Goal: Task Accomplishment & Management: Use online tool/utility

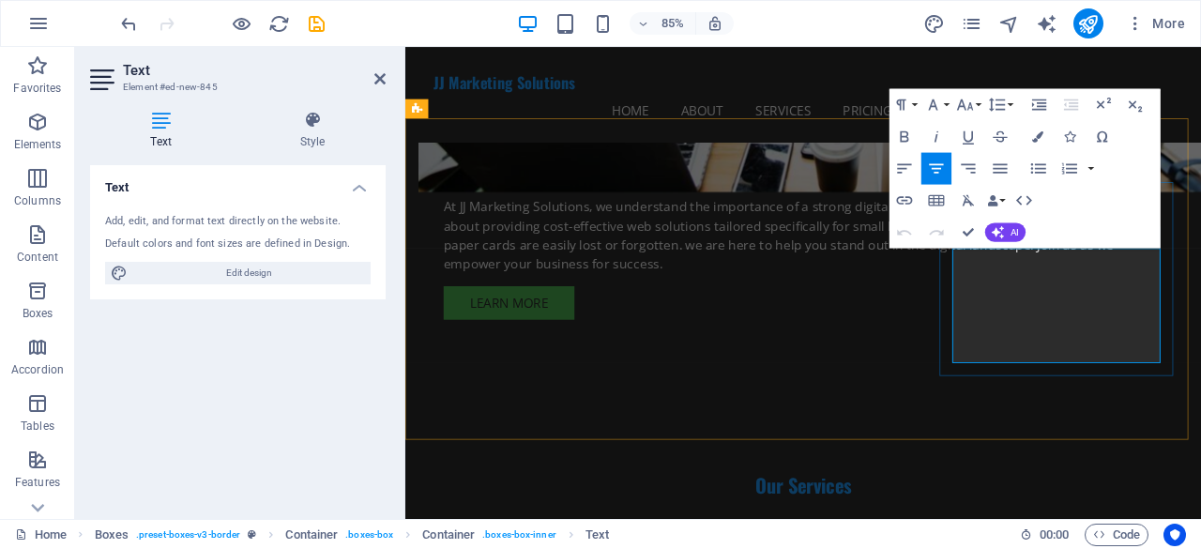
drag, startPoint x: 1223, startPoint y: 410, endPoint x: 1058, endPoint y: 299, distance: 198.9
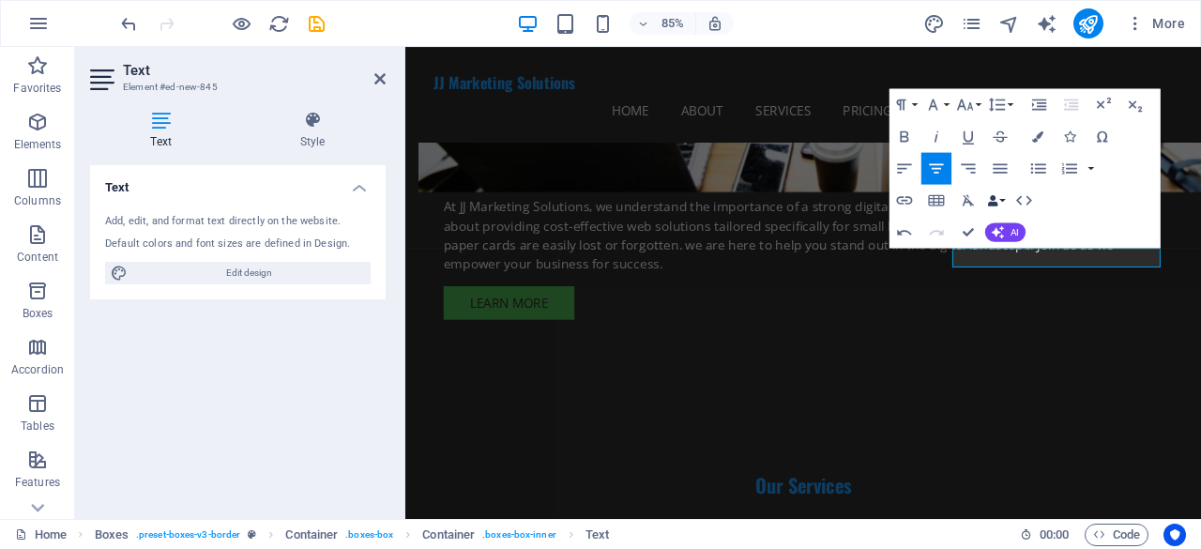
drag, startPoint x: 1147, startPoint y: 185, endPoint x: 996, endPoint y: 185, distance: 151.1
click at [996, 185] on div "Paragraph Format Normal Heading 1 Heading 2 Heading 3 Heading 4 Heading 5 Headi…" at bounding box center [1025, 168] width 271 height 160
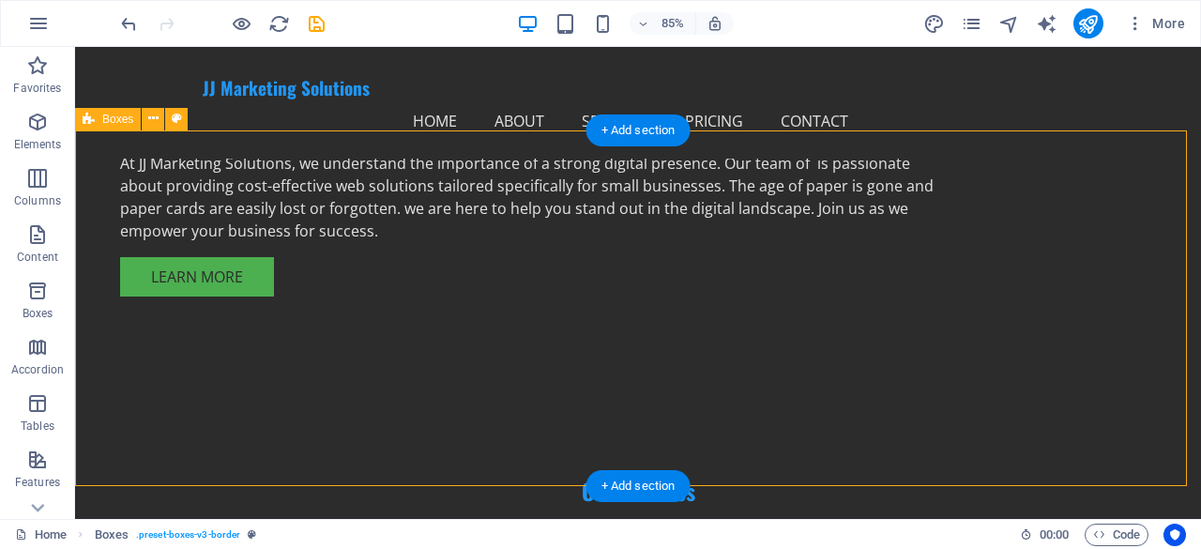
scroll to position [1318, 0]
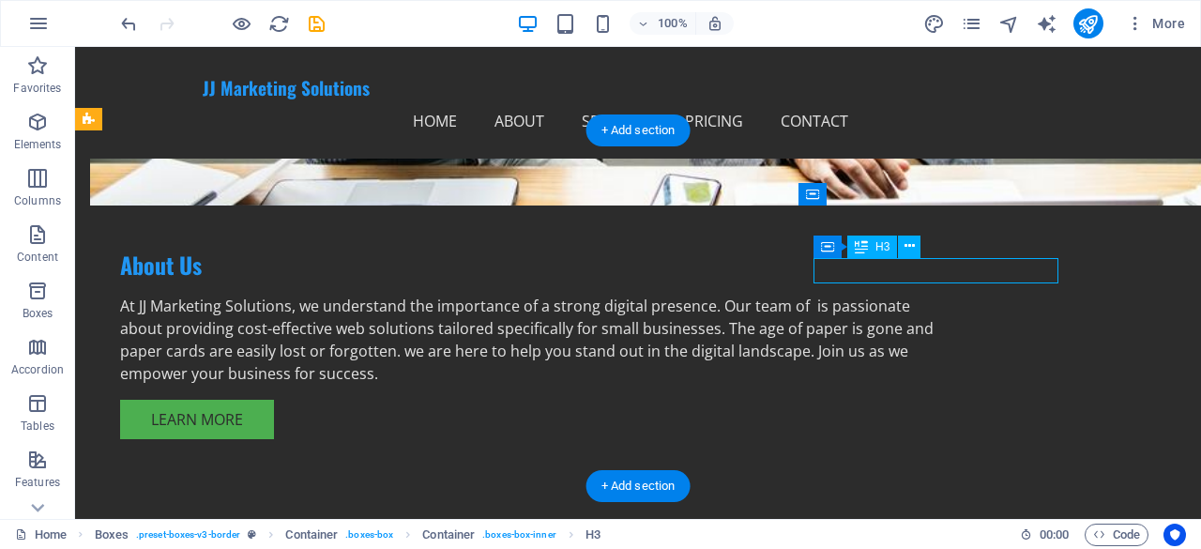
scroll to position [1389, 0]
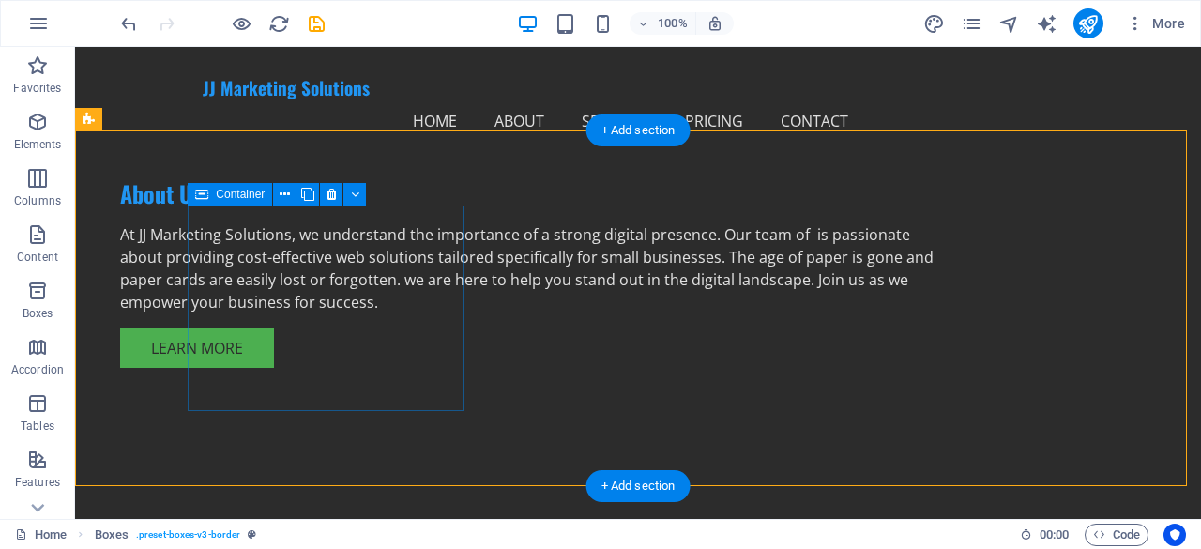
scroll to position [1412, 0]
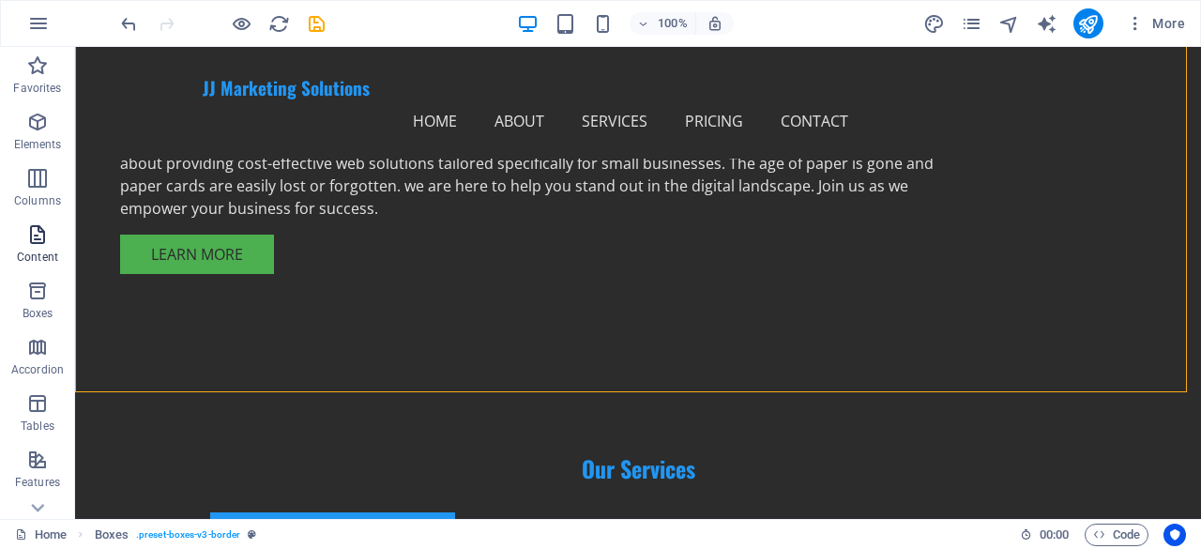
click at [37, 250] on p "Content" at bounding box center [37, 257] width 41 height 15
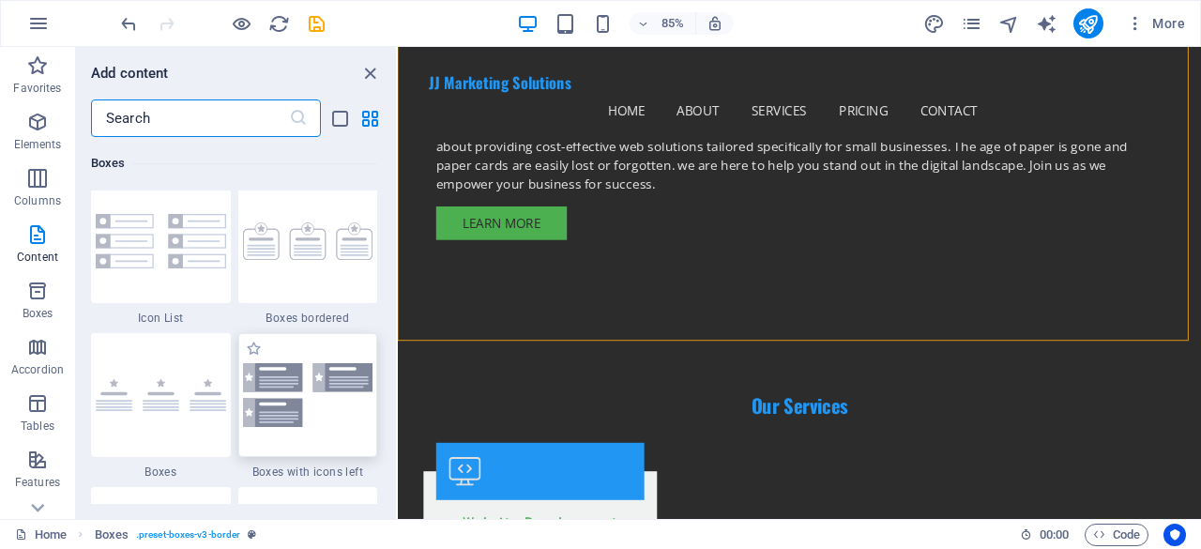
scroll to position [5161, 0]
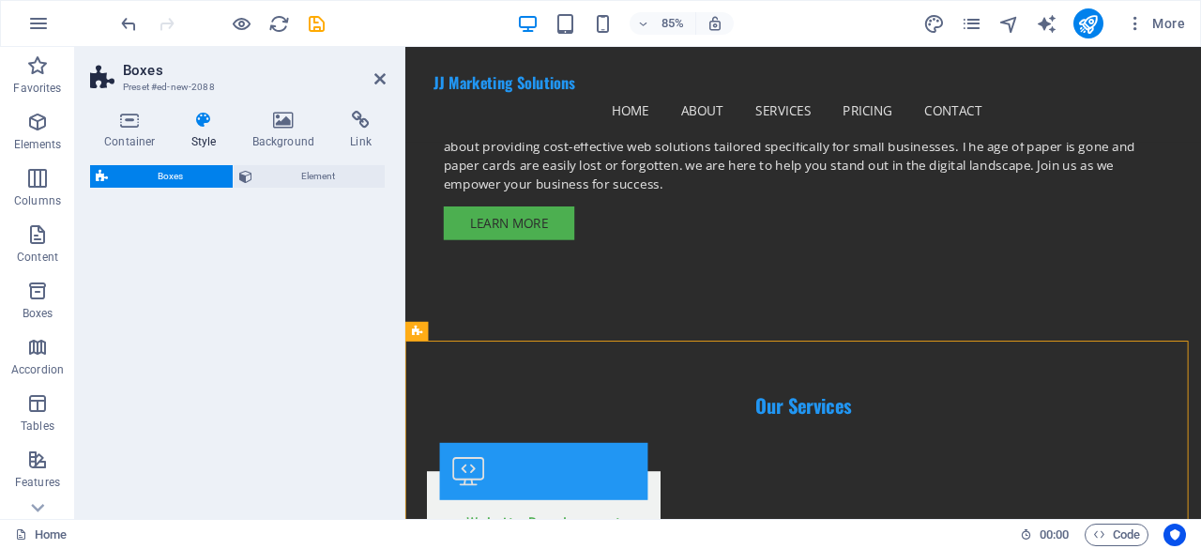
select select "rem"
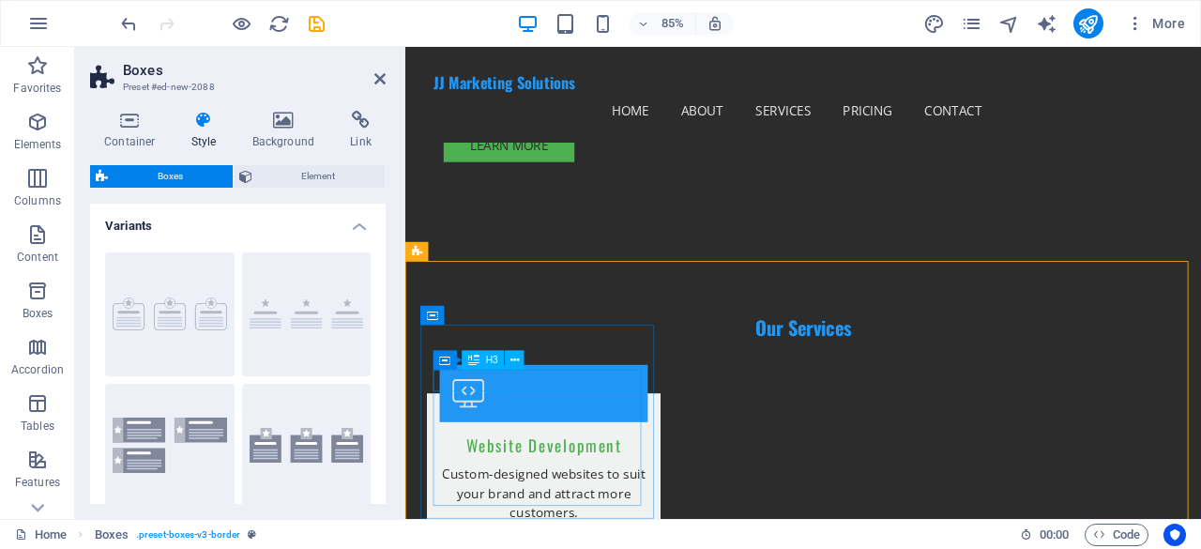
scroll to position [1577, 0]
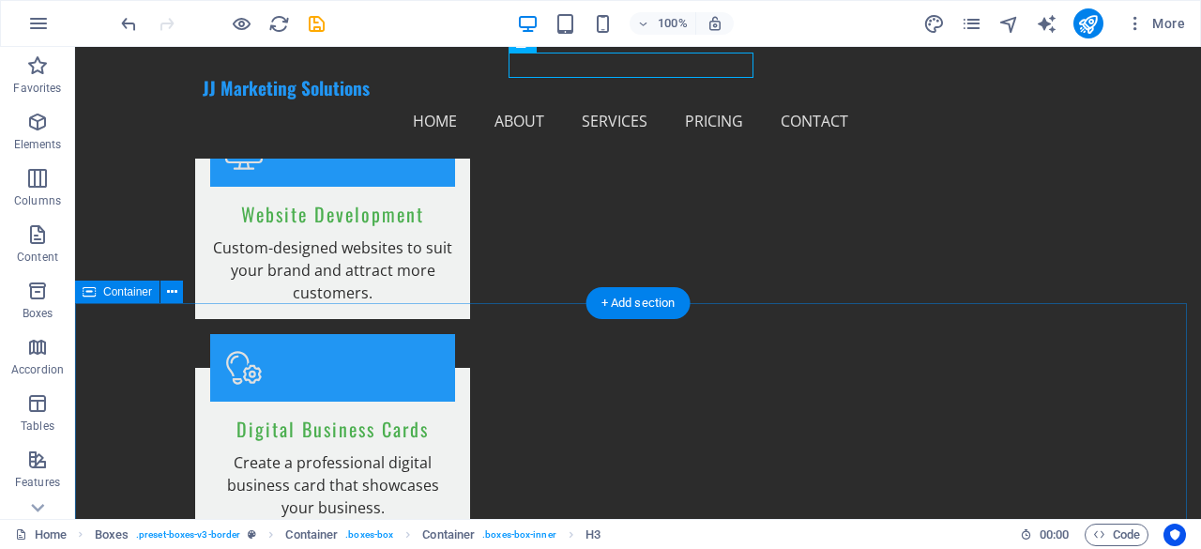
scroll to position [1787, 0]
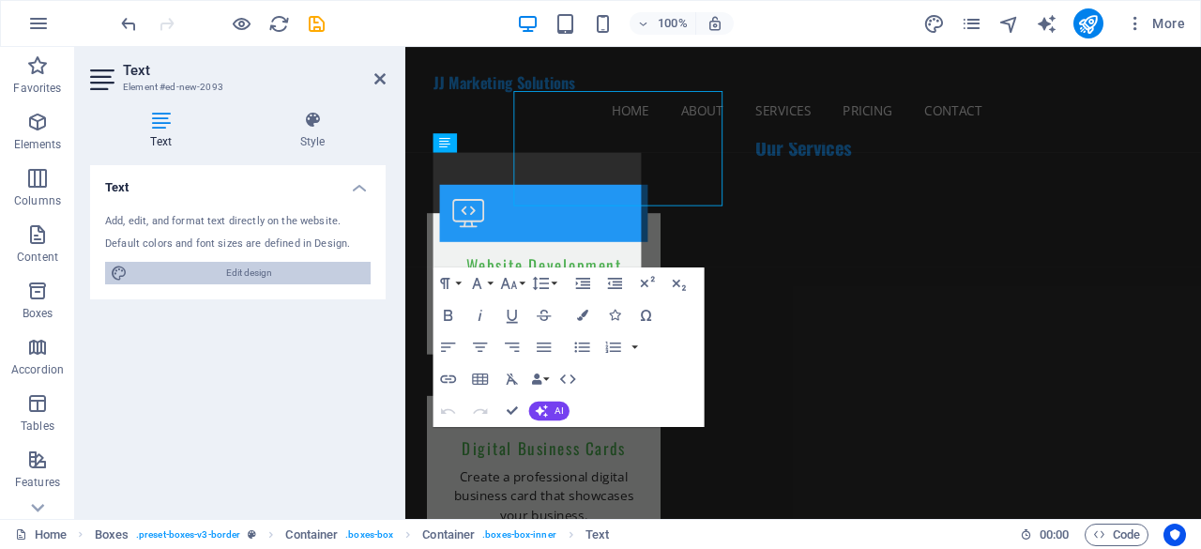
scroll to position [1858, 0]
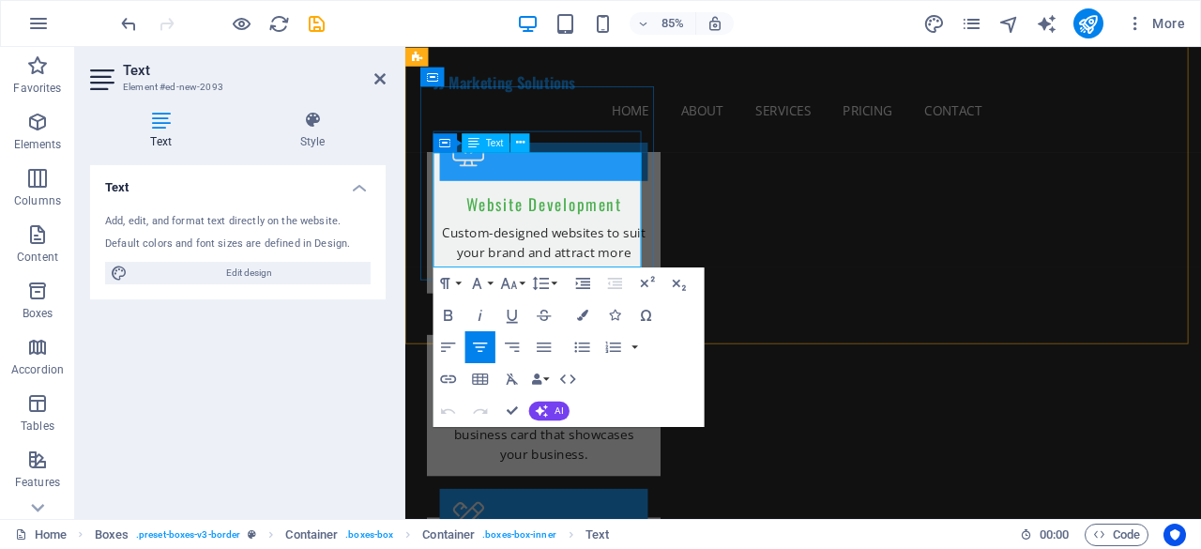
drag, startPoint x: 595, startPoint y: 290, endPoint x: 442, endPoint y: 191, distance: 182.5
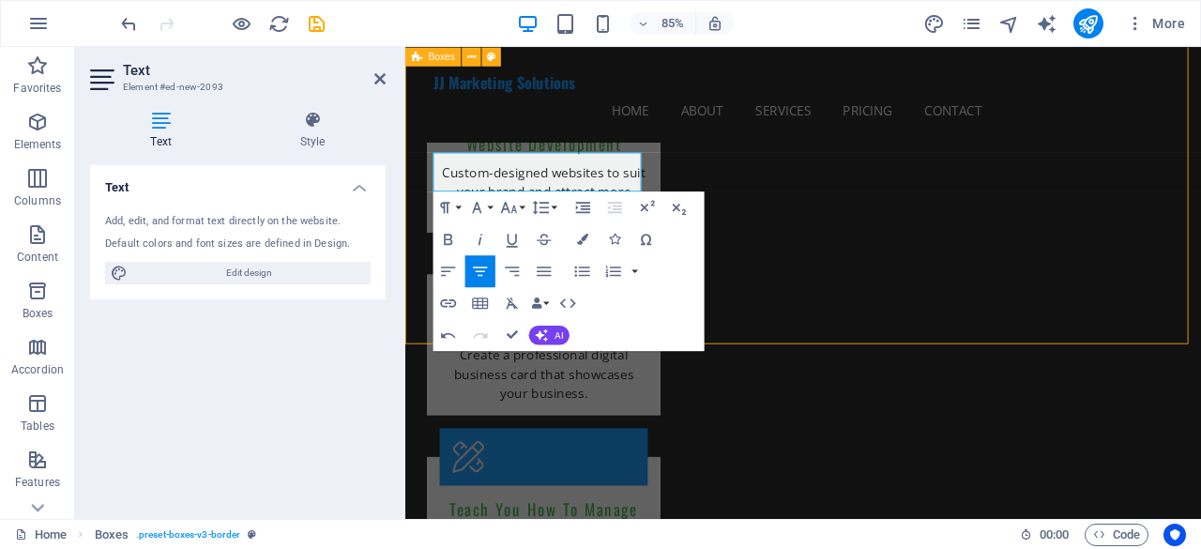
scroll to position [1786, 0]
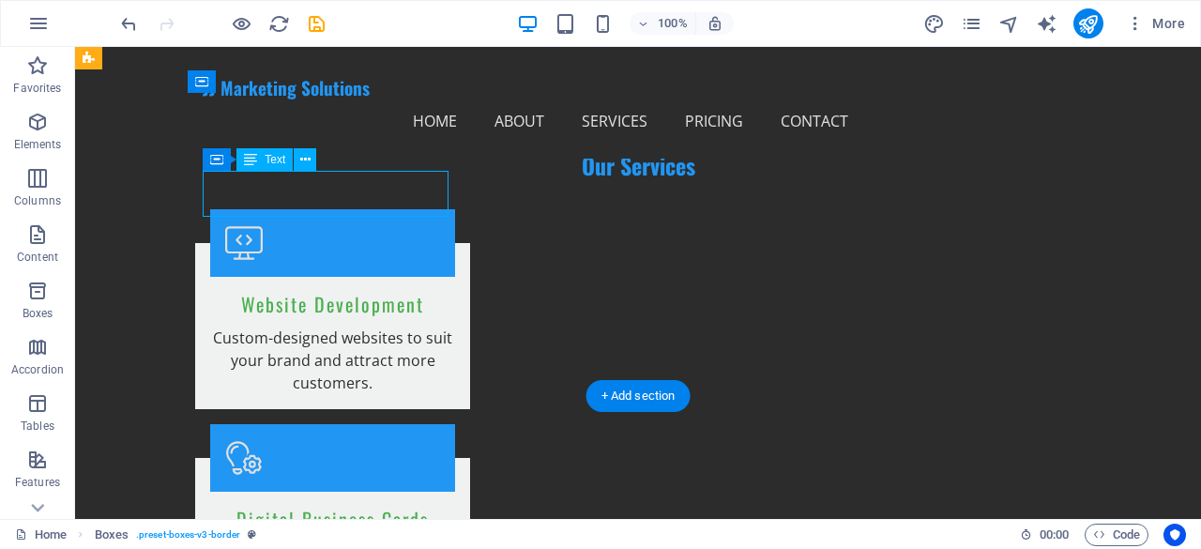
scroll to position [1857, 0]
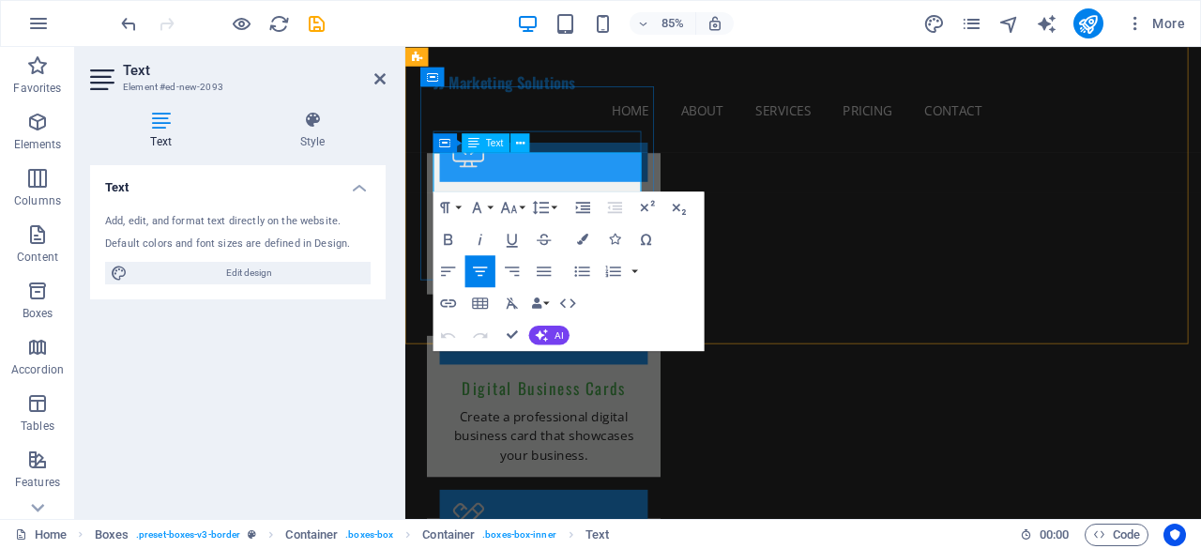
drag, startPoint x: 459, startPoint y: 184, endPoint x: 679, endPoint y: 208, distance: 221.0
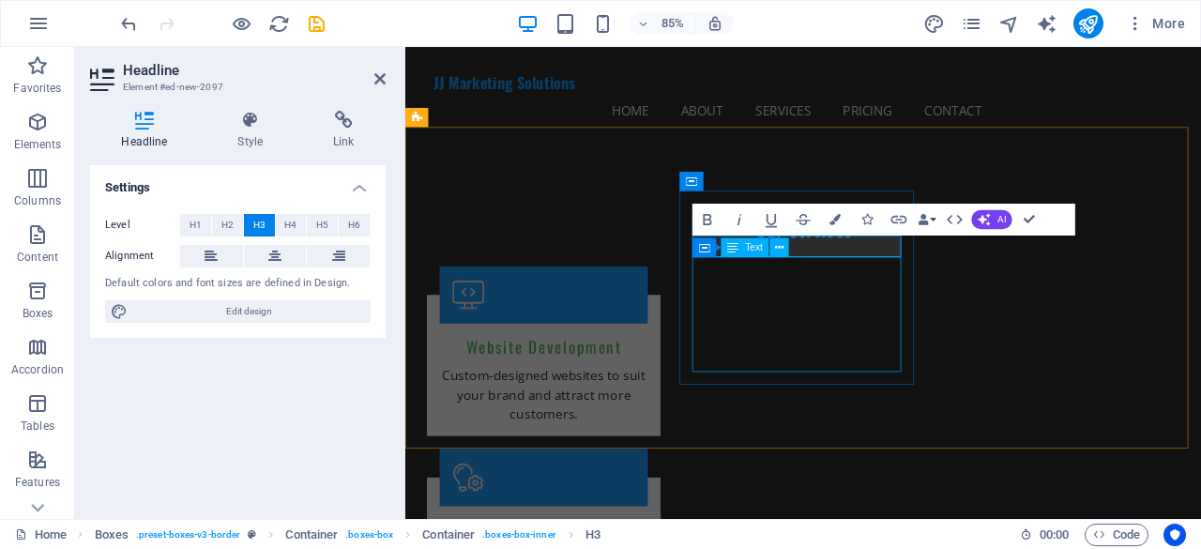
scroll to position [1670, 0]
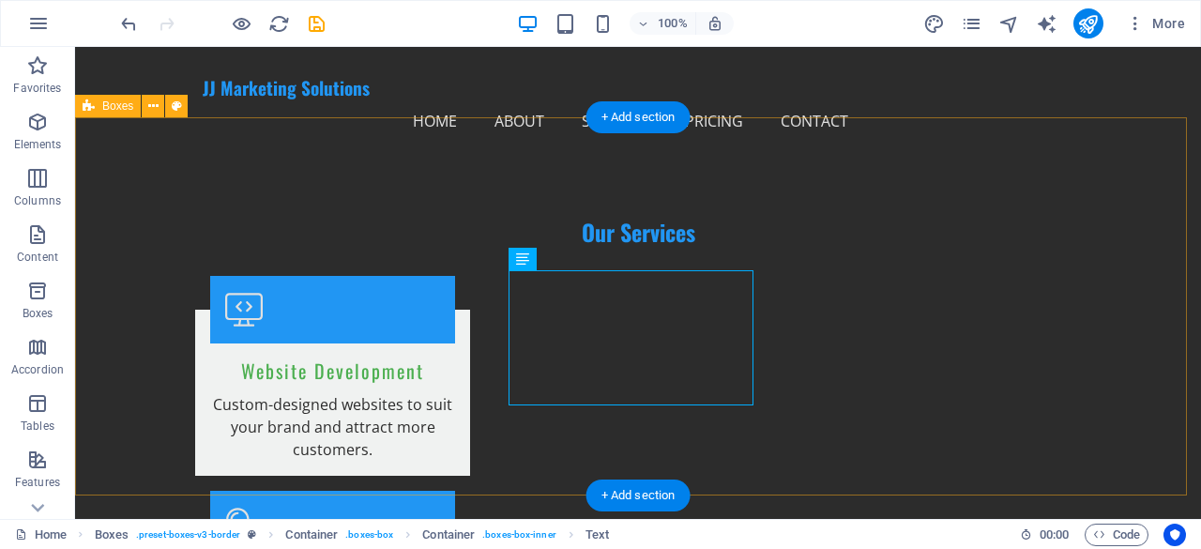
scroll to position [1692, 0]
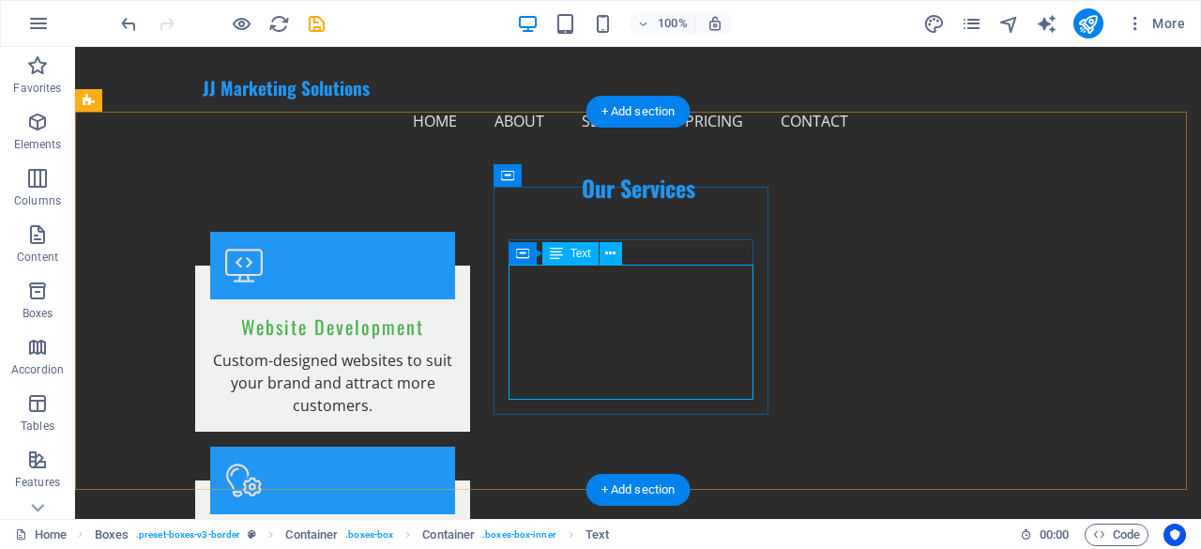
drag, startPoint x: 672, startPoint y: 389, endPoint x: 387, endPoint y: 449, distance: 291.6
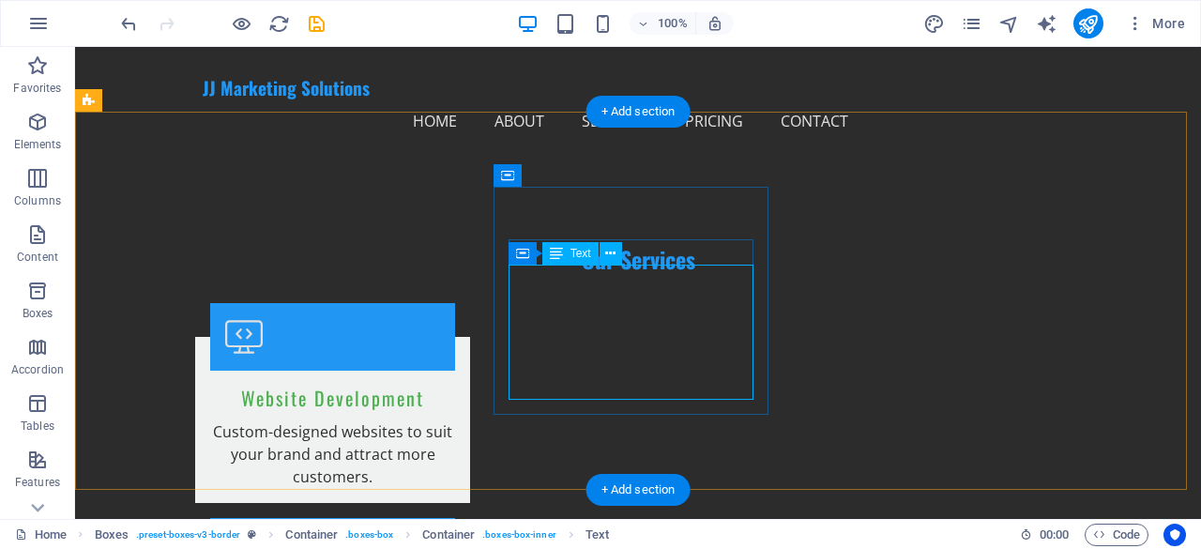
scroll to position [1764, 0]
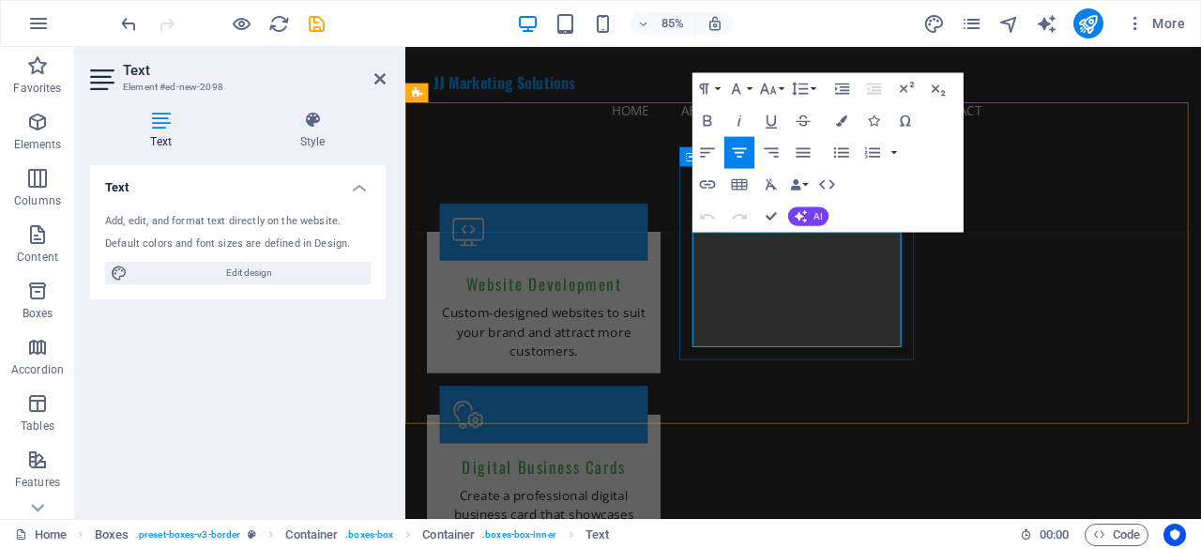
drag, startPoint x: 913, startPoint y: 390, endPoint x: 760, endPoint y: 281, distance: 188.3
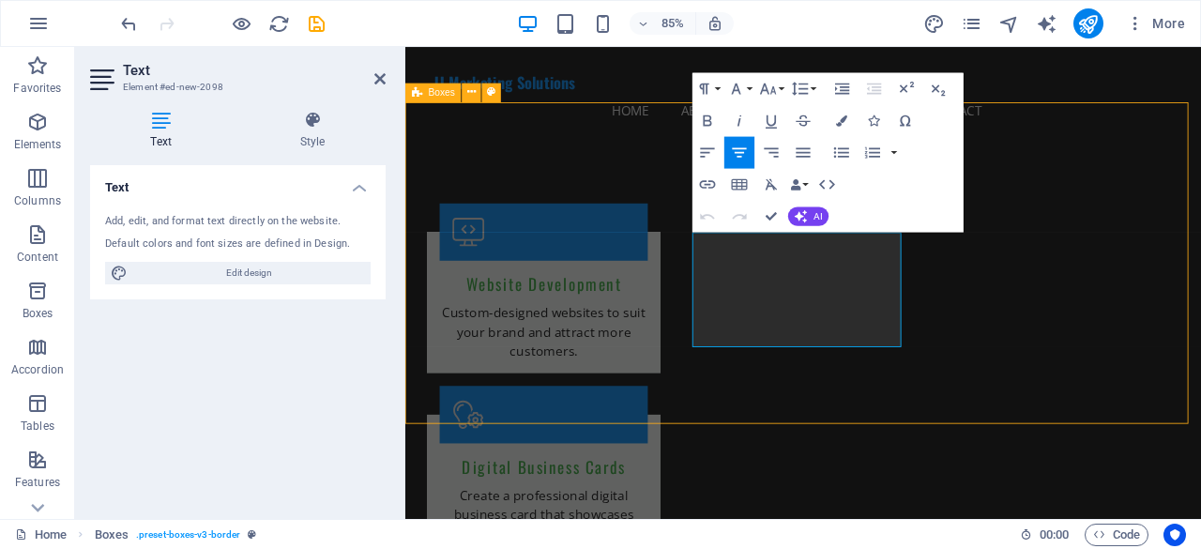
scroll to position [1692, 0]
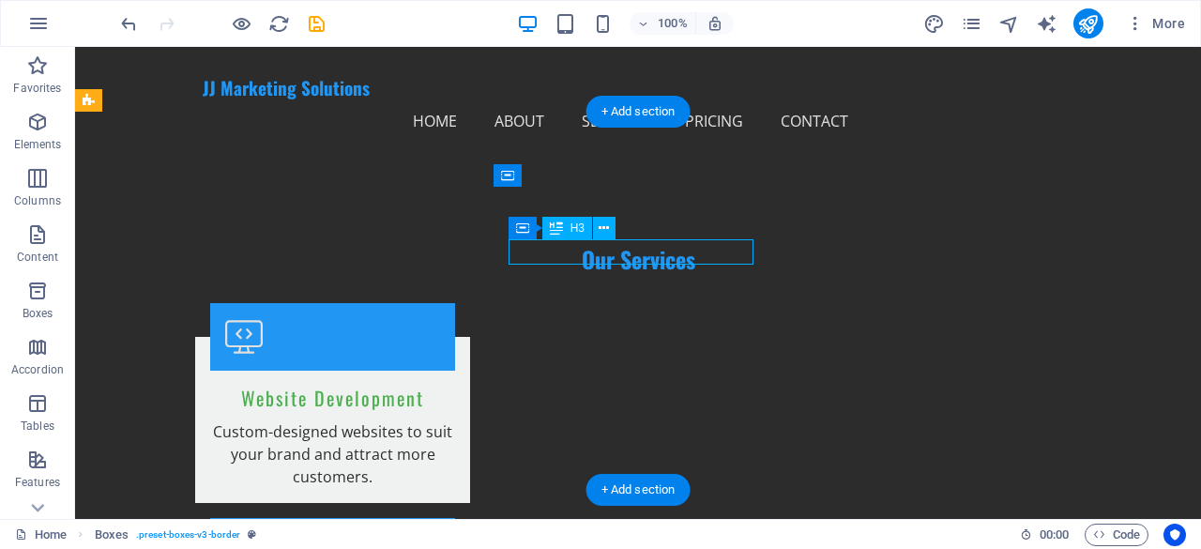
scroll to position [1764, 0]
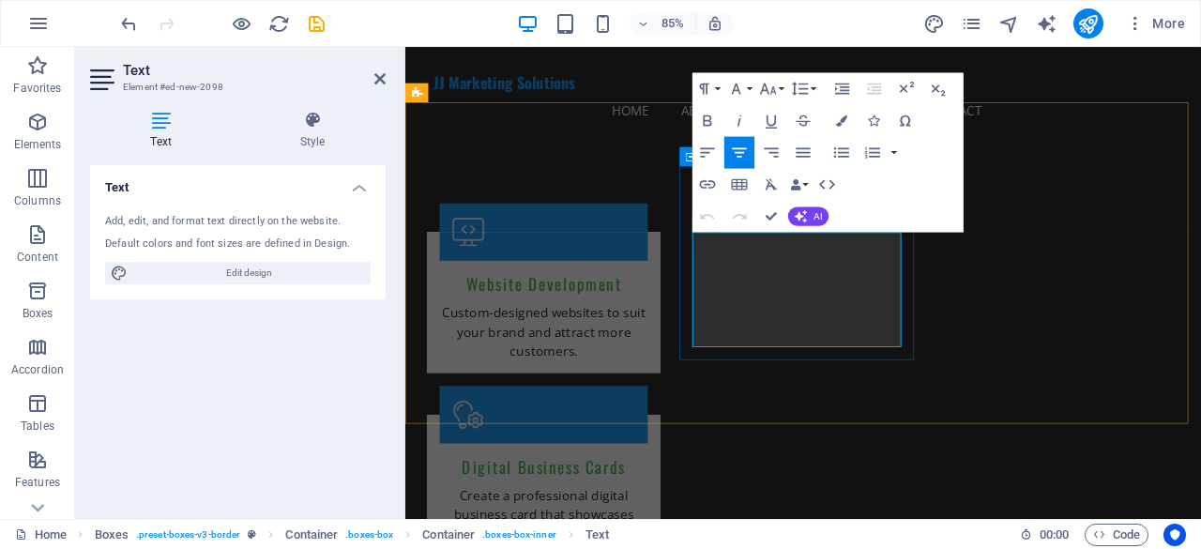
drag, startPoint x: 890, startPoint y: 381, endPoint x: 761, endPoint y: 278, distance: 164.9
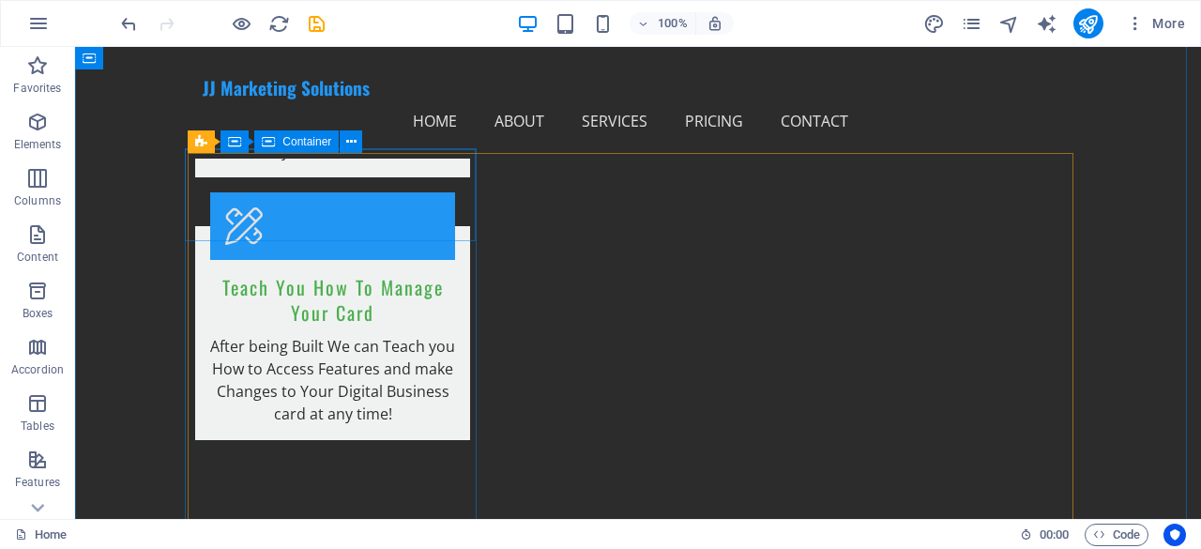
scroll to position [2068, 0]
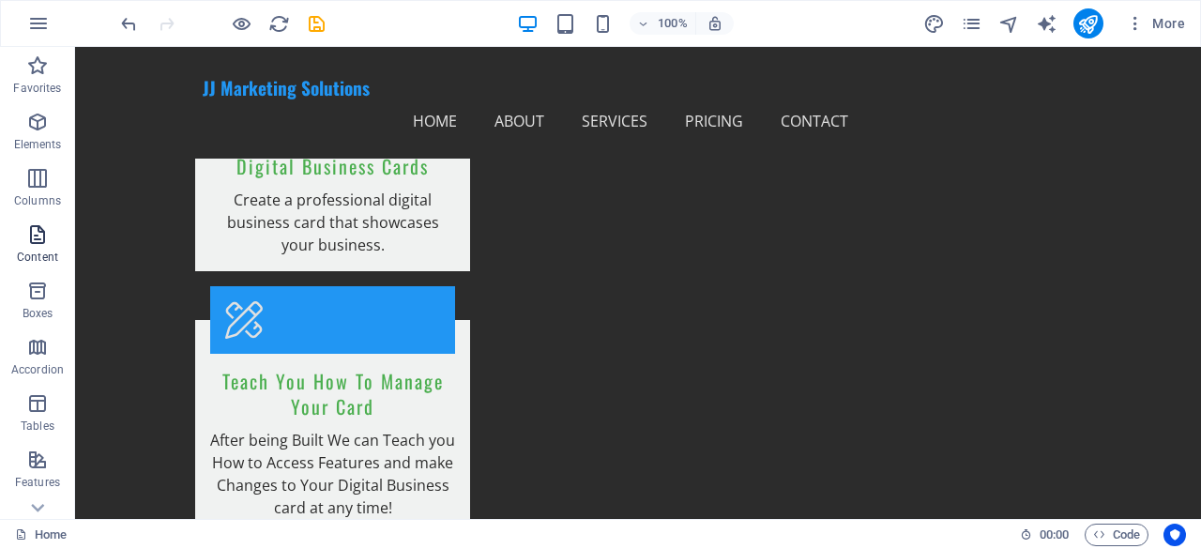
click at [30, 246] on span "Content" at bounding box center [37, 245] width 75 height 45
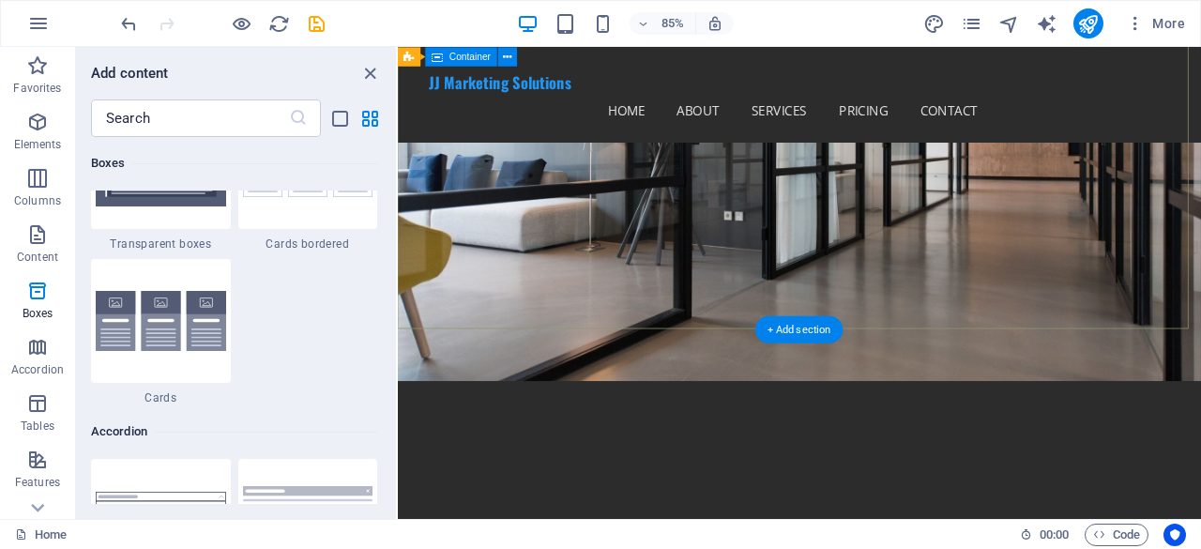
scroll to position [0, 0]
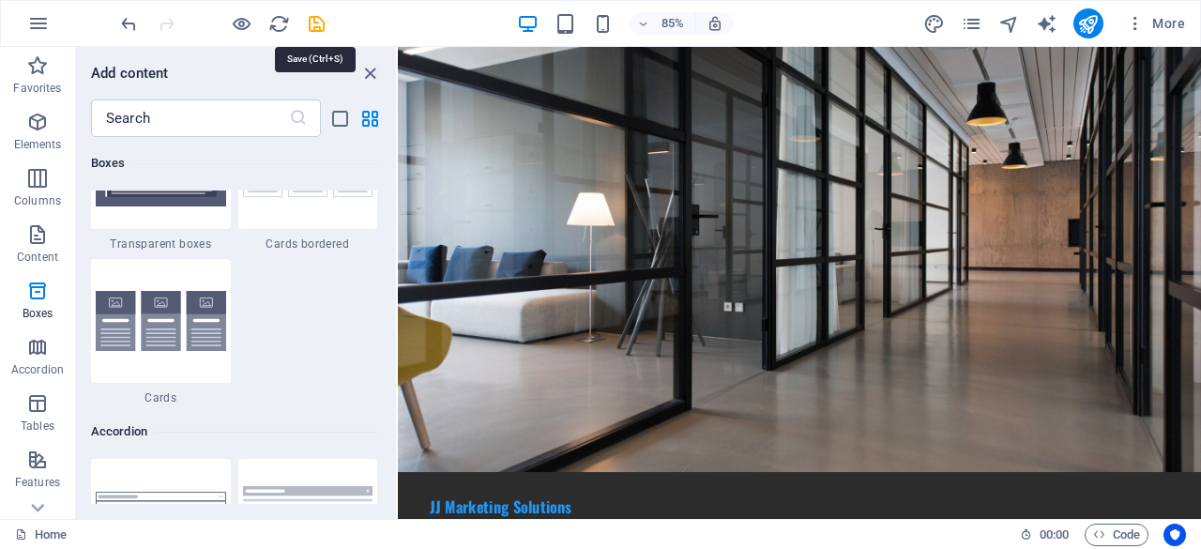
click at [323, 25] on icon "save" at bounding box center [317, 24] width 22 height 22
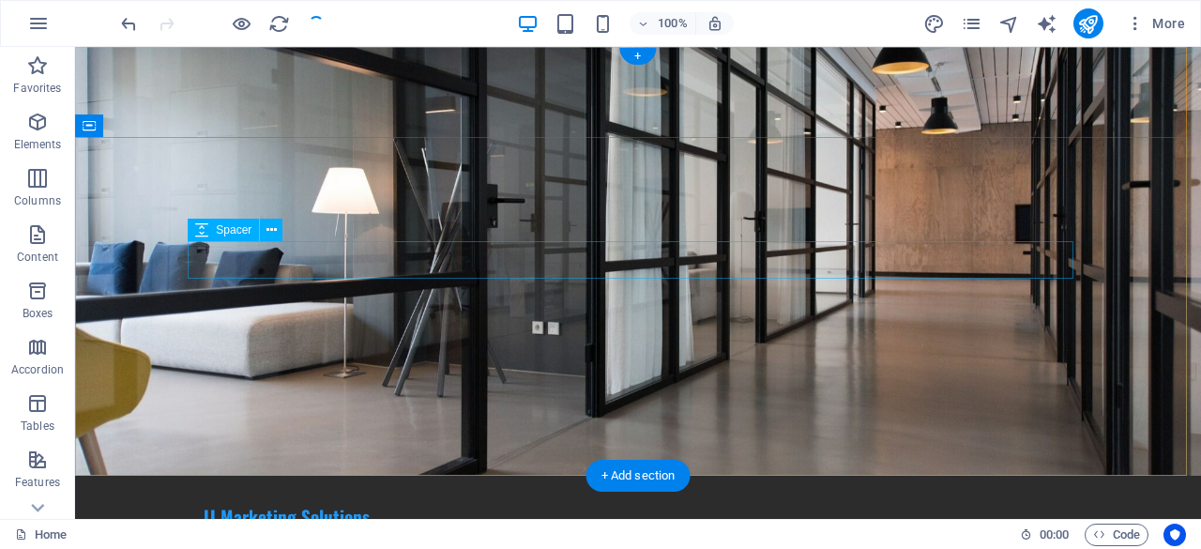
checkbox input "false"
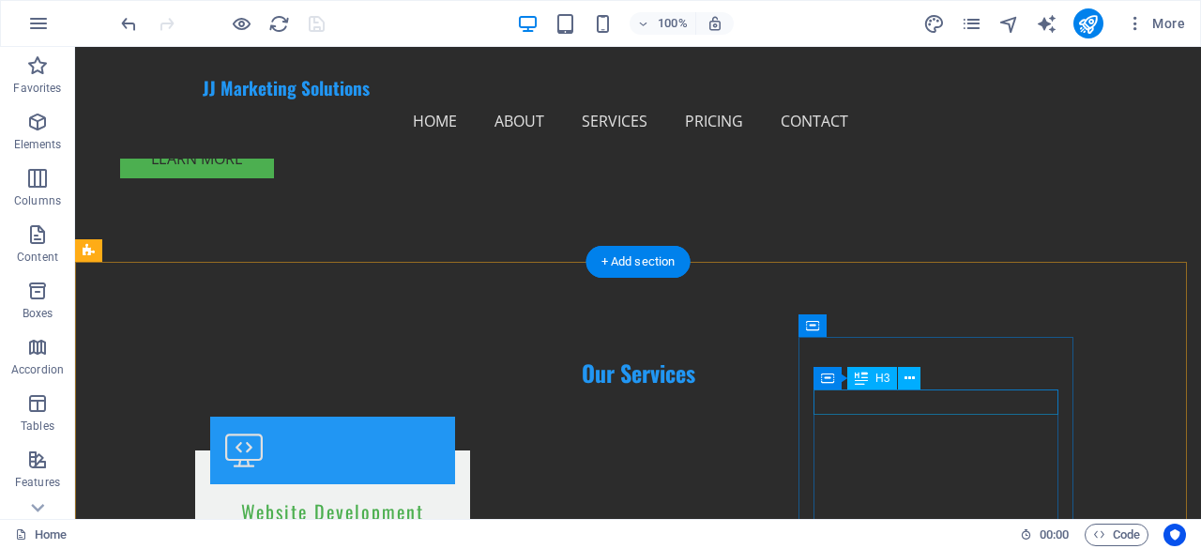
scroll to position [1595, 0]
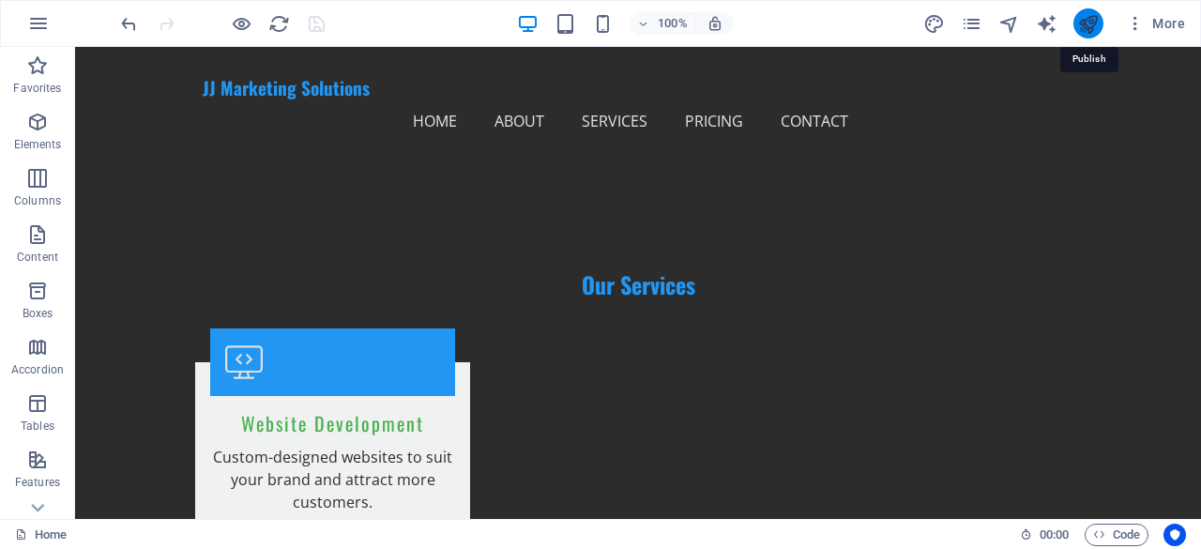
click at [1087, 29] on icon "publish" at bounding box center [1088, 24] width 22 height 22
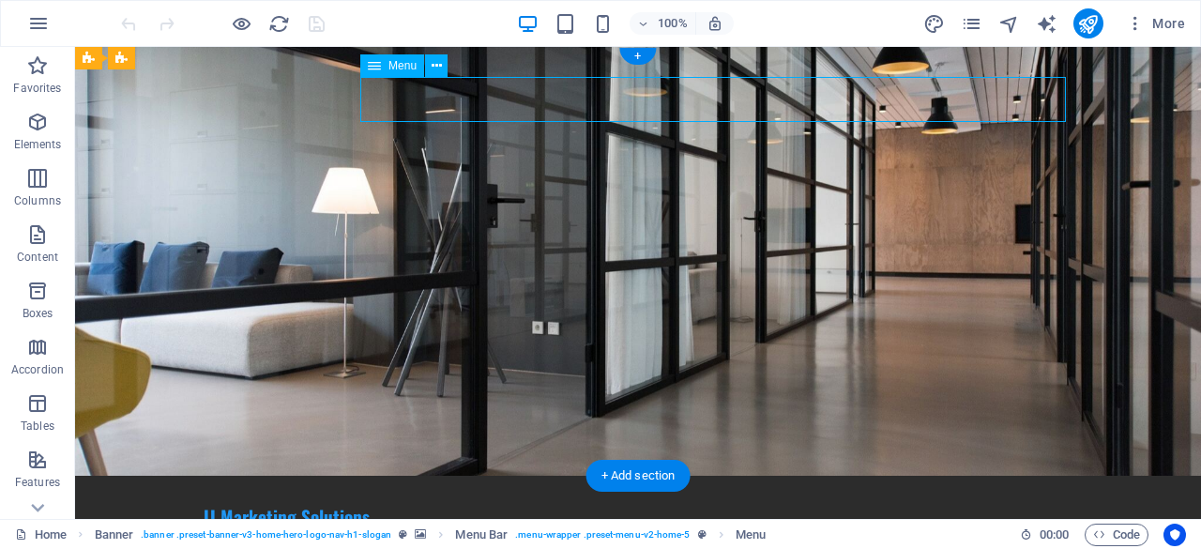
click at [518, 527] on nav "Home About Services Pricing Contact" at bounding box center [638, 549] width 871 height 45
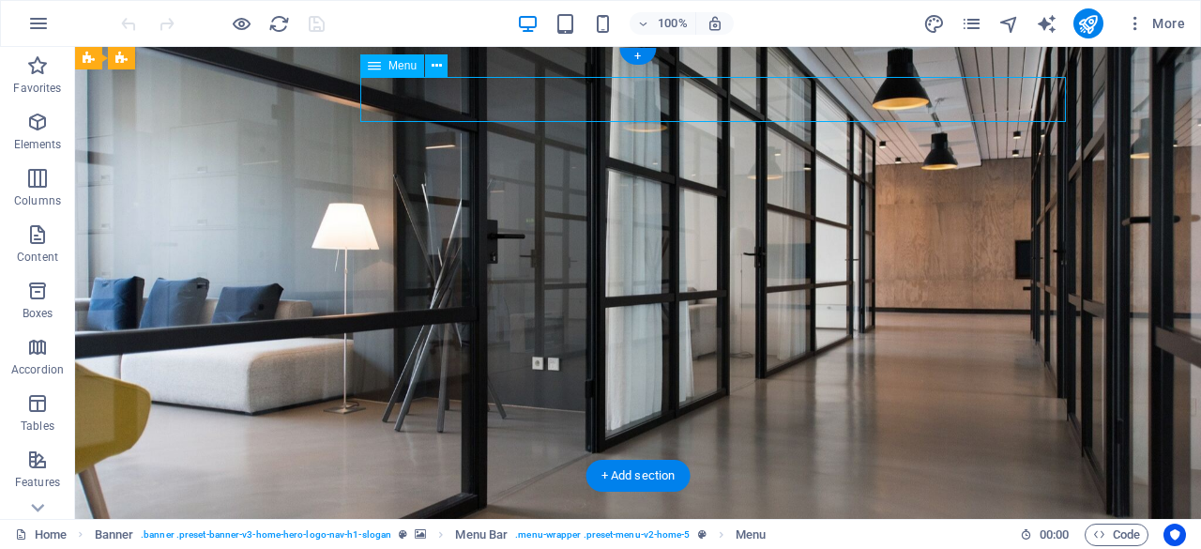
select select
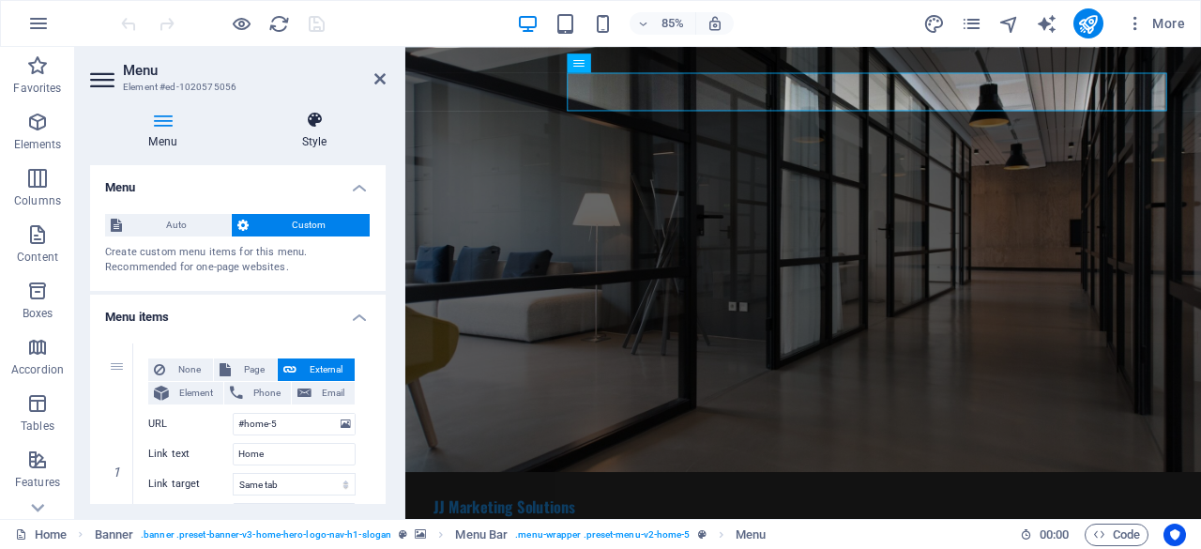
click at [292, 132] on h4 "Style" at bounding box center [314, 130] width 143 height 39
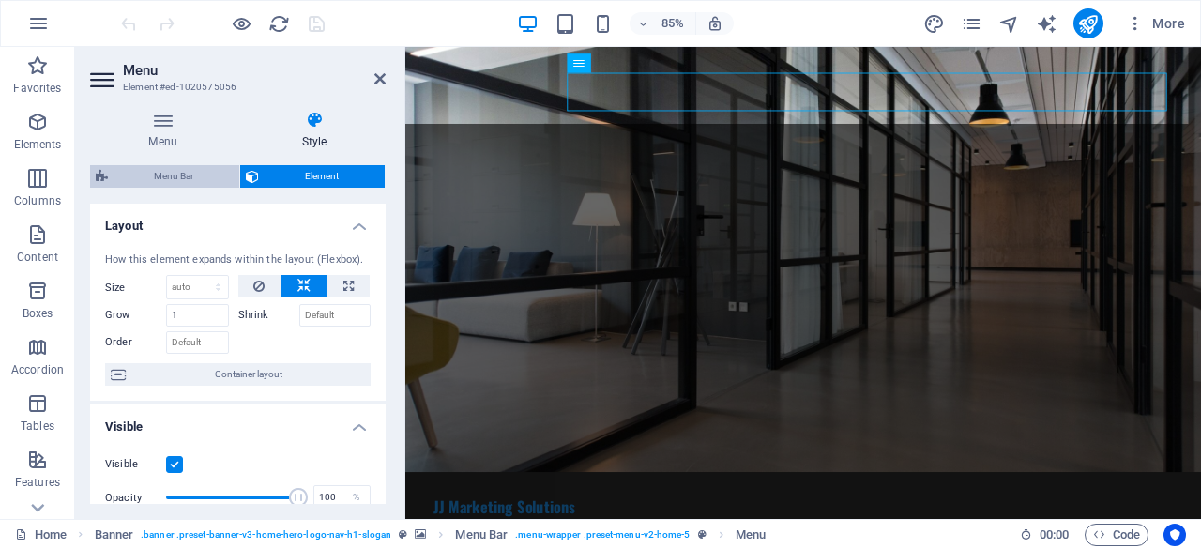
click at [184, 170] on span "Menu Bar" at bounding box center [174, 176] width 120 height 23
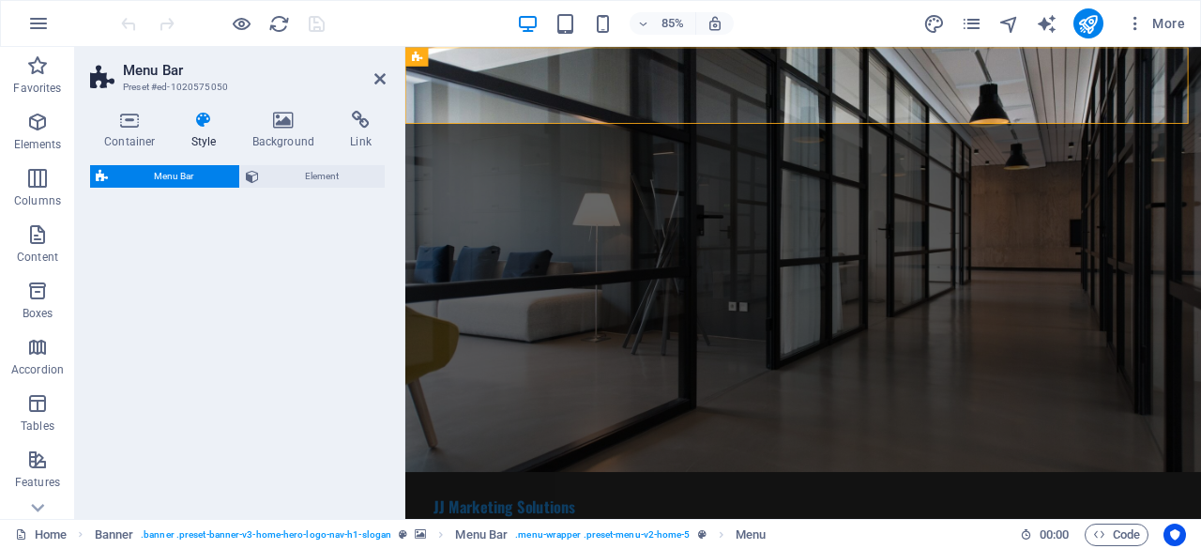
select select "rem"
select select "preset-menu-v2-home-5"
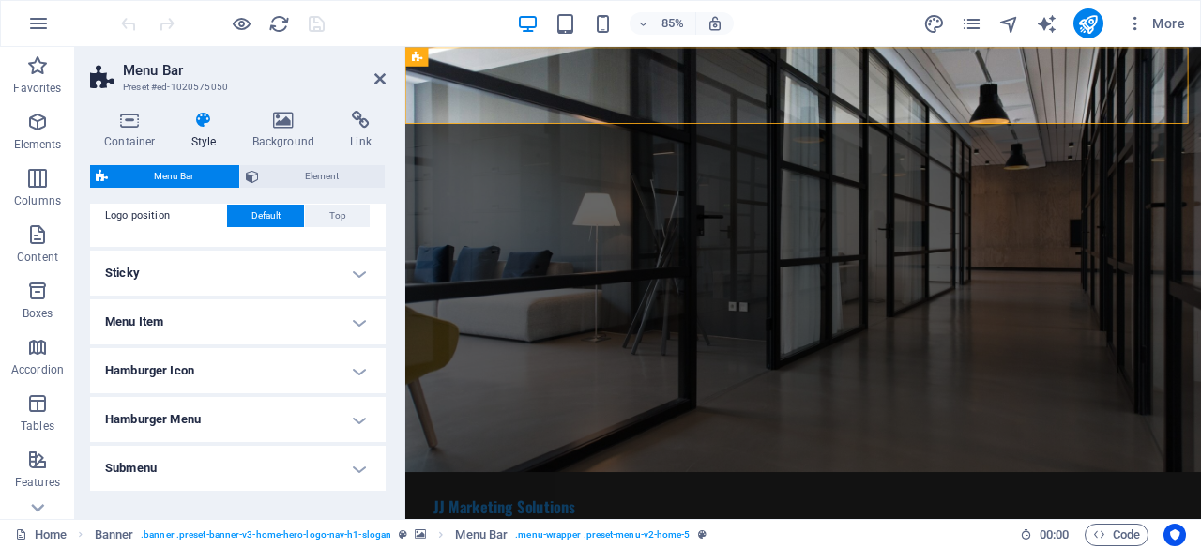
scroll to position [563, 0]
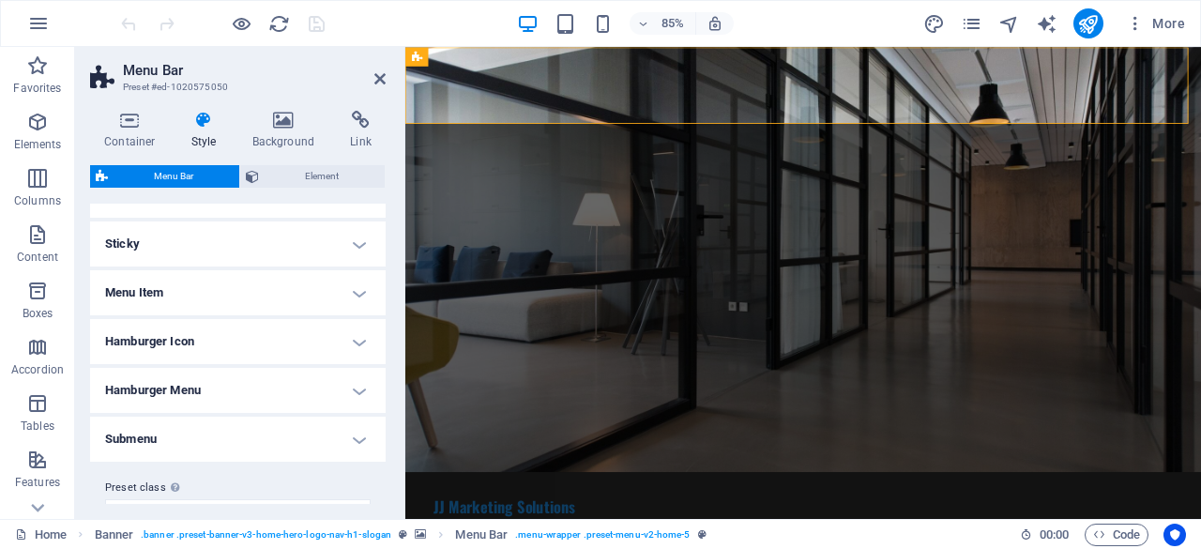
click at [305, 289] on h4 "Menu Item" at bounding box center [238, 292] width 296 height 45
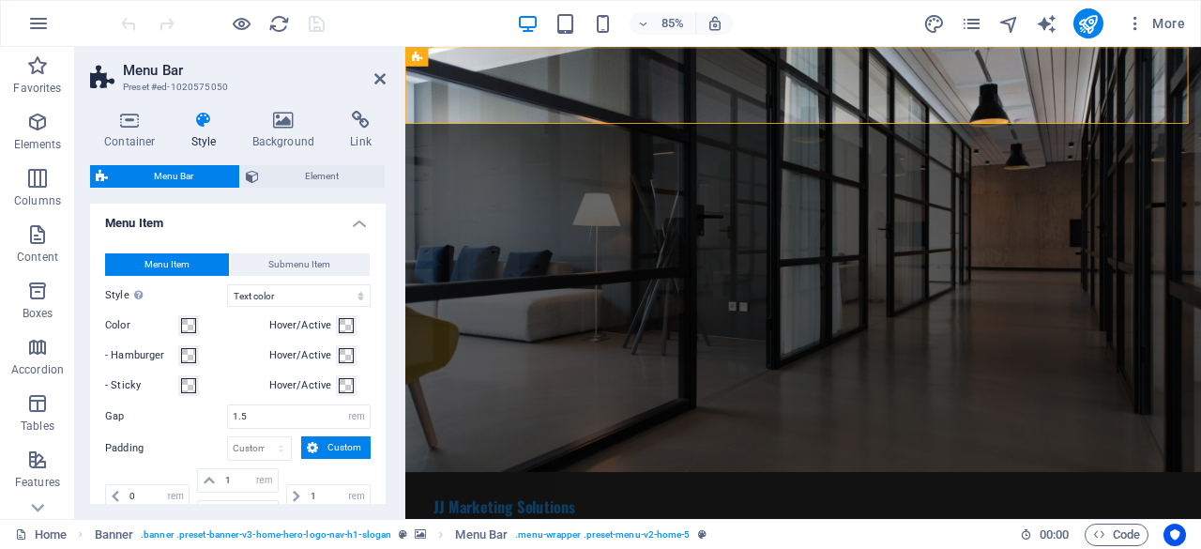
scroll to position [657, 0]
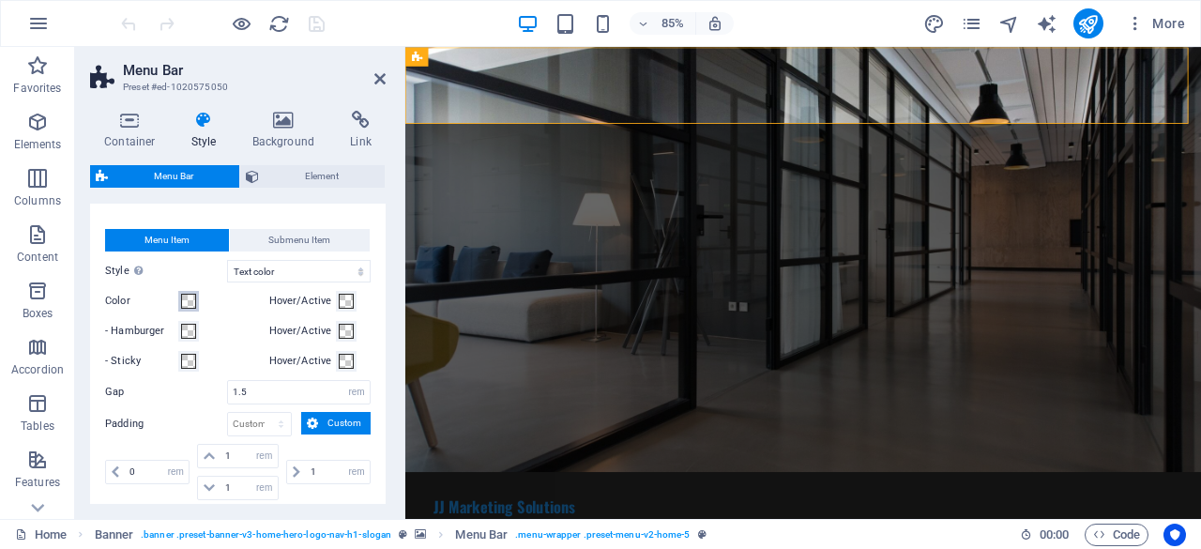
click at [185, 298] on span at bounding box center [188, 301] width 15 height 15
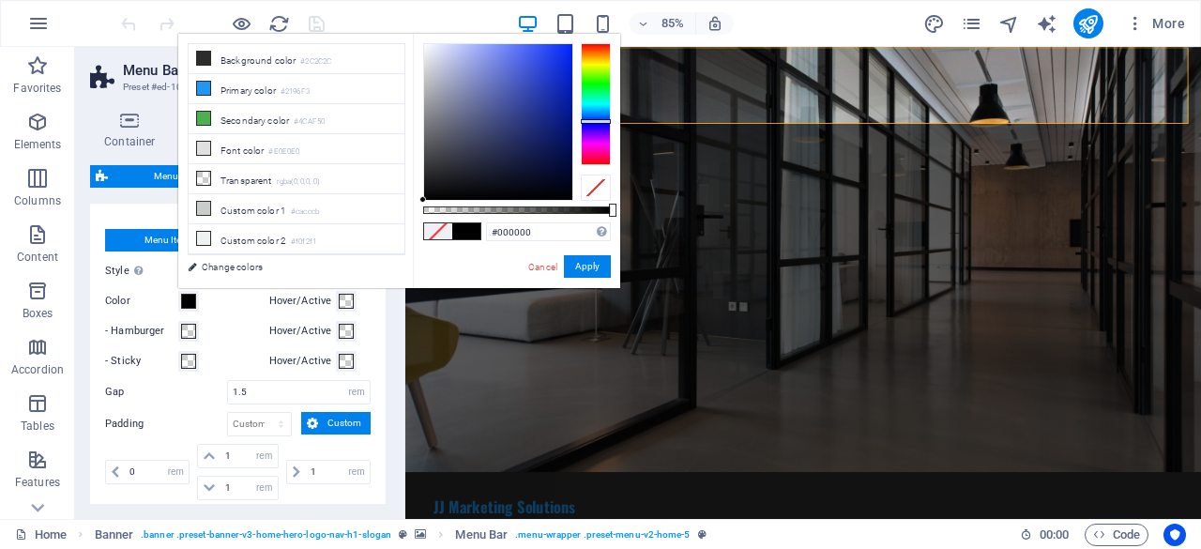
click at [597, 121] on div at bounding box center [596, 104] width 30 height 122
type input "#0428fb"
drag, startPoint x: 546, startPoint y: 117, endPoint x: 570, endPoint y: 46, distance: 75.1
click at [570, 46] on div at bounding box center [498, 122] width 148 height 156
click at [577, 261] on button "Apply" at bounding box center [587, 266] width 47 height 23
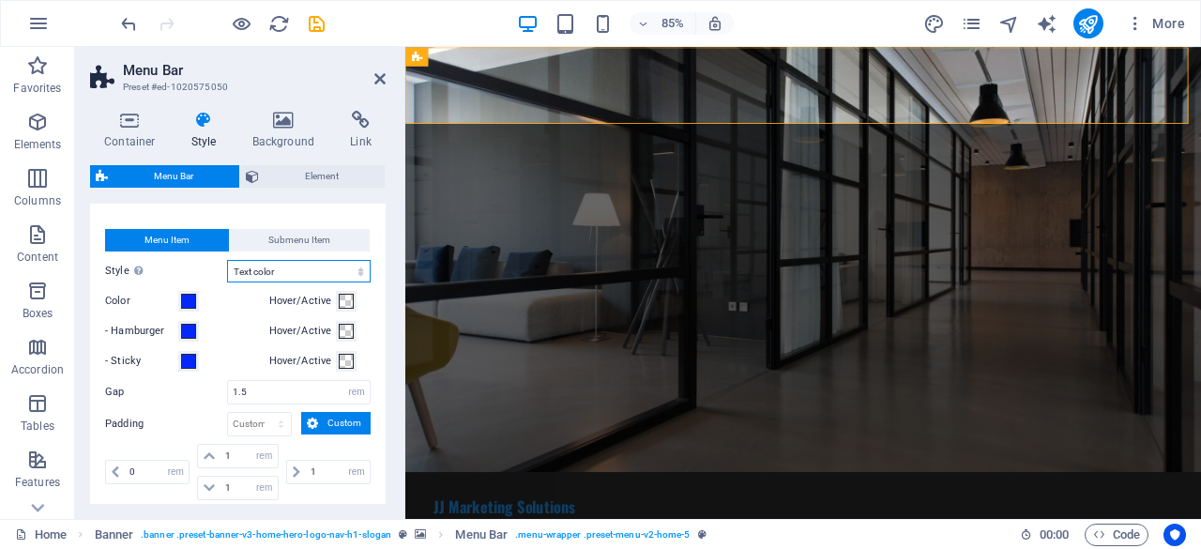
click at [330, 264] on select "Plain Text color Box: Fade Box: Flip vertical Box: Flip horizontal Box: Slide d…" at bounding box center [299, 271] width 144 height 23
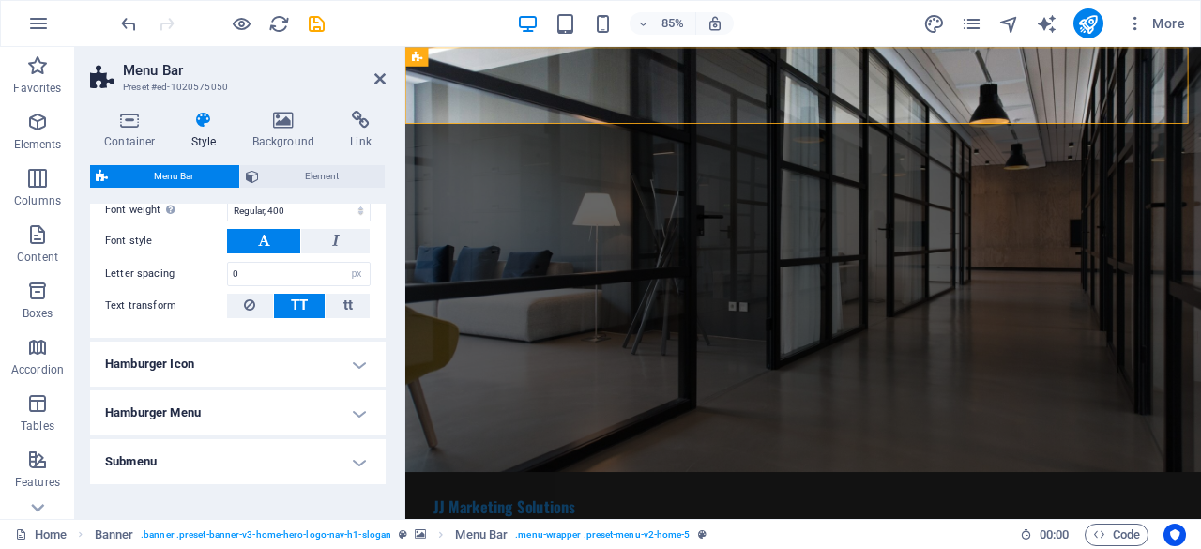
scroll to position [1079, 0]
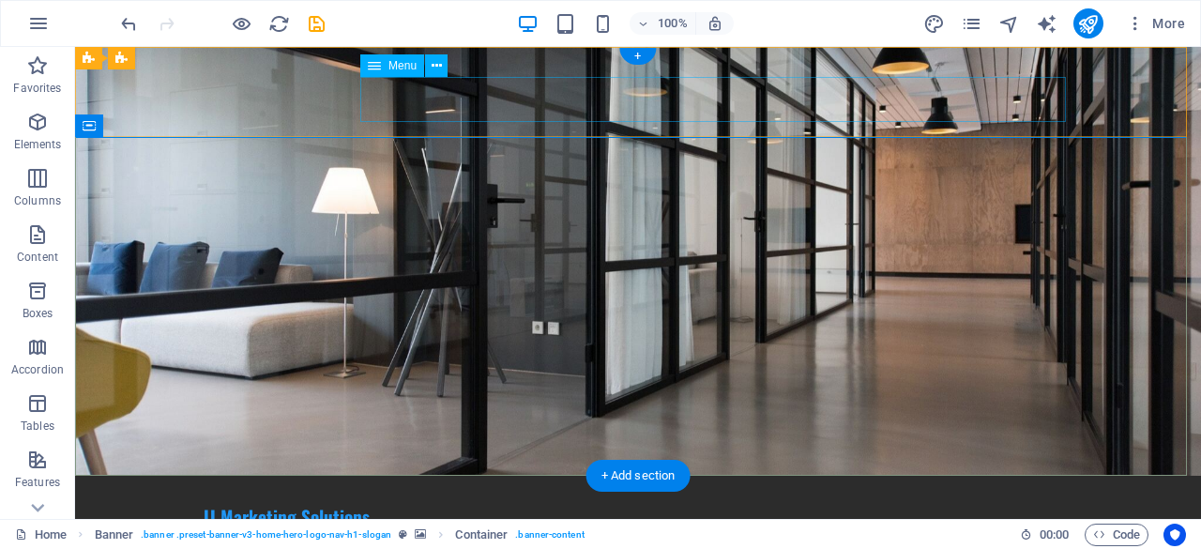
click at [514, 527] on nav "Home About Services Pricing Contact" at bounding box center [638, 549] width 871 height 45
click at [500, 527] on nav "Home About Services Pricing Contact" at bounding box center [638, 549] width 871 height 45
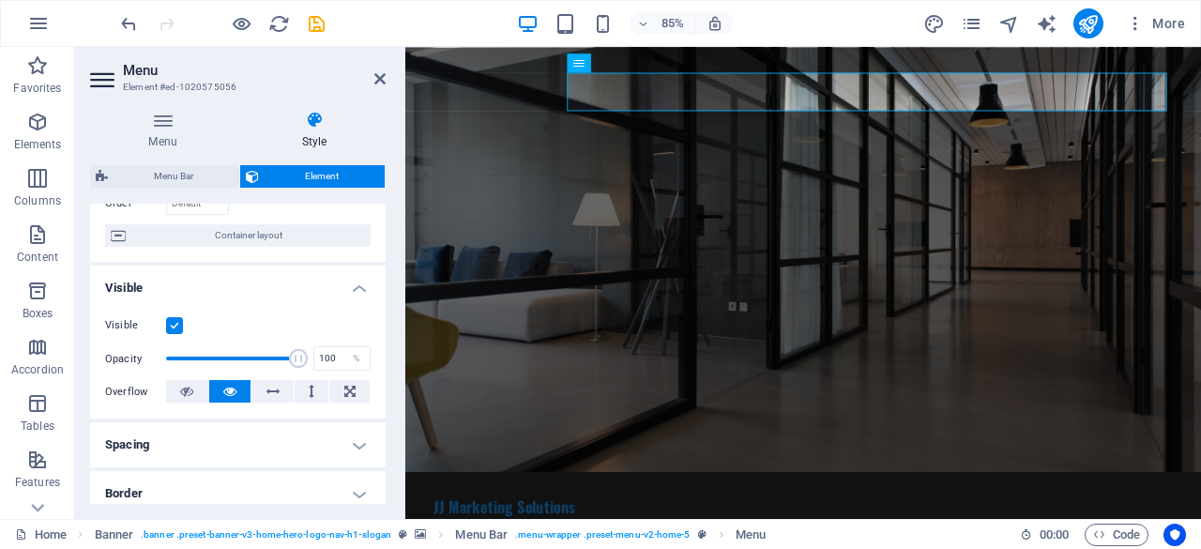
scroll to position [94, 0]
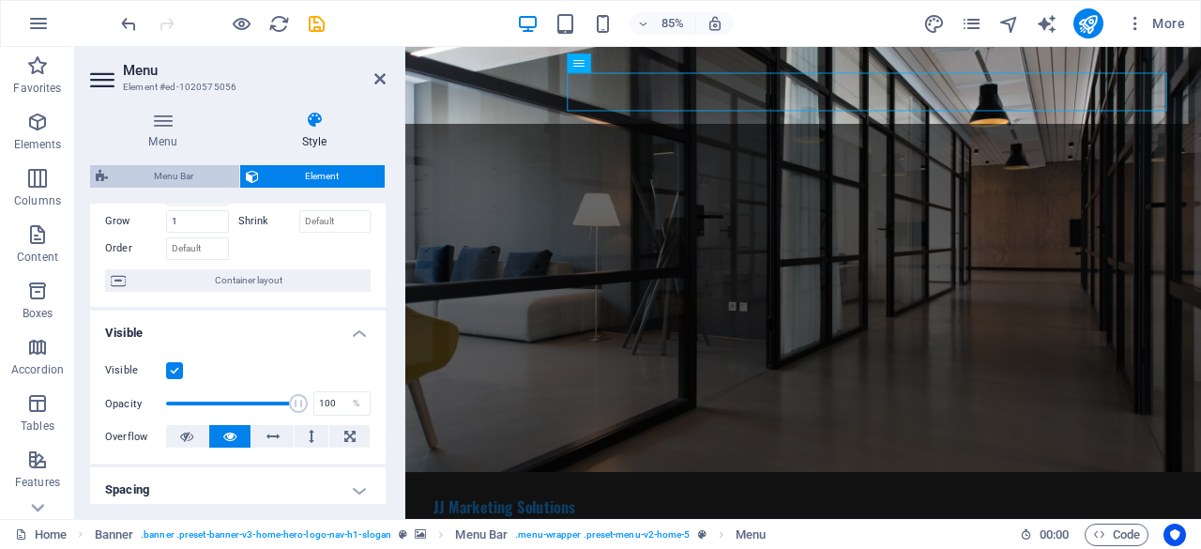
click at [188, 165] on span "Menu Bar" at bounding box center [174, 176] width 120 height 23
select select "rem"
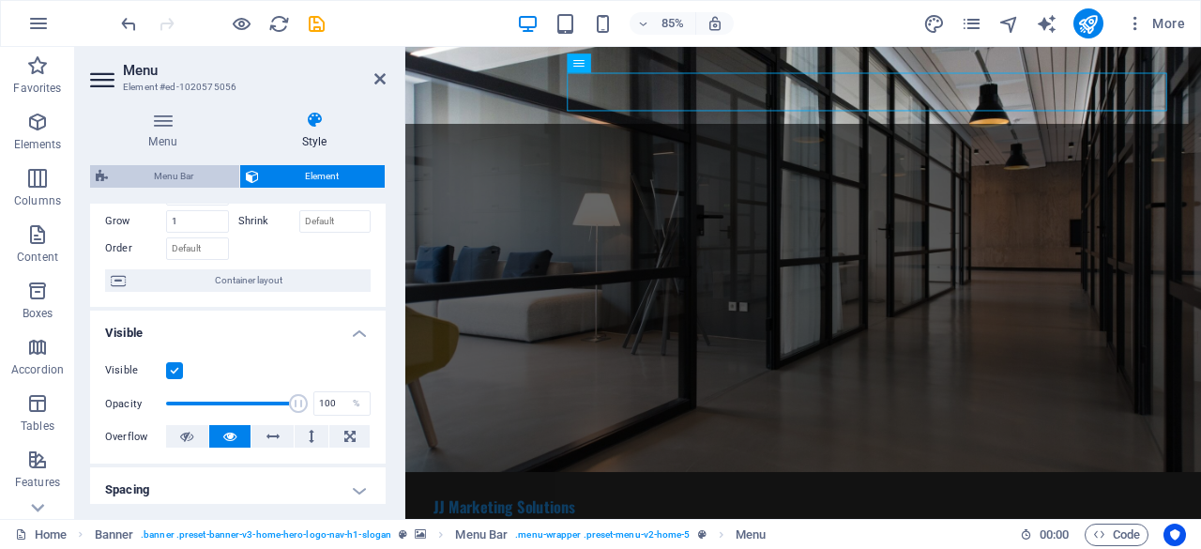
select select "hover_text_color"
select select "rem"
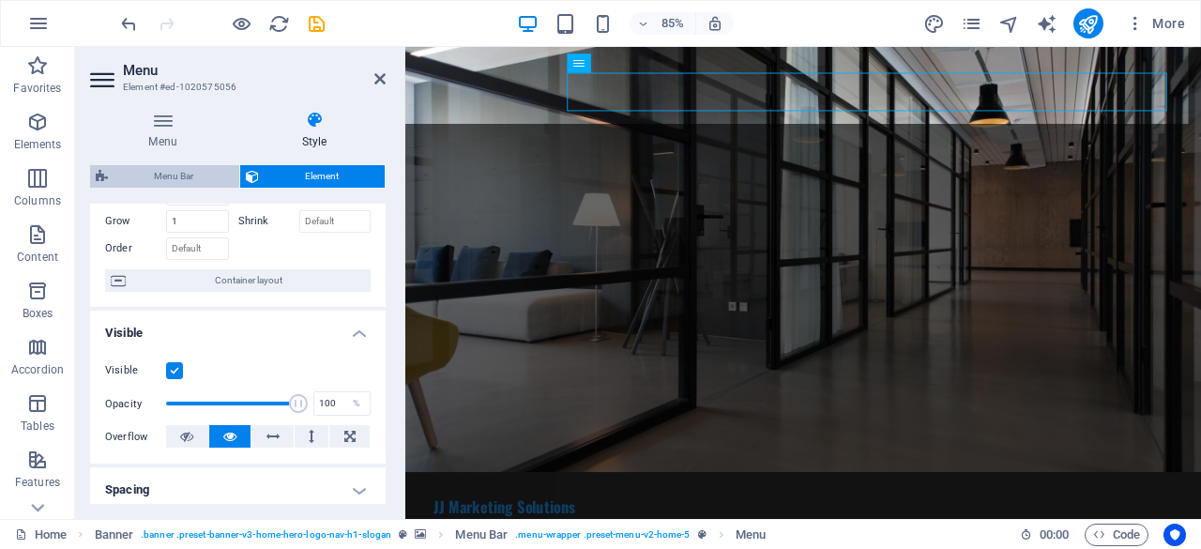
select select "rem"
select select "400"
select select "px"
select select "preset-menu-v2-home-5"
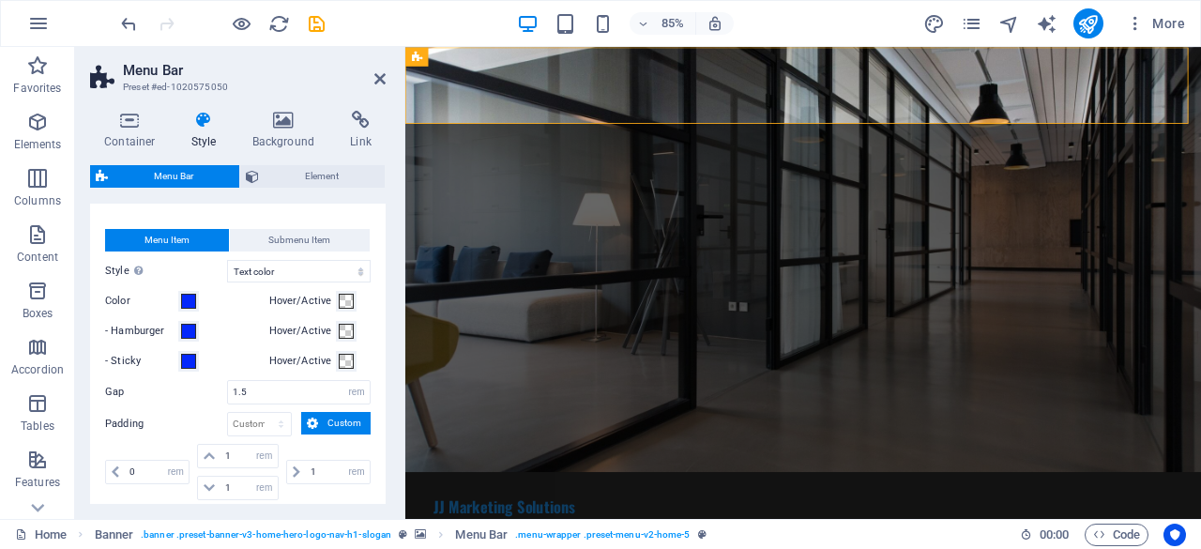
scroll to position [563, 0]
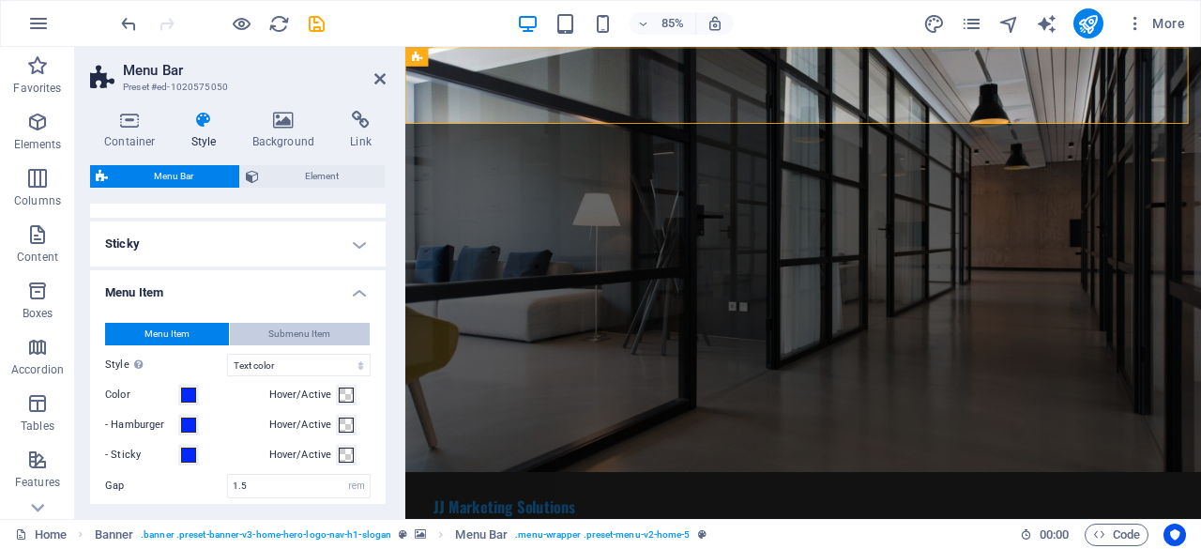
click at [290, 331] on span "Submenu Item" at bounding box center [299, 334] width 62 height 23
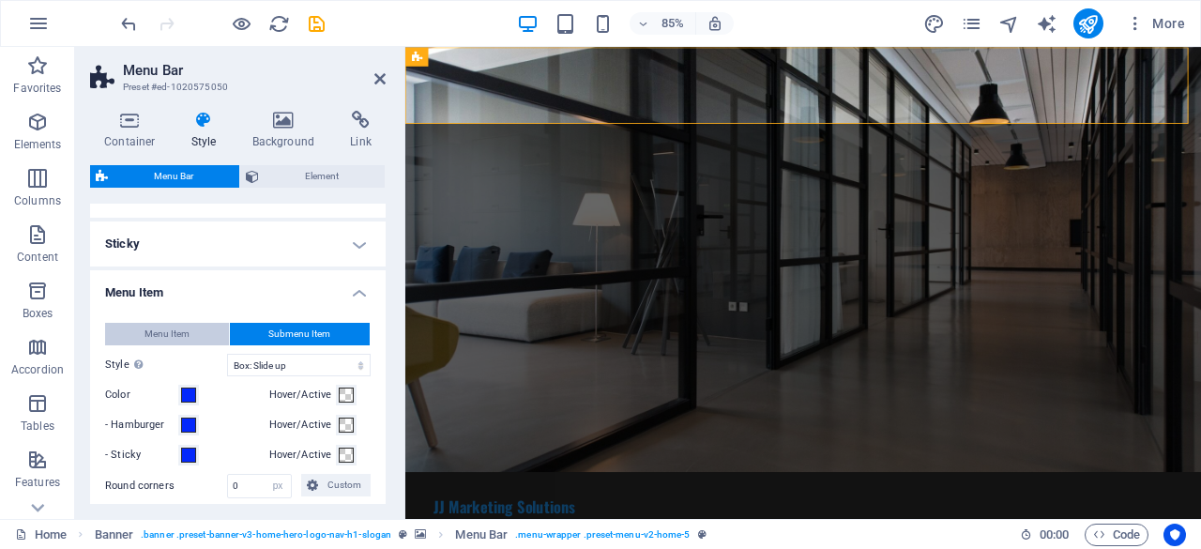
click at [221, 329] on button "Menu Item" at bounding box center [167, 334] width 124 height 23
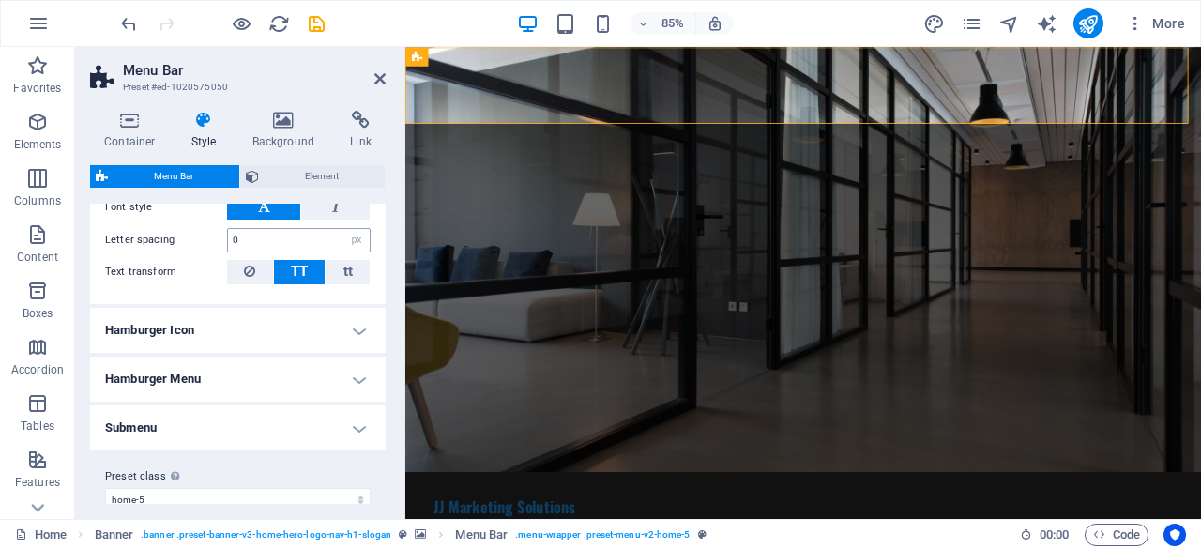
scroll to position [1079, 0]
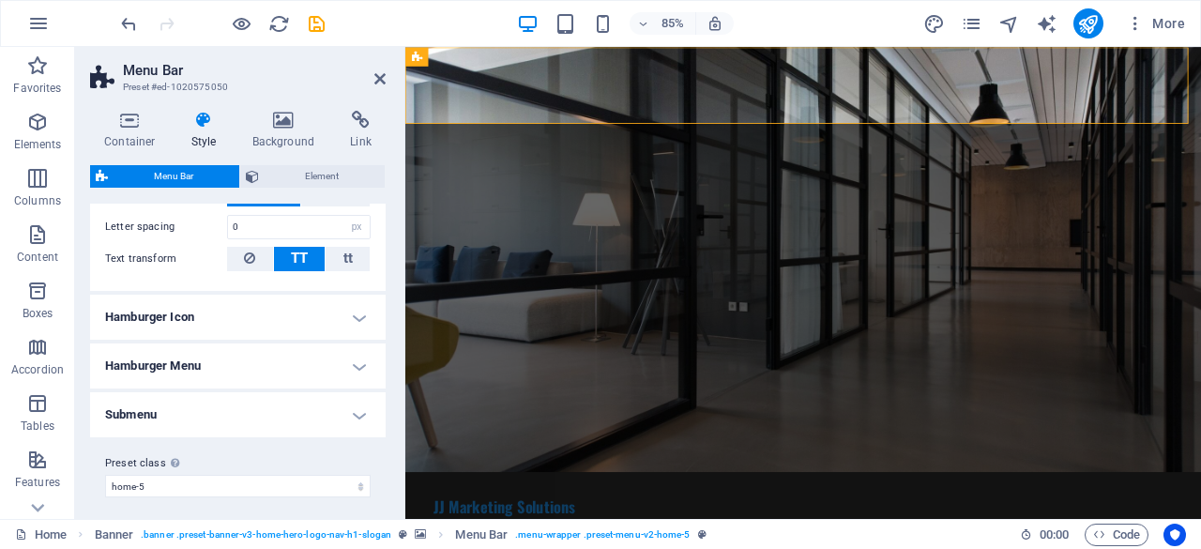
click at [252, 353] on h4 "Hamburger Menu" at bounding box center [238, 365] width 296 height 45
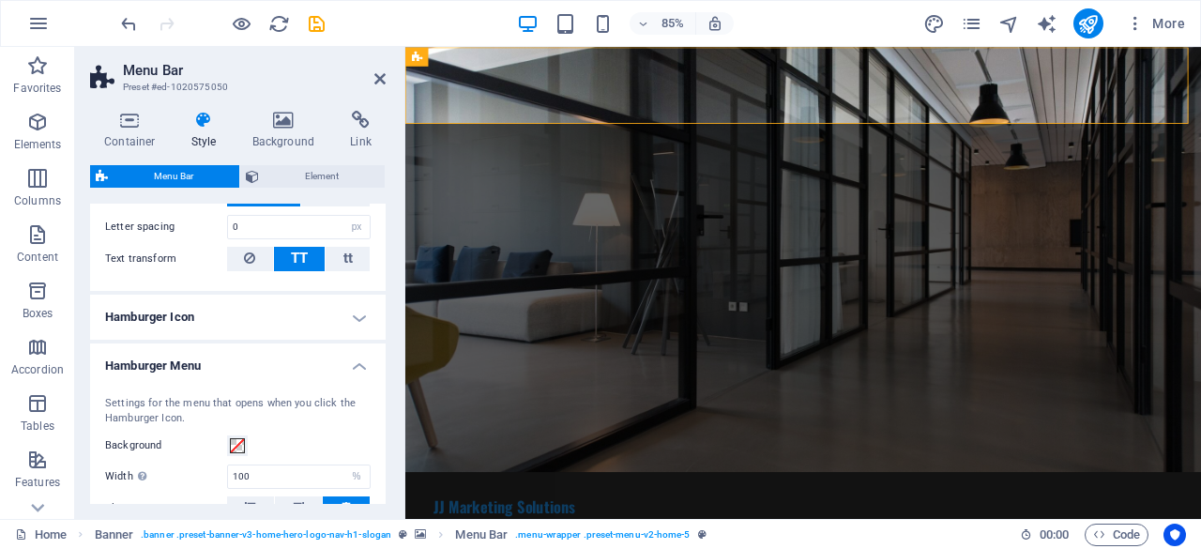
click at [221, 321] on h4 "Hamburger Icon" at bounding box center [238, 317] width 296 height 45
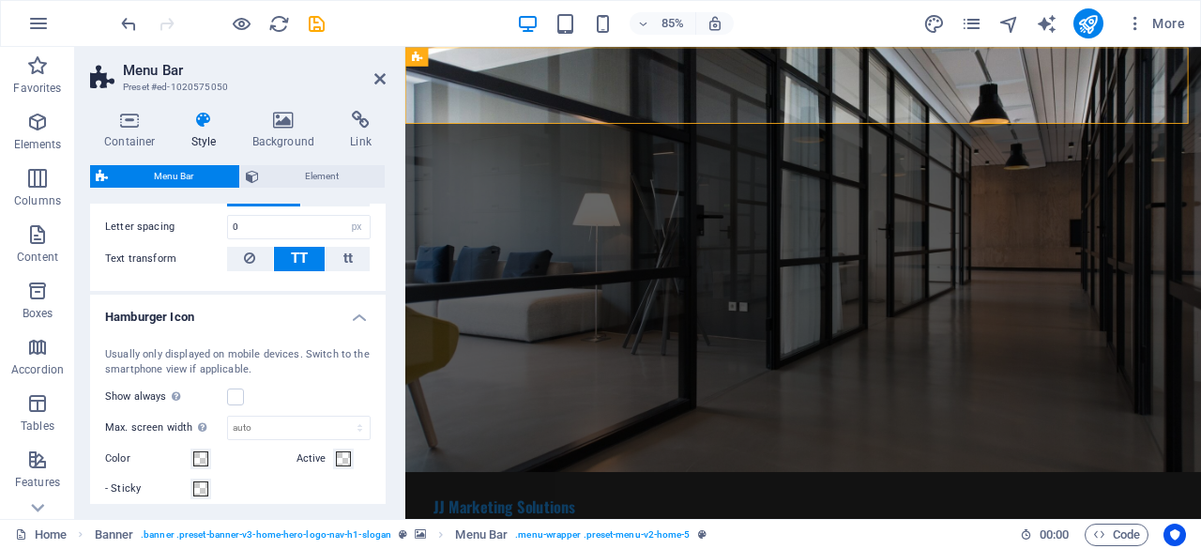
click at [222, 315] on h4 "Hamburger Icon" at bounding box center [238, 312] width 296 height 34
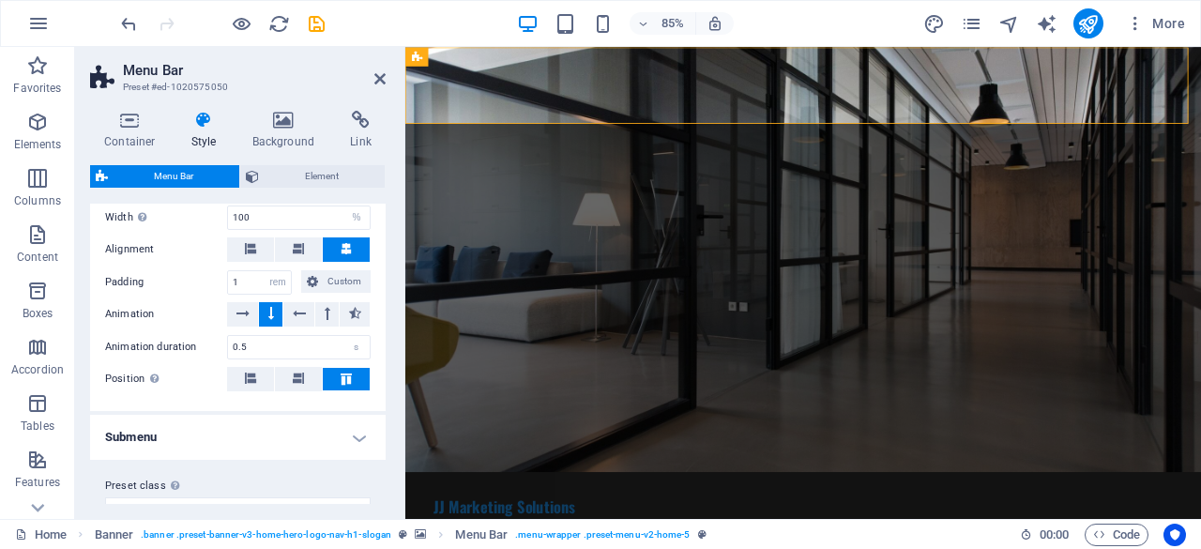
scroll to position [1359, 0]
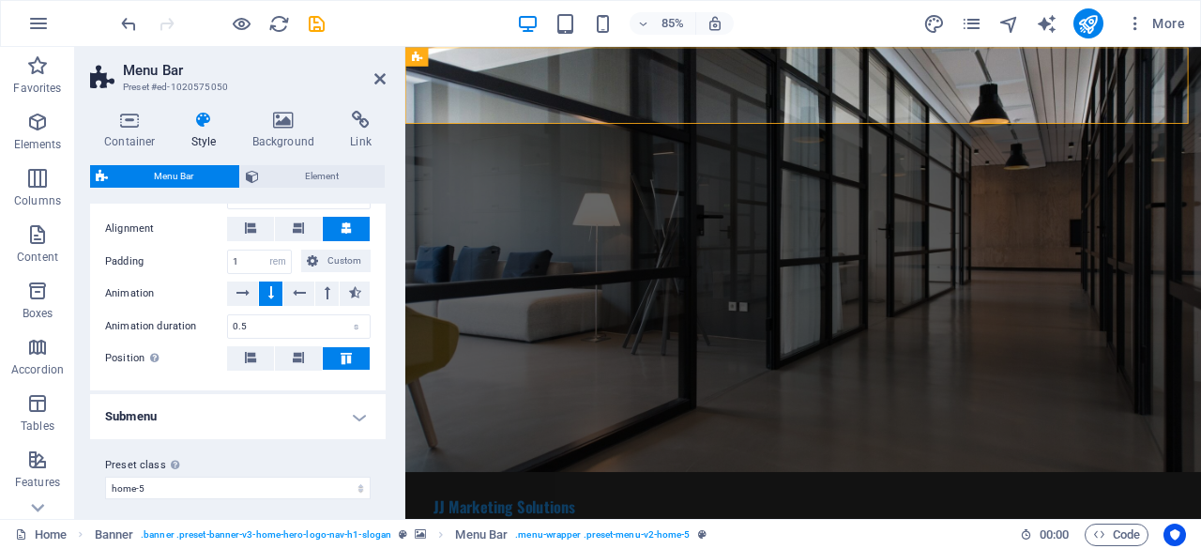
click at [208, 397] on h4 "Submenu" at bounding box center [238, 416] width 296 height 45
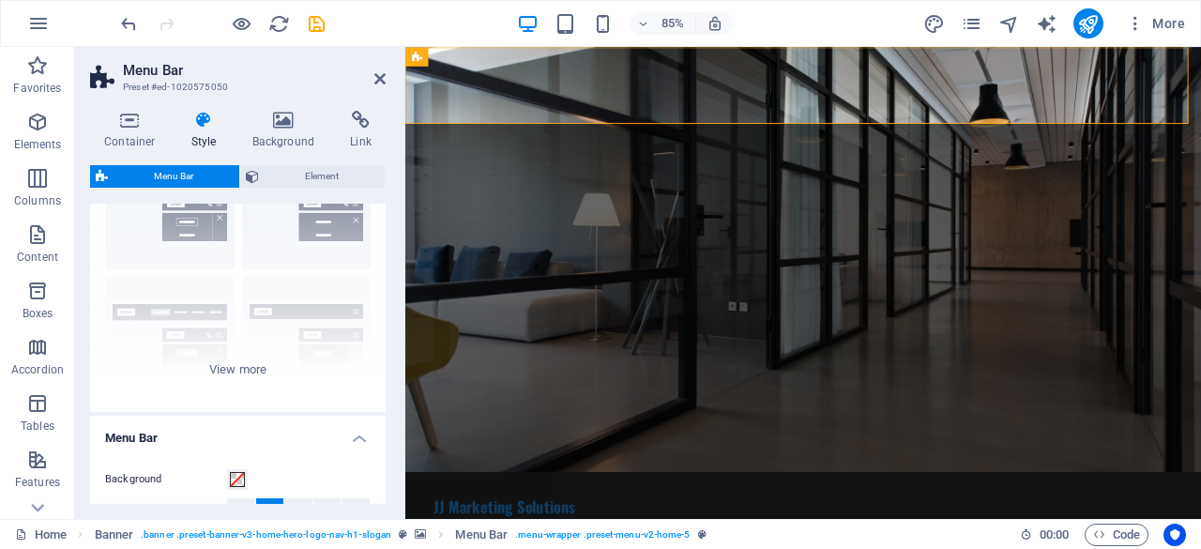
scroll to position [0, 0]
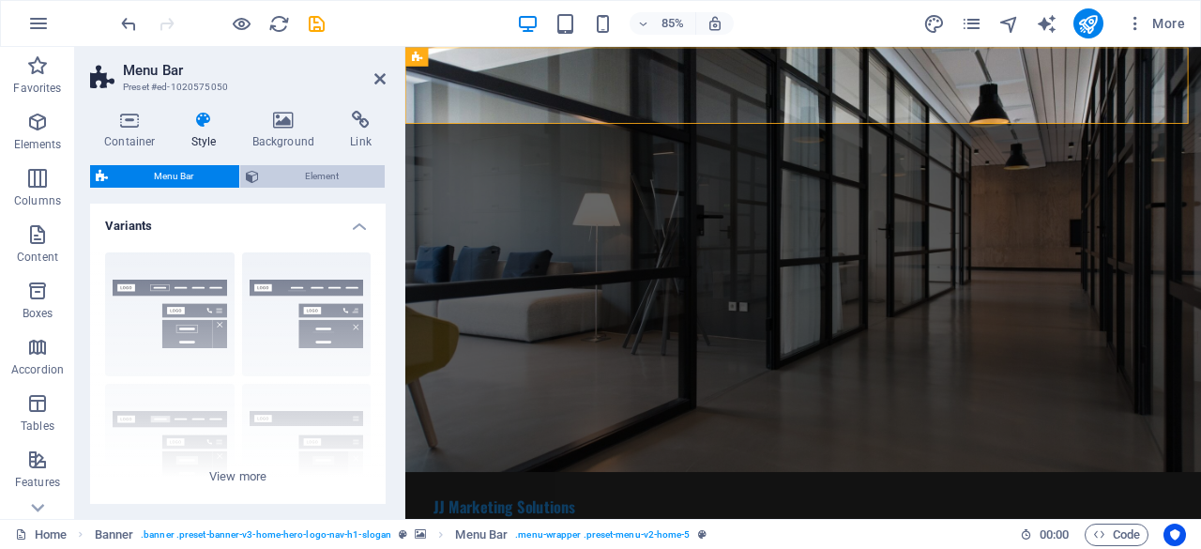
click at [288, 173] on span "Element" at bounding box center [322, 176] width 114 height 23
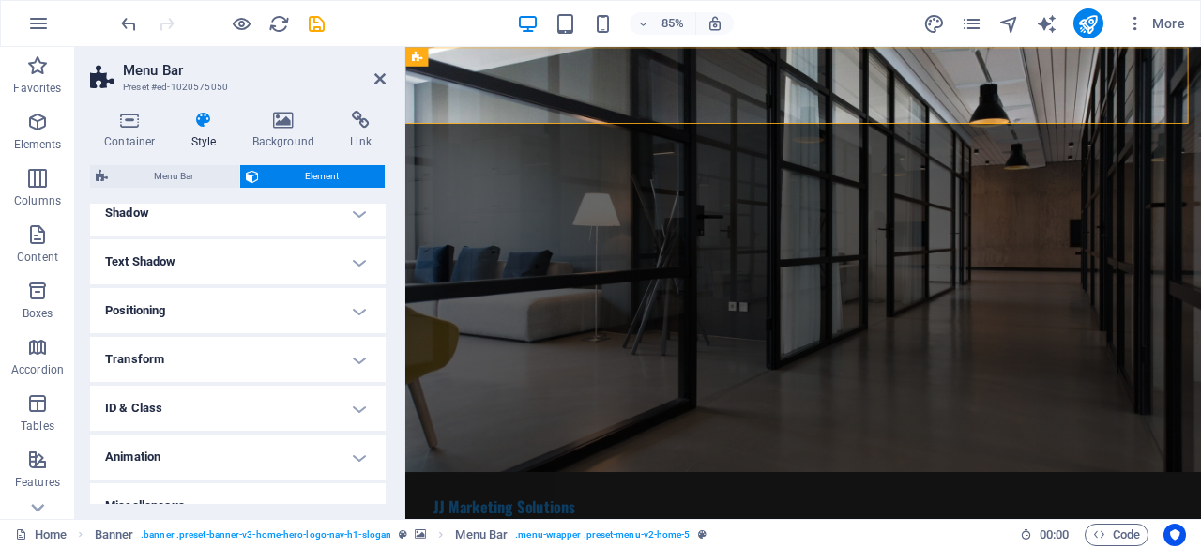
scroll to position [469, 0]
click at [228, 258] on h4 "Text Shadow" at bounding box center [238, 260] width 296 height 45
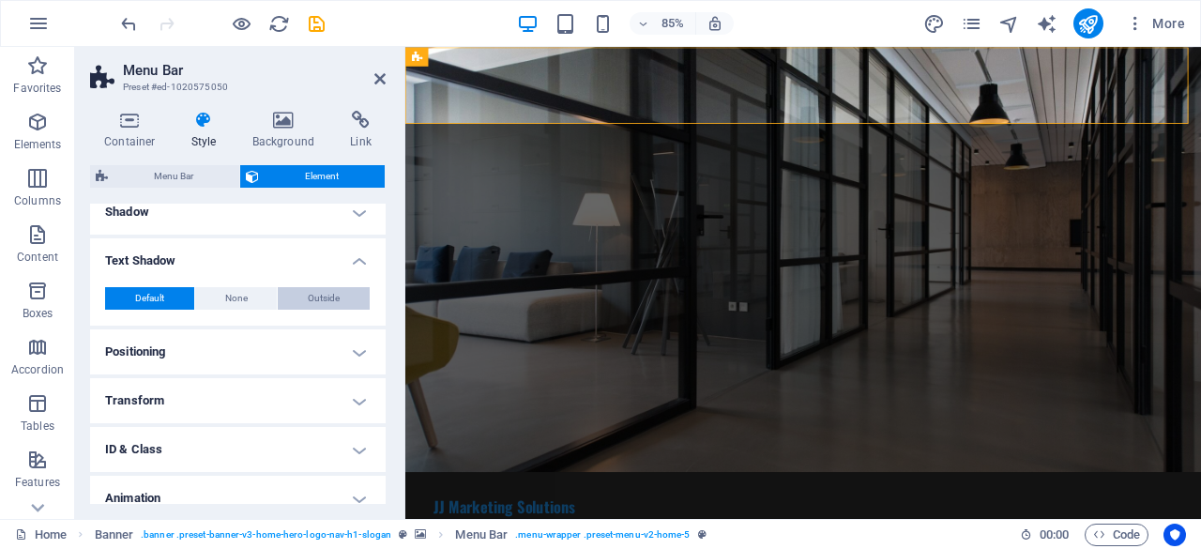
click at [292, 296] on button "Outside" at bounding box center [324, 298] width 92 height 23
type input "2"
type input "4"
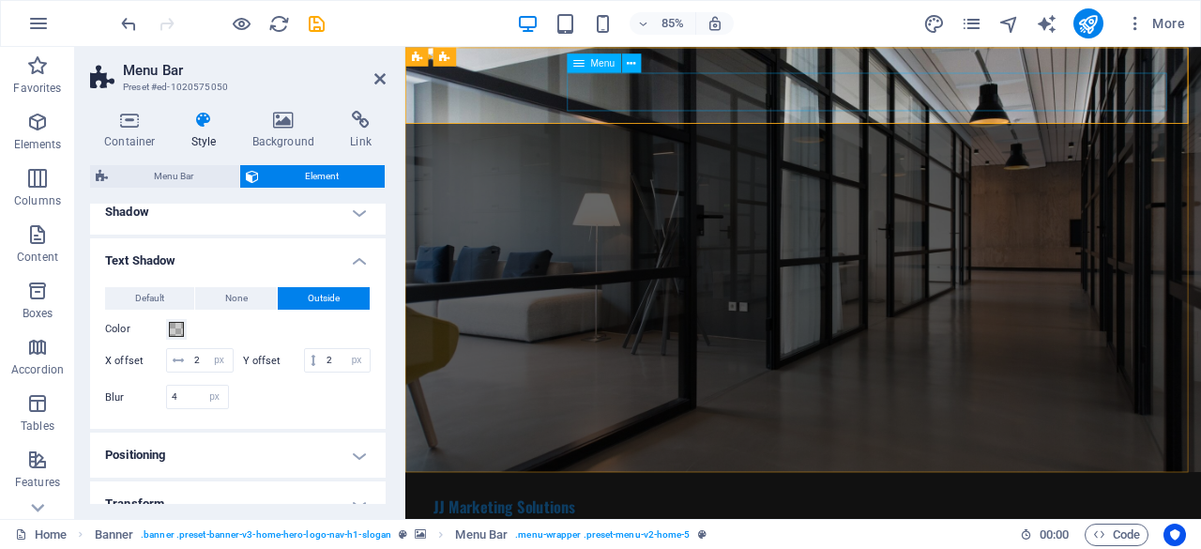
click at [628, 62] on icon at bounding box center [632, 62] width 8 height 17
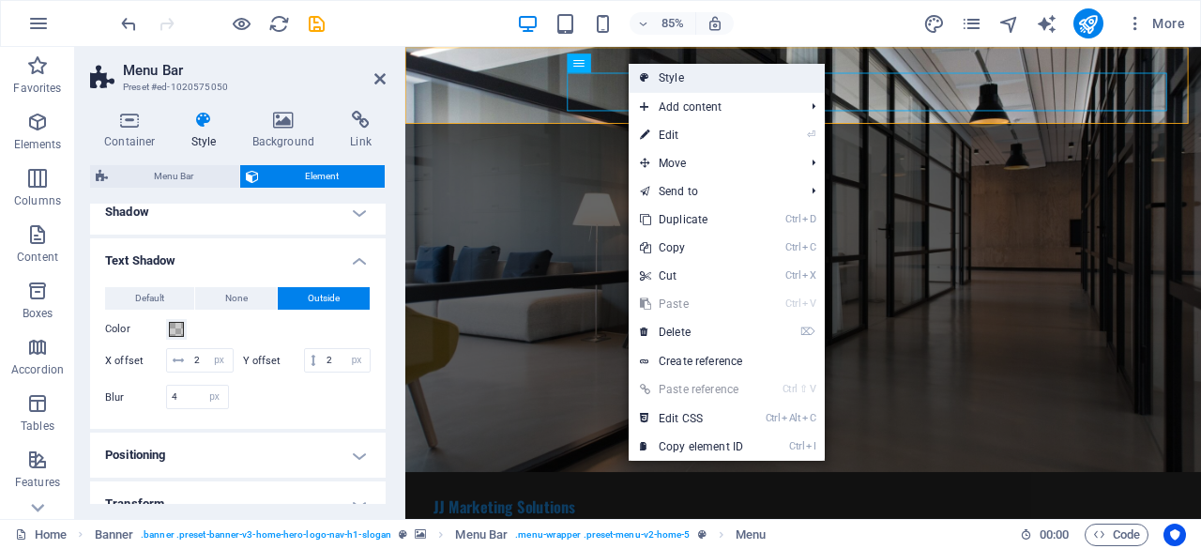
click at [656, 74] on link "Style" at bounding box center [727, 78] width 196 height 28
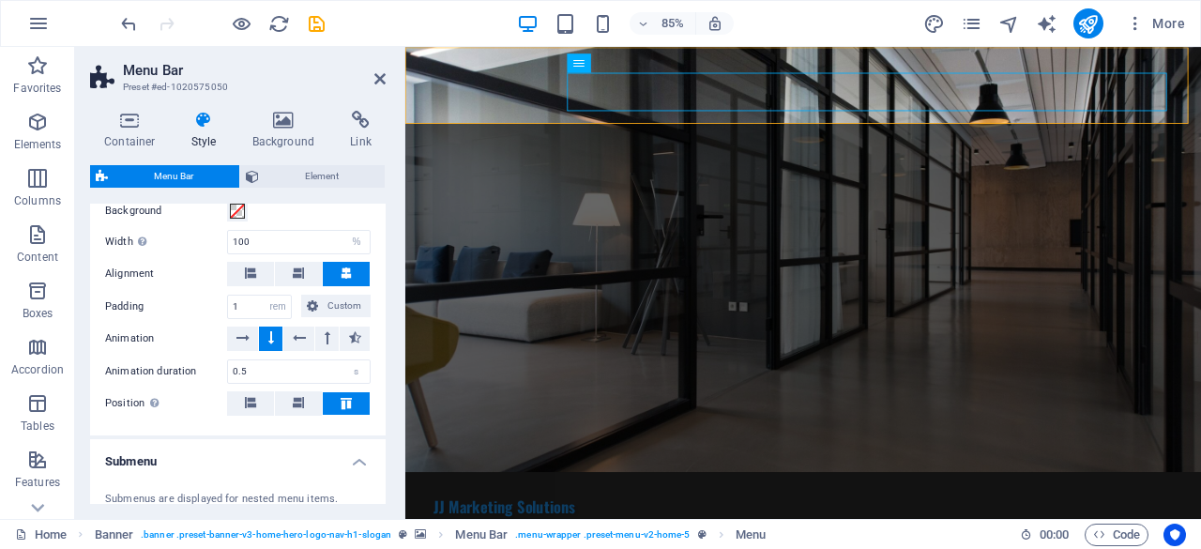
scroll to position [845, 0]
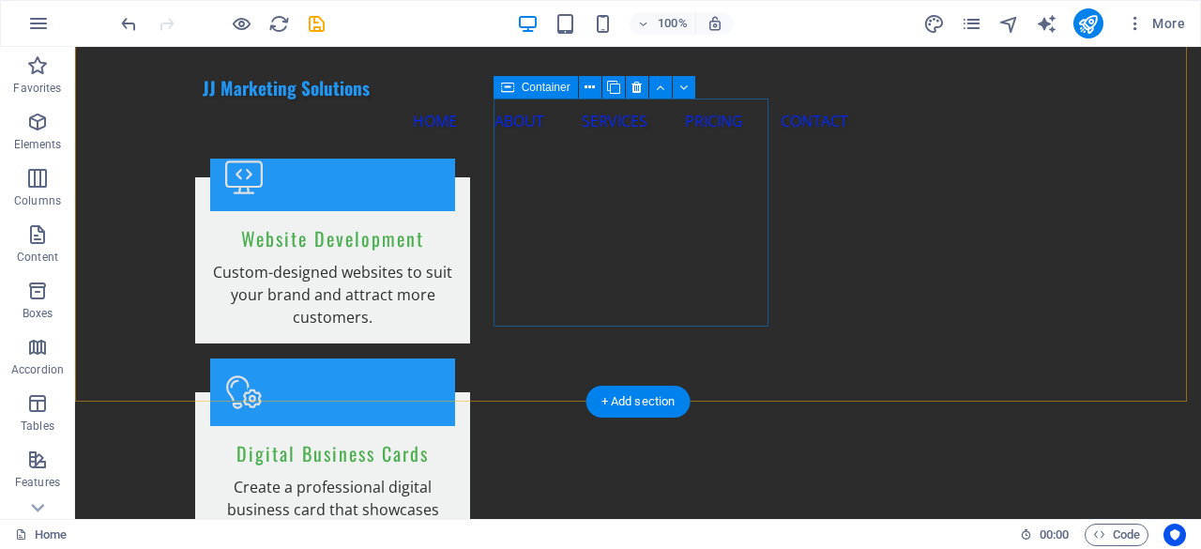
scroll to position [1783, 0]
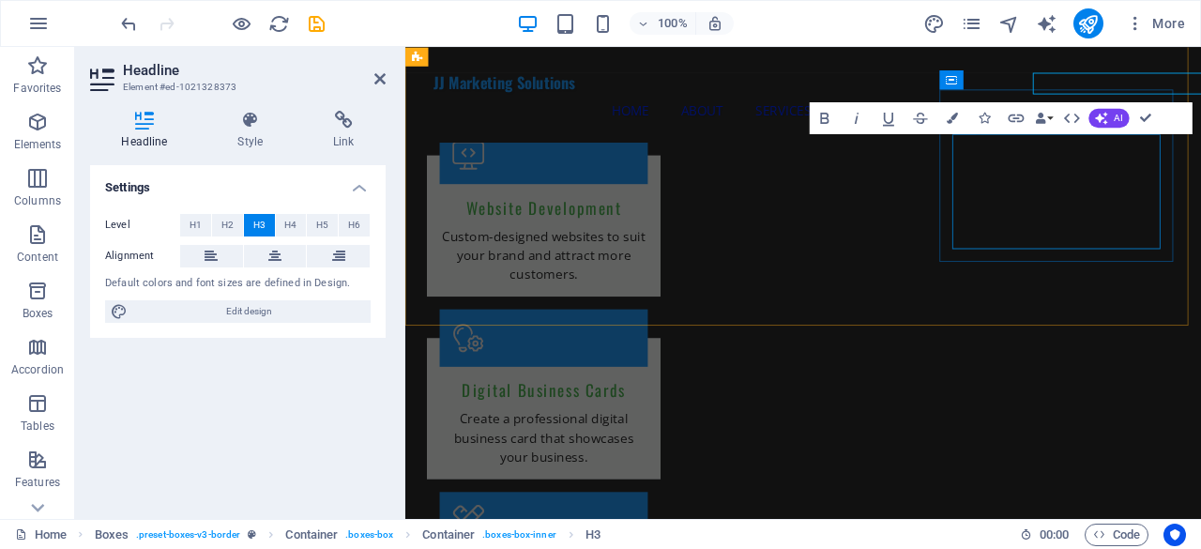
scroll to position [1854, 0]
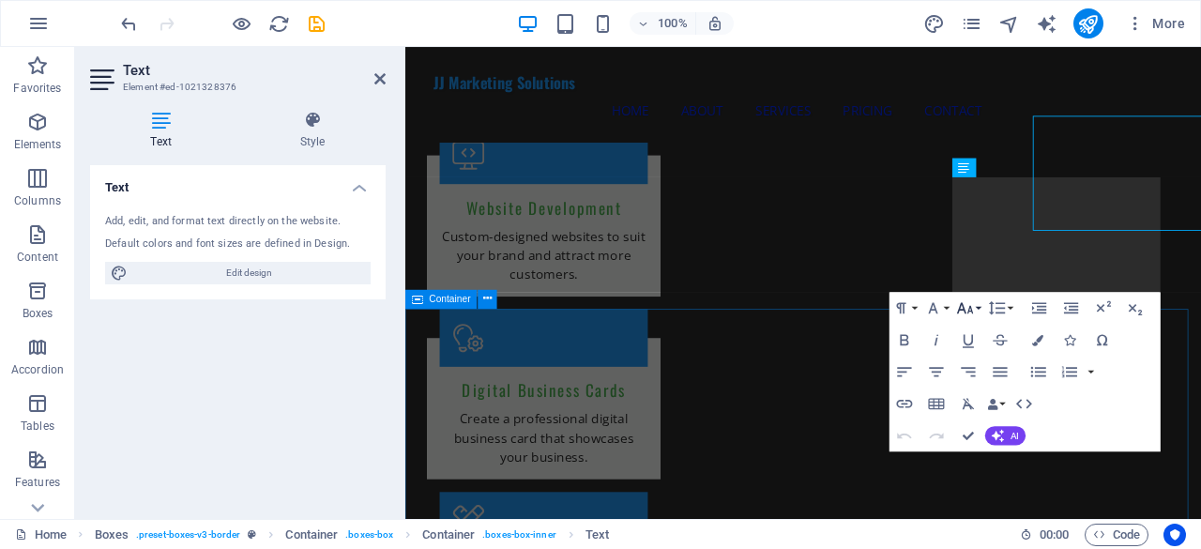
scroll to position [1854, 0]
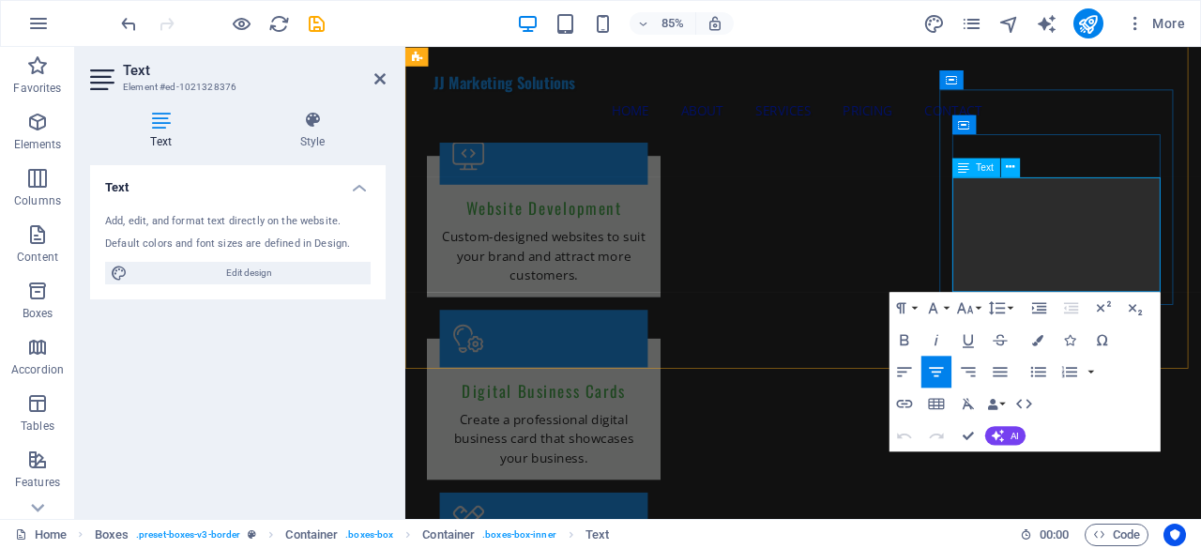
drag, startPoint x: 1202, startPoint y: 326, endPoint x: 1071, endPoint y: 207, distance: 176.8
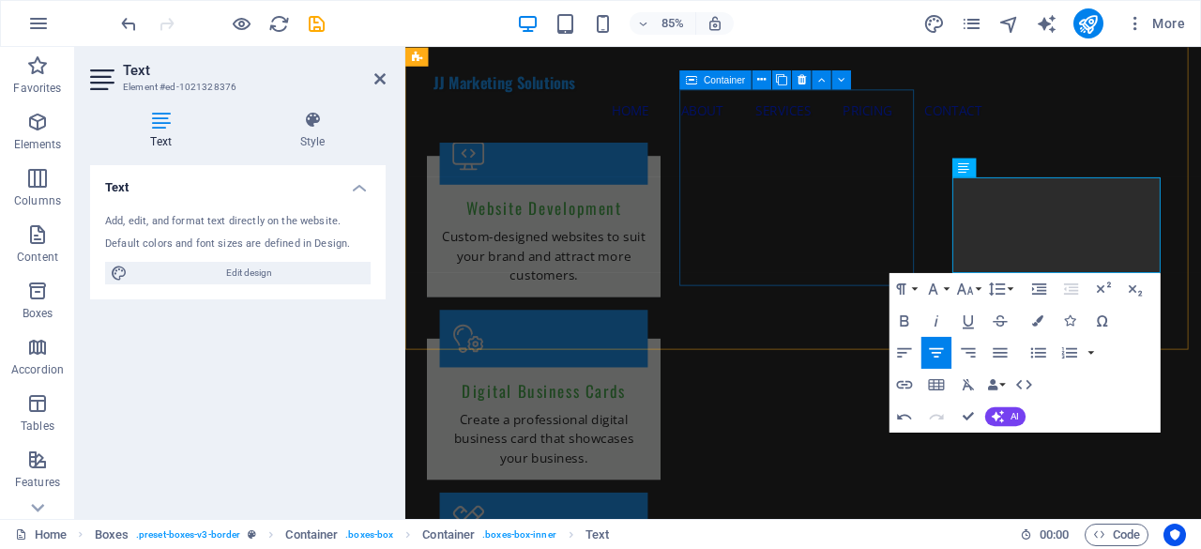
scroll to position [1948, 0]
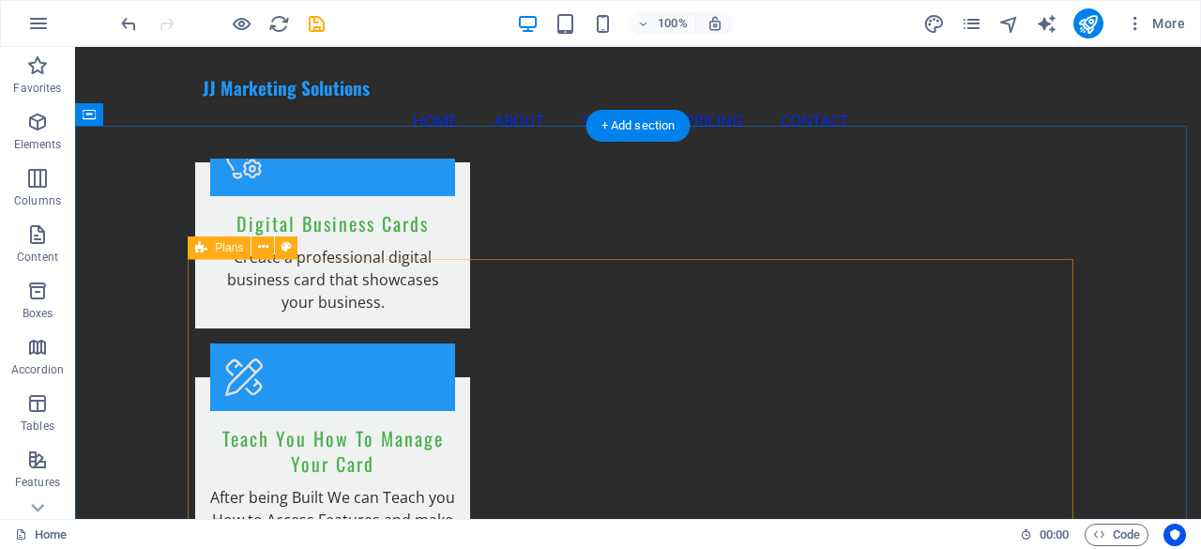
scroll to position [2065, 0]
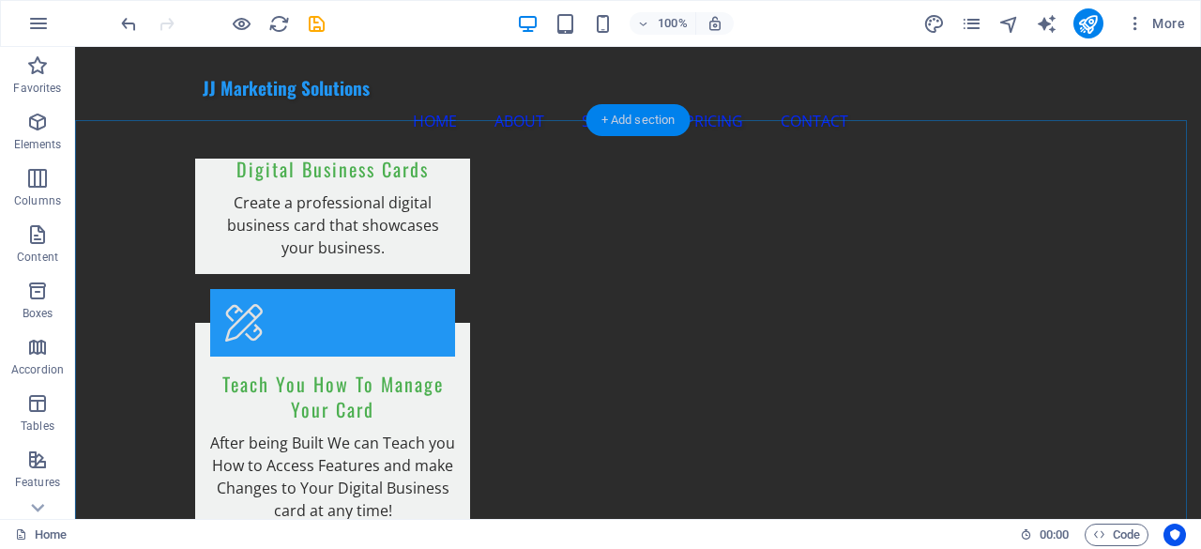
click at [617, 123] on div "+ Add section" at bounding box center [639, 120] width 104 height 32
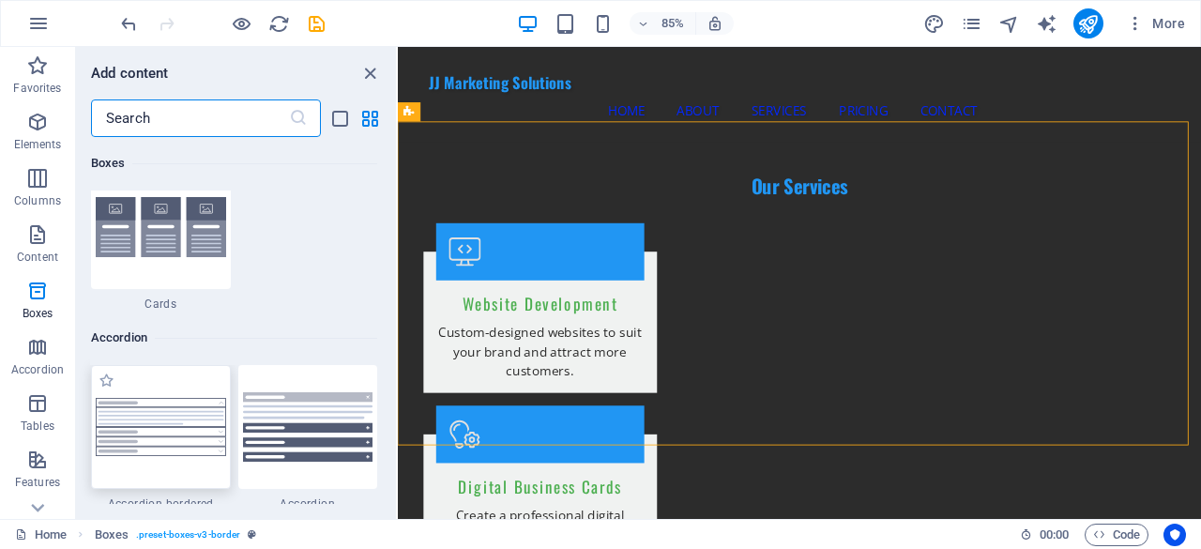
scroll to position [5724, 0]
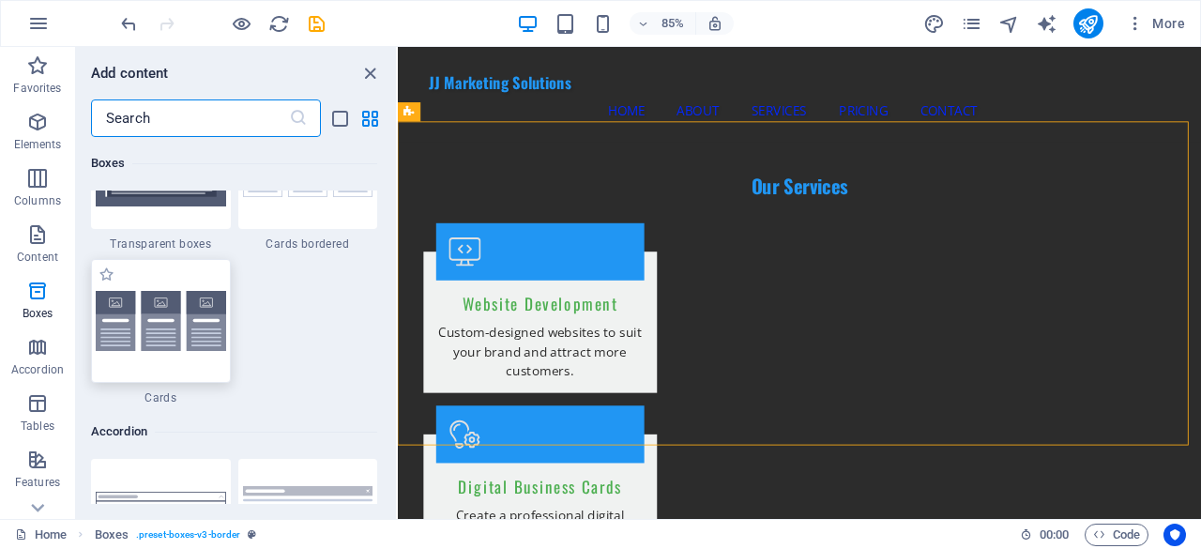
click at [193, 318] on img at bounding box center [161, 321] width 130 height 61
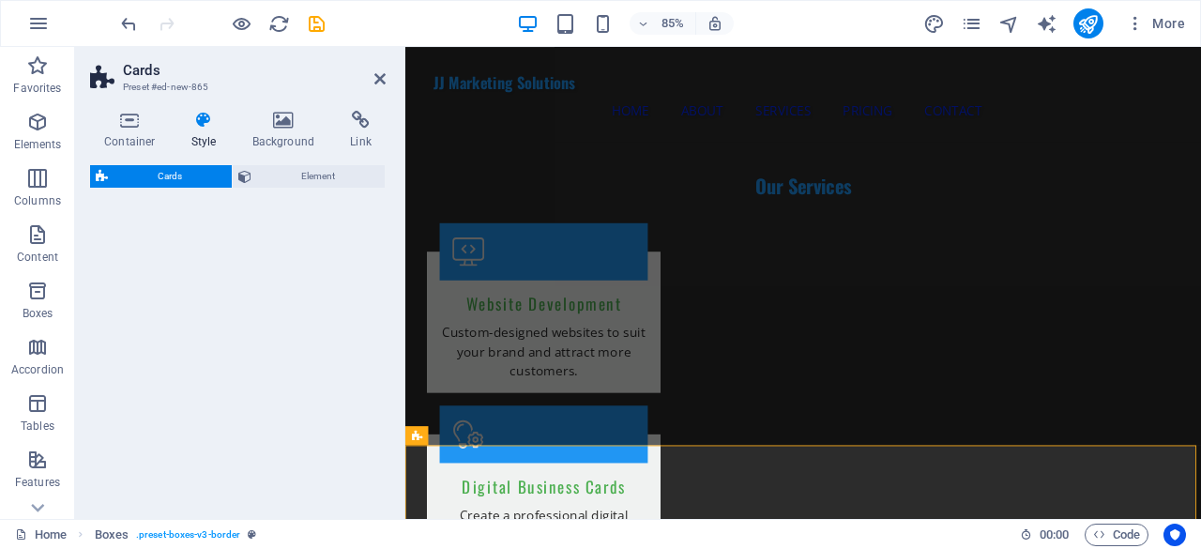
select select "rem"
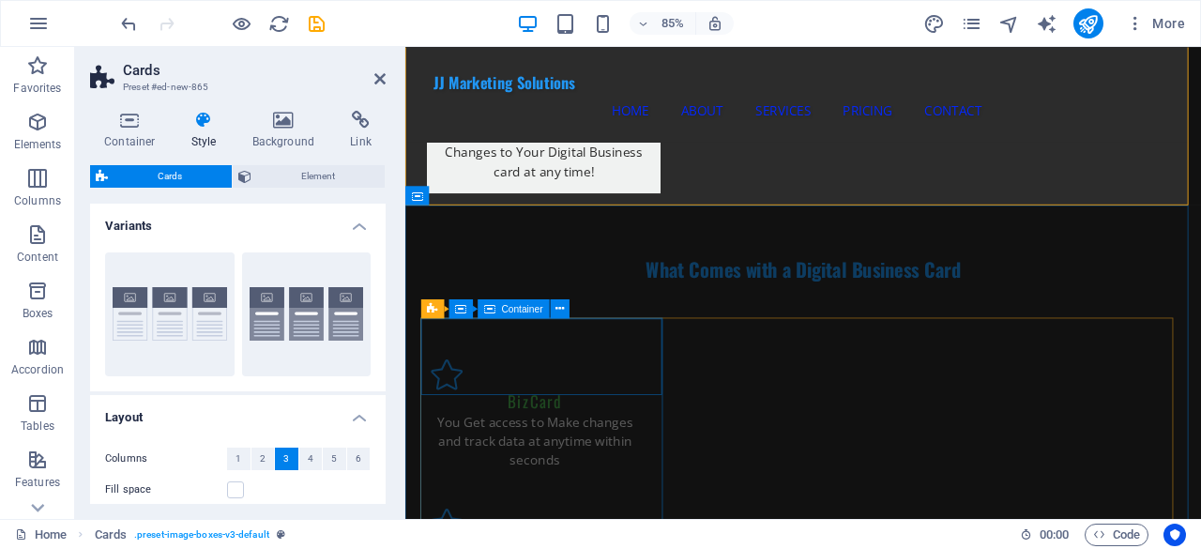
scroll to position [2493, 0]
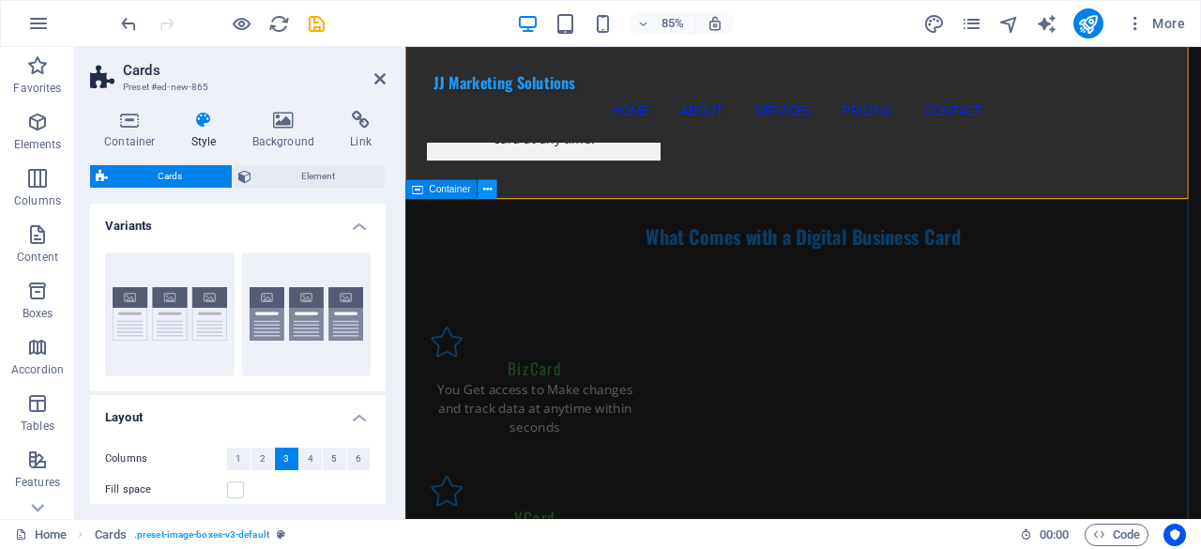
click at [481, 186] on button at bounding box center [487, 188] width 19 height 19
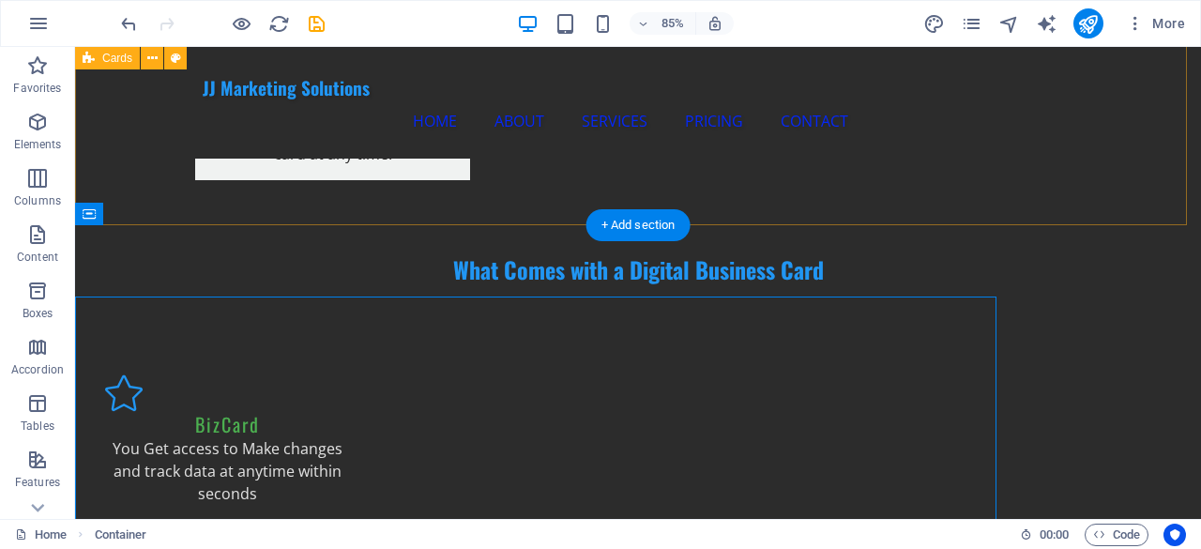
scroll to position [2421, 0]
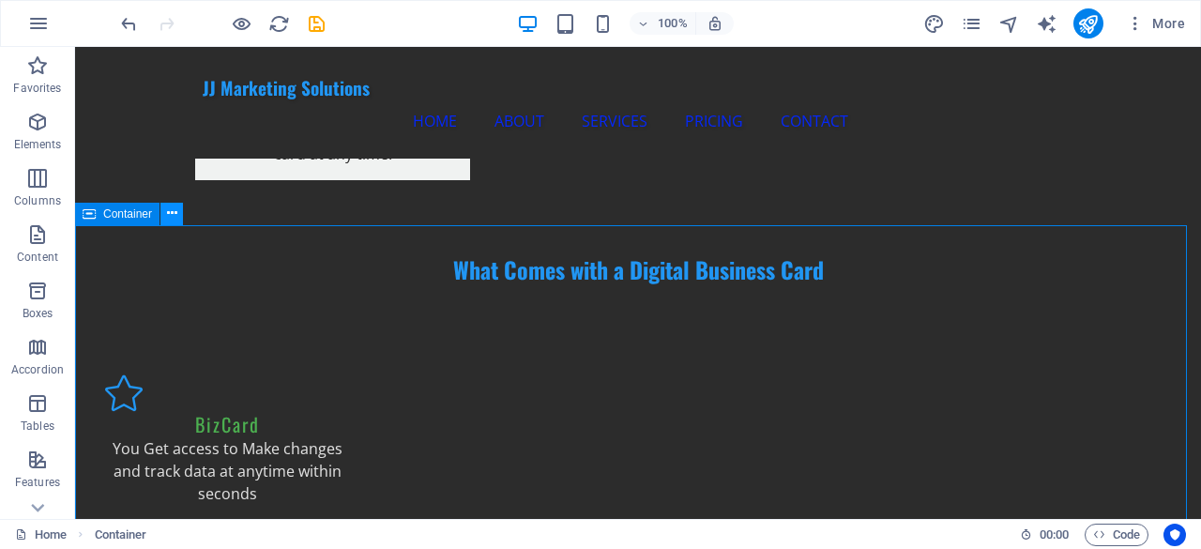
click at [173, 215] on icon at bounding box center [172, 214] width 10 height 20
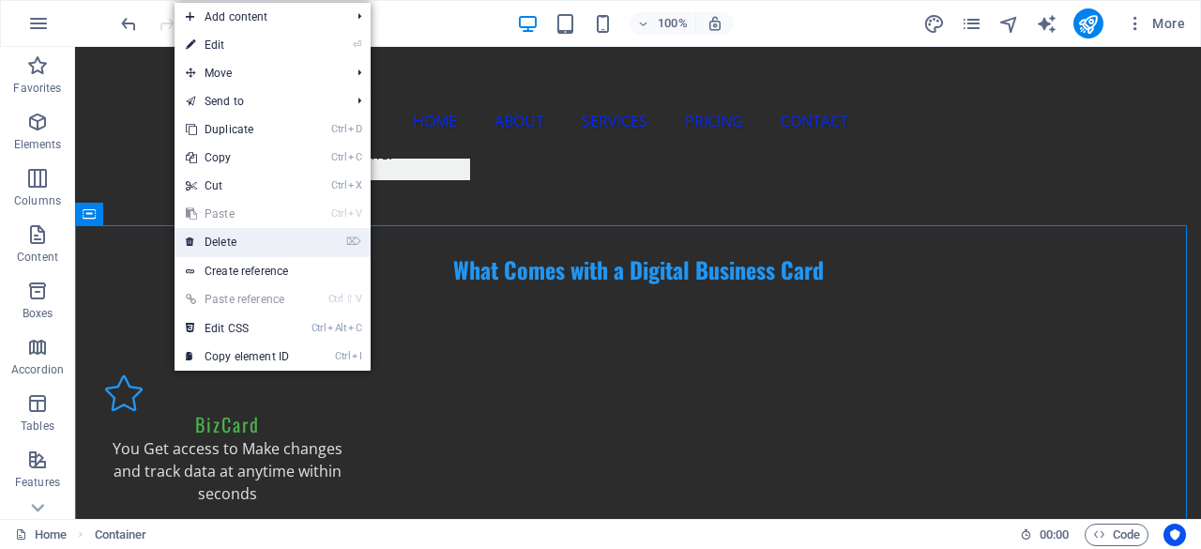
click at [240, 240] on link "⌦ Delete" at bounding box center [238, 242] width 126 height 28
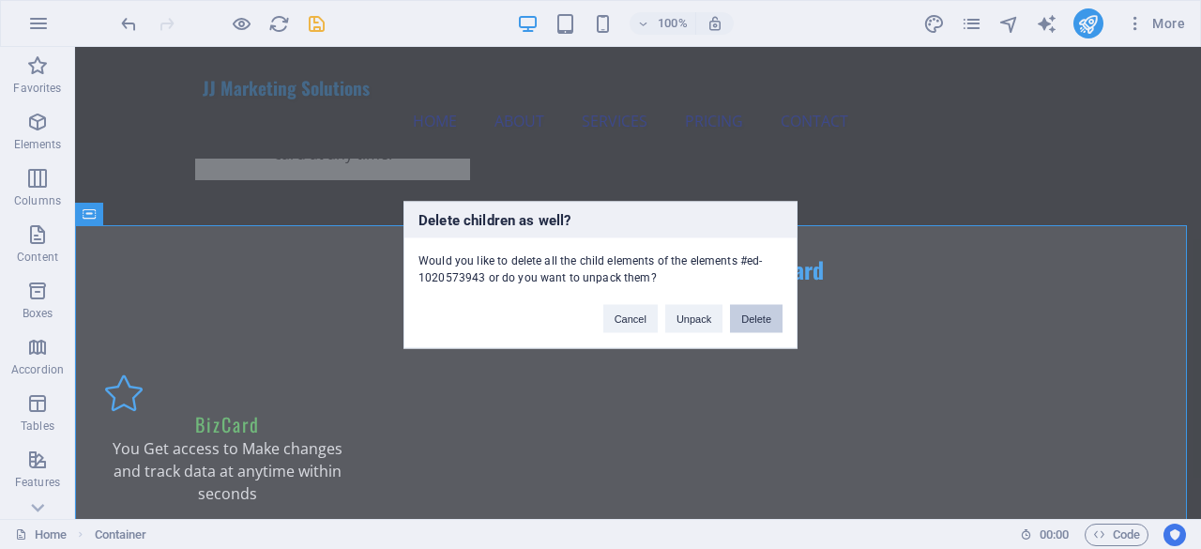
click at [745, 313] on button "Delete" at bounding box center [756, 318] width 53 height 28
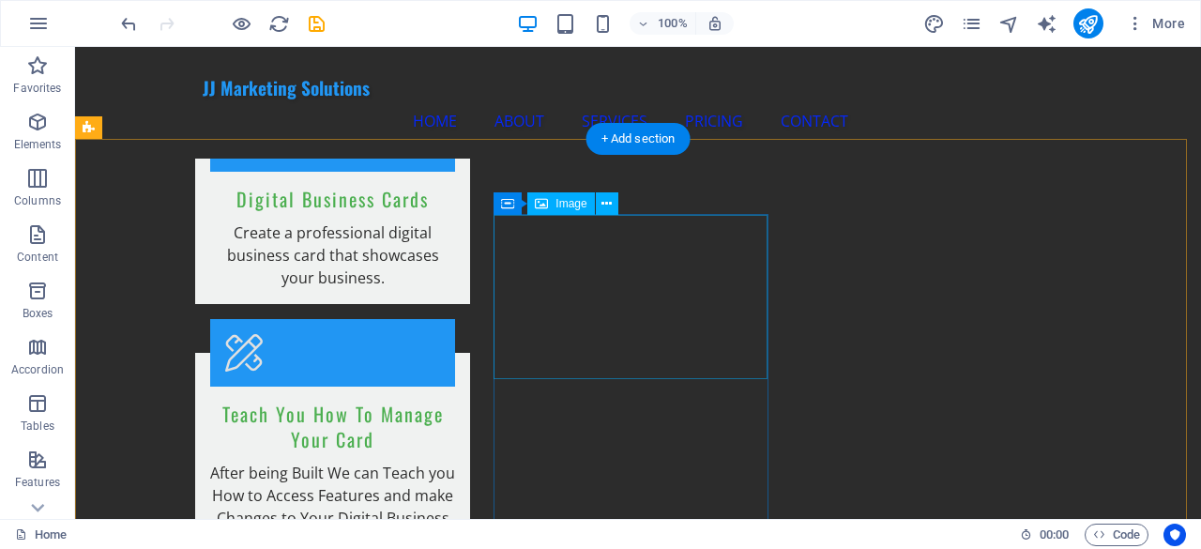
scroll to position [2046, 0]
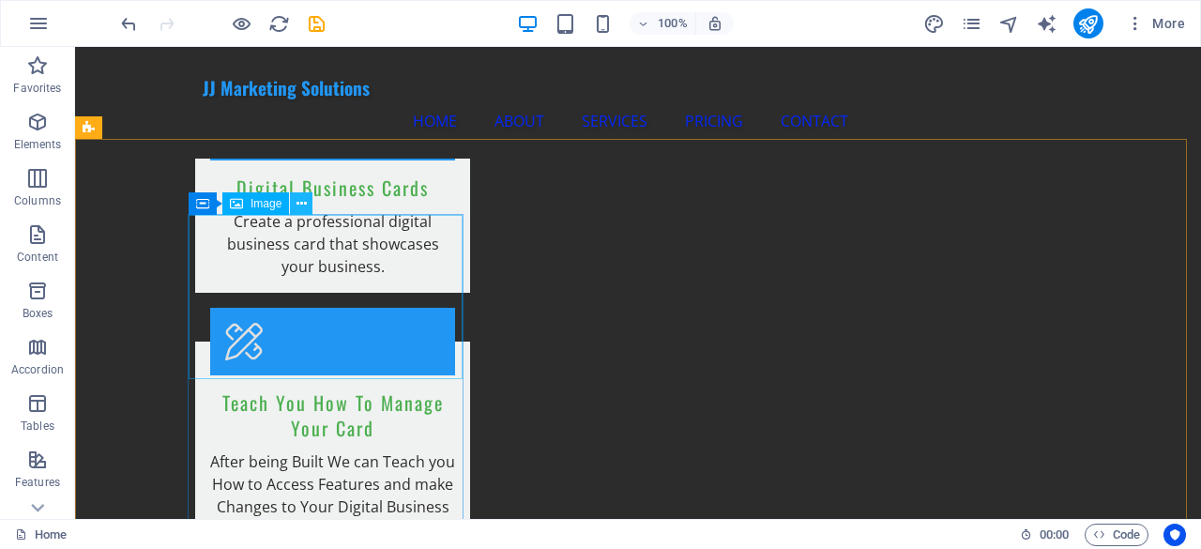
click at [300, 201] on icon at bounding box center [302, 204] width 10 height 20
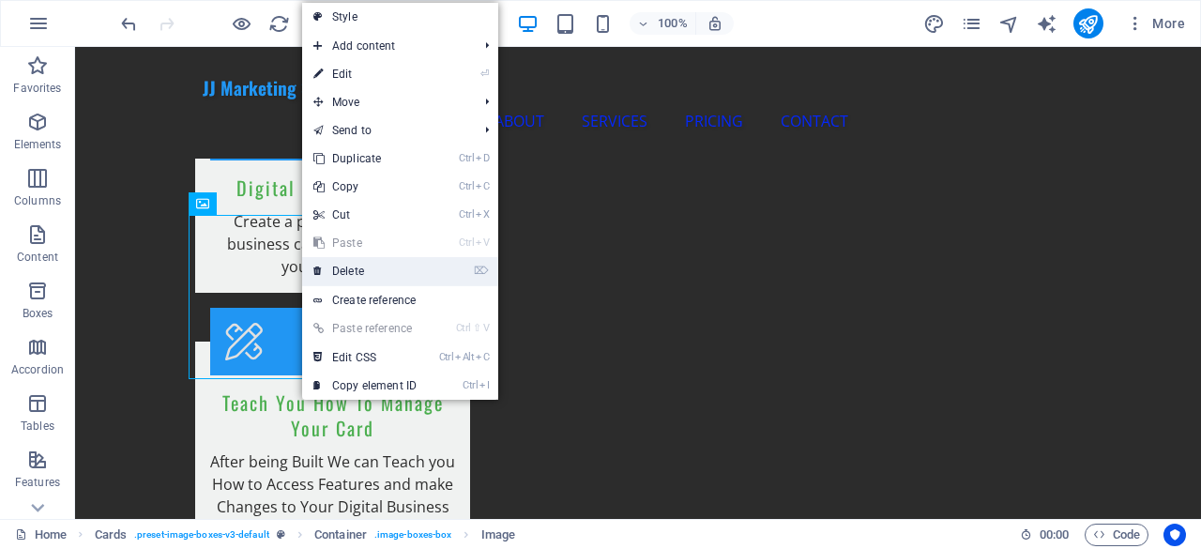
click at [367, 273] on link "⌦ Delete" at bounding box center [365, 271] width 126 height 28
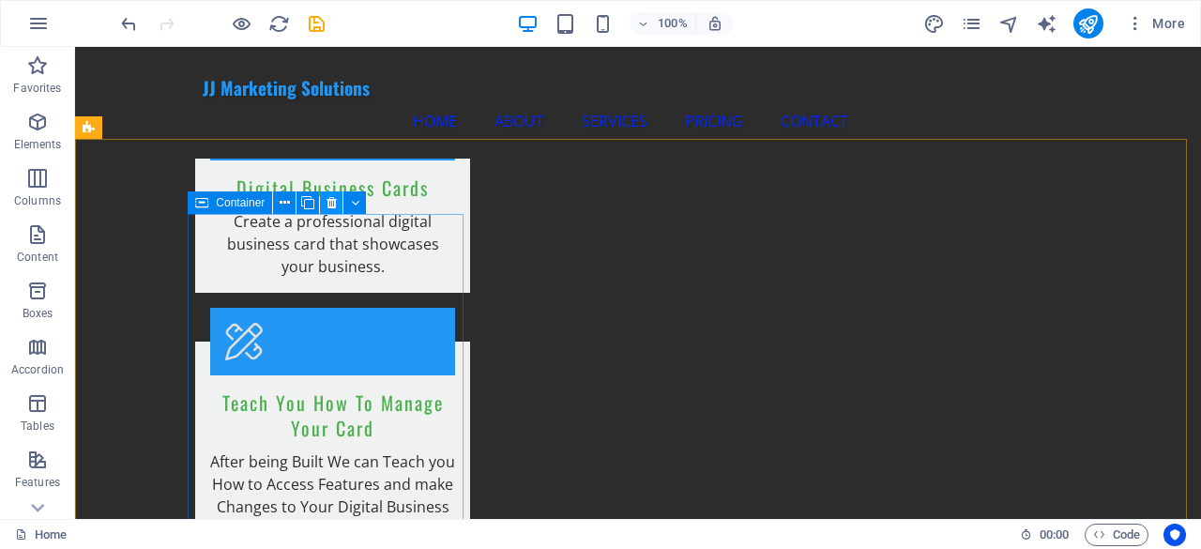
click at [328, 198] on icon at bounding box center [332, 203] width 10 height 20
click at [333, 202] on icon at bounding box center [332, 203] width 10 height 20
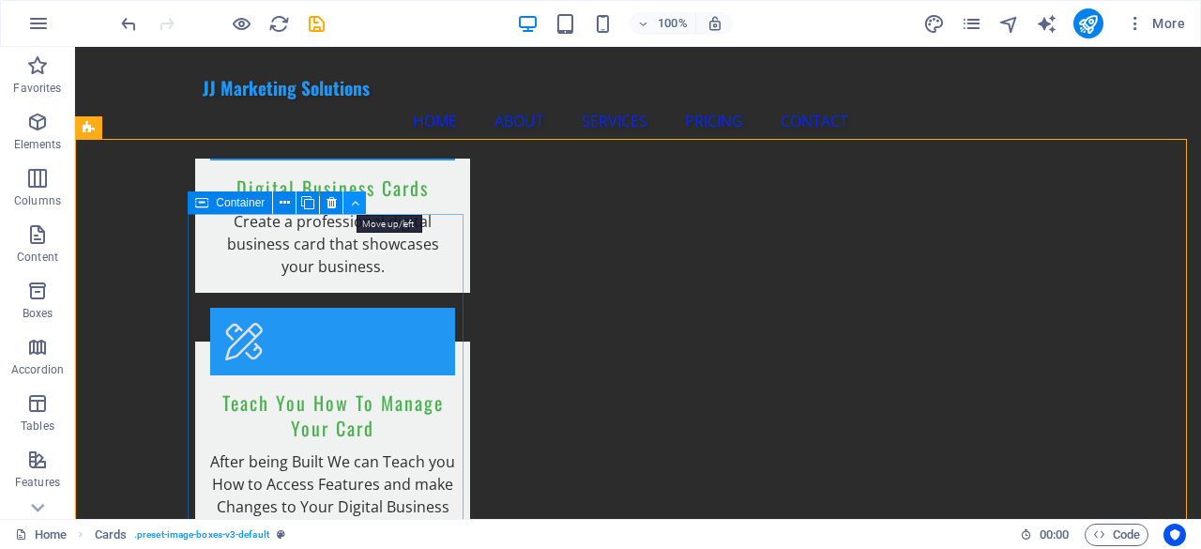
click at [351, 201] on icon at bounding box center [355, 203] width 8 height 20
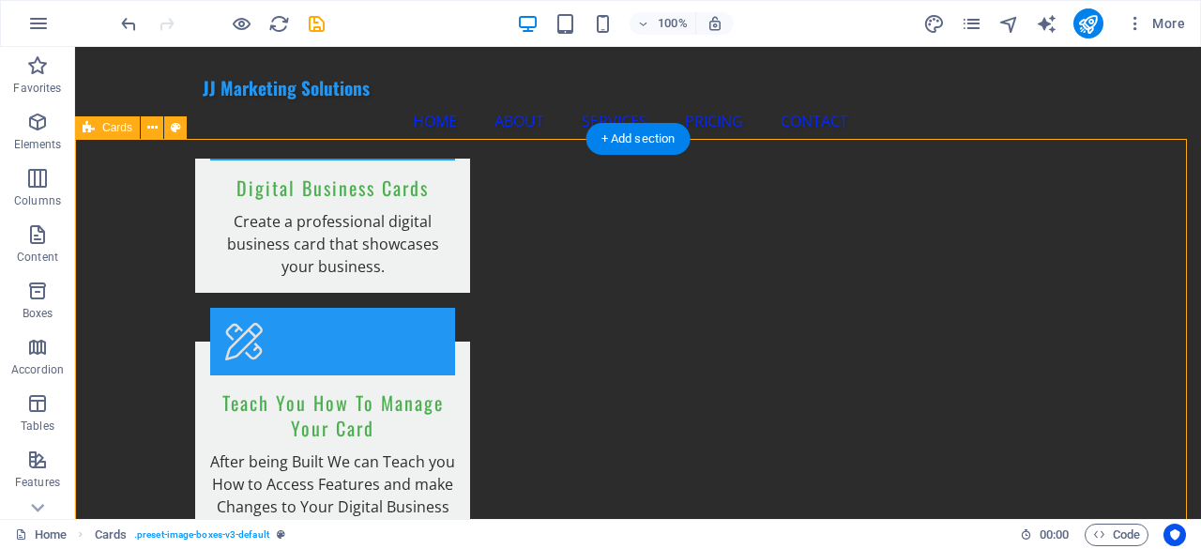
drag, startPoint x: 434, startPoint y: 250, endPoint x: 381, endPoint y: 206, distance: 68.6
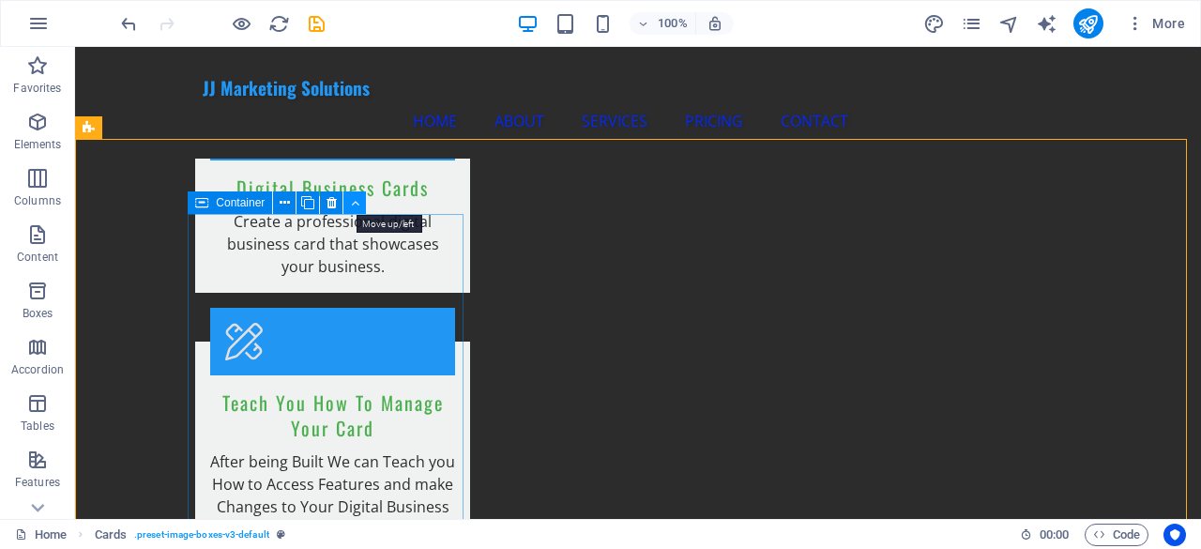
click at [351, 199] on icon at bounding box center [355, 203] width 8 height 20
click at [352, 199] on icon at bounding box center [355, 203] width 8 height 20
click at [353, 200] on icon at bounding box center [355, 203] width 8 height 20
click at [353, 202] on icon at bounding box center [355, 203] width 8 height 20
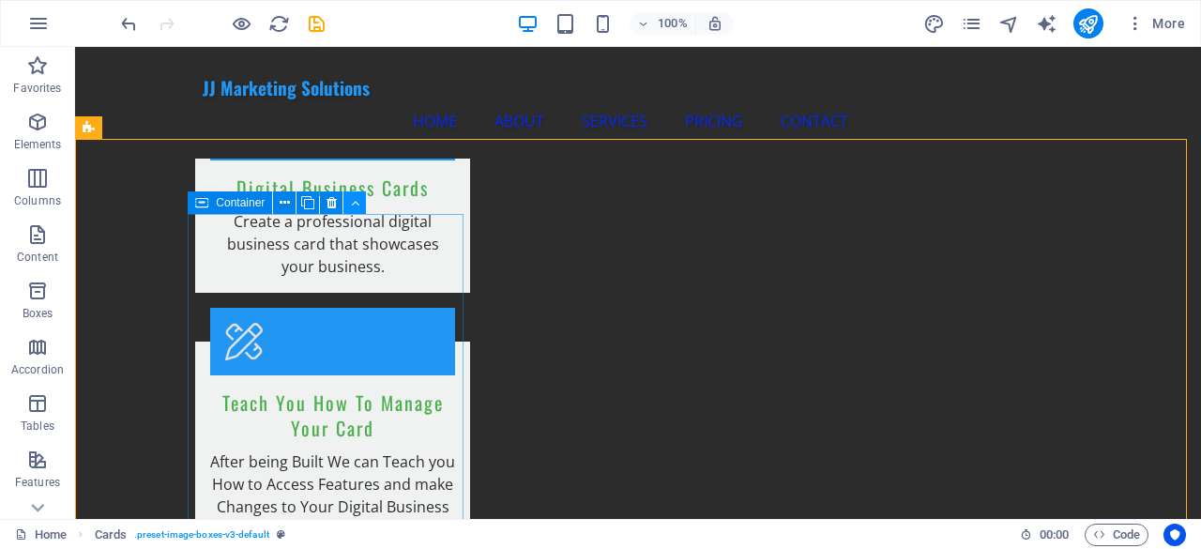
click at [353, 202] on icon at bounding box center [355, 203] width 8 height 20
click at [349, 200] on button at bounding box center [354, 202] width 23 height 23
click at [349, 201] on button at bounding box center [354, 202] width 23 height 23
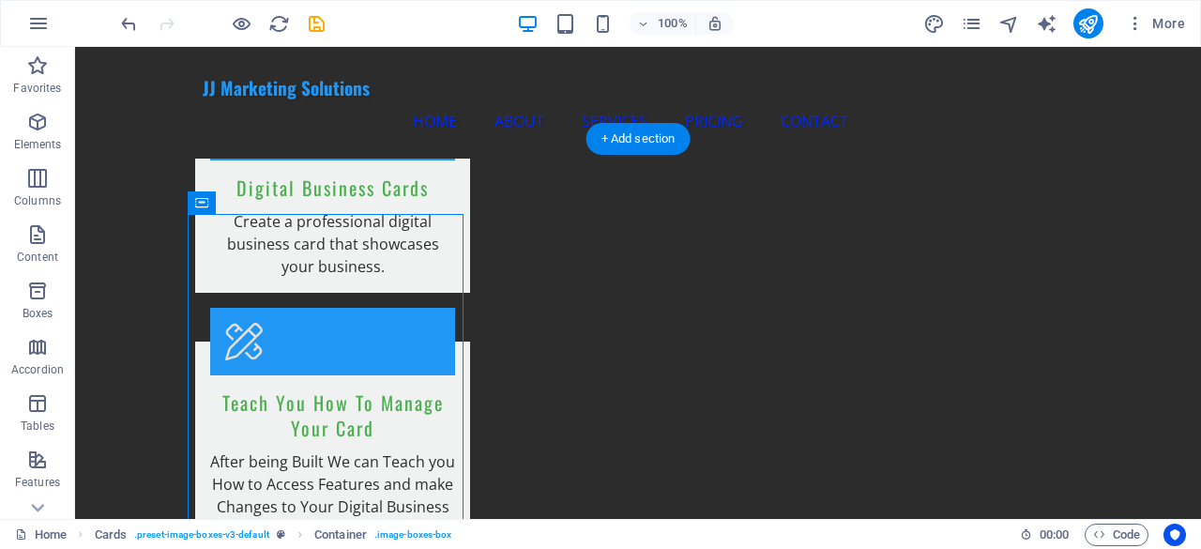
drag, startPoint x: 275, startPoint y: 256, endPoint x: 666, endPoint y: 226, distance: 392.5
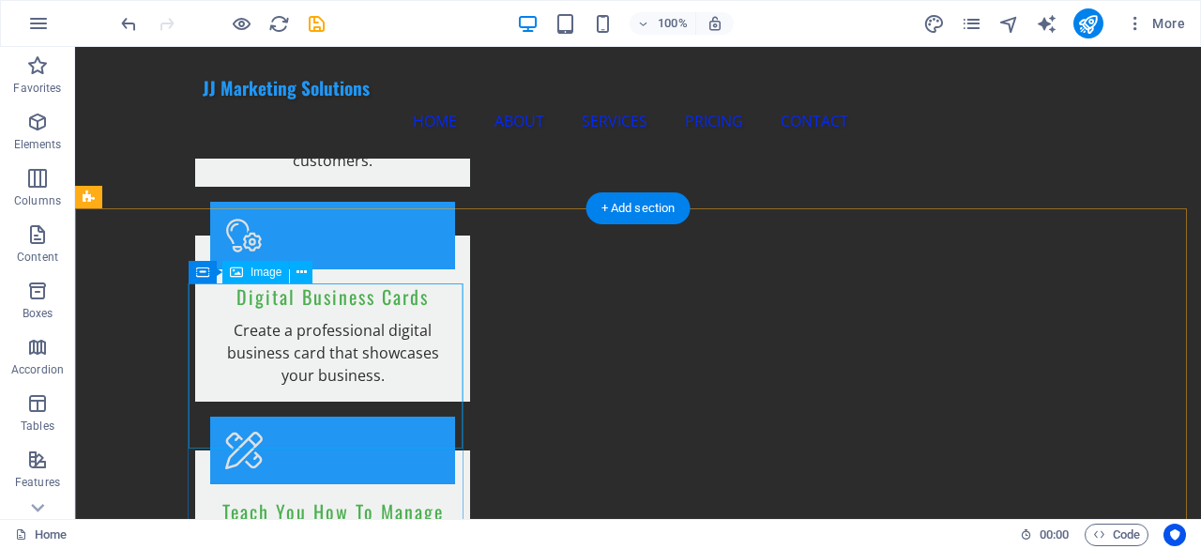
scroll to position [1992, 0]
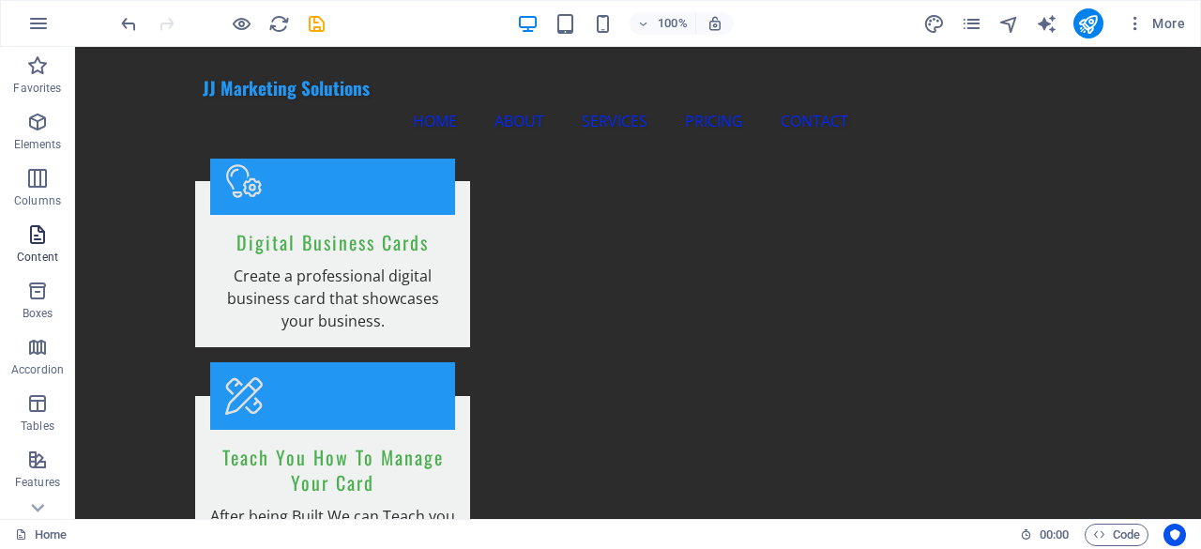
click at [40, 249] on span "Content" at bounding box center [37, 245] width 75 height 45
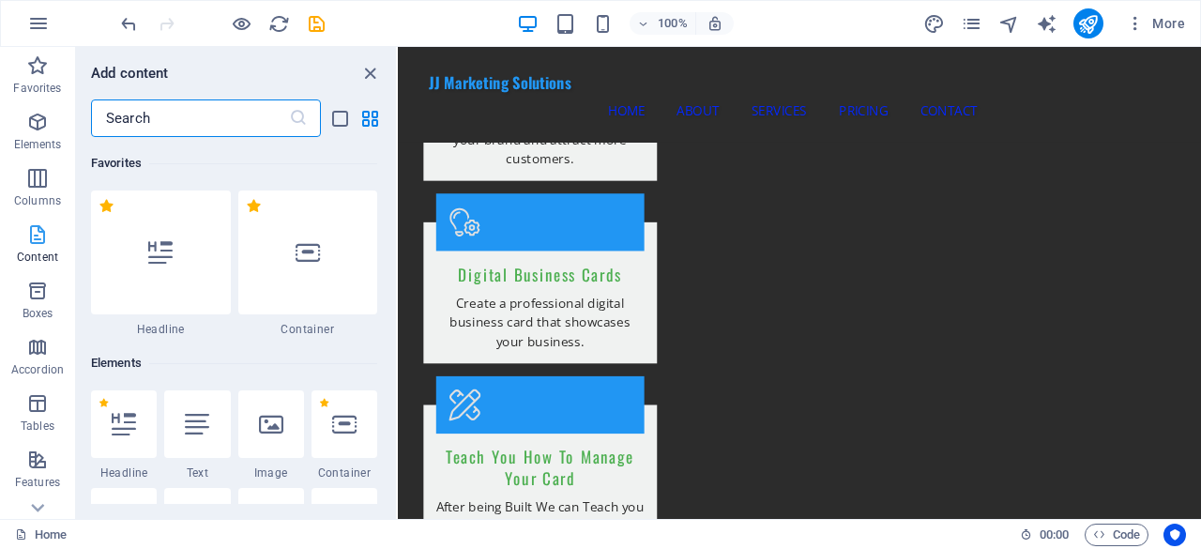
scroll to position [2063, 0]
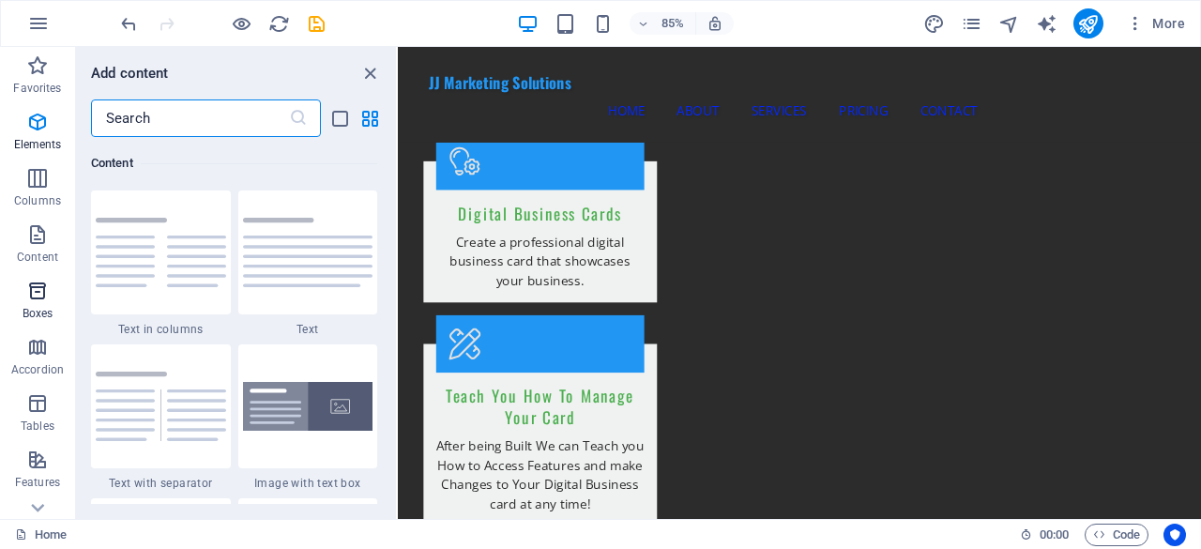
click at [41, 288] on icon "button" at bounding box center [37, 291] width 23 height 23
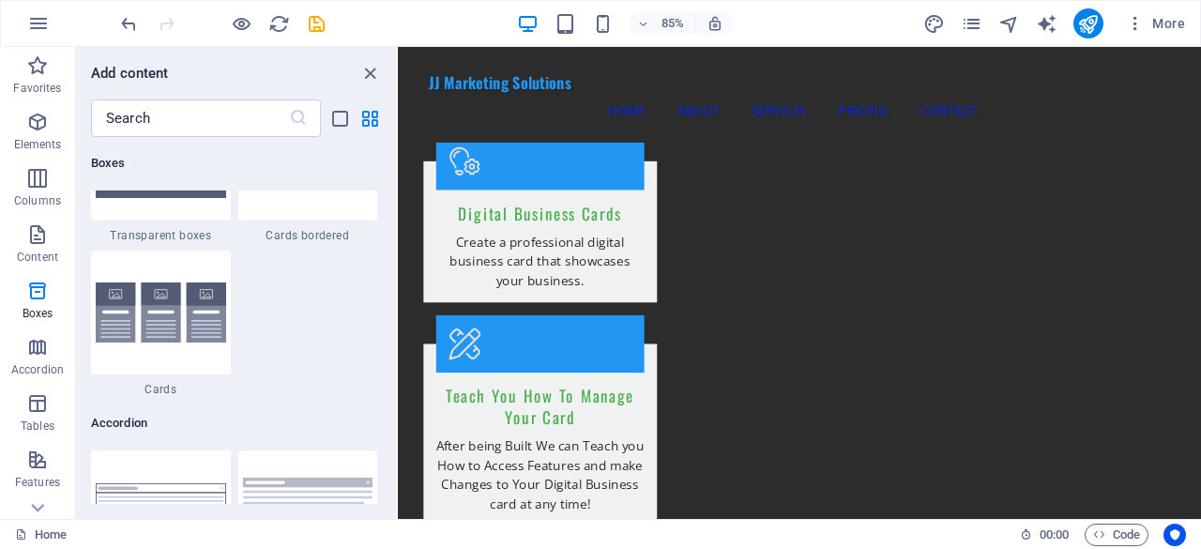
scroll to position [5834, 0]
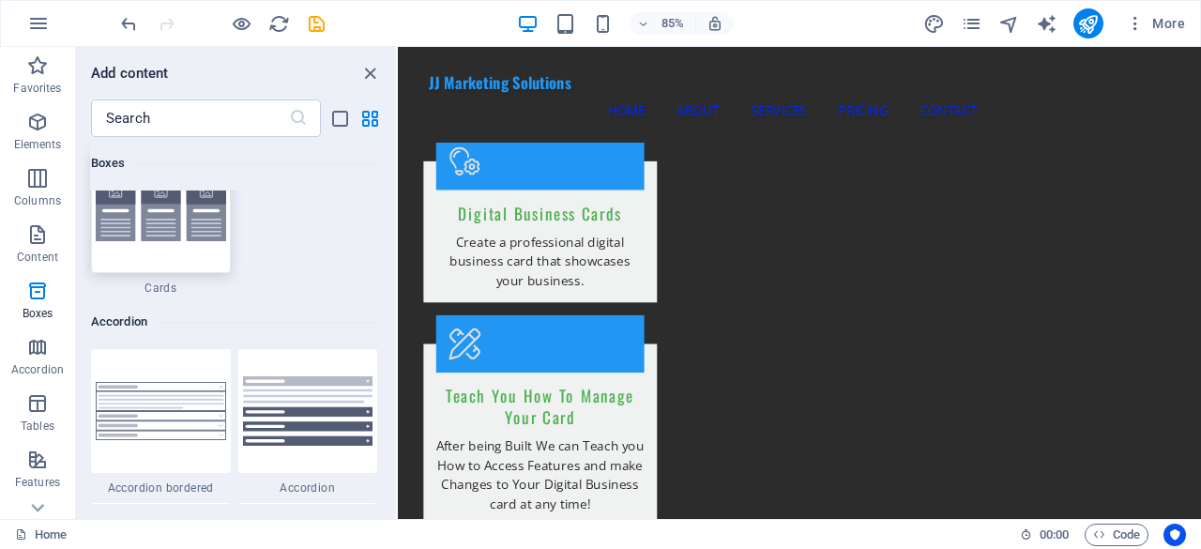
click at [187, 258] on div at bounding box center [161, 211] width 140 height 124
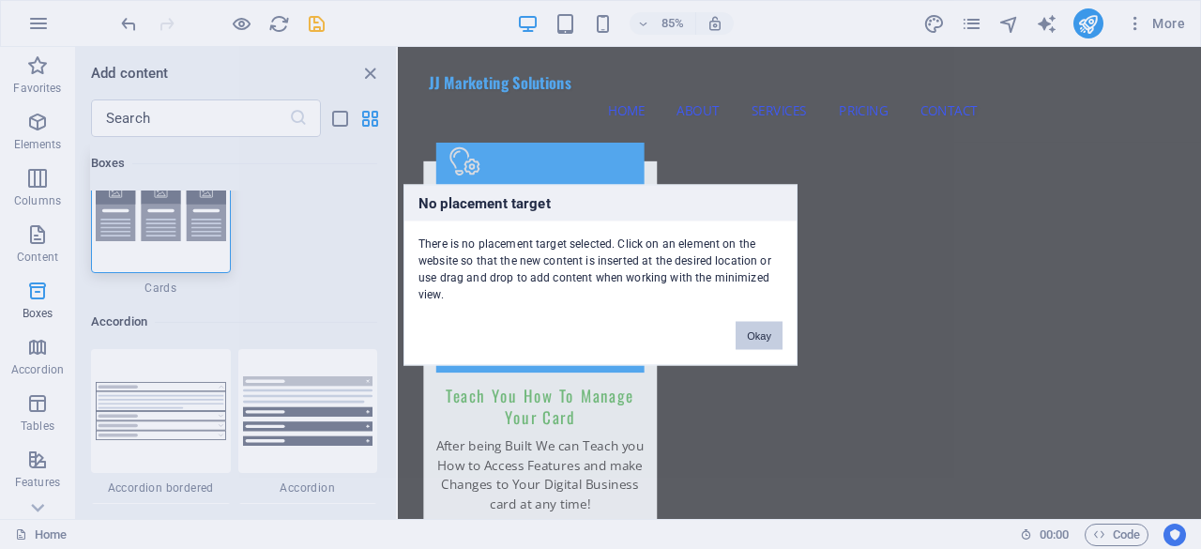
click at [754, 328] on button "Okay" at bounding box center [759, 335] width 47 height 28
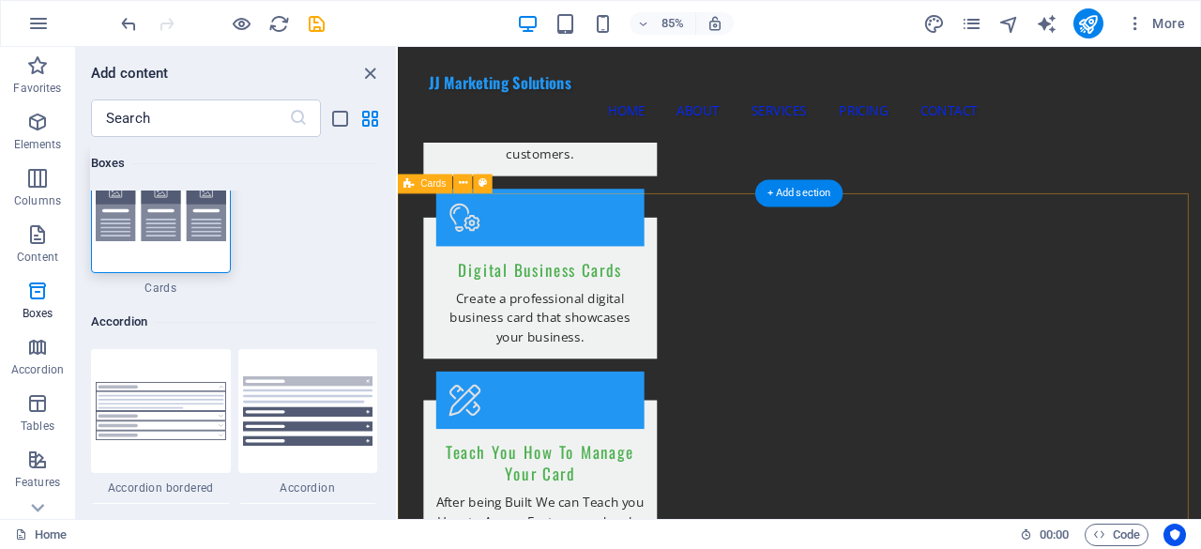
scroll to position [1969, 0]
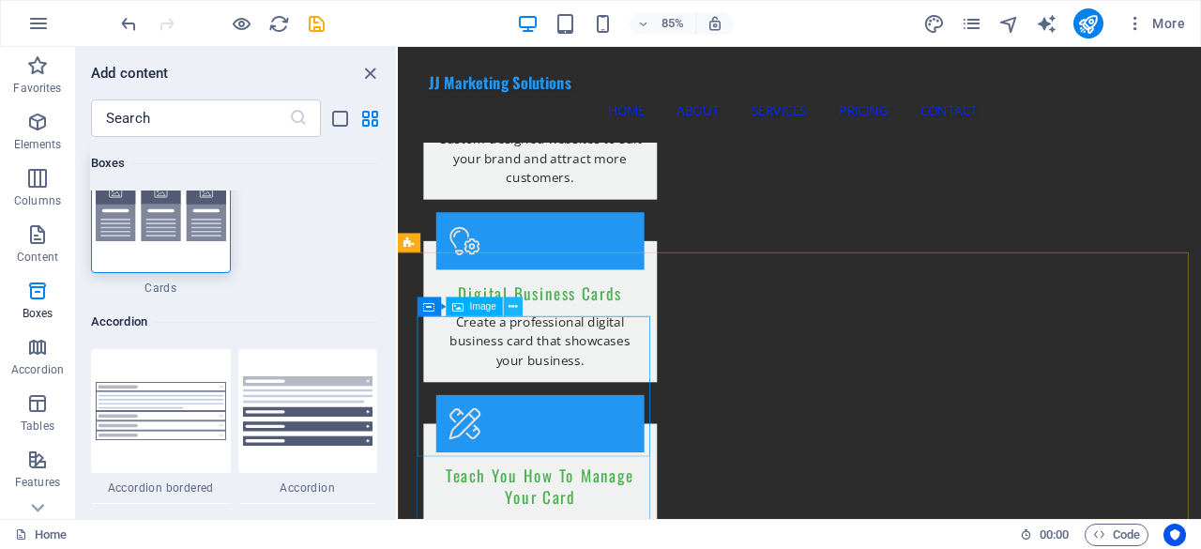
click at [510, 308] on icon at bounding box center [514, 306] width 8 height 17
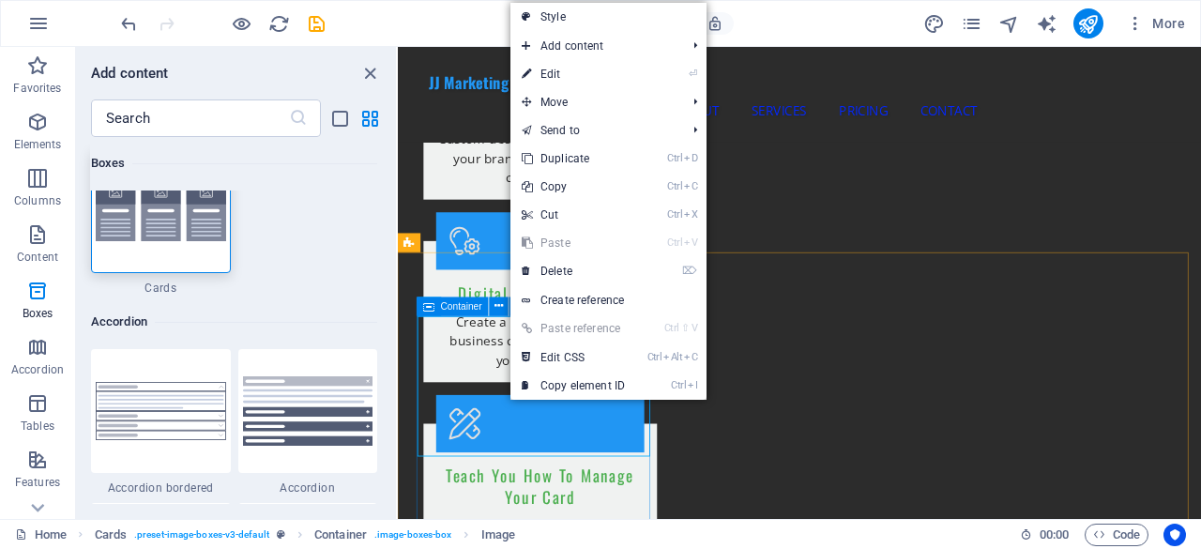
click at [434, 303] on icon at bounding box center [428, 306] width 11 height 19
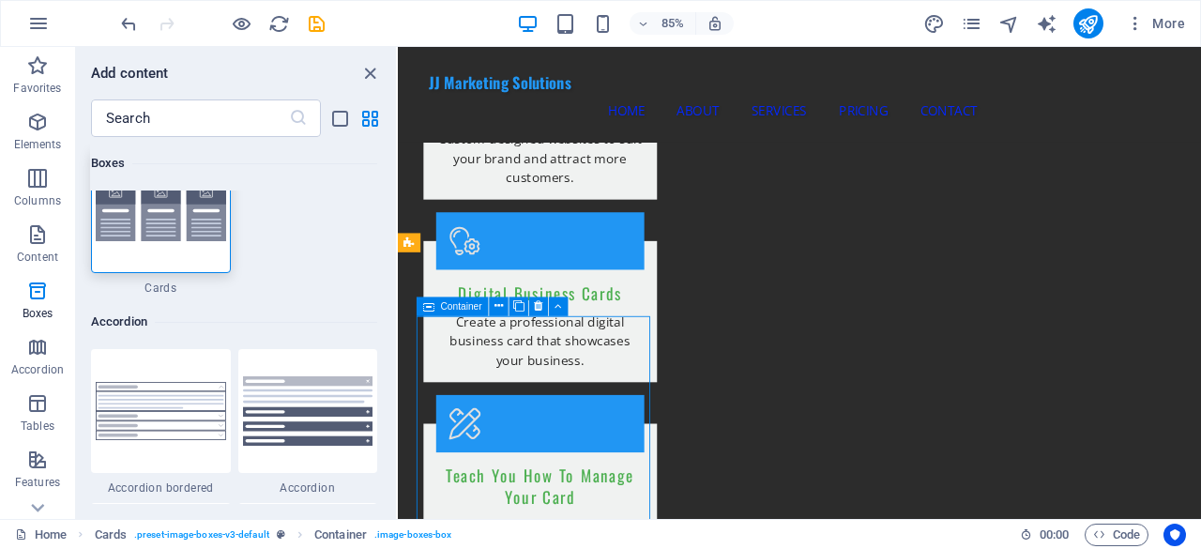
click at [434, 306] on icon at bounding box center [428, 306] width 11 height 19
click at [368, 77] on icon "close panel" at bounding box center [370, 74] width 22 height 22
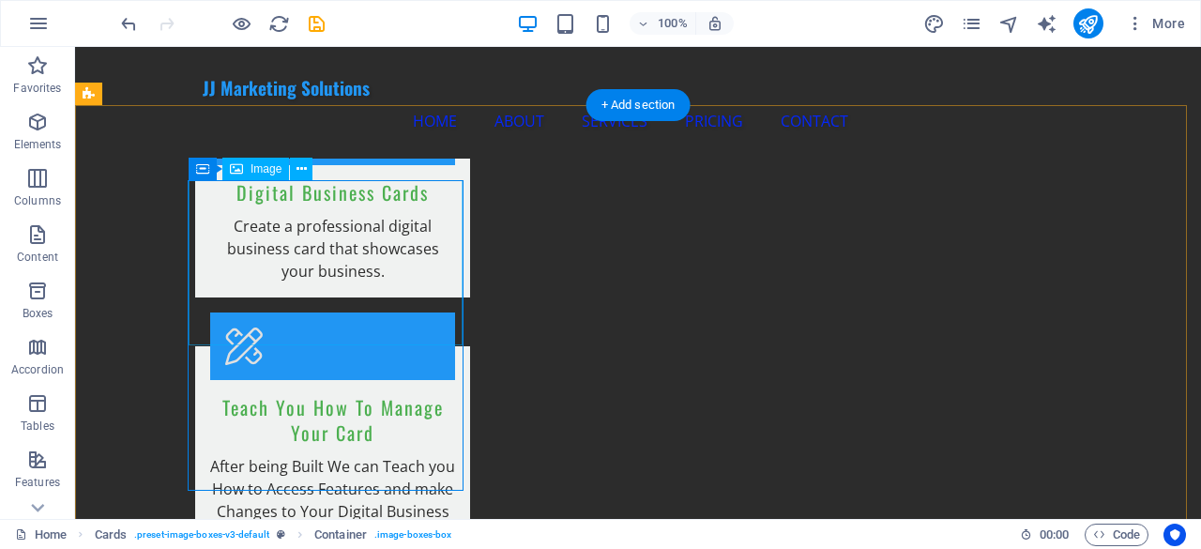
scroll to position [2085, 0]
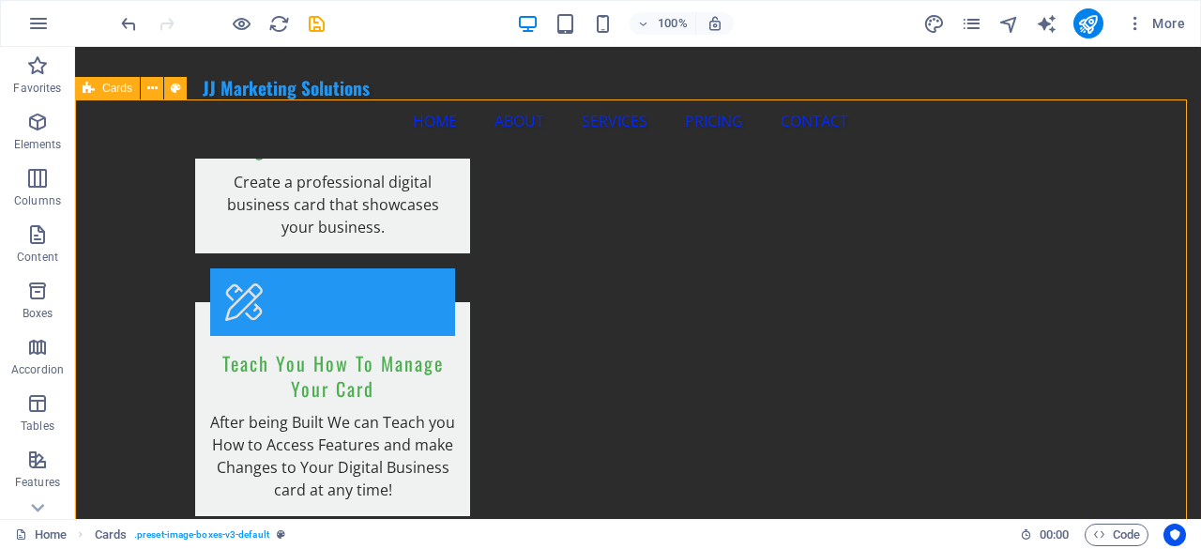
click at [91, 90] on icon at bounding box center [89, 88] width 12 height 23
click at [156, 87] on icon at bounding box center [152, 89] width 10 height 20
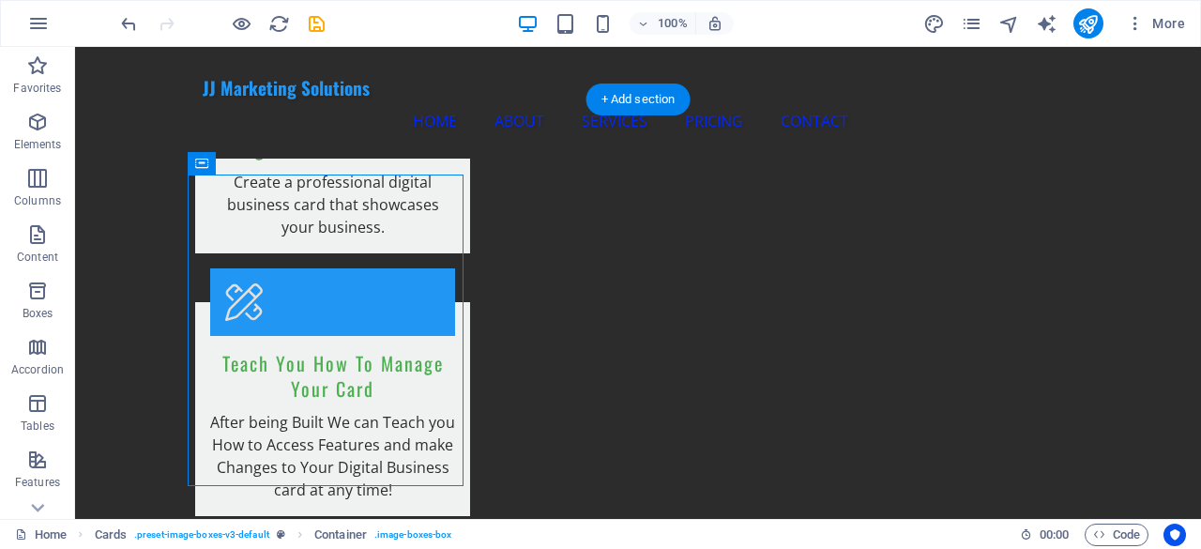
drag, startPoint x: 278, startPoint y: 209, endPoint x: 664, endPoint y: 202, distance: 386.7
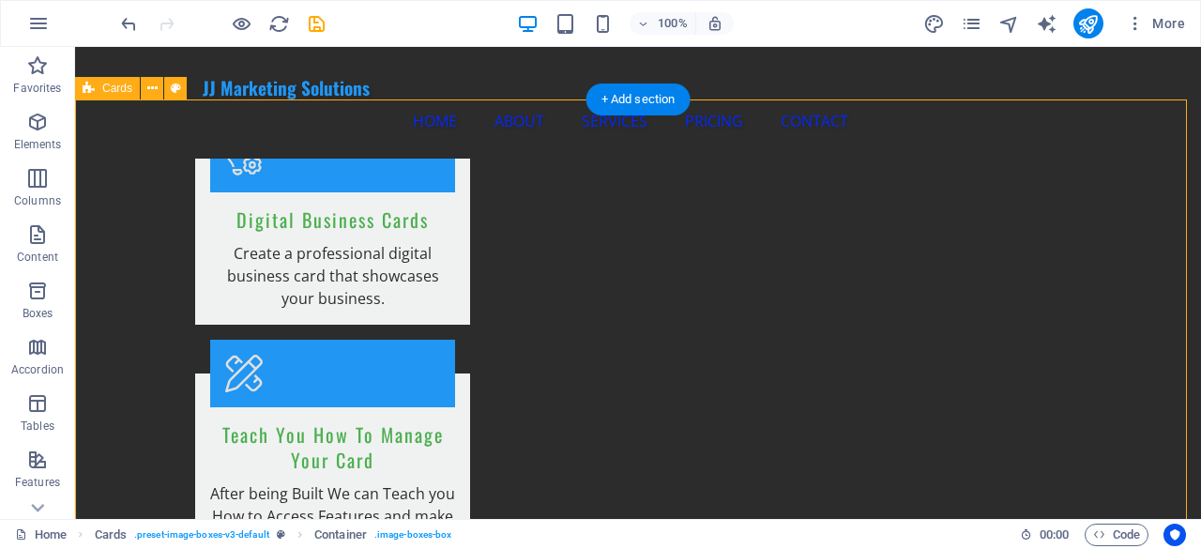
scroll to position [2157, 0]
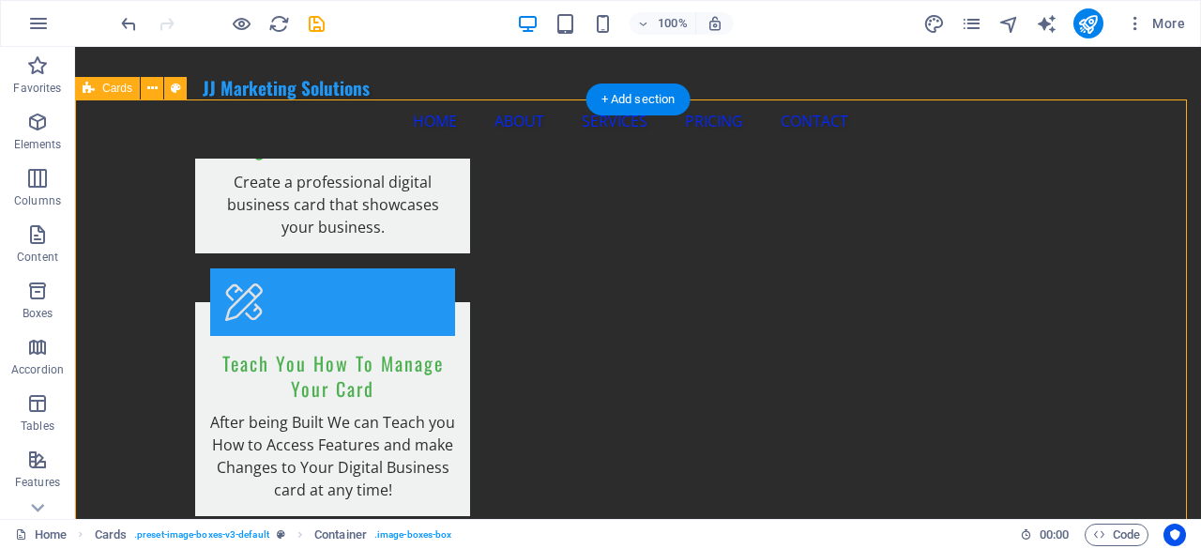
select select "rem"
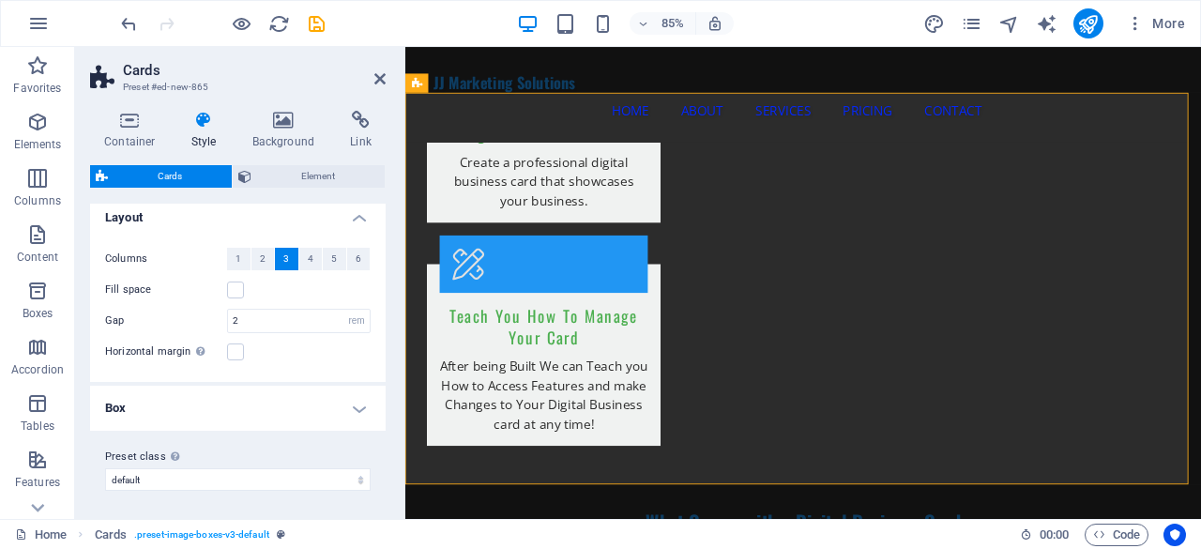
scroll to position [106, 0]
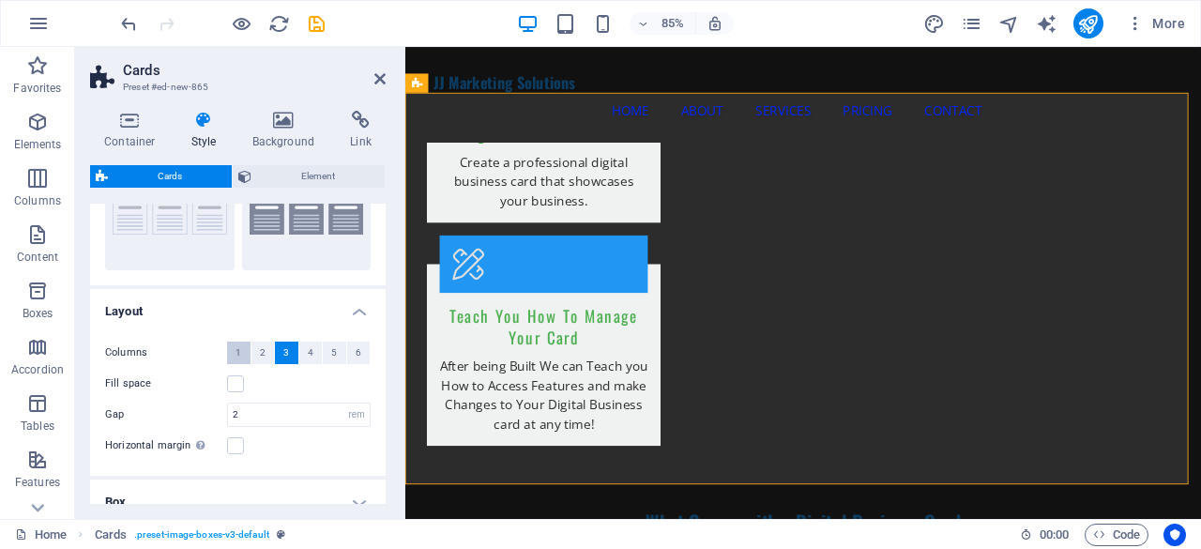
click at [232, 357] on button "1" at bounding box center [238, 353] width 23 height 23
click at [298, 419] on div "Horizontal margin Only if the containers "Content width" is not set to "Default"" at bounding box center [238, 415] width 266 height 23
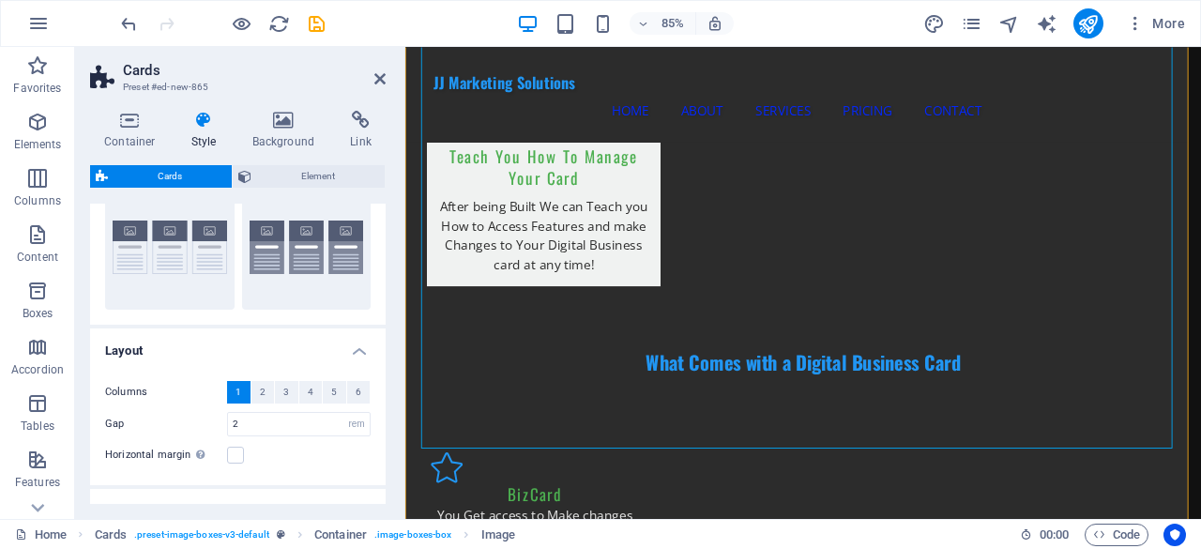
scroll to position [0, 0]
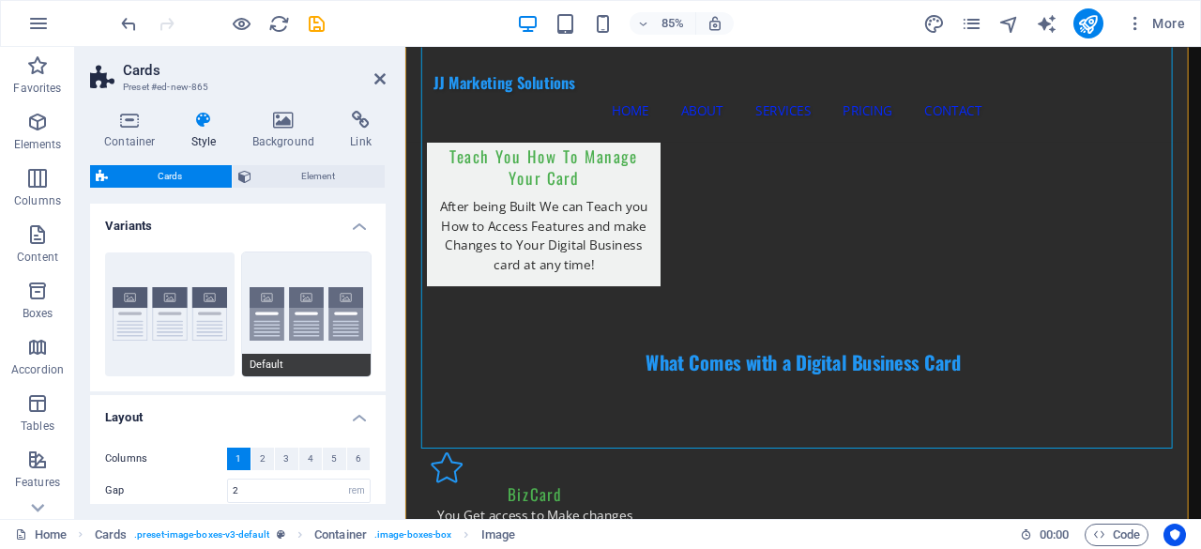
click at [265, 328] on button "Default" at bounding box center [307, 314] width 130 height 124
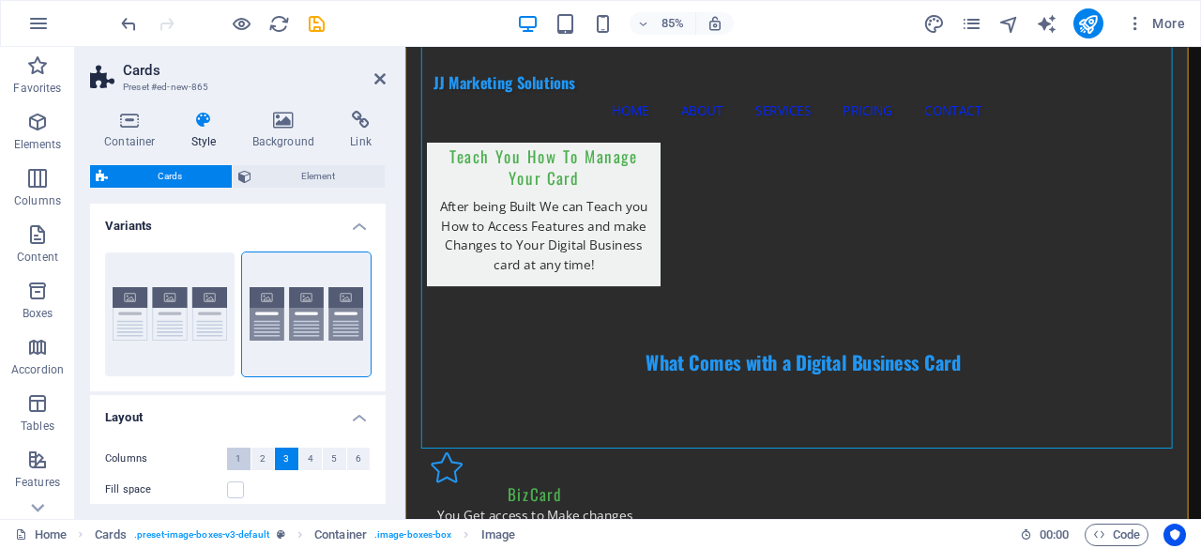
click at [238, 451] on span "1" at bounding box center [239, 459] width 6 height 23
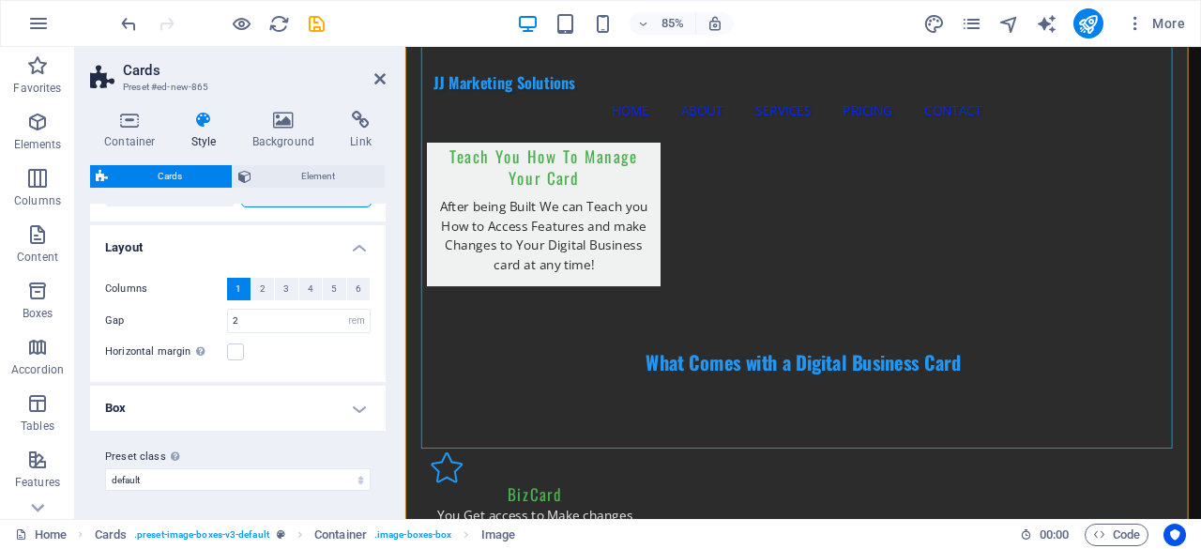
scroll to position [2343, 0]
click at [145, 133] on h4 "Container" at bounding box center [133, 130] width 87 height 39
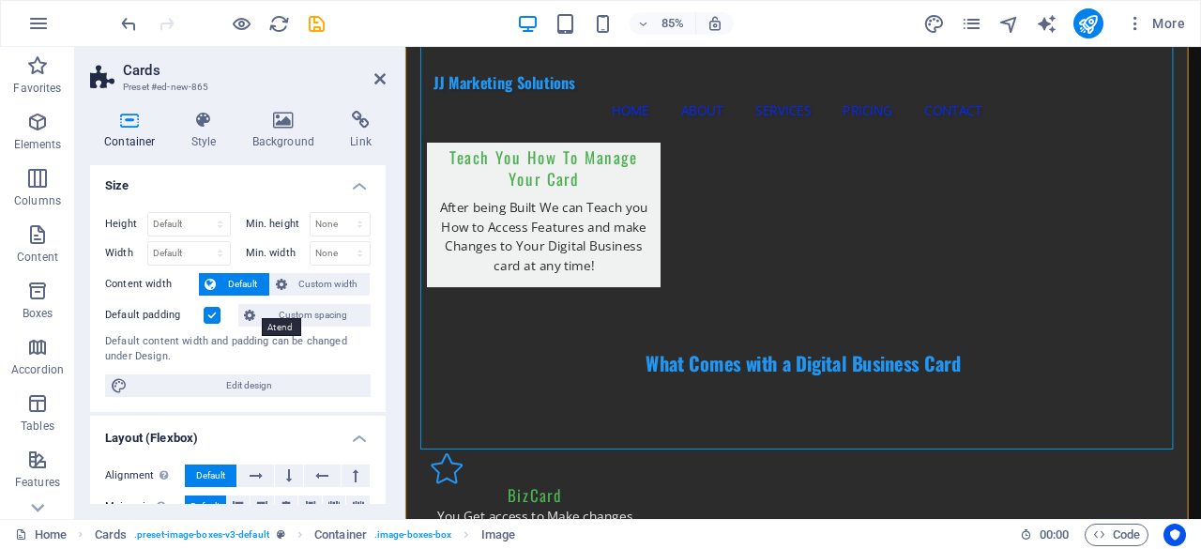
scroll to position [0, 0]
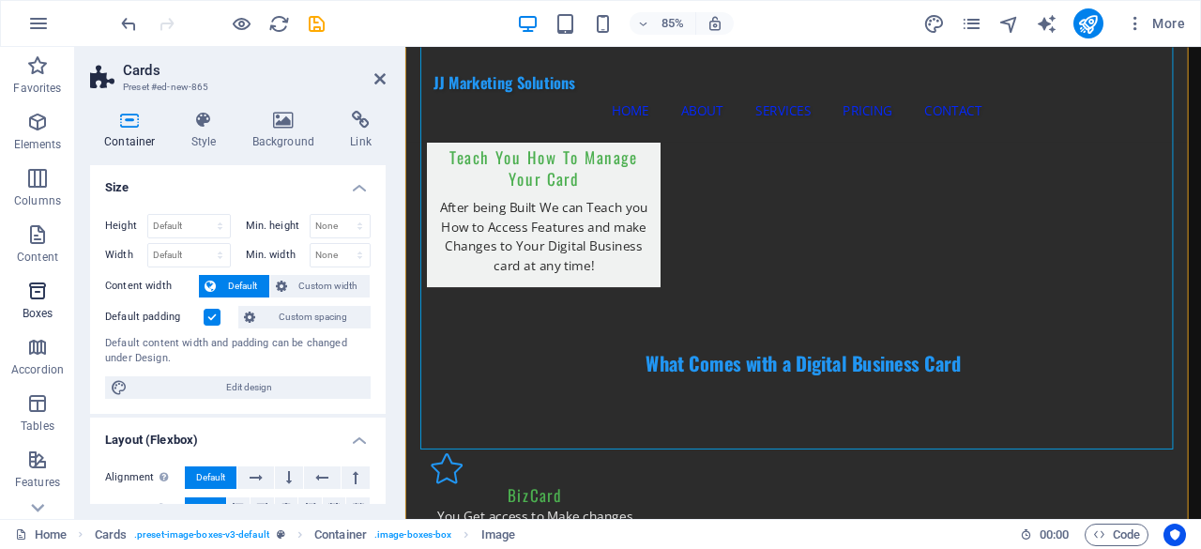
click at [51, 314] on p "Boxes" at bounding box center [38, 313] width 31 height 15
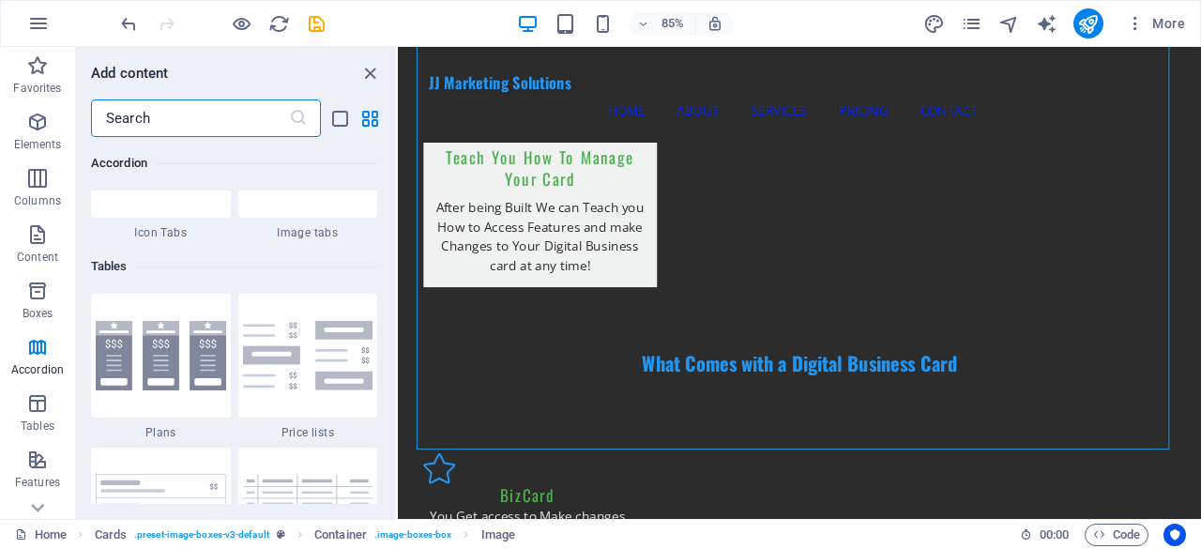
scroll to position [6303, 0]
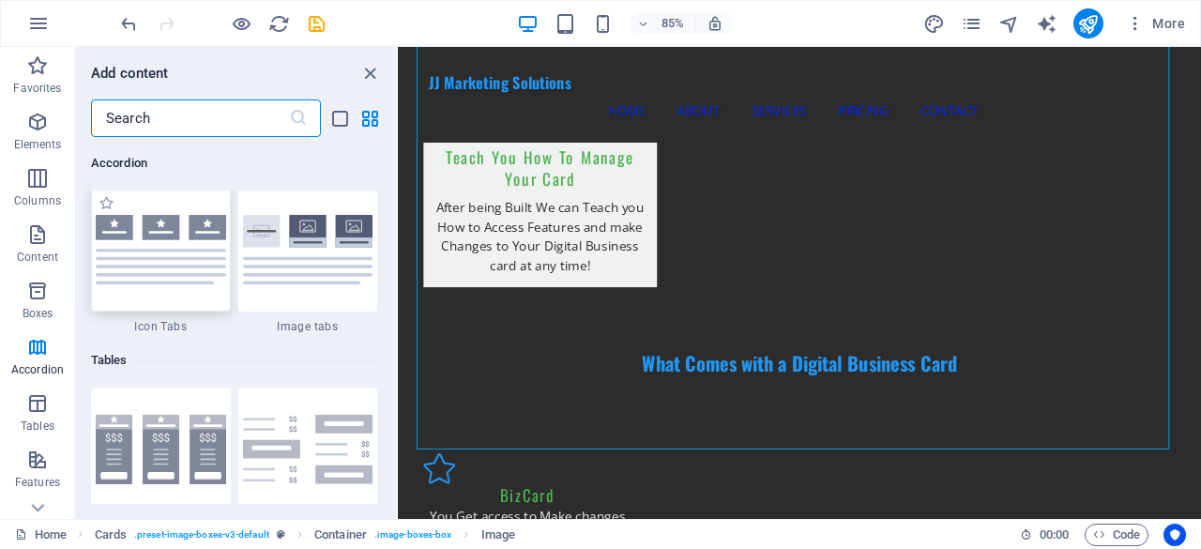
click at [193, 289] on div at bounding box center [161, 250] width 140 height 124
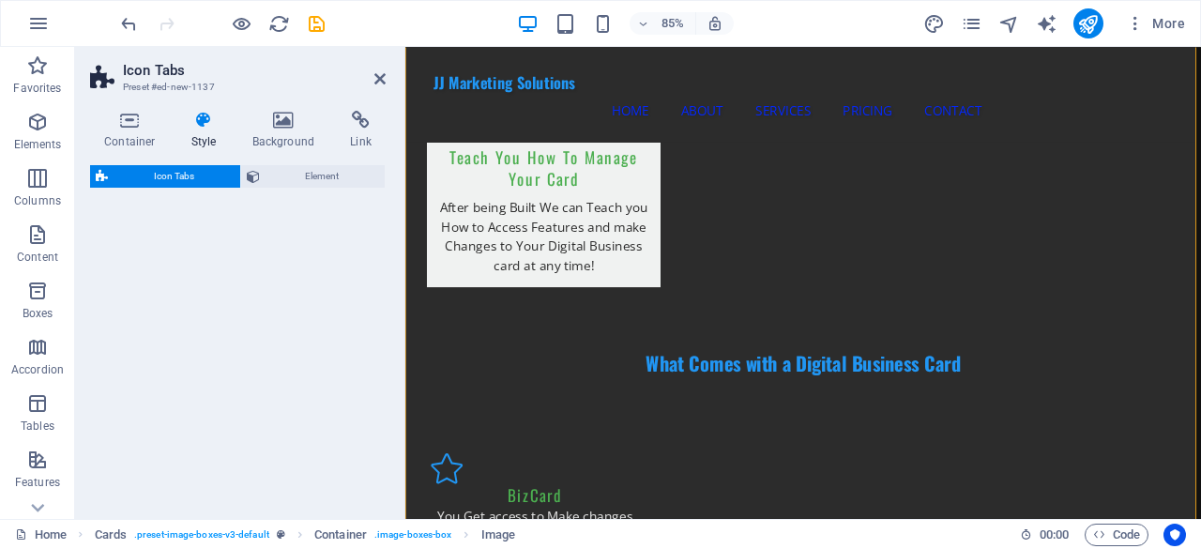
scroll to position [4211, 0]
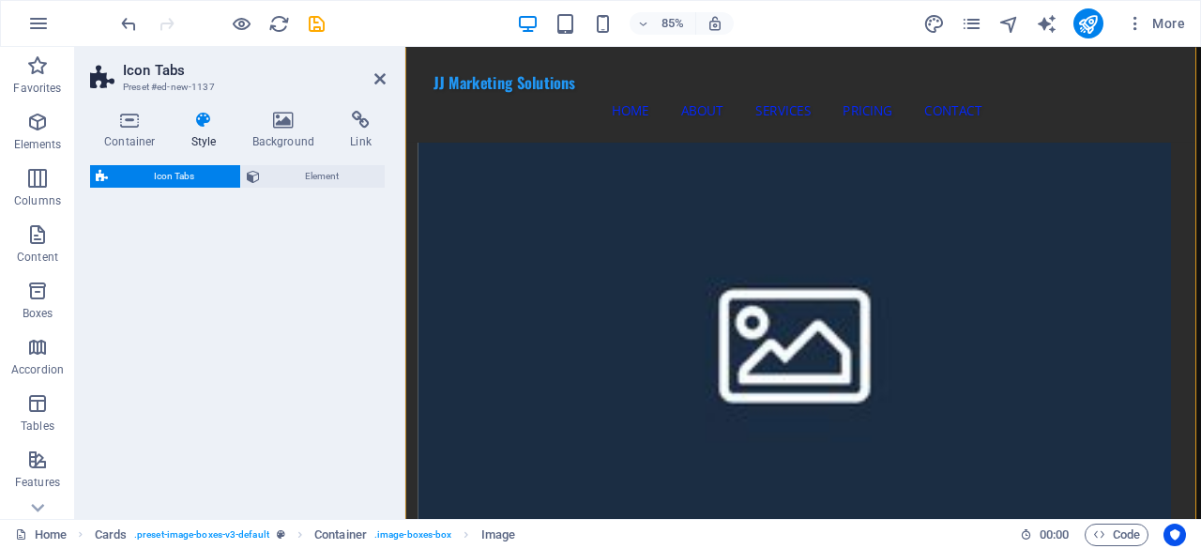
select select "rem"
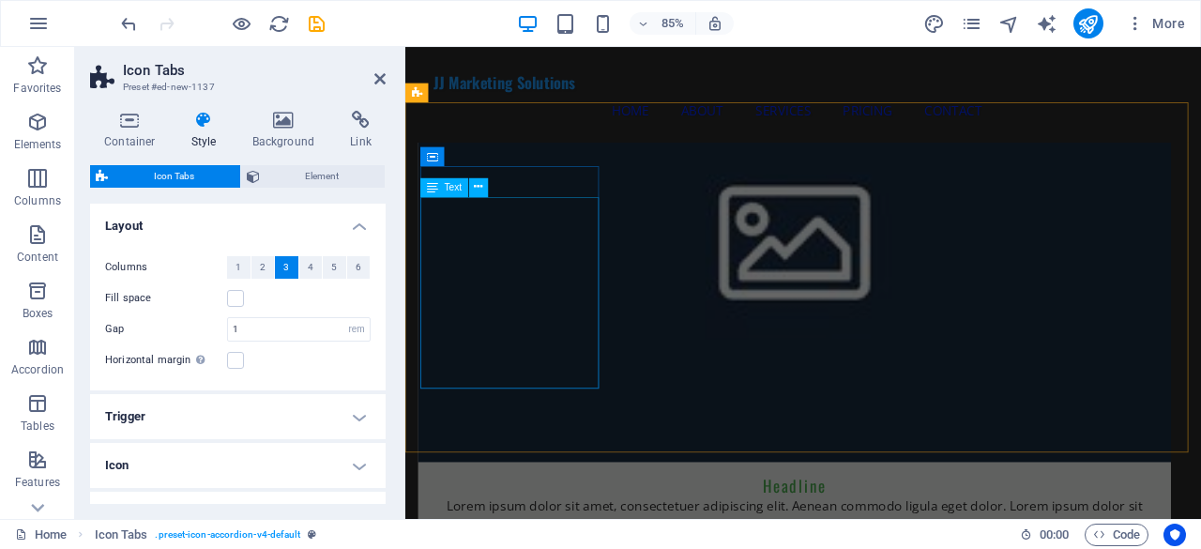
scroll to position [4318, 0]
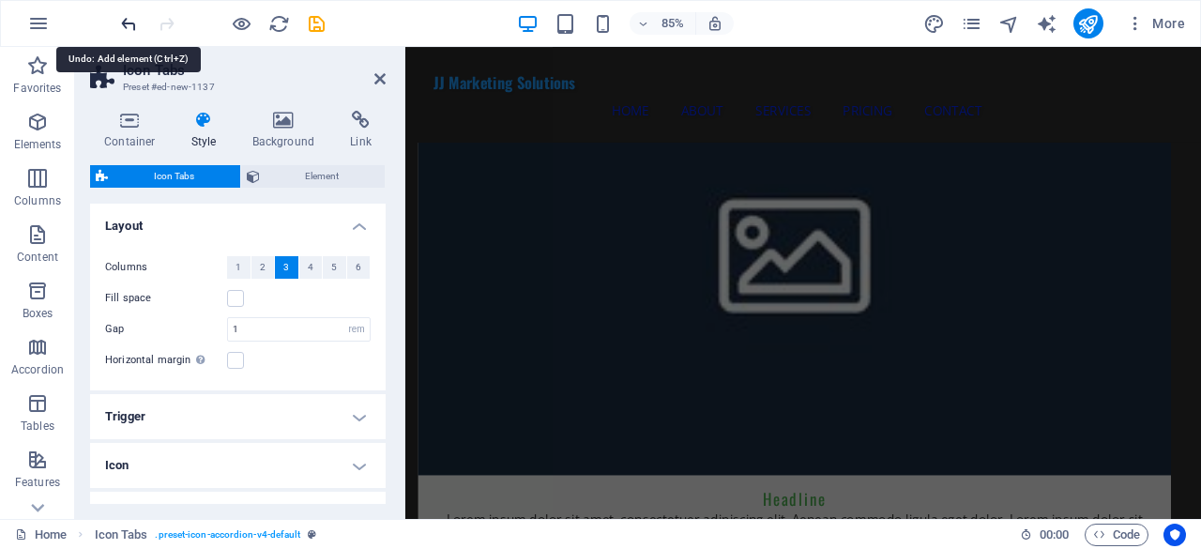
click at [131, 25] on icon "undo" at bounding box center [129, 24] width 22 height 22
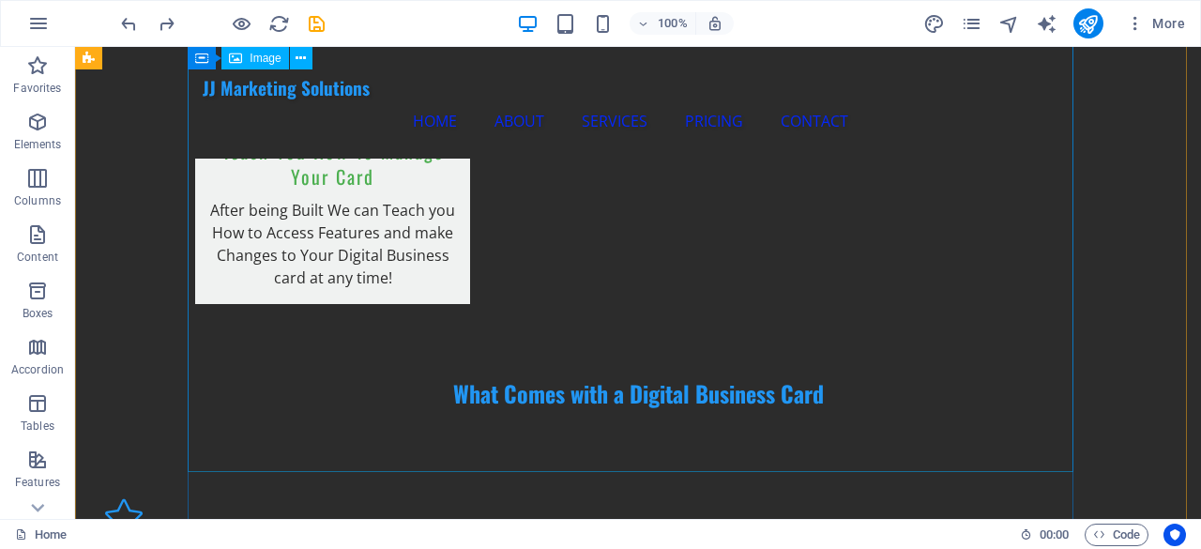
scroll to position [2096, 0]
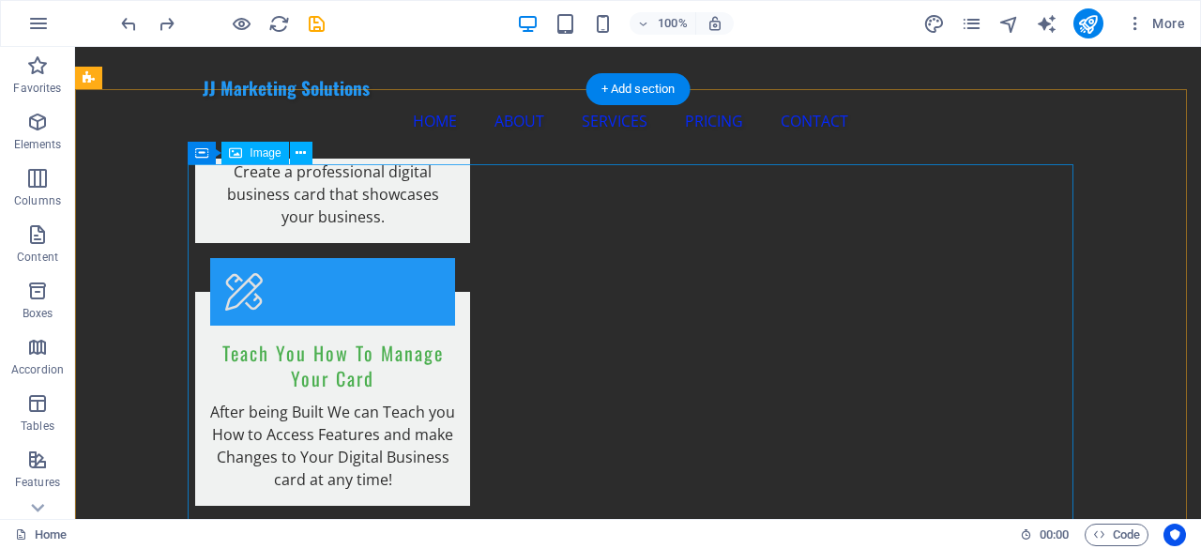
drag, startPoint x: 1074, startPoint y: 166, endPoint x: 1058, endPoint y: 176, distance: 18.5
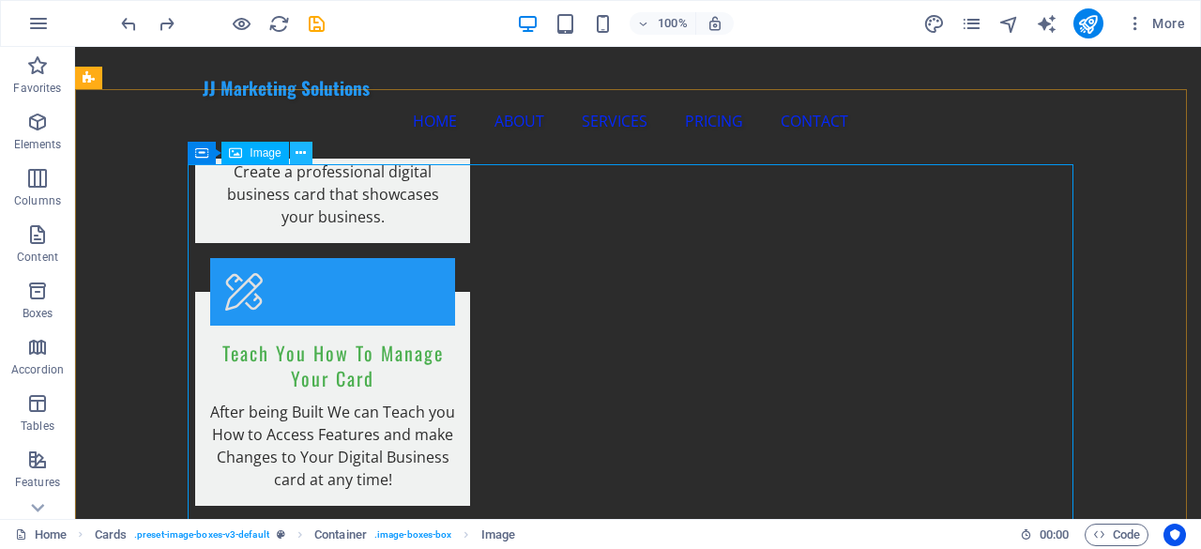
click at [298, 151] on icon at bounding box center [301, 154] width 10 height 20
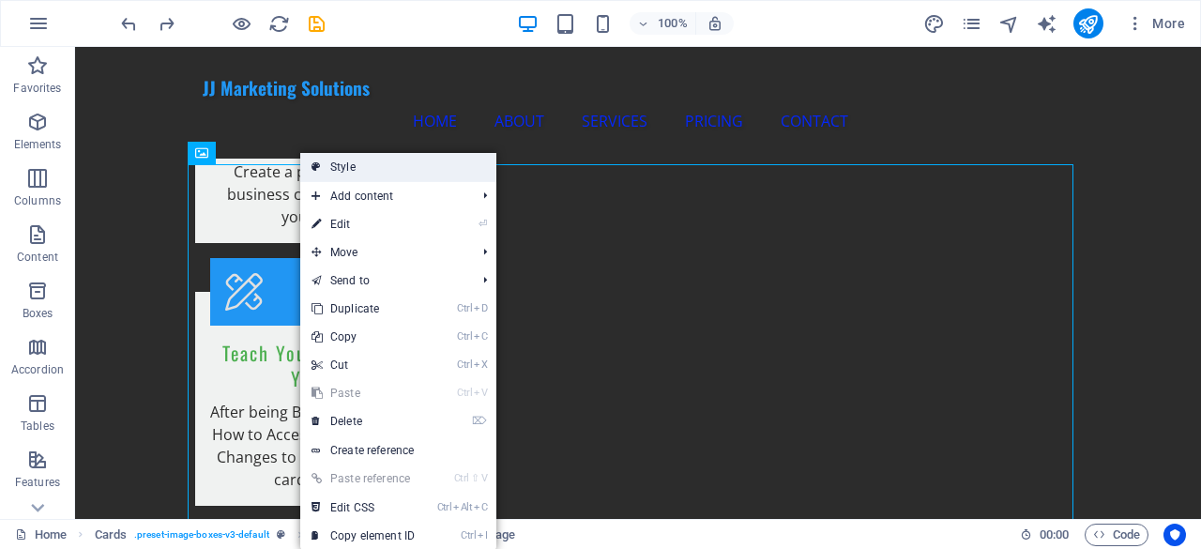
click at [327, 160] on link "Style" at bounding box center [398, 167] width 196 height 28
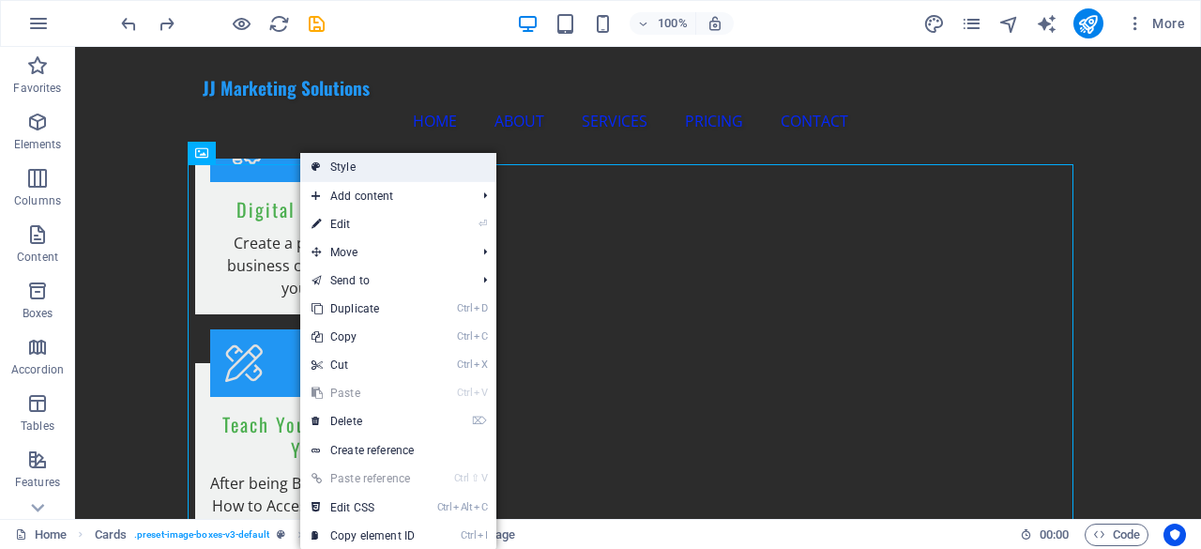
scroll to position [2167, 0]
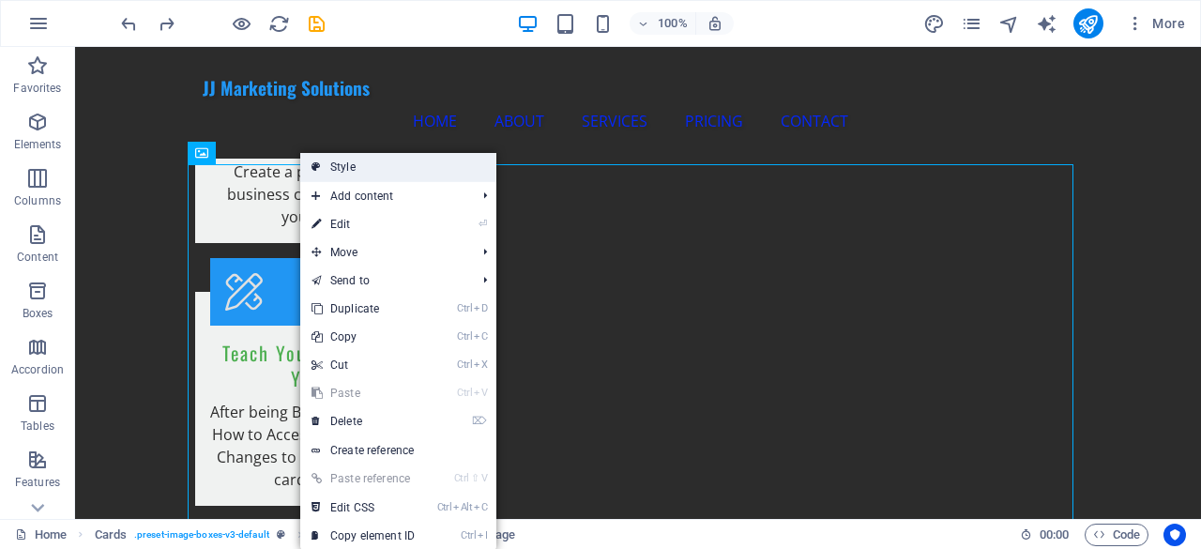
select select "rem"
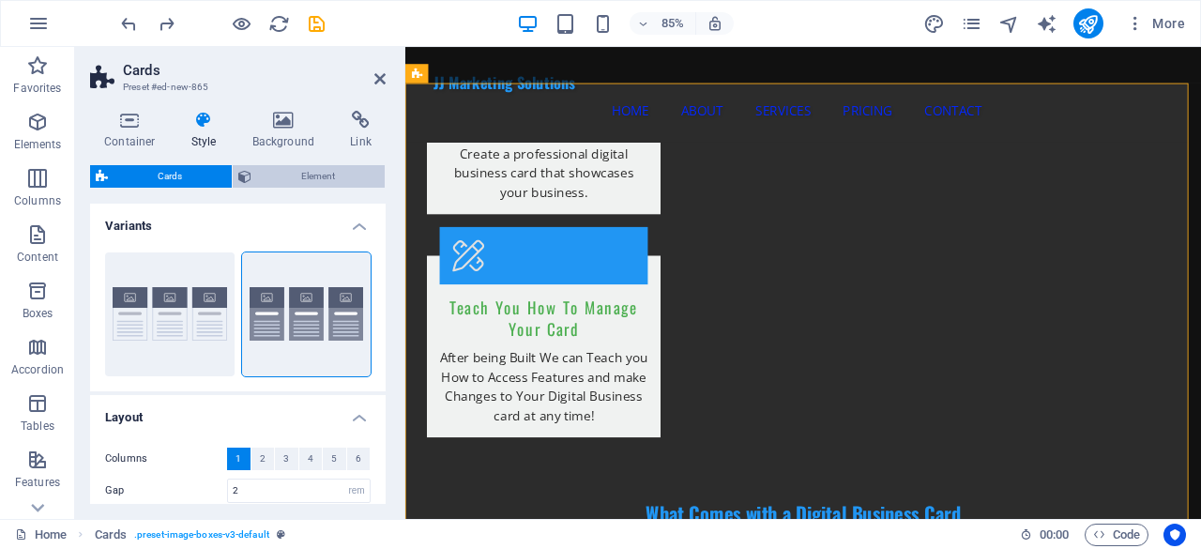
click at [253, 162] on div "Container Style Background Link Size Height Default px rem % vh vw Min. height …" at bounding box center [238, 307] width 296 height 393
click at [252, 171] on button "Element" at bounding box center [309, 176] width 152 height 23
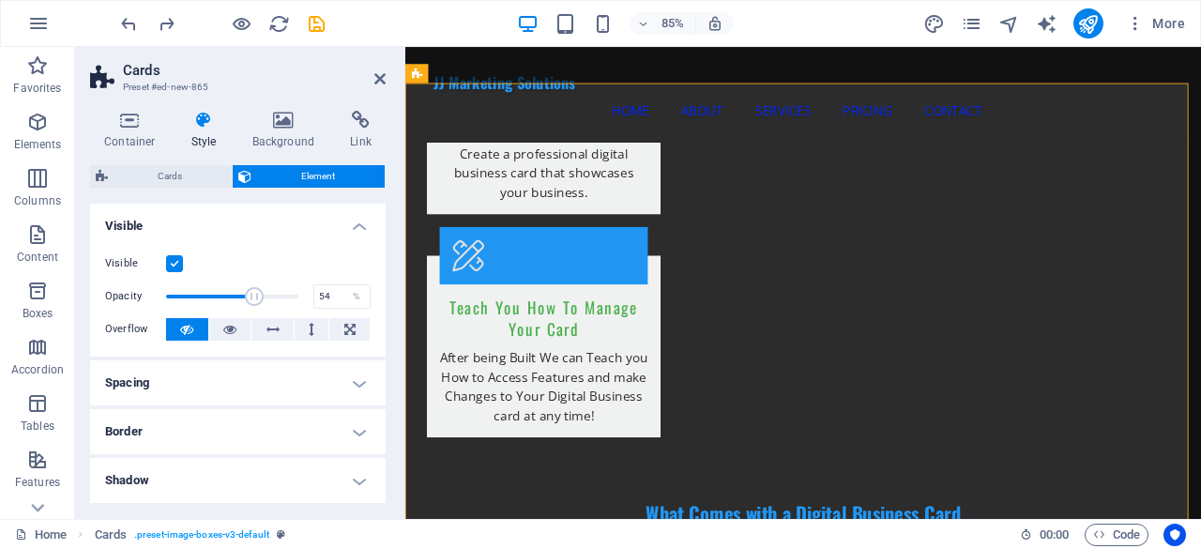
type input "53"
drag, startPoint x: 296, startPoint y: 295, endPoint x: 234, endPoint y: 292, distance: 62.0
click at [234, 292] on span at bounding box center [235, 296] width 19 height 19
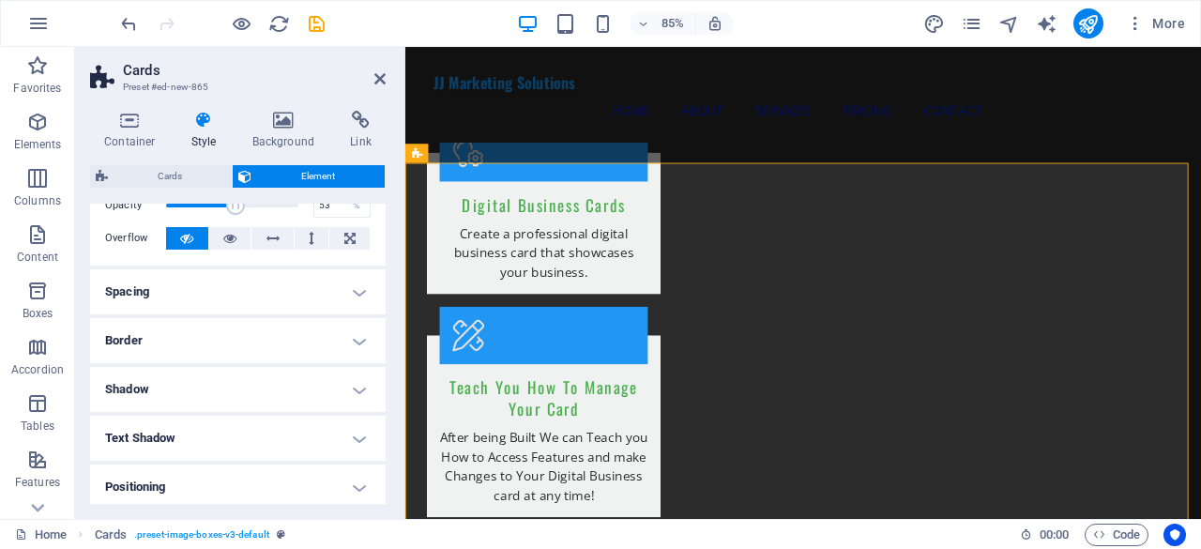
scroll to position [0, 0]
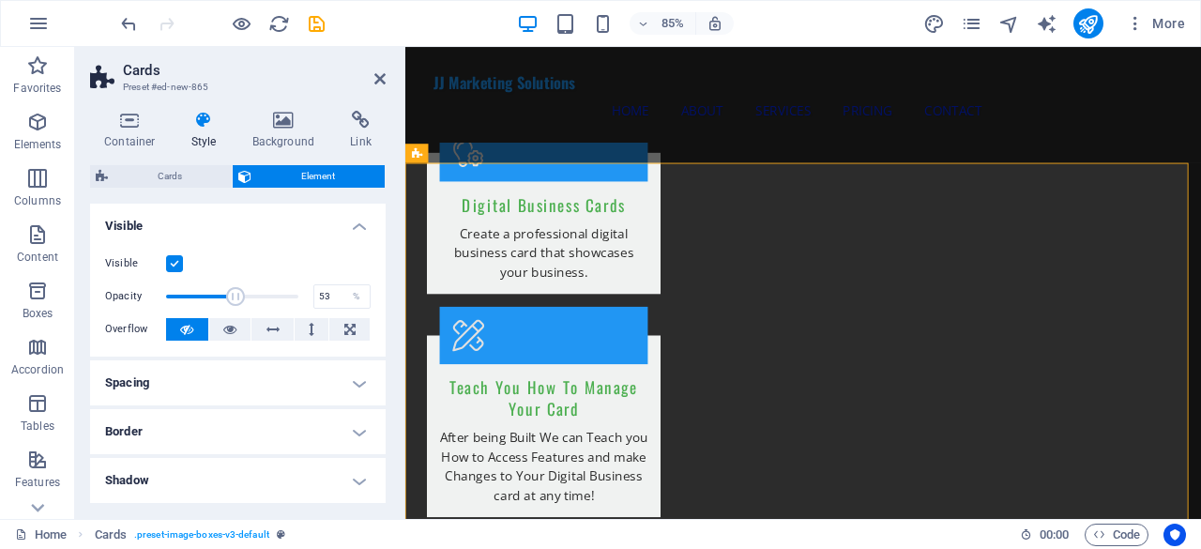
click at [111, 298] on label "Opacity" at bounding box center [135, 296] width 61 height 10
click at [122, 297] on label "Opacity" at bounding box center [135, 296] width 61 height 10
click at [336, 326] on button at bounding box center [349, 329] width 40 height 23
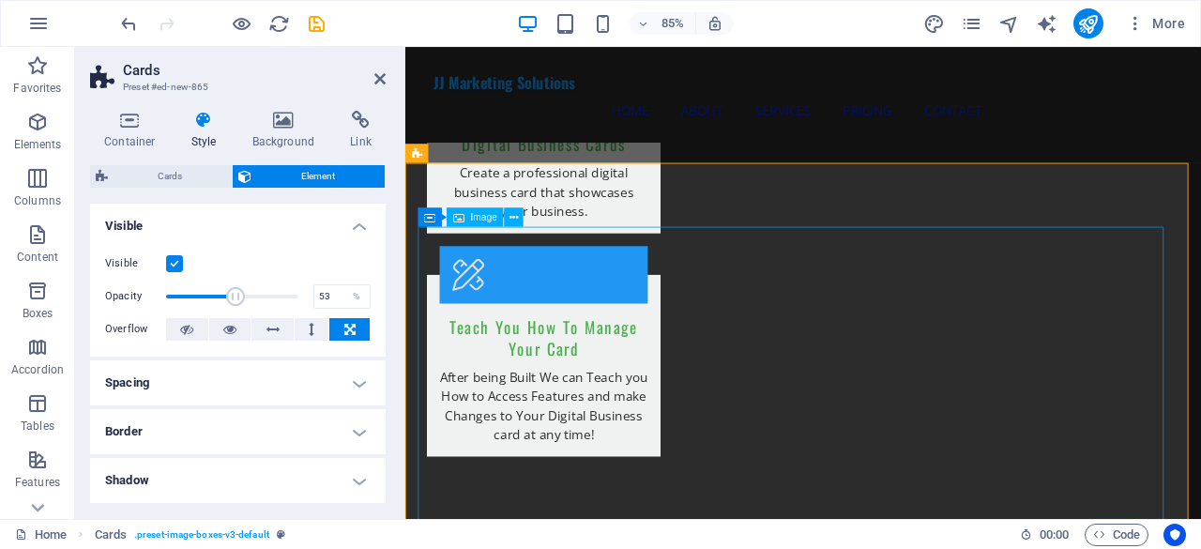
scroll to position [2002, 0]
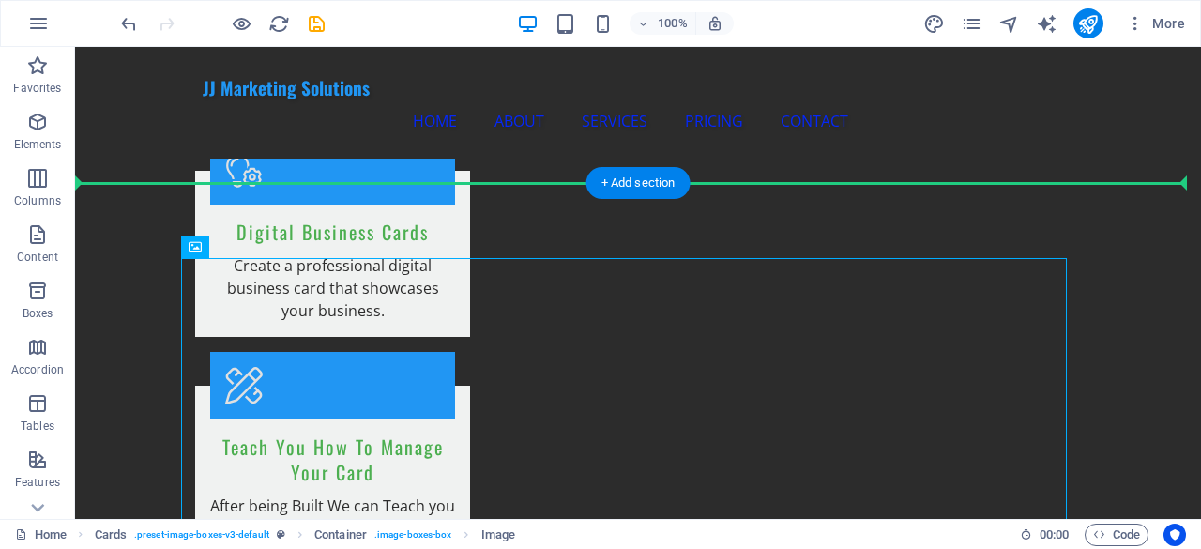
drag, startPoint x: 965, startPoint y: 262, endPoint x: 1100, endPoint y: 274, distance: 135.7
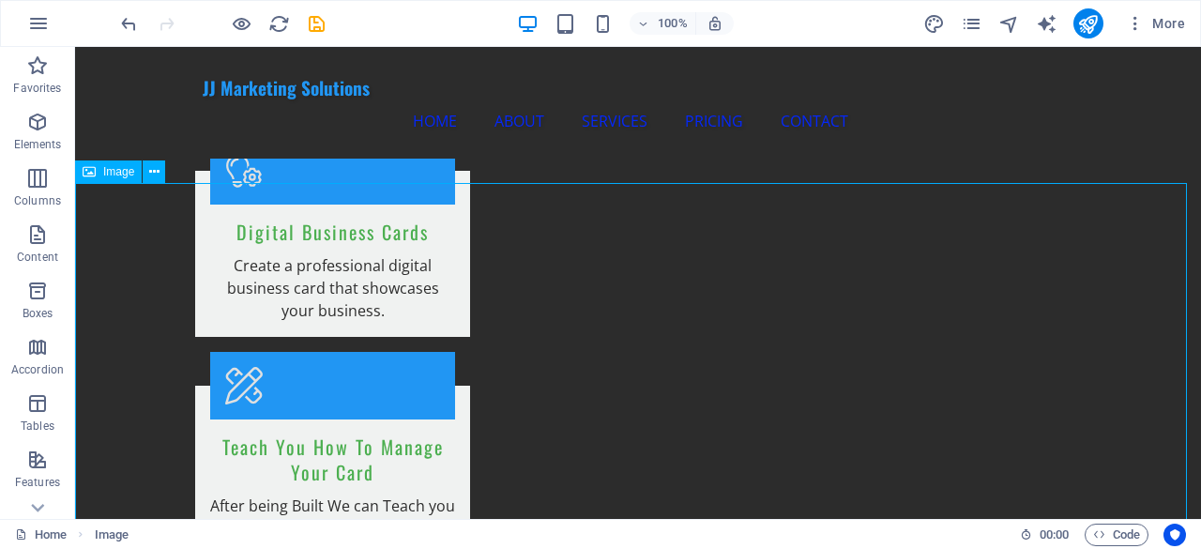
click at [134, 173] on span "Image" at bounding box center [118, 171] width 31 height 11
click at [153, 174] on icon at bounding box center [154, 172] width 10 height 20
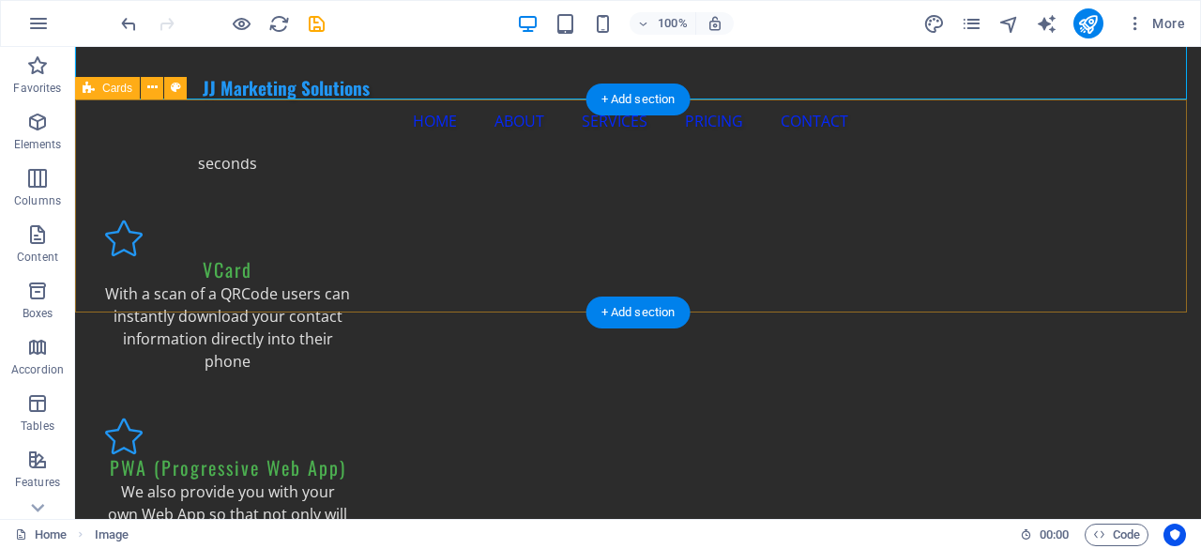
scroll to position [2753, 0]
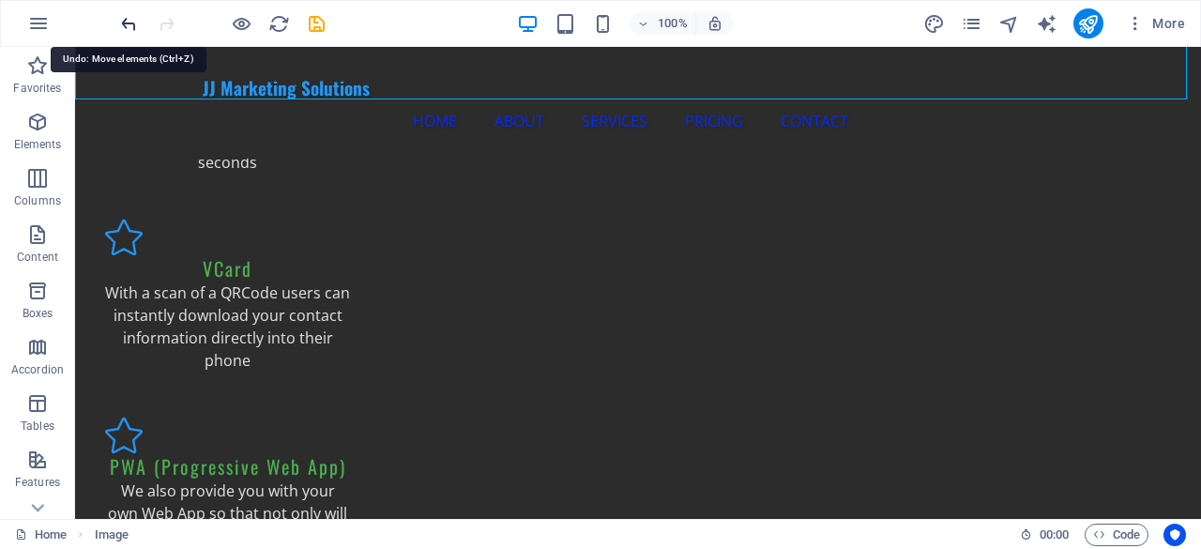
click at [130, 25] on icon "undo" at bounding box center [129, 24] width 22 height 22
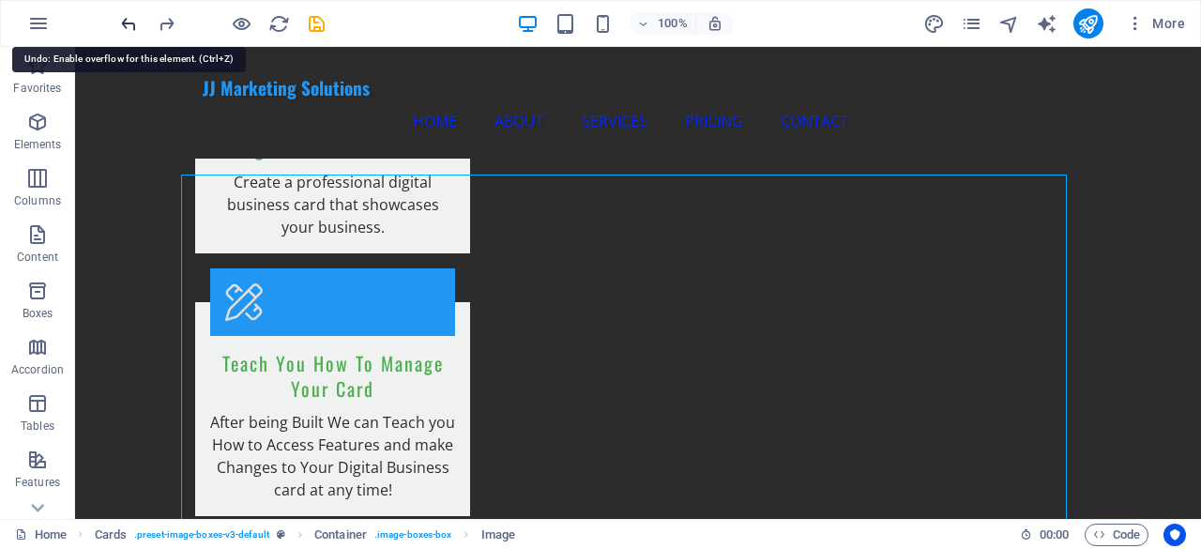
click at [130, 25] on icon "undo" at bounding box center [129, 24] width 22 height 22
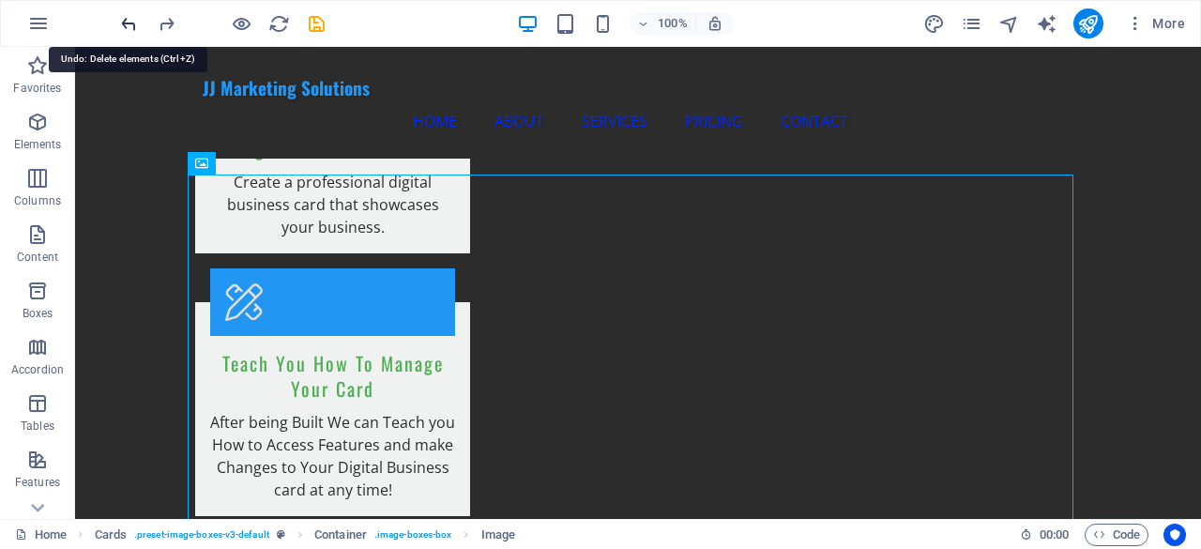
click at [130, 25] on icon "undo" at bounding box center [129, 24] width 22 height 22
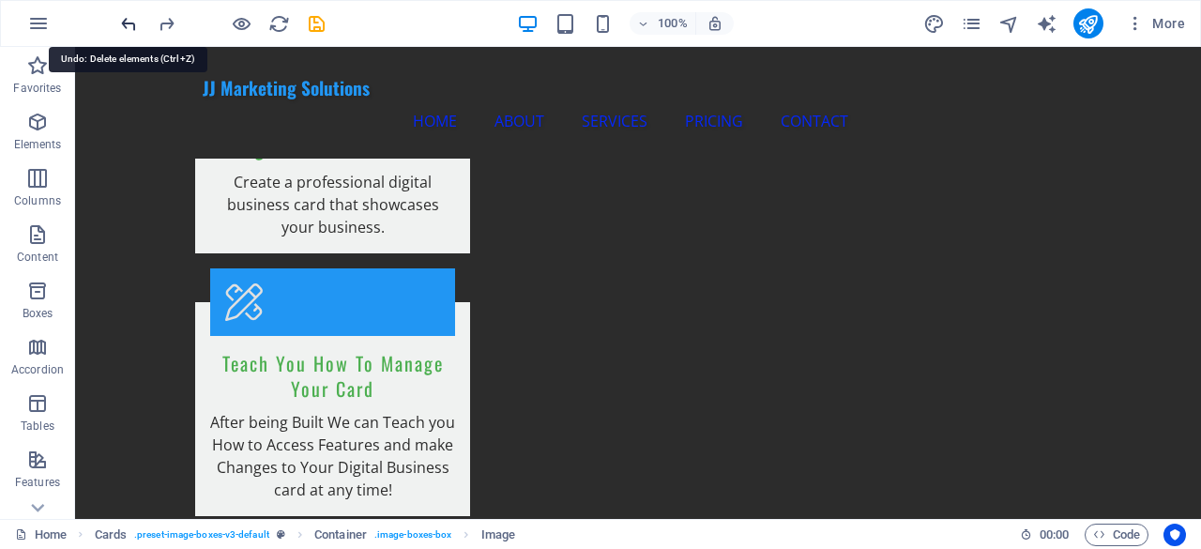
click at [130, 25] on icon "undo" at bounding box center [129, 24] width 22 height 22
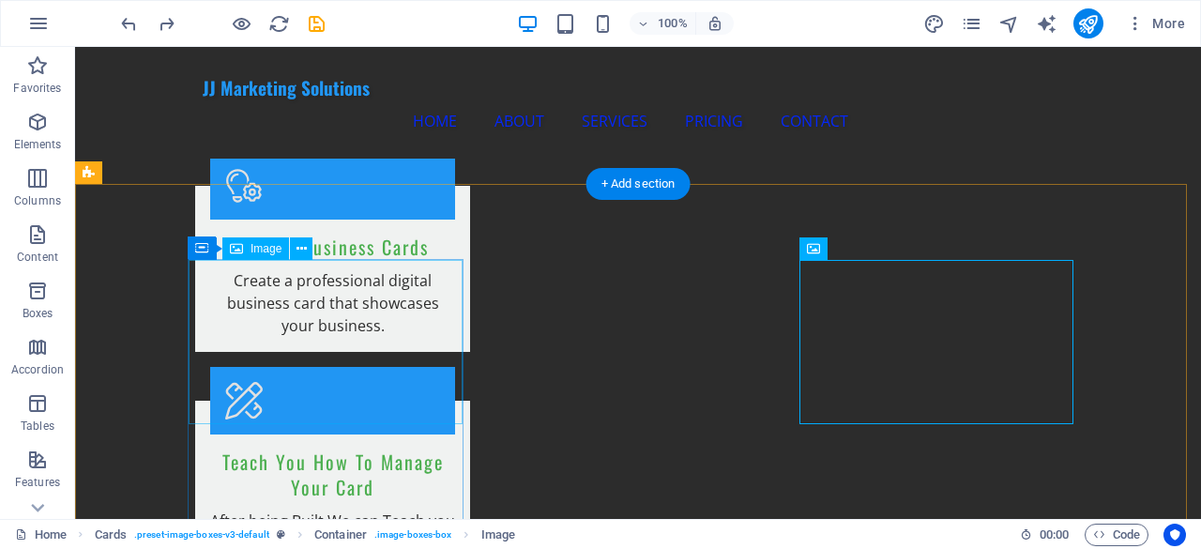
scroll to position [1898, 0]
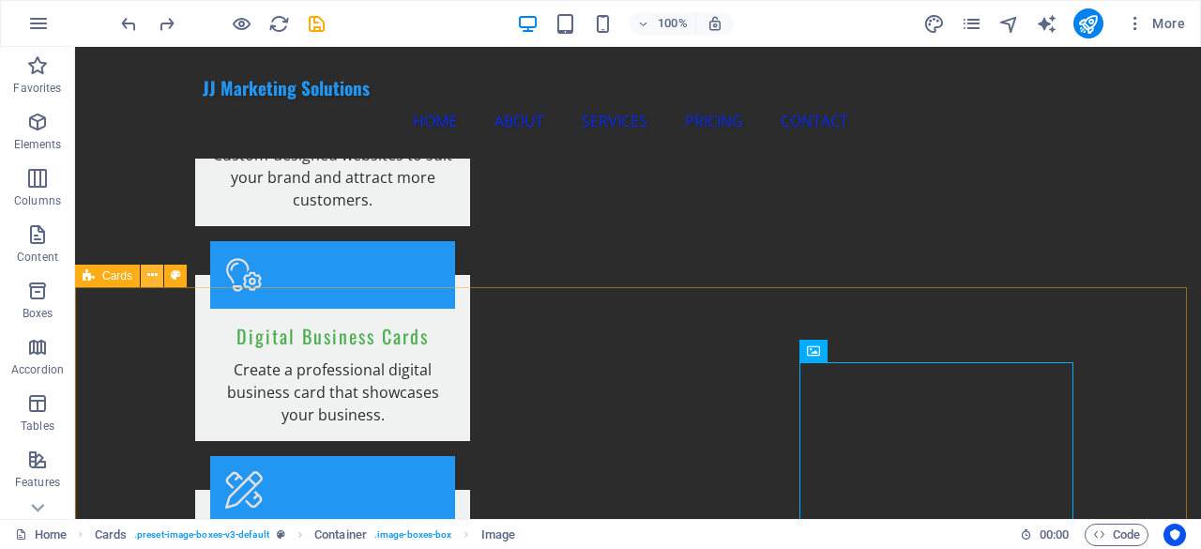
click at [149, 275] on icon at bounding box center [152, 276] width 10 height 20
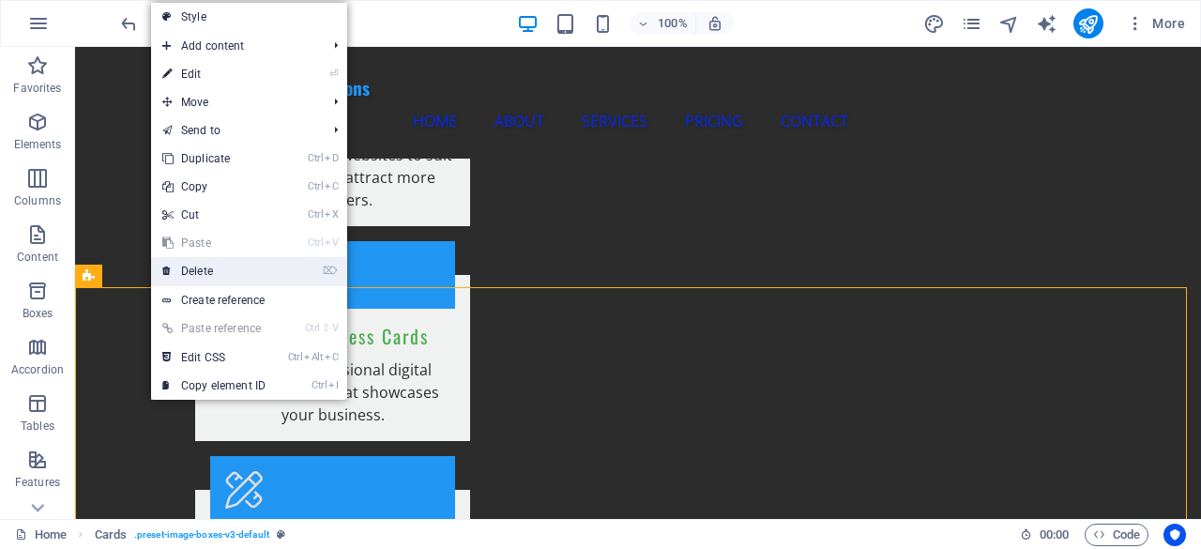
click at [198, 275] on link "⌦ Delete" at bounding box center [214, 271] width 126 height 28
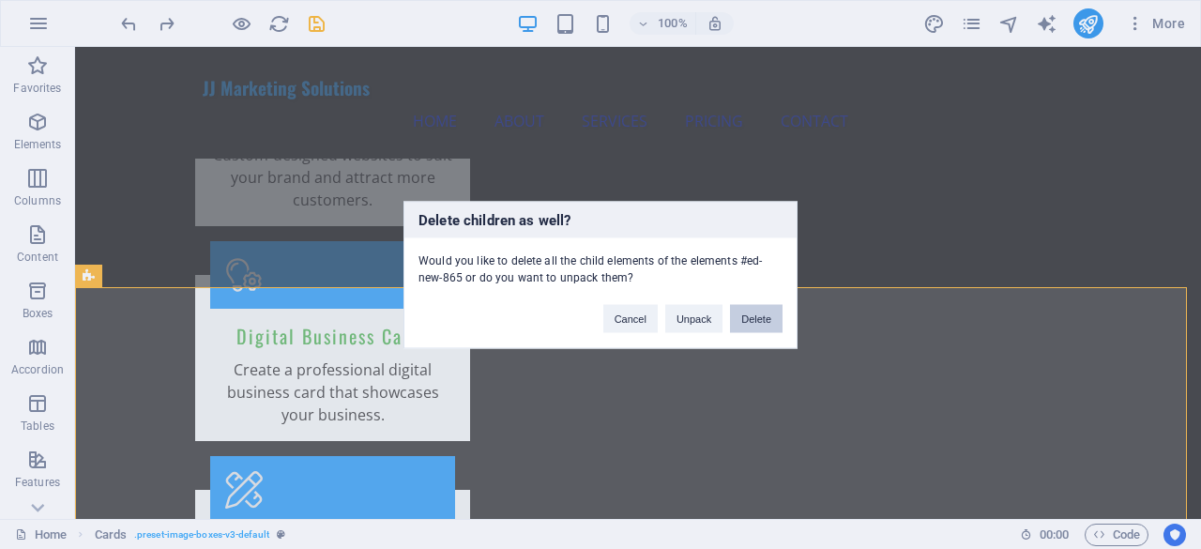
drag, startPoint x: 742, startPoint y: 313, endPoint x: 667, endPoint y: 267, distance: 87.6
click at [742, 313] on button "Delete" at bounding box center [756, 318] width 53 height 28
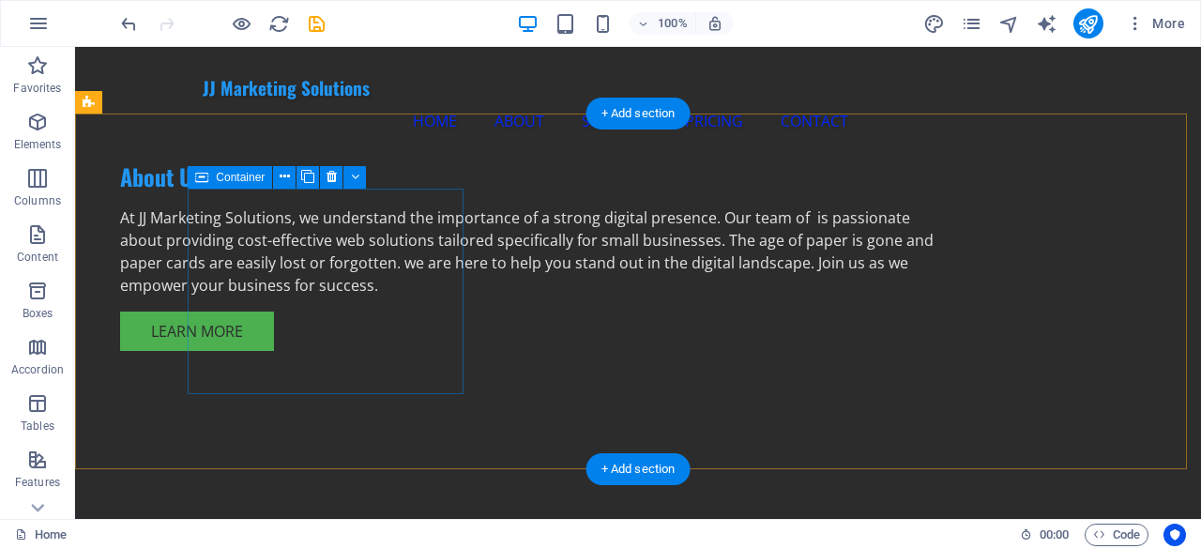
scroll to position [1616, 0]
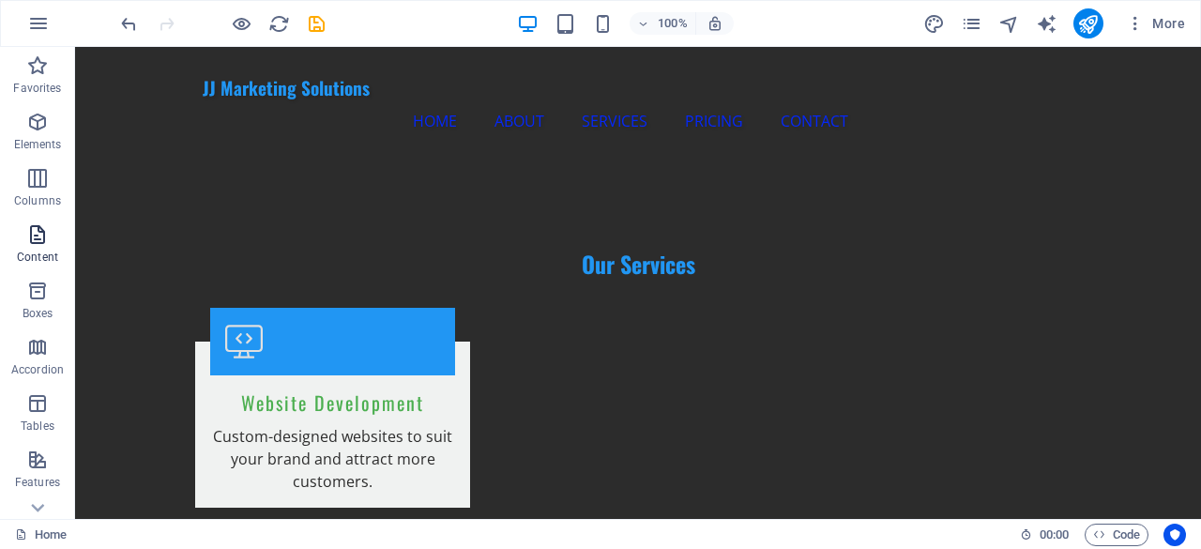
click at [44, 247] on span "Content" at bounding box center [37, 245] width 75 height 45
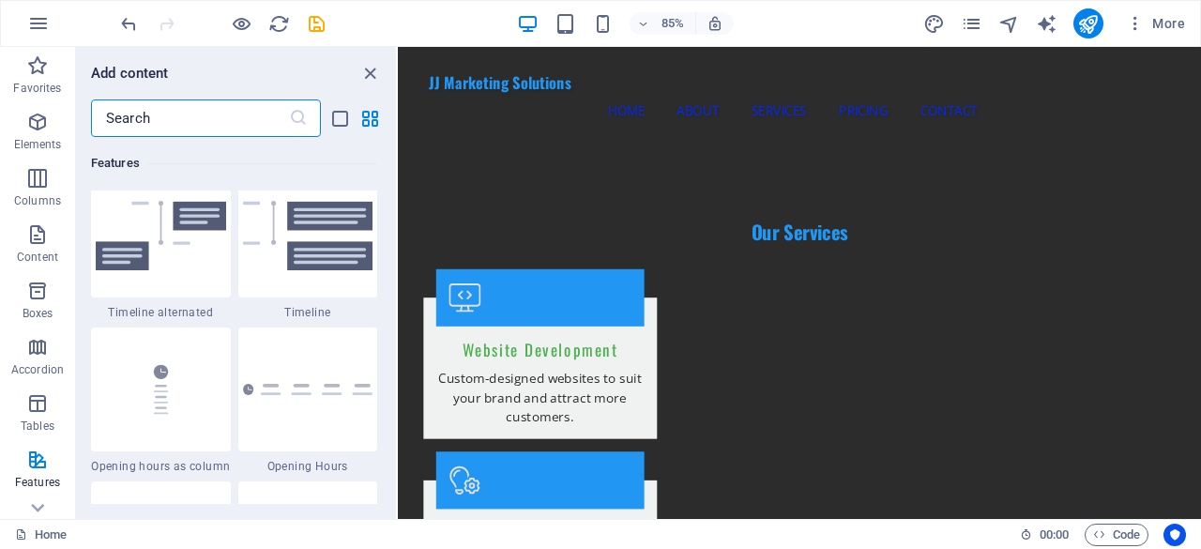
scroll to position [7976, 0]
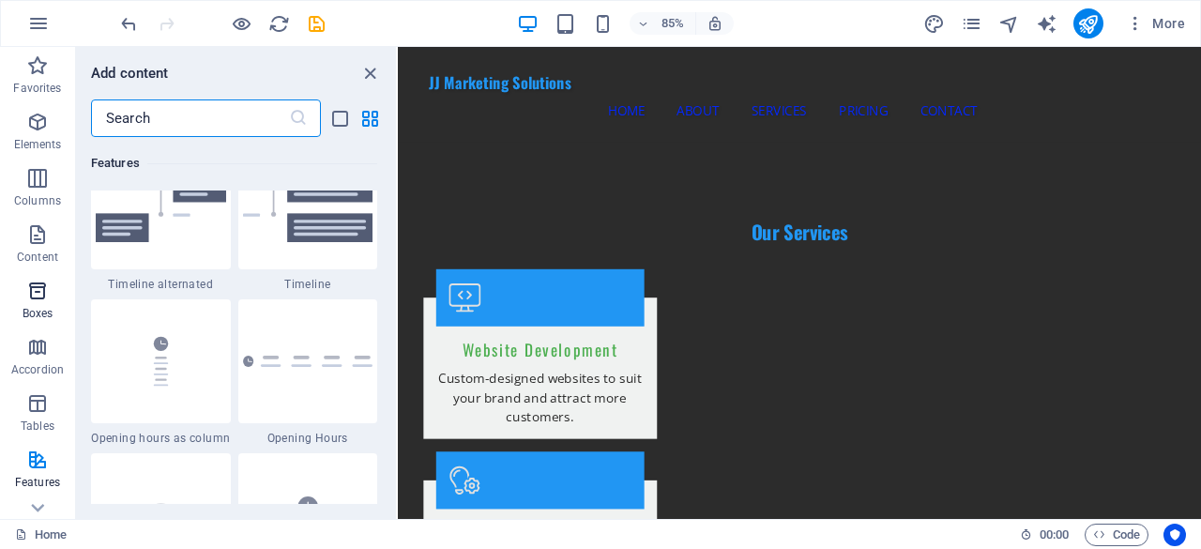
click at [46, 288] on icon "button" at bounding box center [37, 291] width 23 height 23
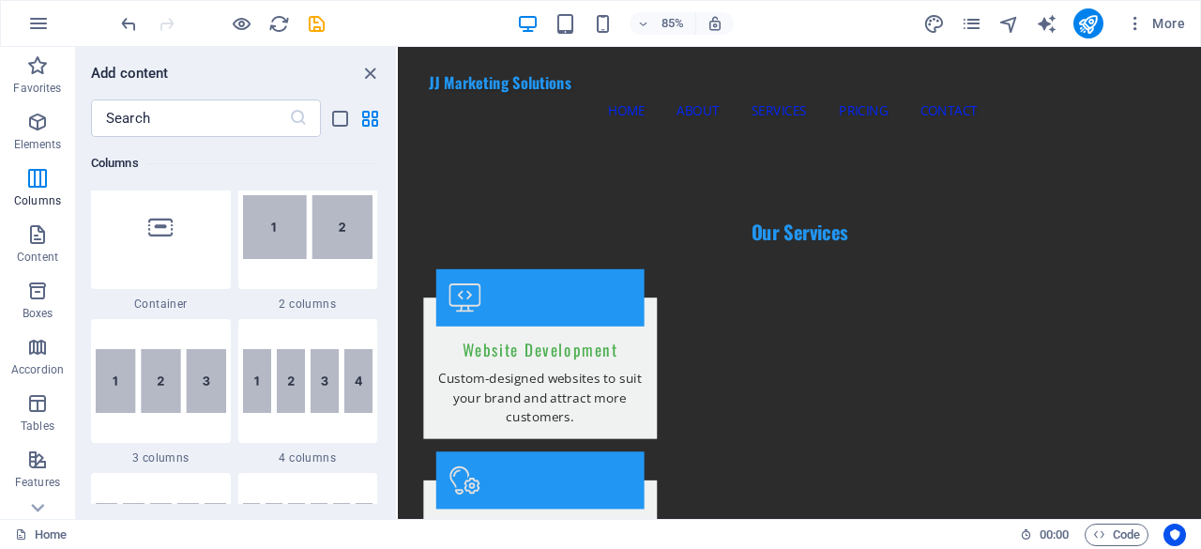
scroll to position [954, 0]
click at [47, 459] on icon "button" at bounding box center [37, 460] width 23 height 23
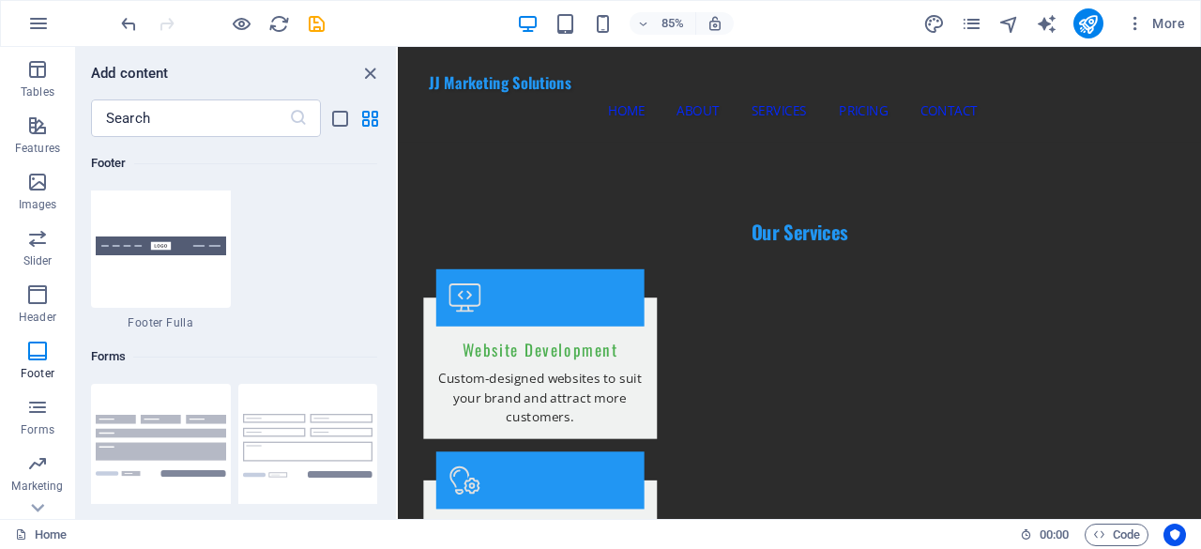
scroll to position [372, 0]
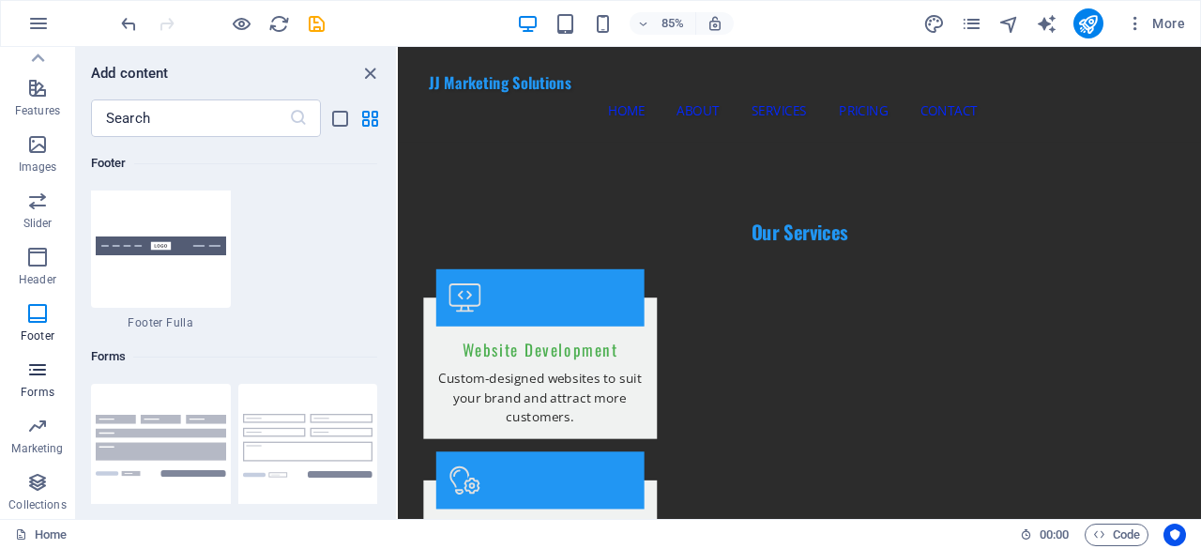
click at [41, 363] on icon "button" at bounding box center [37, 370] width 23 height 23
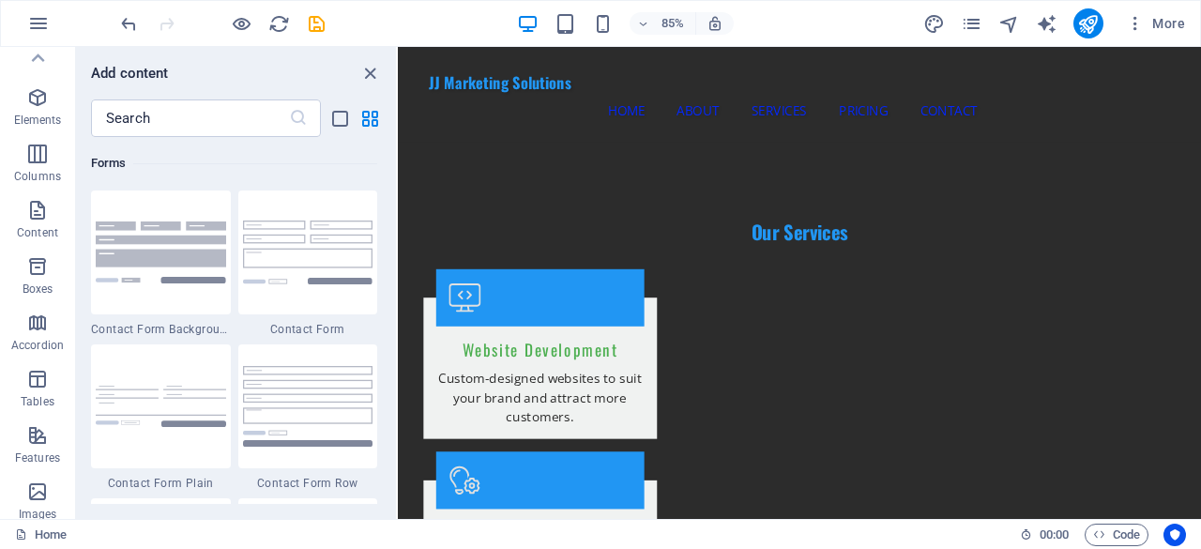
scroll to position [0, 0]
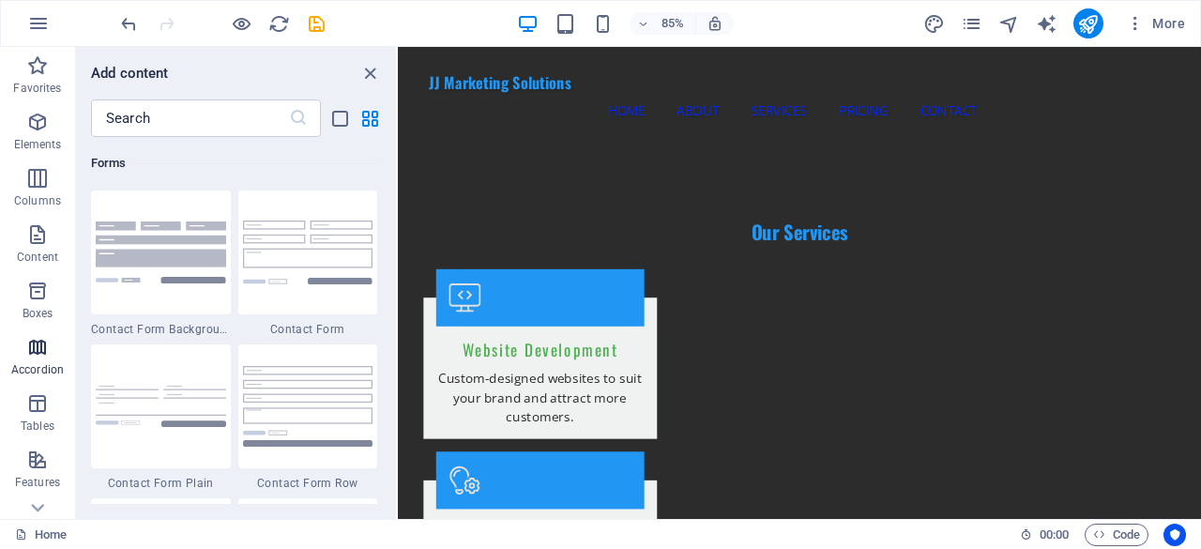
click at [43, 352] on icon "button" at bounding box center [37, 347] width 23 height 23
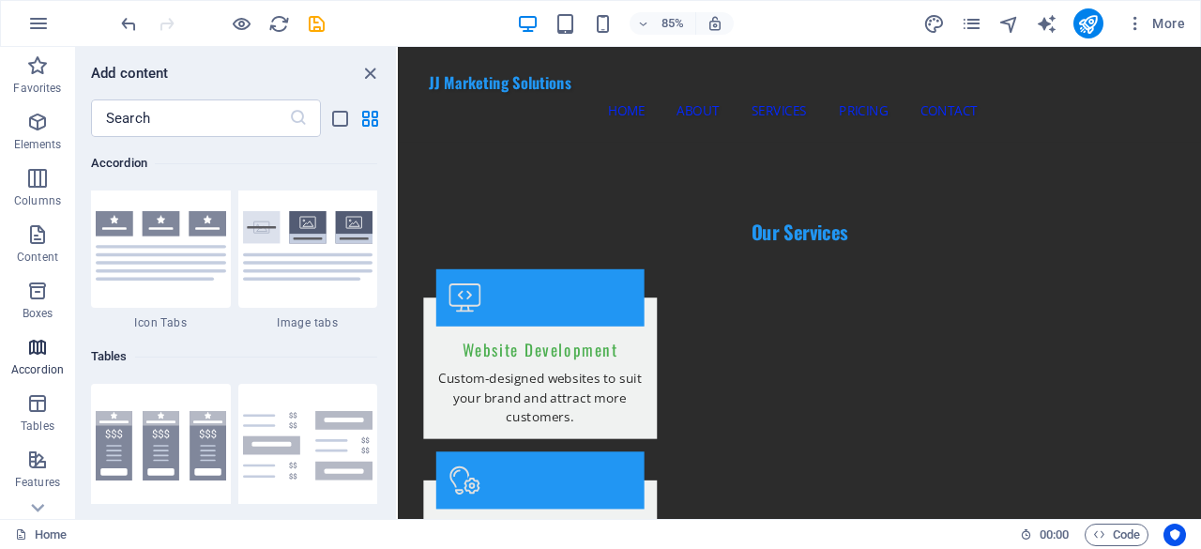
scroll to position [5992, 0]
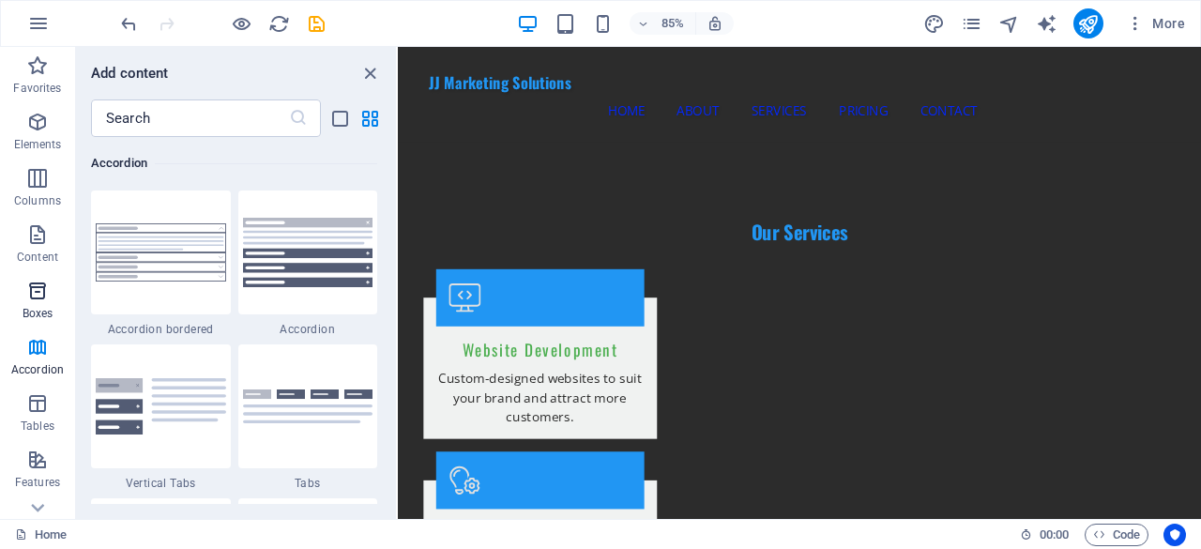
click at [40, 309] on p "Boxes" at bounding box center [38, 313] width 31 height 15
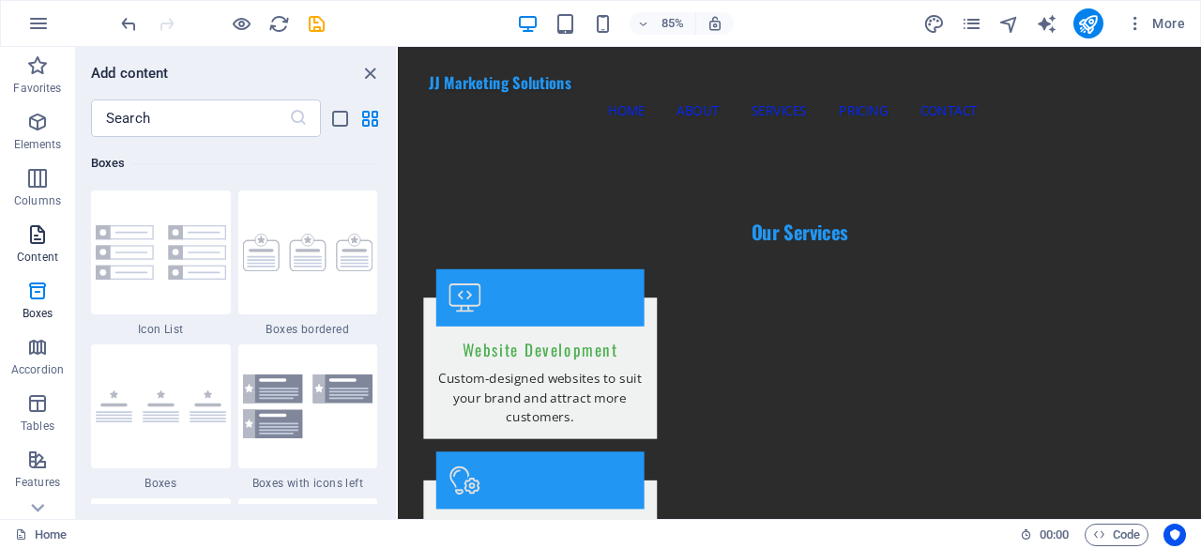
click at [40, 264] on p "Content" at bounding box center [37, 257] width 41 height 15
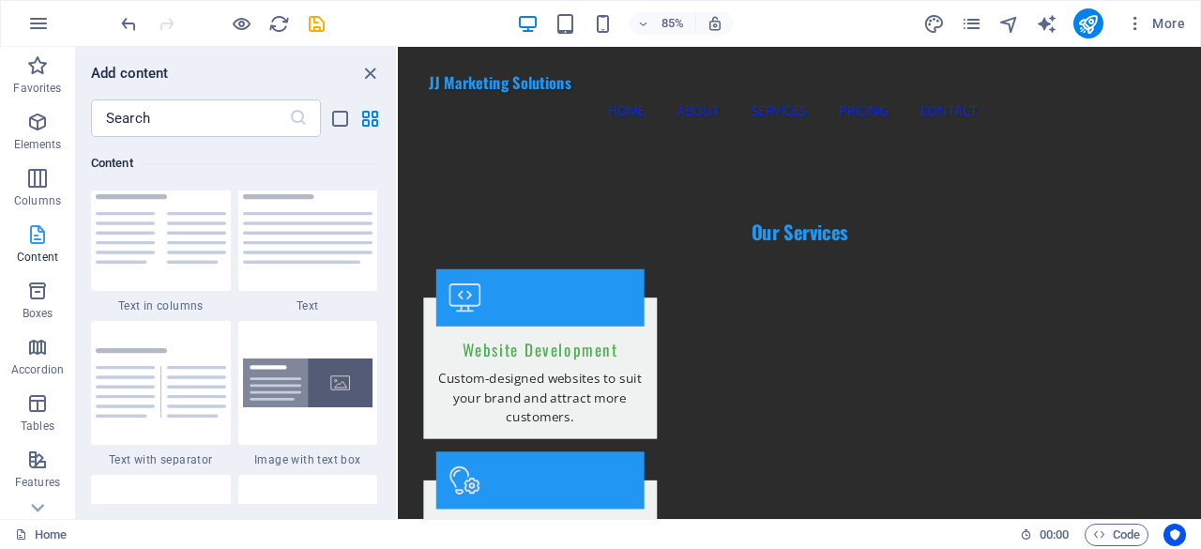
scroll to position [3283, 0]
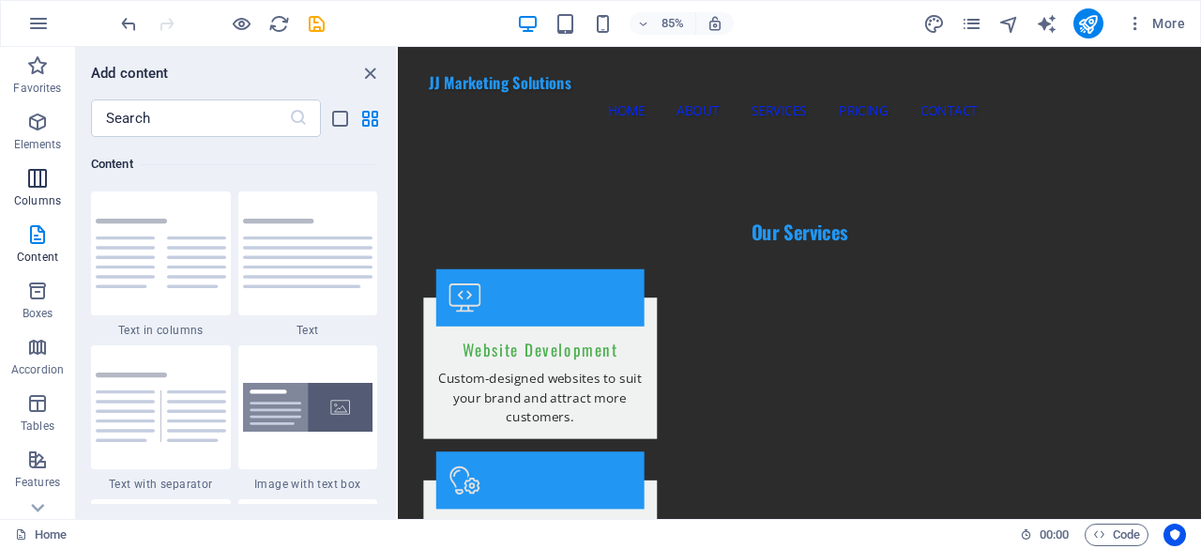
click at [37, 192] on span "Columns" at bounding box center [37, 189] width 75 height 45
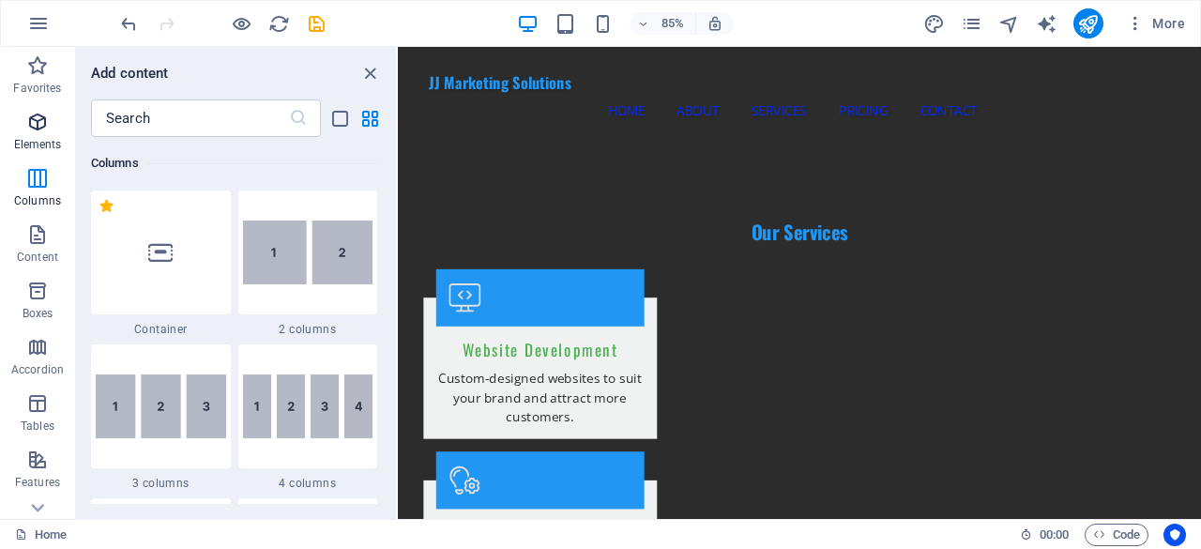
click at [37, 140] on p "Elements" at bounding box center [38, 144] width 48 height 15
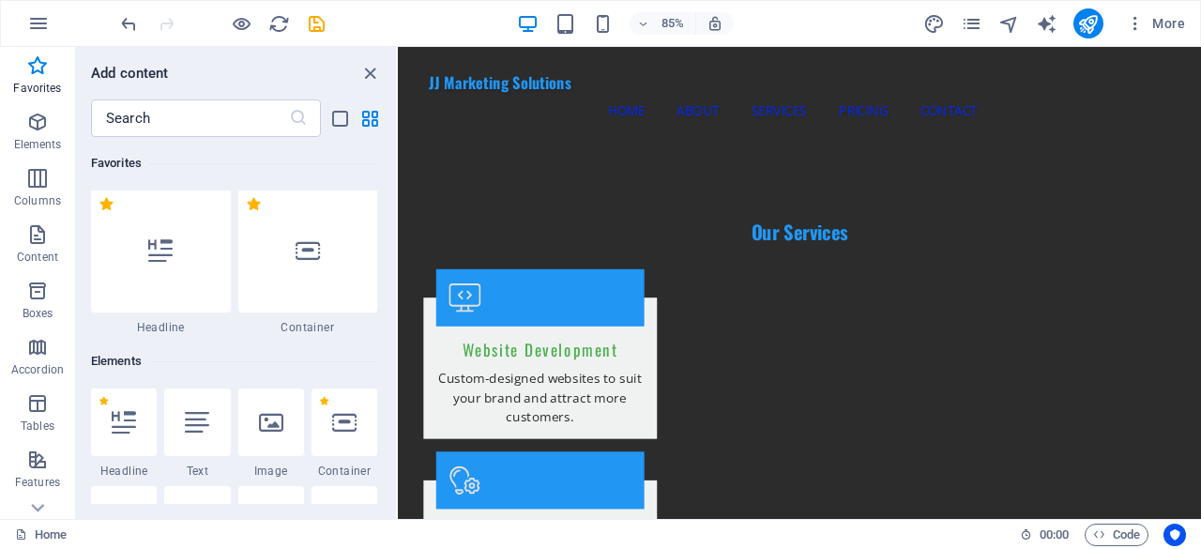
scroll to position [0, 0]
click at [51, 307] on p "Boxes" at bounding box center [38, 313] width 31 height 15
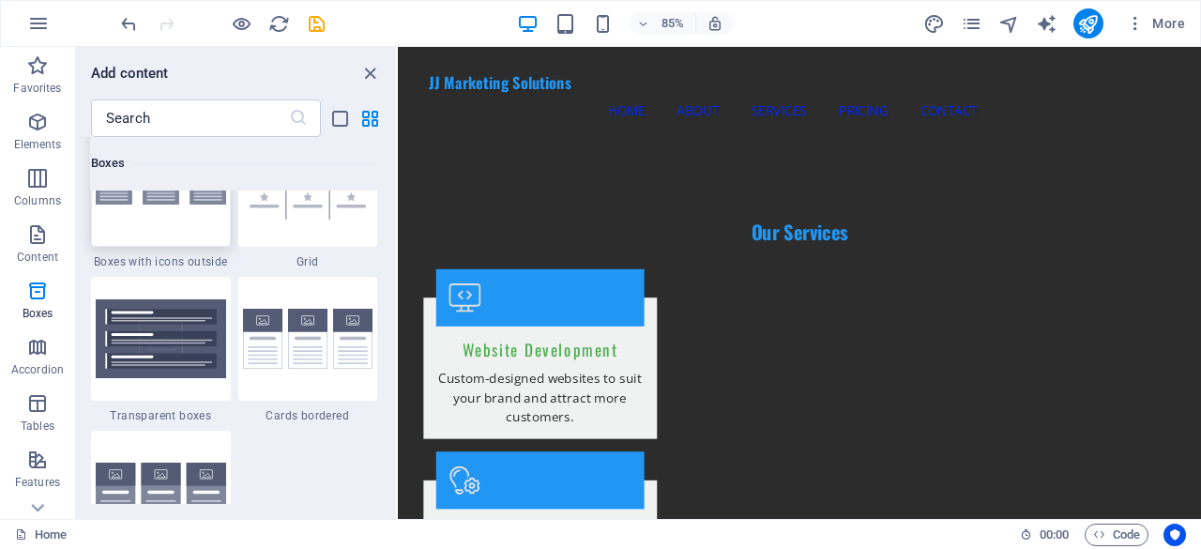
scroll to position [5458, 0]
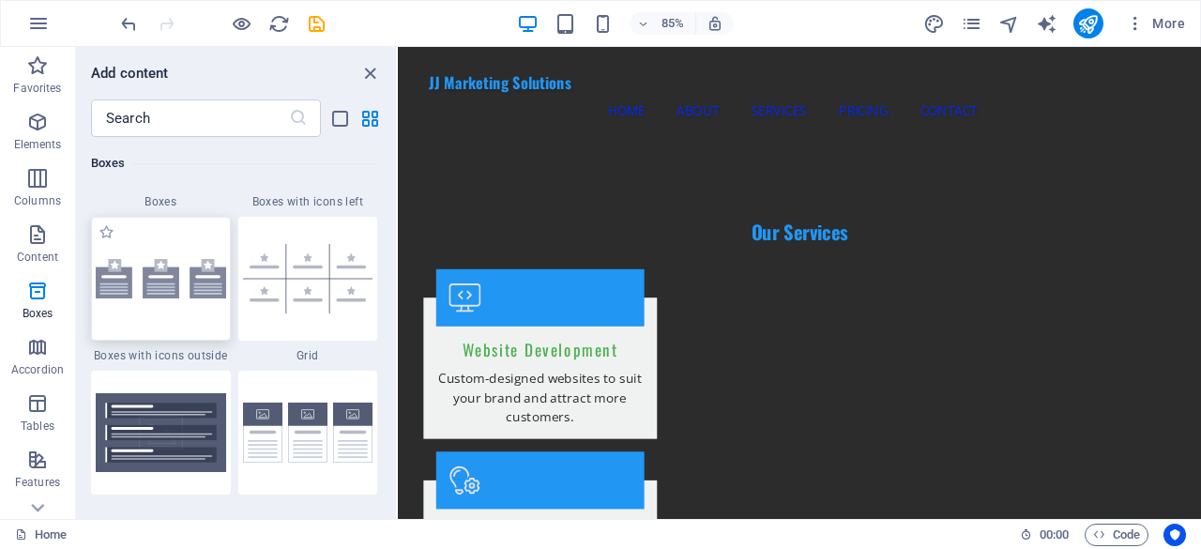
click at [171, 290] on img at bounding box center [161, 278] width 130 height 39
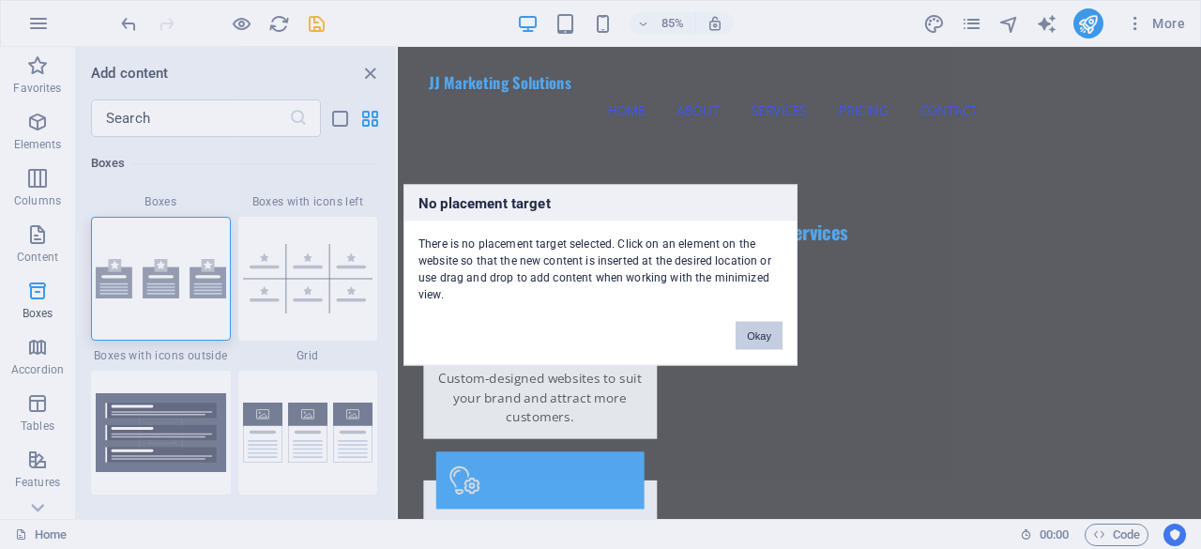
click at [758, 344] on button "Okay" at bounding box center [759, 335] width 47 height 28
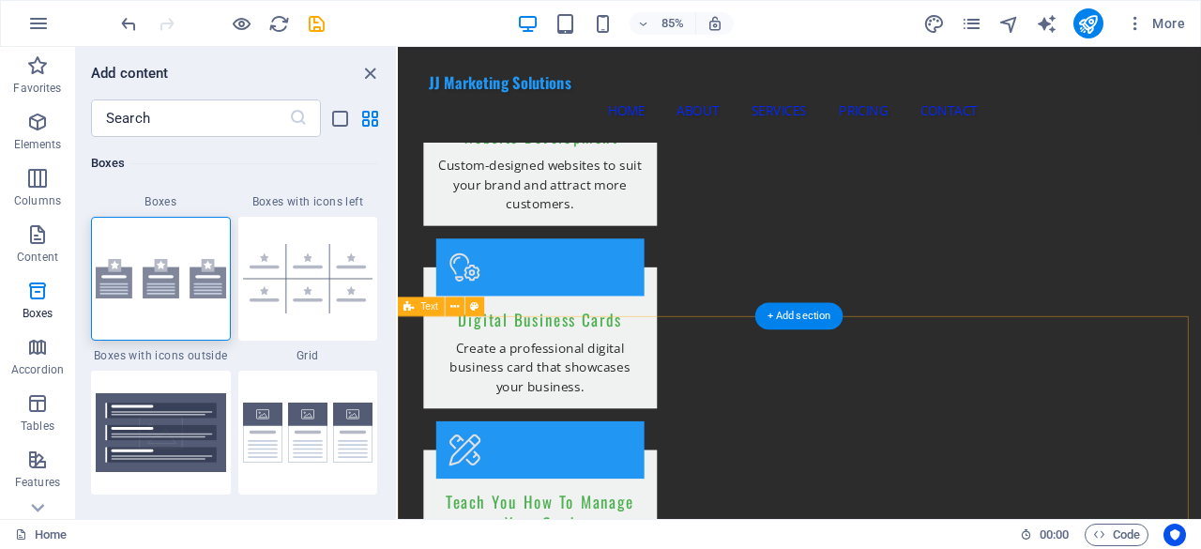
scroll to position [1969, 0]
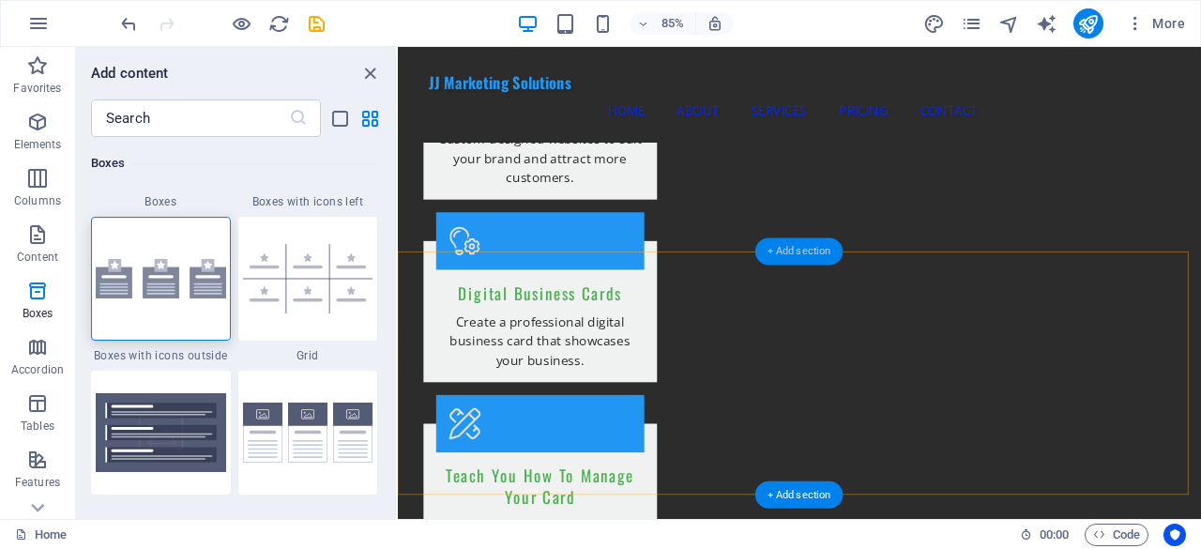
click at [791, 249] on div "+ Add section" at bounding box center [799, 250] width 88 height 27
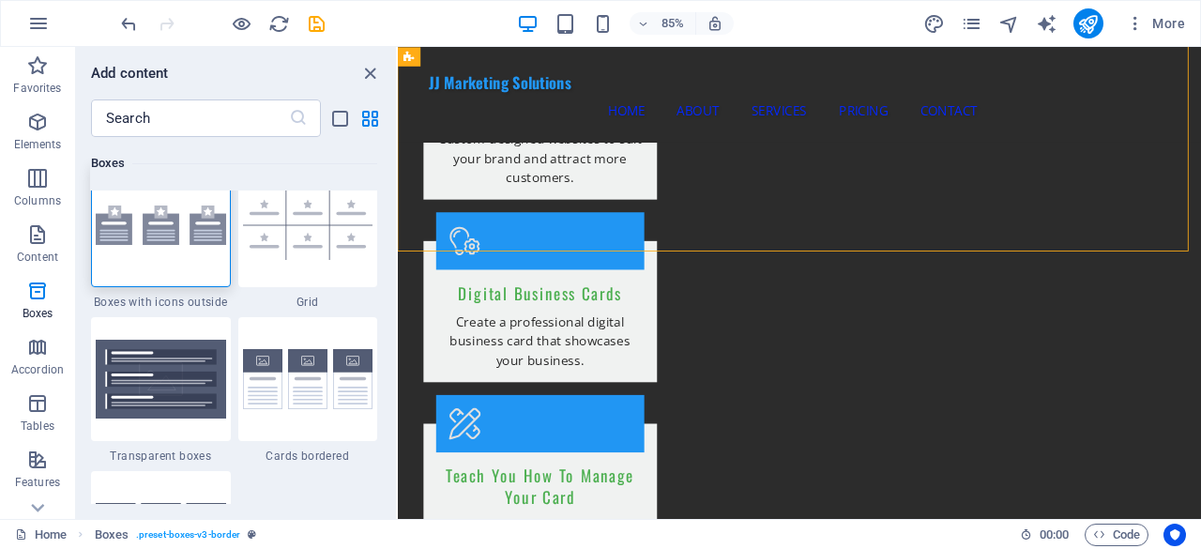
scroll to position [5536, 0]
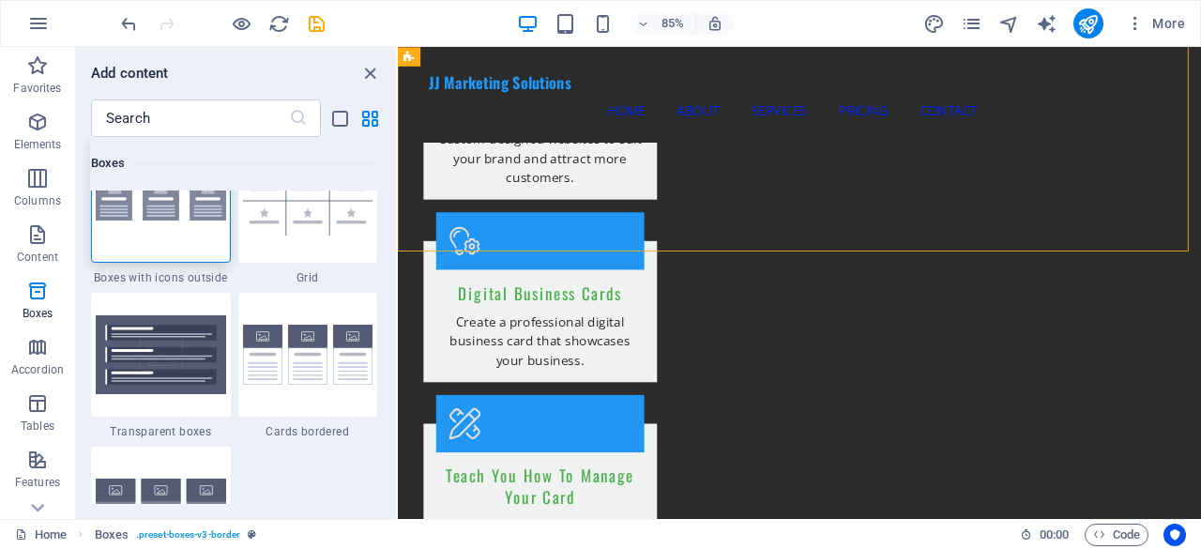
click at [166, 228] on div at bounding box center [161, 201] width 140 height 124
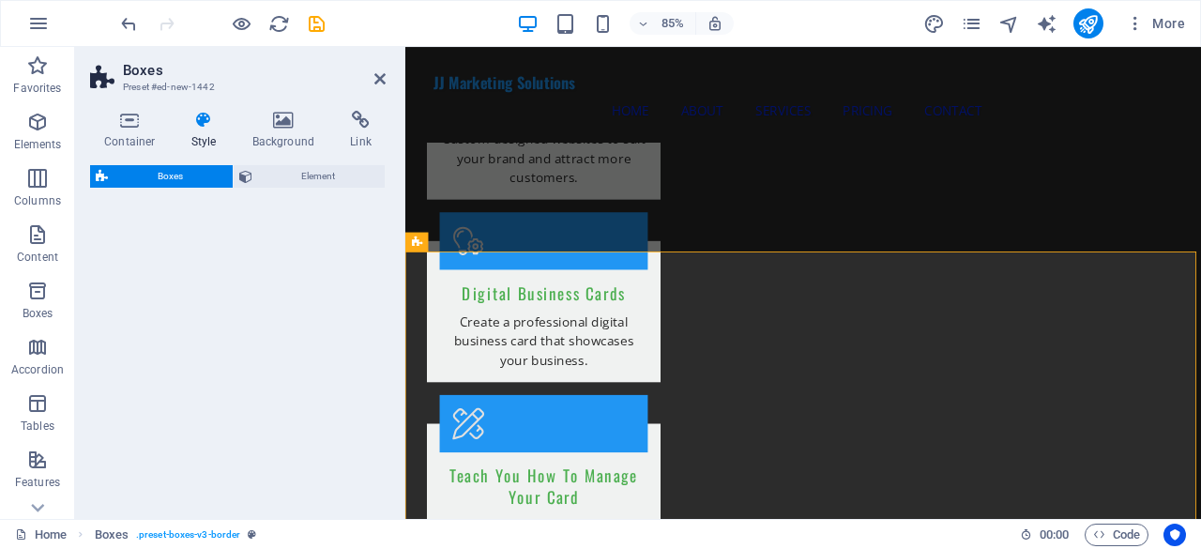
select select "rem"
select select "preset-boxes-v3-icons-outside"
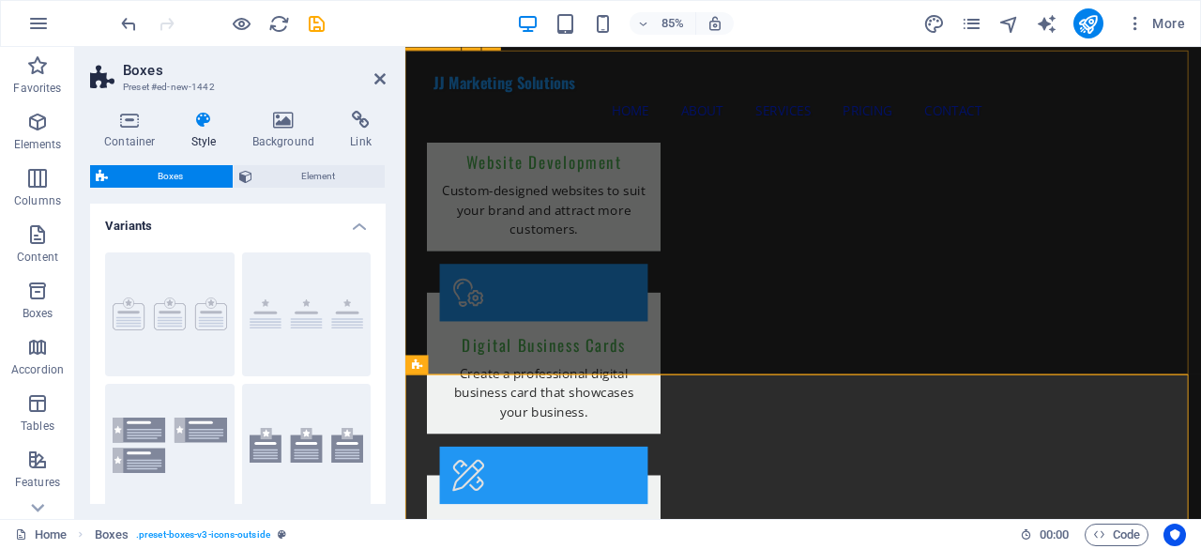
scroll to position [2063, 0]
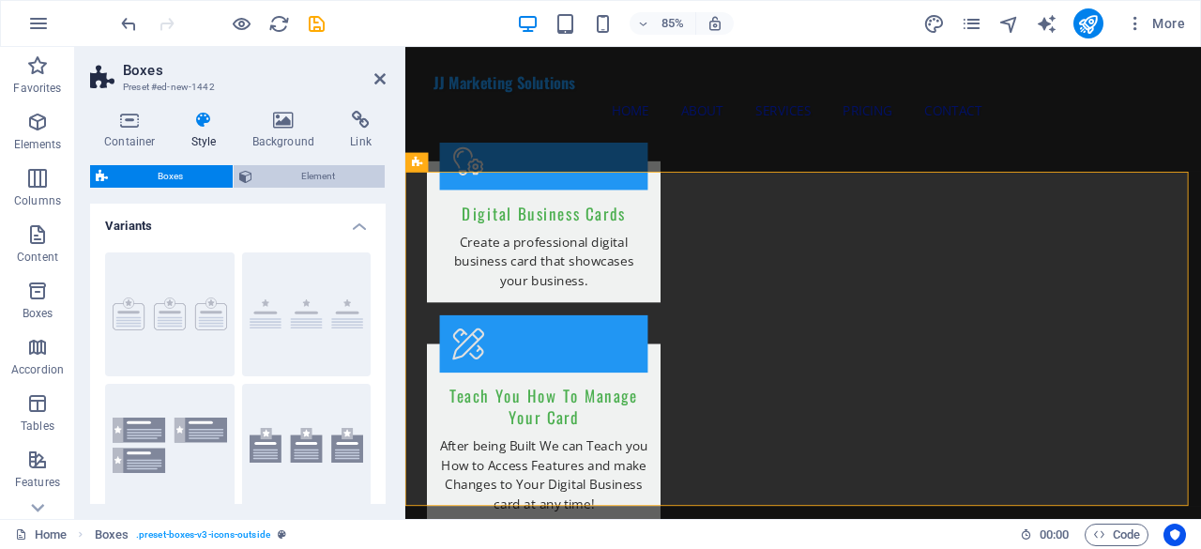
click at [246, 170] on icon at bounding box center [245, 176] width 13 height 23
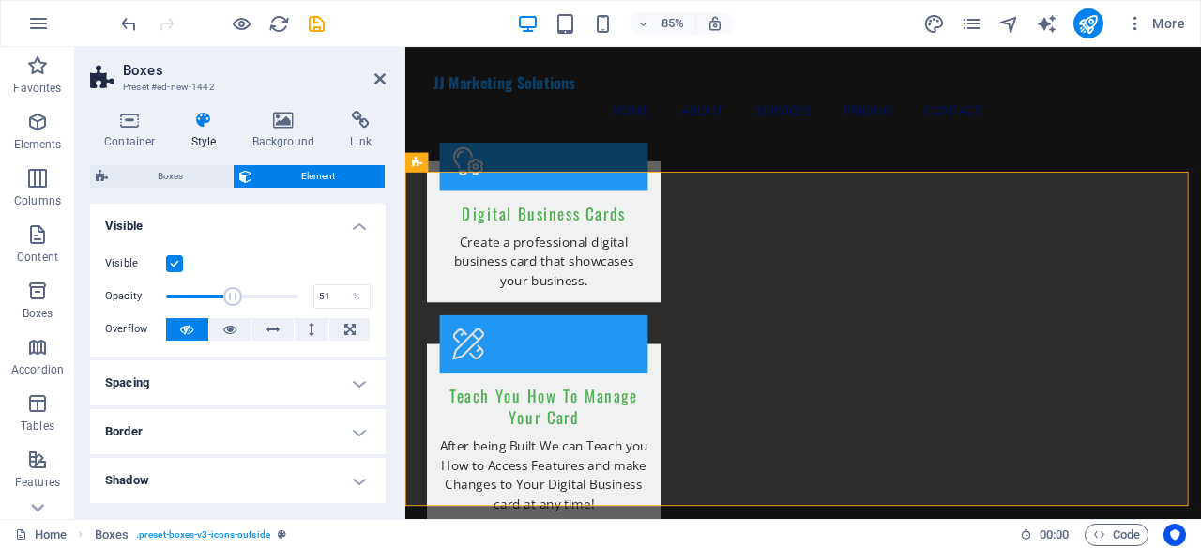
drag, startPoint x: 289, startPoint y: 298, endPoint x: 231, endPoint y: 299, distance: 58.2
click at [231, 299] on span at bounding box center [232, 296] width 19 height 19
type input "100"
drag, startPoint x: 231, startPoint y: 299, endPoint x: 304, endPoint y: 300, distance: 73.2
click at [304, 300] on span at bounding box center [298, 296] width 19 height 19
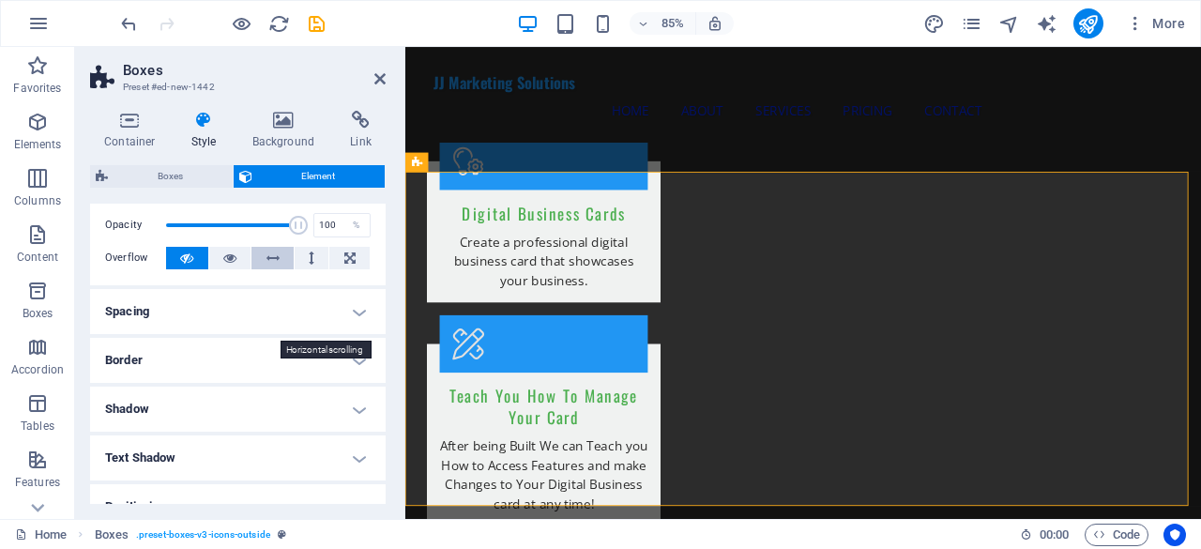
scroll to position [94, 0]
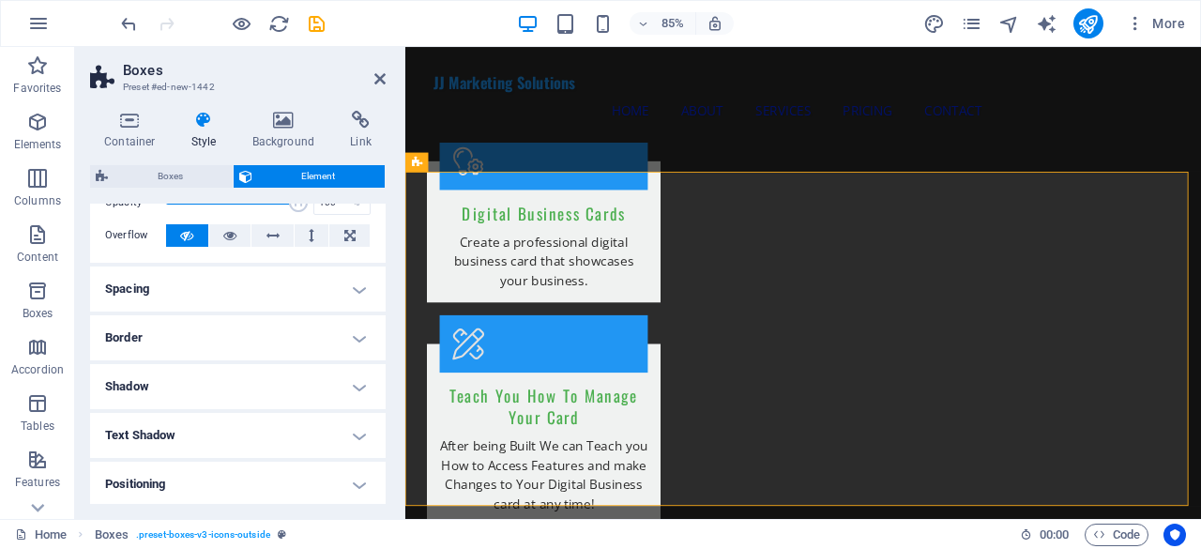
click at [261, 341] on h4 "Border" at bounding box center [238, 337] width 296 height 45
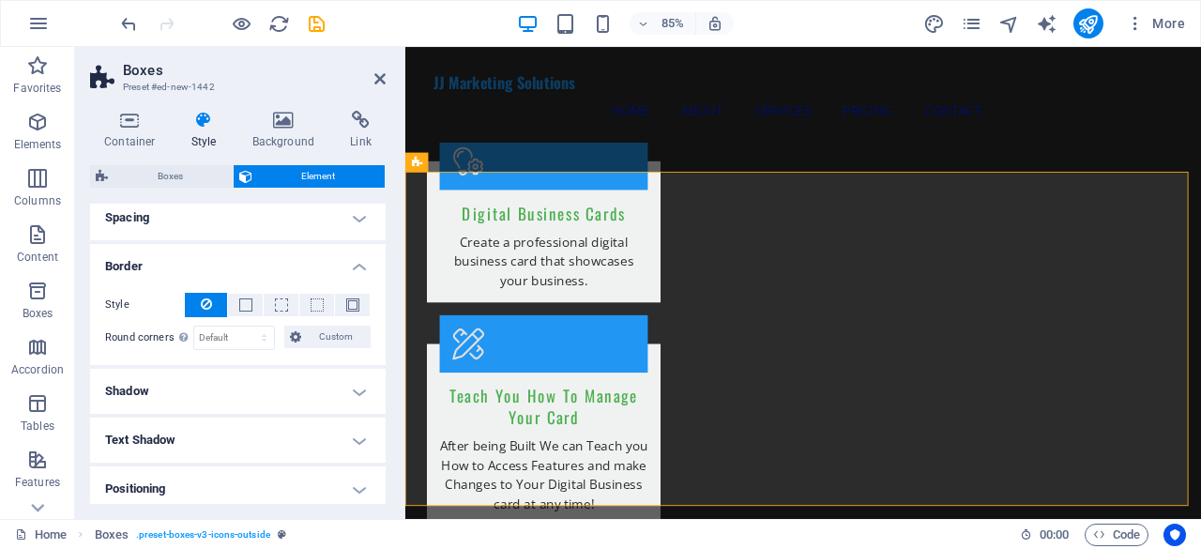
scroll to position [188, 0]
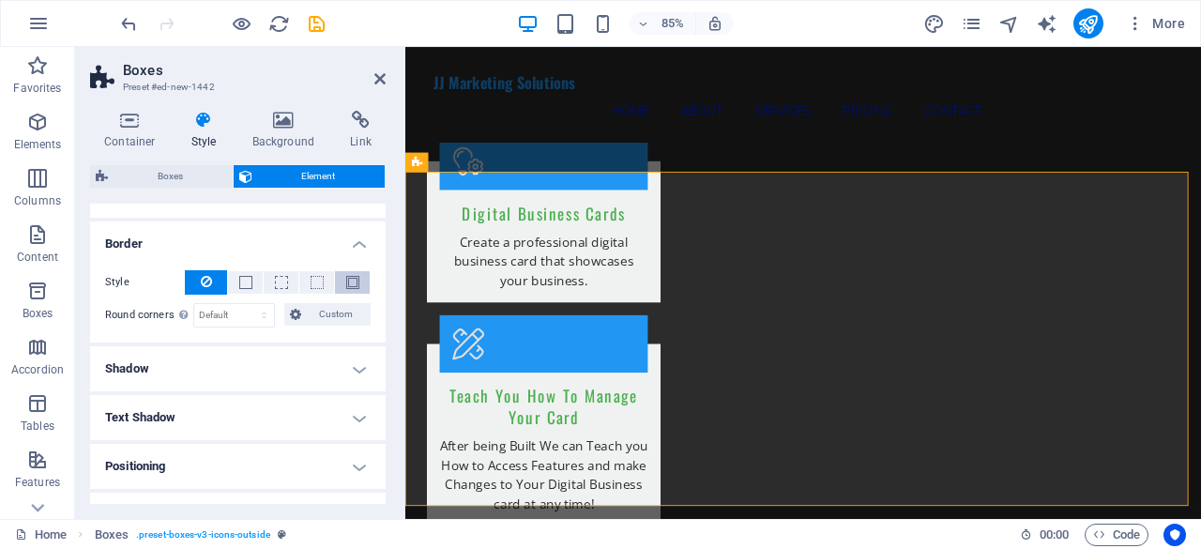
click at [349, 277] on span at bounding box center [352, 282] width 13 height 13
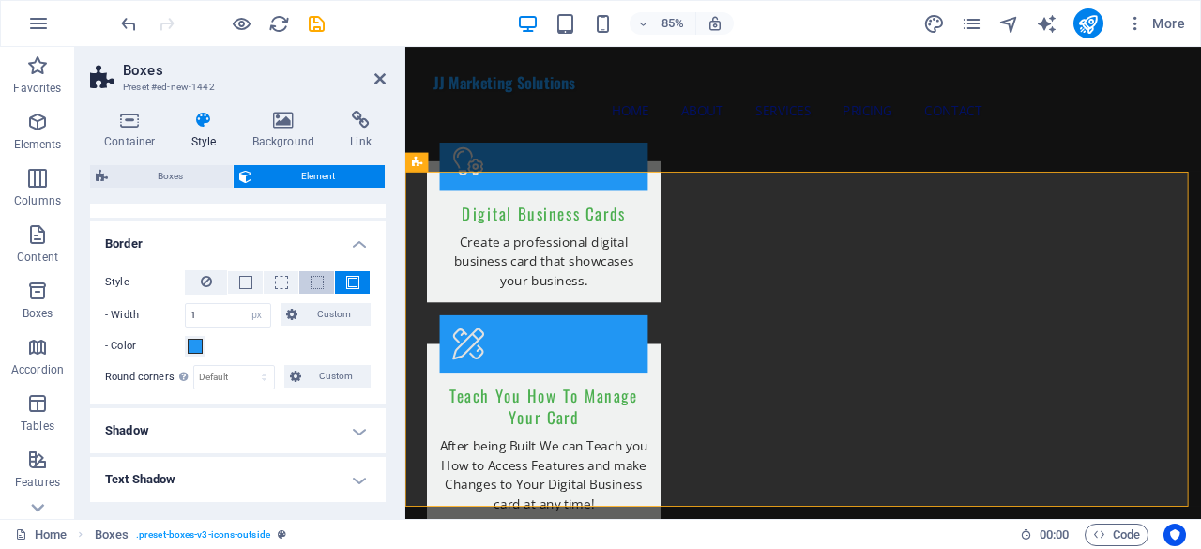
click at [321, 288] on button at bounding box center [316, 282] width 35 height 23
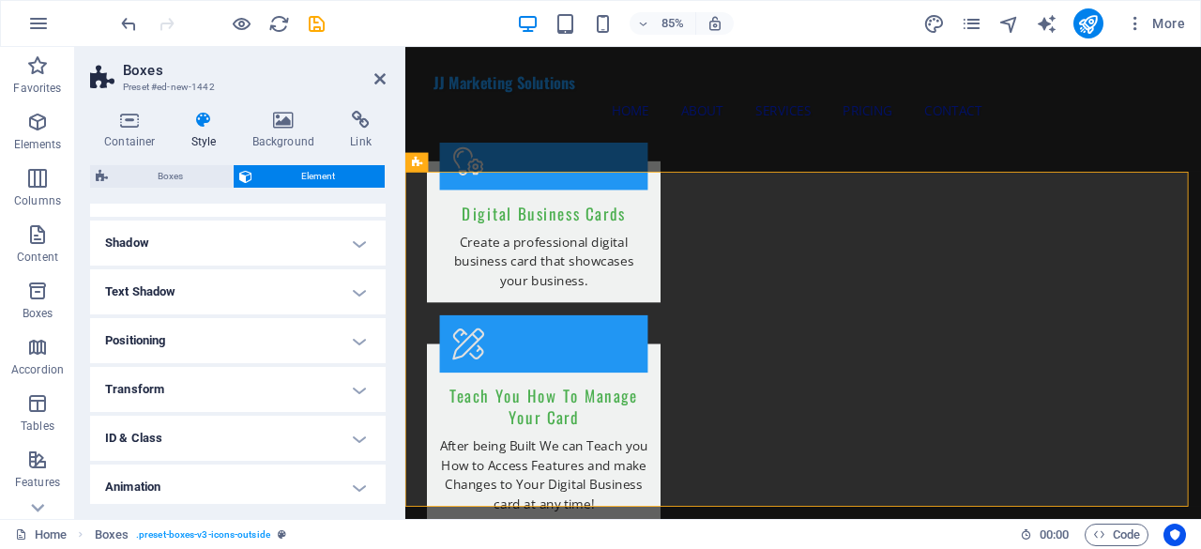
scroll to position [427, 0]
click at [249, 288] on h4 "Positioning" at bounding box center [238, 289] width 296 height 45
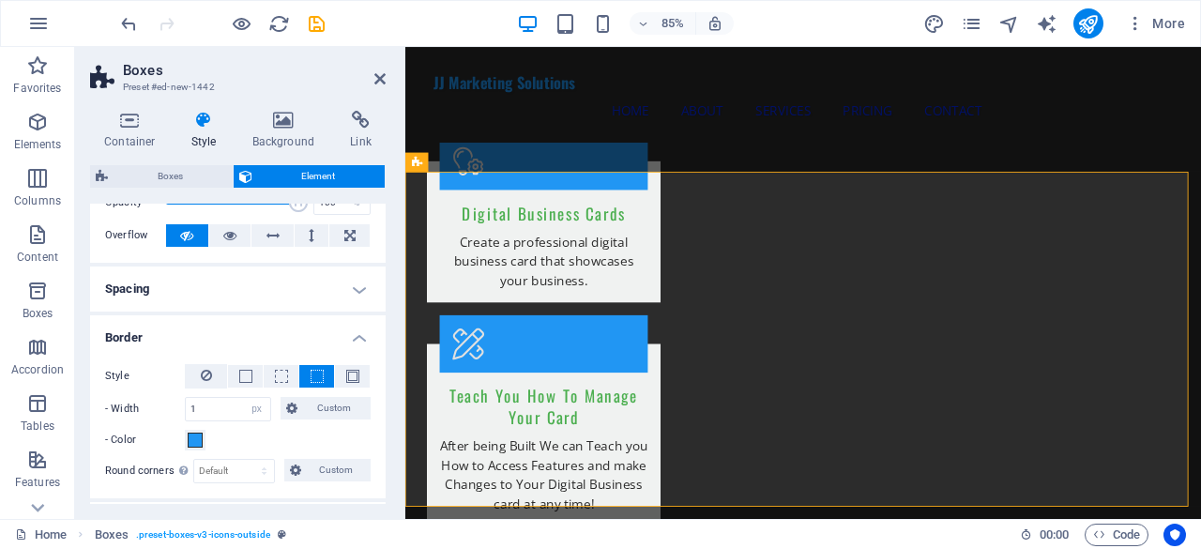
scroll to position [0, 0]
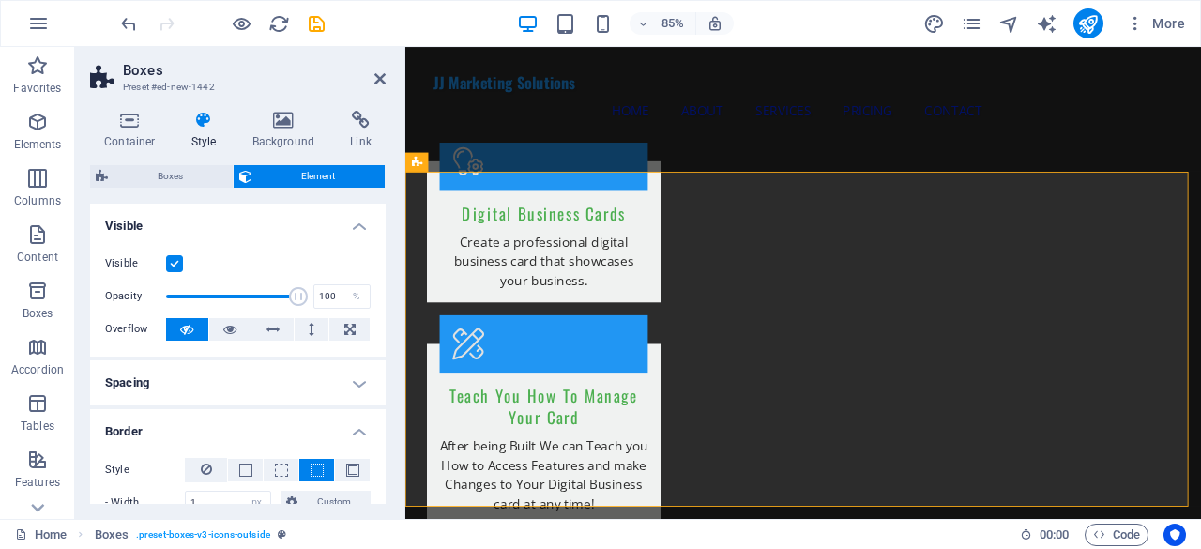
click at [201, 367] on h4 "Spacing" at bounding box center [238, 382] width 296 height 45
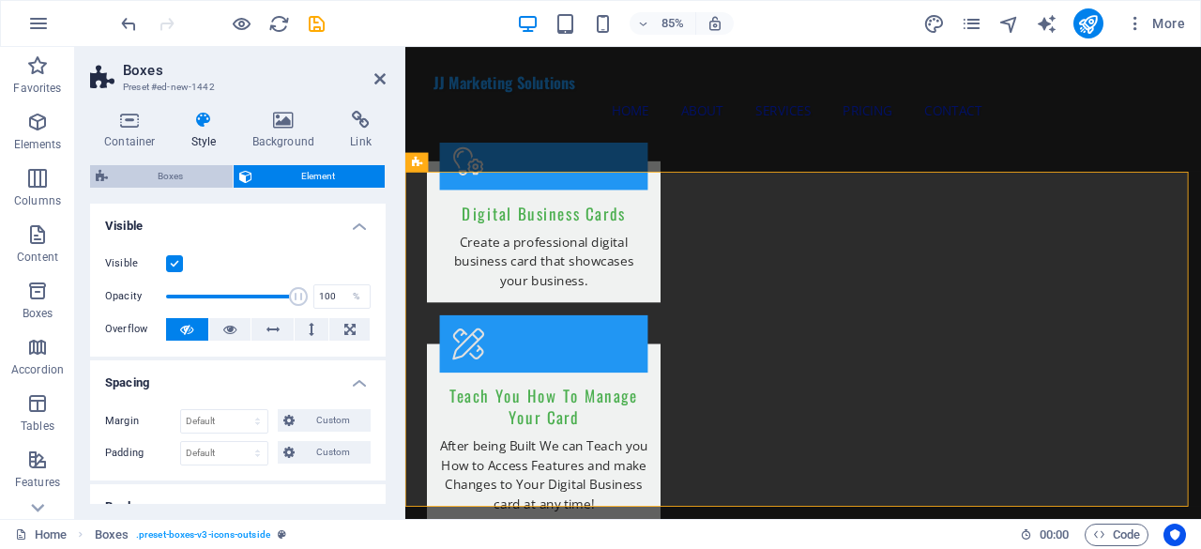
click at [191, 177] on span "Boxes" at bounding box center [171, 176] width 114 height 23
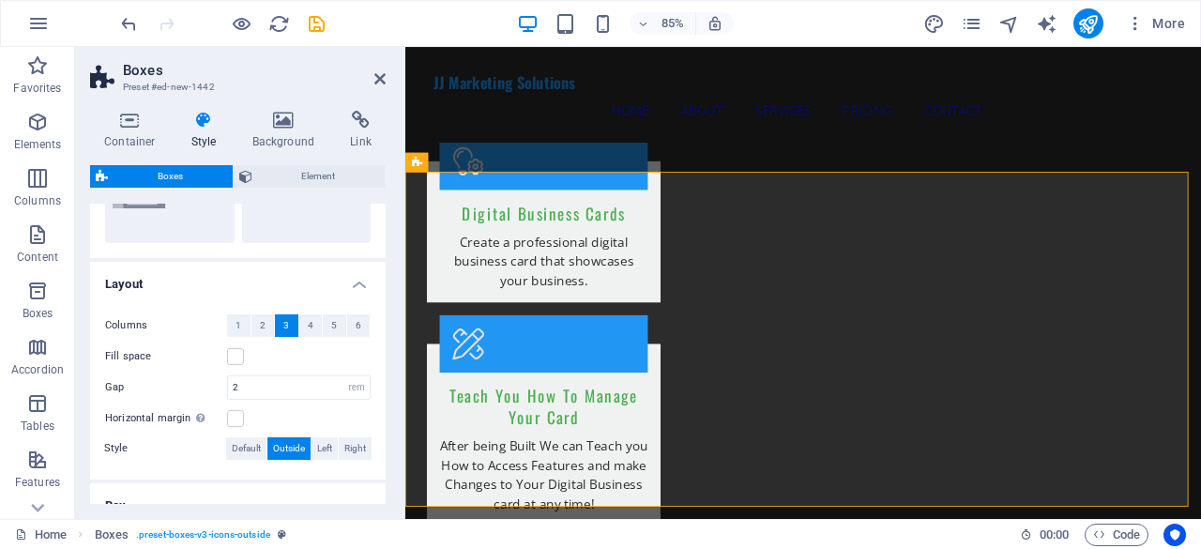
scroll to position [282, 0]
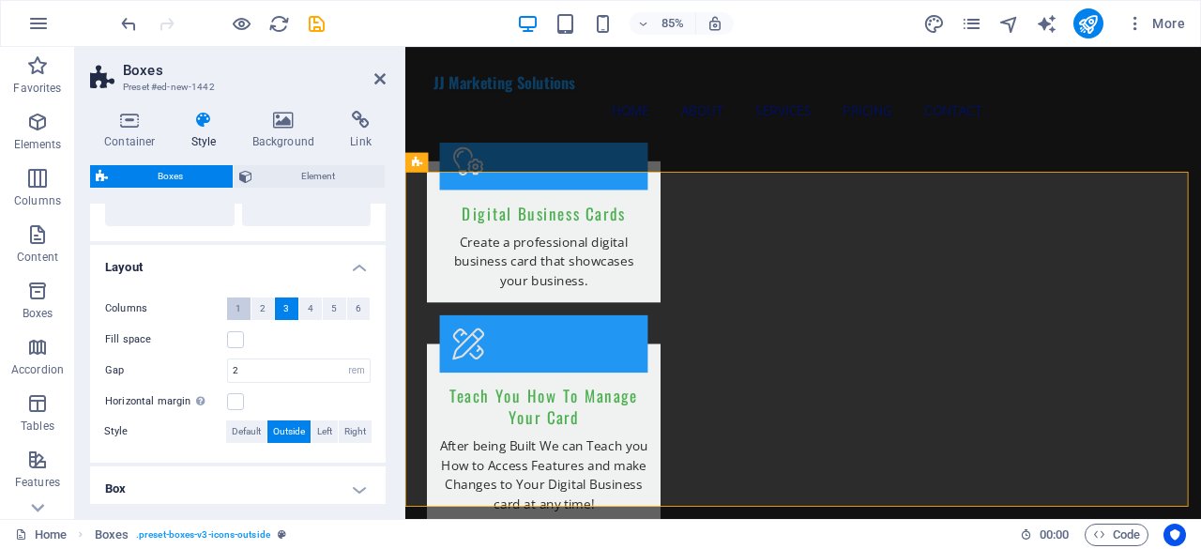
click at [234, 312] on button "1" at bounding box center [238, 309] width 23 height 23
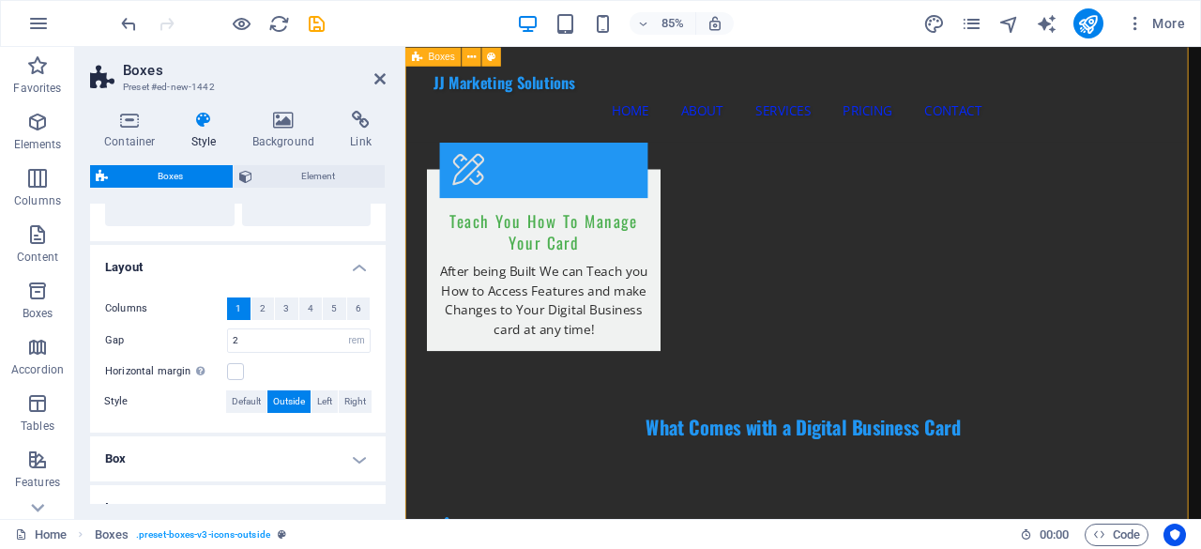
scroll to position [2251, 0]
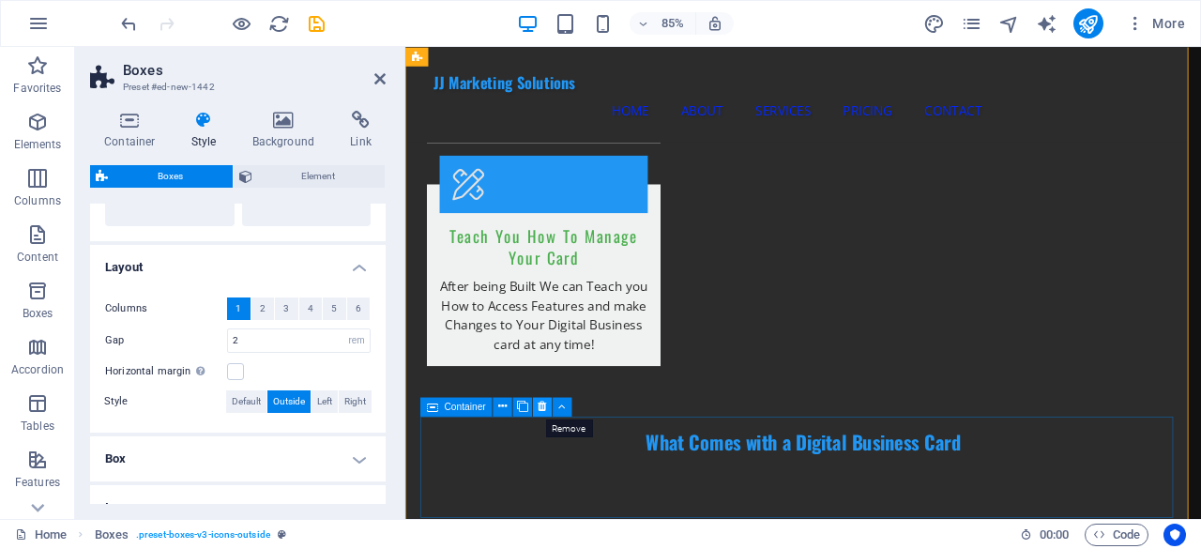
click at [541, 412] on icon at bounding box center [543, 406] width 8 height 17
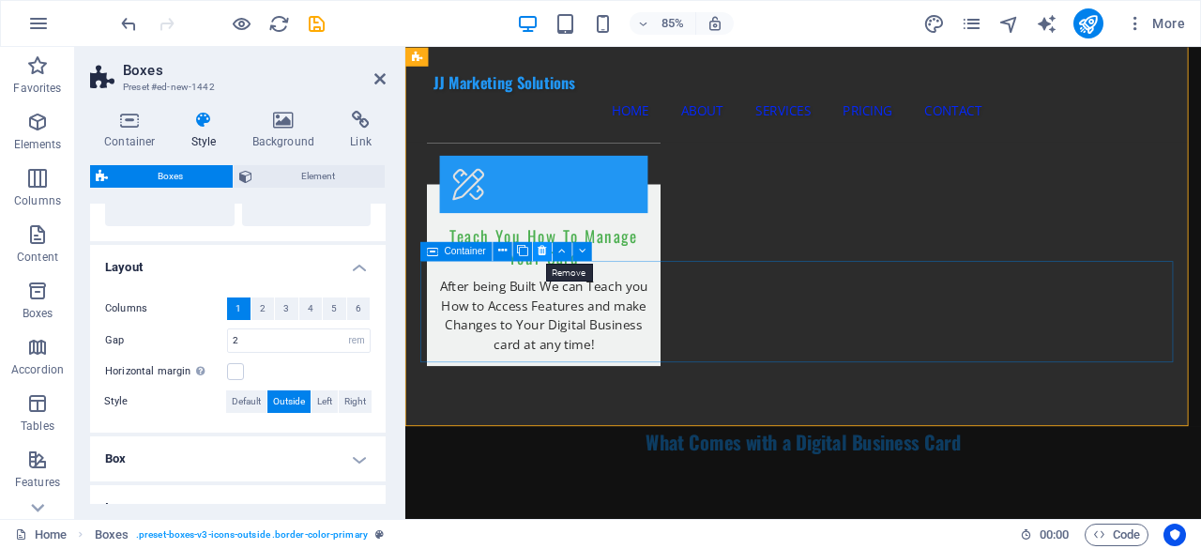
click at [537, 254] on button at bounding box center [542, 250] width 19 height 19
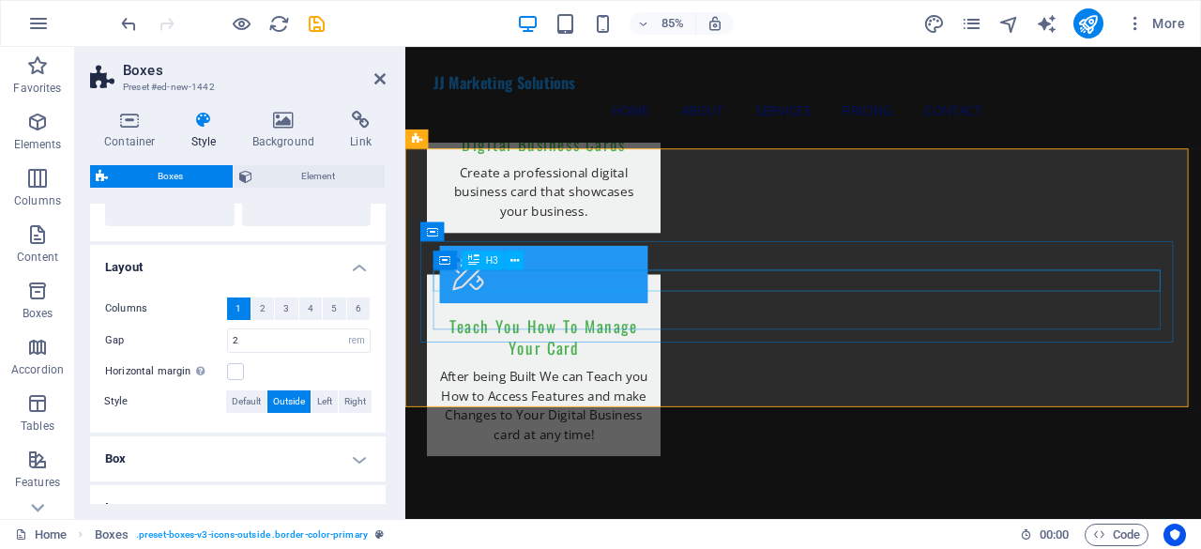
scroll to position [2063, 0]
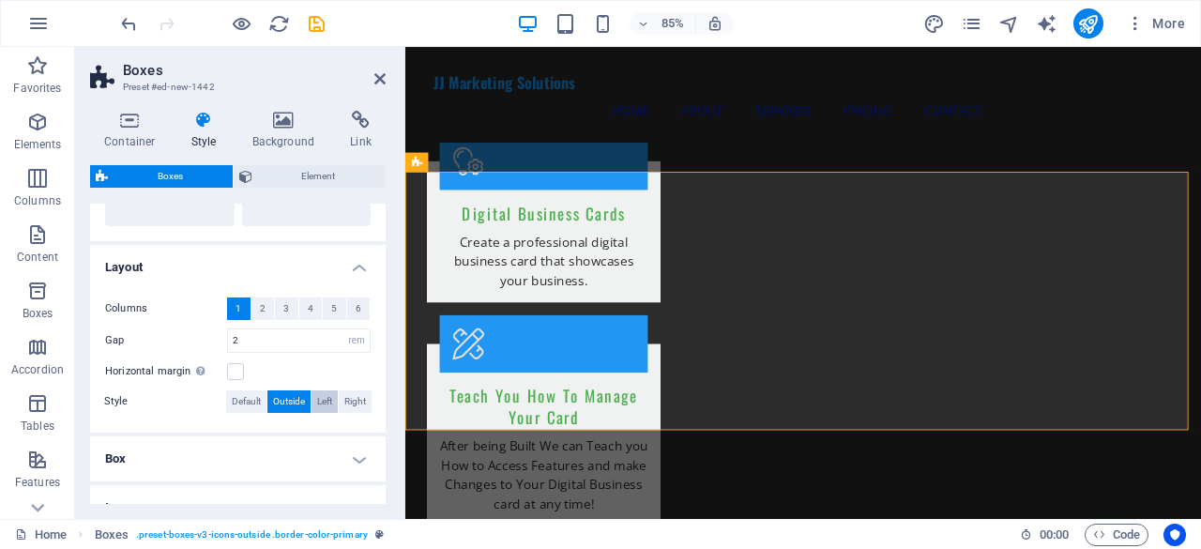
click at [325, 398] on span "Left" at bounding box center [324, 401] width 15 height 23
click at [294, 401] on span "Outside" at bounding box center [289, 401] width 32 height 23
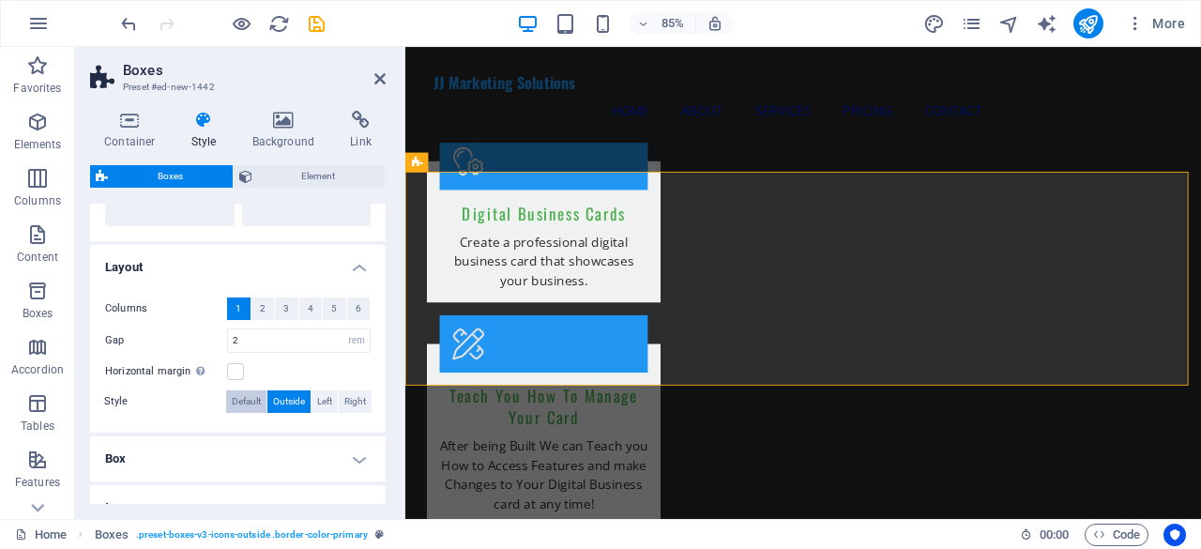
click at [259, 403] on span "Default" at bounding box center [246, 401] width 29 height 23
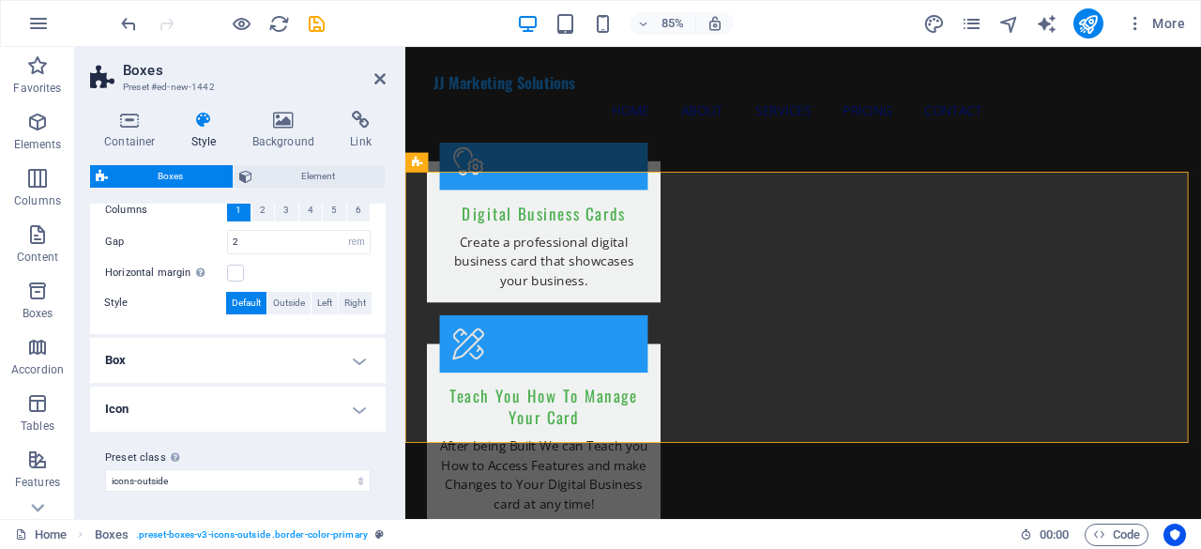
scroll to position [381, 0]
click at [302, 361] on h4 "Box" at bounding box center [238, 359] width 296 height 45
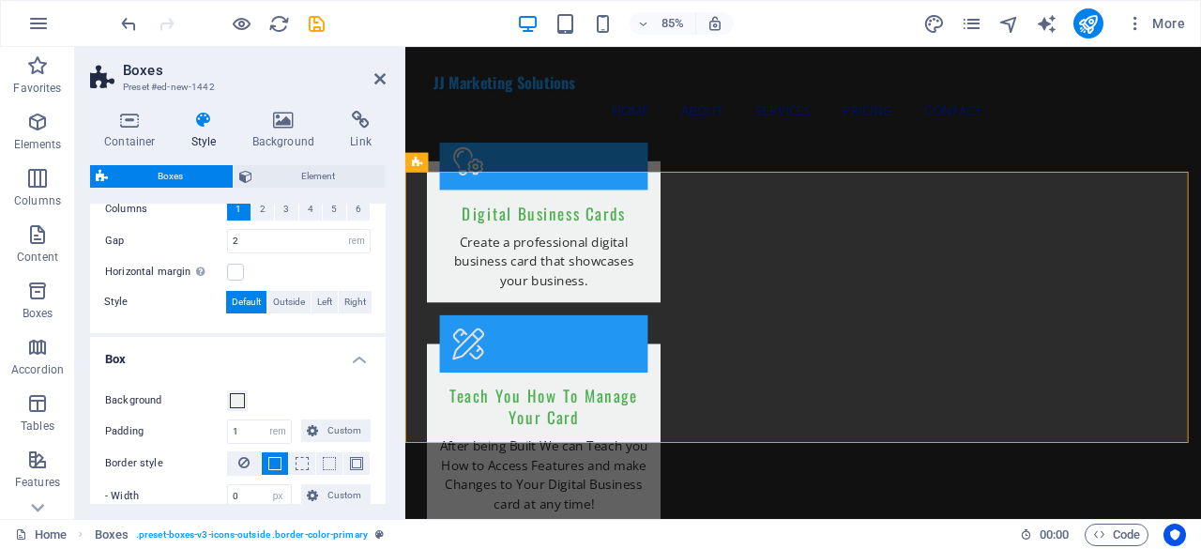
click at [302, 361] on h4 "Box" at bounding box center [238, 354] width 296 height 34
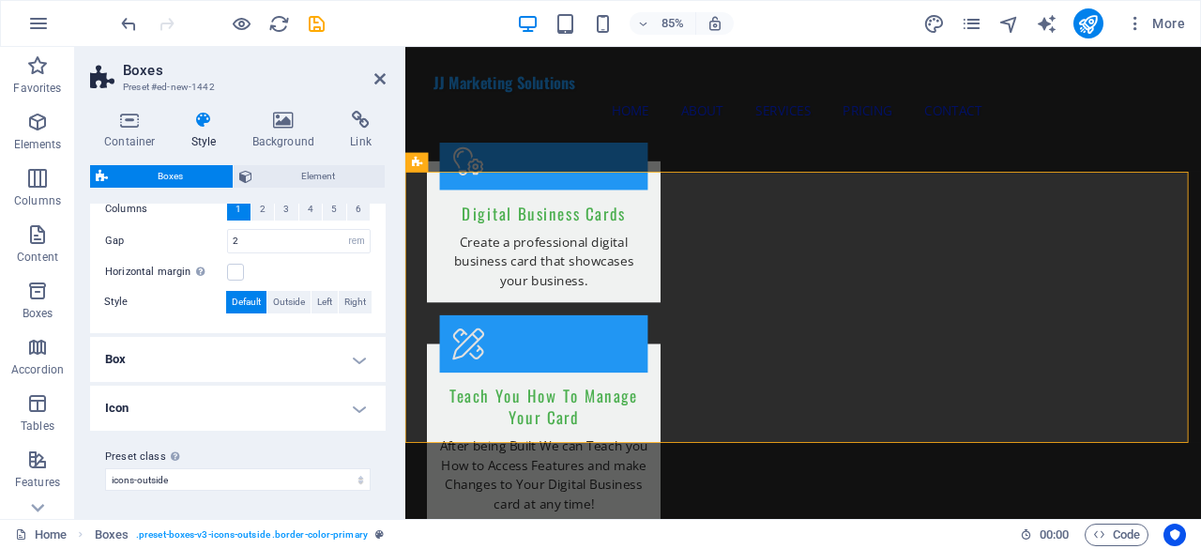
click at [296, 400] on h4 "Icon" at bounding box center [238, 408] width 296 height 45
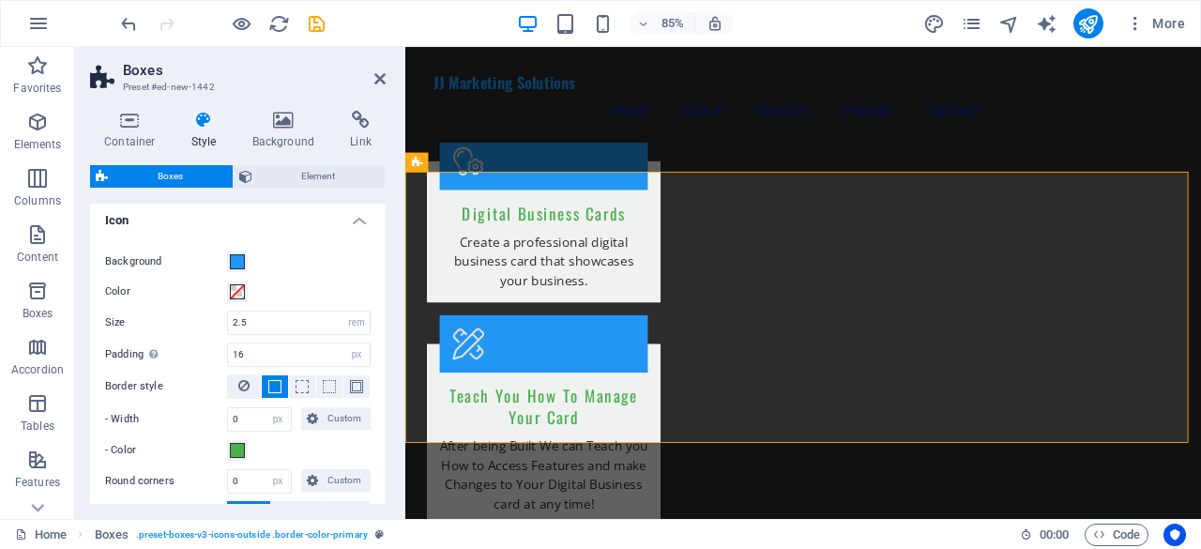
scroll to position [663, 0]
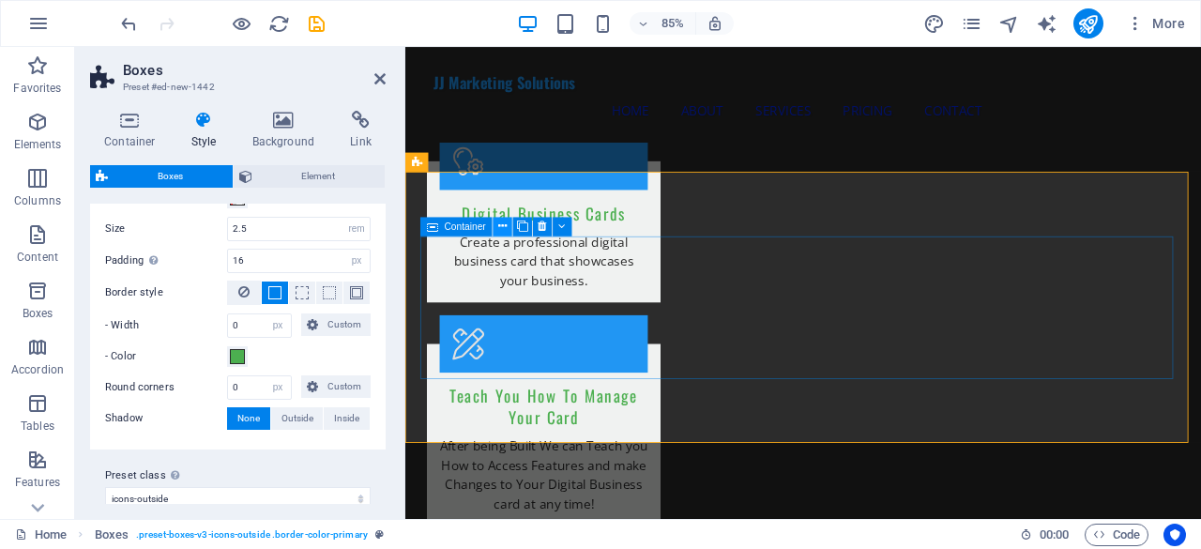
click at [506, 229] on icon at bounding box center [502, 226] width 8 height 17
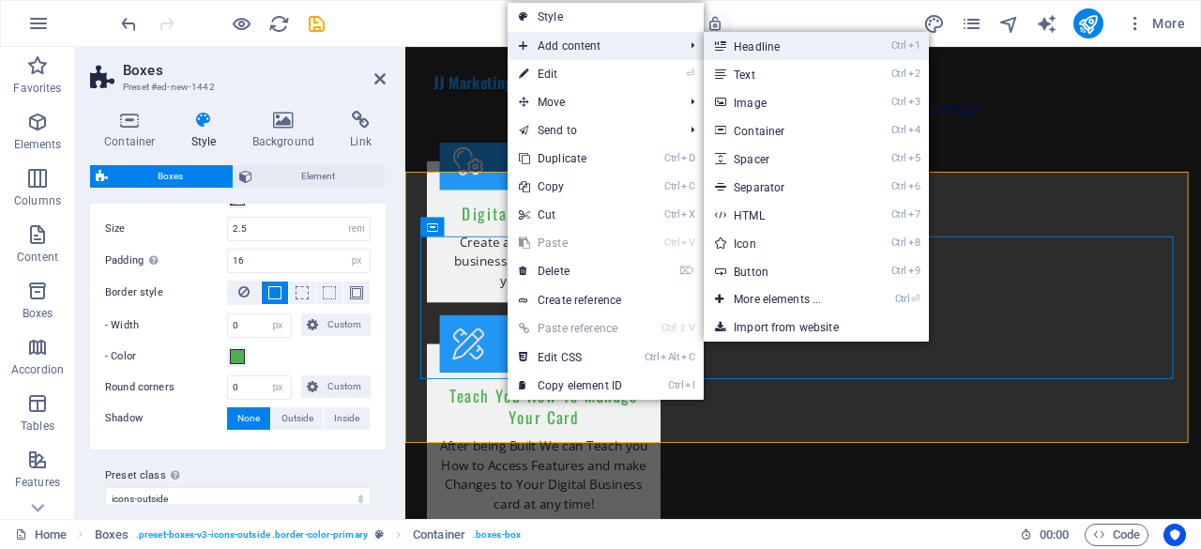
click at [749, 55] on link "Ctrl 1 Headline" at bounding box center [781, 46] width 155 height 28
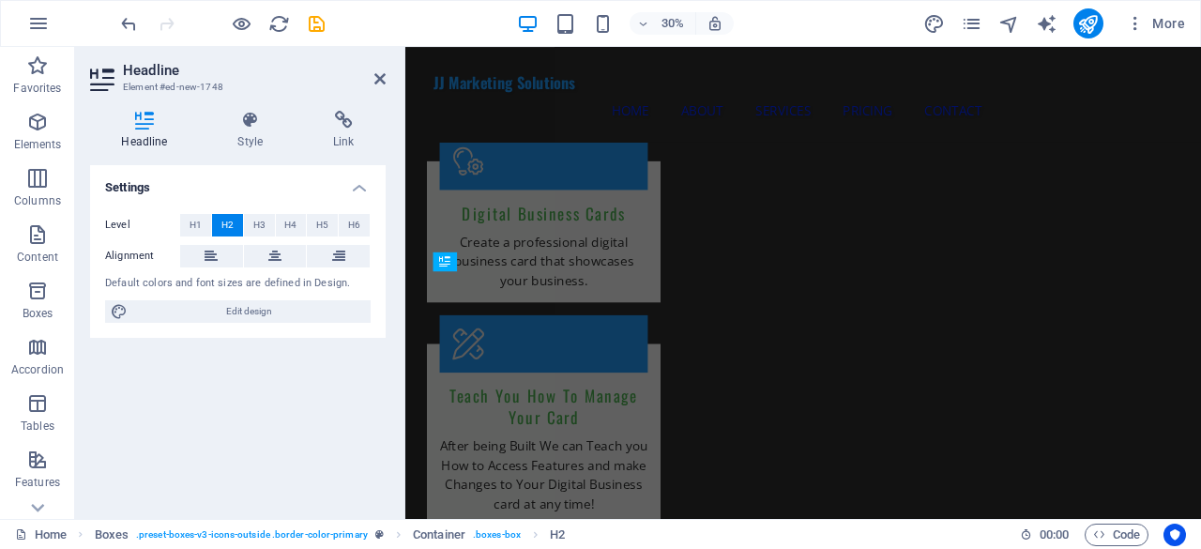
scroll to position [2037, 0]
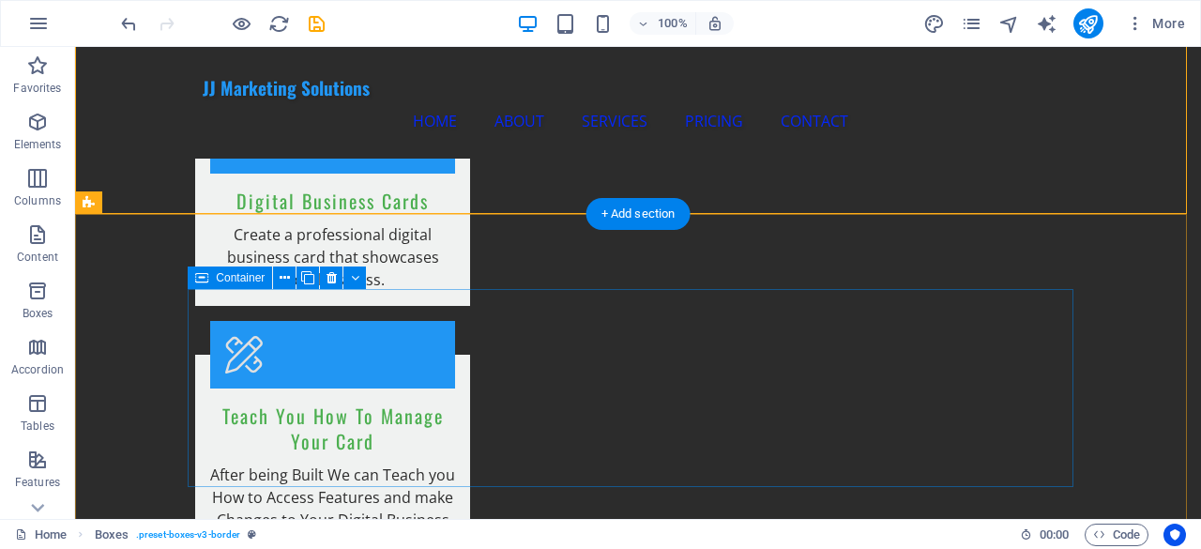
scroll to position [2059, 0]
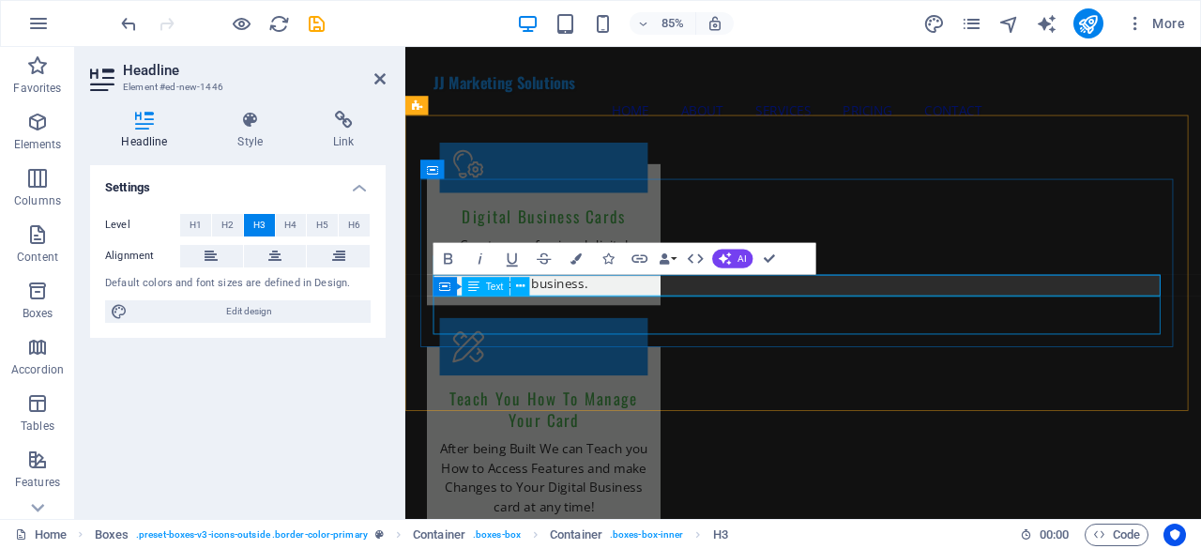
scroll to position [2130, 0]
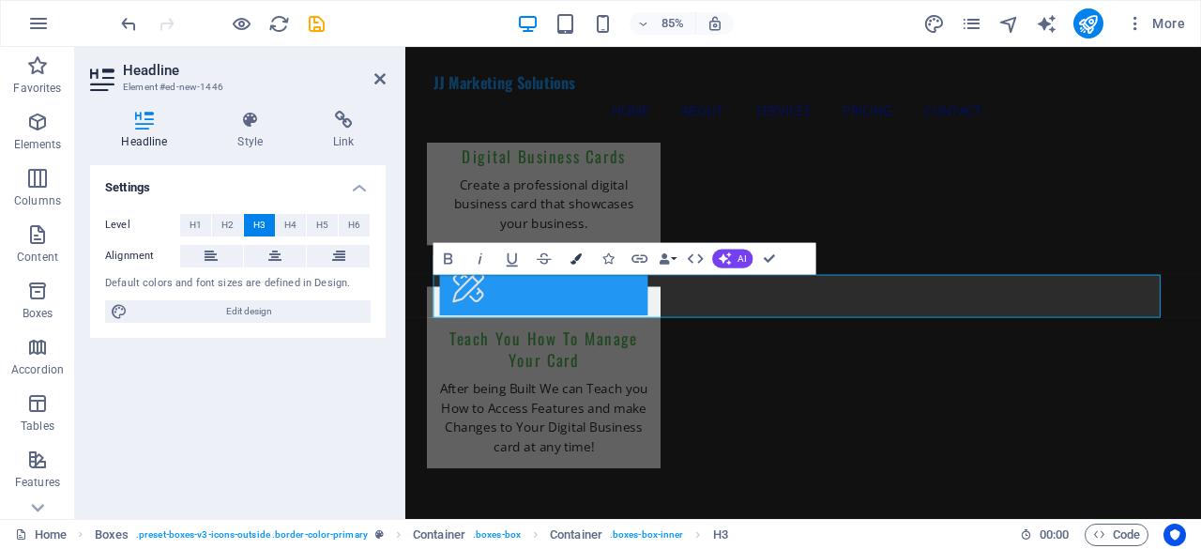
click at [572, 259] on icon "button" at bounding box center [576, 257] width 11 height 11
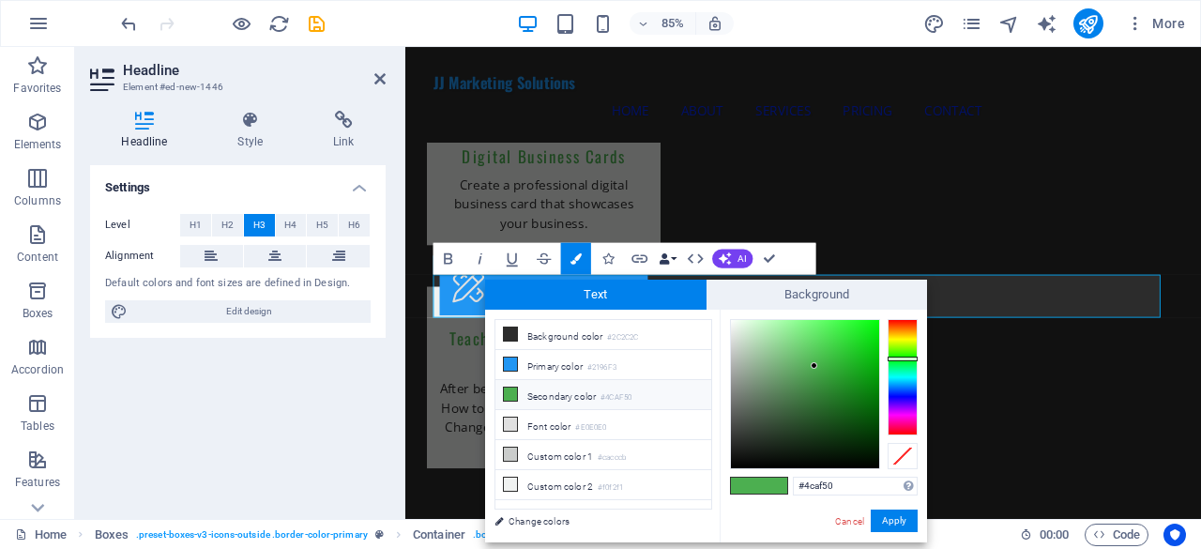
click at [676, 256] on button "Data Bindings" at bounding box center [668, 258] width 23 height 32
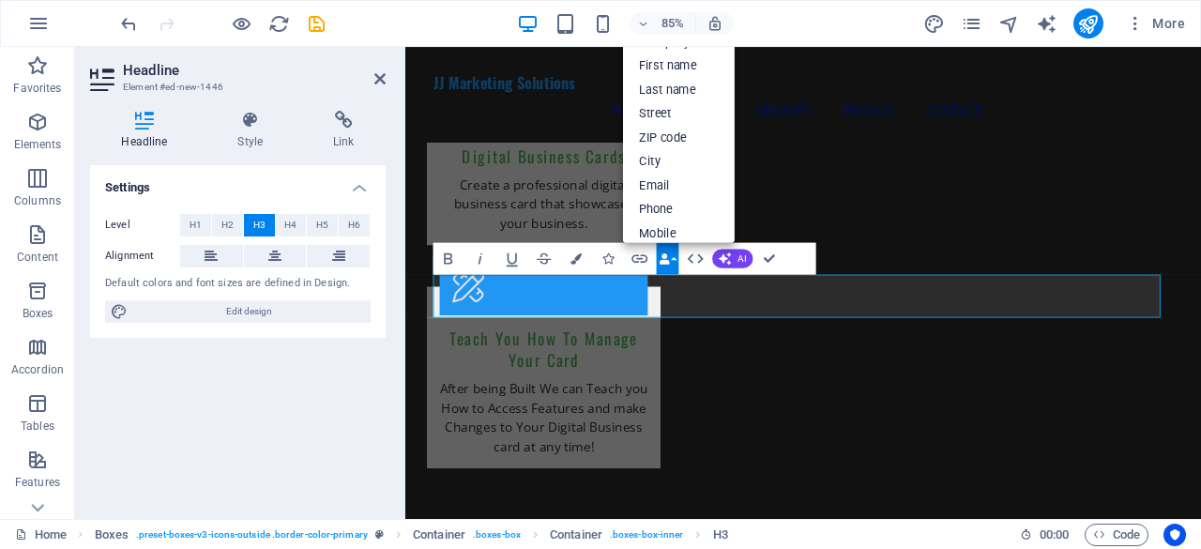
click at [676, 256] on button "Data Bindings" at bounding box center [668, 258] width 23 height 32
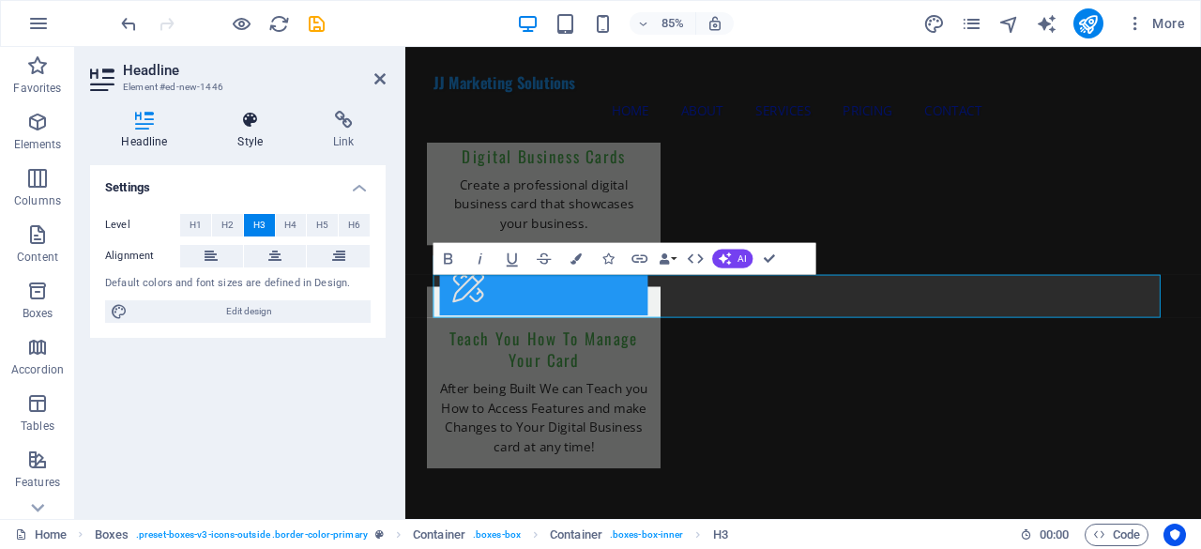
click at [265, 127] on icon at bounding box center [250, 120] width 88 height 19
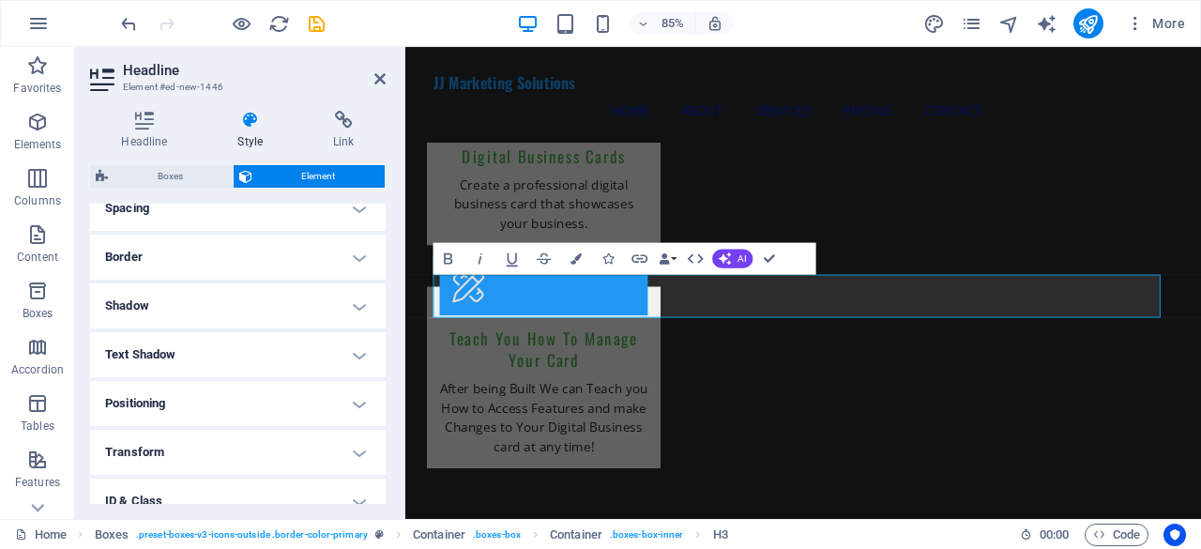
scroll to position [188, 0]
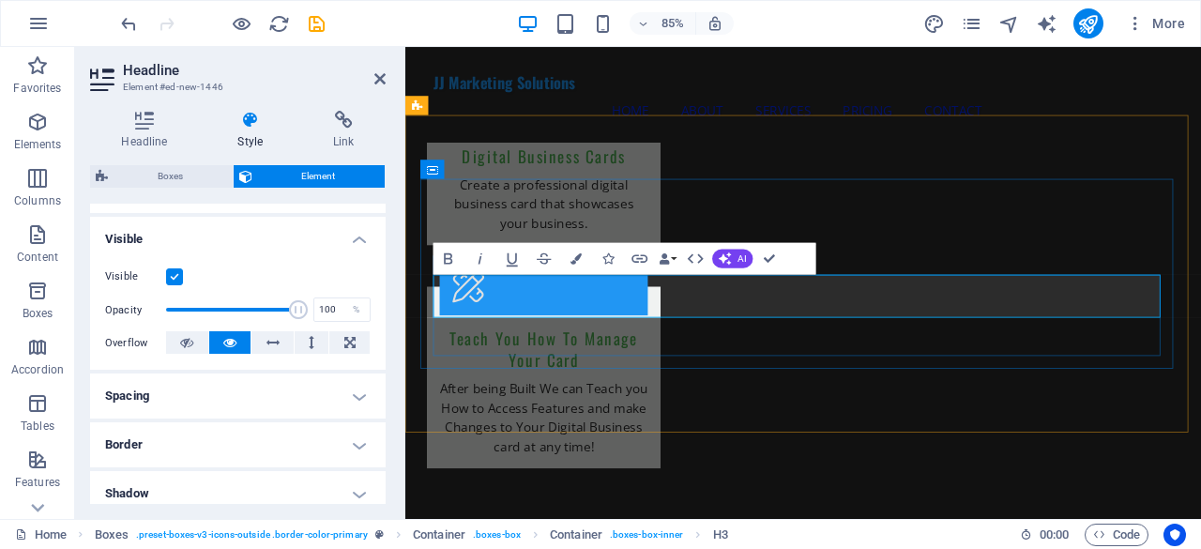
drag, startPoint x: 780, startPoint y: 328, endPoint x: 950, endPoint y: 330, distance: 169.9
drag, startPoint x: 919, startPoint y: 329, endPoint x: 905, endPoint y: 328, distance: 14.1
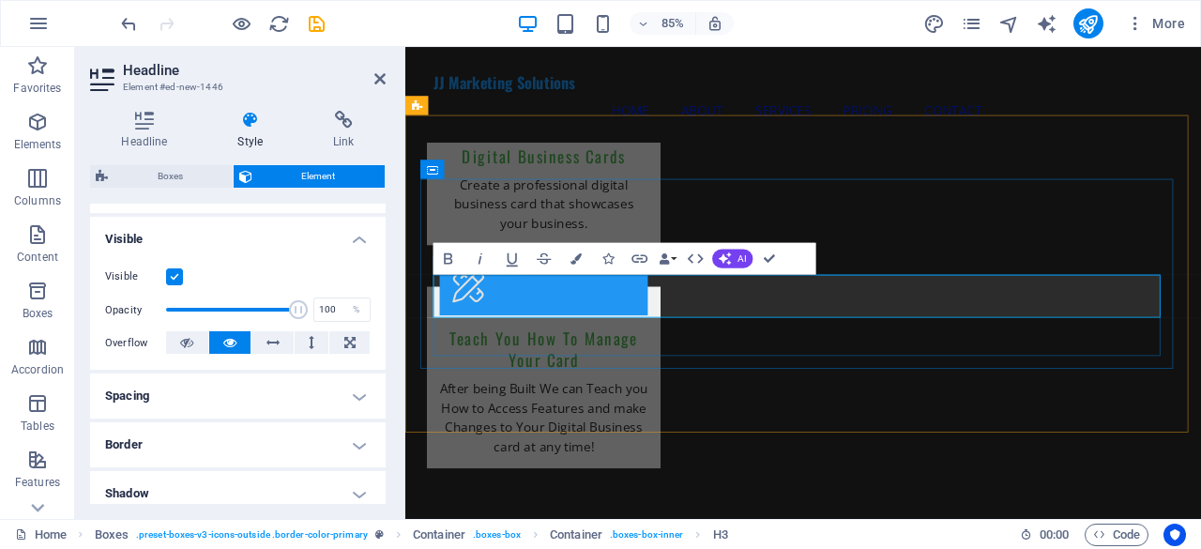
click at [452, 262] on icon "button" at bounding box center [448, 258] width 19 height 19
click at [522, 262] on button "Underline" at bounding box center [512, 258] width 30 height 32
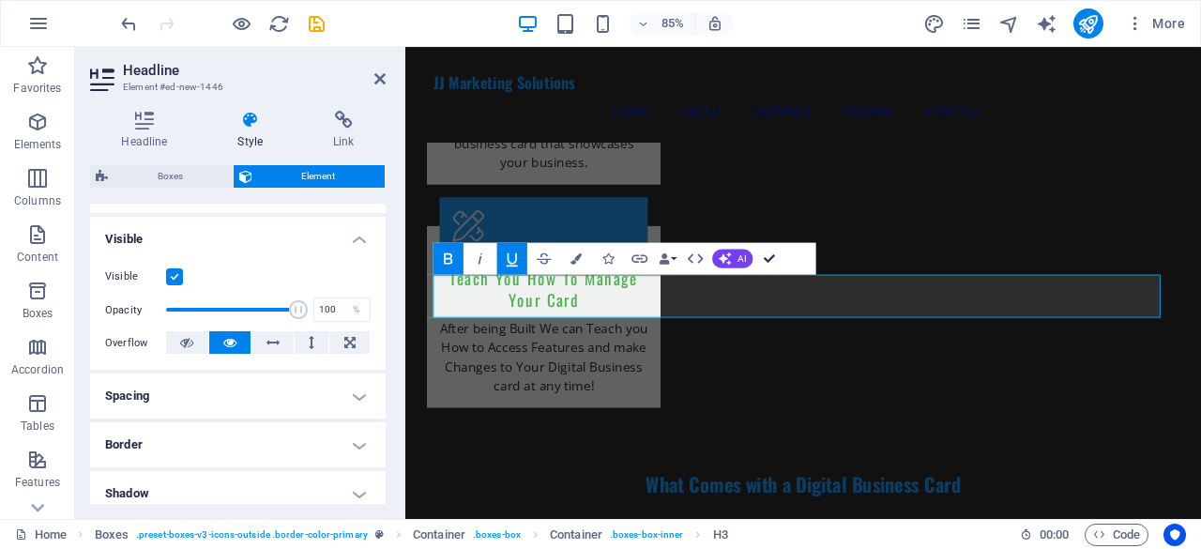
scroll to position [2058, 0]
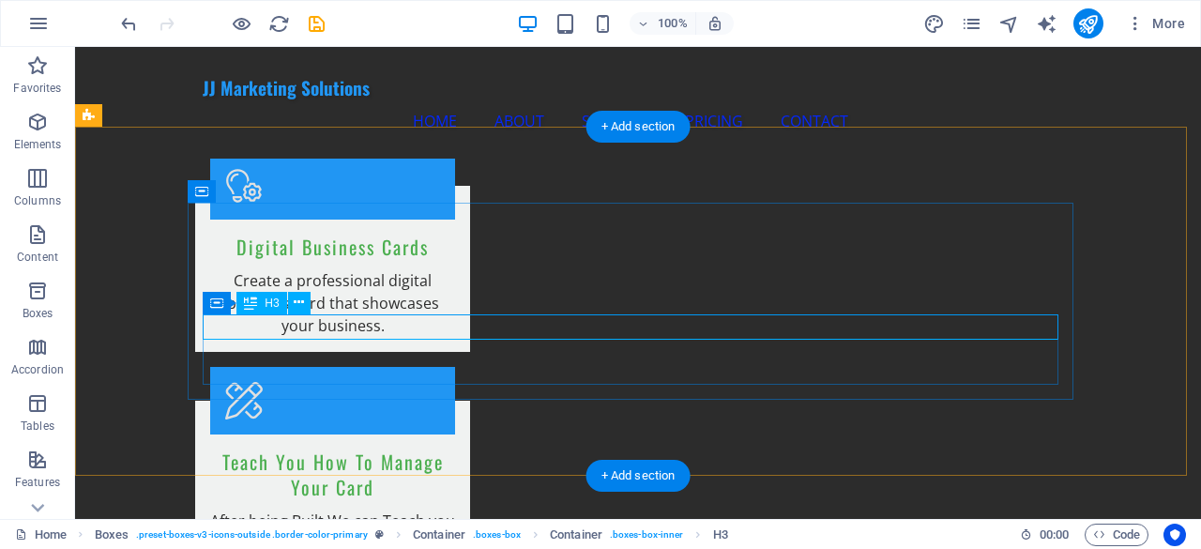
scroll to position [2129, 0]
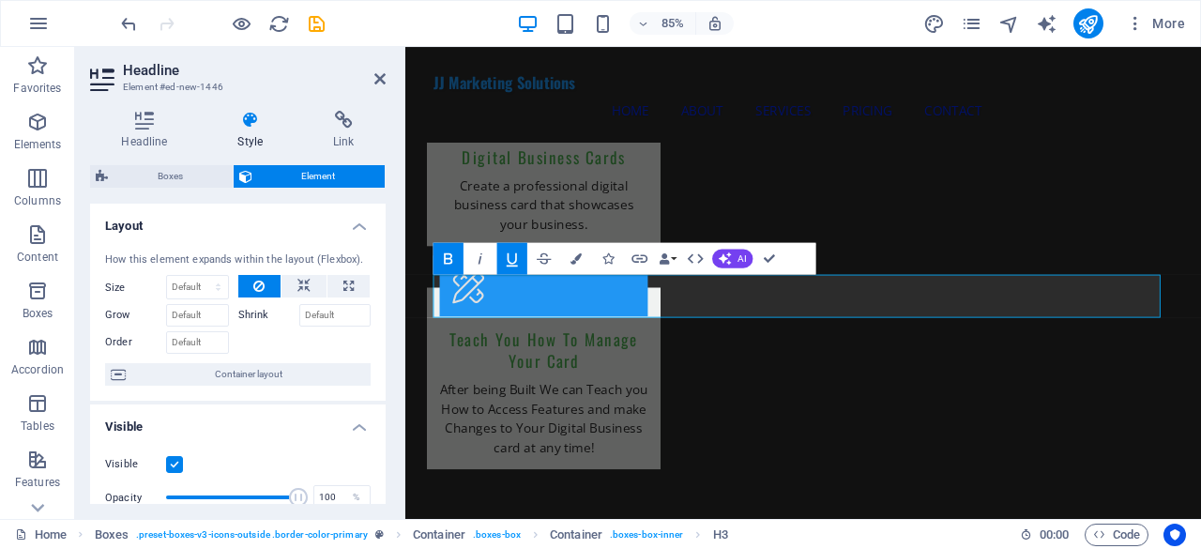
click at [506, 262] on icon "button" at bounding box center [512, 258] width 19 height 19
click at [511, 268] on button "Underline" at bounding box center [512, 258] width 30 height 32
click at [513, 266] on icon "button" at bounding box center [512, 259] width 11 height 13
click at [518, 266] on icon "button" at bounding box center [512, 258] width 19 height 19
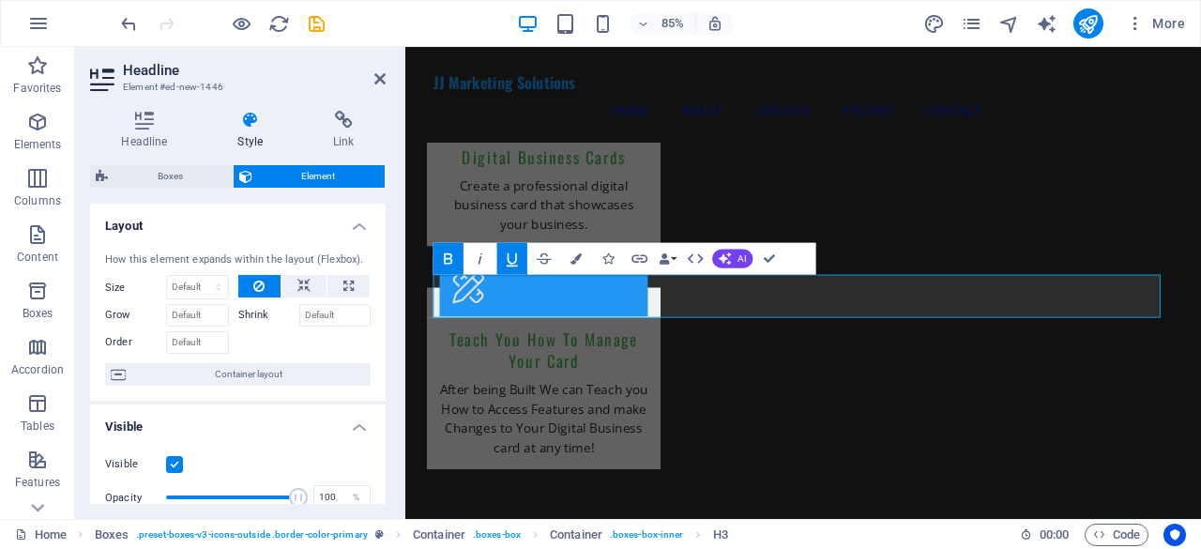
click at [450, 259] on icon "button" at bounding box center [448, 258] width 8 height 11
click at [521, 262] on icon "button" at bounding box center [512, 258] width 19 height 19
drag, startPoint x: 848, startPoint y: 326, endPoint x: 938, endPoint y: 321, distance: 89.3
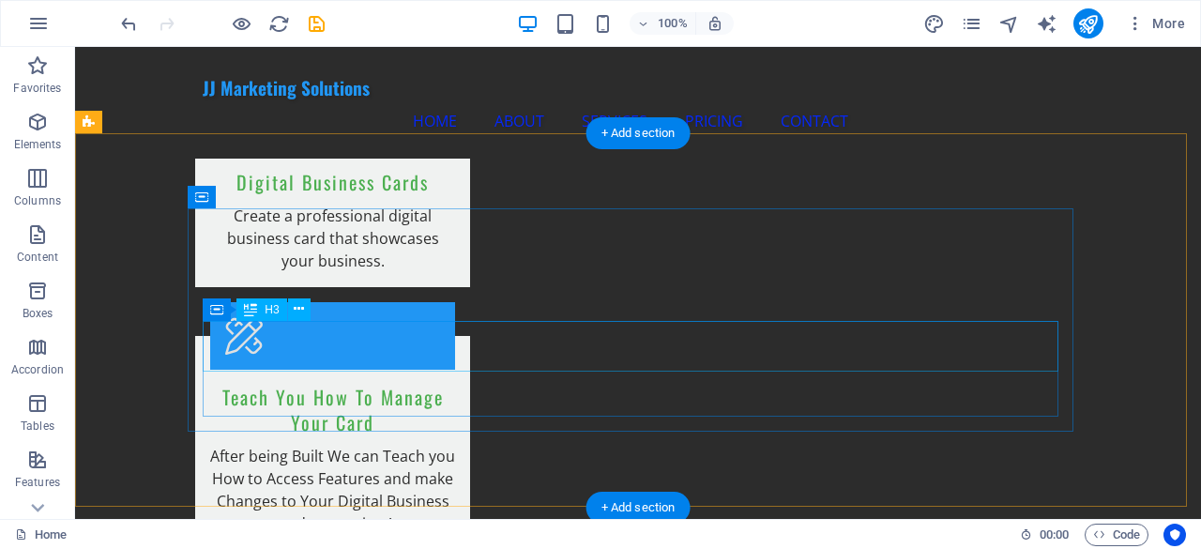
scroll to position [2159, 0]
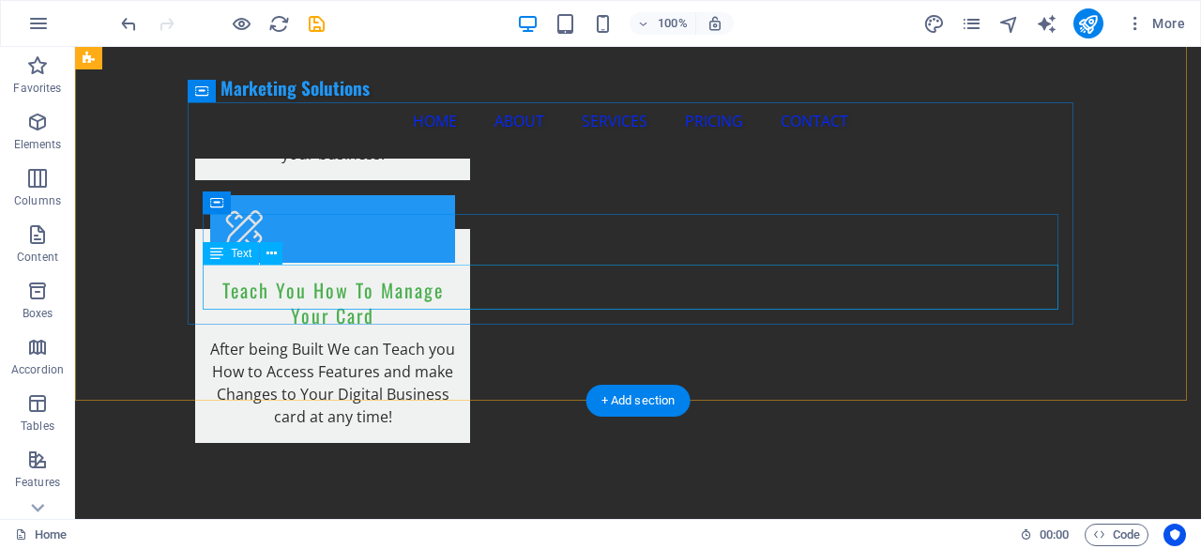
drag, startPoint x: 766, startPoint y: 298, endPoint x: 843, endPoint y: 344, distance: 90.1
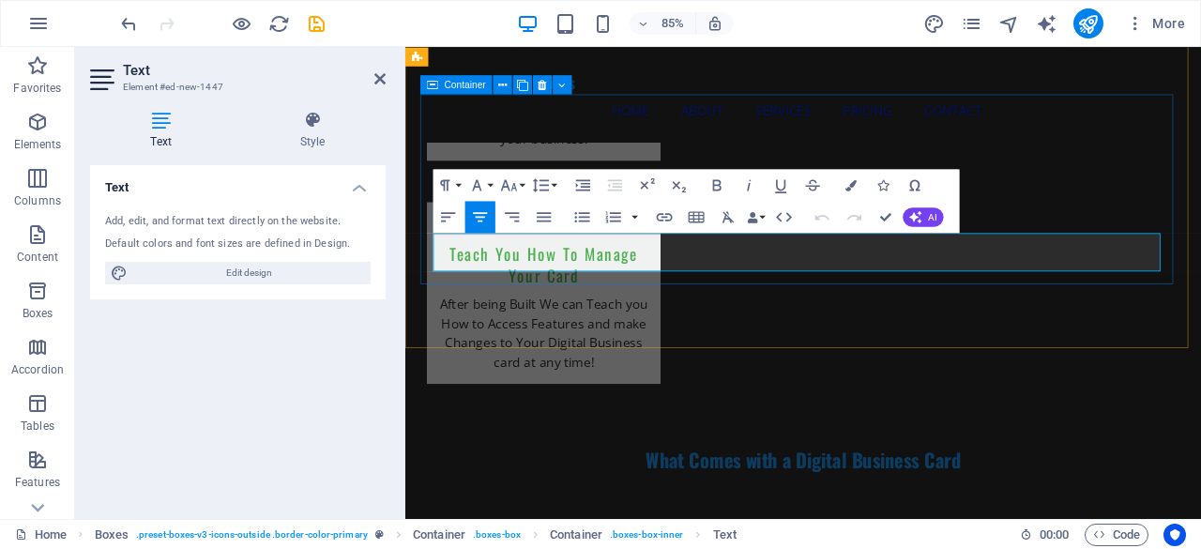
drag, startPoint x: 1031, startPoint y: 294, endPoint x: 430, endPoint y: 271, distance: 602.0
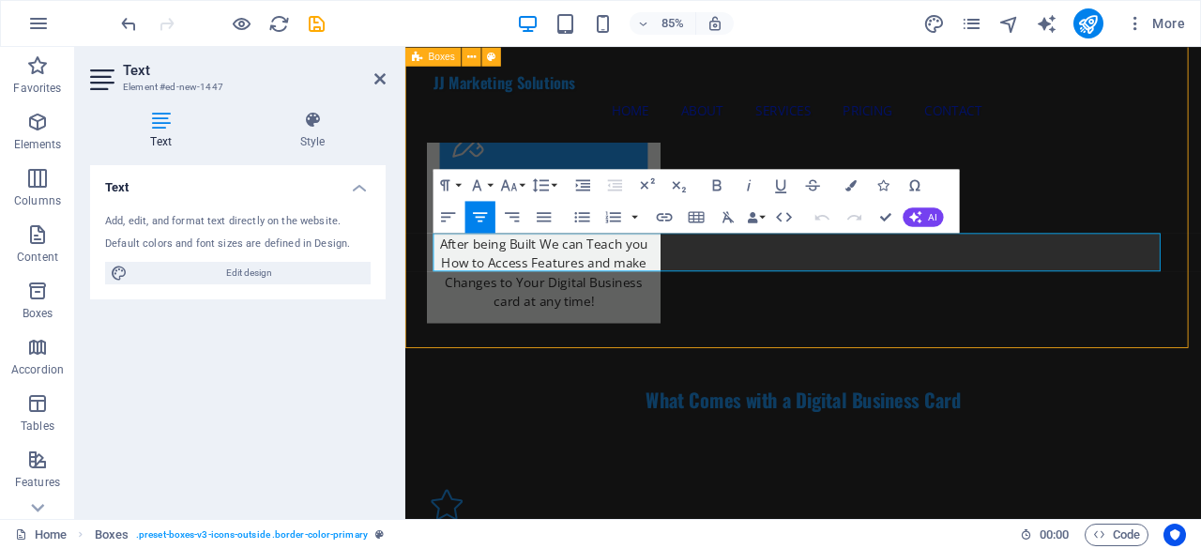
scroll to position [2158, 0]
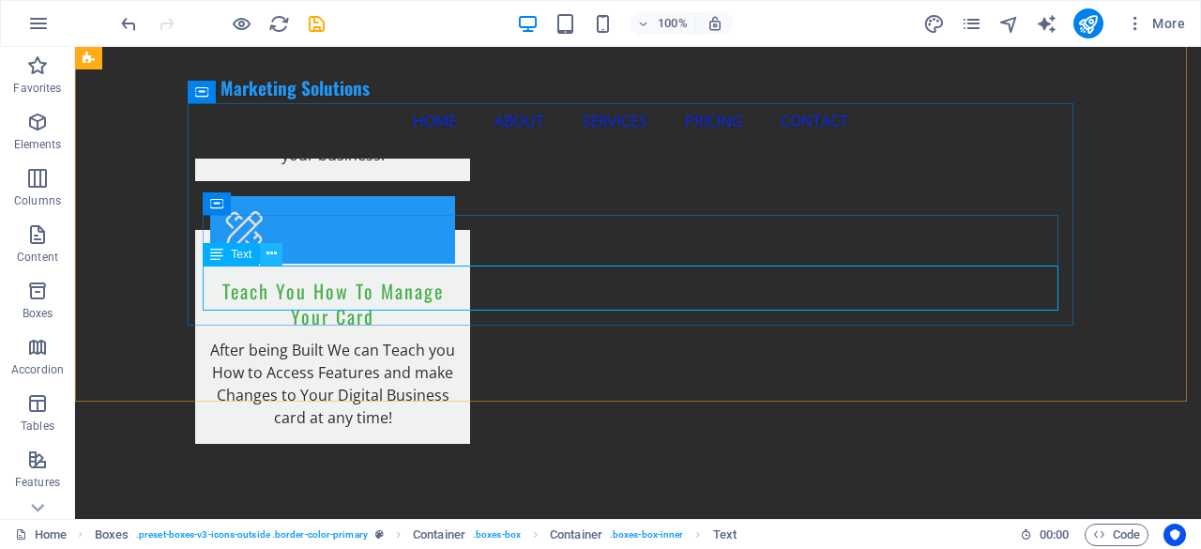
click at [268, 254] on icon at bounding box center [272, 254] width 10 height 20
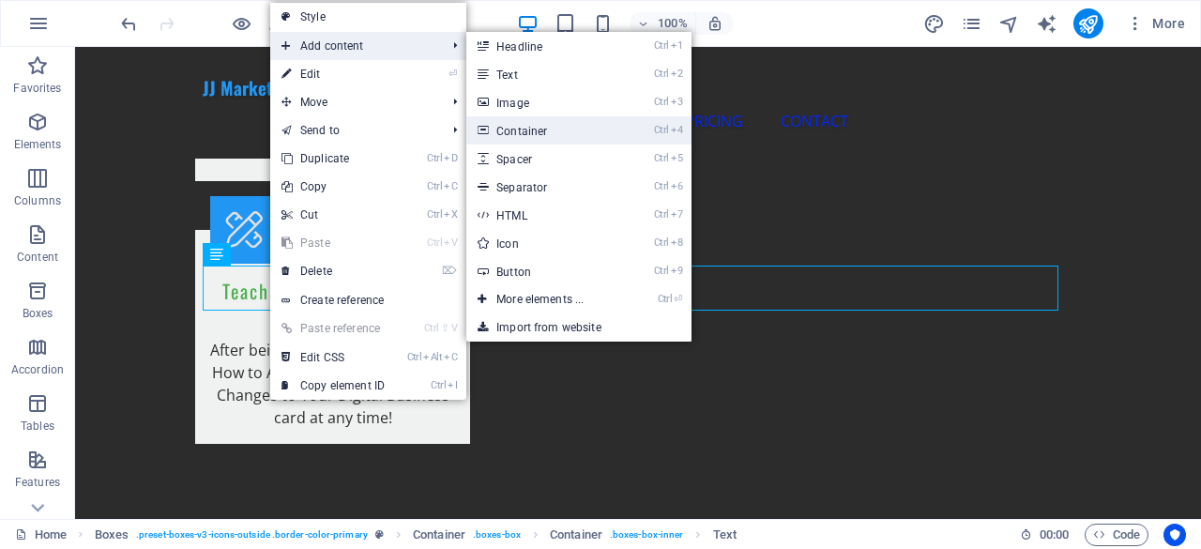
click at [548, 124] on link "Ctrl 4 Container" at bounding box center [543, 130] width 155 height 28
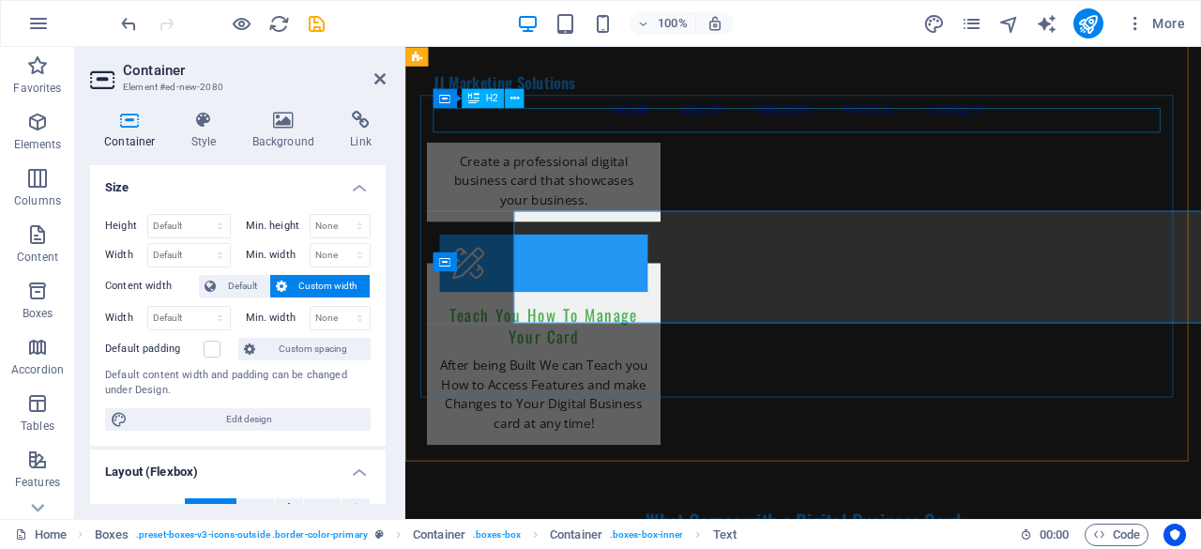
scroll to position [2229, 0]
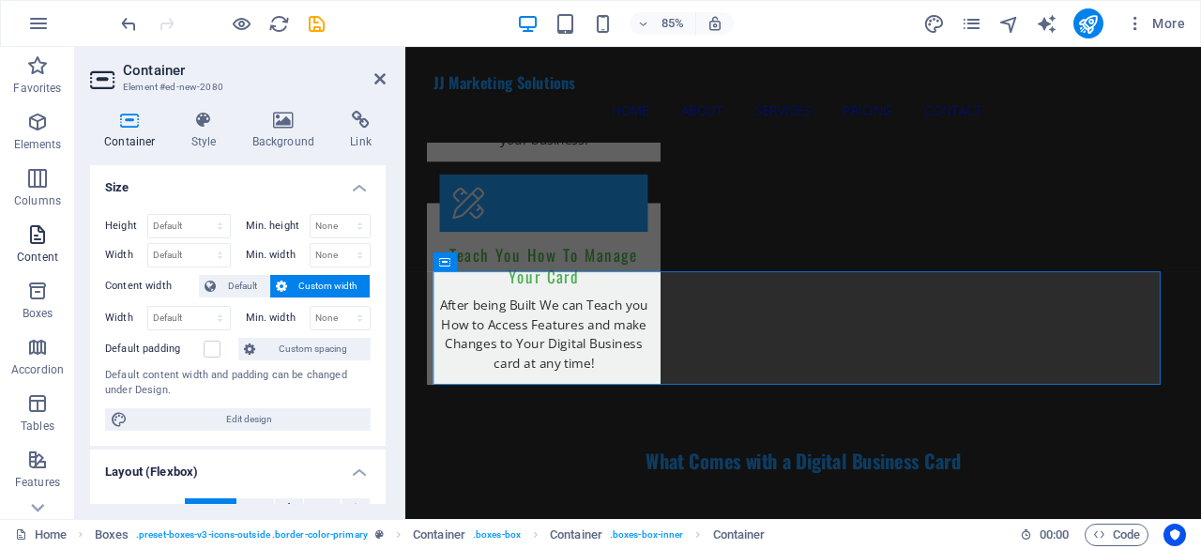
click at [49, 253] on p "Content" at bounding box center [37, 257] width 41 height 15
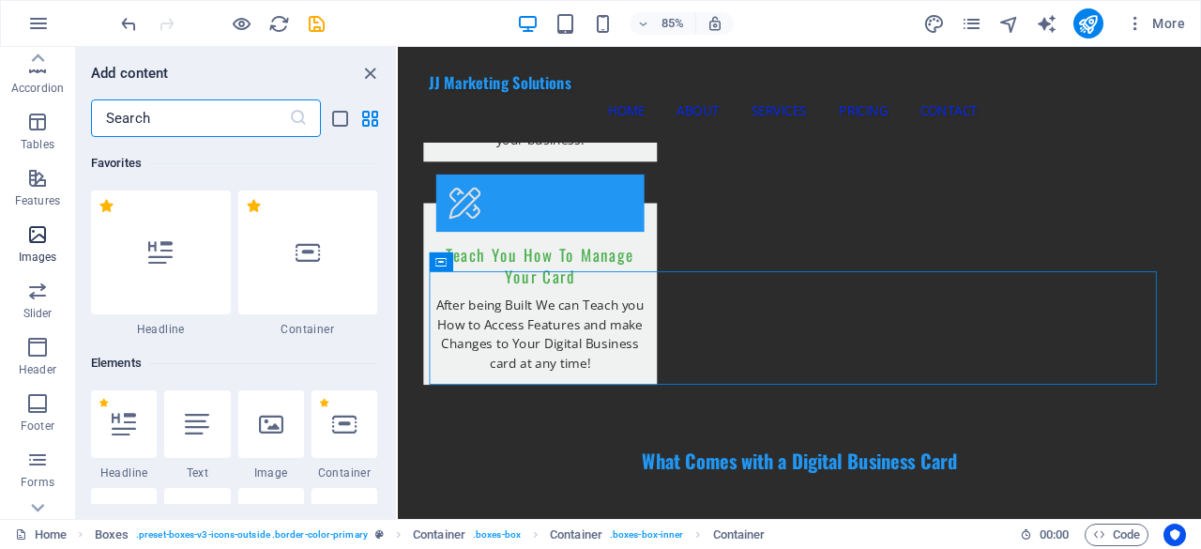
scroll to position [372, 0]
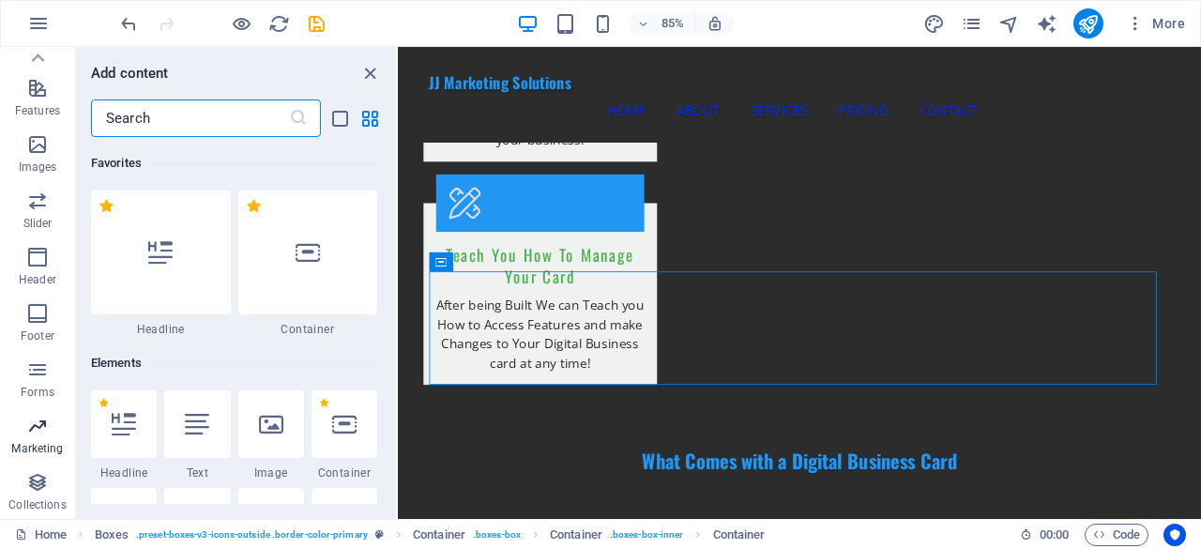
click at [45, 448] on p "Marketing" at bounding box center [37, 448] width 52 height 15
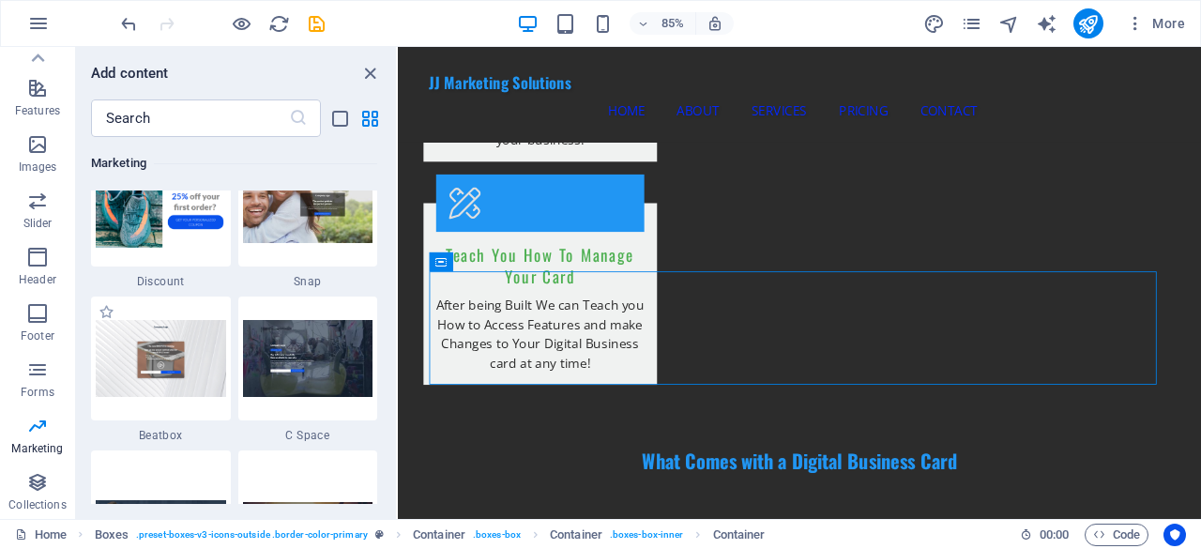
scroll to position [16601, 0]
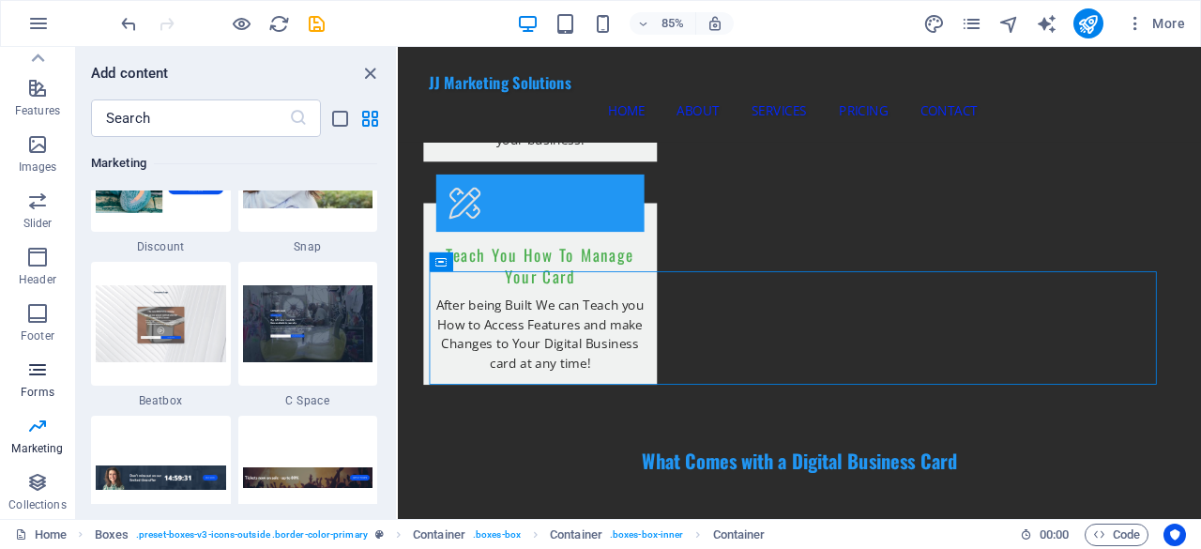
click at [36, 386] on p "Forms" at bounding box center [38, 392] width 34 height 15
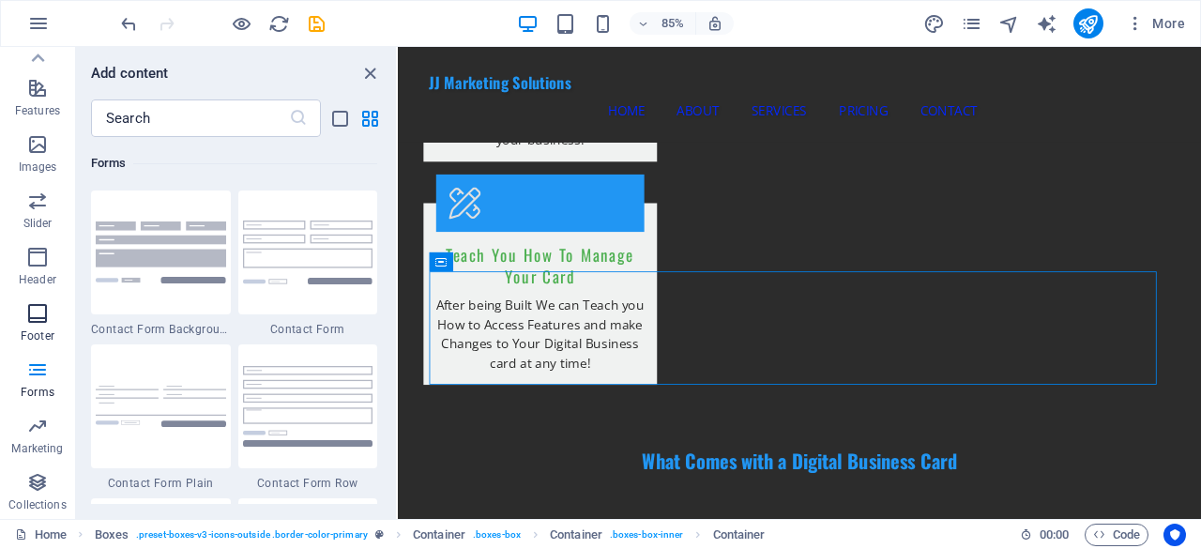
click at [42, 330] on p "Footer" at bounding box center [38, 335] width 34 height 15
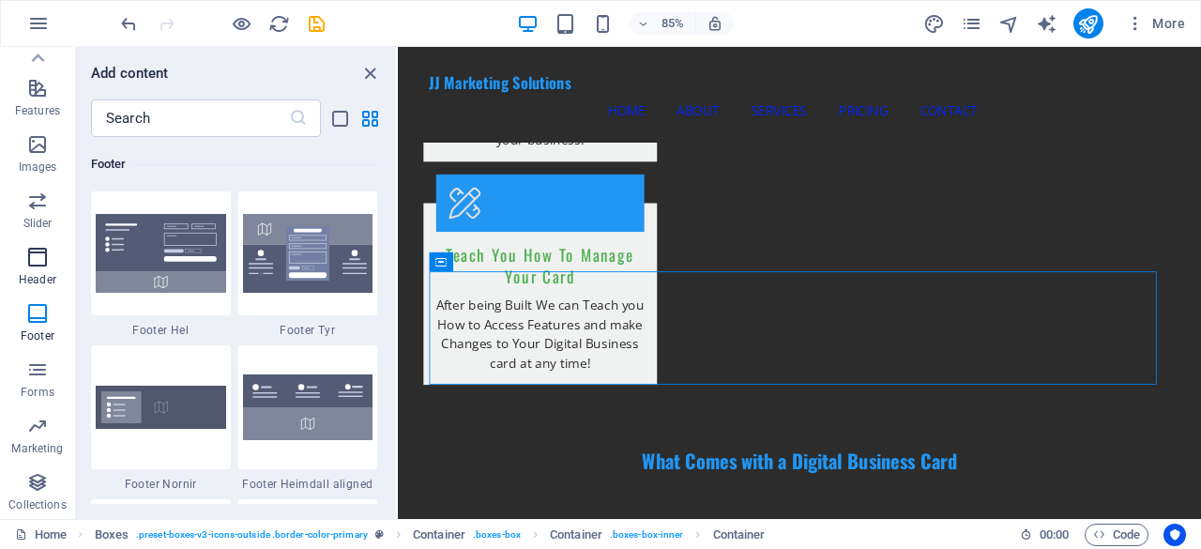
click at [38, 272] on p "Header" at bounding box center [38, 279] width 38 height 15
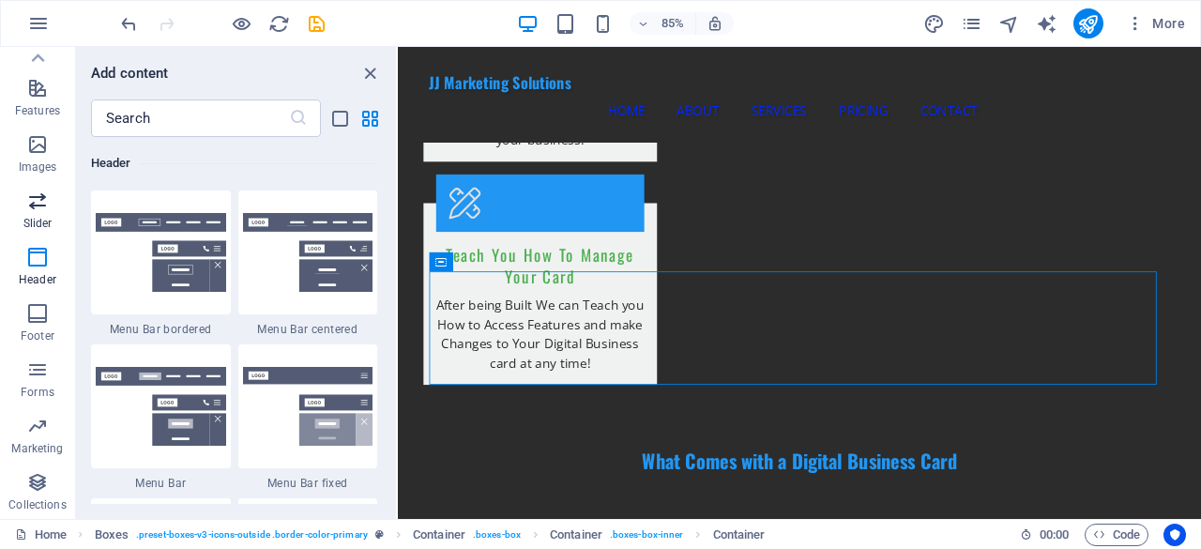
click at [43, 210] on icon "button" at bounding box center [37, 201] width 23 height 23
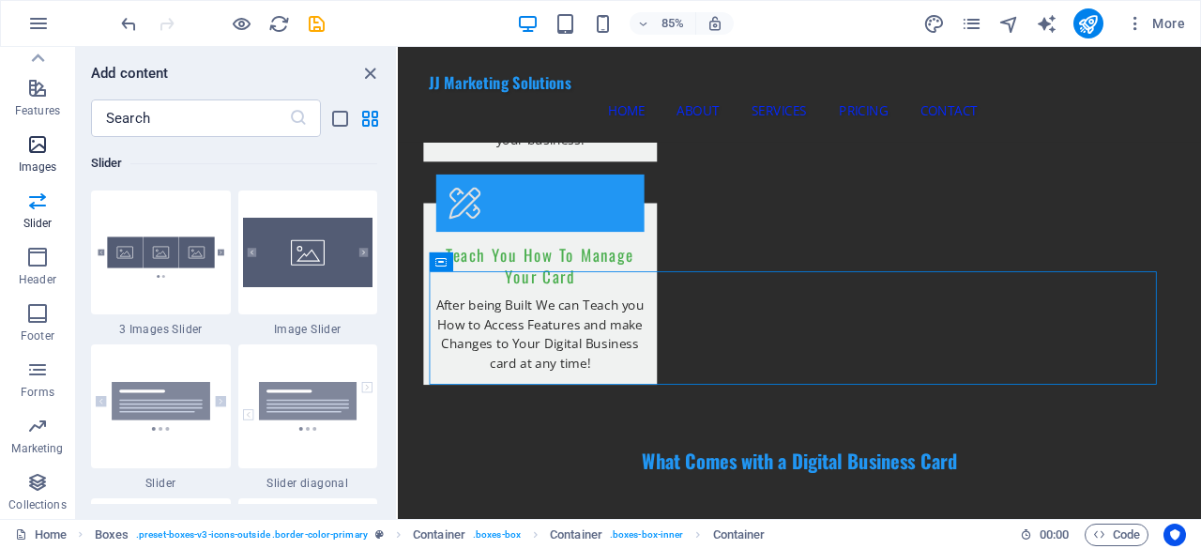
click at [46, 150] on icon "button" at bounding box center [37, 144] width 23 height 23
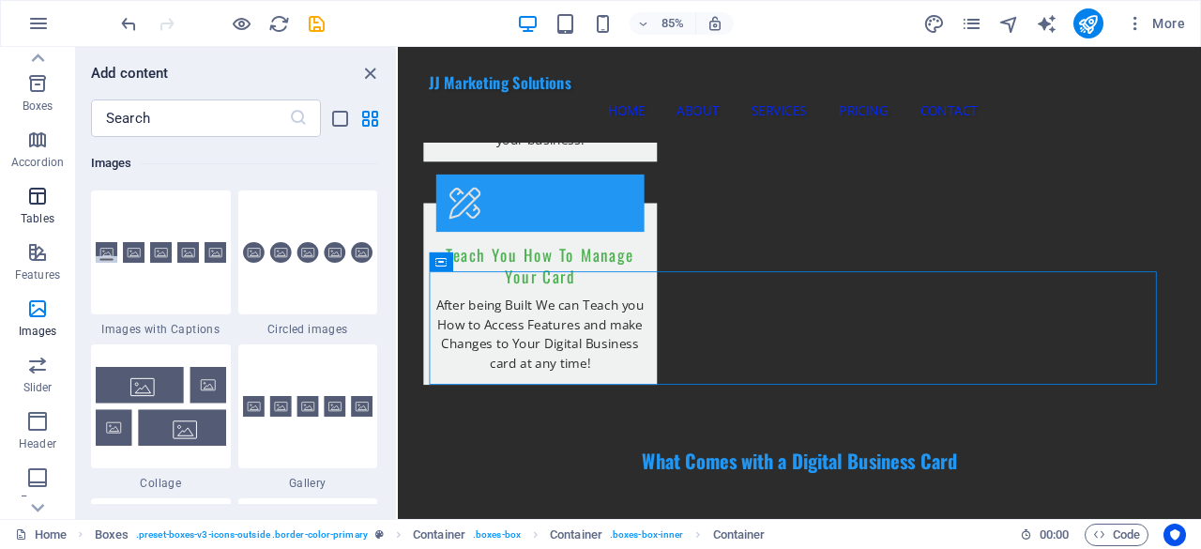
scroll to position [184, 0]
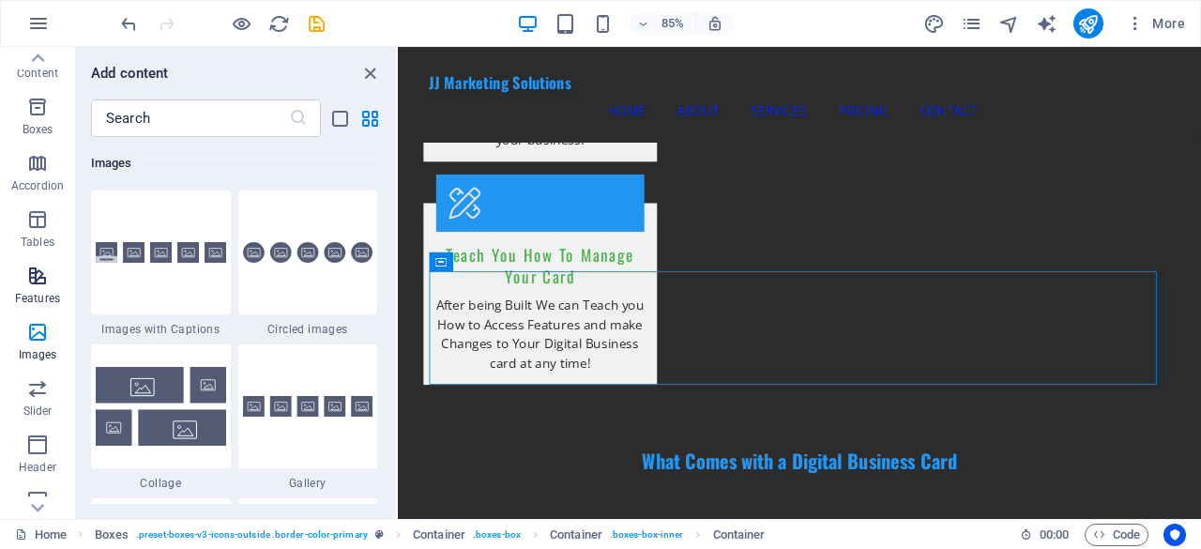
click at [30, 278] on icon "button" at bounding box center [37, 276] width 23 height 23
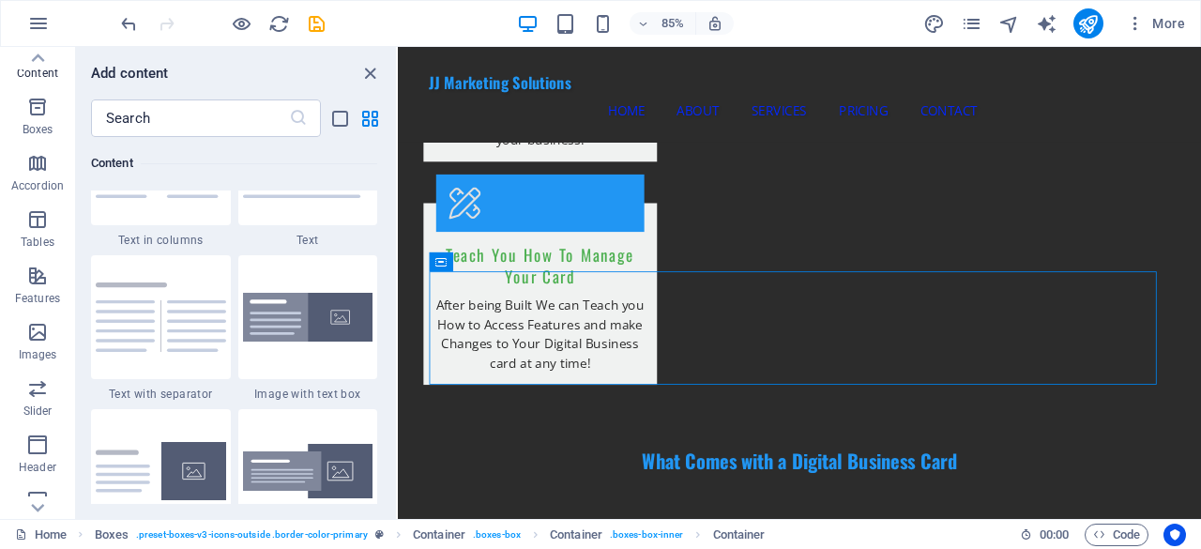
scroll to position [3279, 0]
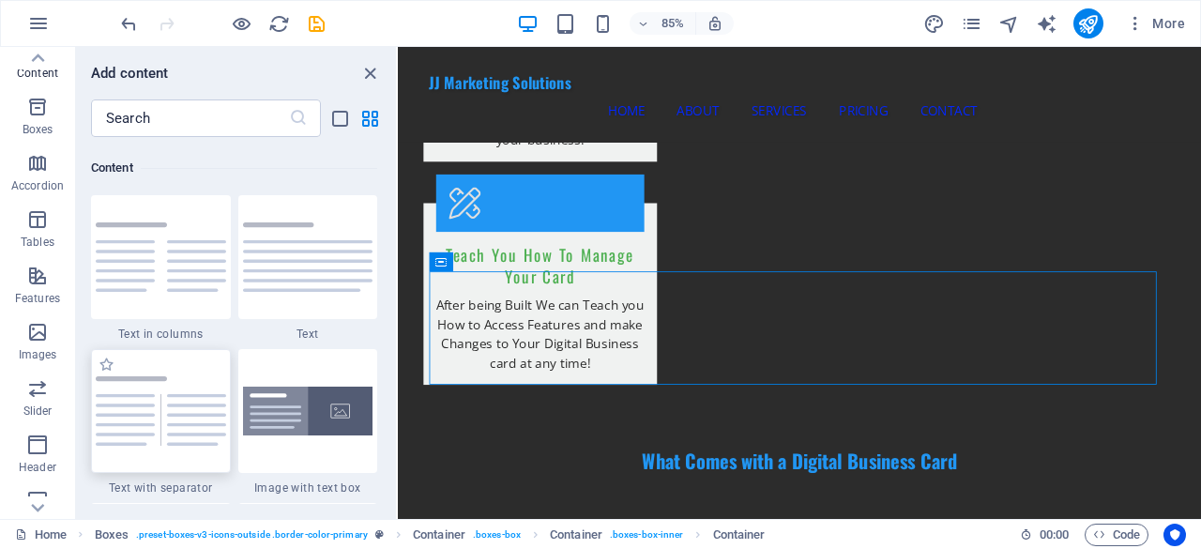
click at [180, 406] on img at bounding box center [161, 410] width 130 height 69
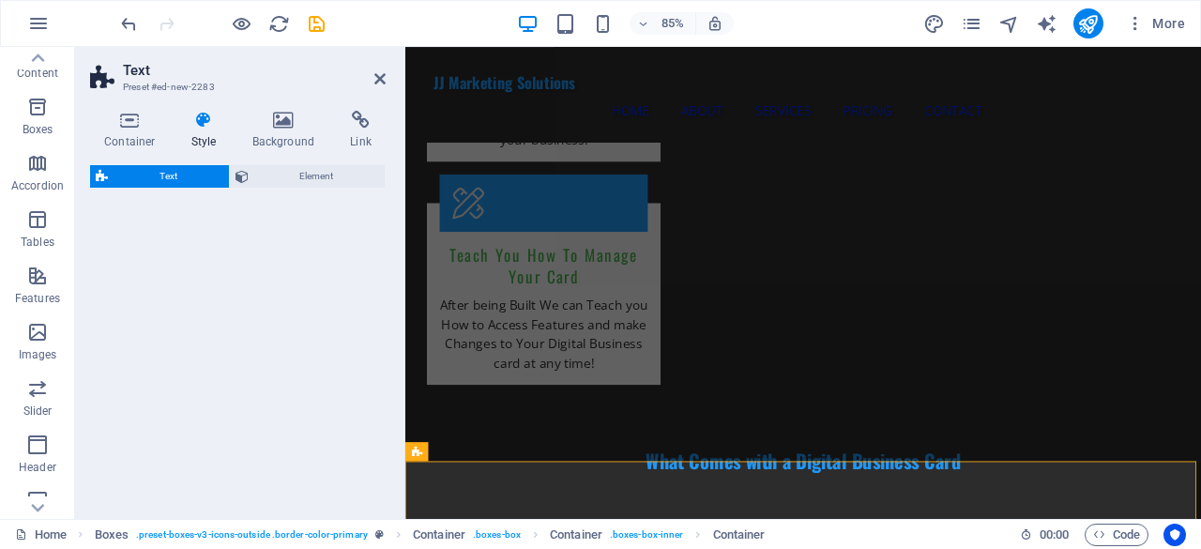
select select "rem"
select select "px"
select select "preset-text-v2-separator"
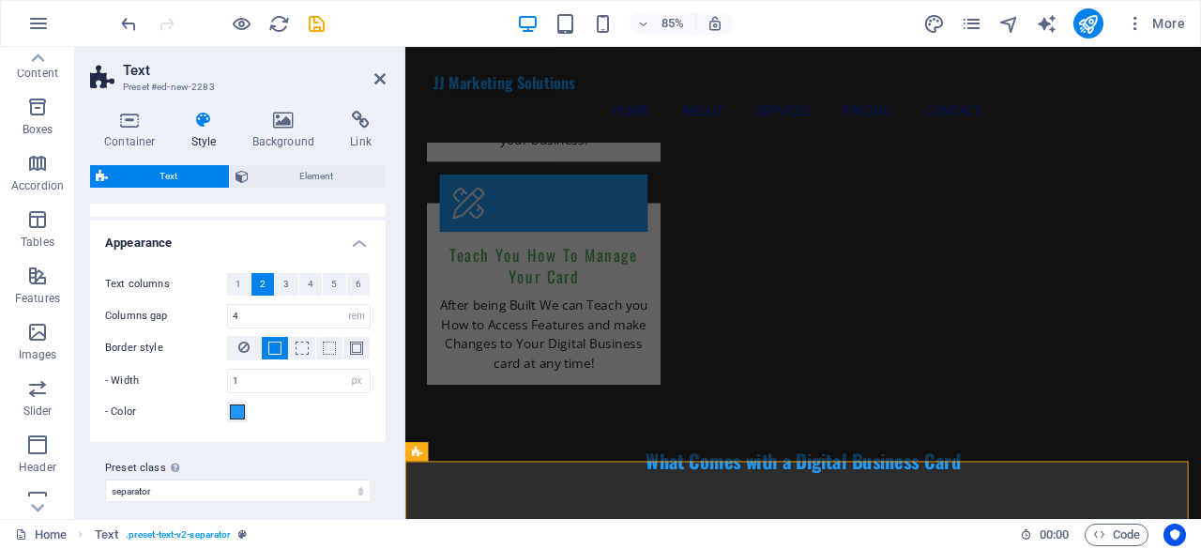
scroll to position [316, 0]
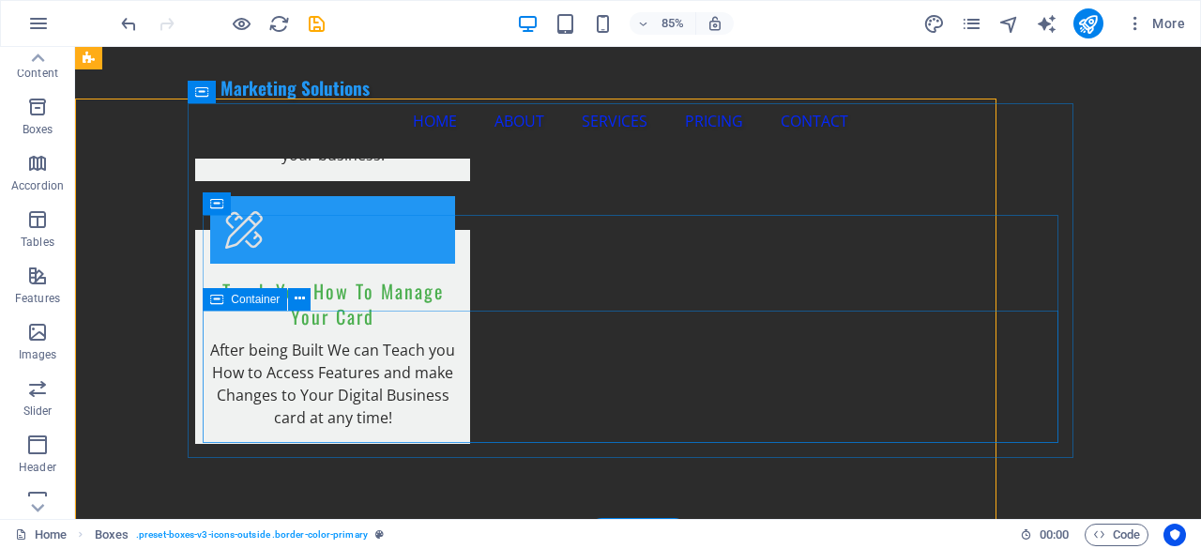
scroll to position [2158, 0]
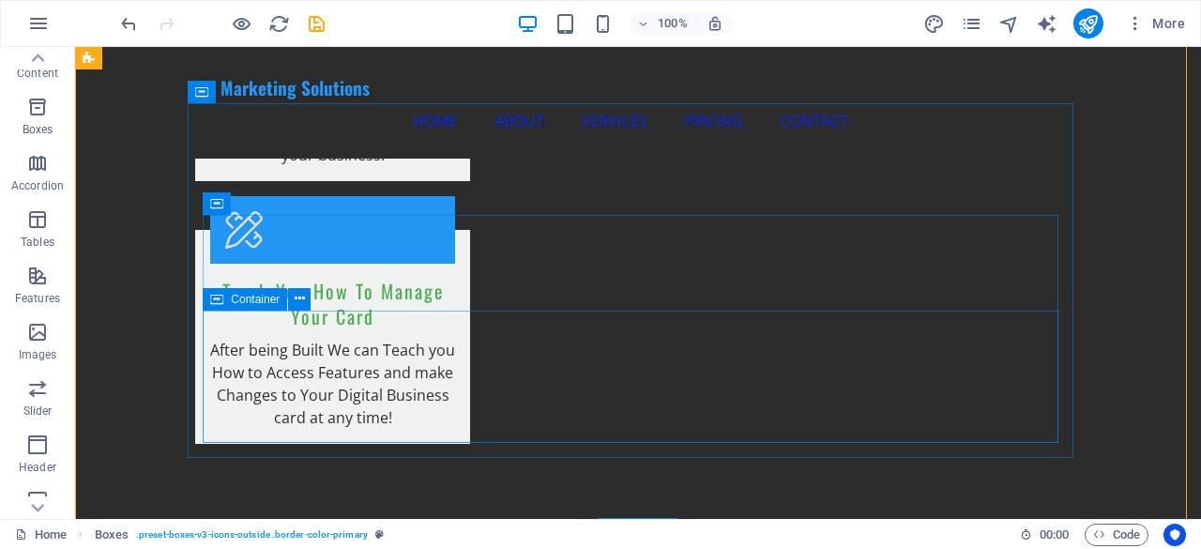
click at [295, 304] on icon at bounding box center [300, 299] width 10 height 20
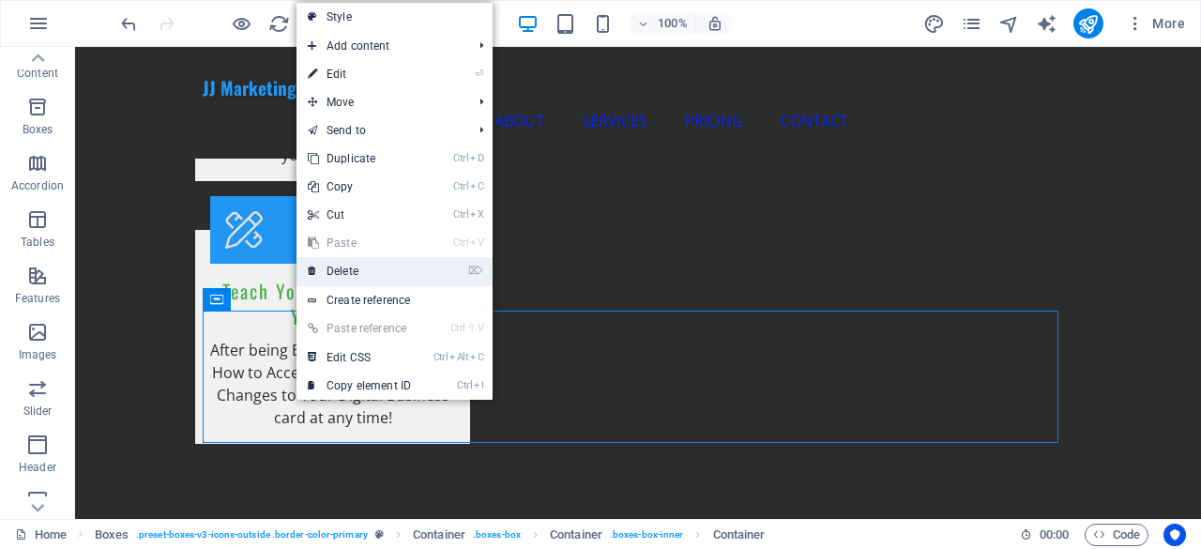
click at [330, 271] on link "⌦ Delete" at bounding box center [360, 271] width 126 height 28
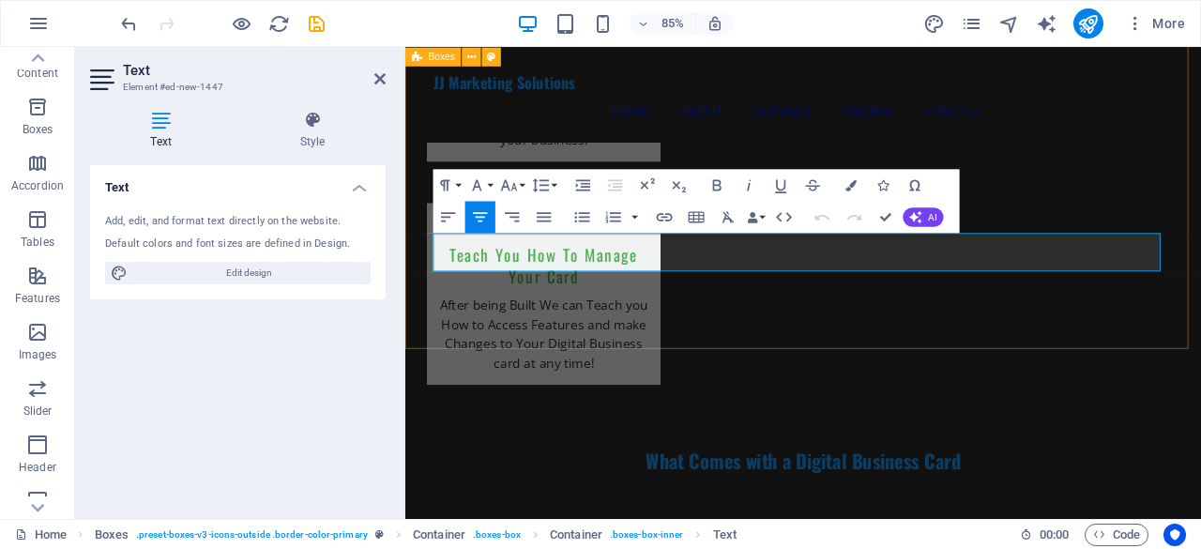
drag, startPoint x: 1013, startPoint y: 294, endPoint x: 410, endPoint y: 275, distance: 602.8
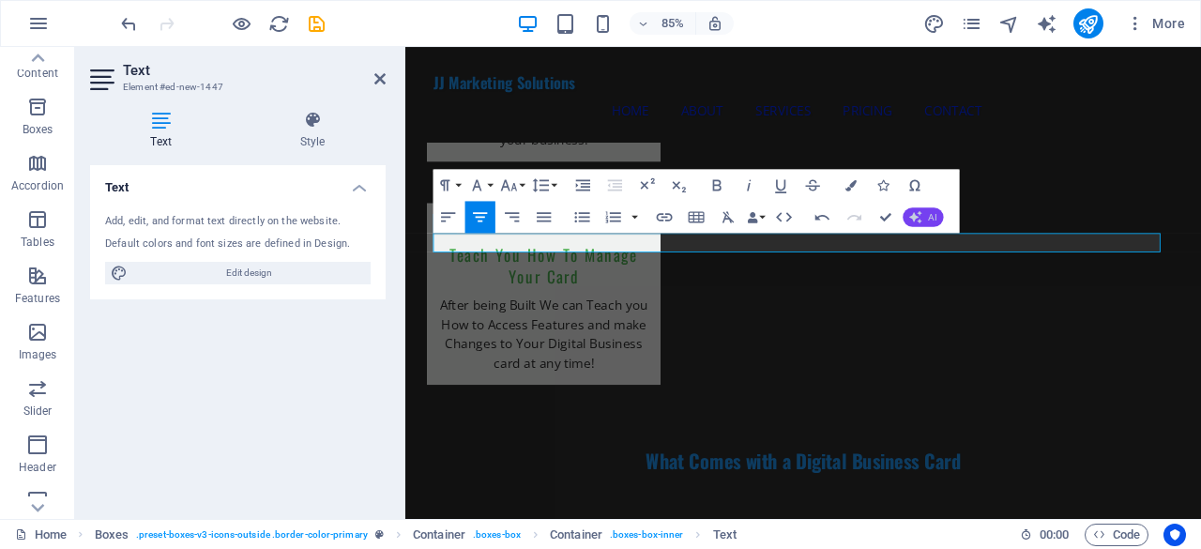
click at [929, 218] on span "AI" at bounding box center [933, 216] width 8 height 9
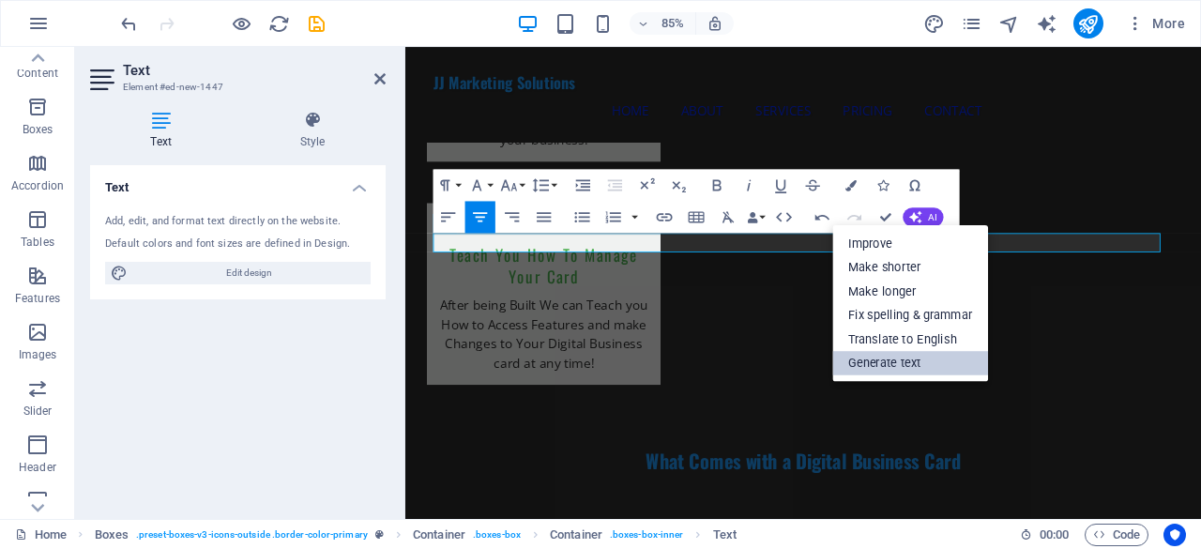
click at [927, 361] on link "Generate text" at bounding box center [910, 363] width 156 height 24
select select "English"
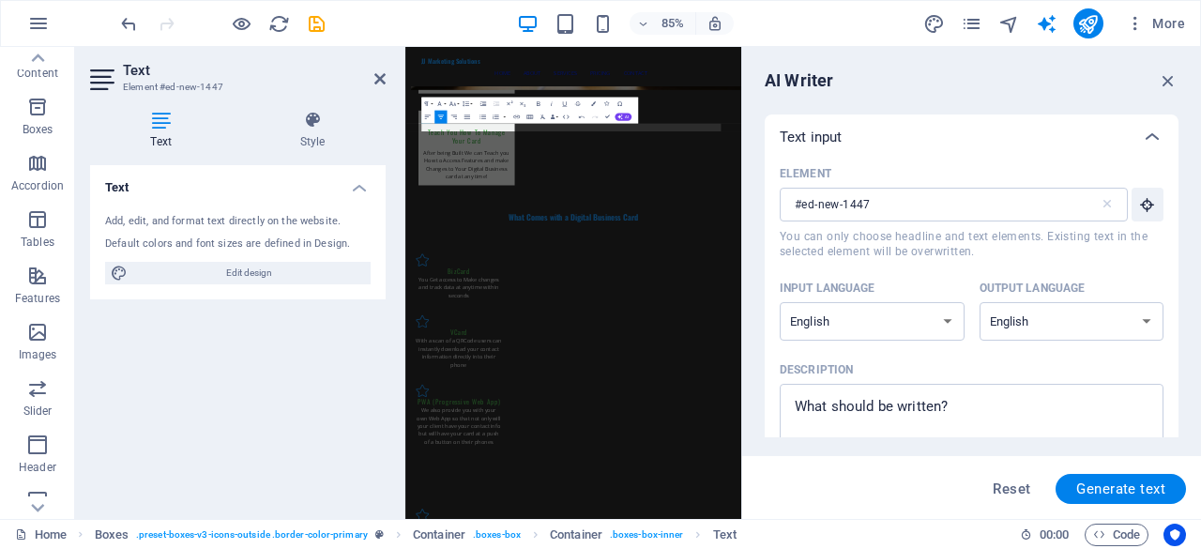
scroll to position [0, 0]
type textarea "x"
click at [899, 402] on textarea "Description x ​" at bounding box center [971, 423] width 365 height 61
type textarea "t"
type textarea "x"
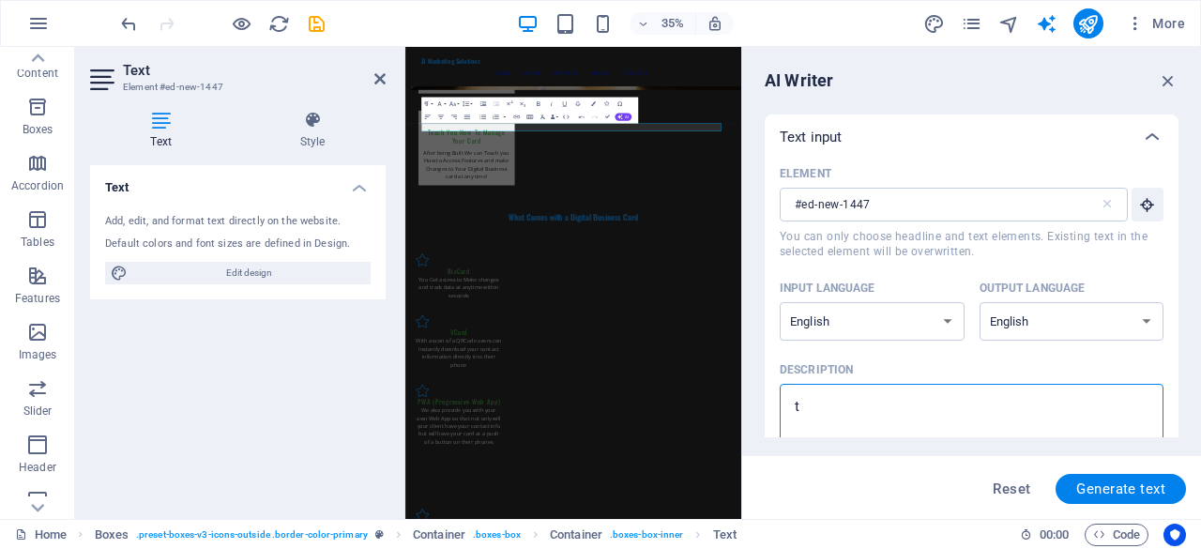
type textarea "te"
type textarea "x"
type textarea "tel"
type textarea "x"
type textarea "tell"
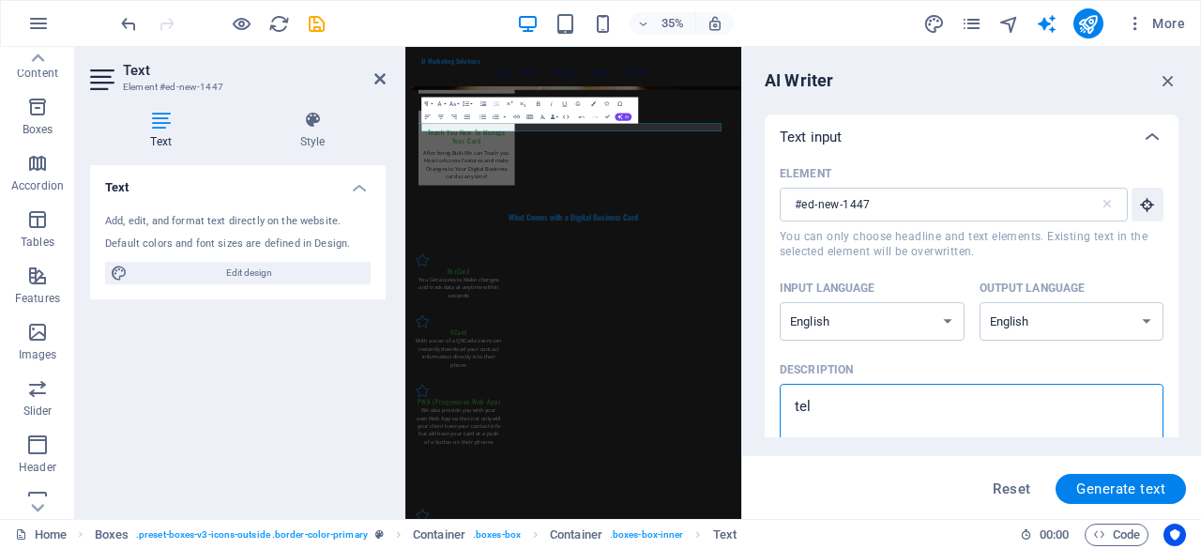
type textarea "x"
type textarea "tell"
type textarea "x"
type textarea "tell t"
type textarea "x"
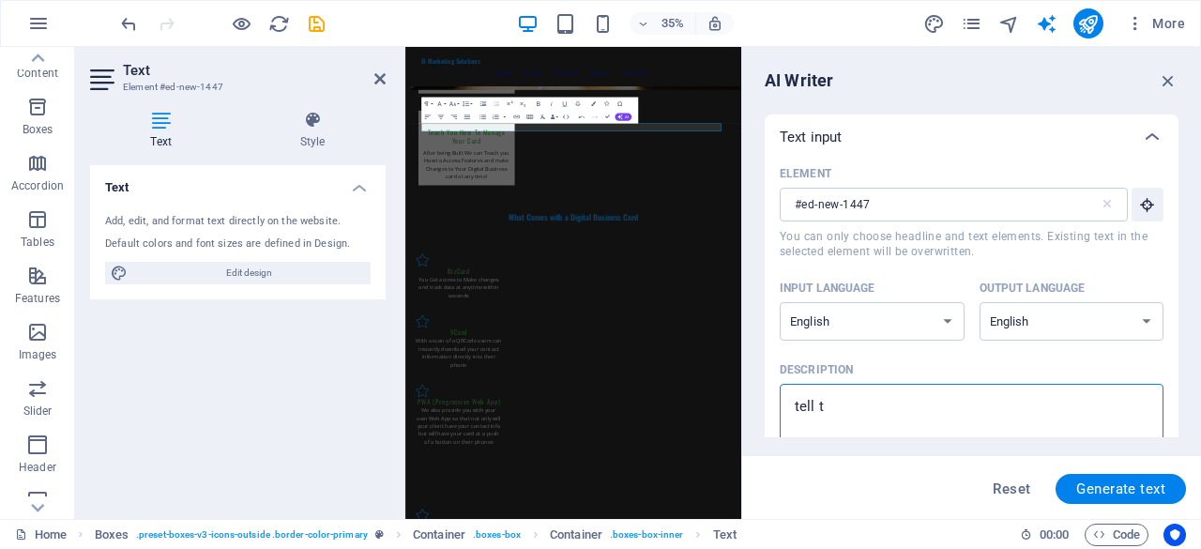
type textarea "tell th"
type textarea "x"
type textarea "tell the"
type textarea "x"
type textarea "tell them"
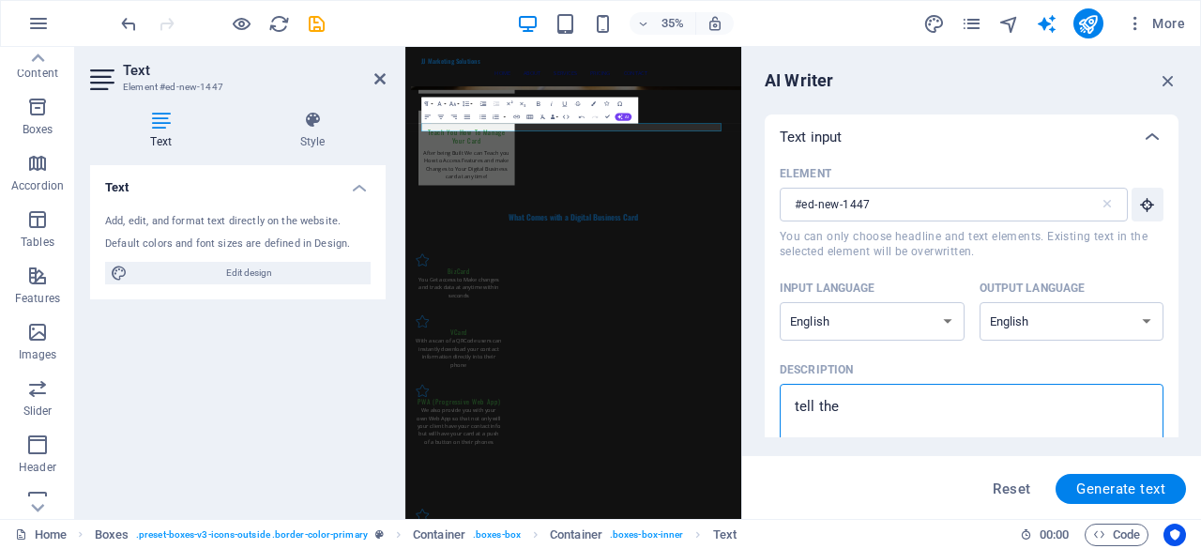
type textarea "x"
type textarea "tell them"
type textarea "x"
type textarea "tell them t"
type textarea "x"
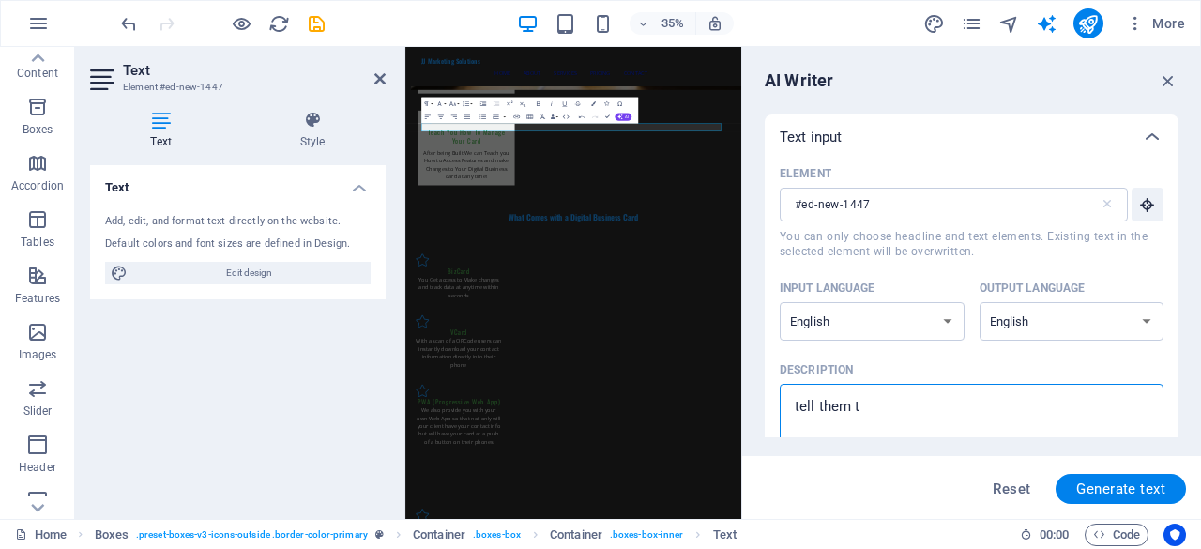
type textarea "tell them th"
type textarea "x"
type textarea "tell them tha"
type textarea "x"
type textarea "tell them that"
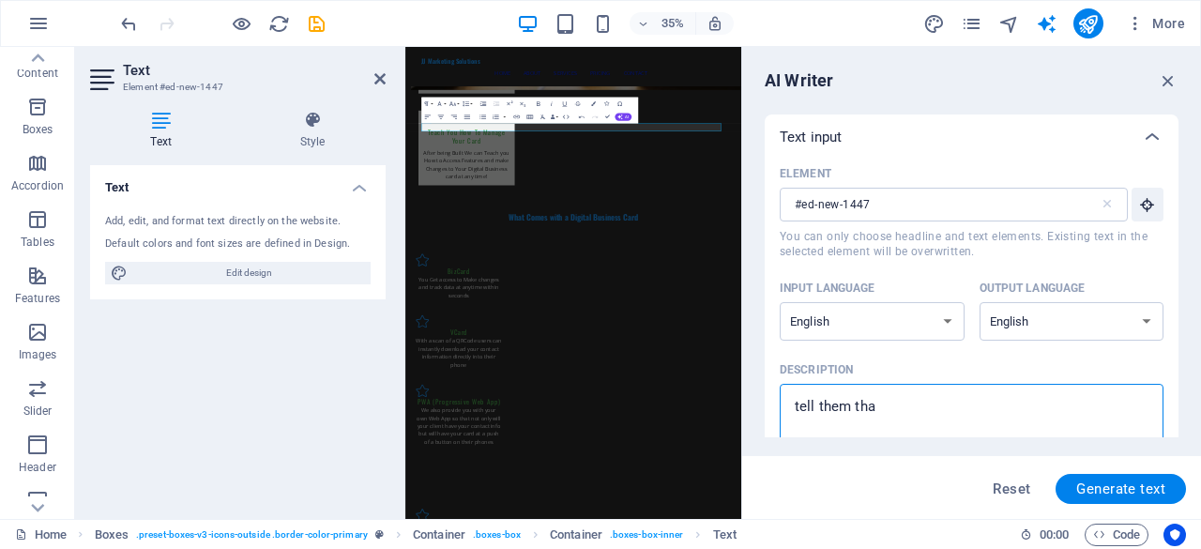
type textarea "x"
type textarea "tell them that"
type textarea "x"
type textarea "tell them that t"
type textarea "x"
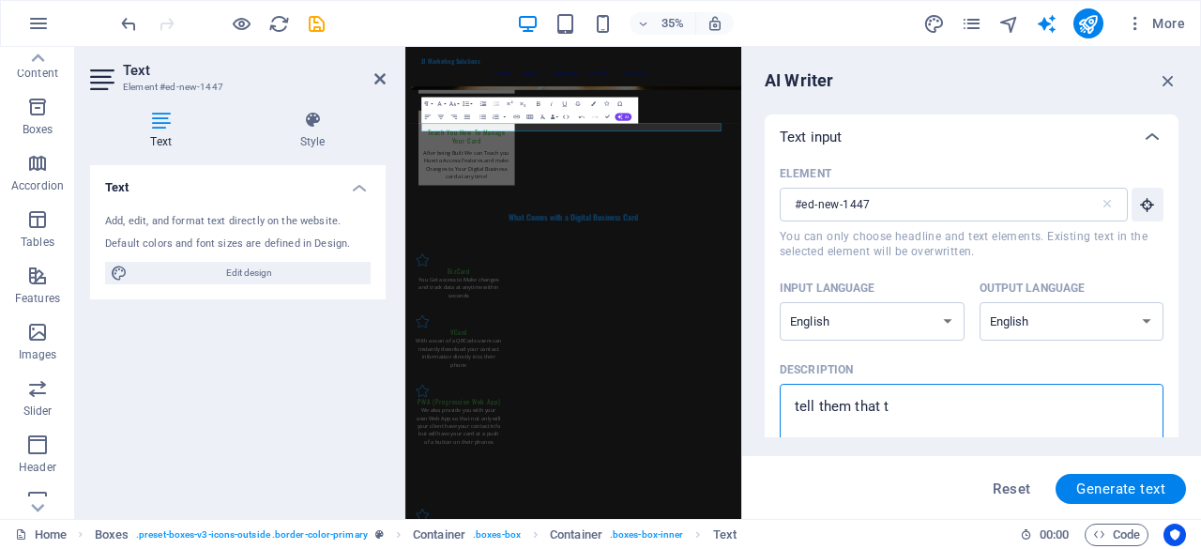
type textarea "tell them that th"
type textarea "x"
type textarea "tell them that the"
type textarea "x"
type textarea "tell them that they"
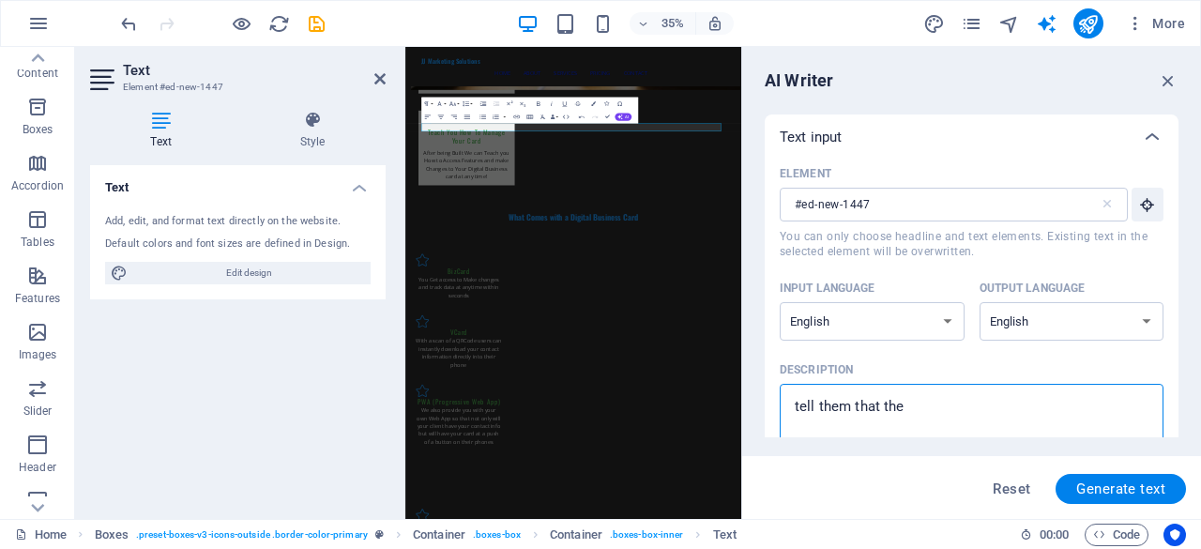
type textarea "x"
type textarea "tell them that they"
type textarea "x"
type textarea "tell them that they g"
type textarea "x"
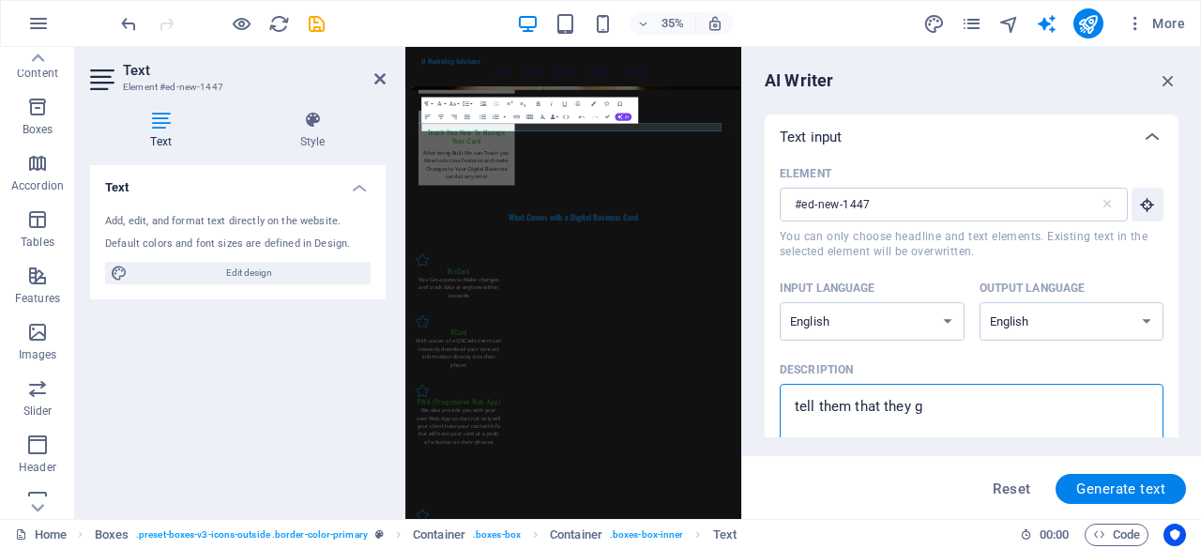
type textarea "tell them that they ge"
type textarea "x"
type textarea "tell them that they get"
type textarea "x"
type textarea "tell them that they get"
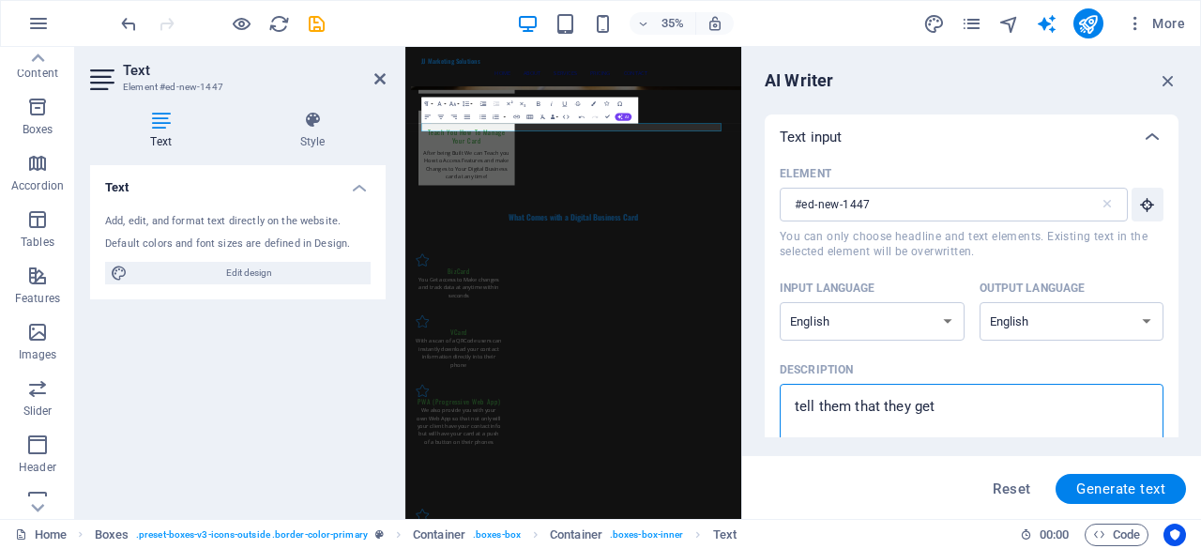
type textarea "x"
type textarea "tell them that they get"
type textarea "x"
type textarea "tell them that they ge"
type textarea "x"
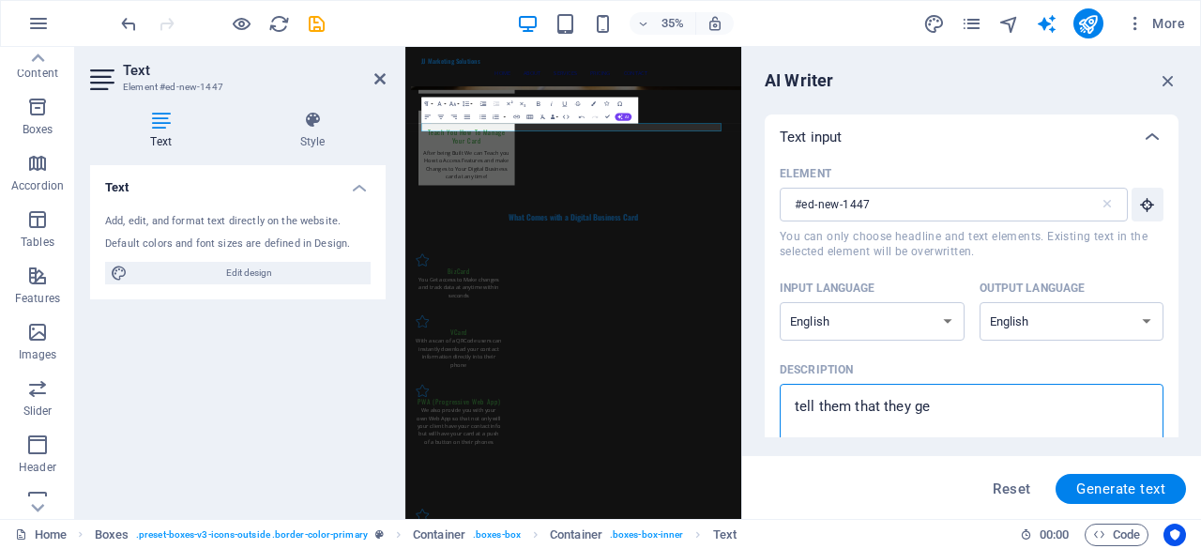
type textarea "tell them that they g"
type textarea "x"
type textarea "tell them that they"
type textarea "x"
type textarea "tell them that they"
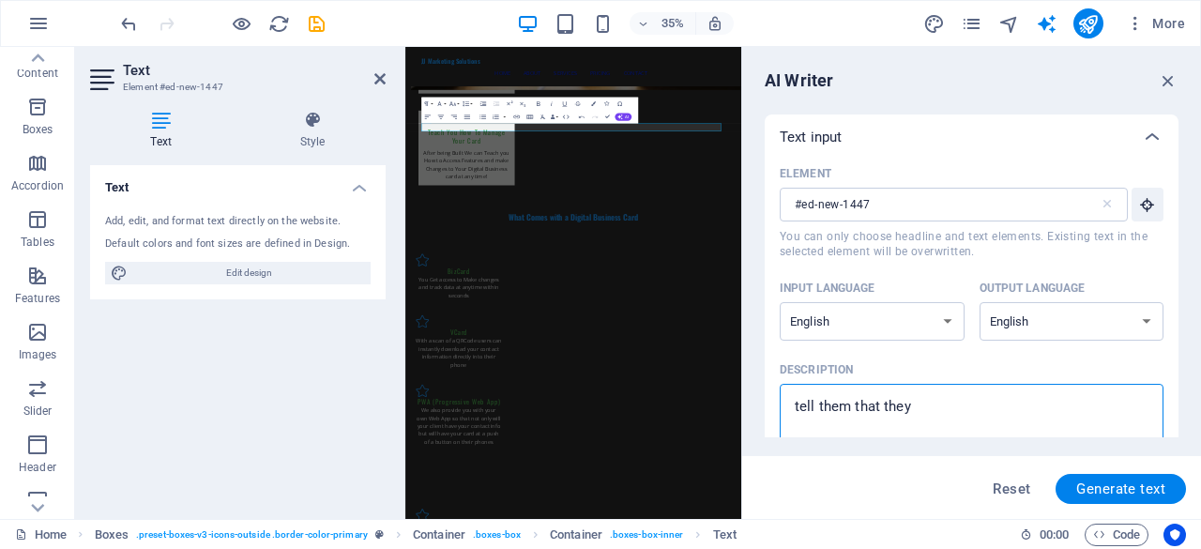
type textarea "x"
type textarea "tell them that the"
type textarea "x"
type textarea "tell them that th"
type textarea "x"
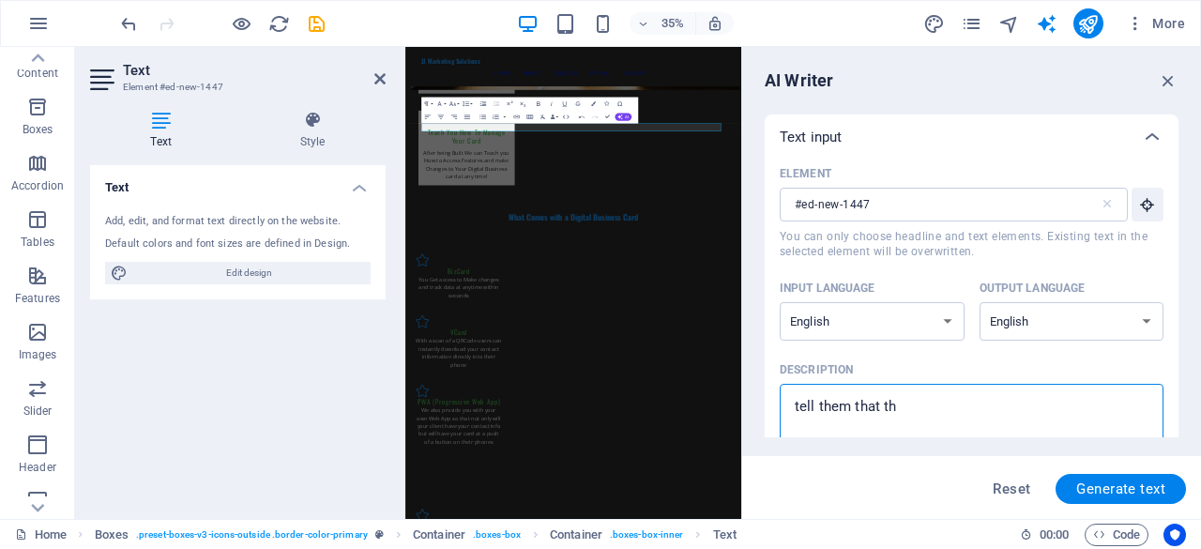
type textarea "tell them that t"
type textarea "x"
type textarea "tell them that"
type textarea "x"
type textarea "tell them that f"
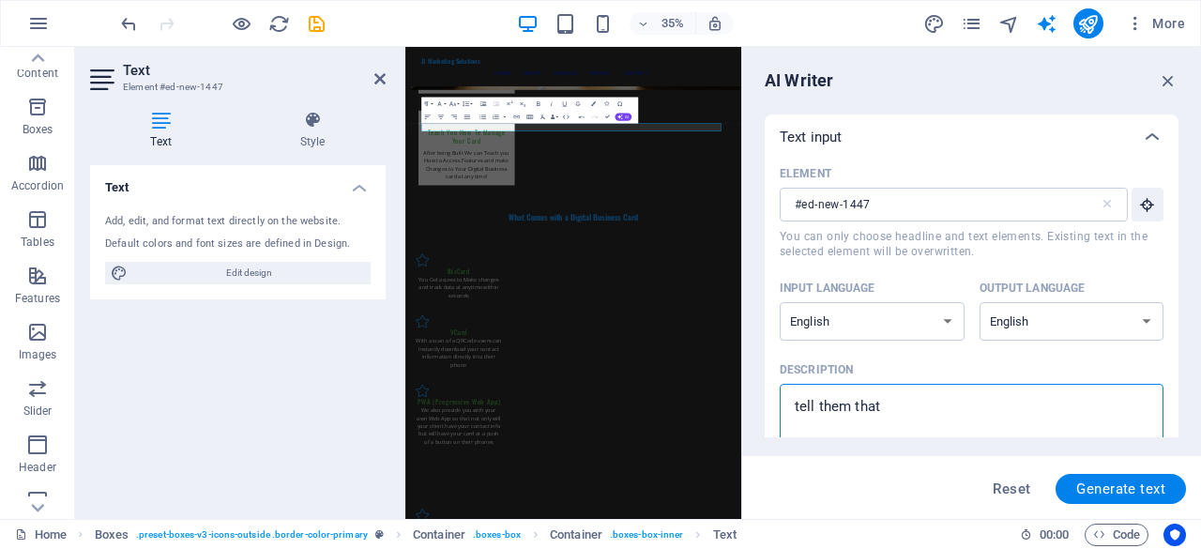
type textarea "x"
type textarea "tell them that fo"
type textarea "x"
type textarea "tell them that for"
type textarea "x"
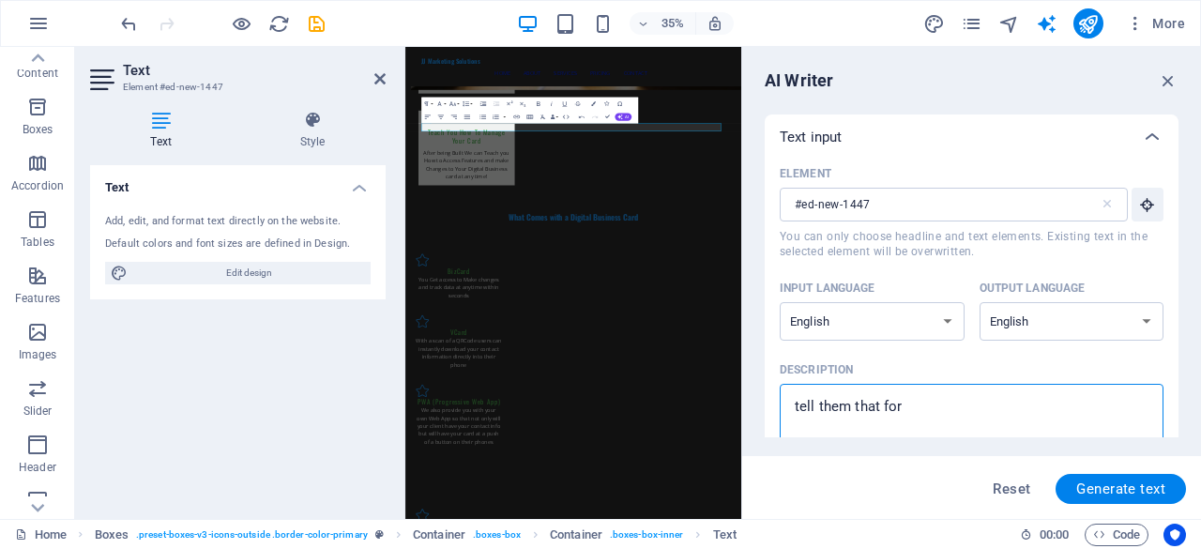
type textarea "tell them that for"
type textarea "x"
type textarea "tell them that for t"
type textarea "x"
type textarea "tell them that for th"
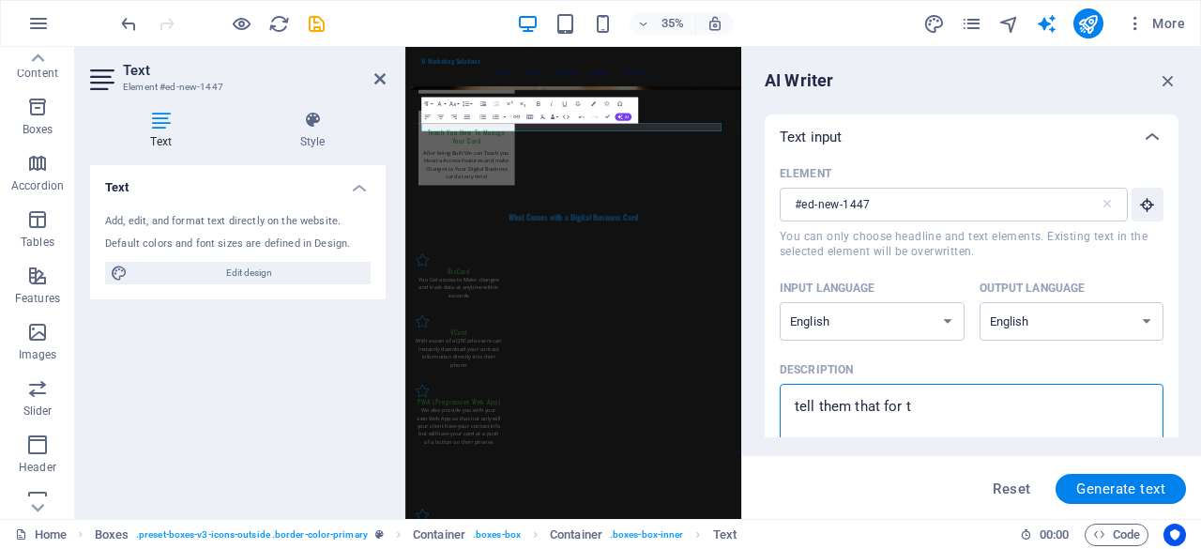
type textarea "x"
type textarea "tell them that for thi"
type textarea "x"
type textarea "tell them that for this"
type textarea "x"
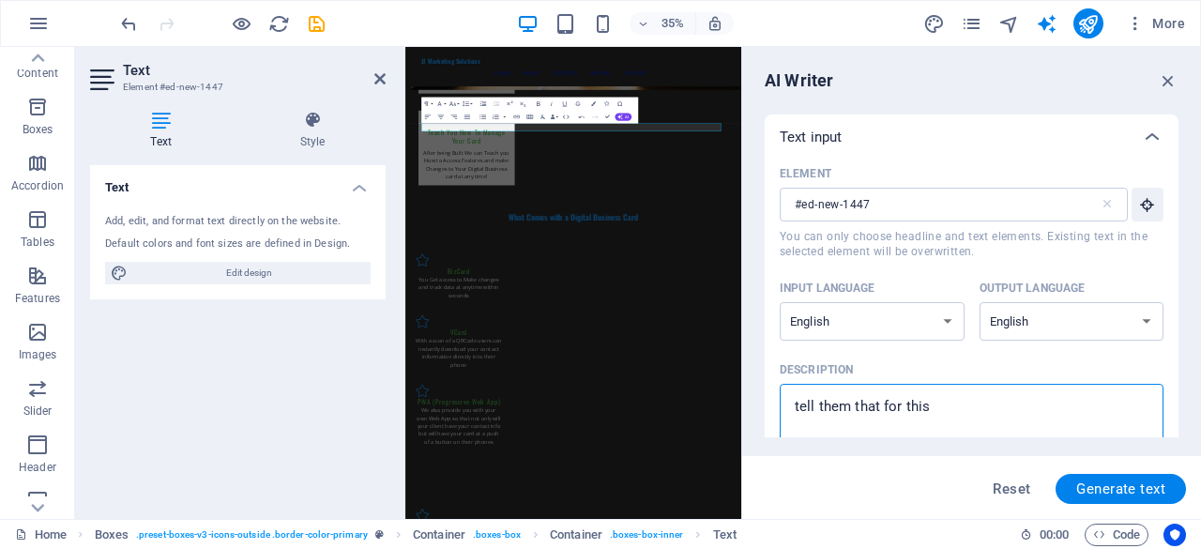
type textarea "tell them that for this"
type textarea "x"
type textarea "tell them that for this l"
type textarea "x"
type textarea "tell them that for this lo"
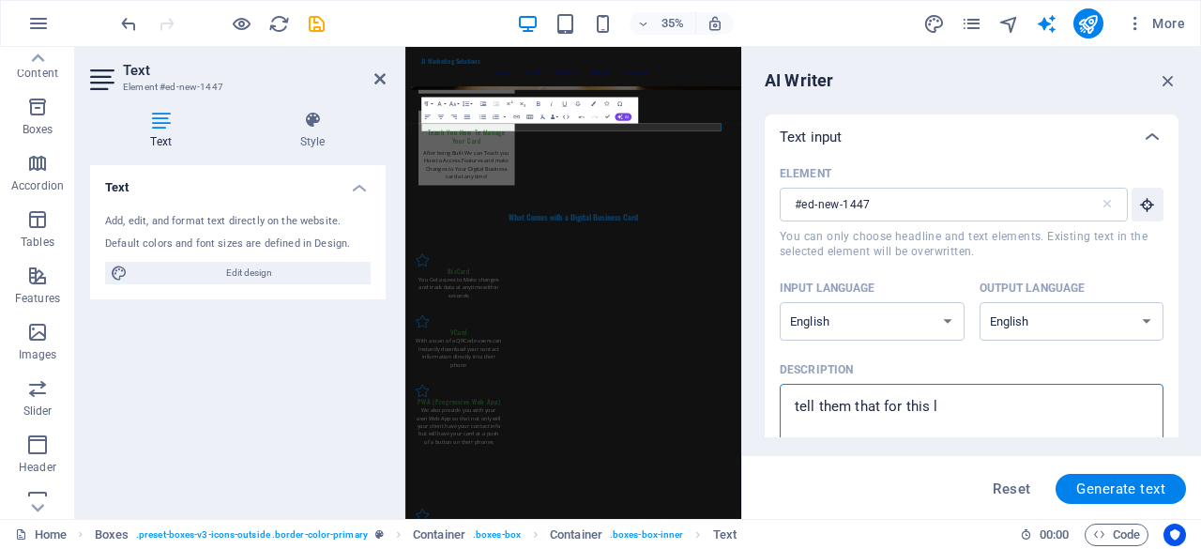
type textarea "x"
type textarea "tell them that for this low"
type textarea "x"
type textarea "tell them that for this low"
type textarea "x"
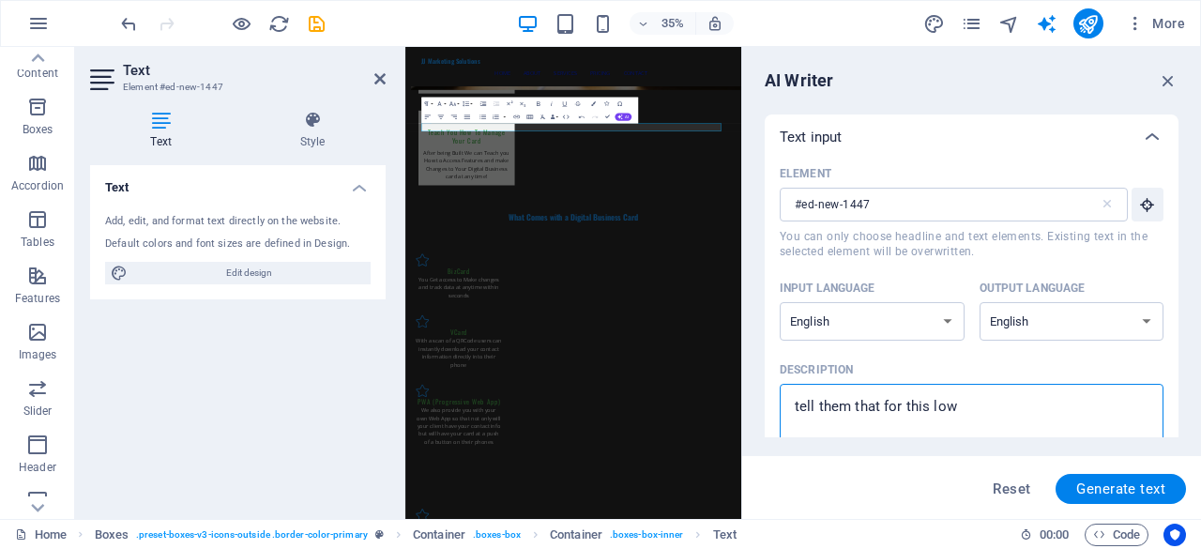
type textarea "tell them that for this low p"
type textarea "x"
type textarea "tell them that for this low pr"
type textarea "x"
type textarea "tell them that for this low pri"
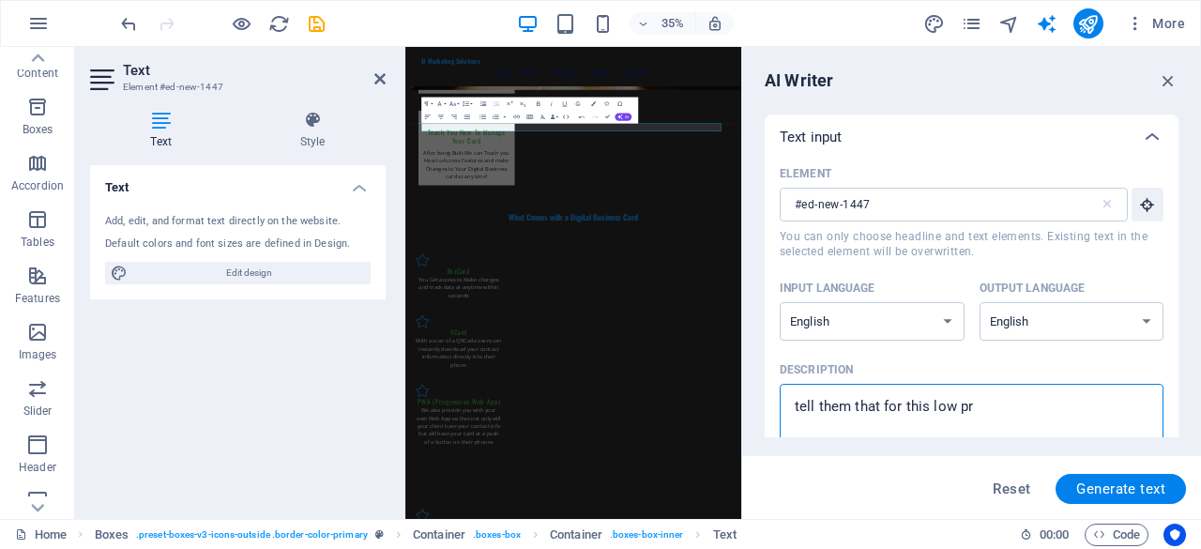
type textarea "x"
type textarea "tell them that for this low pric"
type textarea "x"
type textarea "tell them that for this low price"
type textarea "x"
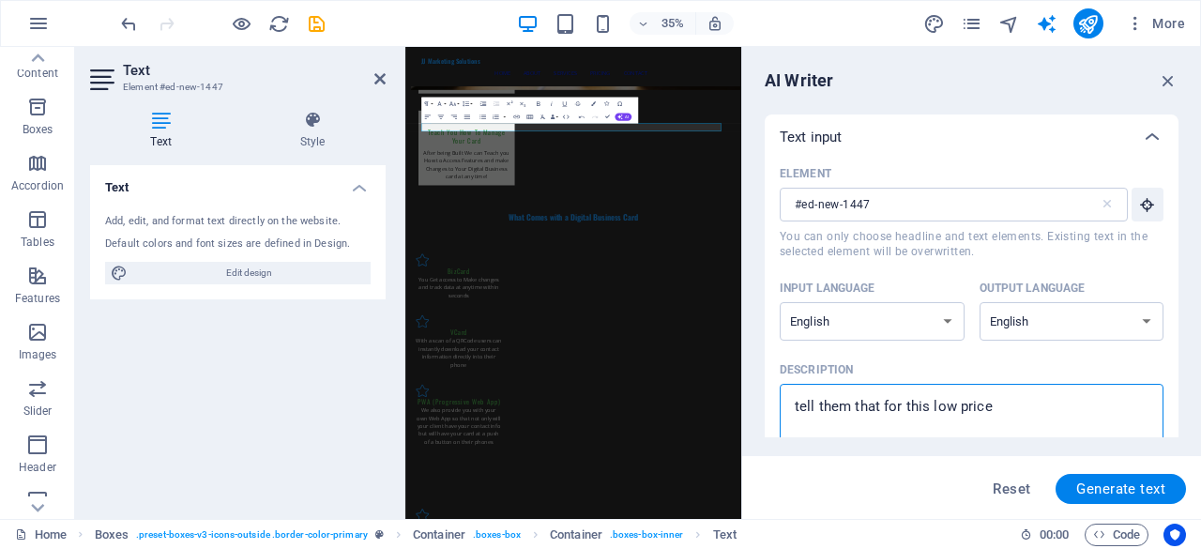
type textarea "tell them that for this low price"
type textarea "x"
type textarea "tell them that for this low price t"
type textarea "x"
type textarea "tell them that for this low price th"
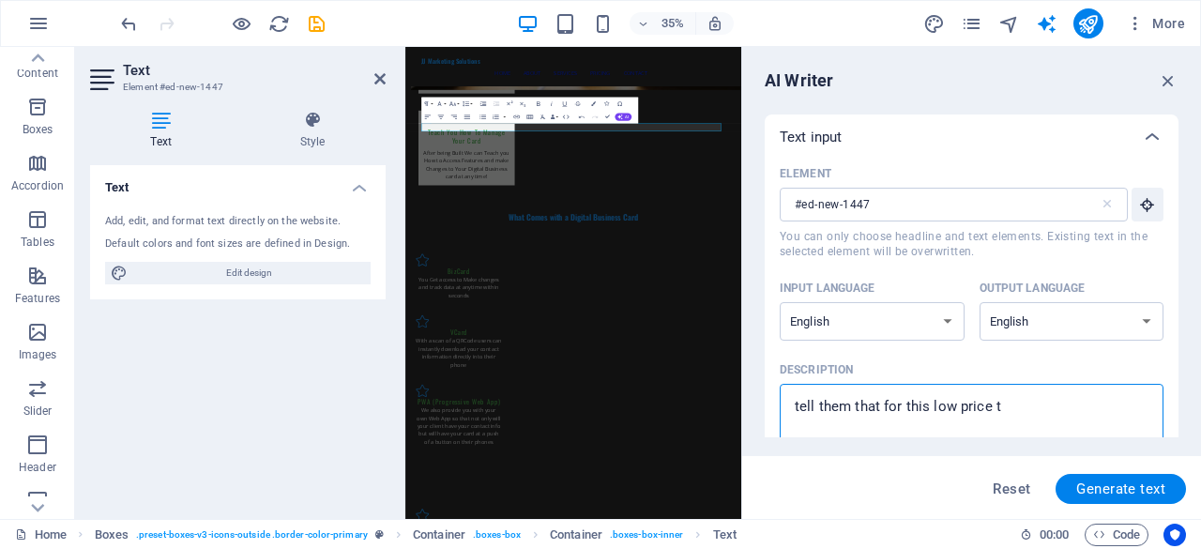
type textarea "x"
type textarea "tell them that for this low price the"
type textarea "x"
type textarea "tell them that for this low price they"
type textarea "x"
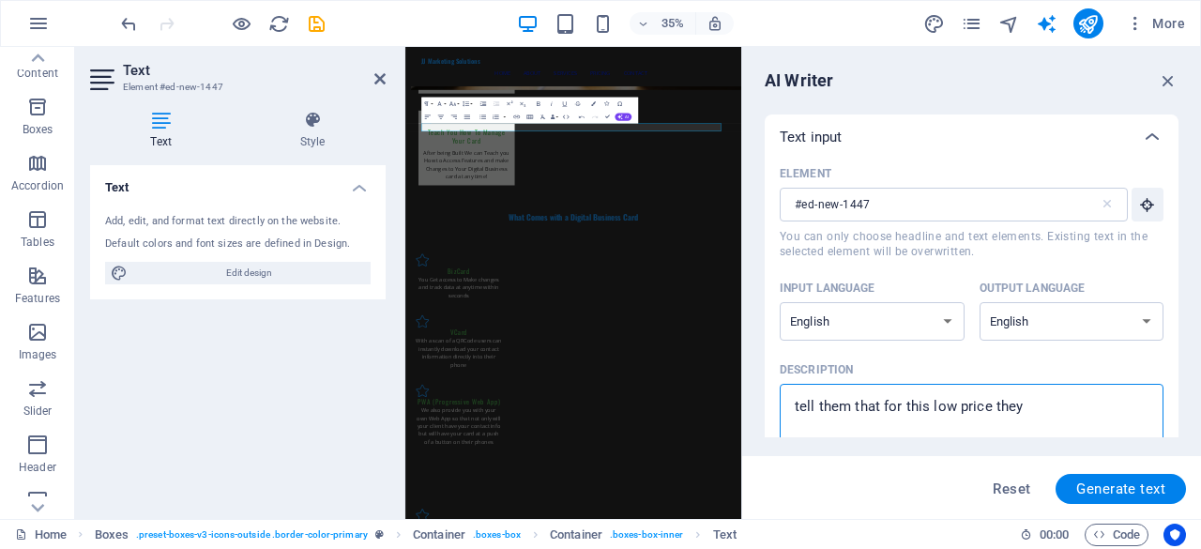
type textarea "tell them that for this low price they"
type textarea "x"
type textarea "tell them that for this low price they g"
type textarea "x"
type textarea "tell them that for this low price they ge"
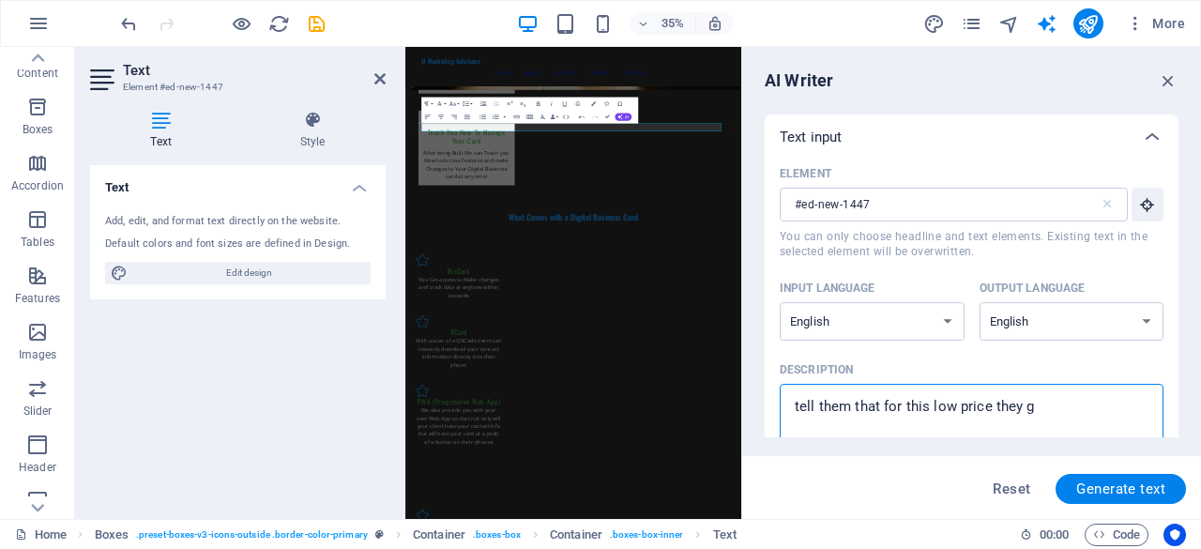
type textarea "x"
type textarea "tell them that for this low price they get"
type textarea "x"
type textarea "tell them that for this low price they get"
type textarea "x"
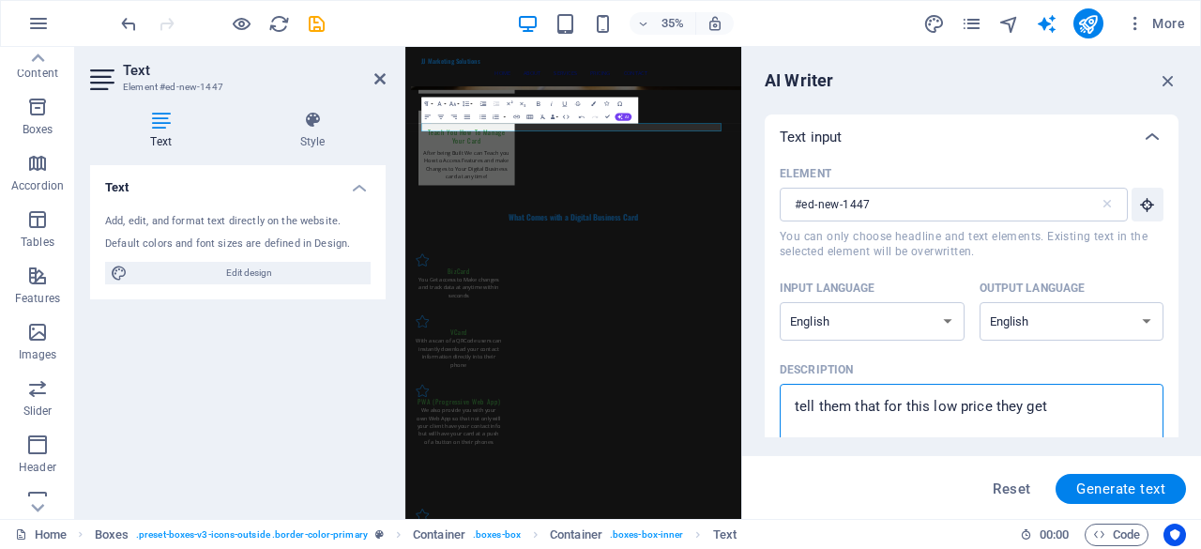
type textarea "tell them that for this low price they get t"
type textarea "x"
type textarea "tell them that for this low price they get th"
type textarea "x"
type textarea "tell them that for this low price they get the"
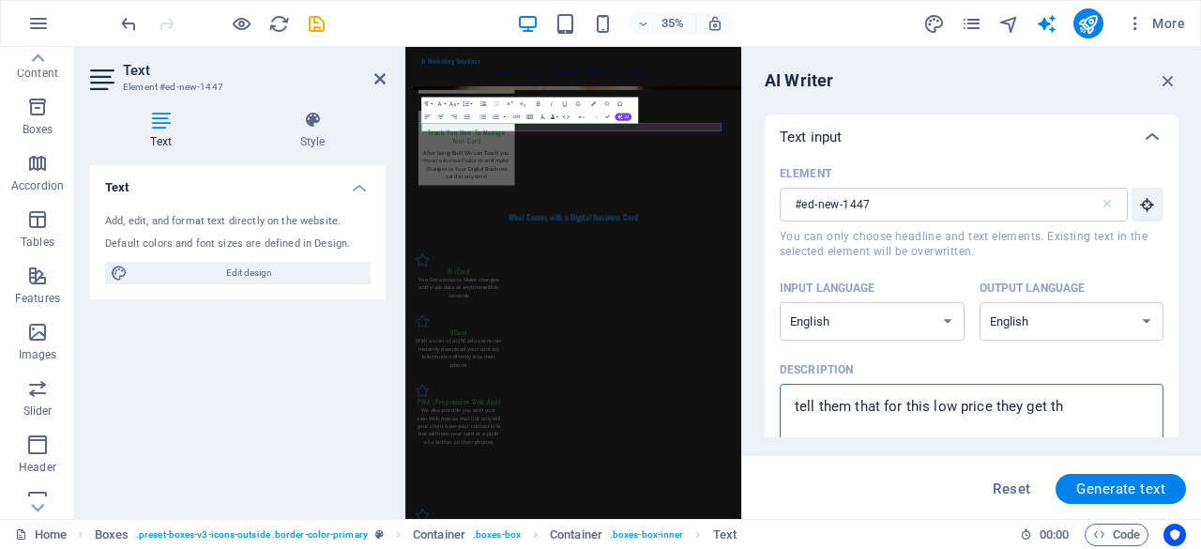
type textarea "x"
type textarea "tell them that for this low price they get the"
type textarea "x"
type textarea "tell them that for this low price they get the d"
type textarea "x"
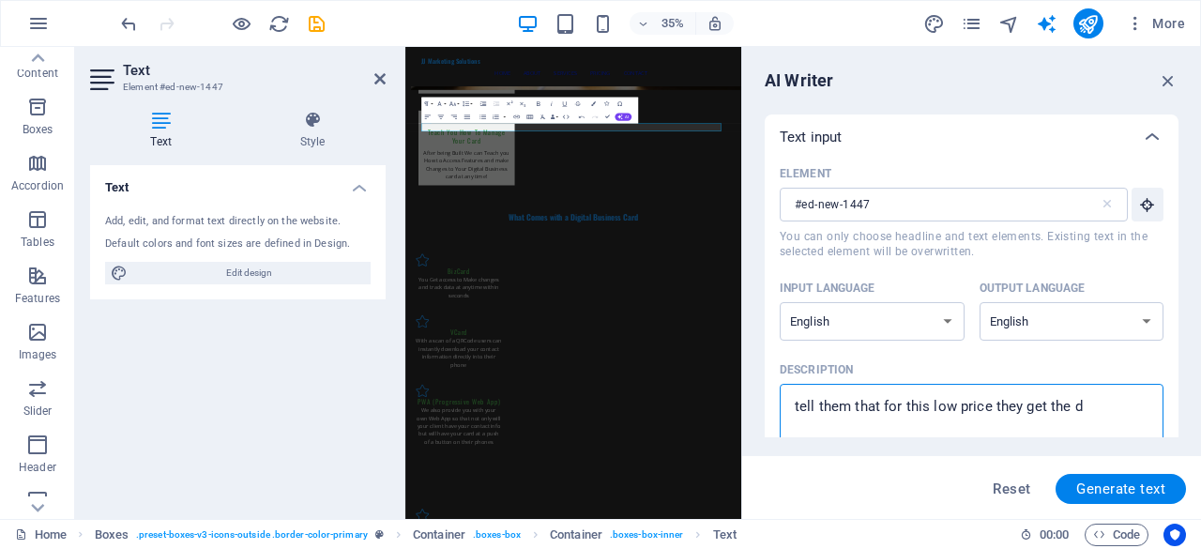
type textarea "tell them that for this low price they get the di"
type textarea "x"
type textarea "tell them that for this low price they get the dig"
type textarea "x"
type textarea "tell them that for this low price they get the digi"
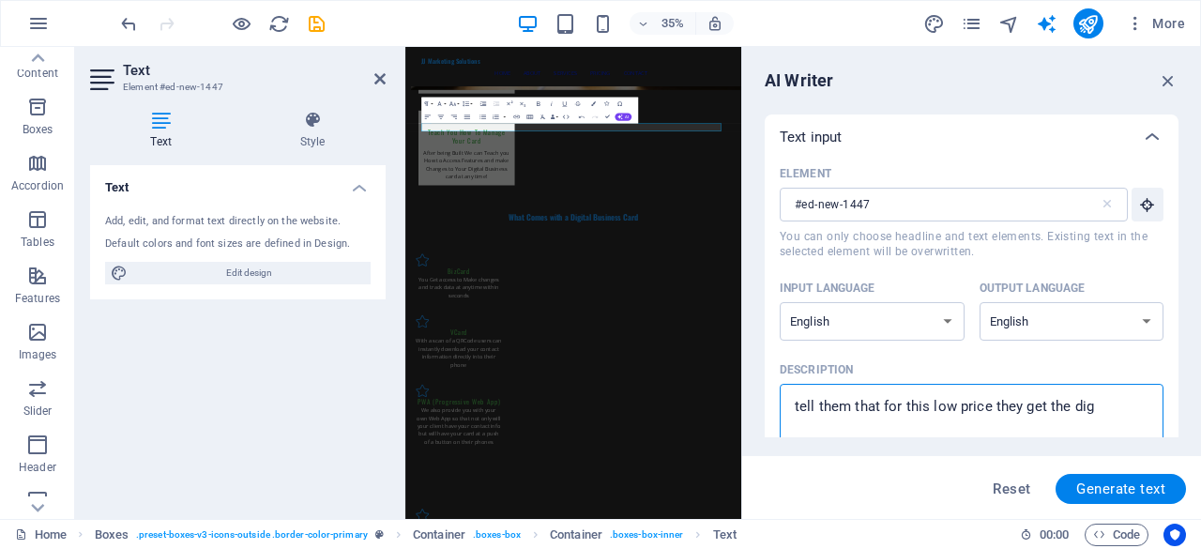
type textarea "x"
type textarea "tell them that for this low price they get the digit"
type textarea "x"
type textarea "tell them that for this low price they get the digita"
type textarea "x"
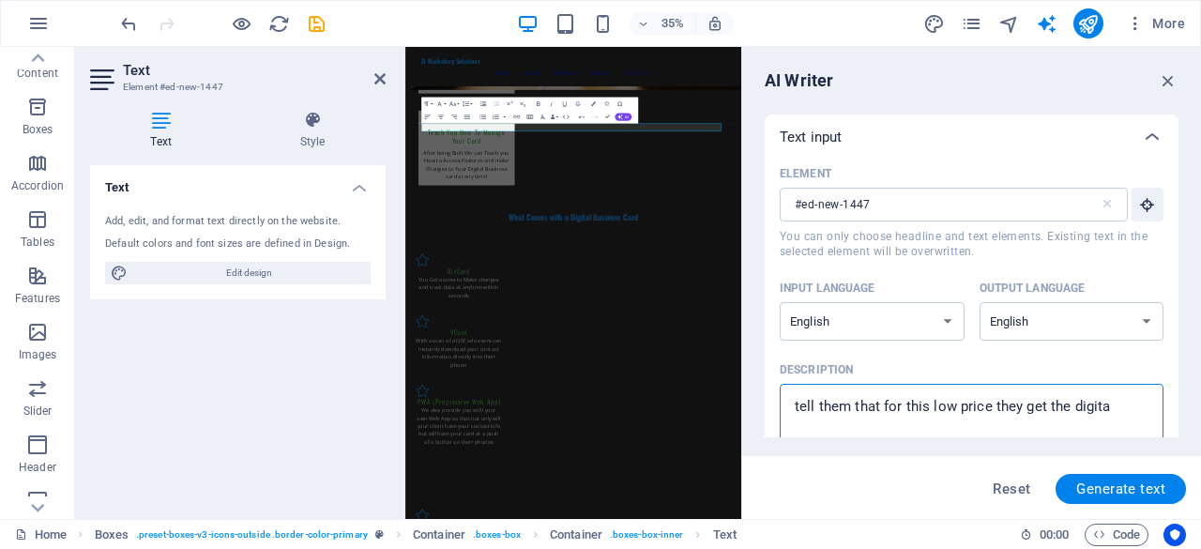
type textarea "tell them that for this low price they get the digital"
type textarea "x"
type textarea "tell them that for this low price they get the digital"
type textarea "x"
type textarea "tell them that for this low price they get the digital b"
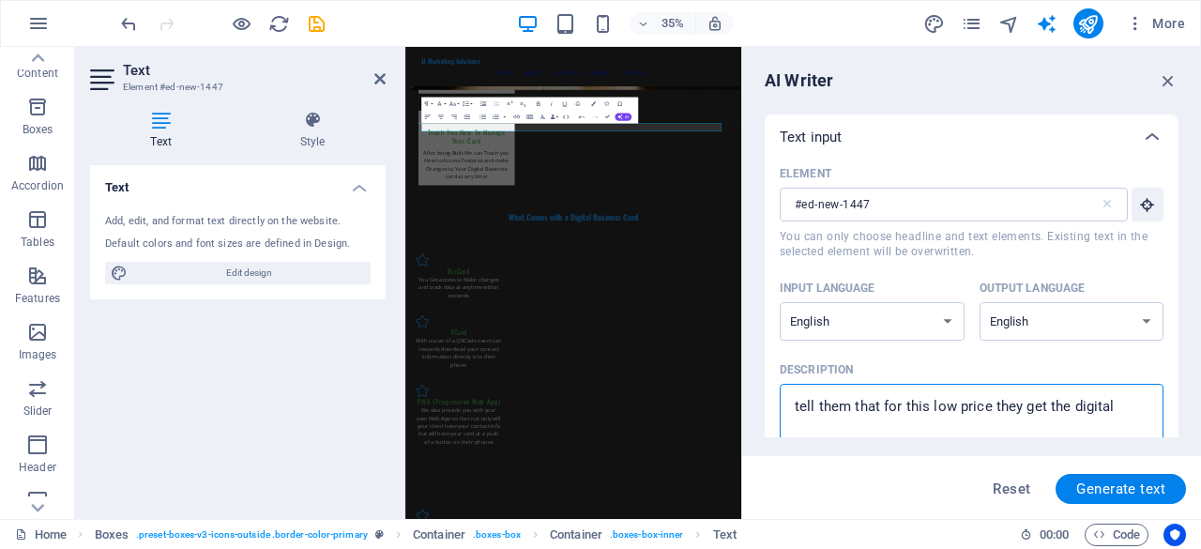
type textarea "x"
type textarea "tell them that for this low price they get the digital bu"
type textarea "x"
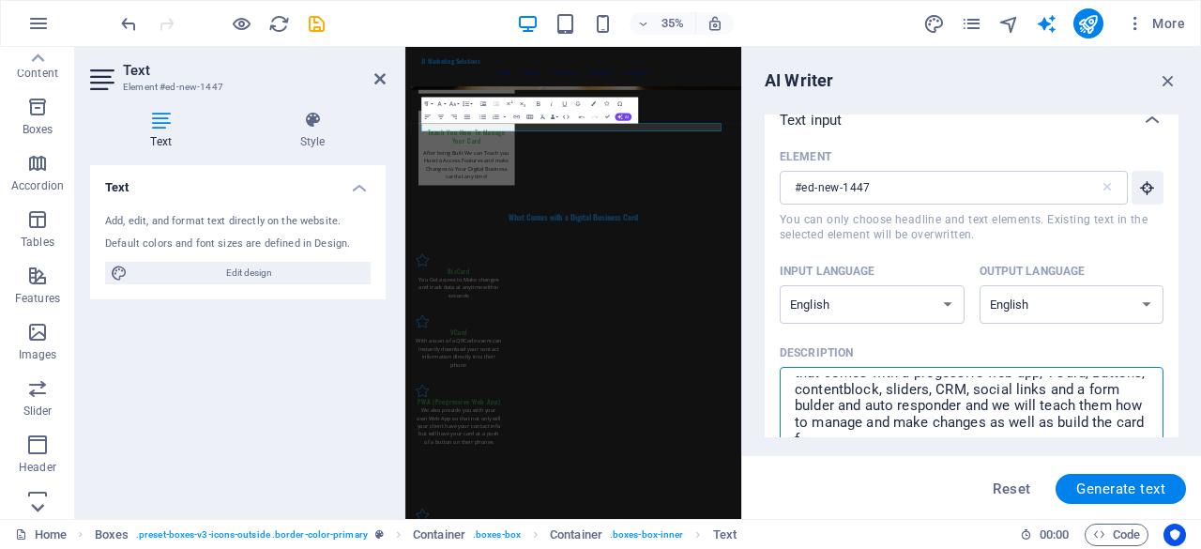
scroll to position [44, 0]
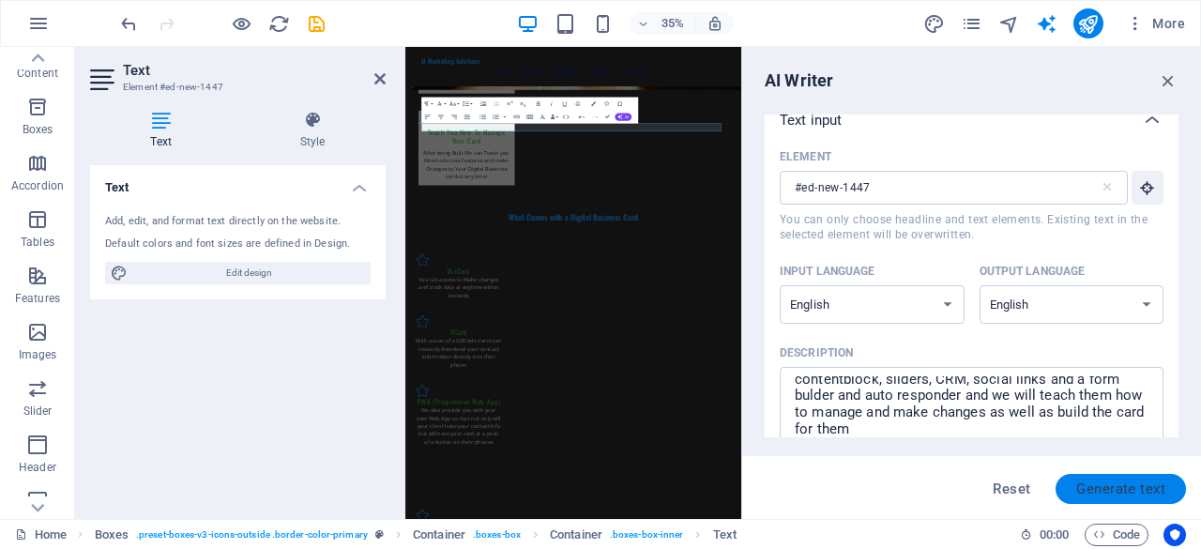
click at [1074, 488] on button "Generate text" at bounding box center [1121, 489] width 130 height 30
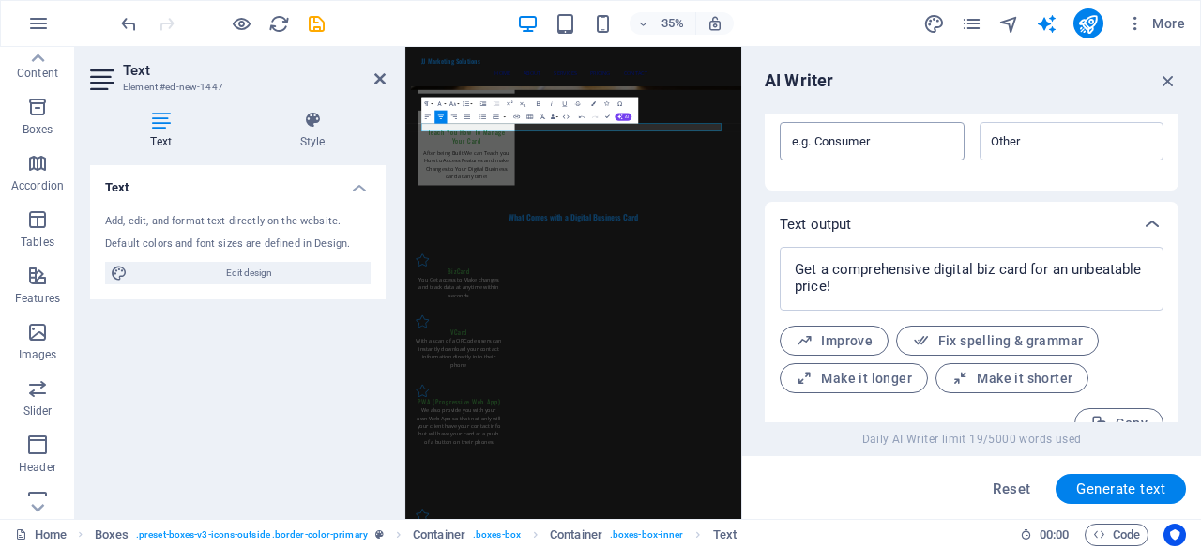
scroll to position [681, 0]
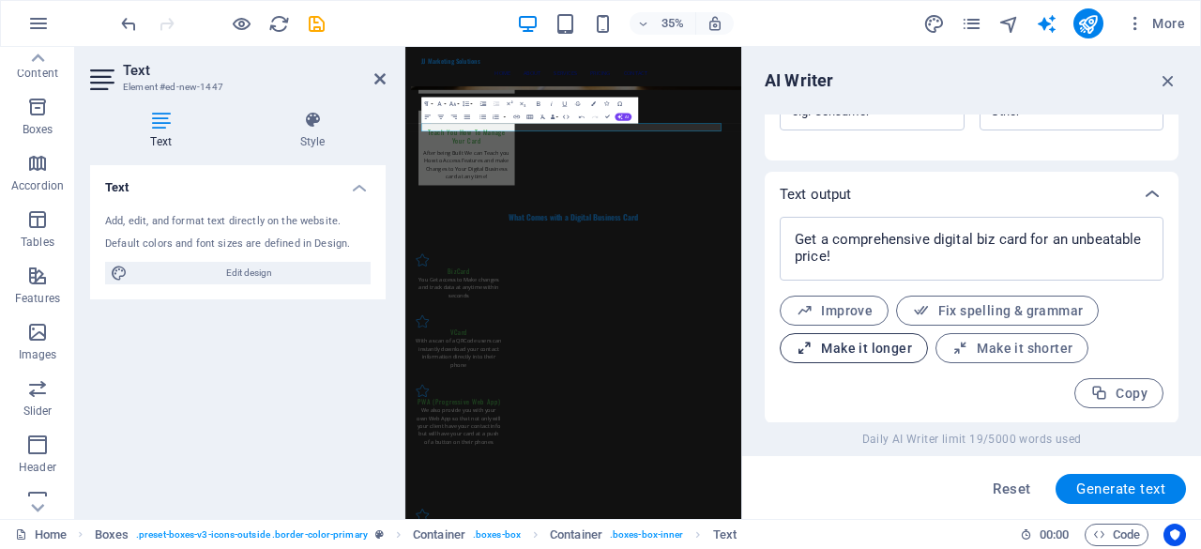
click at [871, 347] on span "Make it longer" at bounding box center [854, 349] width 116 height 18
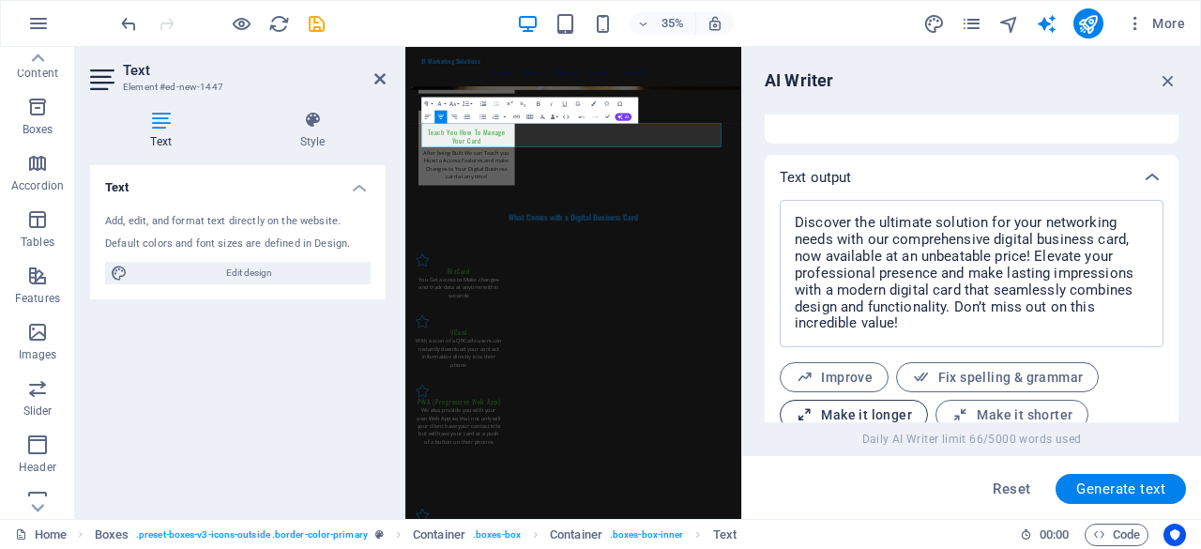
scroll to position [672, 0]
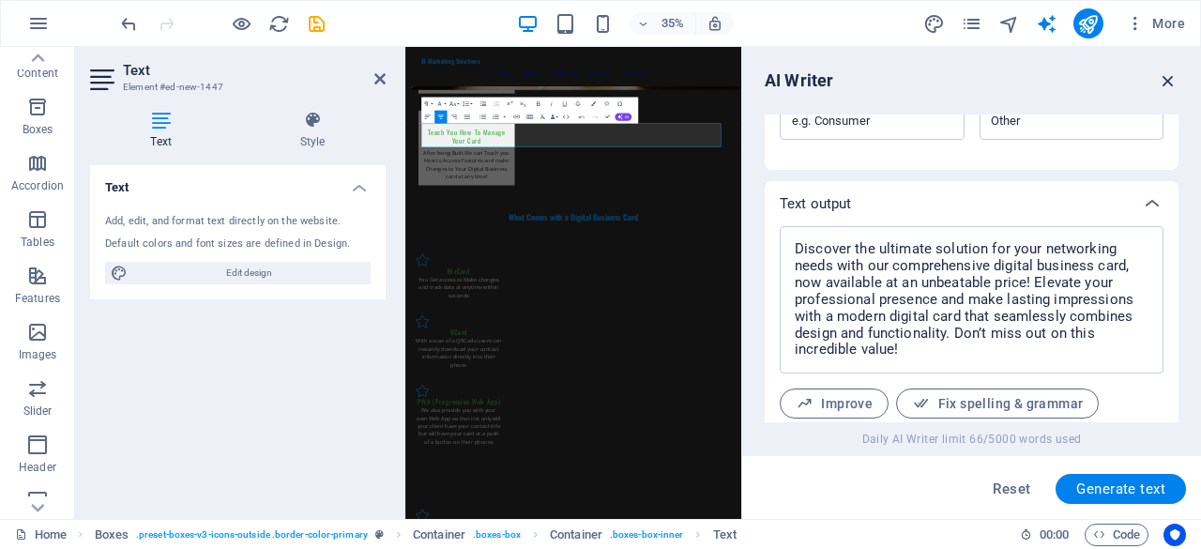
click at [1166, 84] on icon "button" at bounding box center [1168, 80] width 21 height 21
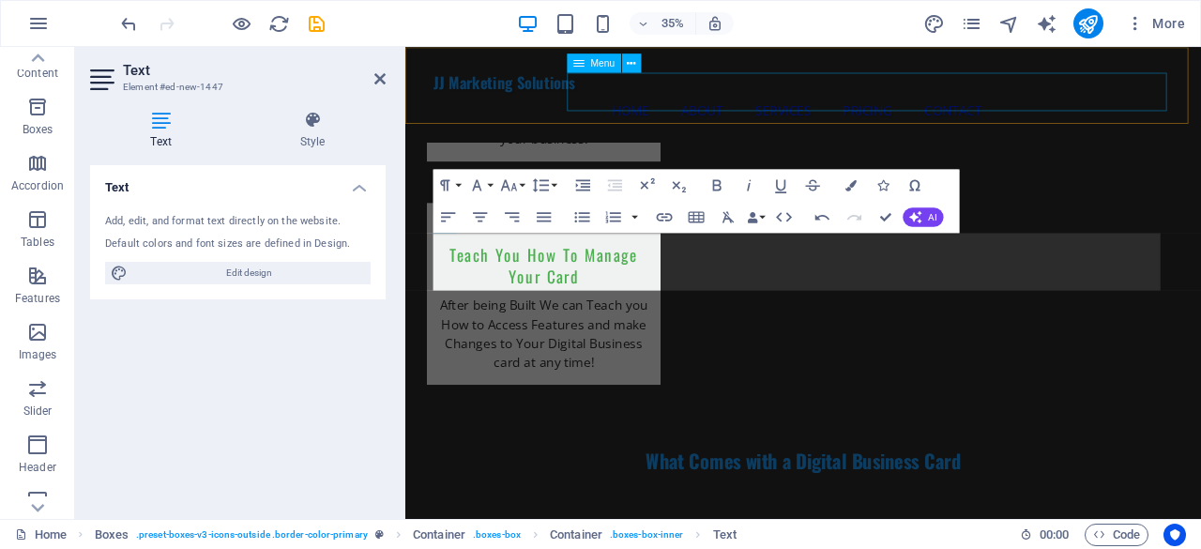
scroll to position [2229, 0]
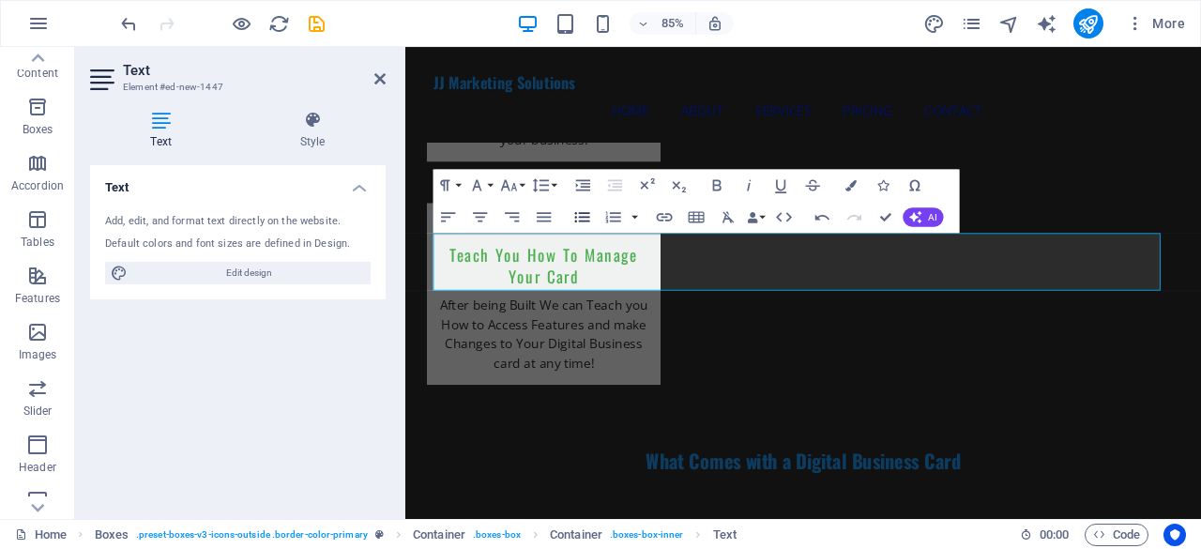
click at [578, 219] on icon "button" at bounding box center [582, 216] width 19 height 19
drag, startPoint x: 1171, startPoint y: 323, endPoint x: 456, endPoint y: 281, distance: 716.4
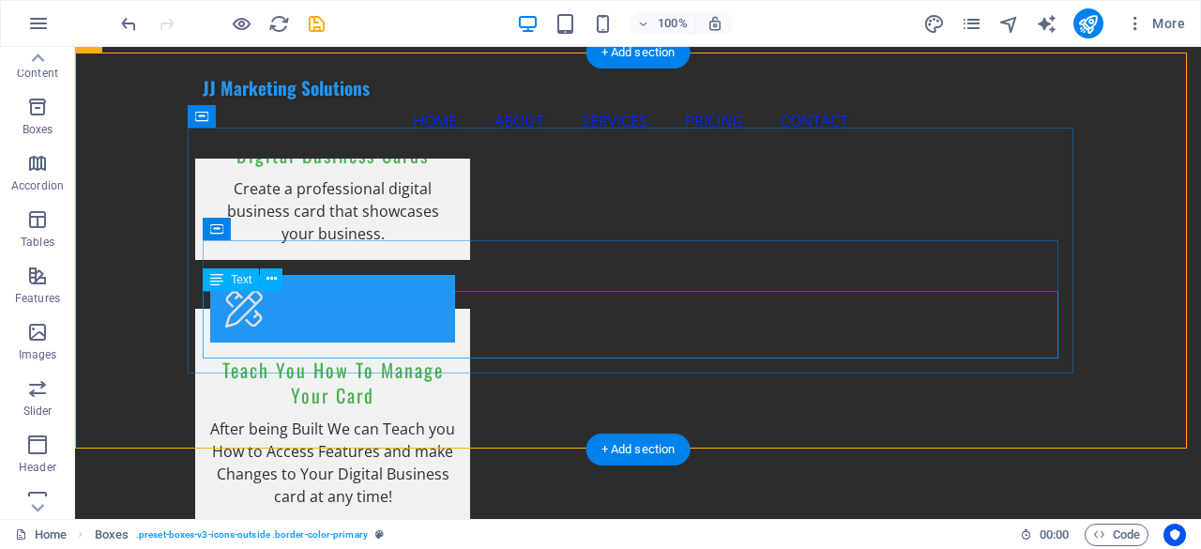
scroll to position [2064, 0]
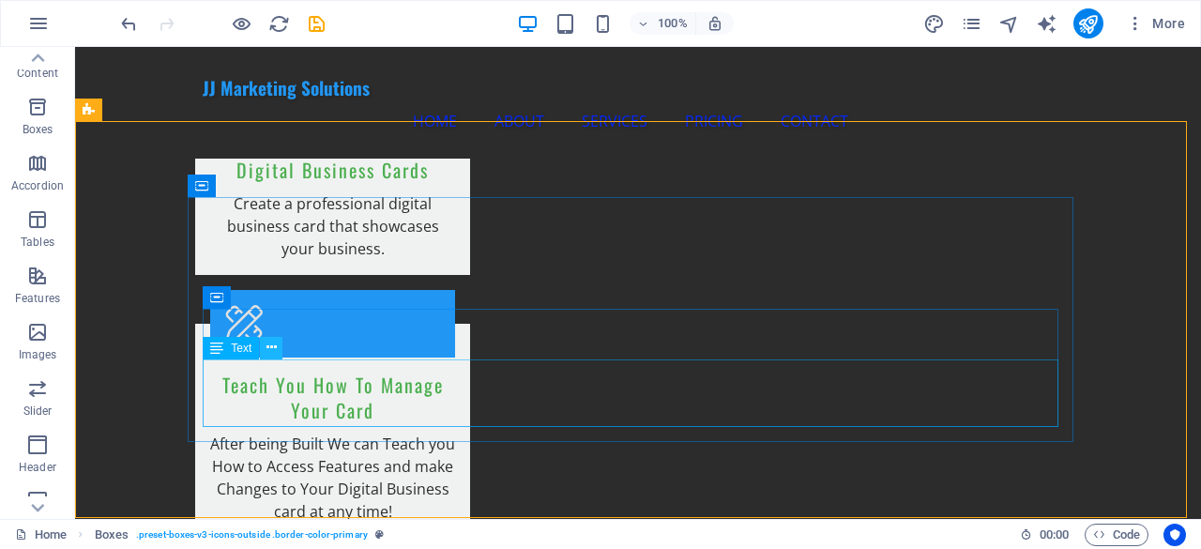
click at [270, 353] on icon at bounding box center [272, 348] width 10 height 20
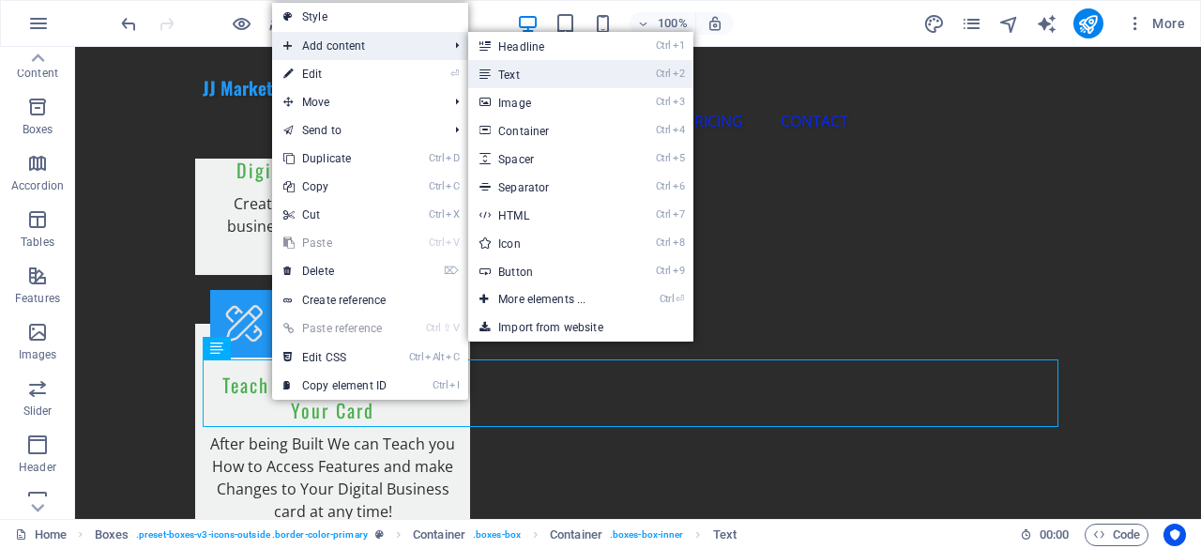
click at [509, 78] on link "Ctrl 2 Text" at bounding box center [545, 74] width 155 height 28
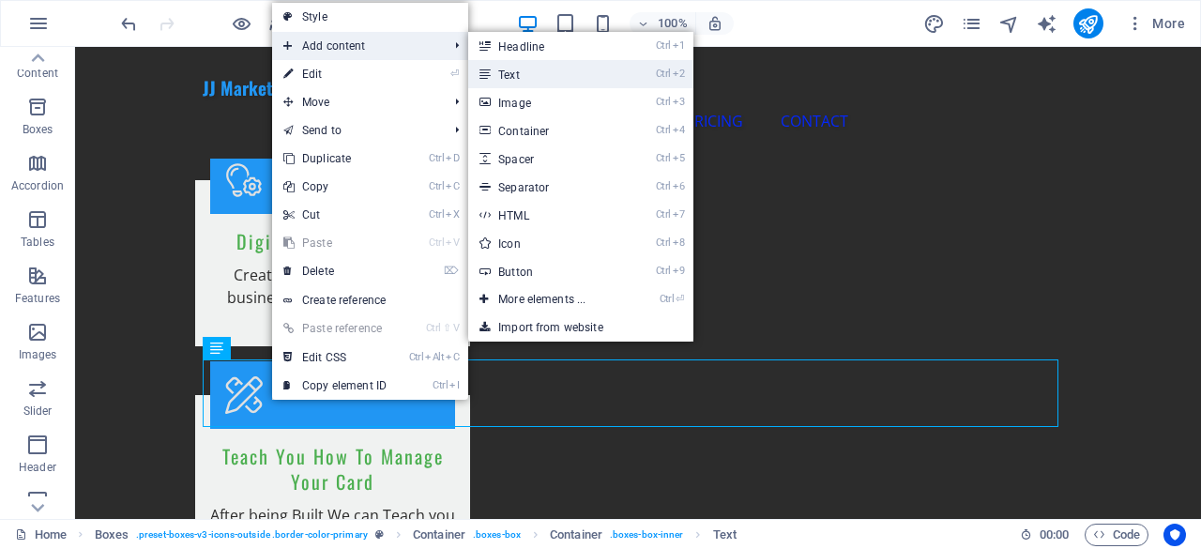
scroll to position [2135, 0]
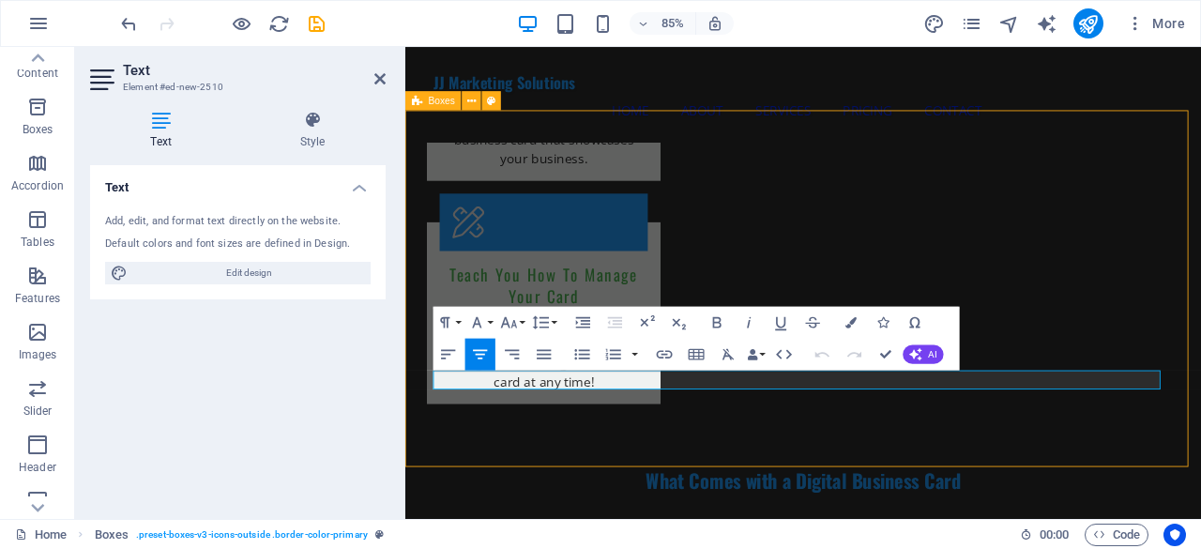
scroll to position [2063, 0]
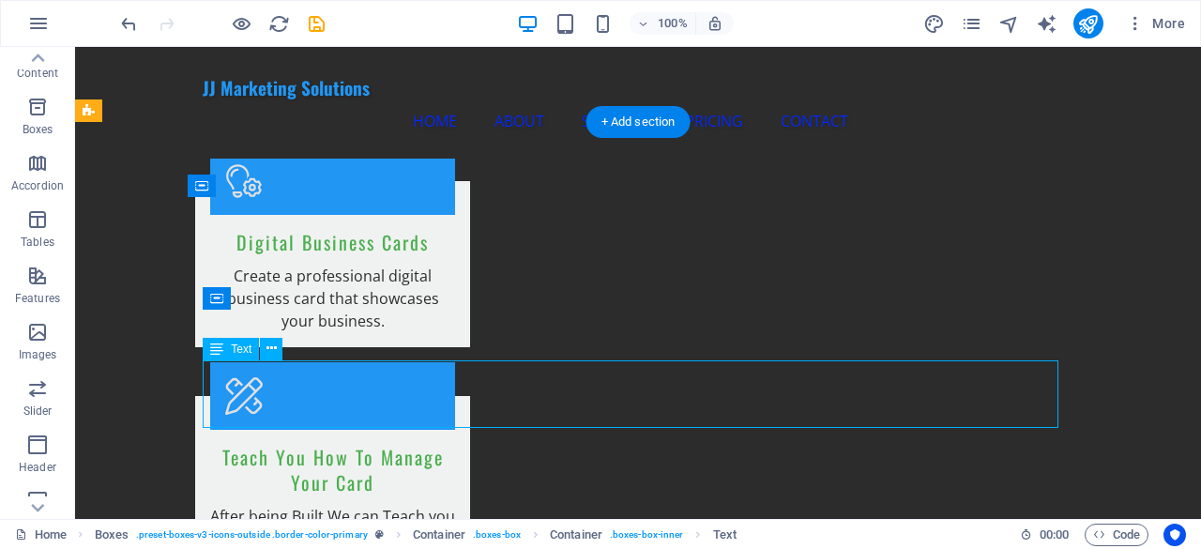
scroll to position [2134, 0]
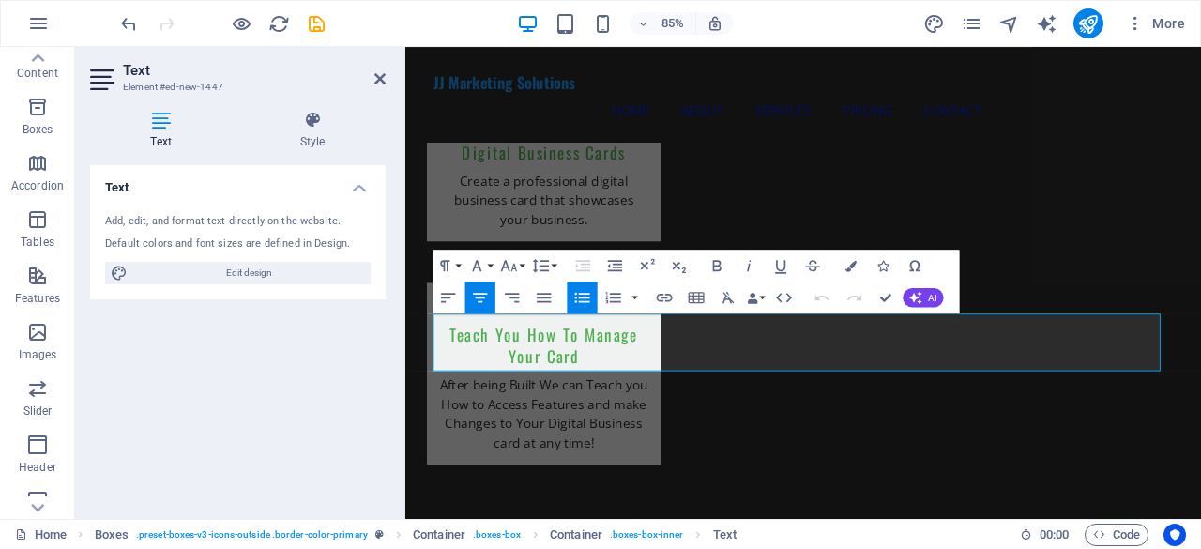
click at [582, 301] on icon "button" at bounding box center [582, 297] width 15 height 10
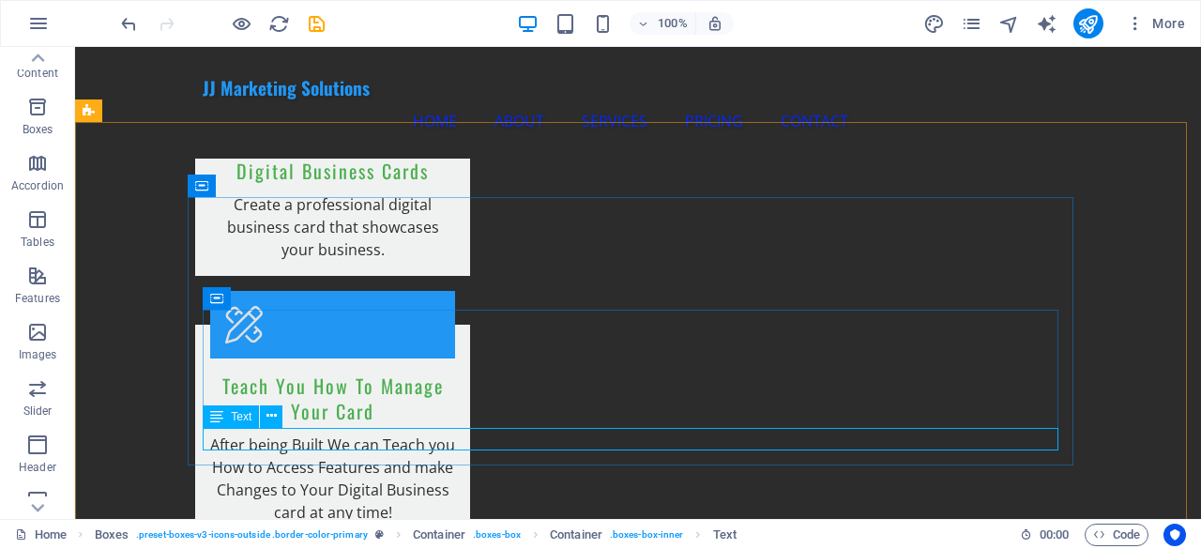
scroll to position [2072, 0]
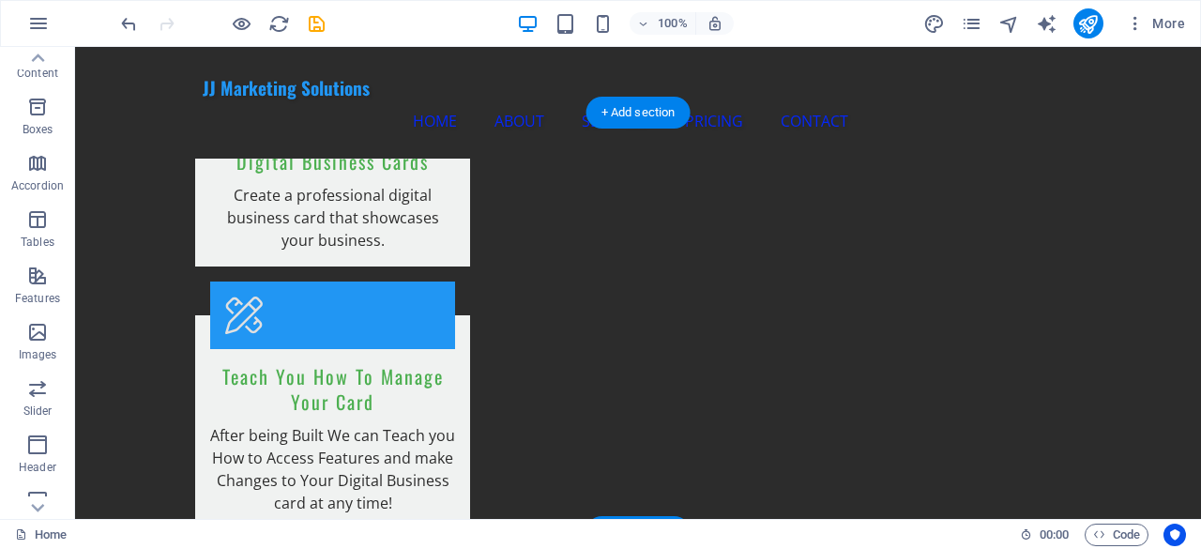
drag, startPoint x: 286, startPoint y: 466, endPoint x: 216, endPoint y: 359, distance: 128.1
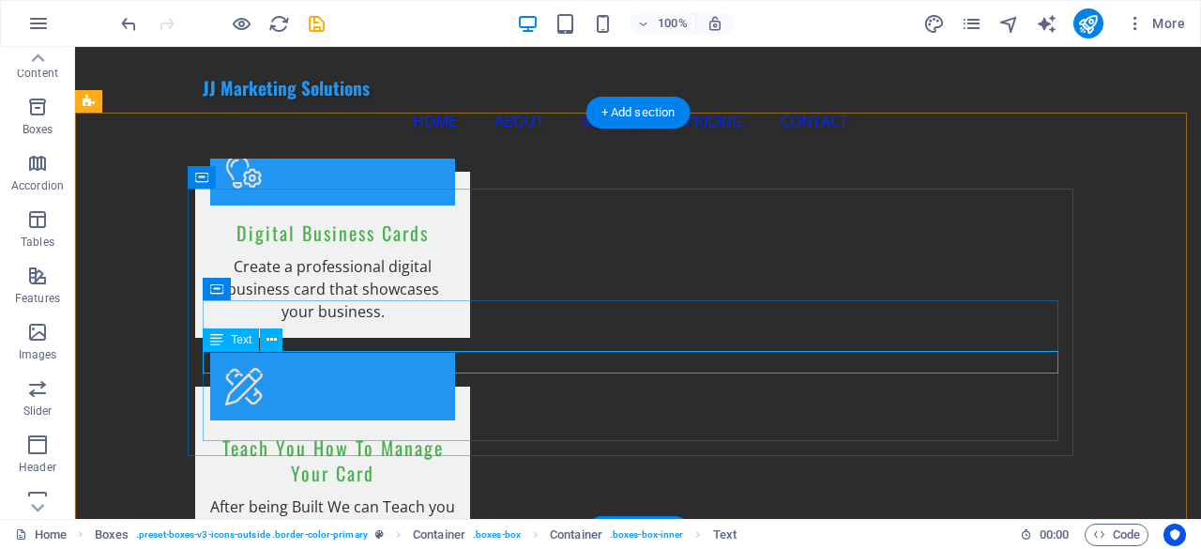
scroll to position [2144, 0]
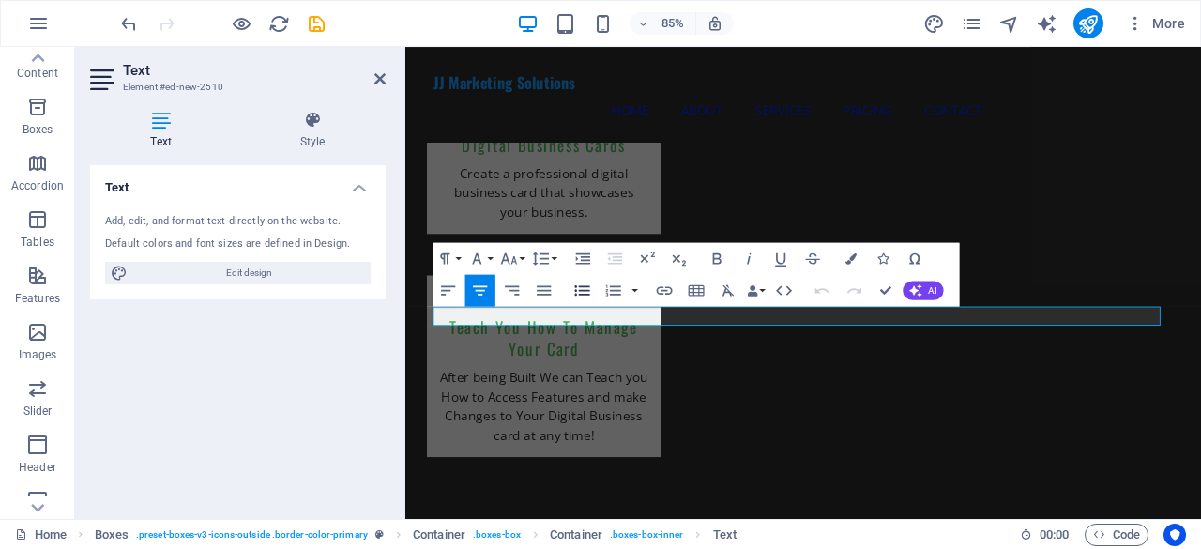
click at [572, 289] on button "Unordered List" at bounding box center [583, 290] width 30 height 32
click at [579, 288] on icon "button" at bounding box center [582, 290] width 19 height 19
click at [582, 294] on icon "button" at bounding box center [582, 289] width 15 height 10
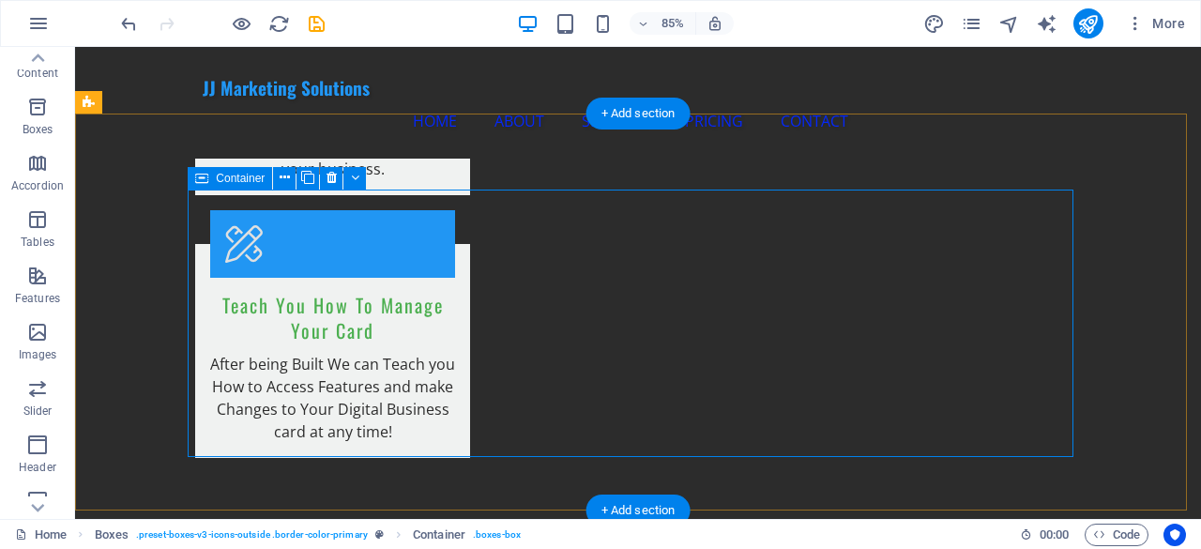
scroll to position [2071, 0]
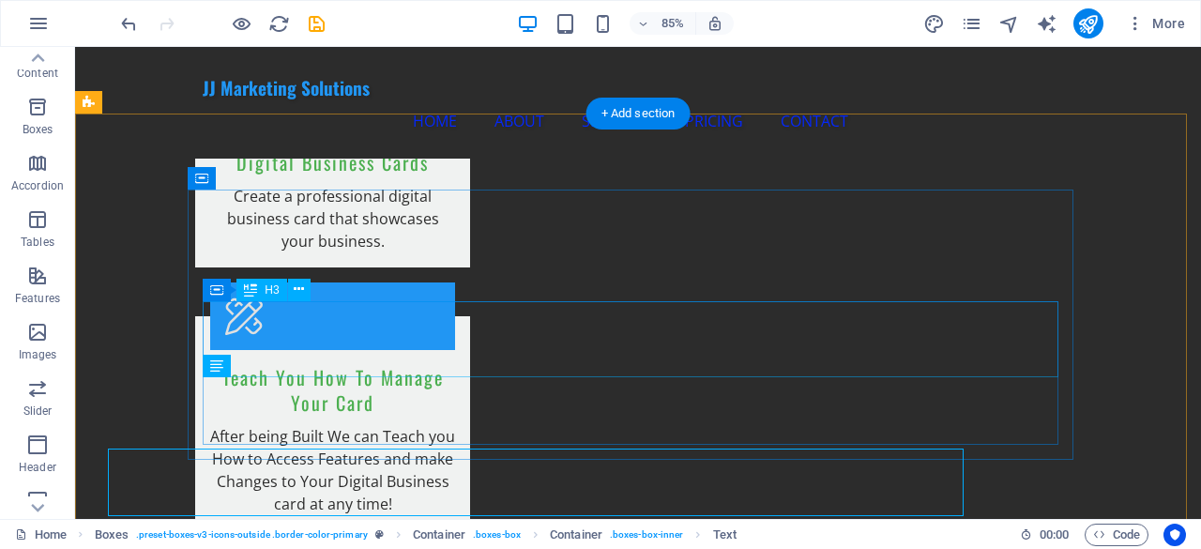
scroll to position [2071, 0]
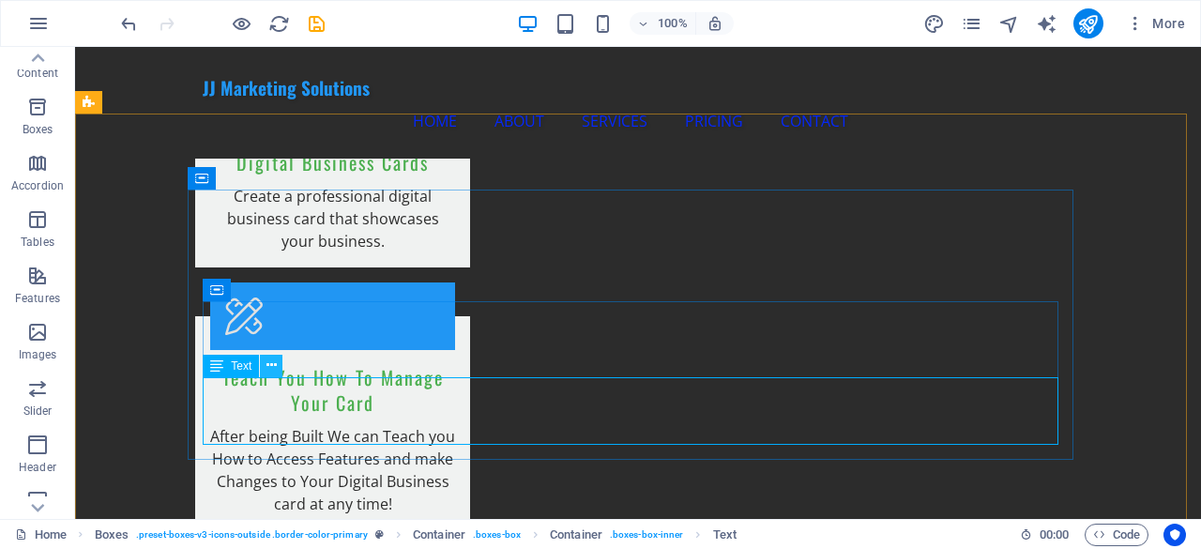
click at [274, 366] on icon at bounding box center [272, 366] width 10 height 20
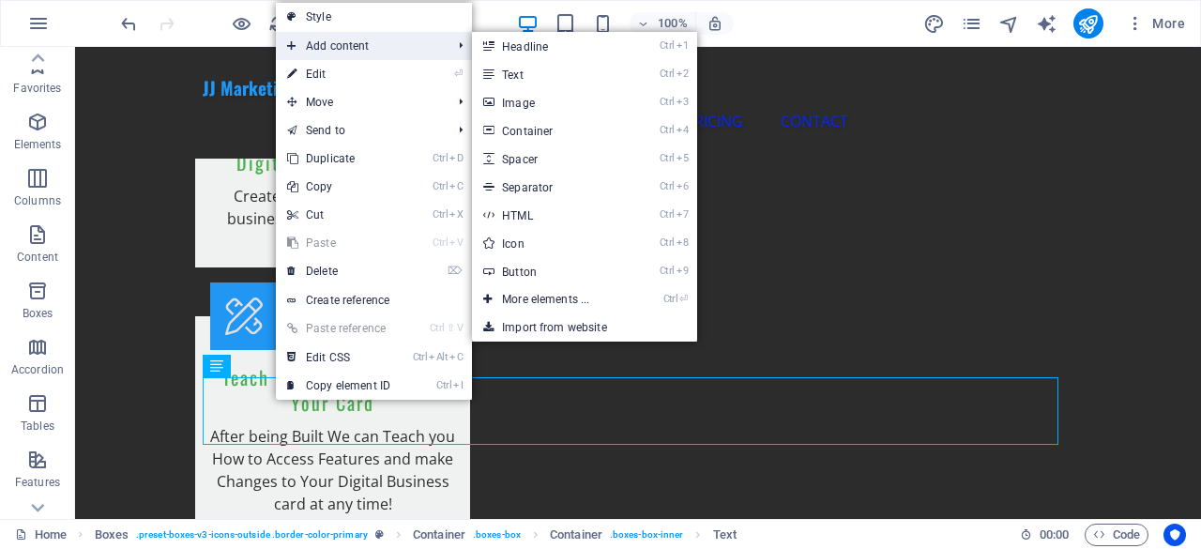
scroll to position [184, 0]
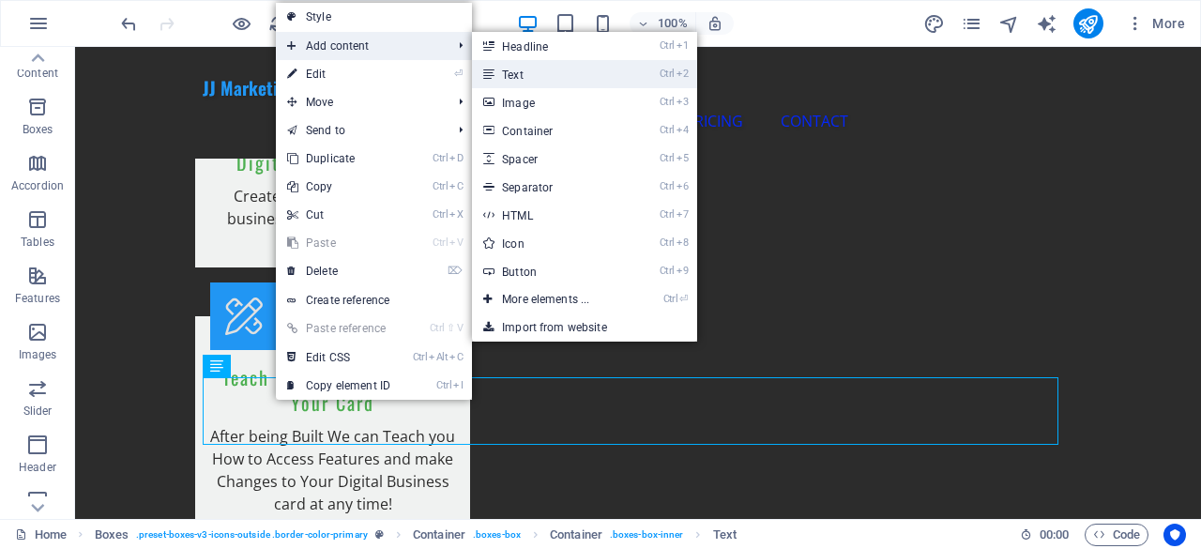
click at [490, 67] on icon at bounding box center [487, 74] width 9 height 28
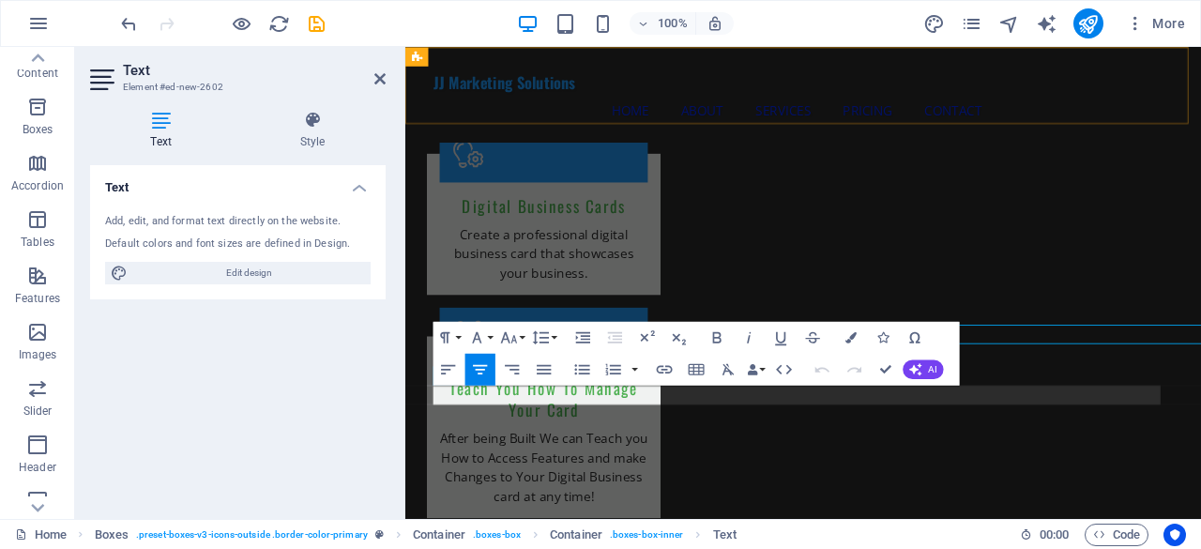
scroll to position [2143, 0]
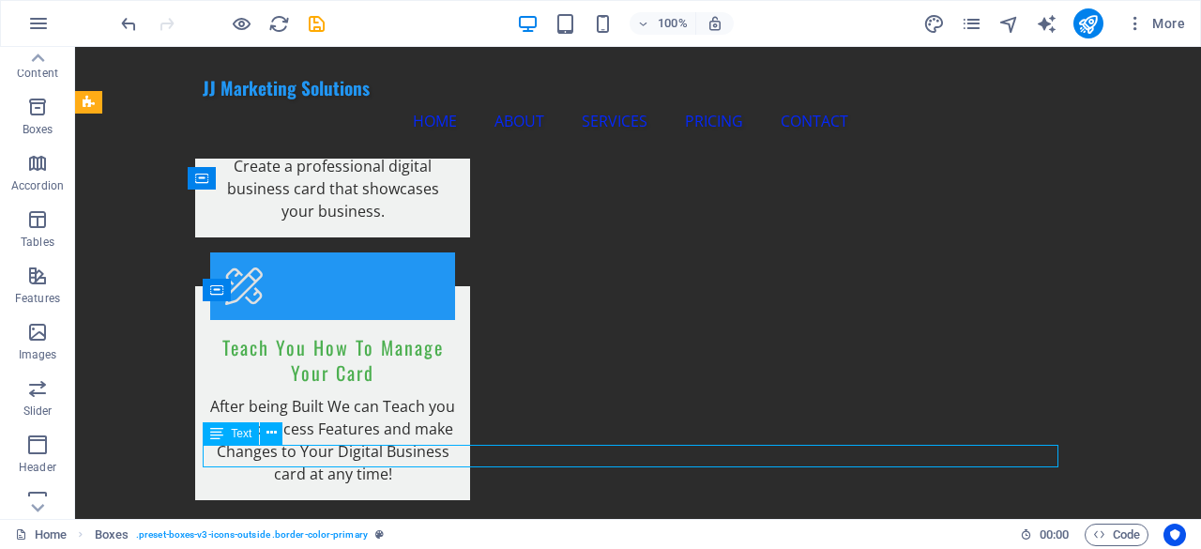
scroll to position [2105, 0]
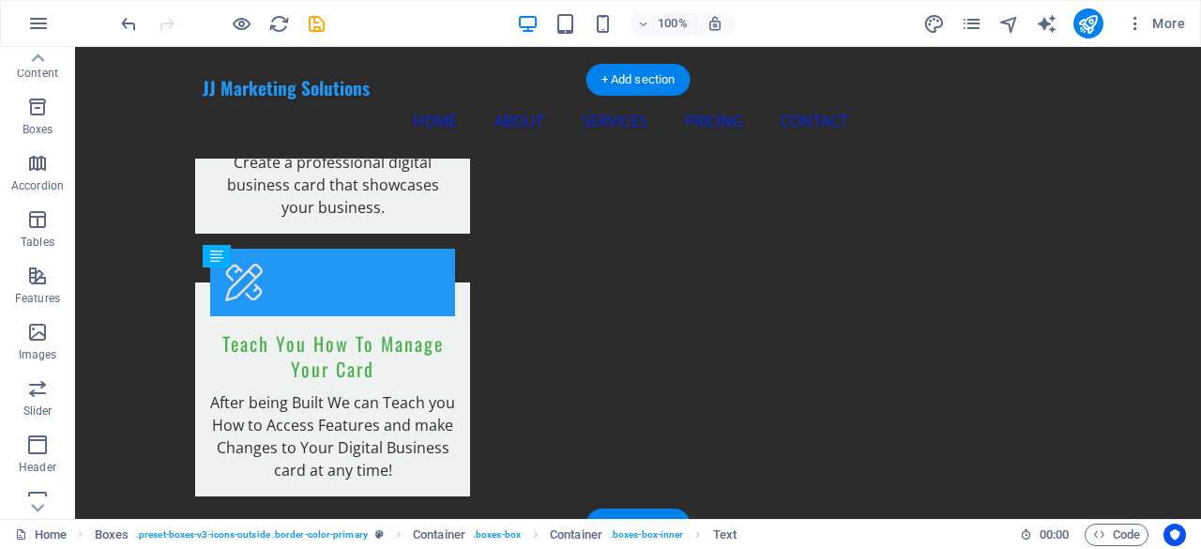
drag, startPoint x: 293, startPoint y: 483, endPoint x: 222, endPoint y: 344, distance: 155.7
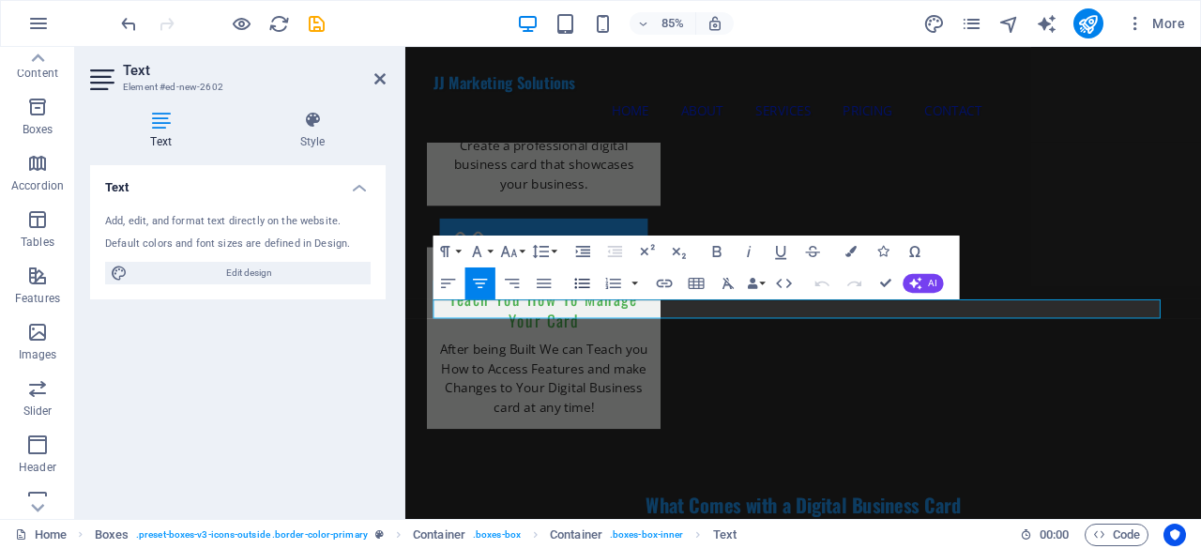
click at [577, 278] on icon "button" at bounding box center [582, 283] width 19 height 19
click at [582, 281] on icon "button" at bounding box center [582, 283] width 19 height 19
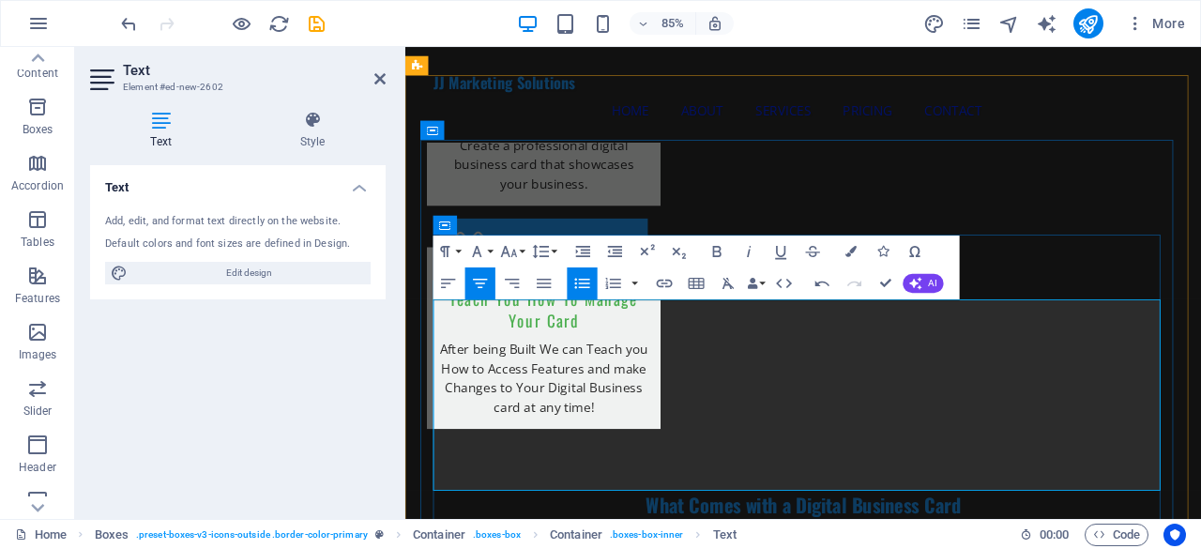
drag, startPoint x: 958, startPoint y: 557, endPoint x: 739, endPoint y: 346, distance: 304.0
click at [852, 247] on icon "button" at bounding box center [851, 251] width 11 height 11
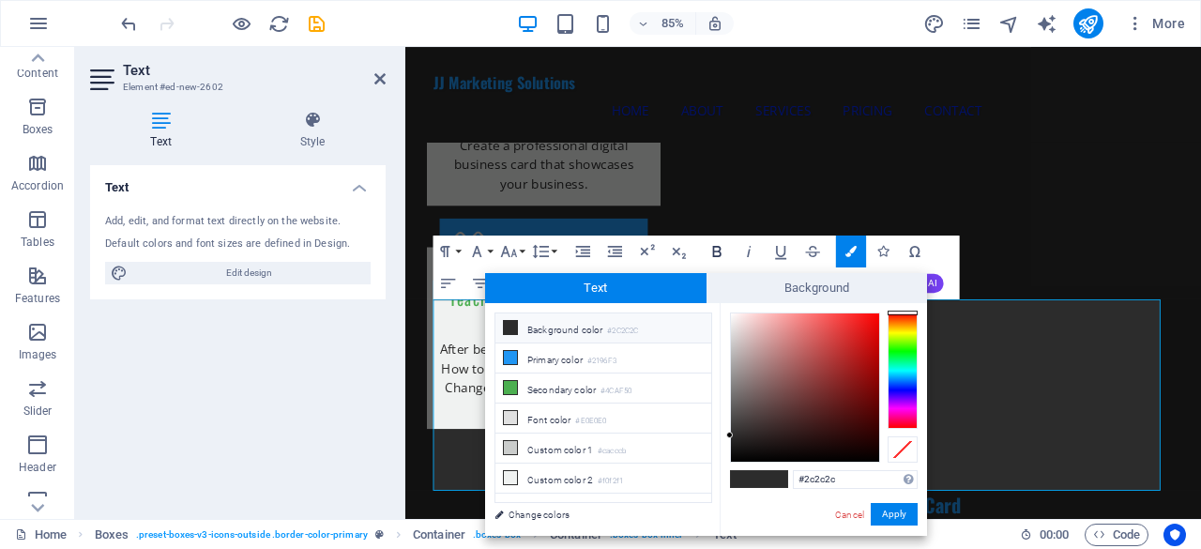
click at [723, 252] on icon "button" at bounding box center [717, 251] width 19 height 19
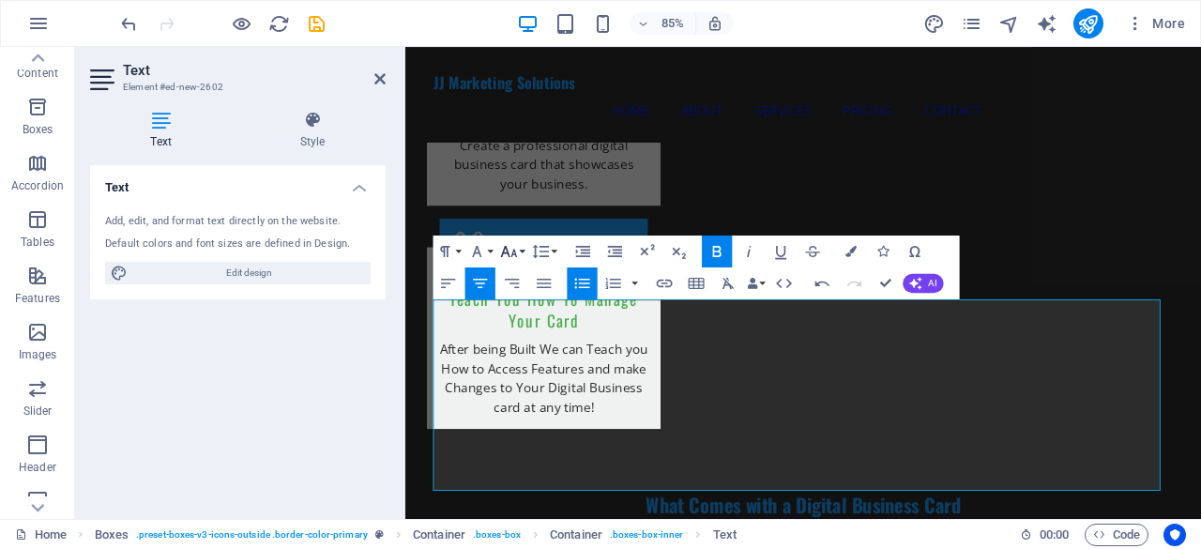
click at [508, 251] on icon "button" at bounding box center [509, 251] width 16 height 11
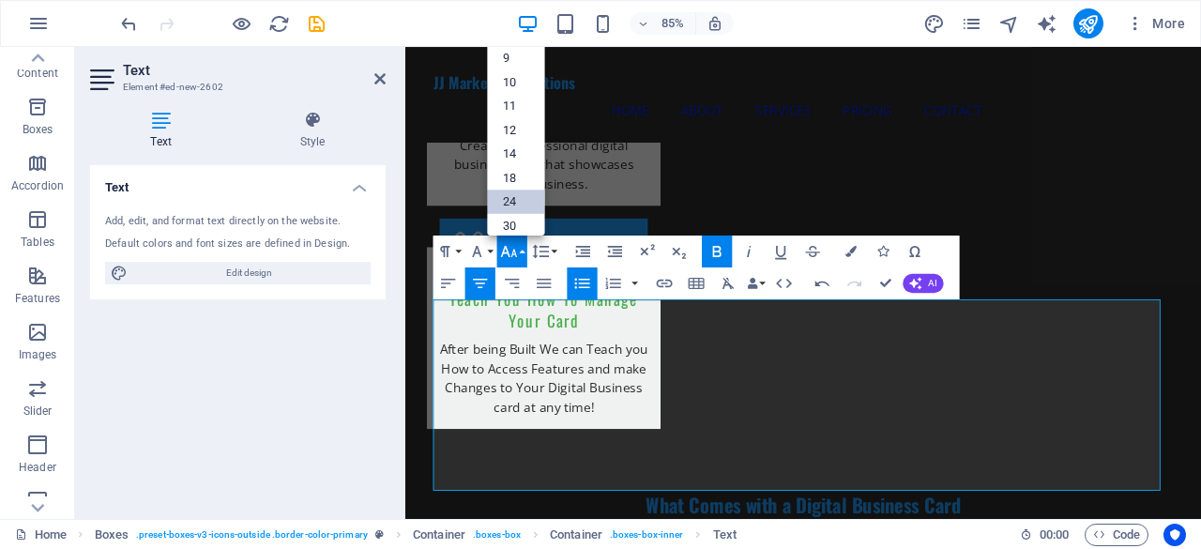
click at [521, 196] on link "24" at bounding box center [516, 202] width 57 height 24
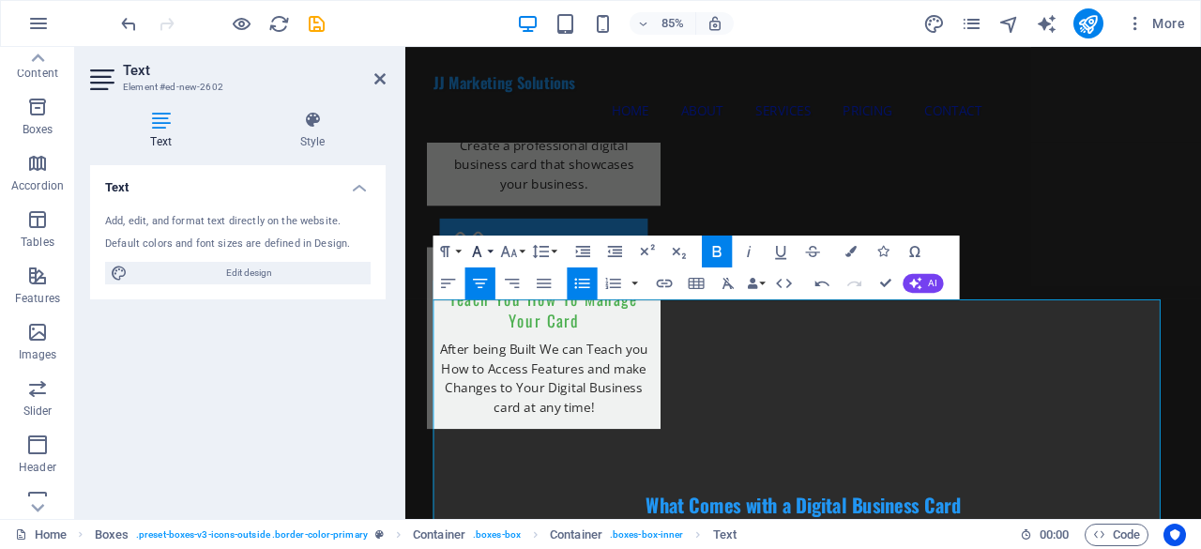
click at [488, 248] on button "Font Family" at bounding box center [481, 252] width 30 height 32
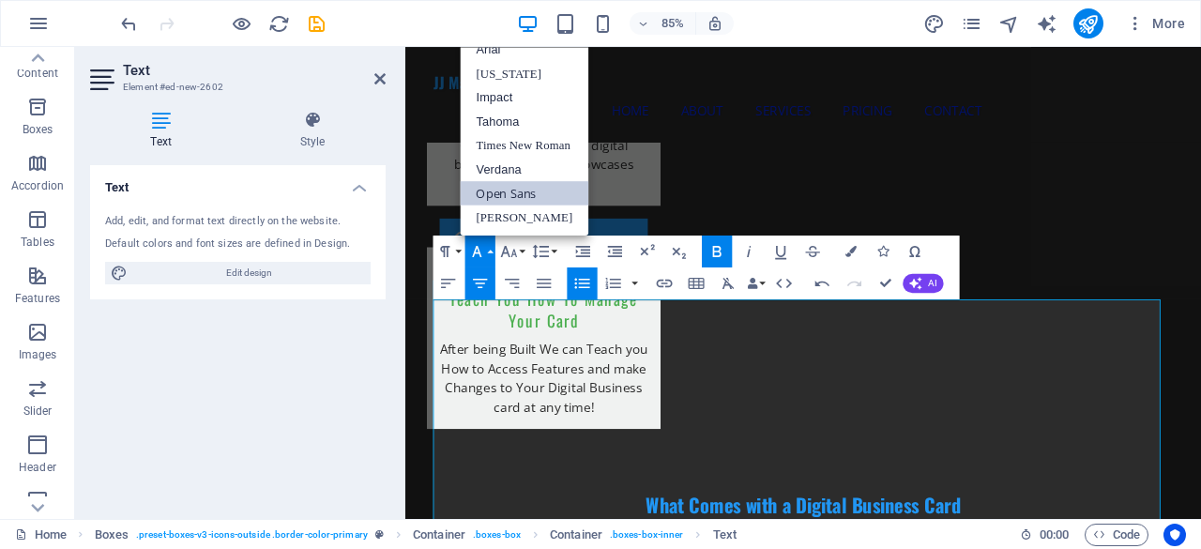
scroll to position [0, 0]
click at [508, 104] on link "Impact" at bounding box center [525, 97] width 129 height 24
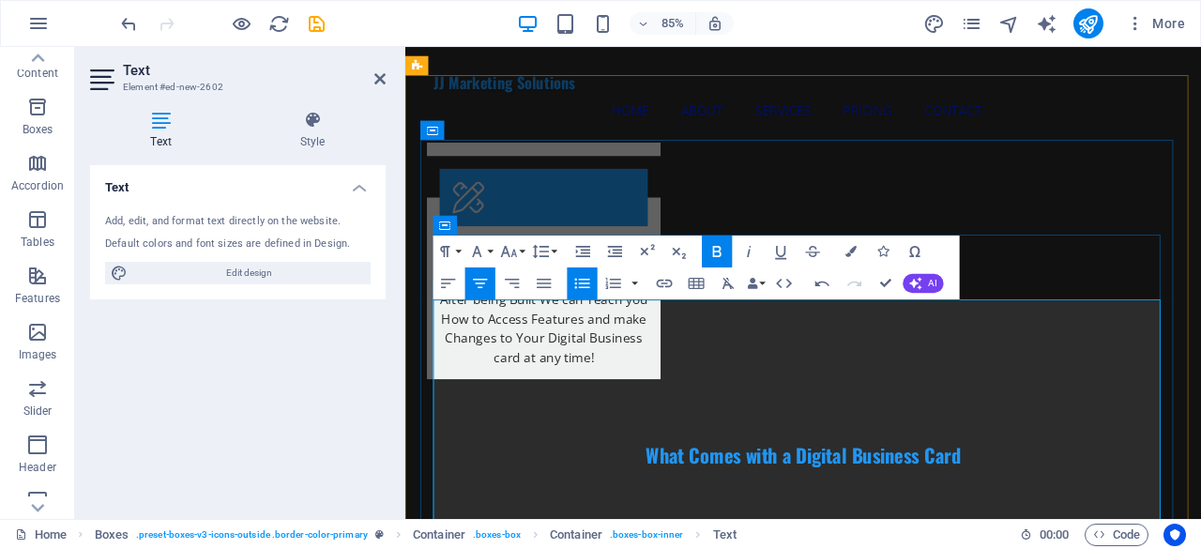
scroll to position [2270, 0]
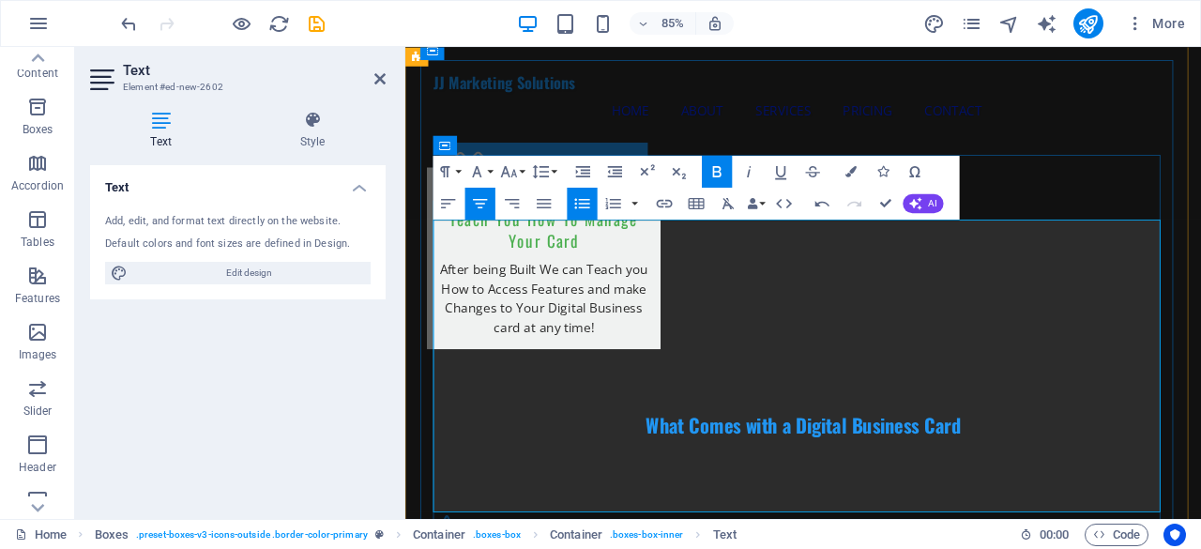
drag, startPoint x: 970, startPoint y: 577, endPoint x: 832, endPoint y: 267, distance: 339.4
click at [855, 170] on icon "button" at bounding box center [851, 171] width 11 height 11
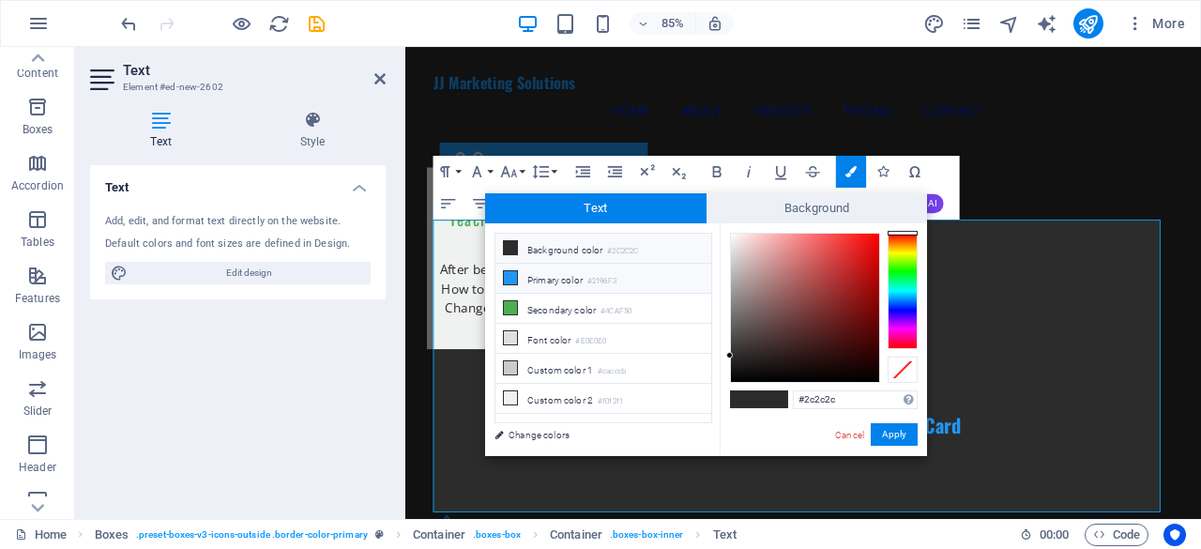
click at [597, 283] on small "#2196F3" at bounding box center [602, 281] width 29 height 13
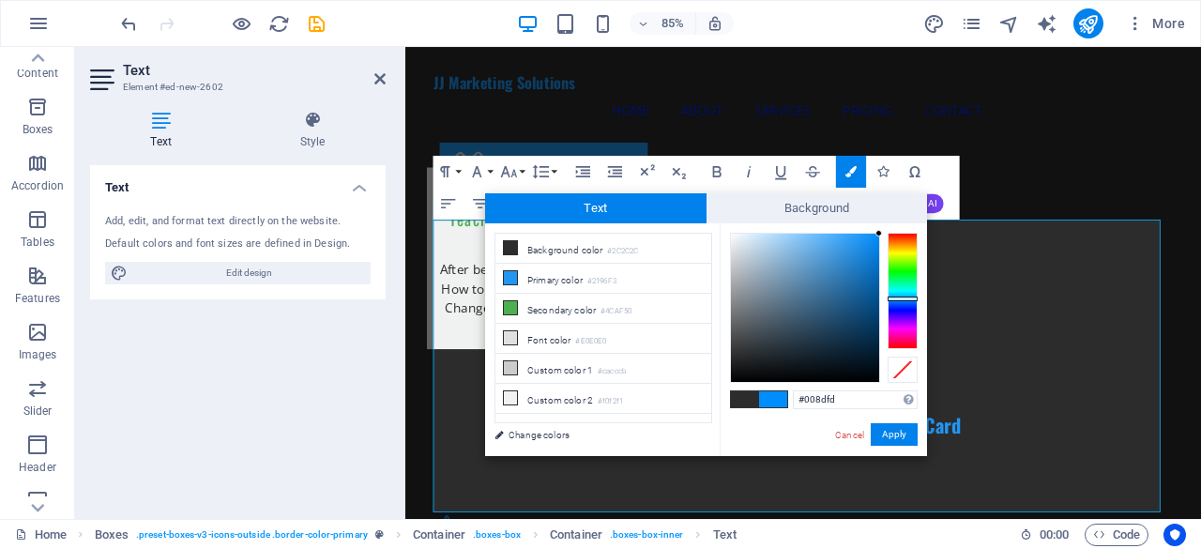
drag, startPoint x: 862, startPoint y: 244, endPoint x: 881, endPoint y: 234, distance: 22.2
click at [881, 234] on div at bounding box center [824, 308] width 188 height 150
type input "#0289f5"
click at [878, 238] on div at bounding box center [877, 238] width 7 height 7
click at [901, 432] on button "Apply" at bounding box center [894, 434] width 47 height 23
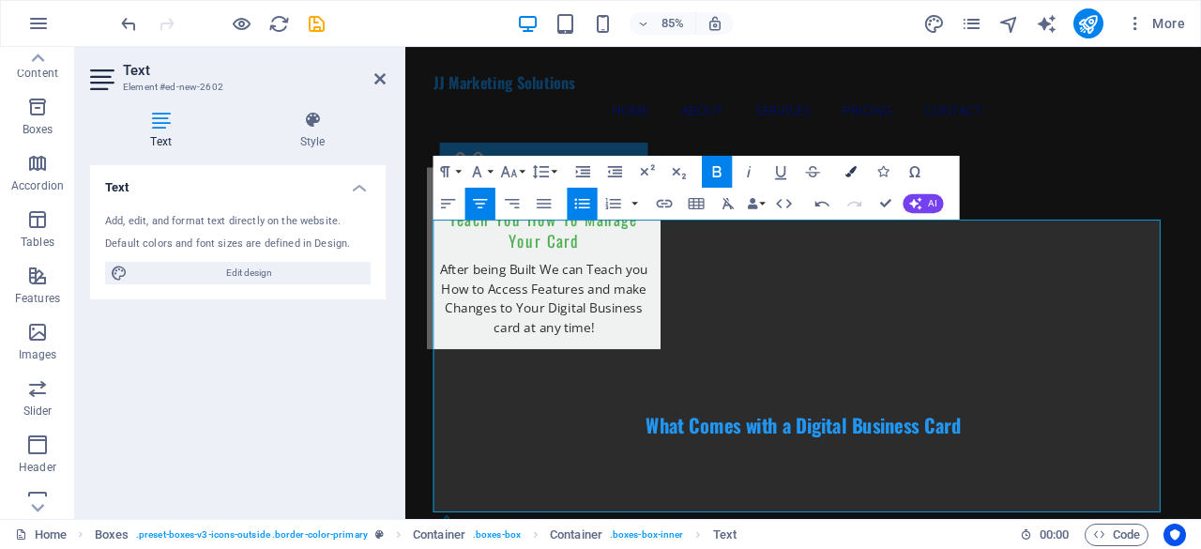
click at [860, 172] on button "Colors" at bounding box center [851, 172] width 30 height 32
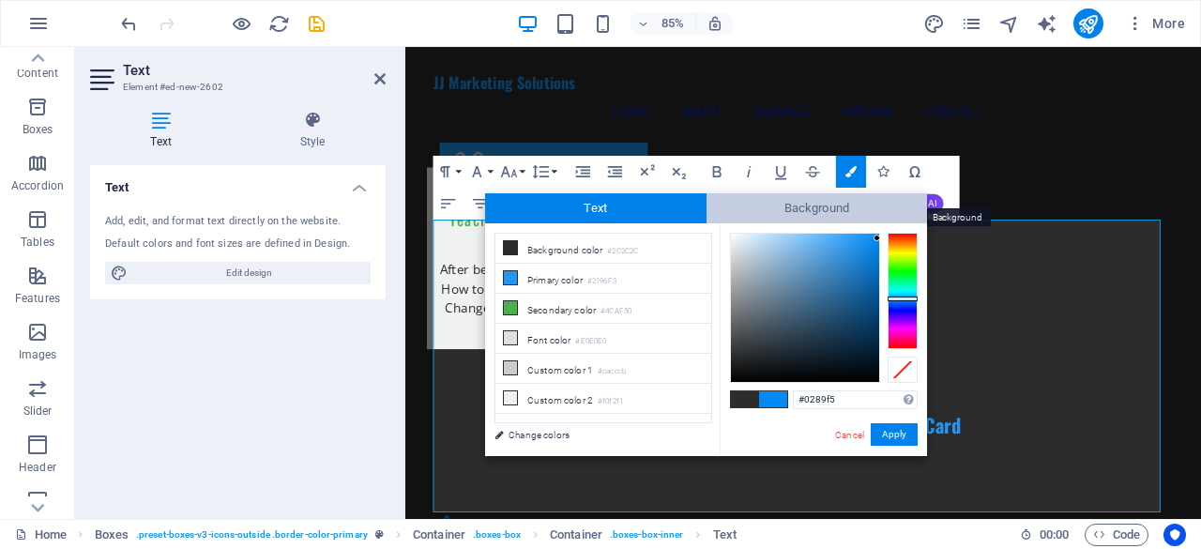
click at [740, 213] on span "Background" at bounding box center [817, 208] width 221 height 30
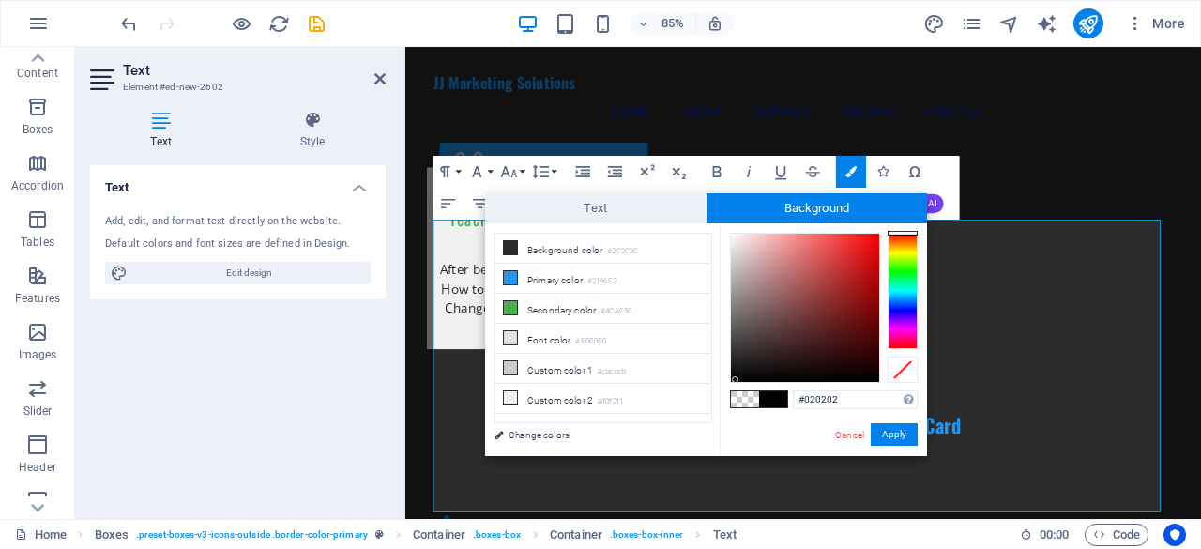
drag, startPoint x: 730, startPoint y: 234, endPoint x: 736, endPoint y: 380, distance: 146.5
click at [736, 380] on div at bounding box center [735, 379] width 7 height 7
click at [902, 438] on button "Apply" at bounding box center [894, 434] width 47 height 23
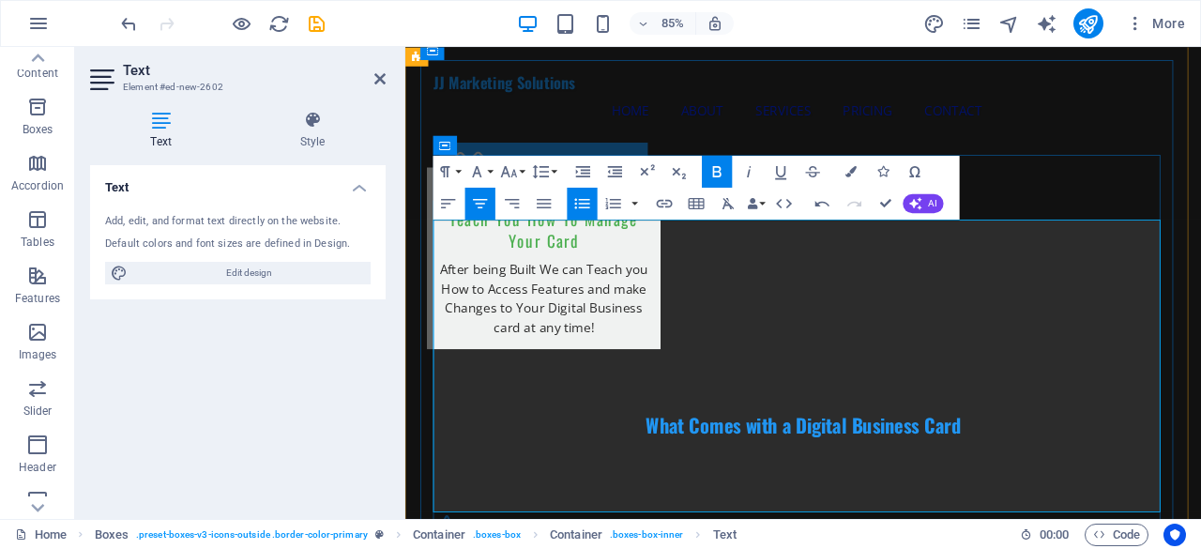
click at [847, 168] on icon "button" at bounding box center [851, 171] width 11 height 11
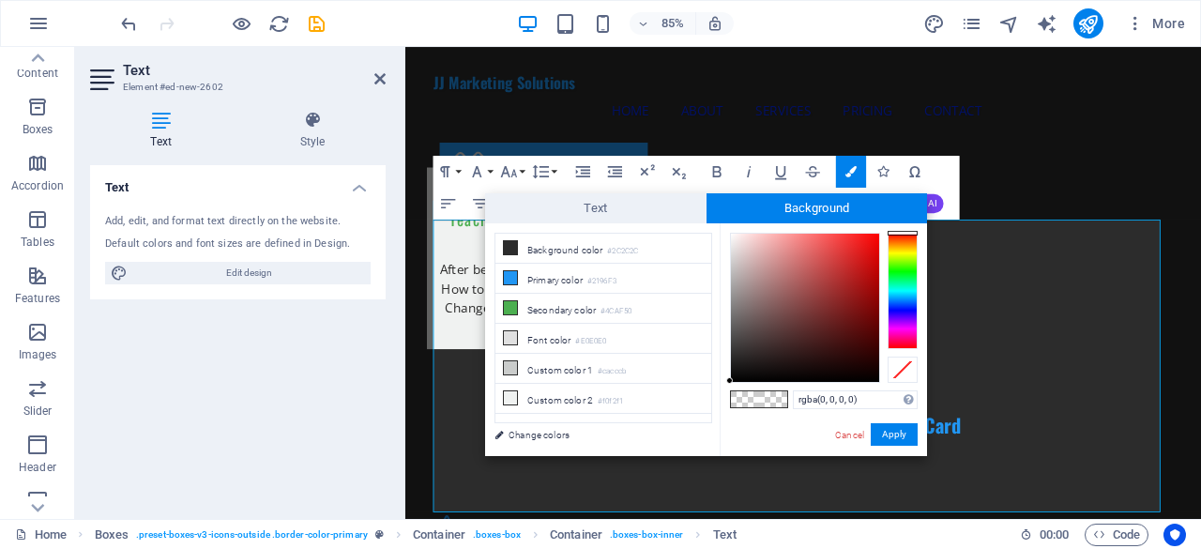
click at [756, 391] on span at bounding box center [745, 399] width 28 height 16
click at [755, 395] on span at bounding box center [745, 399] width 28 height 16
drag, startPoint x: 730, startPoint y: 376, endPoint x: 725, endPoint y: 212, distance: 164.3
click at [725, 212] on div "Text Background less Background color #2C2C2C Primary color #2196F3 Secondary c…" at bounding box center [706, 324] width 442 height 263
type input "#fdfdfd"
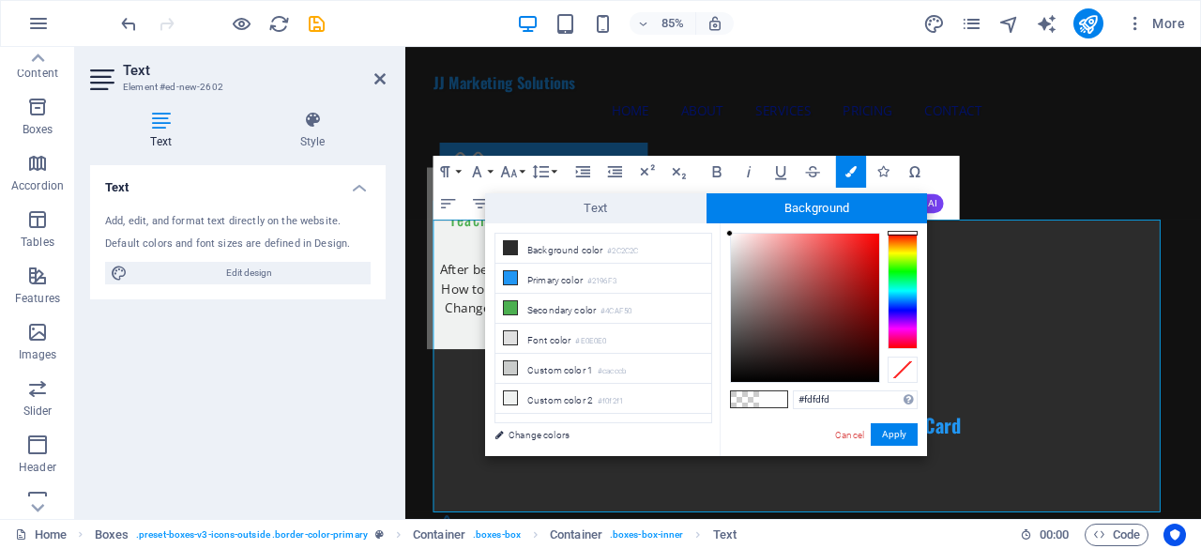
click at [726, 234] on div at bounding box center [729, 233] width 7 height 7
click at [892, 440] on button "Apply" at bounding box center [894, 434] width 47 height 23
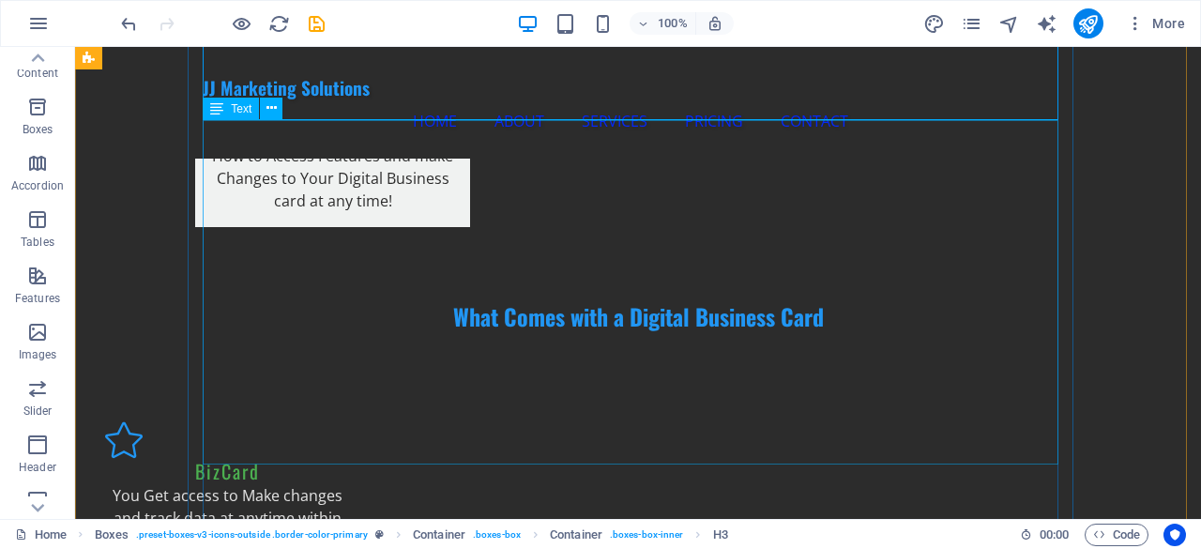
scroll to position [2387, 0]
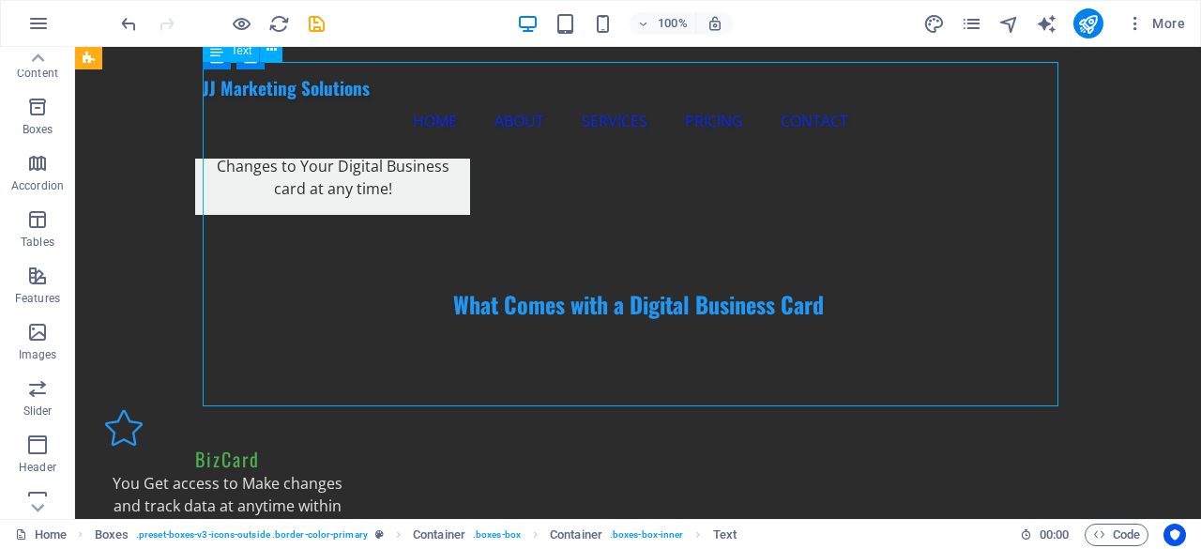
drag, startPoint x: 745, startPoint y: 397, endPoint x: 704, endPoint y: 382, distance: 43.9
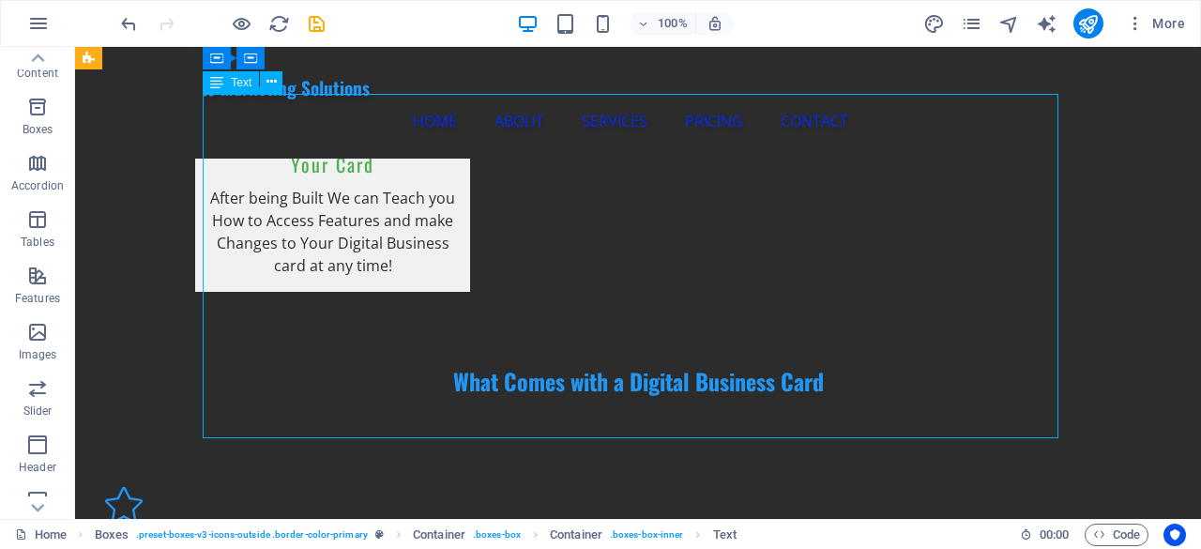
scroll to position [2293, 0]
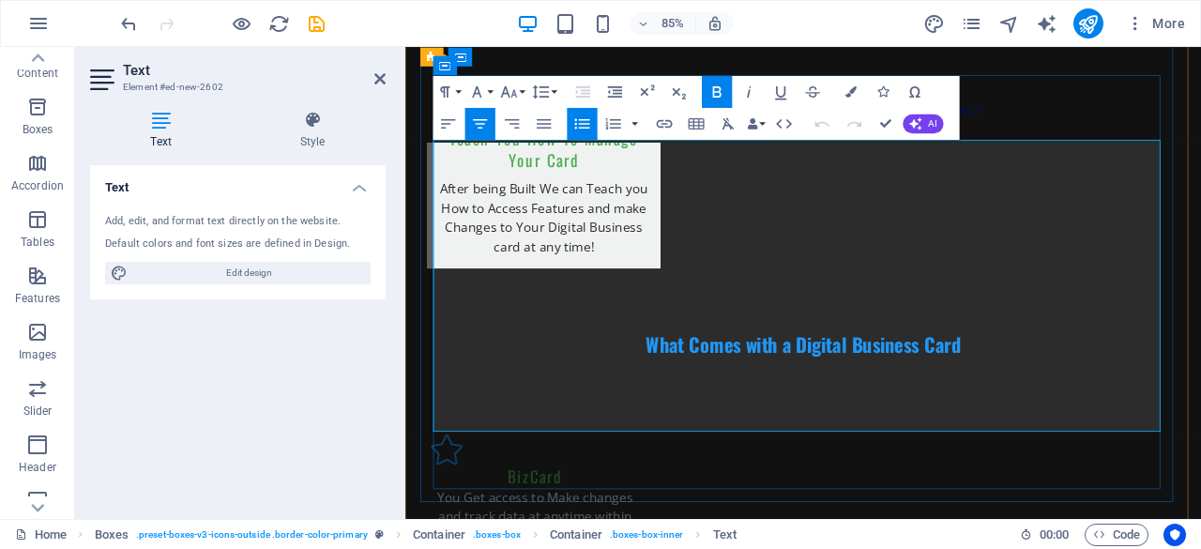
drag, startPoint x: 964, startPoint y: 480, endPoint x: 806, endPoint y: 182, distance: 336.7
click at [449, 120] on icon "button" at bounding box center [448, 123] width 19 height 19
click at [488, 125] on icon "button" at bounding box center [480, 123] width 19 height 19
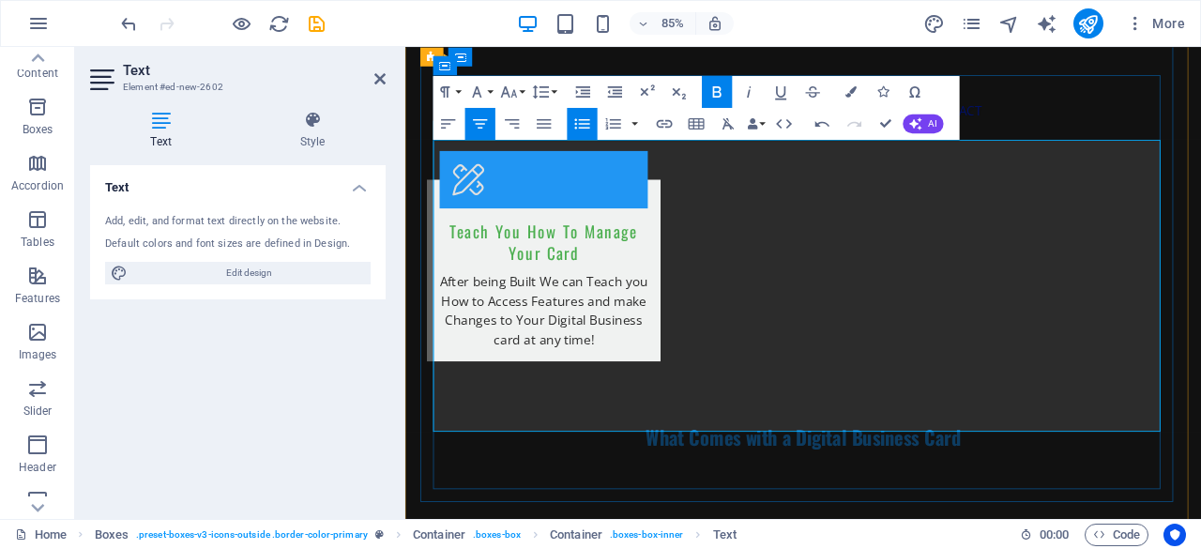
scroll to position [2177, 0]
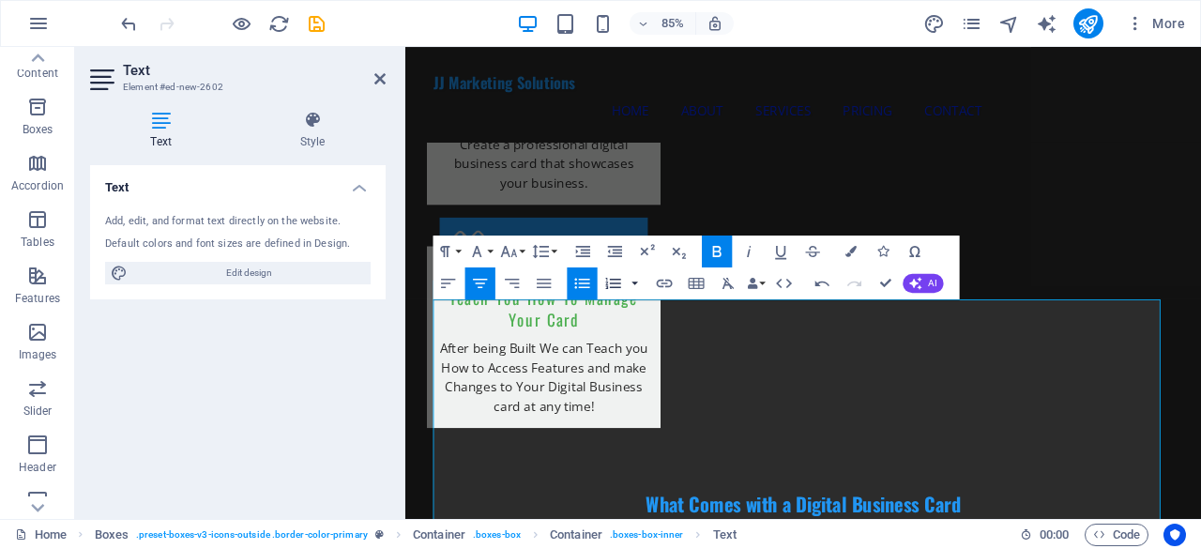
click at [638, 282] on button "button" at bounding box center [635, 283] width 13 height 32
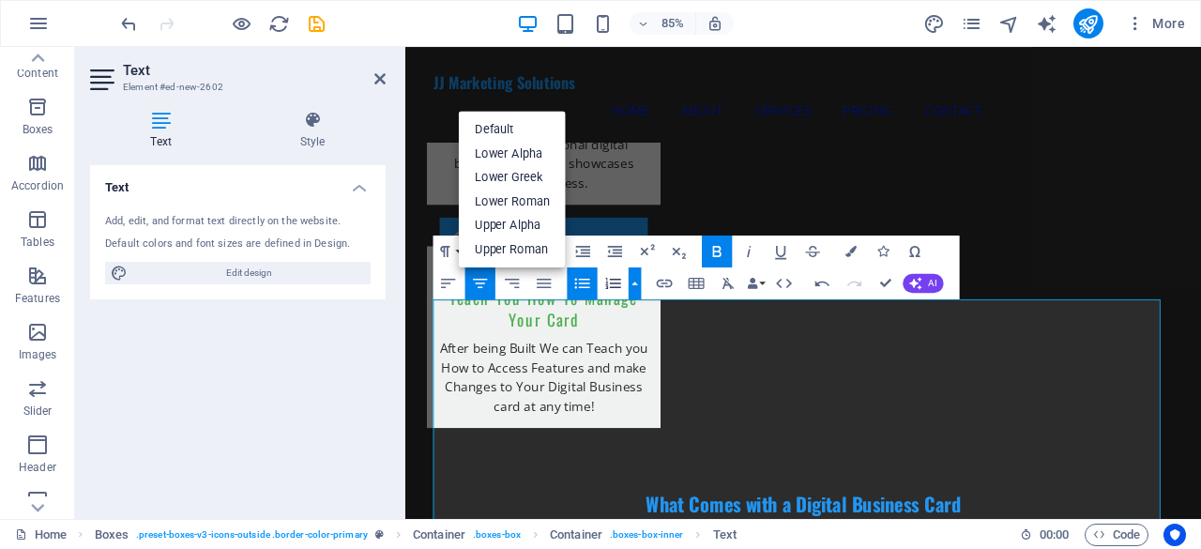
click at [638, 282] on button "button" at bounding box center [635, 283] width 13 height 32
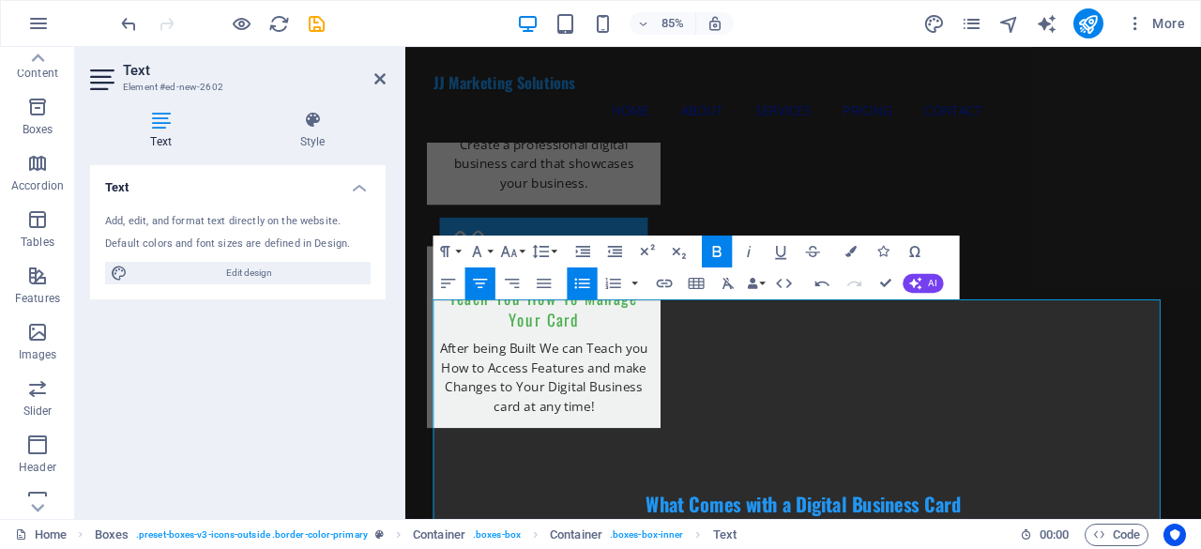
click at [725, 249] on icon "button" at bounding box center [717, 250] width 19 height 19
click at [865, 245] on button "Colors" at bounding box center [851, 251] width 30 height 32
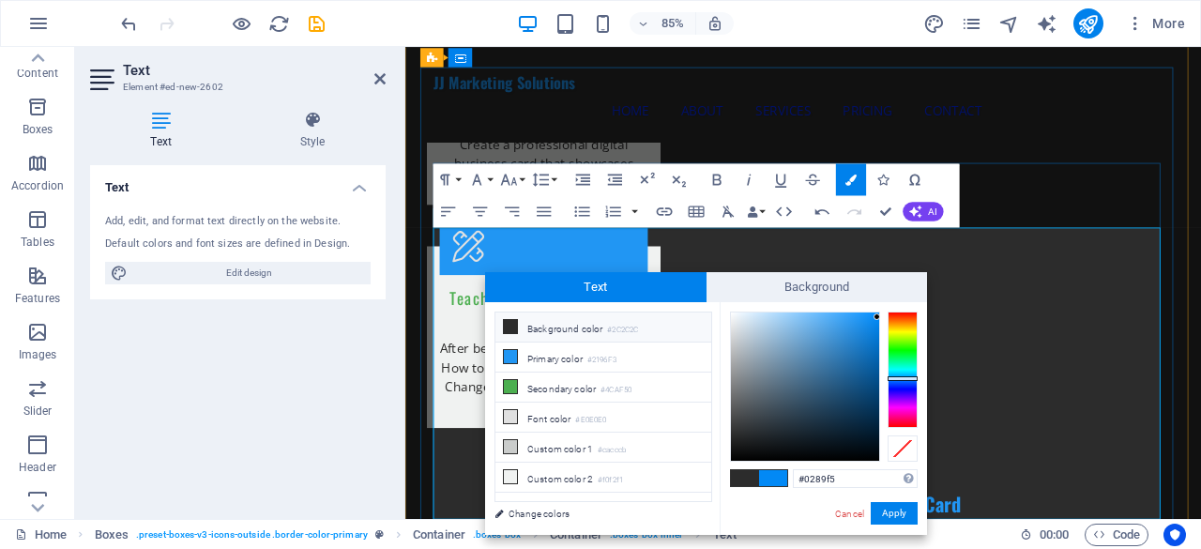
scroll to position [2262, 0]
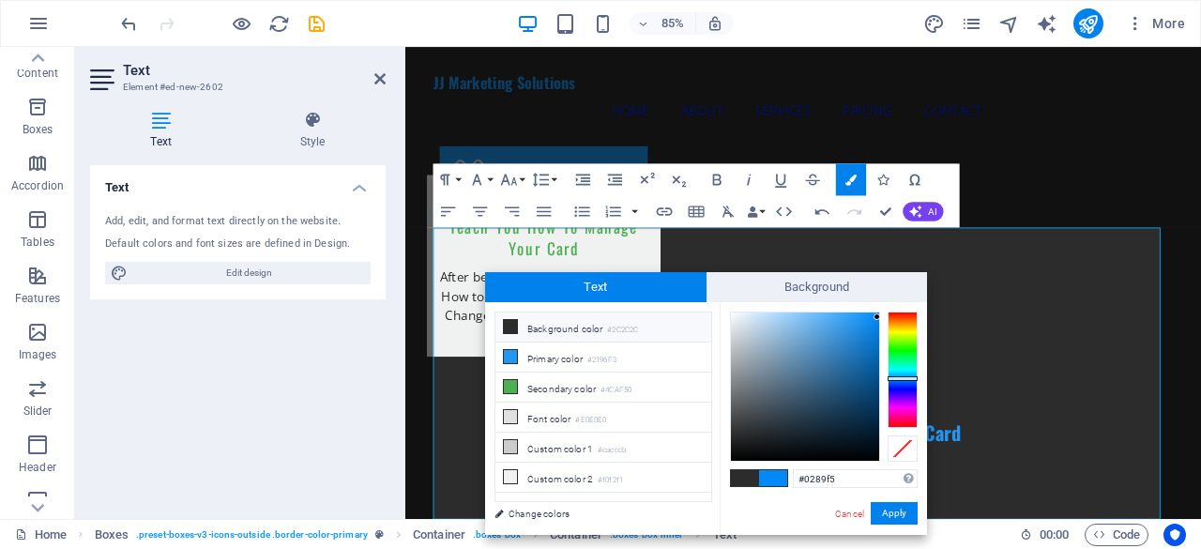
click at [687, 326] on li "Background color #2C2C2C" at bounding box center [604, 328] width 216 height 30
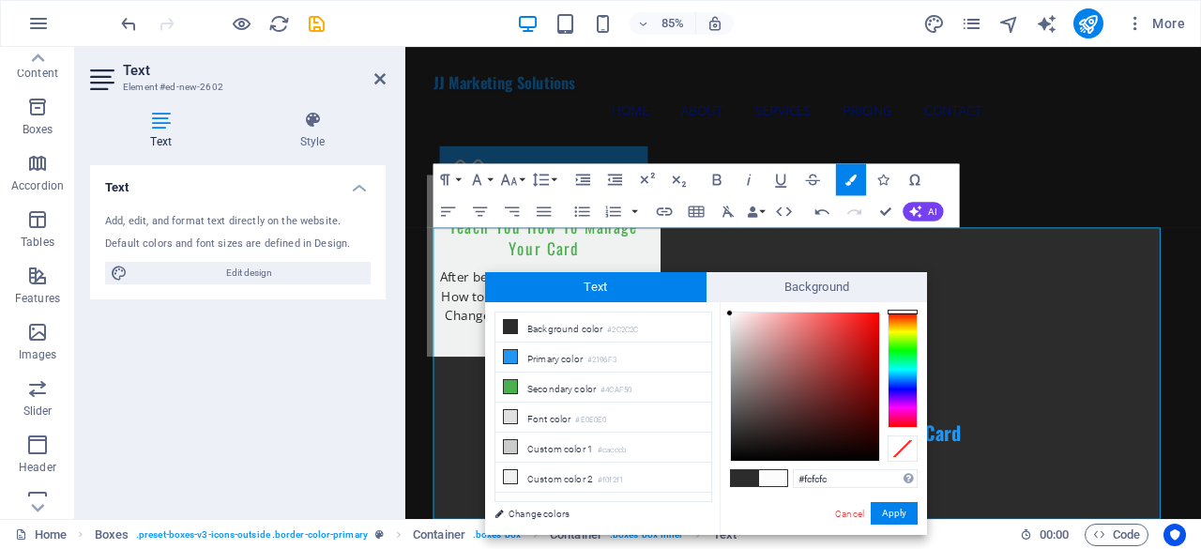
click at [731, 313] on div at bounding box center [805, 387] width 148 height 148
click at [891, 517] on button "Apply" at bounding box center [894, 513] width 47 height 23
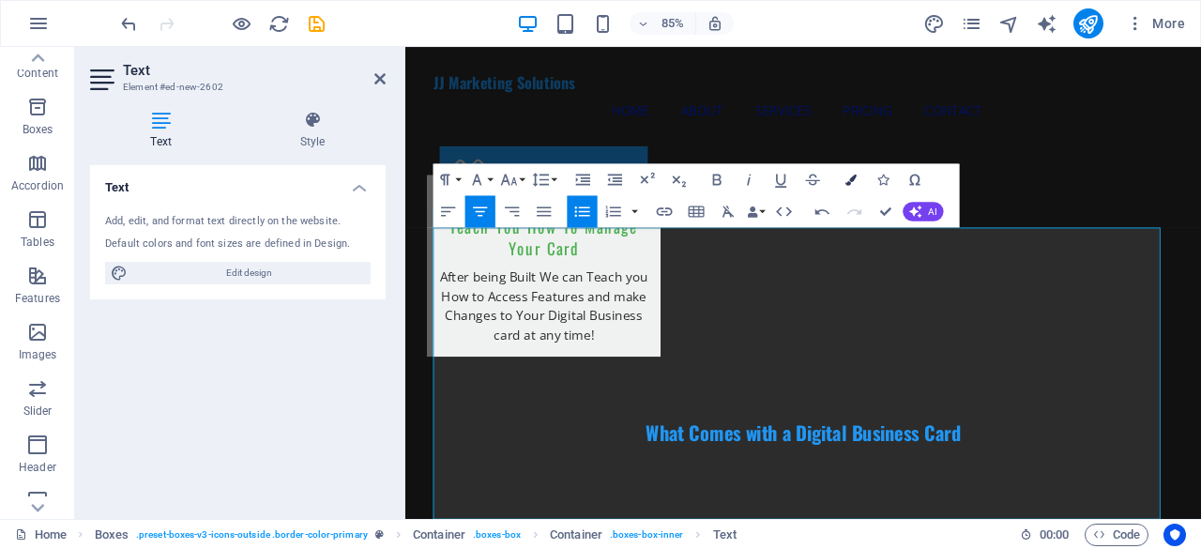
click at [852, 181] on icon "button" at bounding box center [851, 179] width 11 height 11
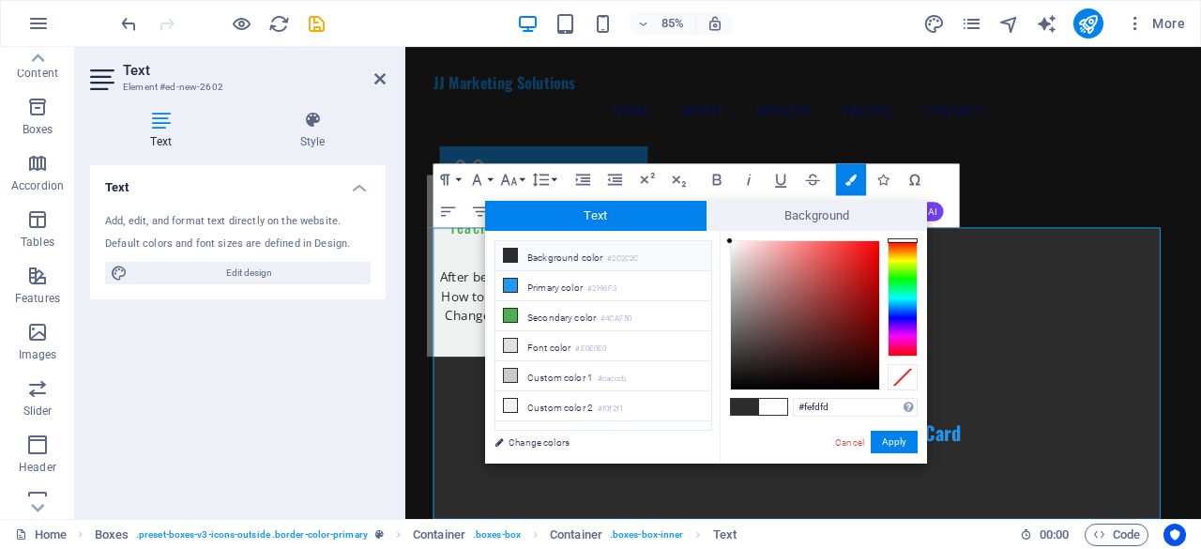
click at [614, 262] on small "#2C2C2C" at bounding box center [622, 258] width 31 height 13
drag, startPoint x: 728, startPoint y: 359, endPoint x: 723, endPoint y: 239, distance: 120.3
click at [723, 239] on div "#ffffff Supported formats #0852ed rgb(8, 82, 237) rgba(8, 82, 237, 90%) hsv(221…" at bounding box center [823, 483] width 207 height 505
type input "#fdf9f9"
click at [732, 241] on div at bounding box center [731, 240] width 7 height 7
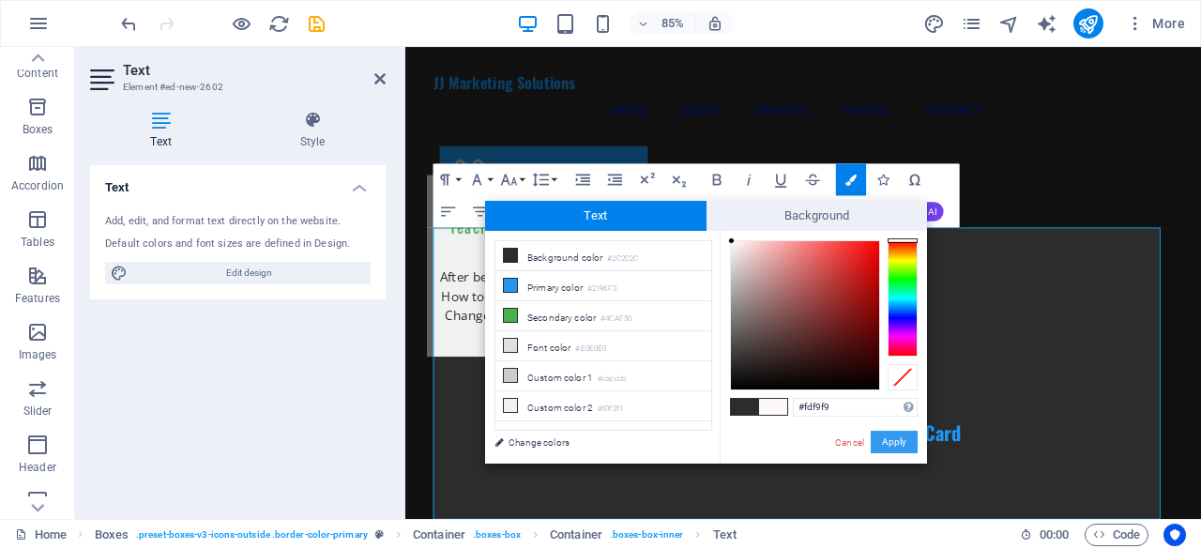
click at [880, 444] on button "Apply" at bounding box center [894, 442] width 47 height 23
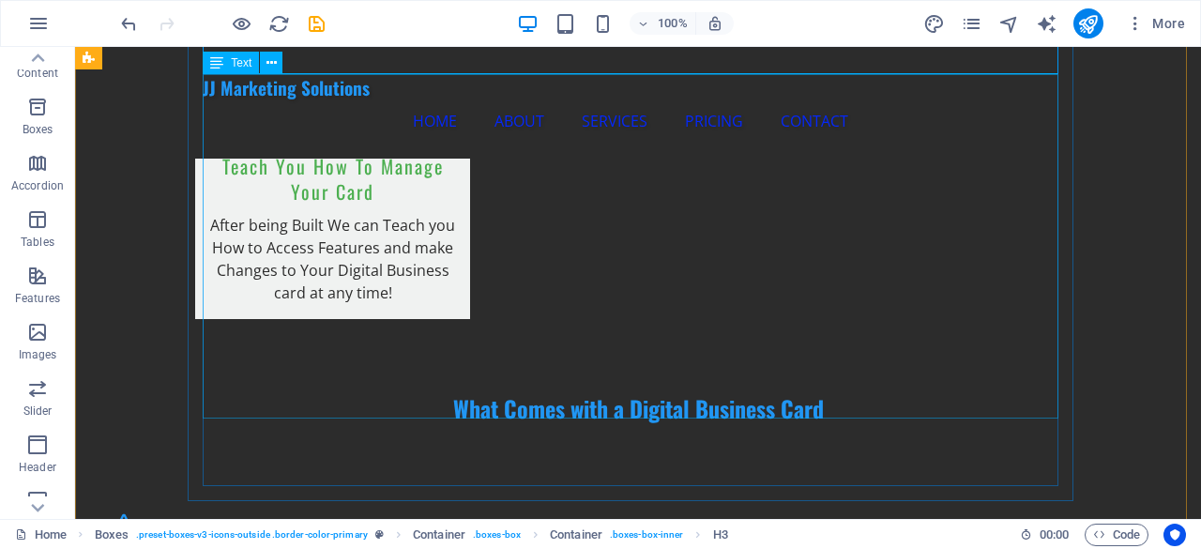
scroll to position [2378, 0]
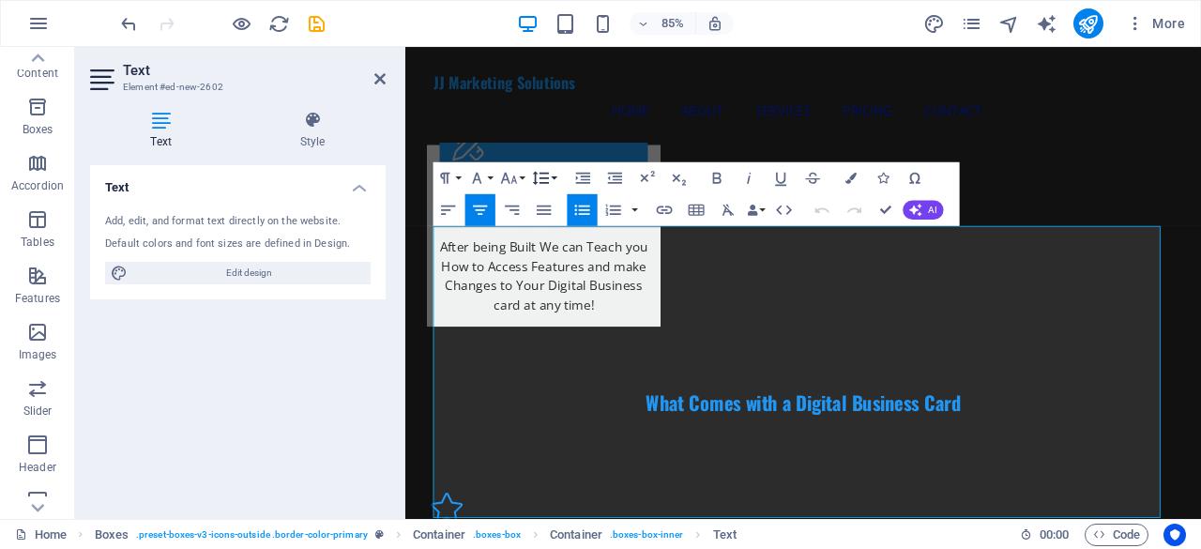
scroll to position [2262, 0]
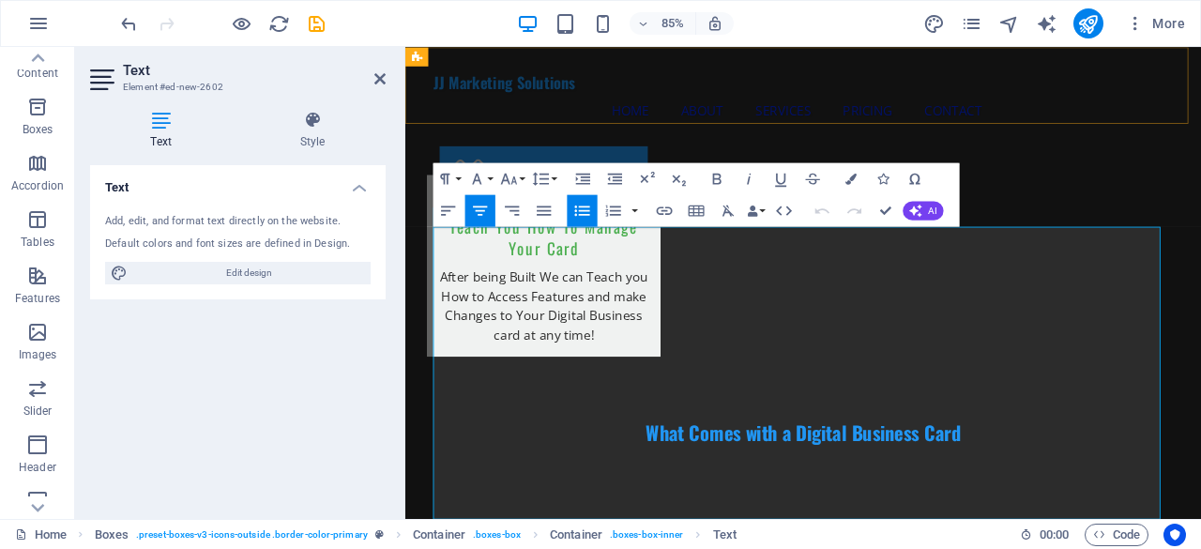
click at [667, 129] on div "JJ Marketing Solutions Home About Services Pricing Contact Menu" at bounding box center [873, 103] width 937 height 112
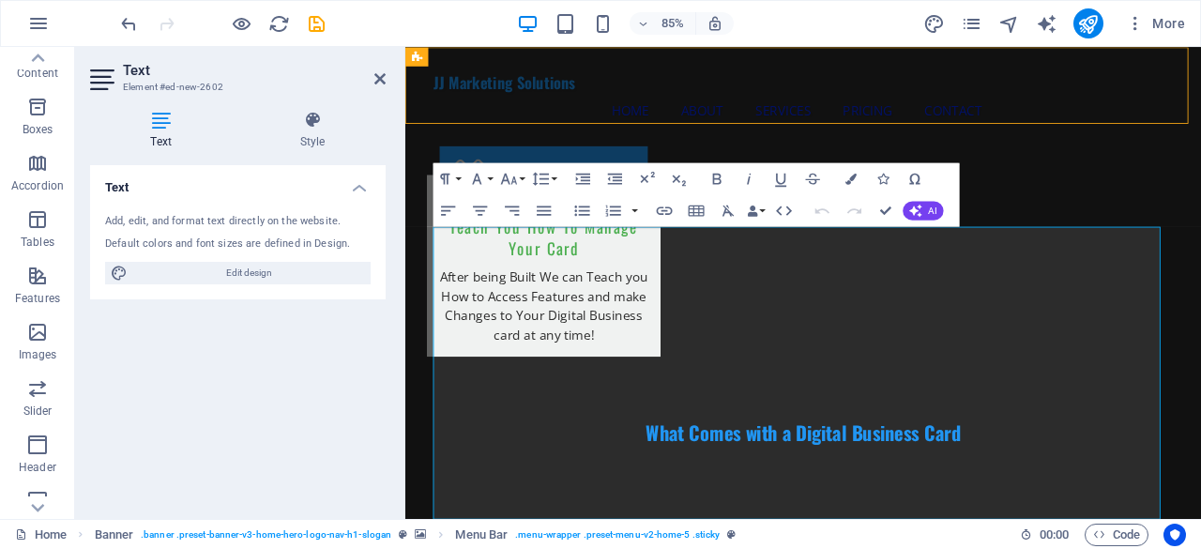
scroll to position [2190, 0]
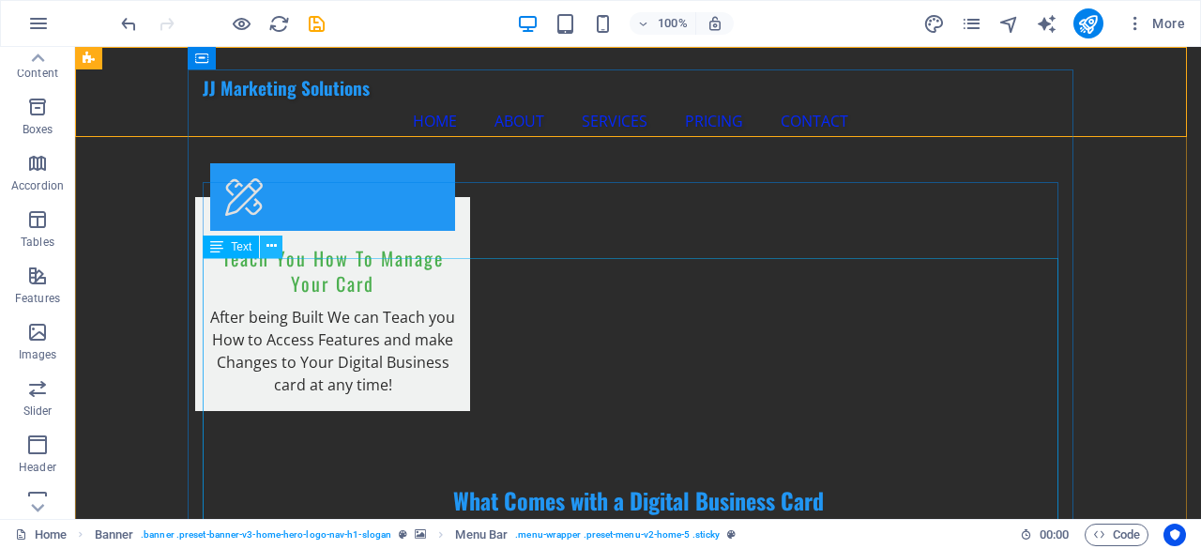
click at [272, 254] on icon at bounding box center [272, 247] width 10 height 20
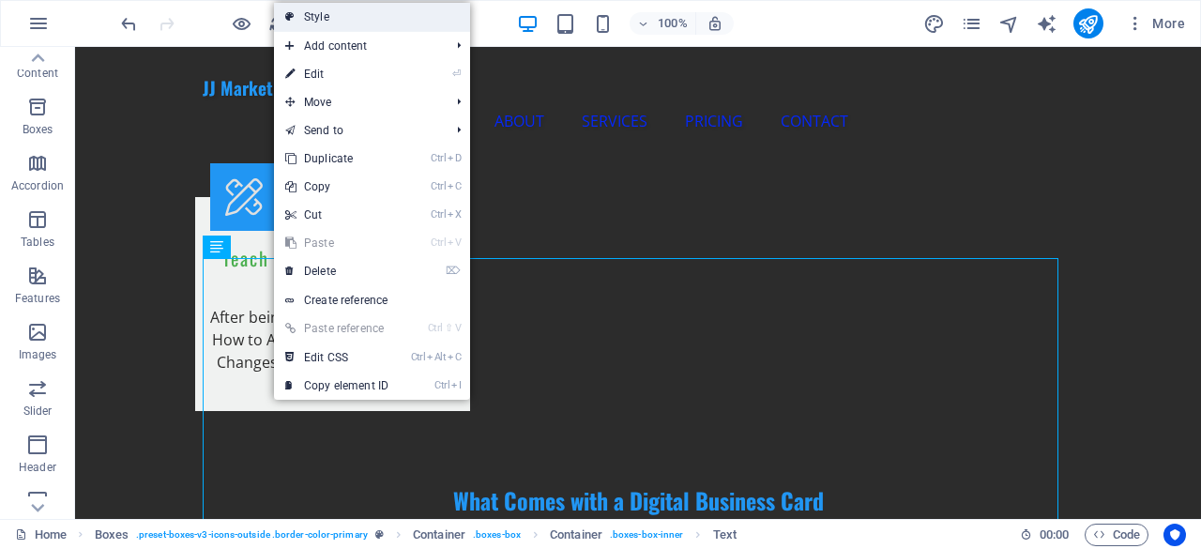
click at [348, 13] on link "Style" at bounding box center [372, 17] width 196 height 28
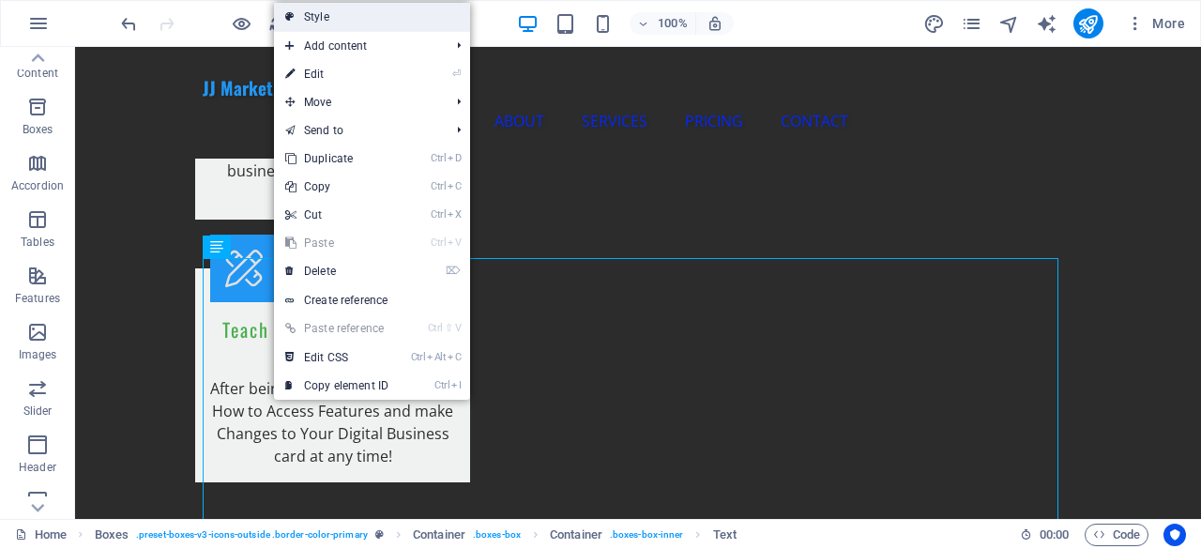
scroll to position [2262, 0]
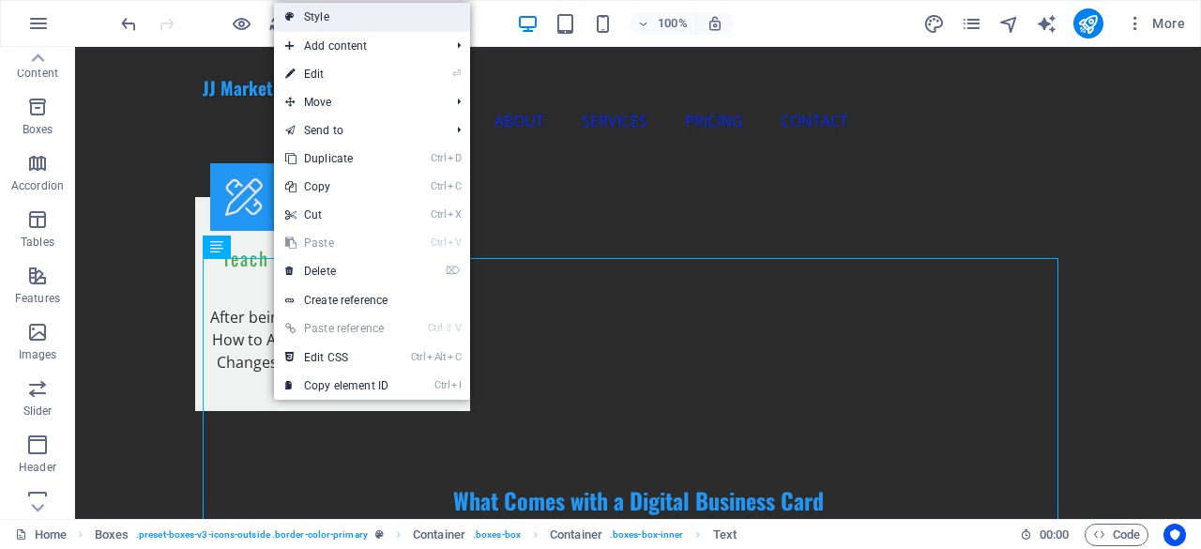
select select "rem"
select select "px"
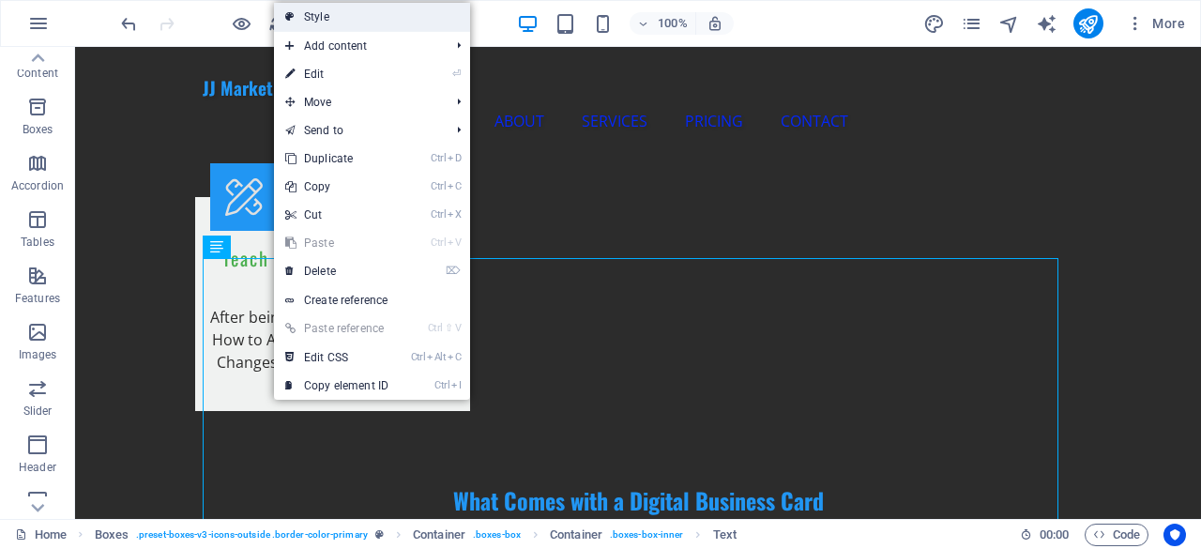
select select "preset-boxes-v3-icons-outside"
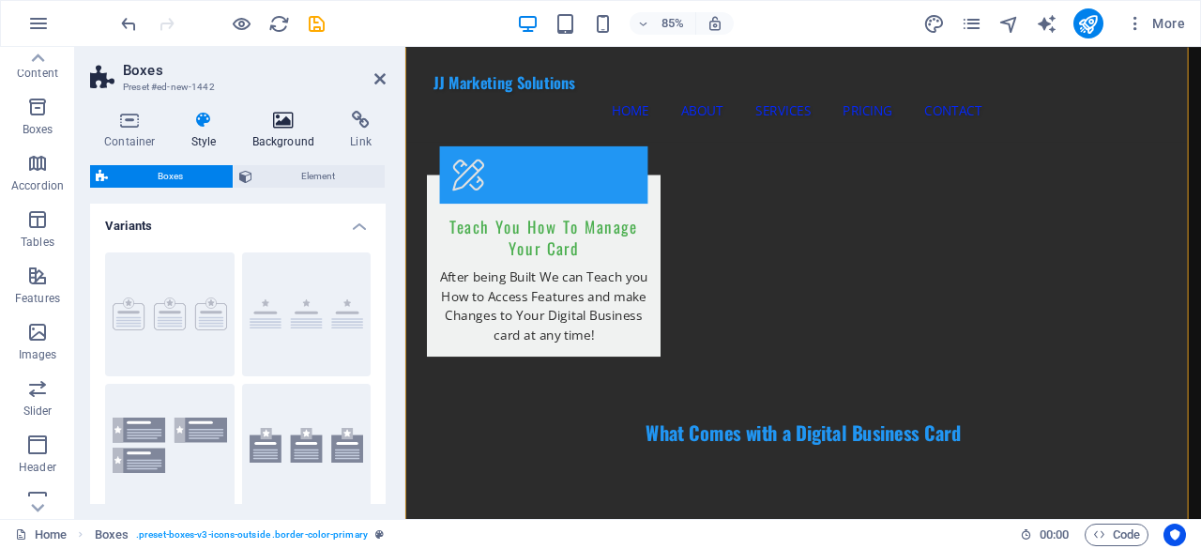
click at [279, 132] on h4 "Background" at bounding box center [287, 130] width 99 height 39
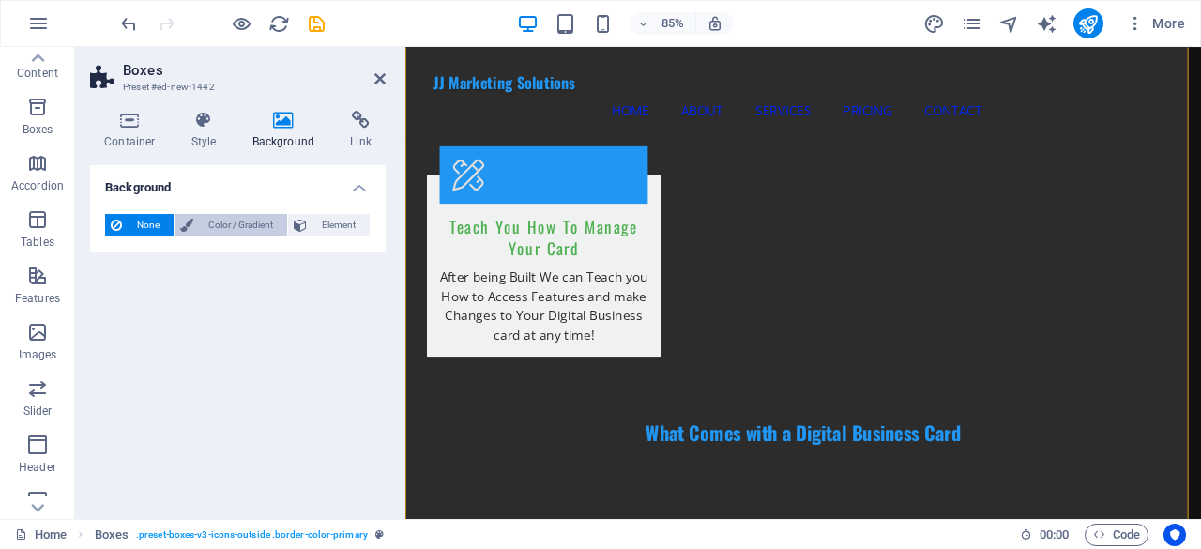
click at [216, 227] on span "Color / Gradient" at bounding box center [240, 225] width 83 height 23
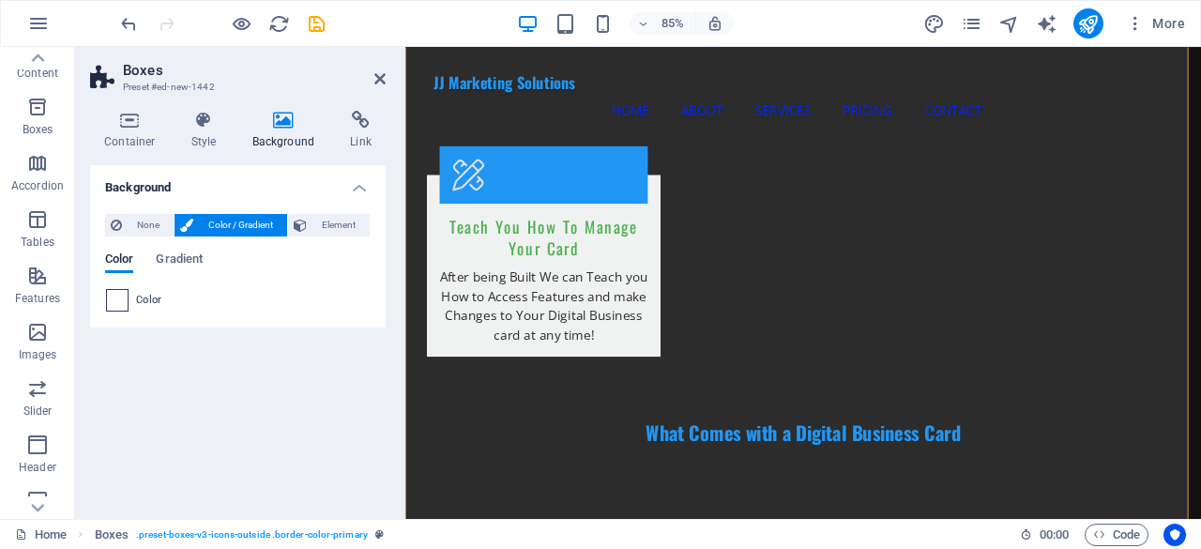
click at [116, 298] on span at bounding box center [117, 300] width 21 height 21
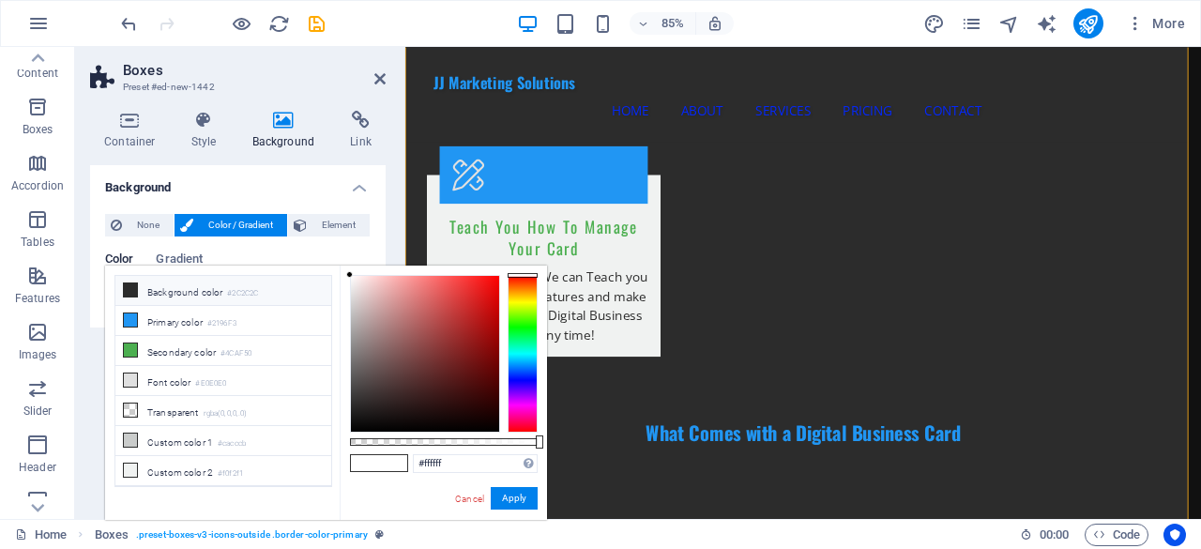
click at [127, 290] on icon at bounding box center [130, 289] width 13 height 13
type input "#2c2c2c"
click at [1200, 117] on div "JJ Marketing Solutions Home About Services Pricing Contact Menu" at bounding box center [873, 103] width 937 height 112
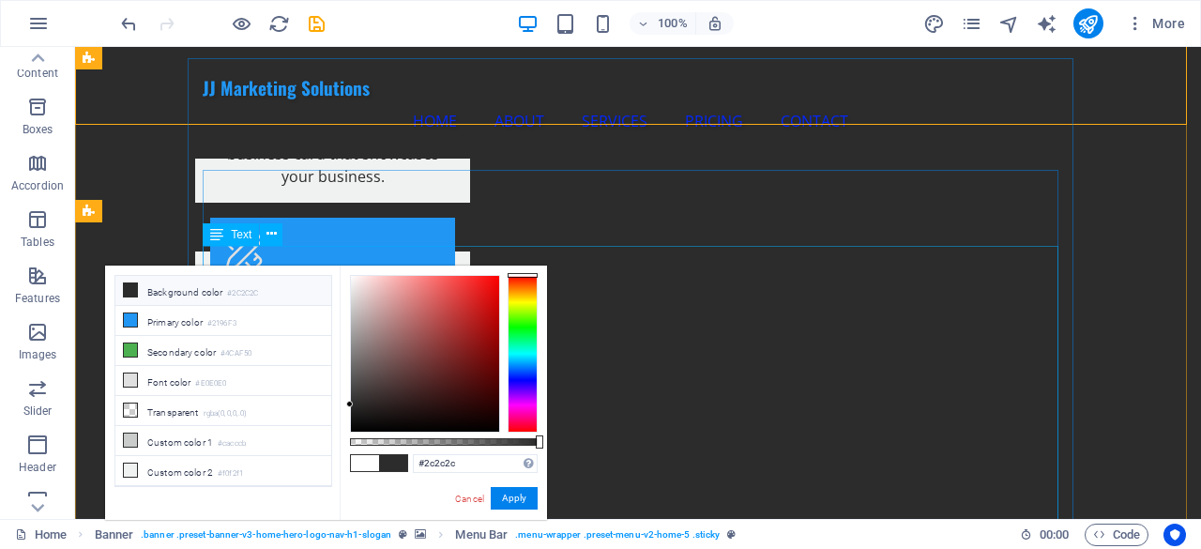
scroll to position [2097, 0]
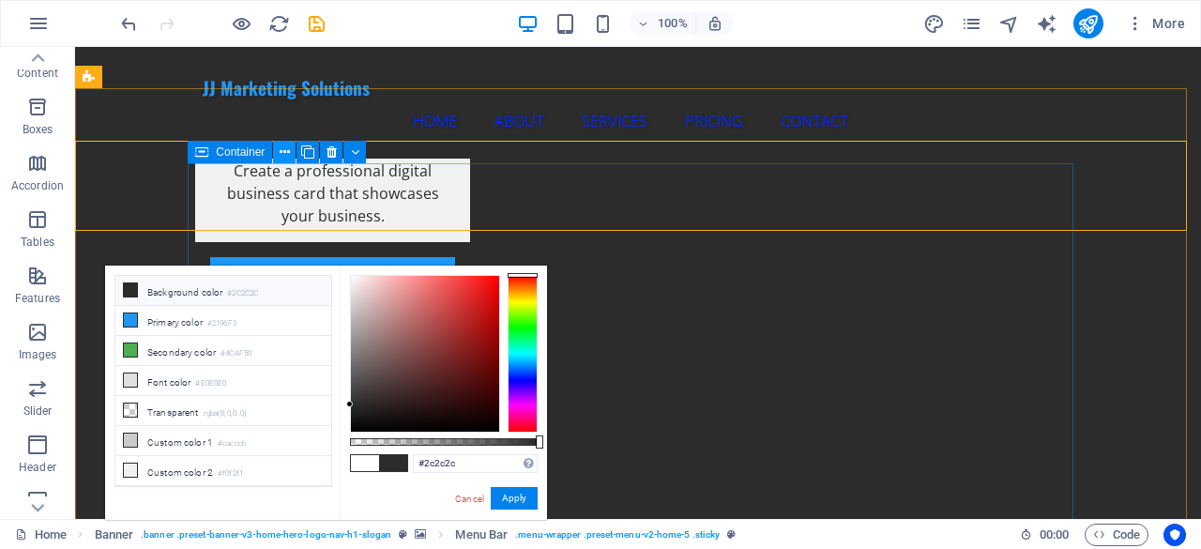
click at [285, 153] on icon at bounding box center [285, 153] width 10 height 20
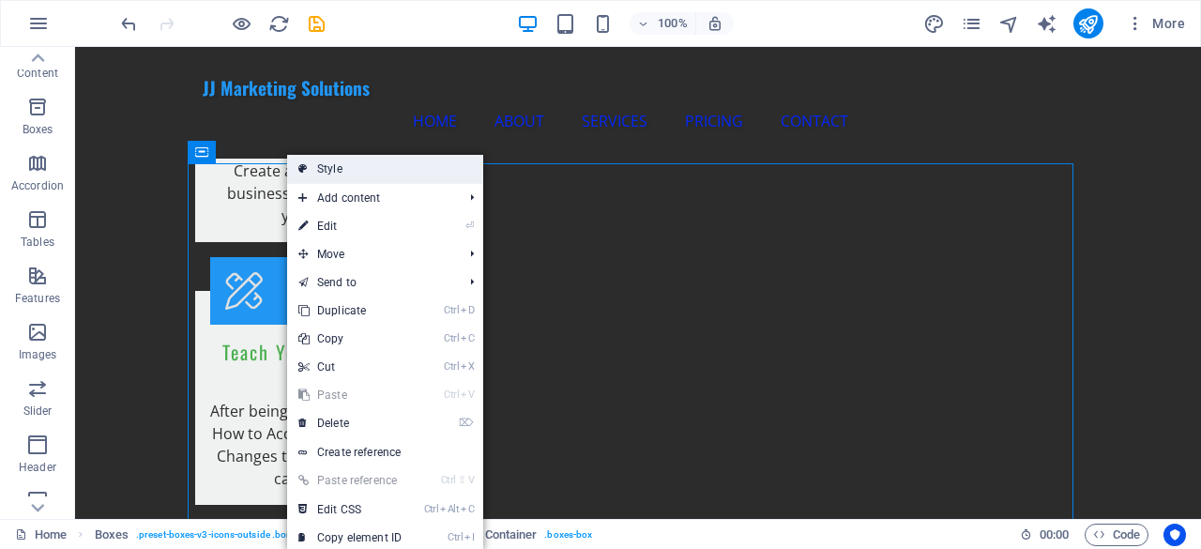
click at [309, 162] on link "Style" at bounding box center [385, 169] width 196 height 28
select select "rem"
select select "px"
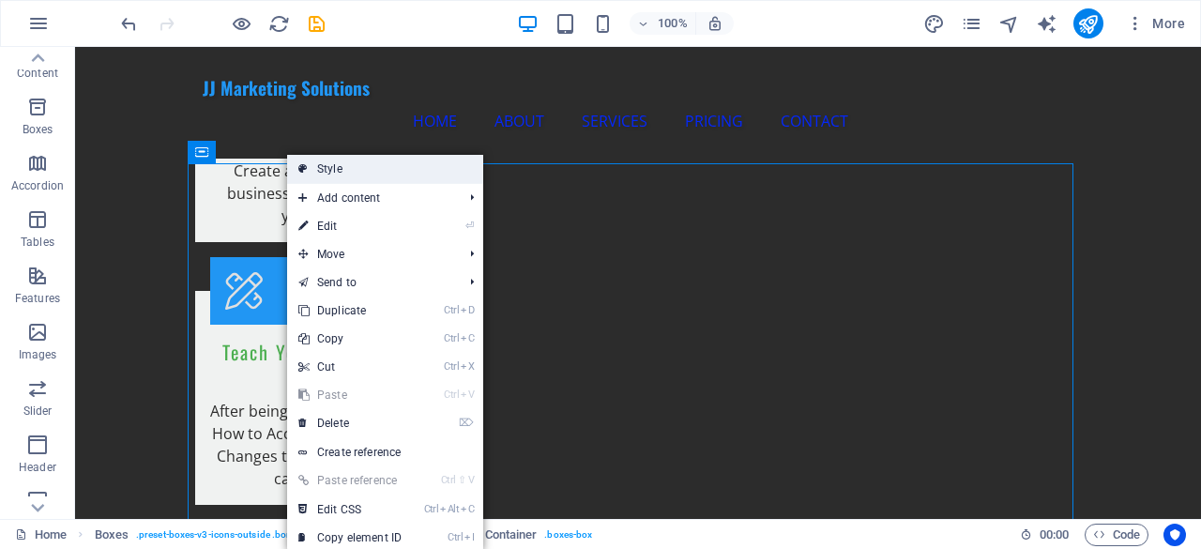
select select "px"
select select "preset-boxes-v3-icons-outside"
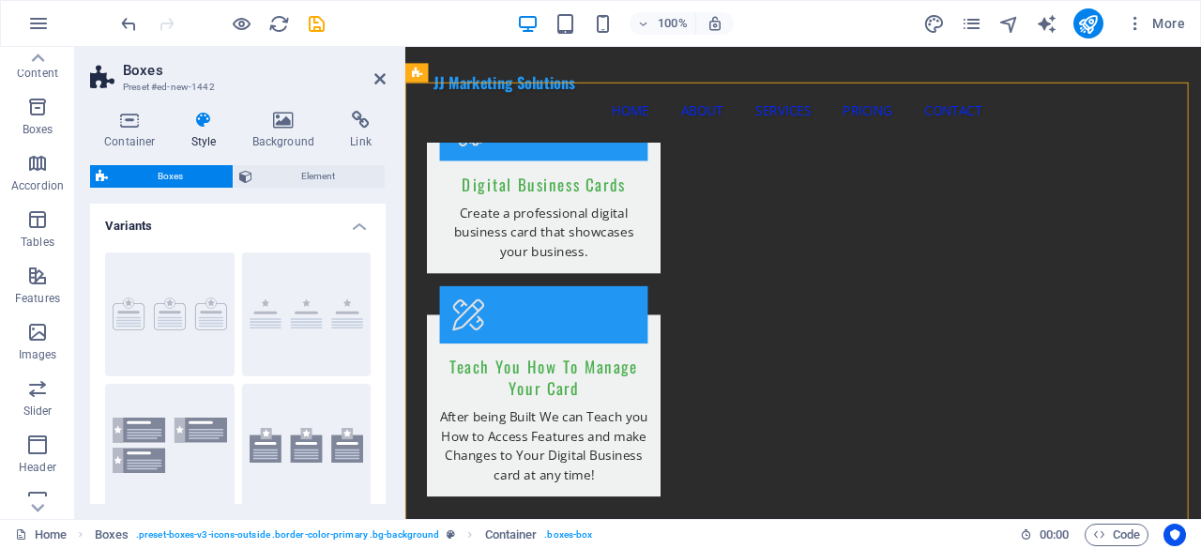
scroll to position [2168, 0]
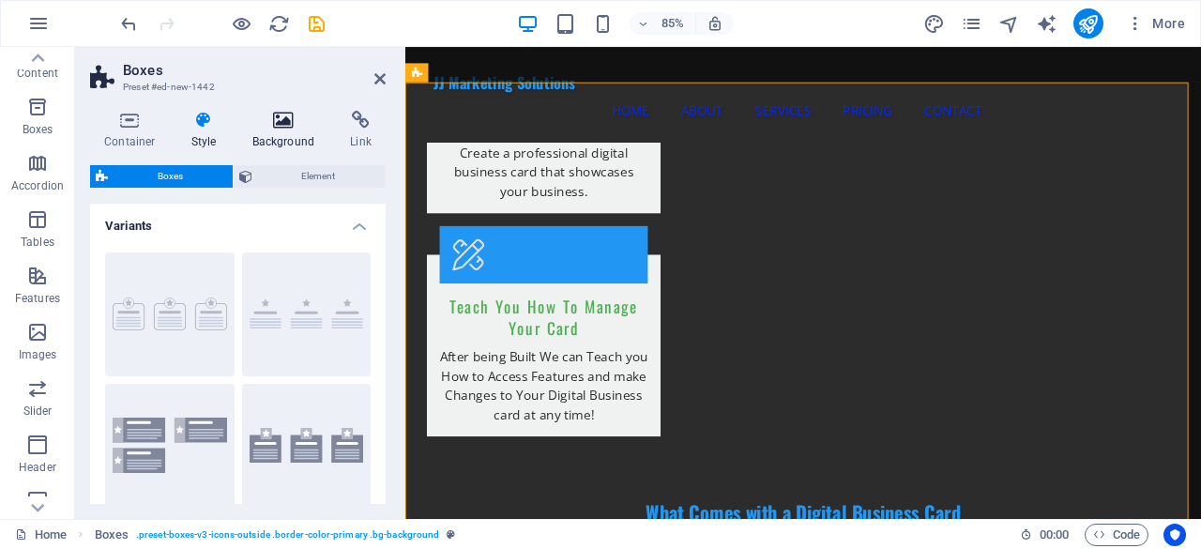
click at [296, 137] on h4 "Background" at bounding box center [287, 130] width 99 height 39
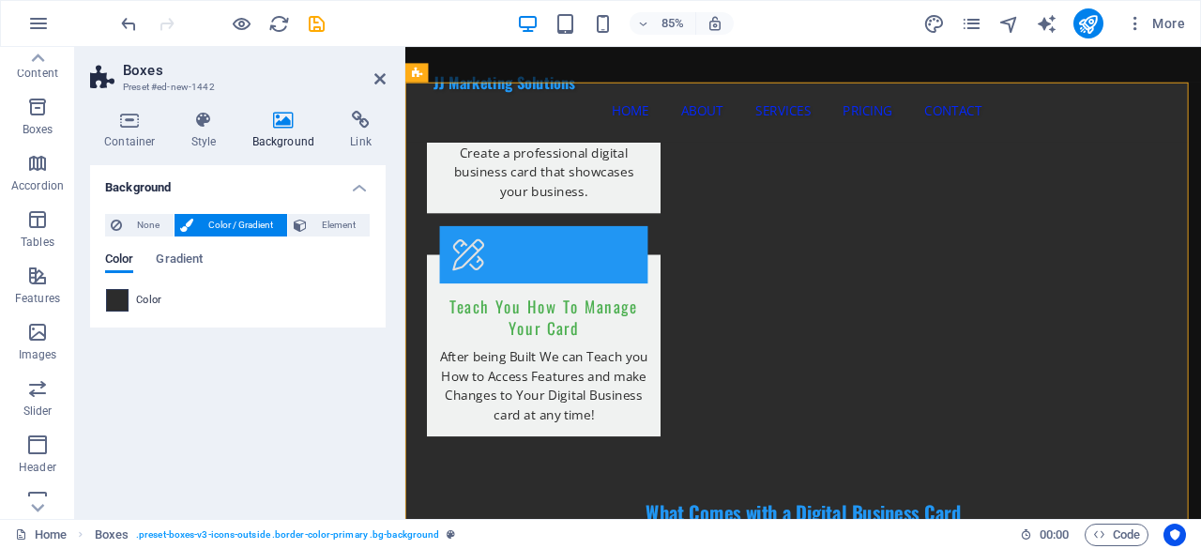
click at [119, 304] on span at bounding box center [117, 300] width 21 height 21
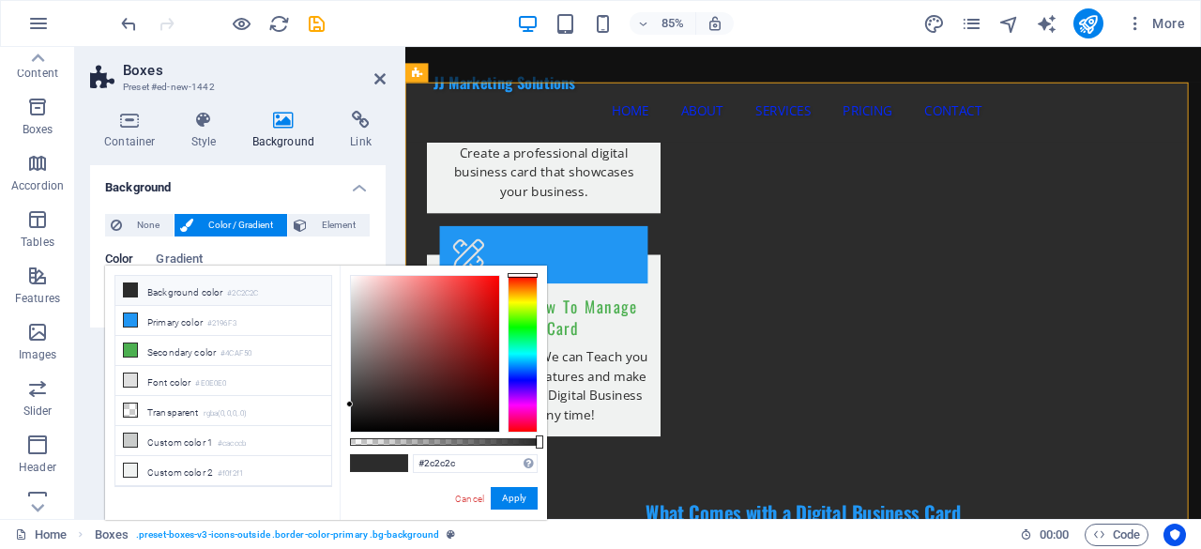
click at [163, 282] on li "Background color #2C2C2C" at bounding box center [223, 291] width 216 height 30
click at [176, 288] on li "Background color #2C2C2C" at bounding box center [223, 291] width 216 height 30
click at [516, 496] on button "Apply" at bounding box center [514, 498] width 47 height 23
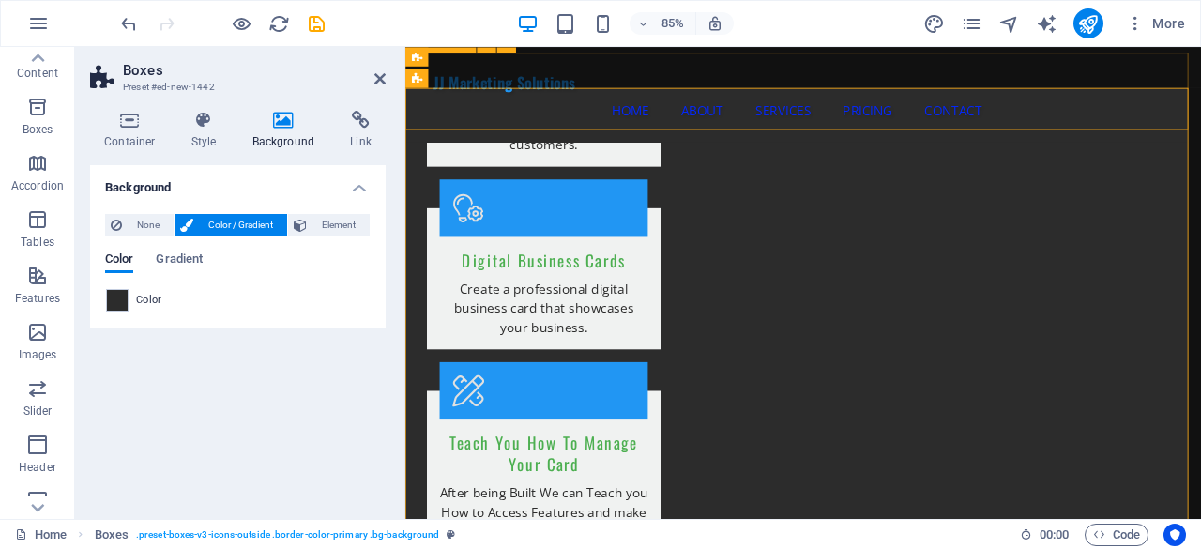
scroll to position [1980, 0]
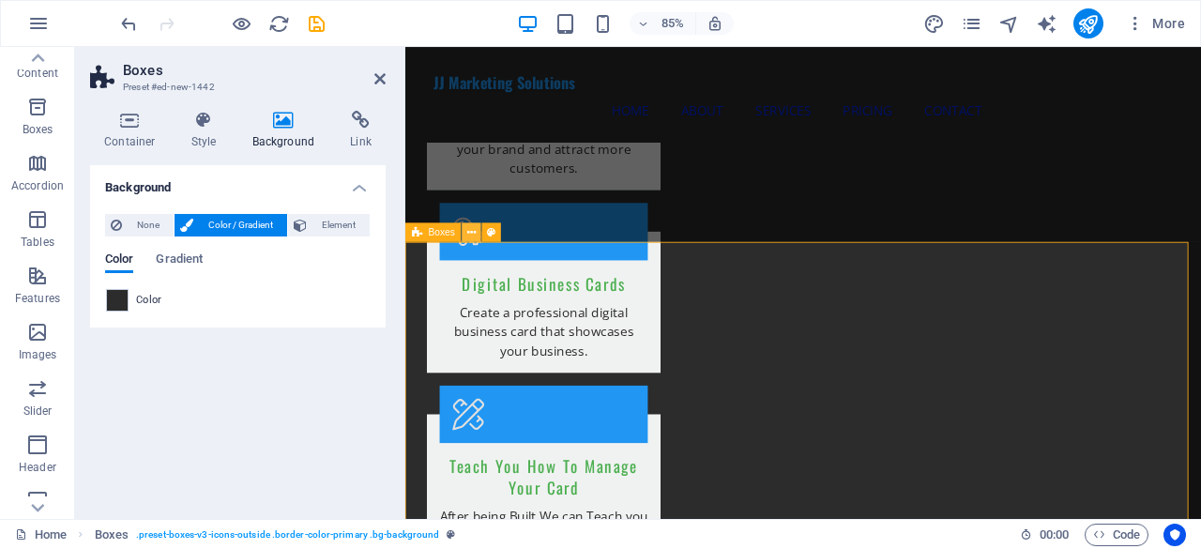
click at [470, 232] on icon at bounding box center [471, 231] width 8 height 17
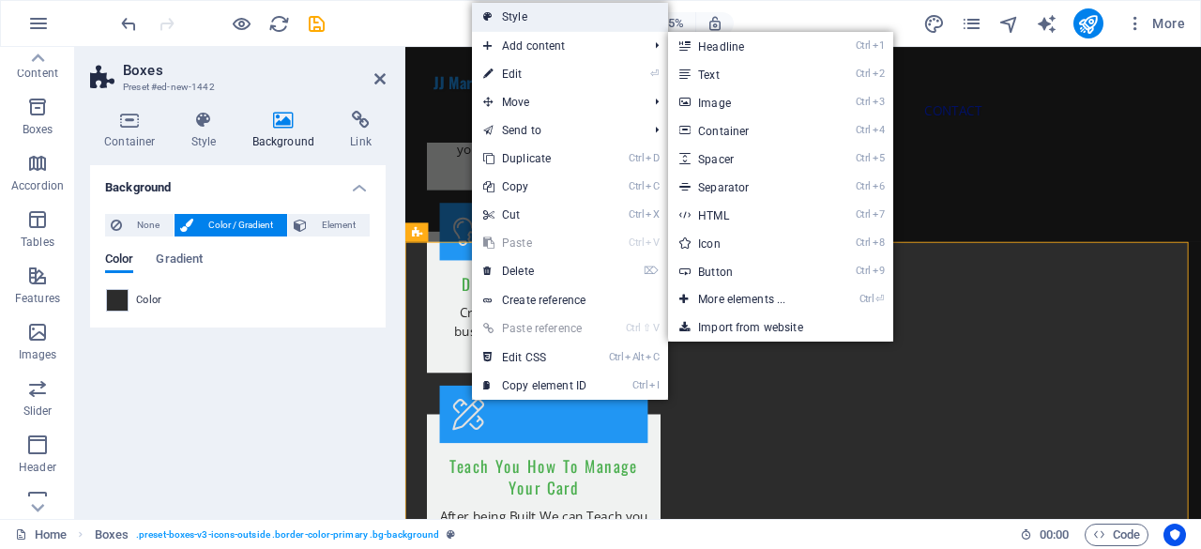
click at [541, 22] on link "Style" at bounding box center [570, 17] width 196 height 28
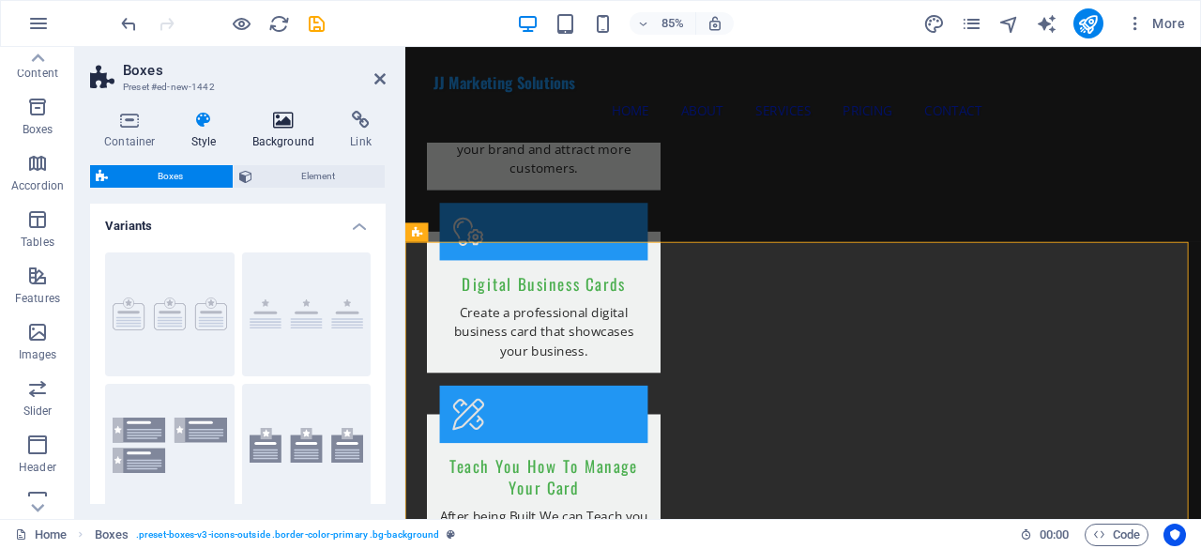
click at [282, 140] on h4 "Background" at bounding box center [287, 130] width 99 height 39
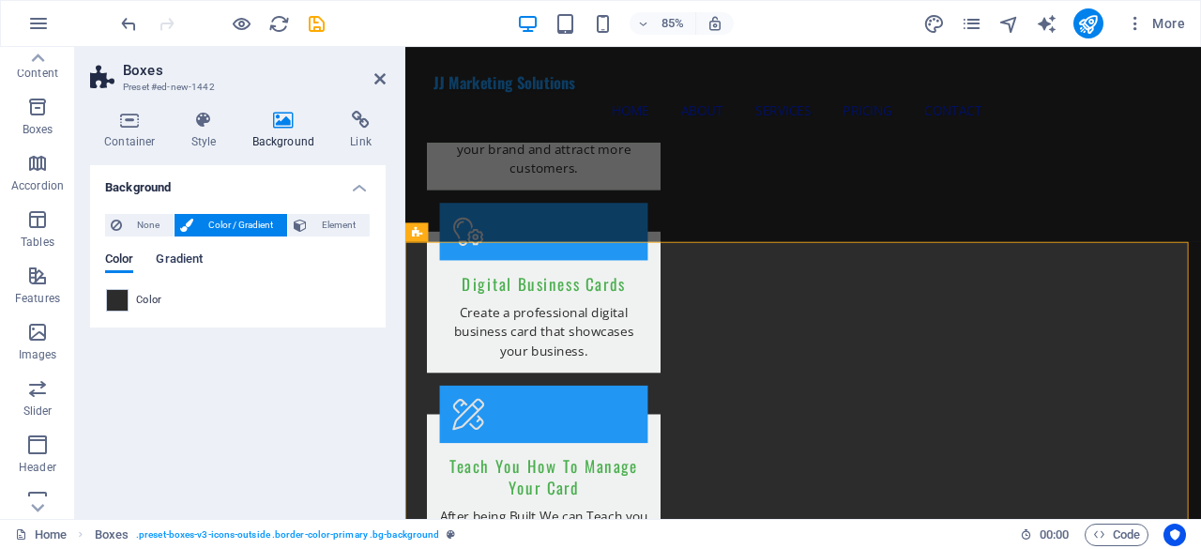
click at [191, 259] on span "Gradient" at bounding box center [179, 261] width 47 height 26
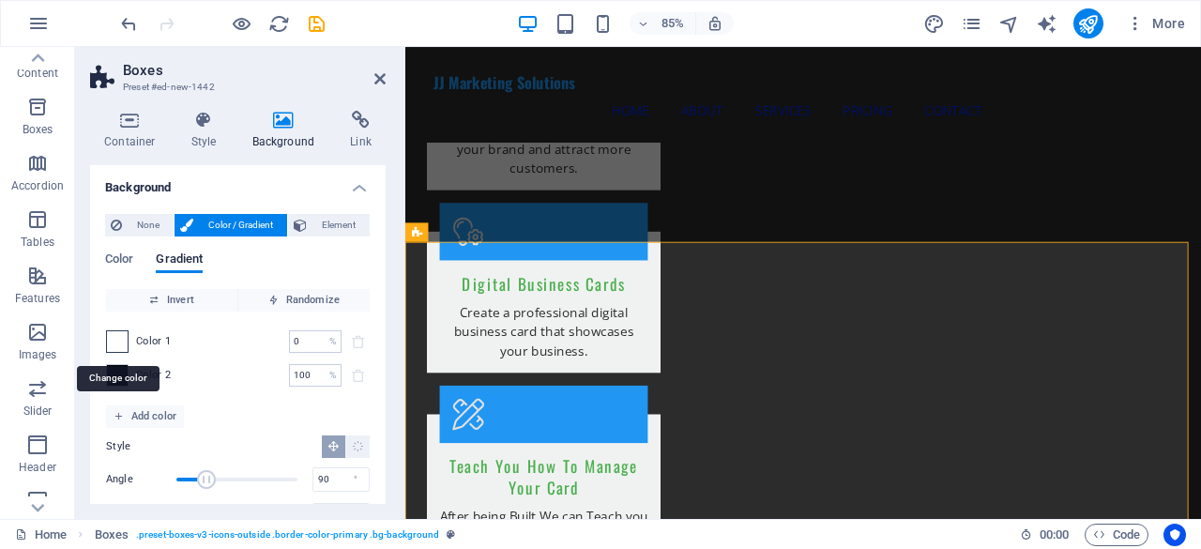
click at [120, 341] on span at bounding box center [117, 341] width 21 height 21
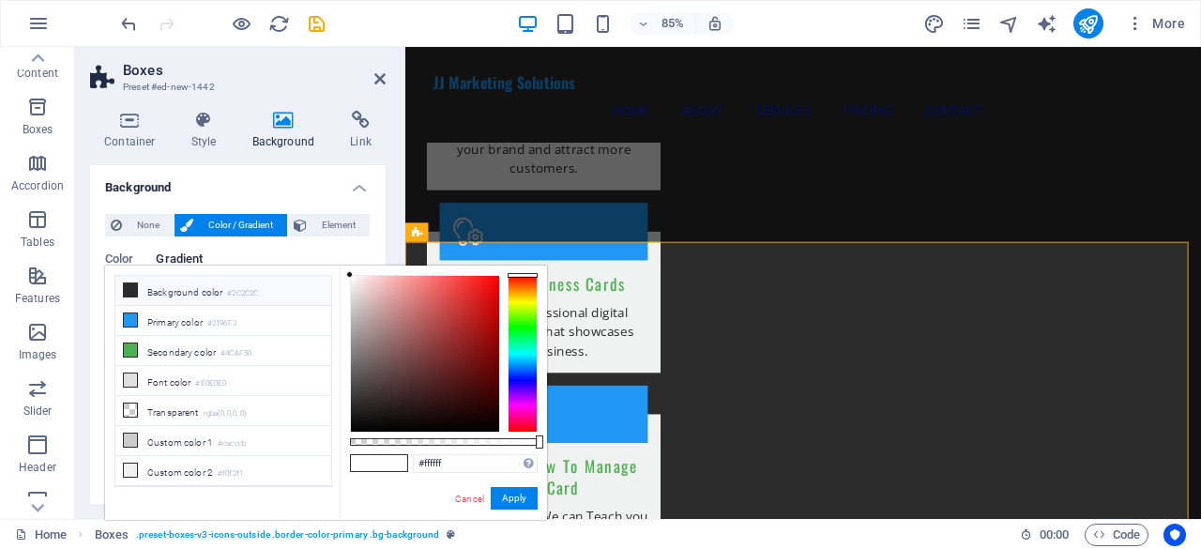
click at [175, 294] on li "Background color #2C2C2C" at bounding box center [223, 291] width 216 height 30
type input "#2c2c2c"
click at [519, 496] on button "Apply" at bounding box center [514, 498] width 47 height 23
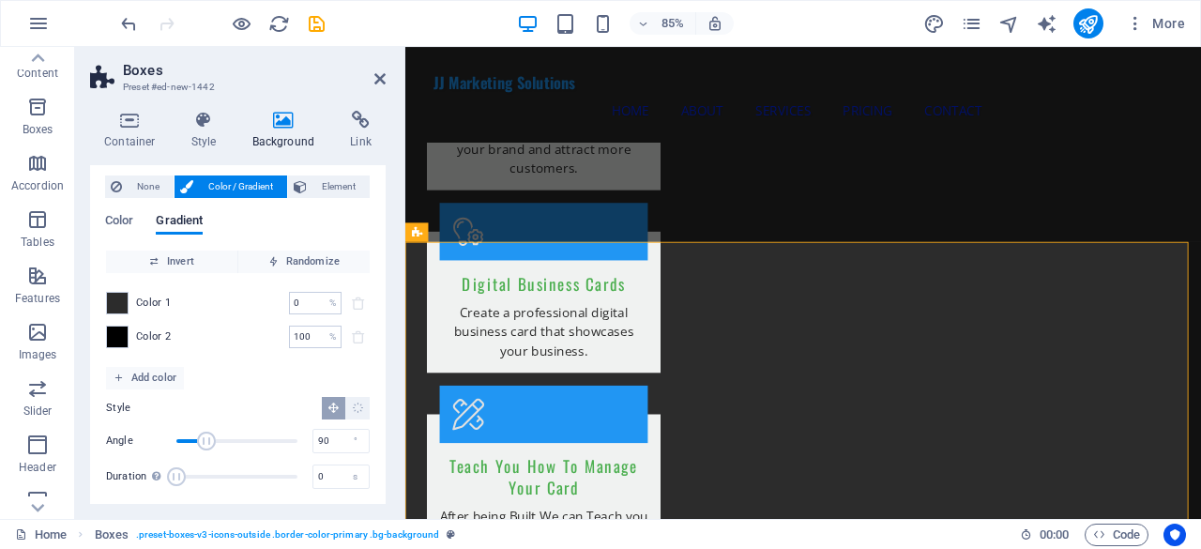
scroll to position [47, 0]
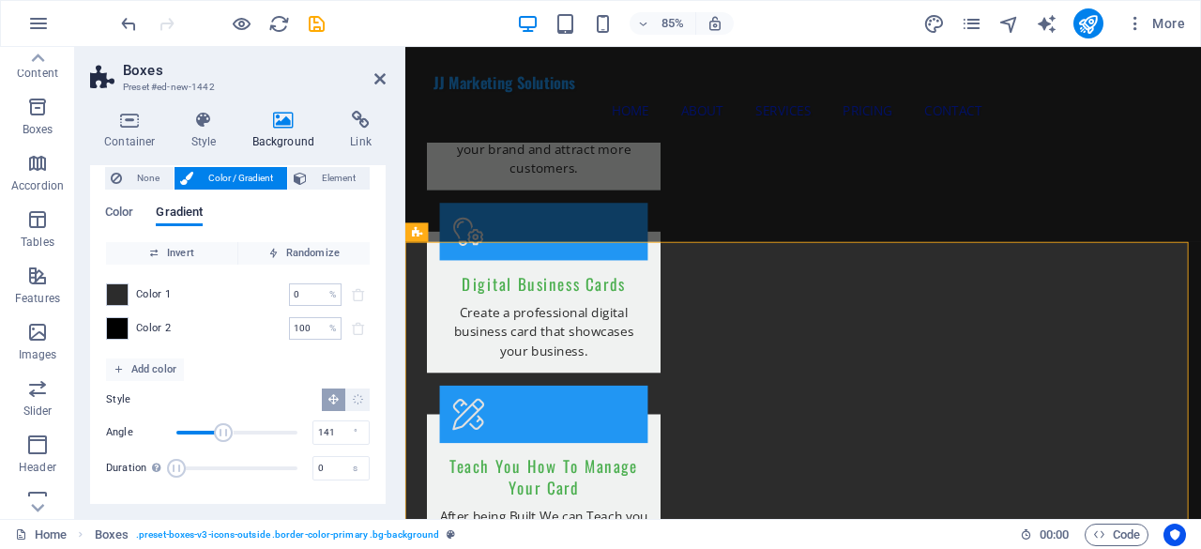
drag, startPoint x: 199, startPoint y: 428, endPoint x: 222, endPoint y: 429, distance: 23.5
click at [222, 429] on span "Angle" at bounding box center [224, 432] width 19 height 19
type input "61"
drag, startPoint x: 218, startPoint y: 429, endPoint x: 196, endPoint y: 426, distance: 21.8
click at [196, 426] on span "Angle" at bounding box center [197, 432] width 19 height 19
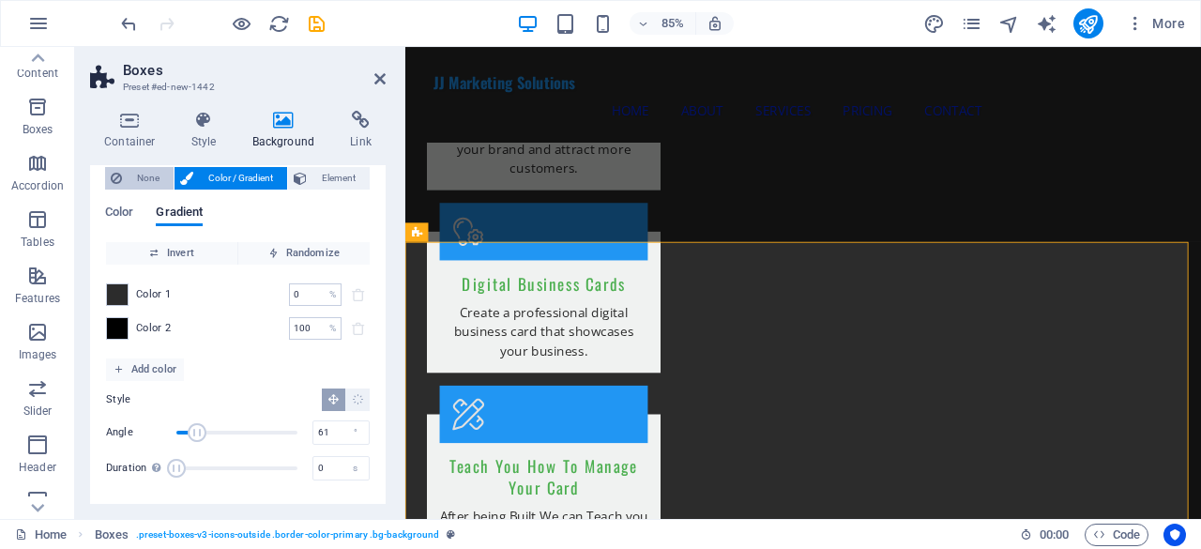
click at [131, 180] on span "None" at bounding box center [148, 178] width 40 height 23
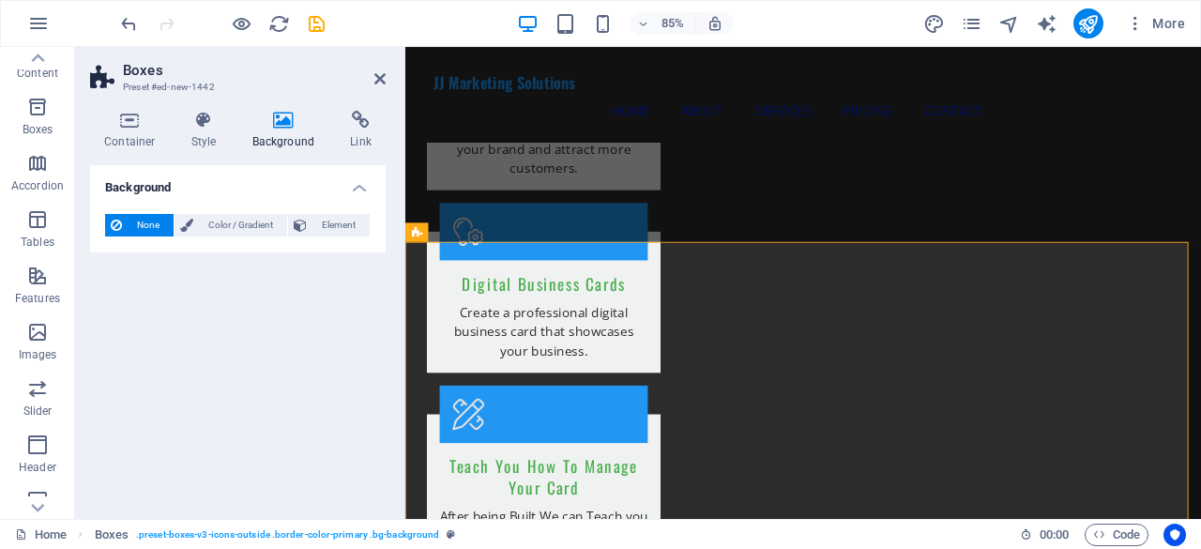
scroll to position [0, 0]
click at [218, 219] on span "Color / Gradient" at bounding box center [240, 225] width 83 height 23
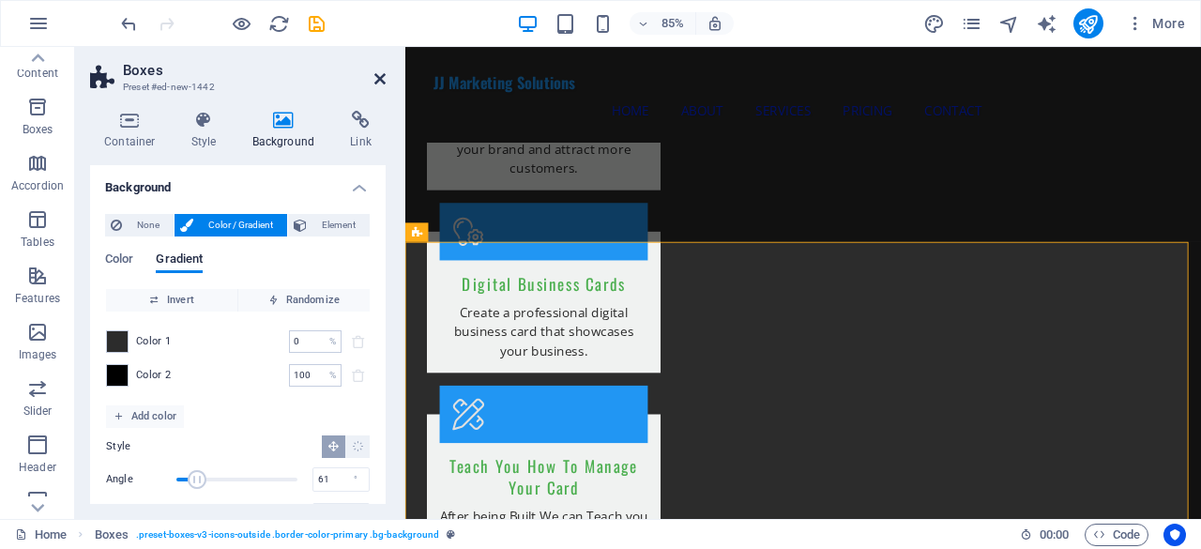
click at [380, 82] on icon at bounding box center [379, 78] width 11 height 15
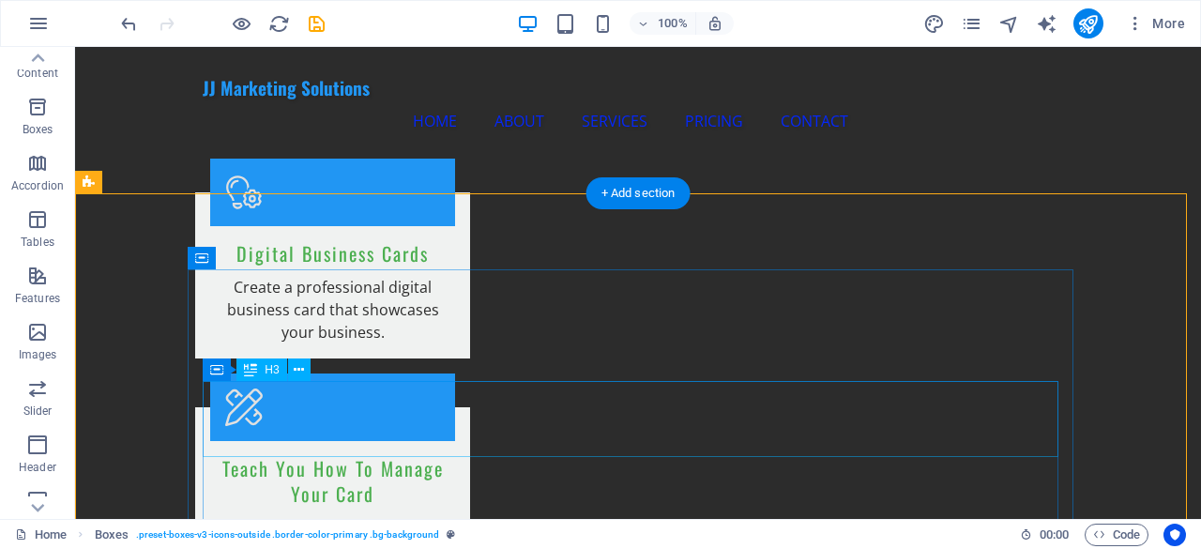
scroll to position [2003, 0]
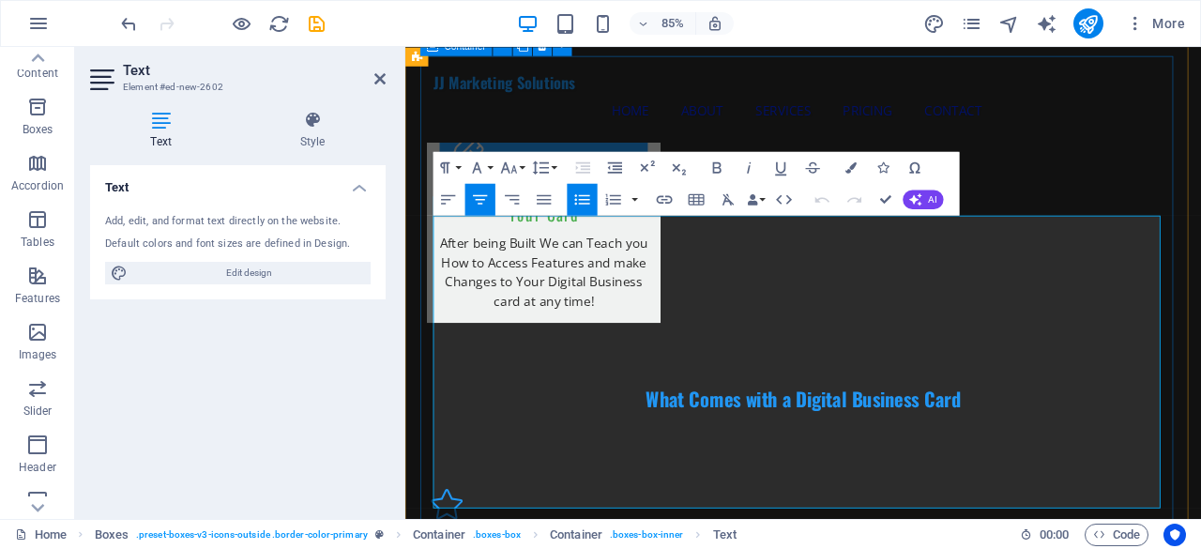
scroll to position [2195, 0]
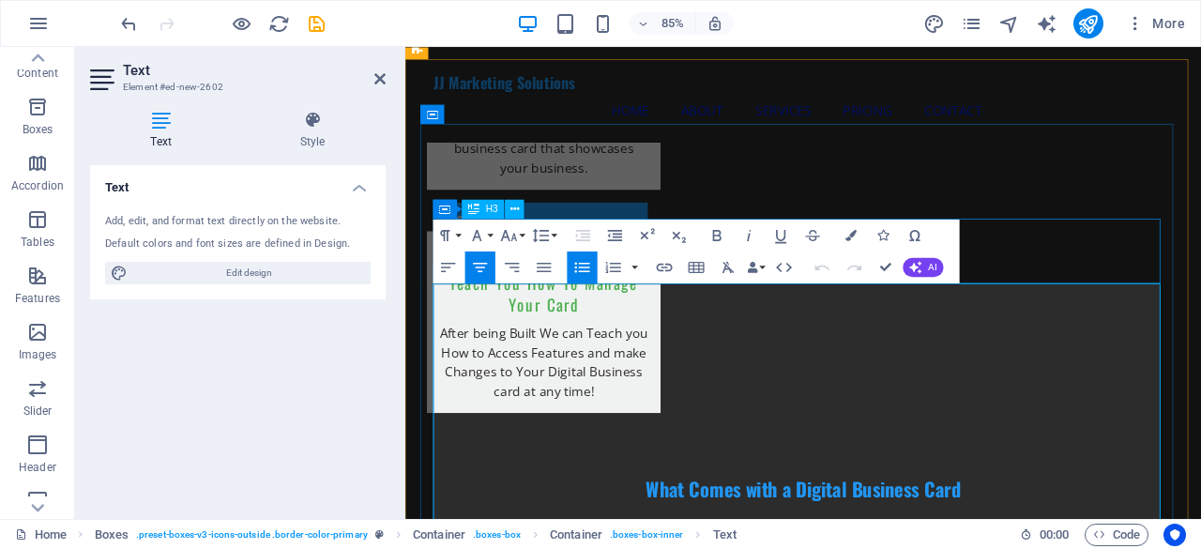
drag, startPoint x: 975, startPoint y: 460, endPoint x: 801, endPoint y: 257, distance: 266.9
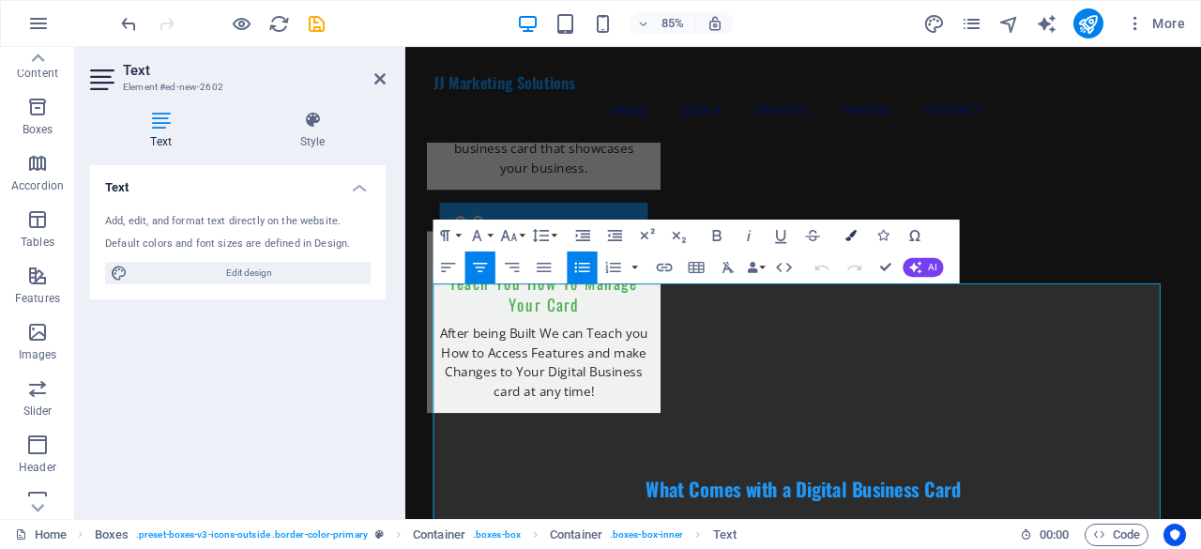
click at [854, 233] on icon "button" at bounding box center [851, 235] width 11 height 11
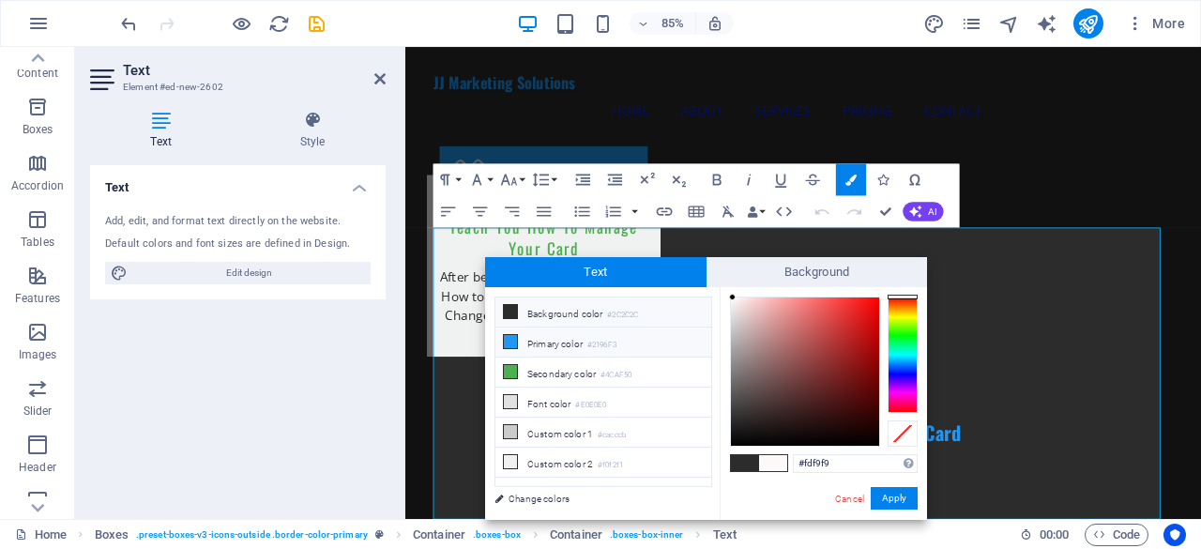
click at [597, 343] on small "#2196F3" at bounding box center [602, 345] width 29 height 13
type input "#2196f3"
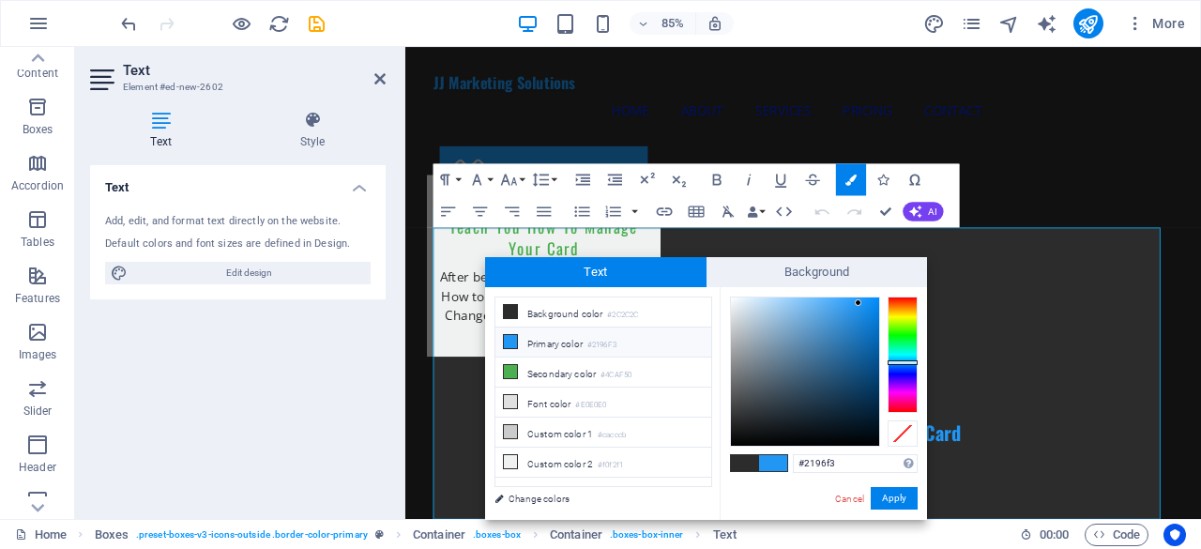
click at [640, 348] on li "Primary color #2196F3" at bounding box center [604, 343] width 216 height 30
click at [878, 495] on button "Apply" at bounding box center [894, 498] width 47 height 23
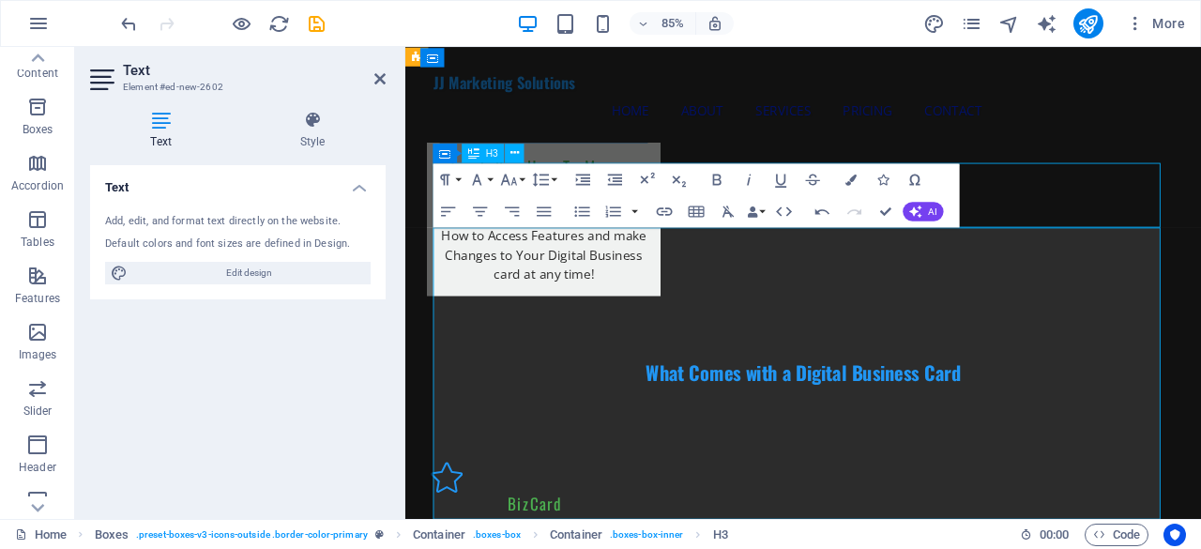
scroll to position [2190, 0]
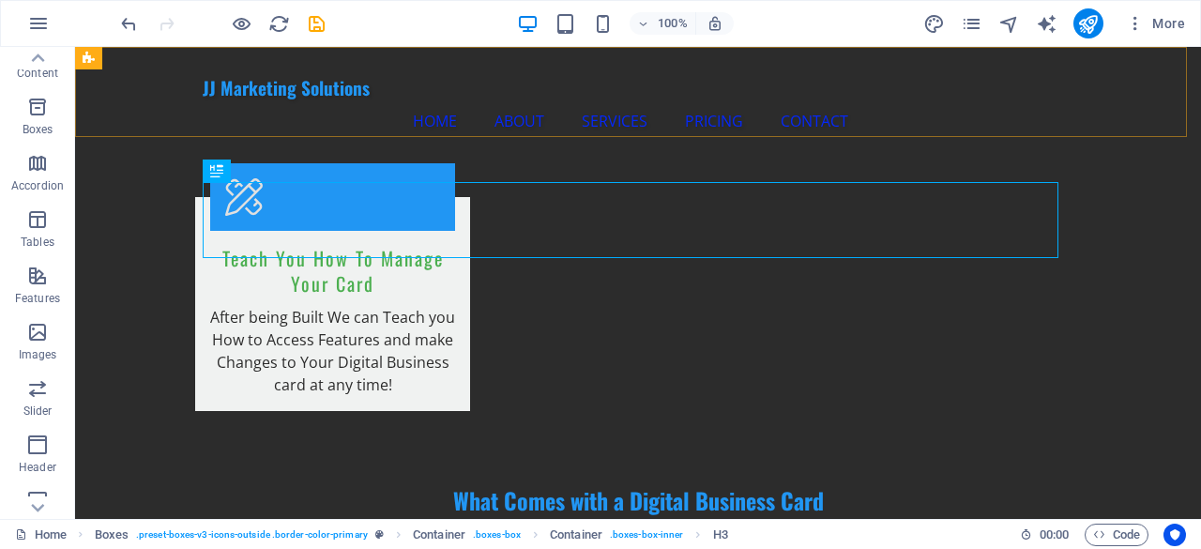
click at [1017, 123] on div "JJ Marketing Solutions Home About Services Pricing Contact Menu" at bounding box center [638, 103] width 1126 height 112
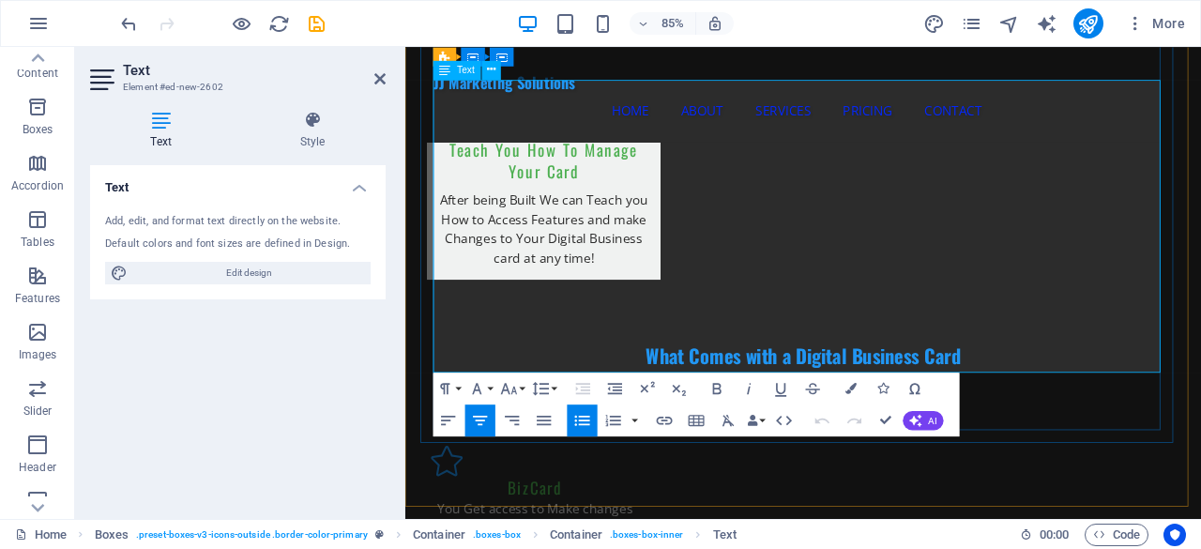
scroll to position [2168, 0]
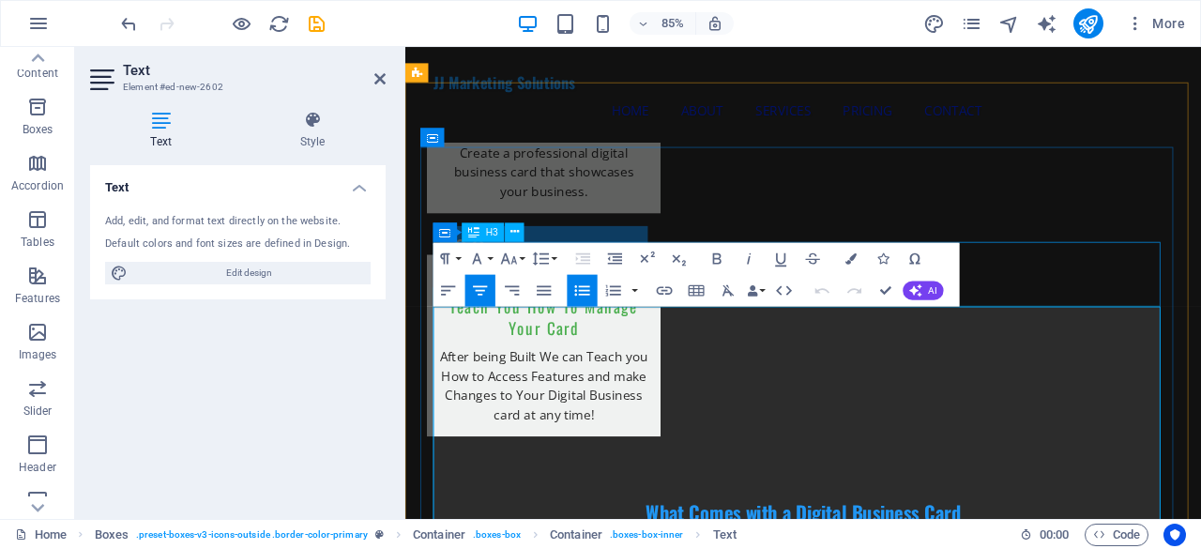
drag, startPoint x: 966, startPoint y: 404, endPoint x: 793, endPoint y: 349, distance: 181.3
click at [839, 259] on button "Colors" at bounding box center [851, 258] width 30 height 32
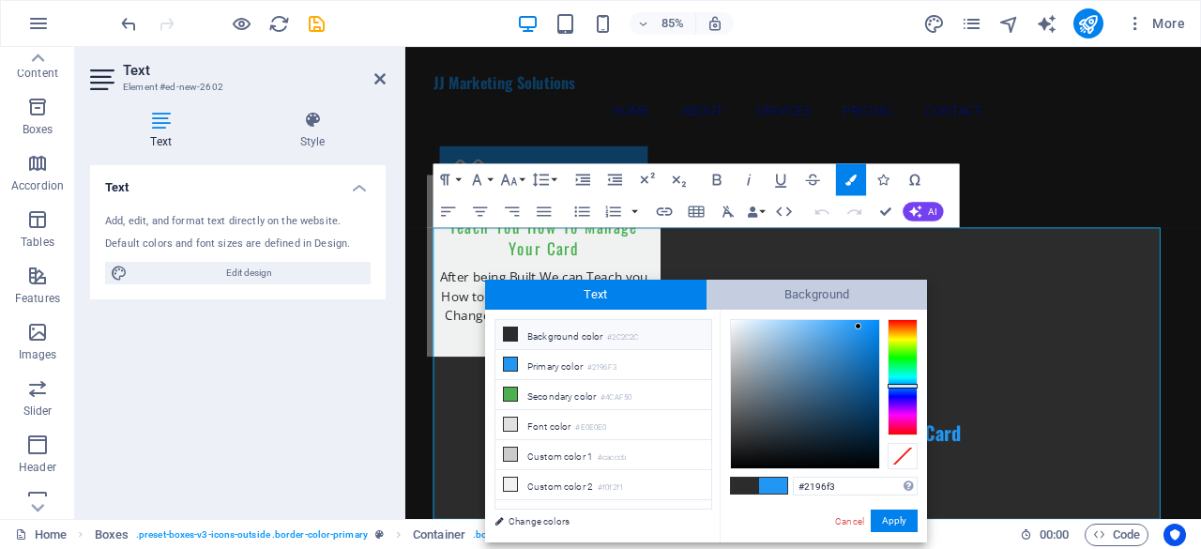
click at [750, 293] on span "Background" at bounding box center [817, 295] width 221 height 30
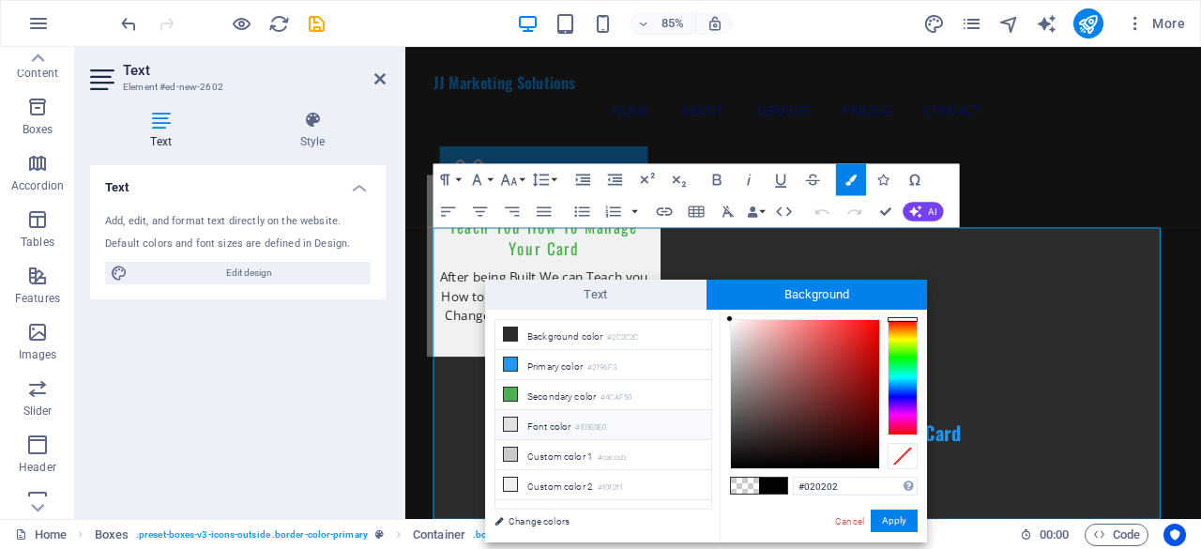
click at [620, 425] on li "Font color #E0E0E0" at bounding box center [604, 425] width 216 height 30
type input "rgba(224, 224, 224, 0)"
click at [884, 517] on button "Apply" at bounding box center [894, 521] width 47 height 23
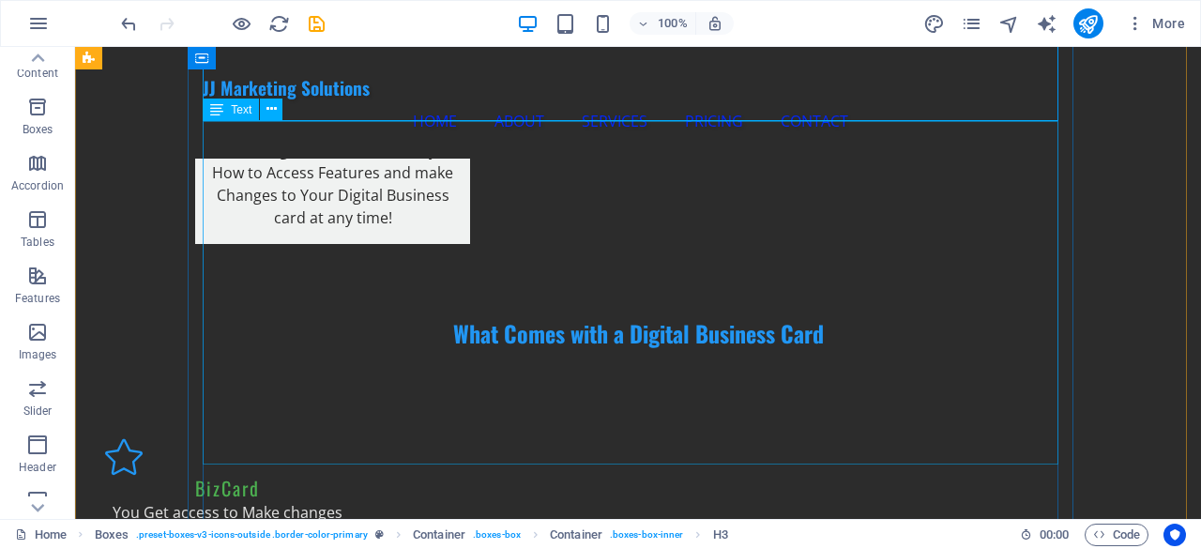
scroll to position [2378, 0]
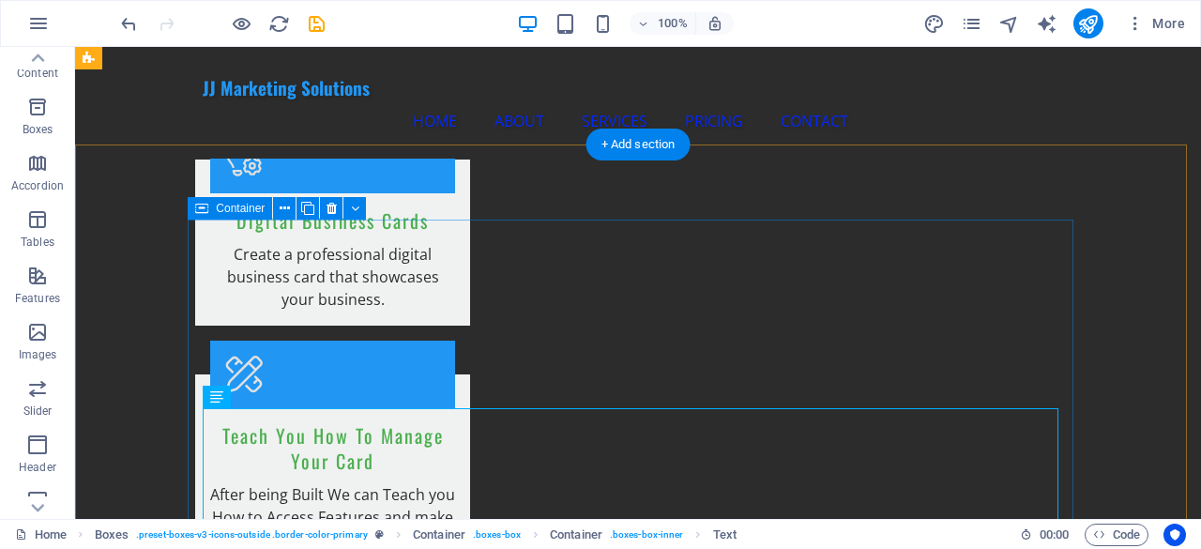
scroll to position [2003, 0]
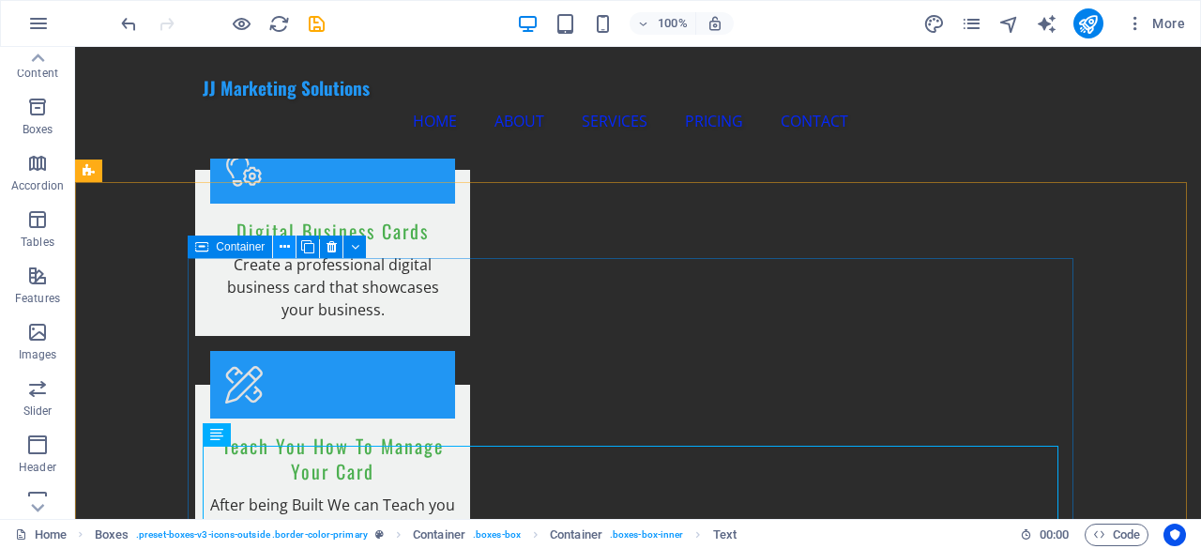
click at [292, 245] on button at bounding box center [284, 247] width 23 height 23
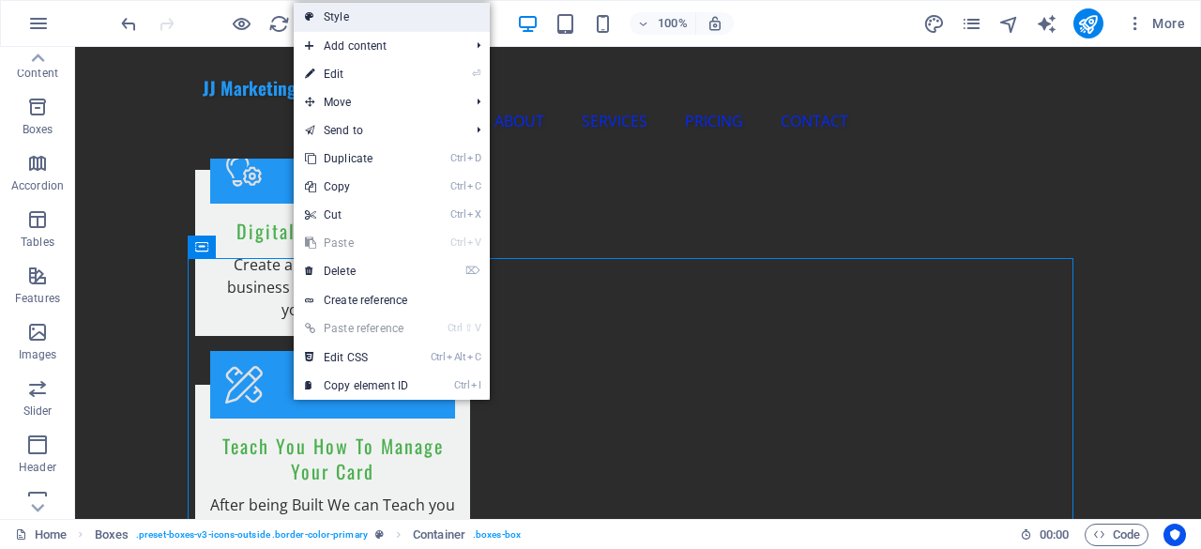
click at [407, 16] on link "Style" at bounding box center [392, 17] width 196 height 28
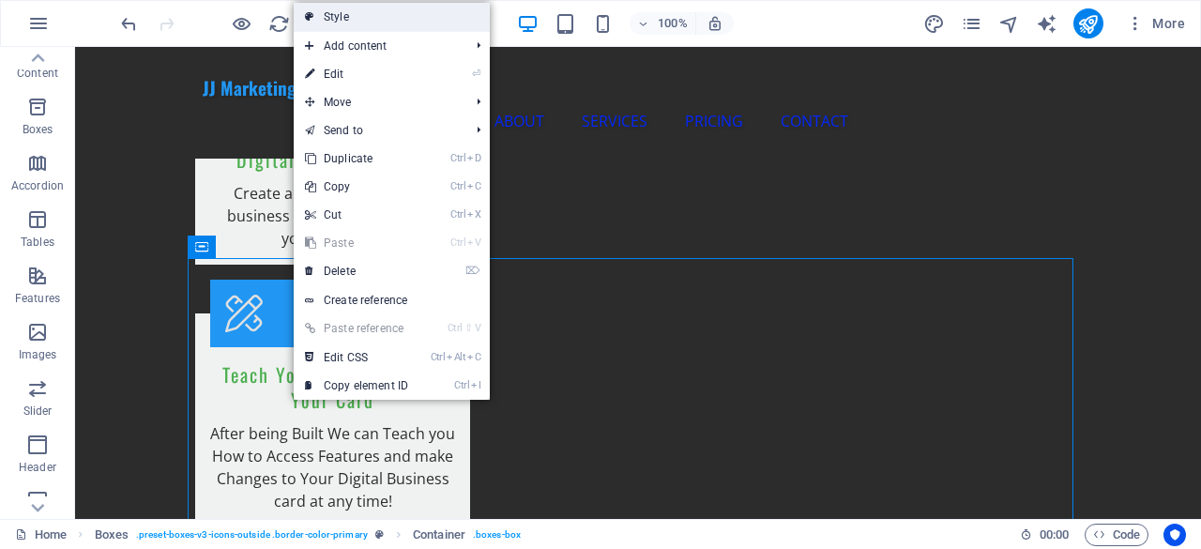
select select "rem"
select select "px"
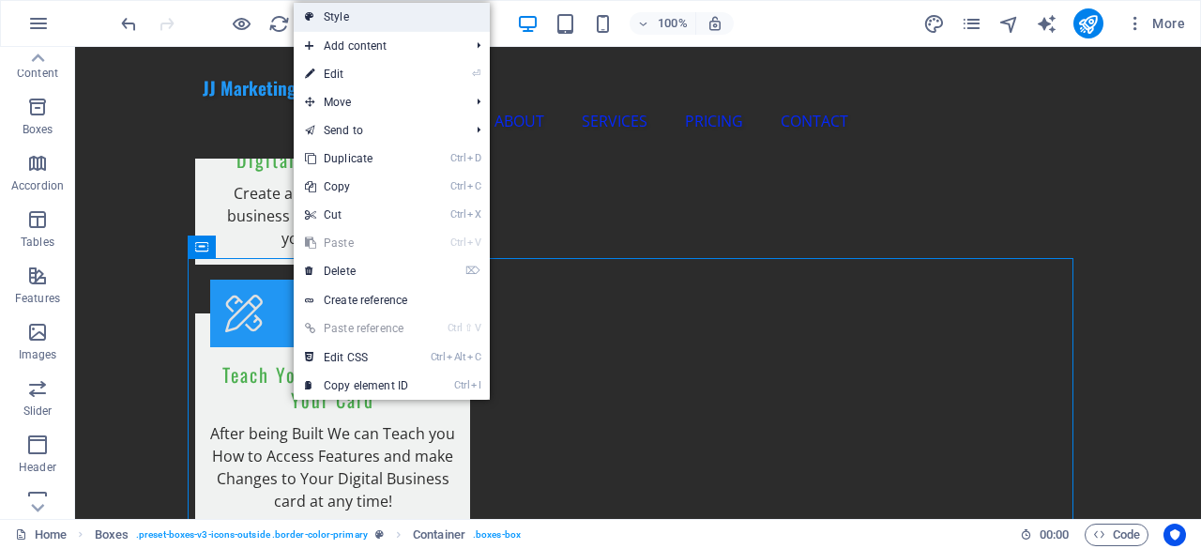
select select "preset-boxes-v3-icons-outside"
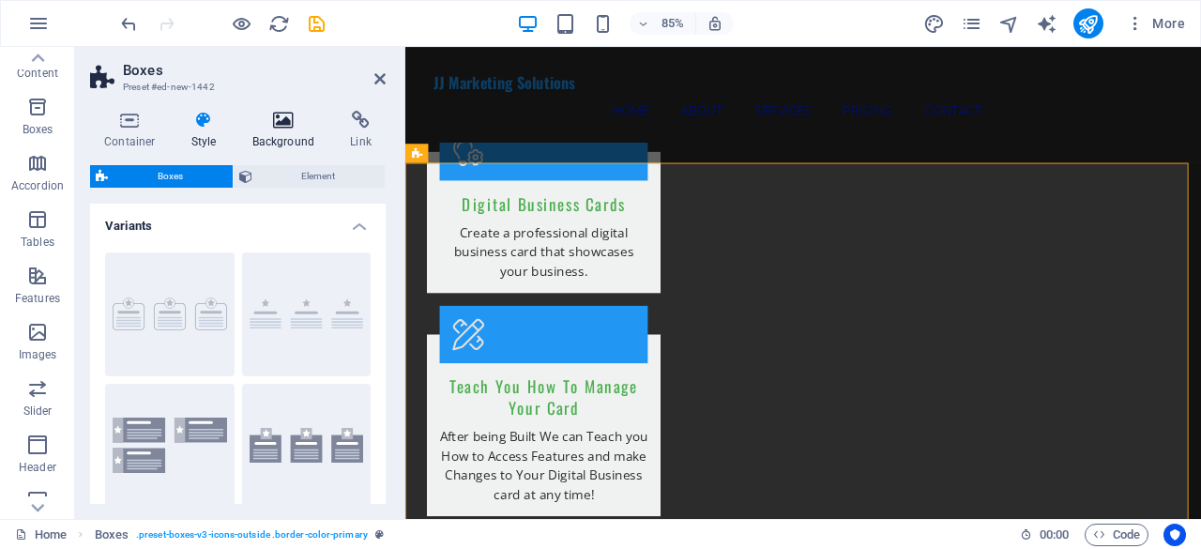
click at [281, 137] on h4 "Background" at bounding box center [287, 130] width 99 height 39
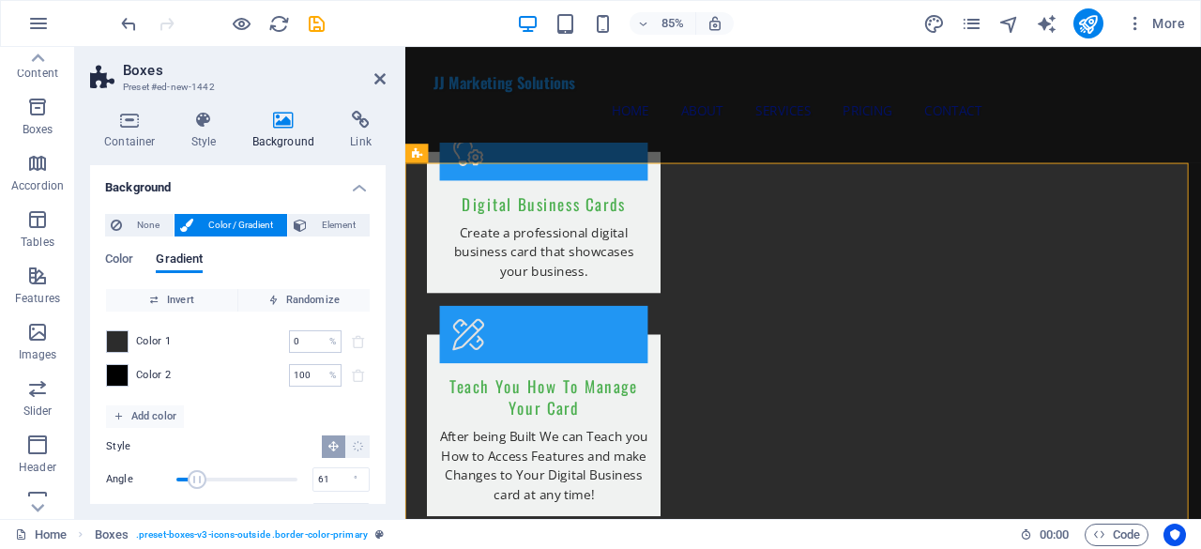
click at [148, 335] on span "Color 1" at bounding box center [154, 341] width 36 height 15
click at [151, 298] on icon "button" at bounding box center [154, 300] width 10 height 10
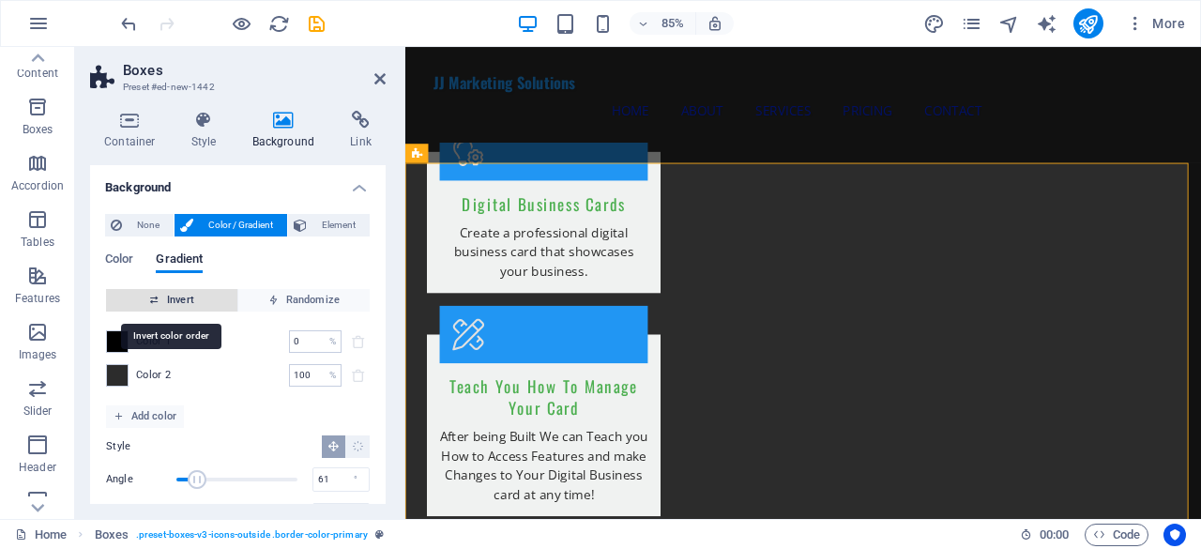
click at [151, 298] on icon "button" at bounding box center [154, 300] width 10 height 10
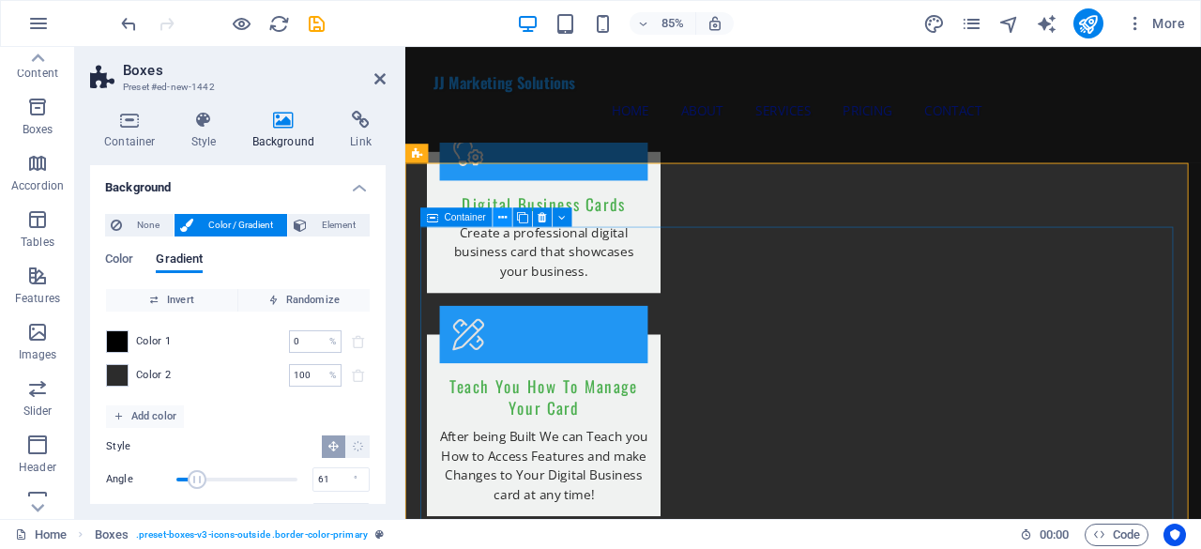
click at [503, 218] on icon at bounding box center [502, 216] width 8 height 17
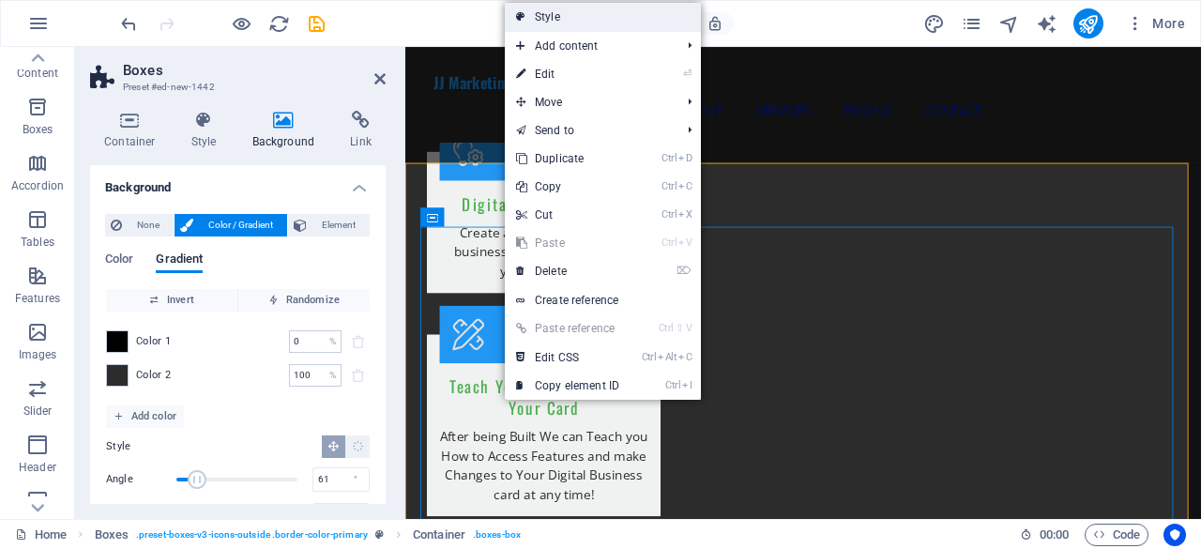
click at [607, 13] on link "Style" at bounding box center [603, 17] width 196 height 28
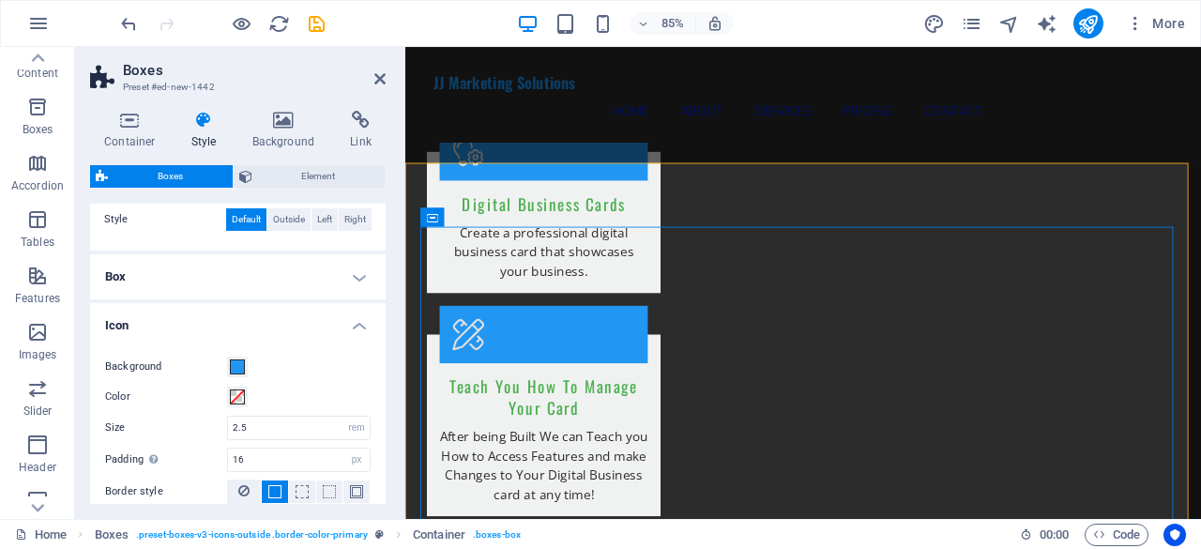
scroll to position [397, 0]
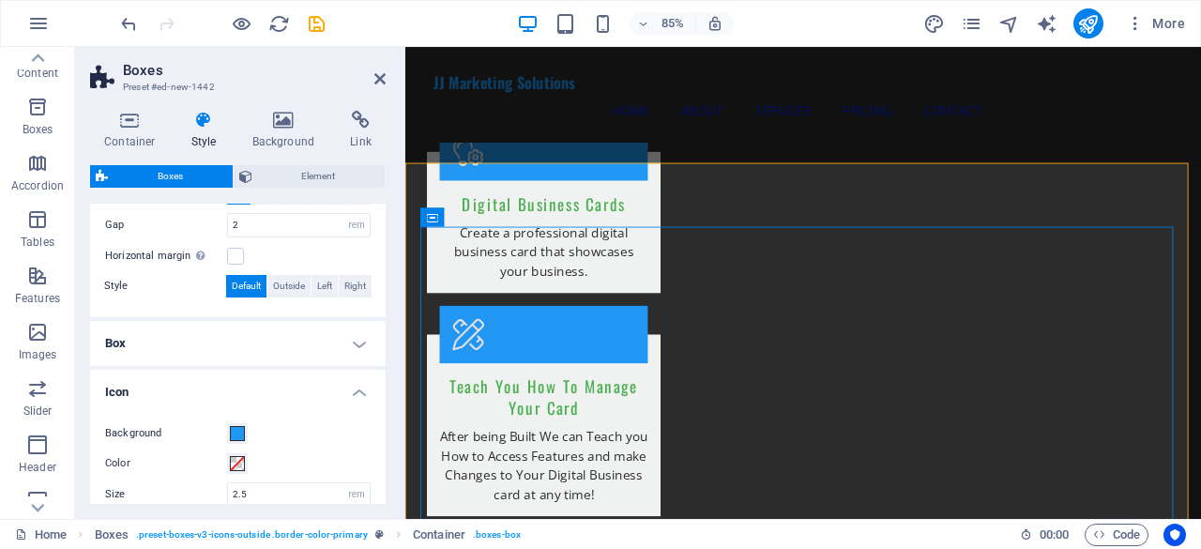
click at [343, 351] on h4 "Box" at bounding box center [238, 343] width 296 height 45
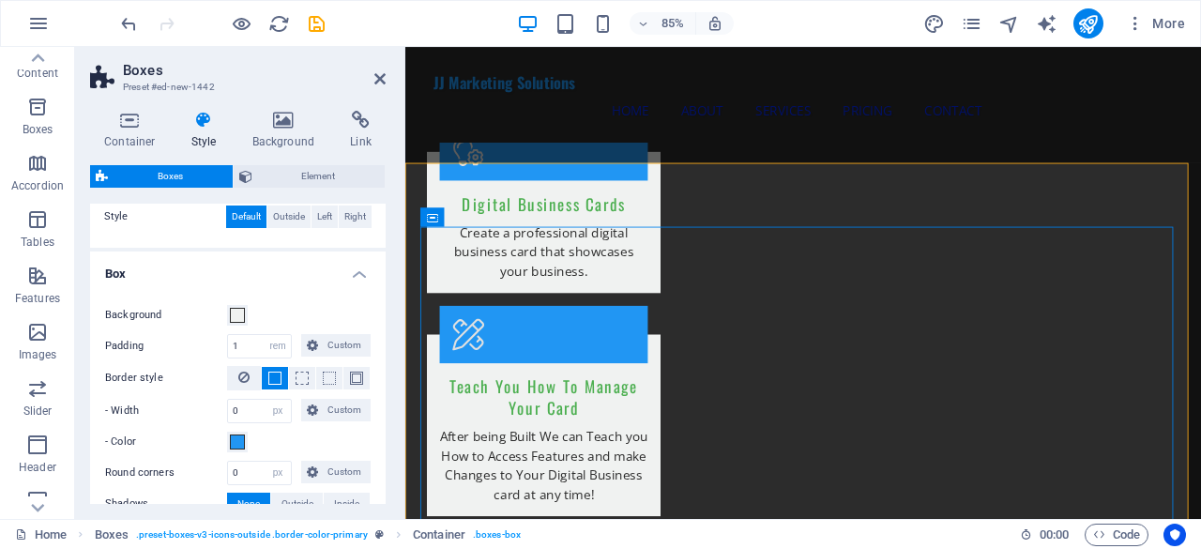
scroll to position [491, 0]
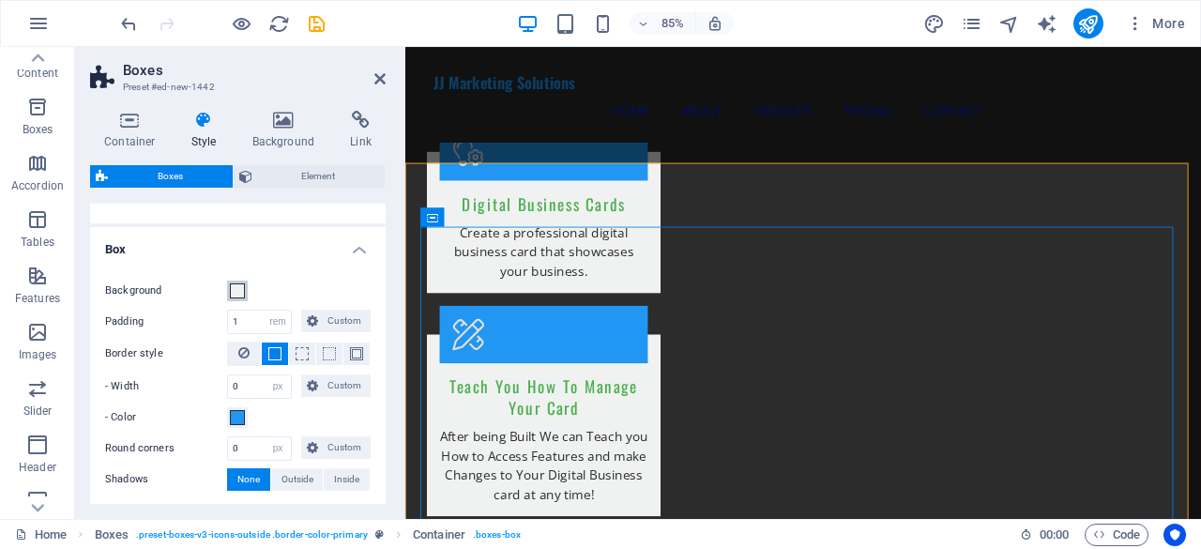
click at [238, 292] on span at bounding box center [237, 290] width 15 height 15
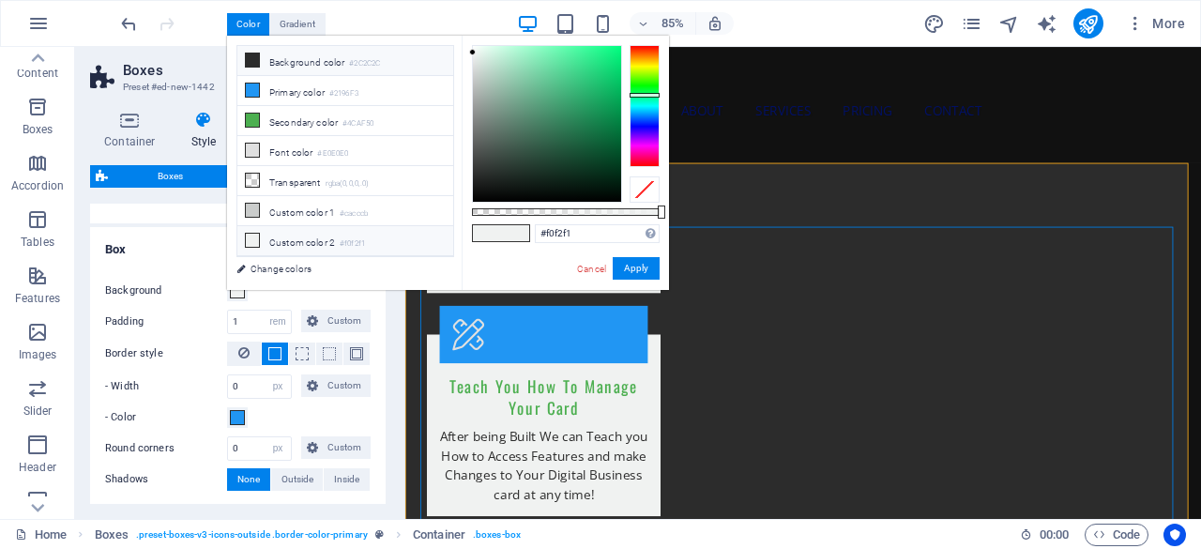
click at [277, 61] on li "Background color #2C2C2C" at bounding box center [345, 61] width 216 height 30
type input "#2c2c2c"
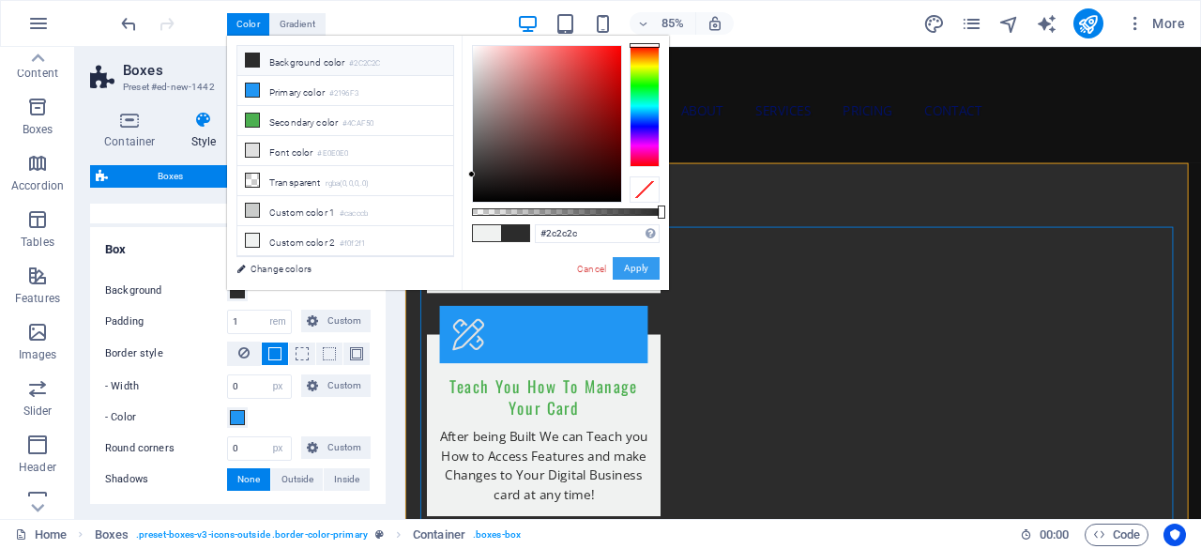
click at [632, 276] on button "Apply" at bounding box center [636, 268] width 47 height 23
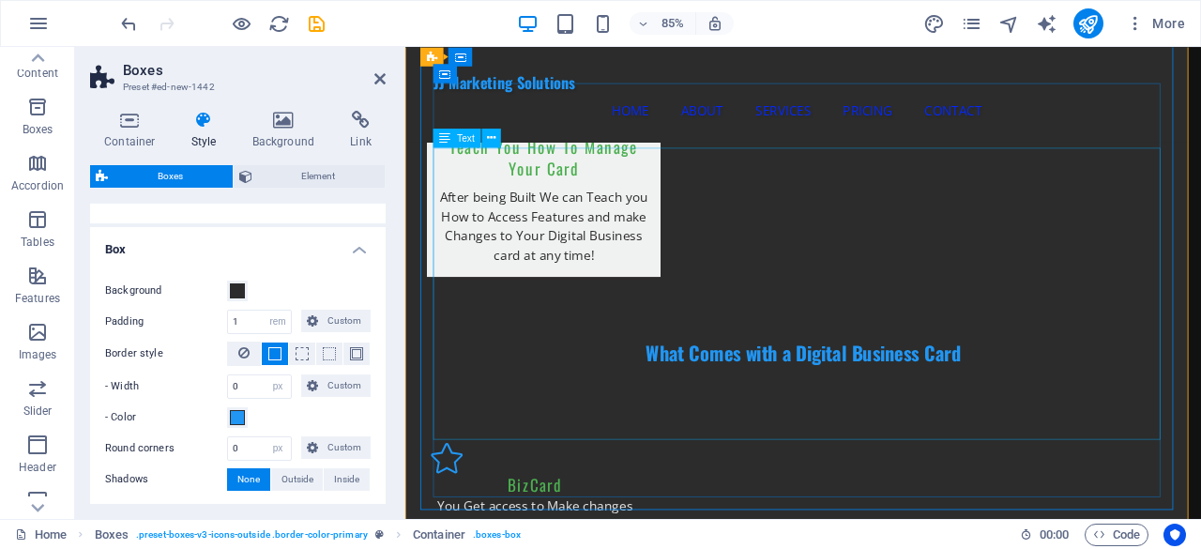
scroll to position [2450, 0]
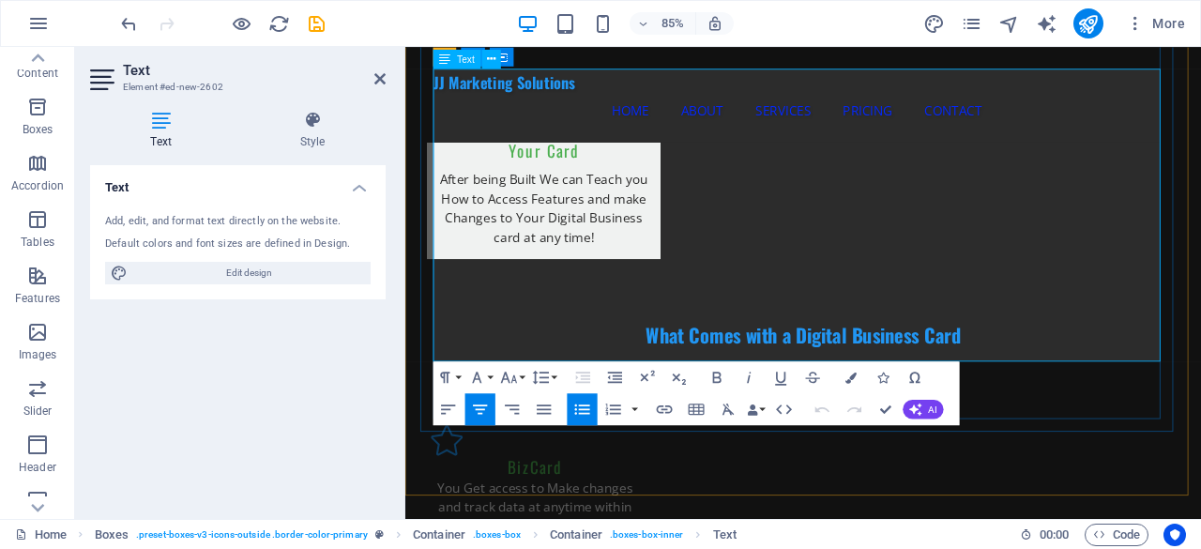
scroll to position [2262, 0]
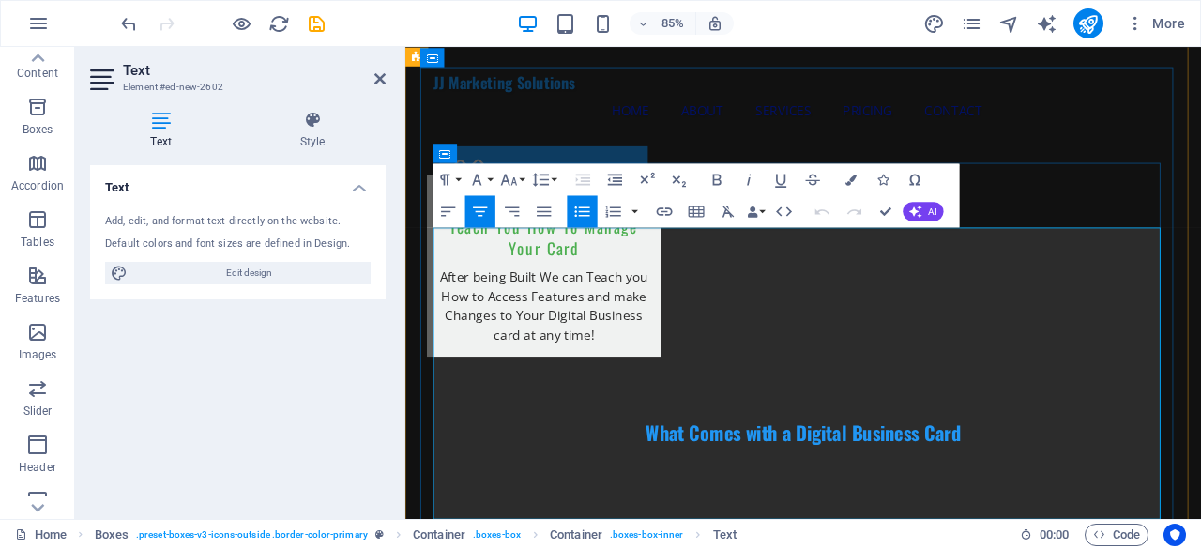
drag, startPoint x: 965, startPoint y: 406, endPoint x: 805, endPoint y: 283, distance: 201.4
click at [850, 177] on icon "button" at bounding box center [851, 179] width 11 height 11
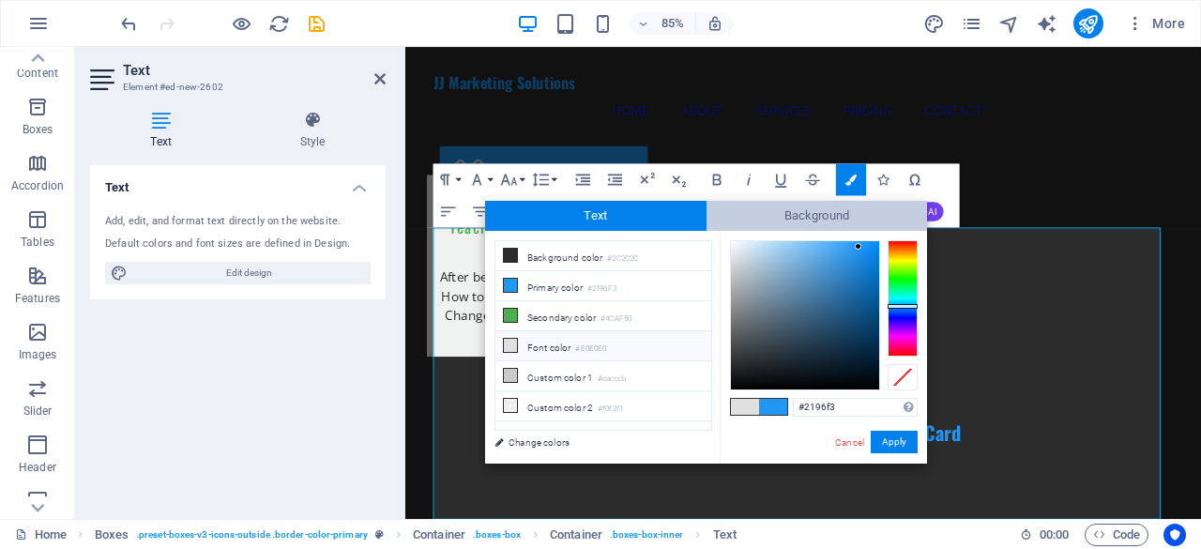
click at [784, 224] on span "Background" at bounding box center [817, 216] width 221 height 30
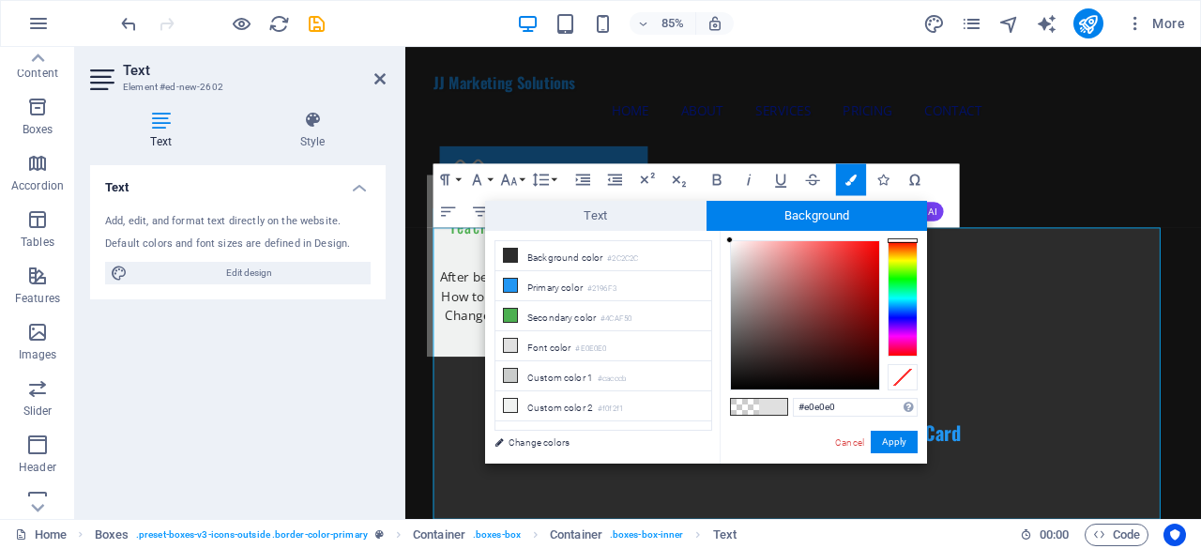
click at [740, 406] on span at bounding box center [745, 407] width 28 height 16
type input "rgba(0, 0, 0, 0)"
click at [740, 406] on span at bounding box center [745, 407] width 28 height 16
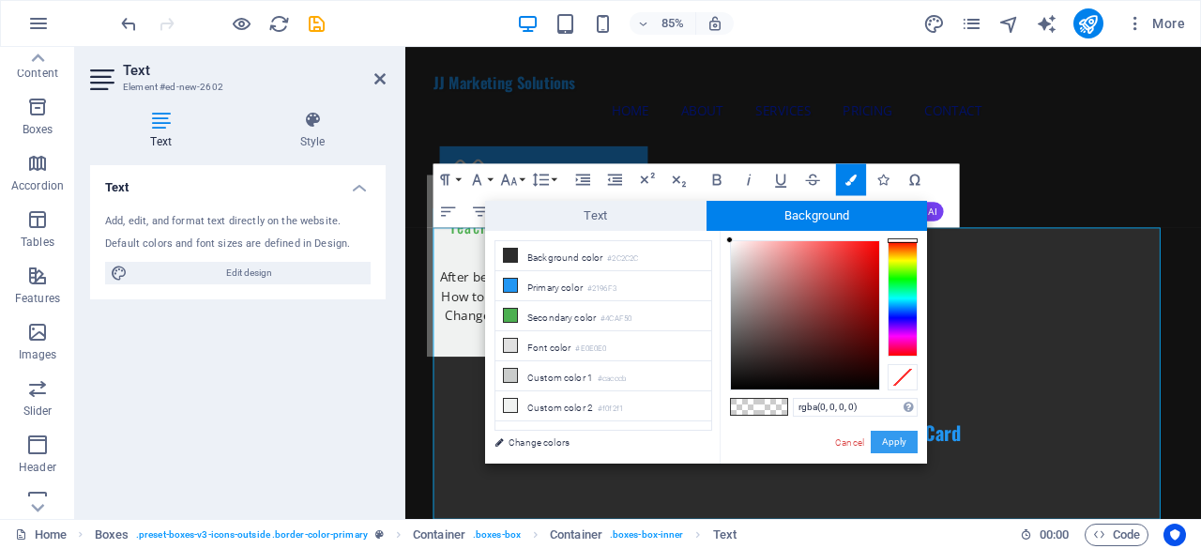
click at [893, 445] on button "Apply" at bounding box center [894, 442] width 47 height 23
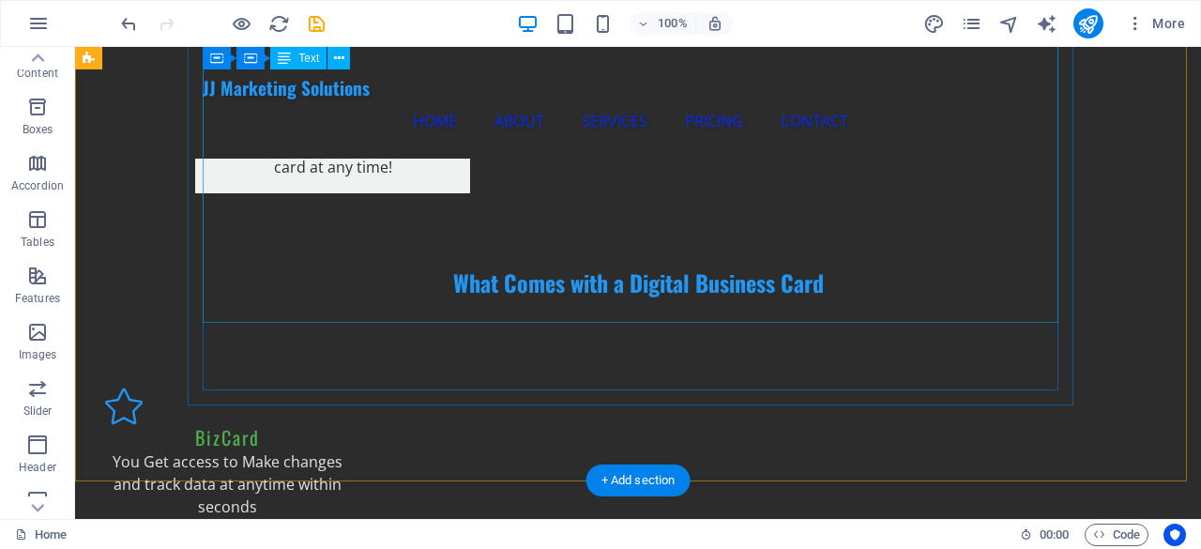
scroll to position [2378, 0]
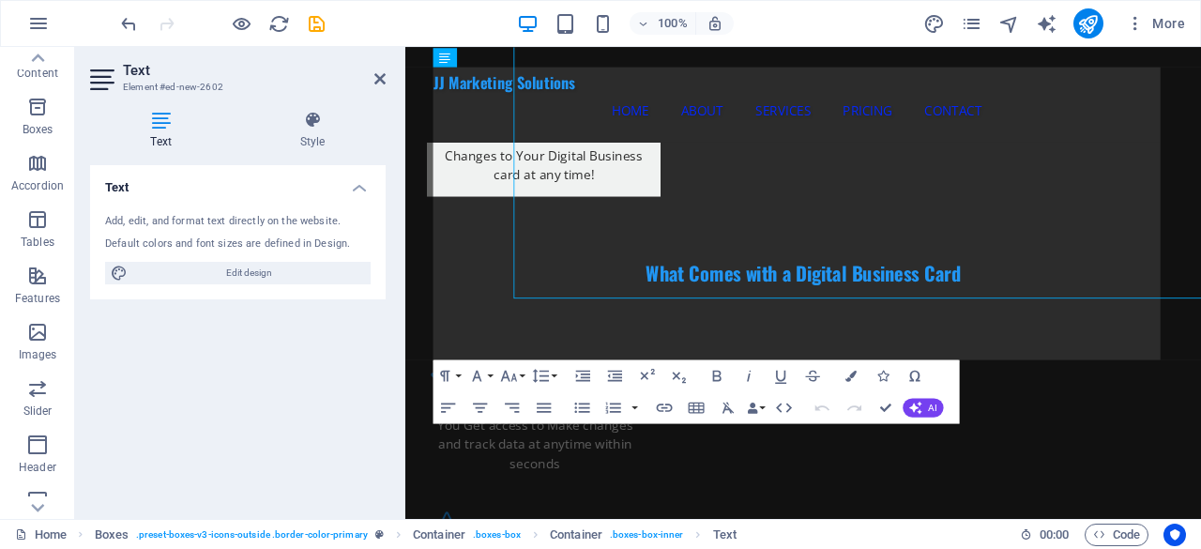
scroll to position [2450, 0]
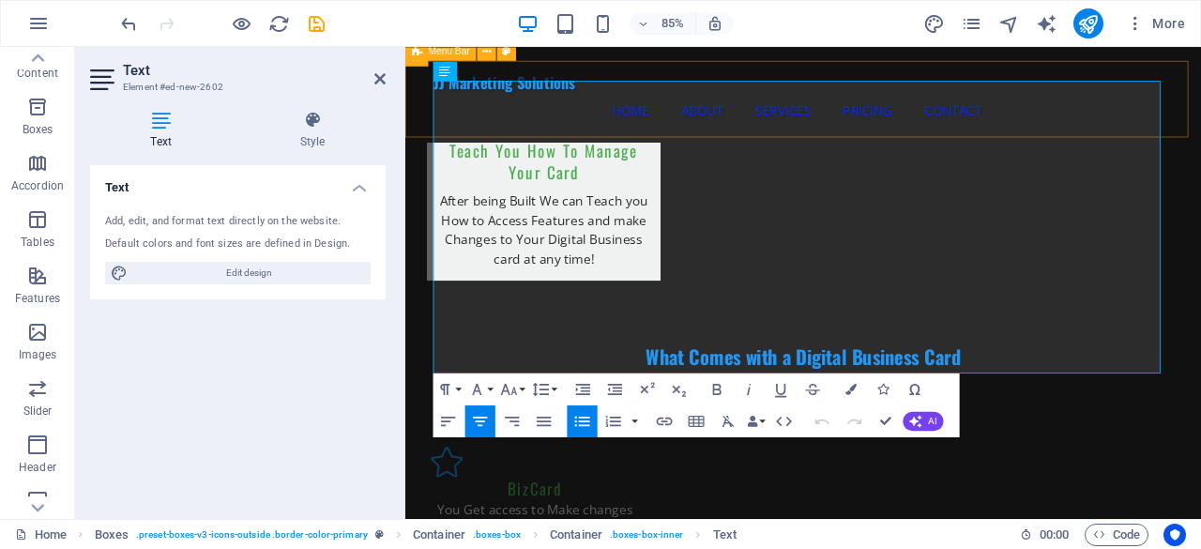
scroll to position [2262, 0]
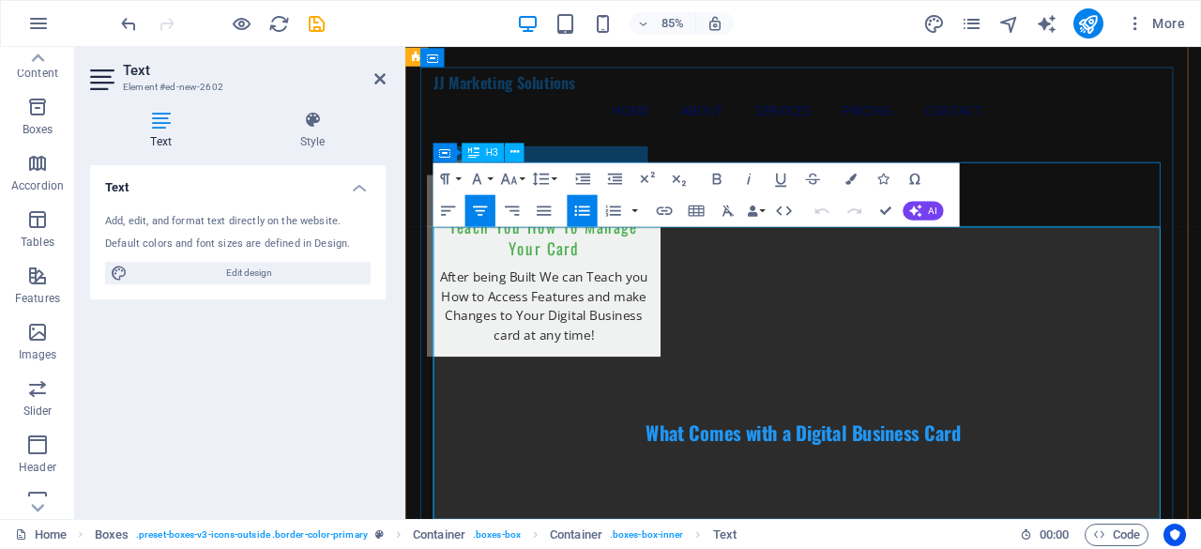
drag, startPoint x: 965, startPoint y: 391, endPoint x: 800, endPoint y: 245, distance: 220.7
click at [856, 174] on icon "button" at bounding box center [851, 178] width 11 height 11
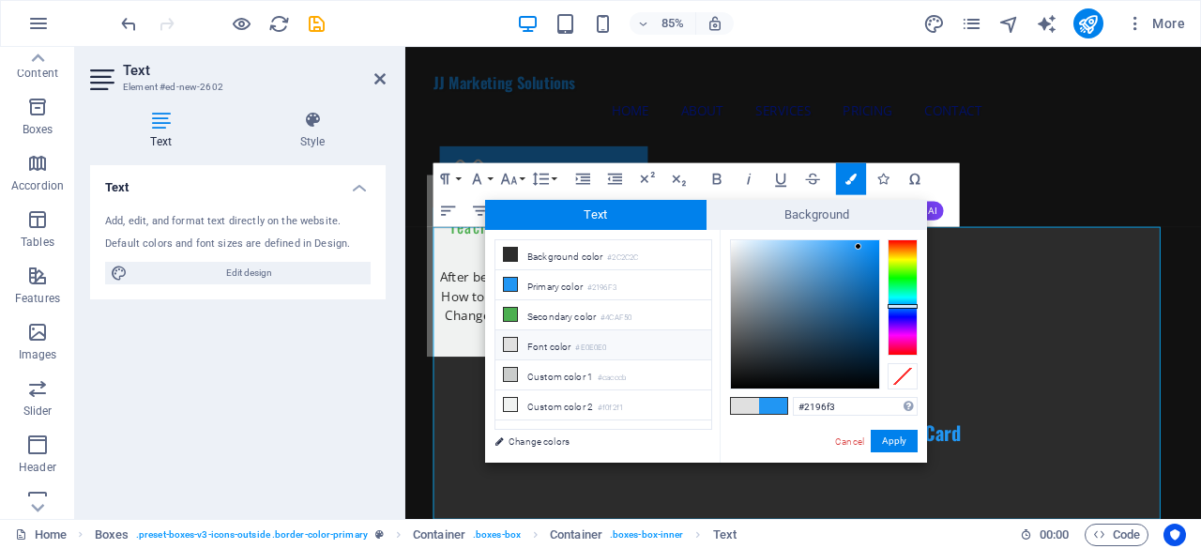
drag, startPoint x: 435, startPoint y: 180, endPoint x: 773, endPoint y: 204, distance: 339.6
click at [775, 196] on button "HTML" at bounding box center [785, 210] width 30 height 32
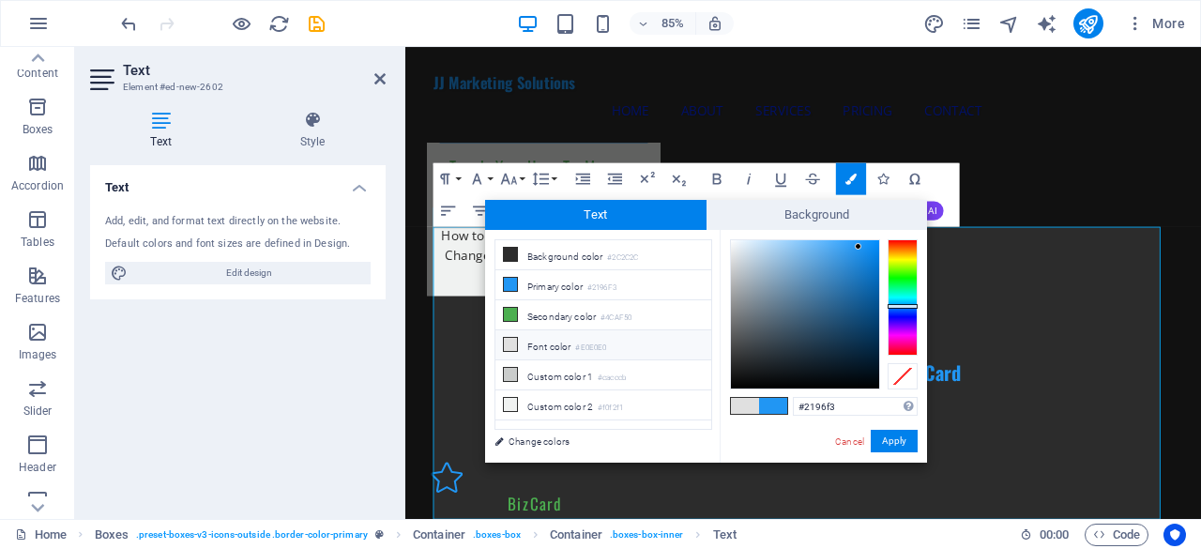
scroll to position [2190, 0]
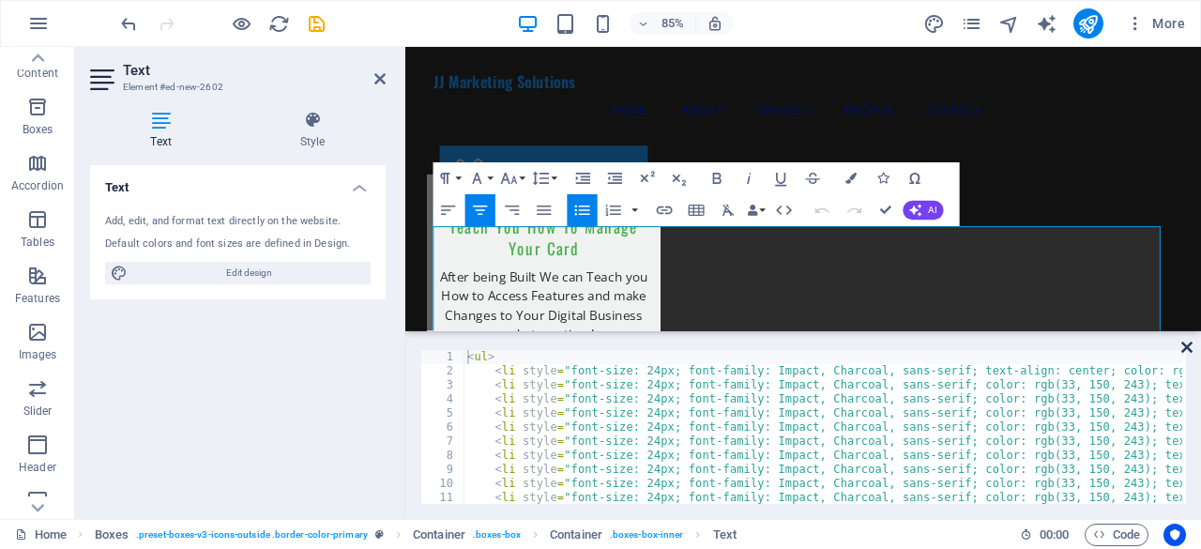
click at [1183, 344] on icon at bounding box center [1187, 347] width 11 height 15
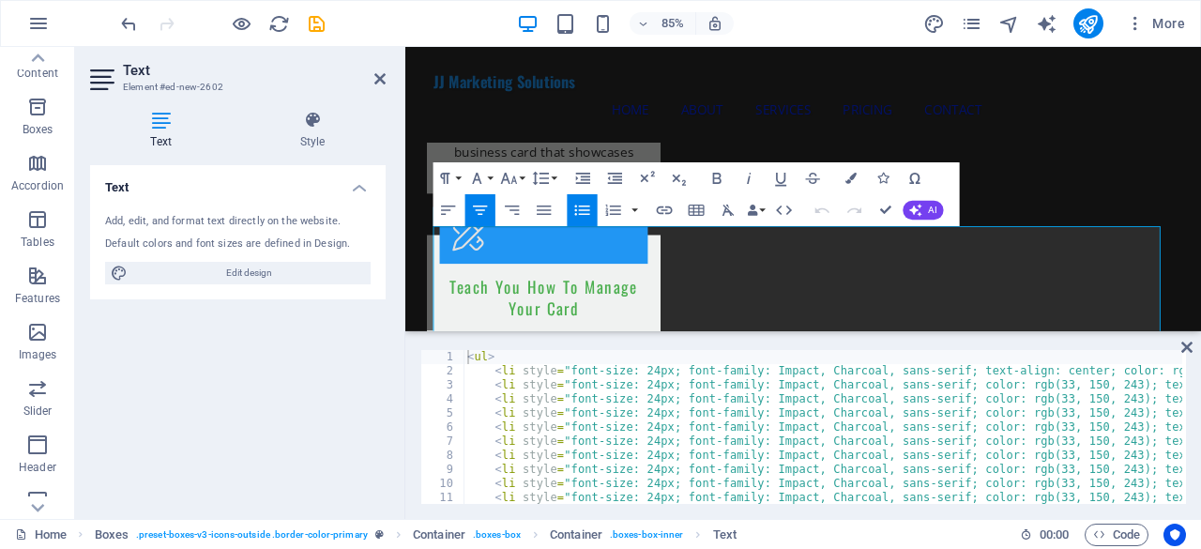
scroll to position [2262, 0]
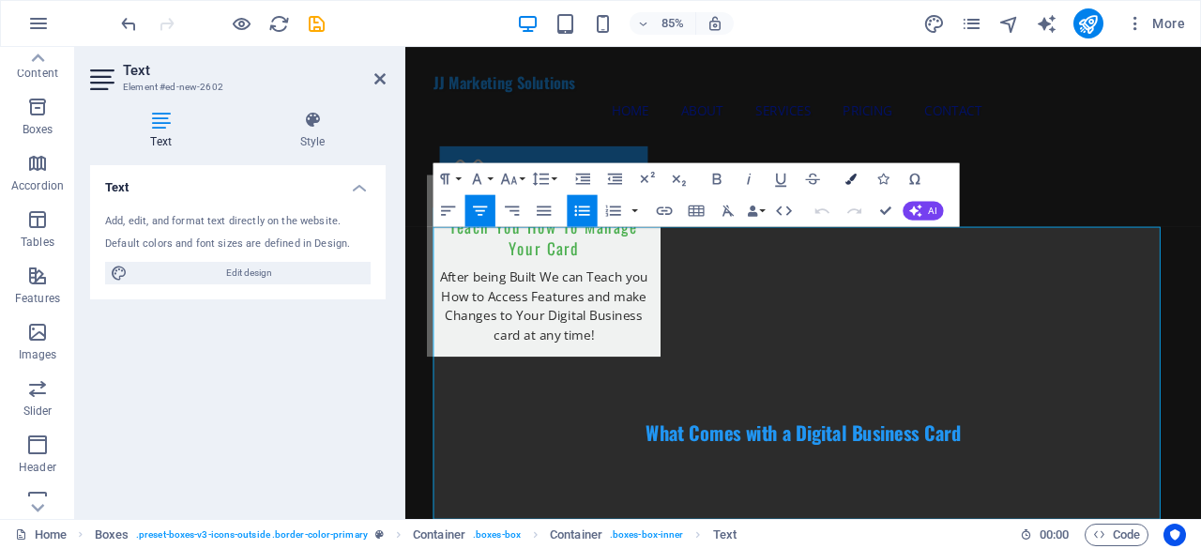
click at [843, 174] on button "Colors" at bounding box center [851, 178] width 30 height 32
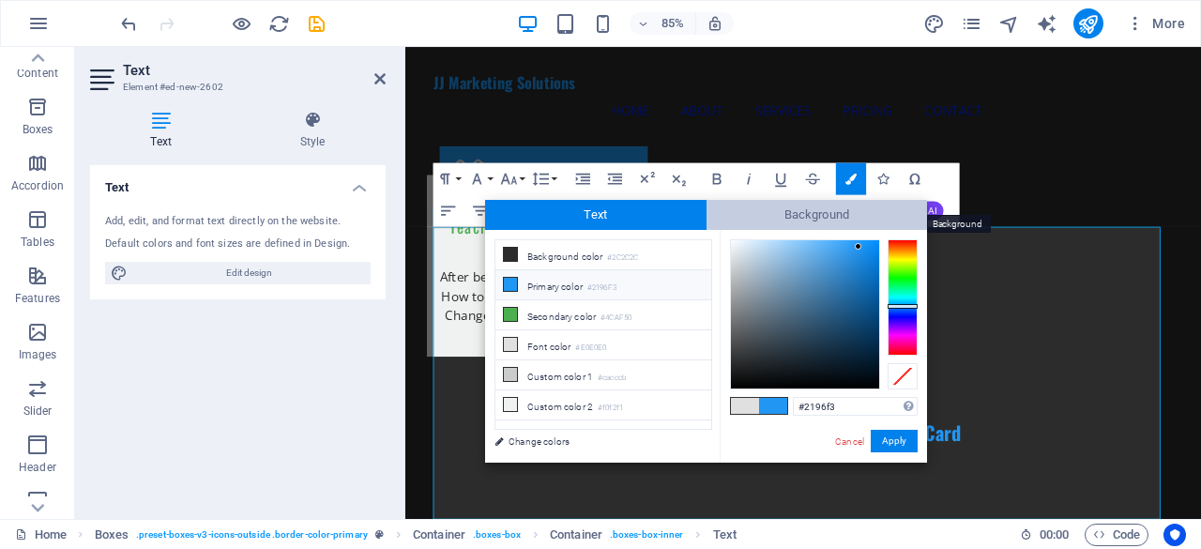
click at [730, 209] on span "Background" at bounding box center [817, 215] width 221 height 30
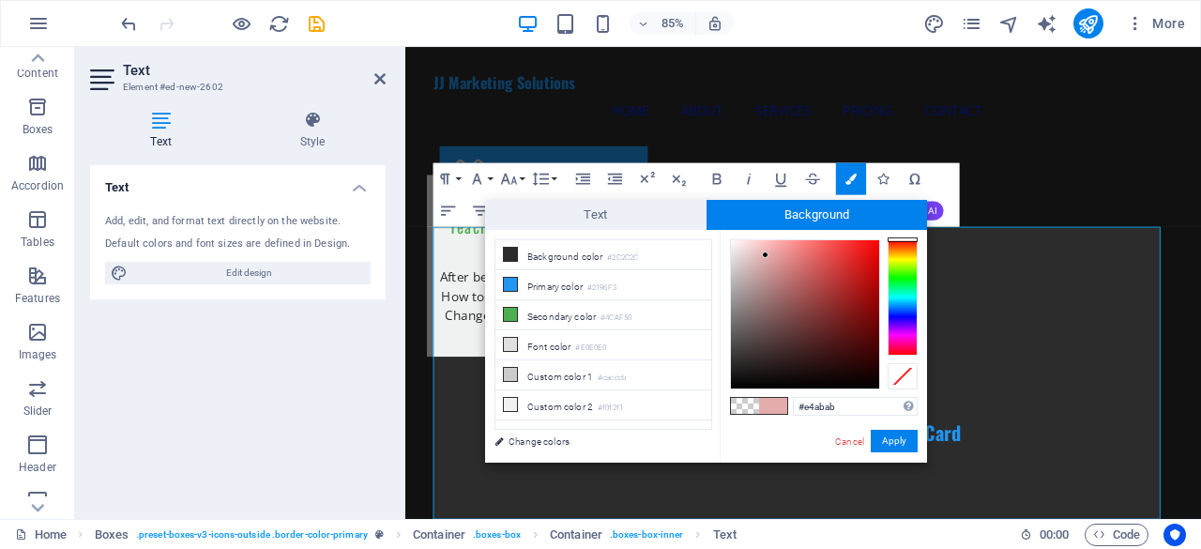
drag, startPoint x: 728, startPoint y: 241, endPoint x: 767, endPoint y: 255, distance: 41.0
click at [767, 255] on div at bounding box center [765, 255] width 7 height 7
type input "#000000"
drag, startPoint x: 764, startPoint y: 255, endPoint x: 736, endPoint y: 389, distance: 137.1
click at [736, 389] on div at bounding box center [735, 388] width 7 height 7
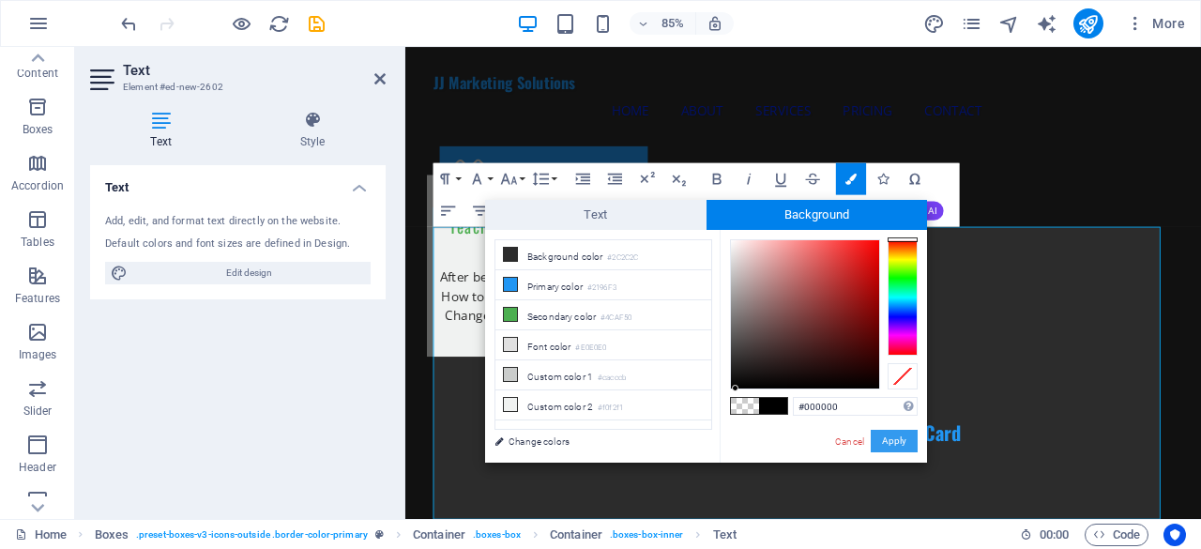
click at [891, 440] on button "Apply" at bounding box center [894, 441] width 47 height 23
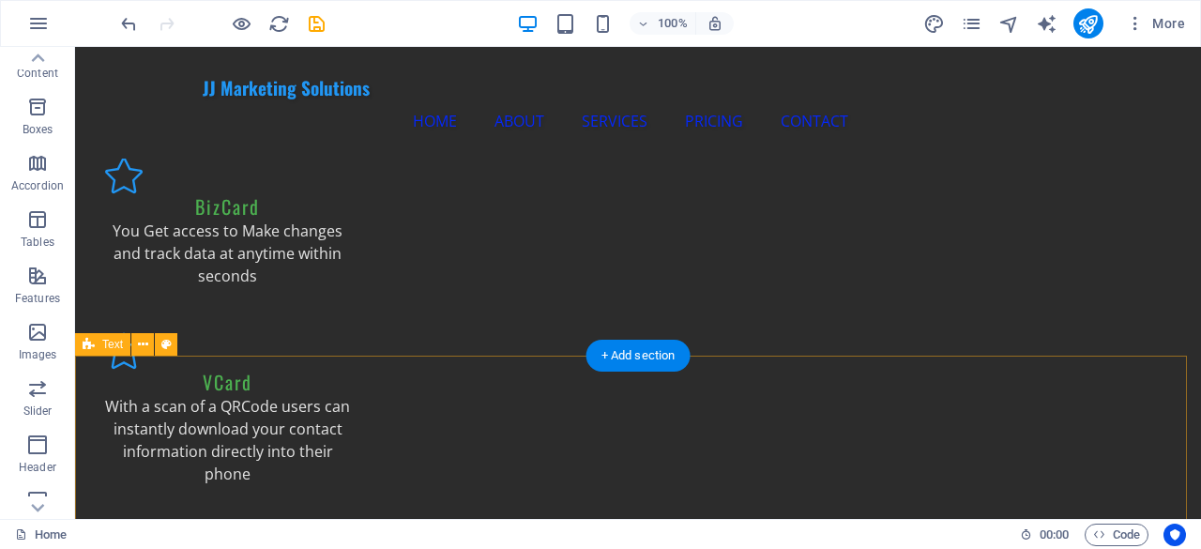
scroll to position [2660, 0]
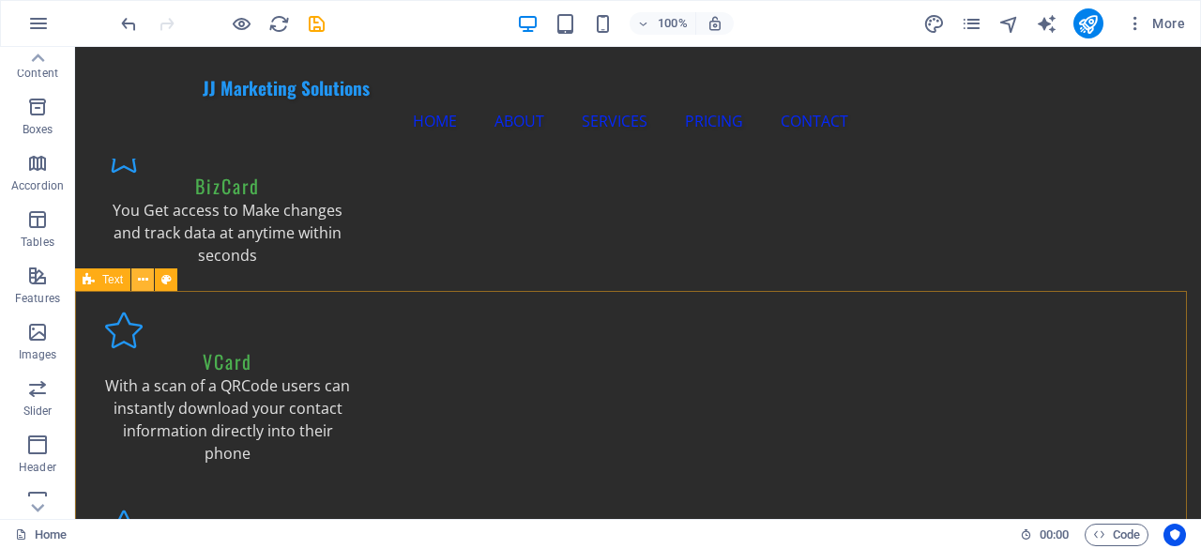
click at [141, 281] on icon at bounding box center [143, 280] width 10 height 20
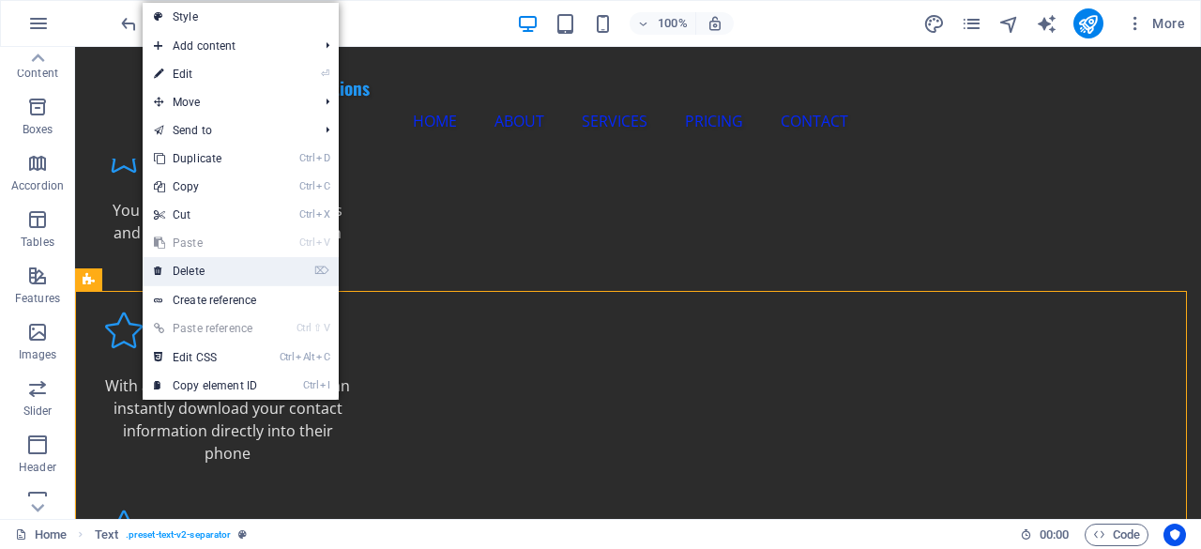
click at [220, 264] on link "⌦ Delete" at bounding box center [206, 271] width 126 height 28
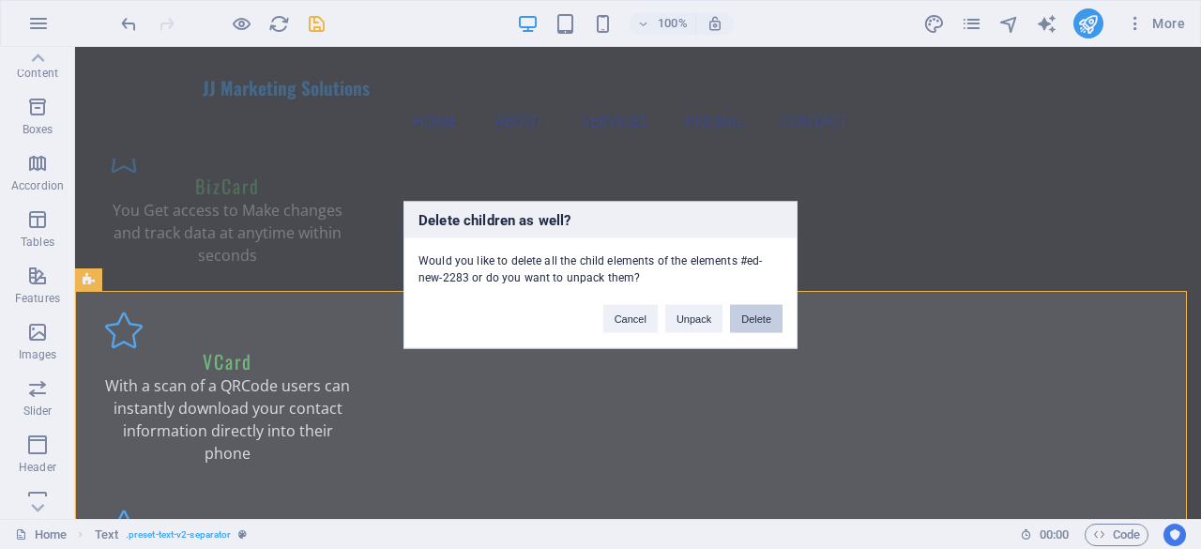
click at [750, 314] on button "Delete" at bounding box center [756, 318] width 53 height 28
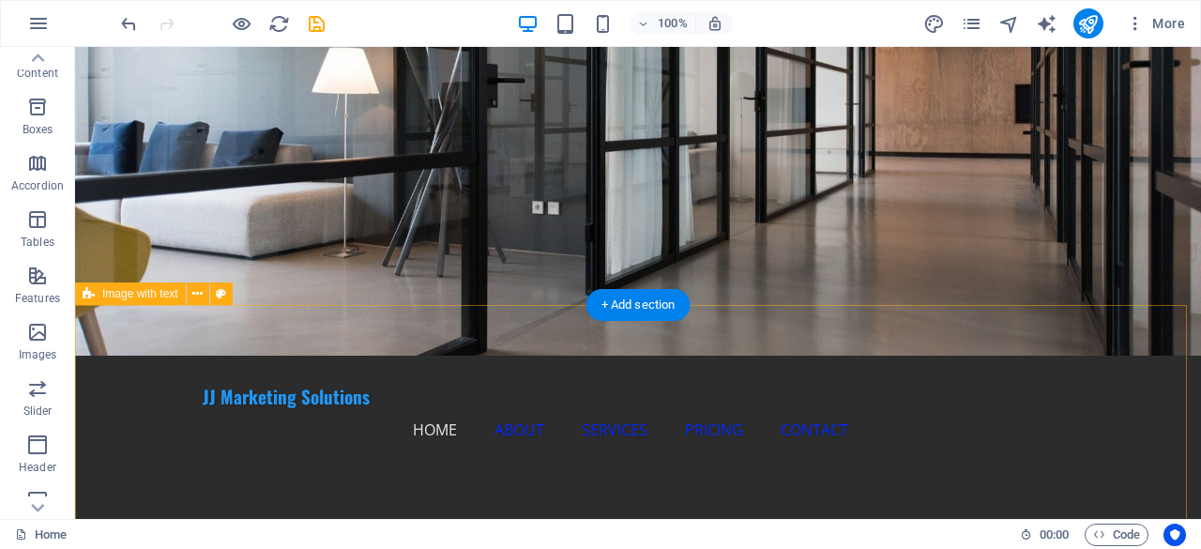
scroll to position [0, 0]
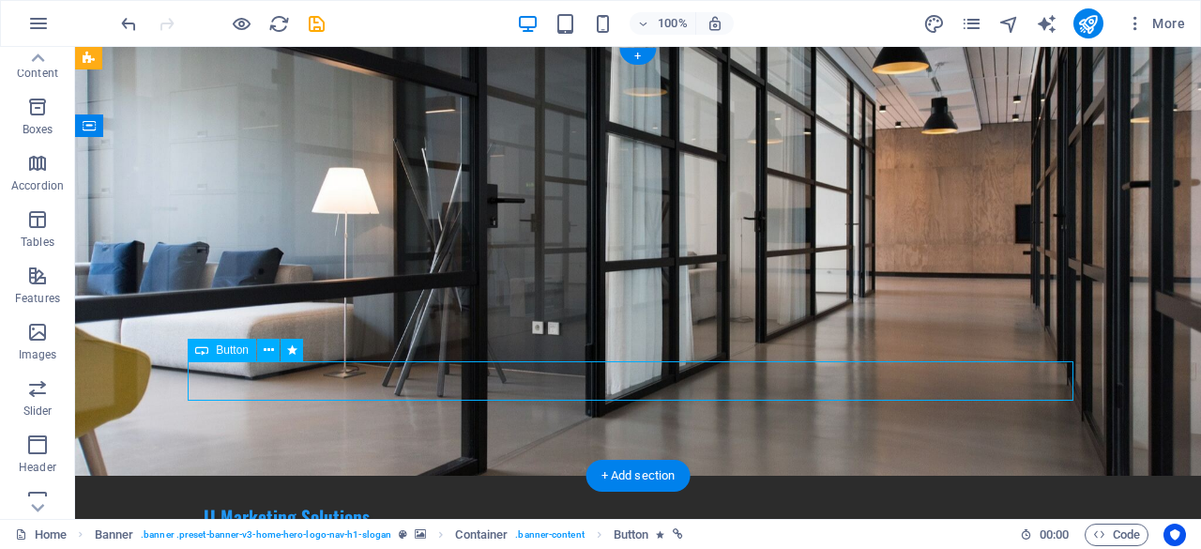
click at [266, 353] on icon at bounding box center [269, 351] width 10 height 20
click at [264, 352] on icon at bounding box center [269, 351] width 10 height 20
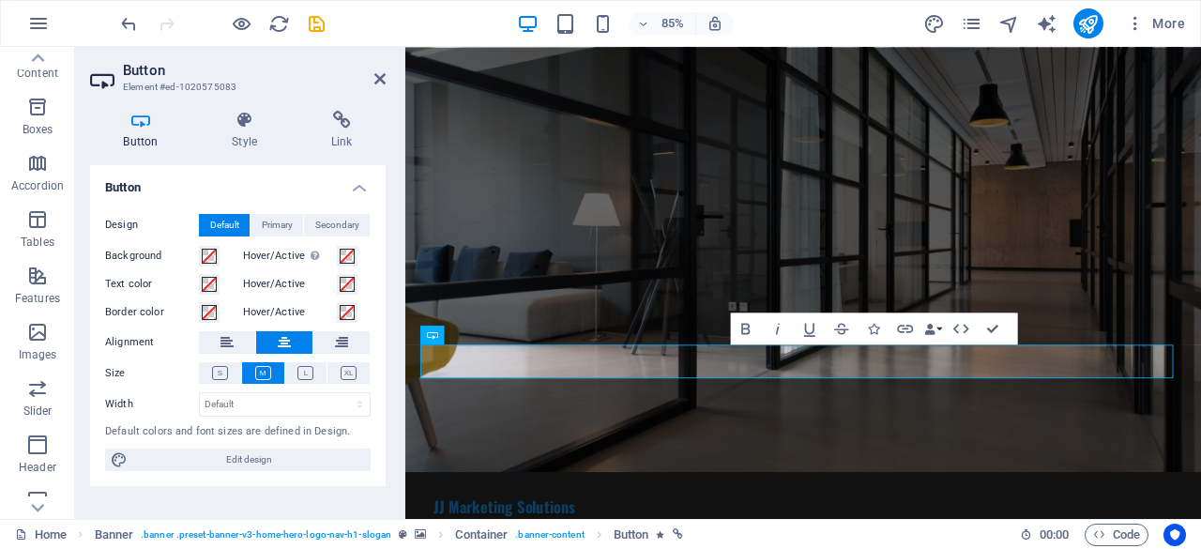
click at [350, 87] on header "Button Element #ed-1020575083" at bounding box center [238, 71] width 296 height 49
click at [339, 123] on icon at bounding box center [342, 120] width 88 height 19
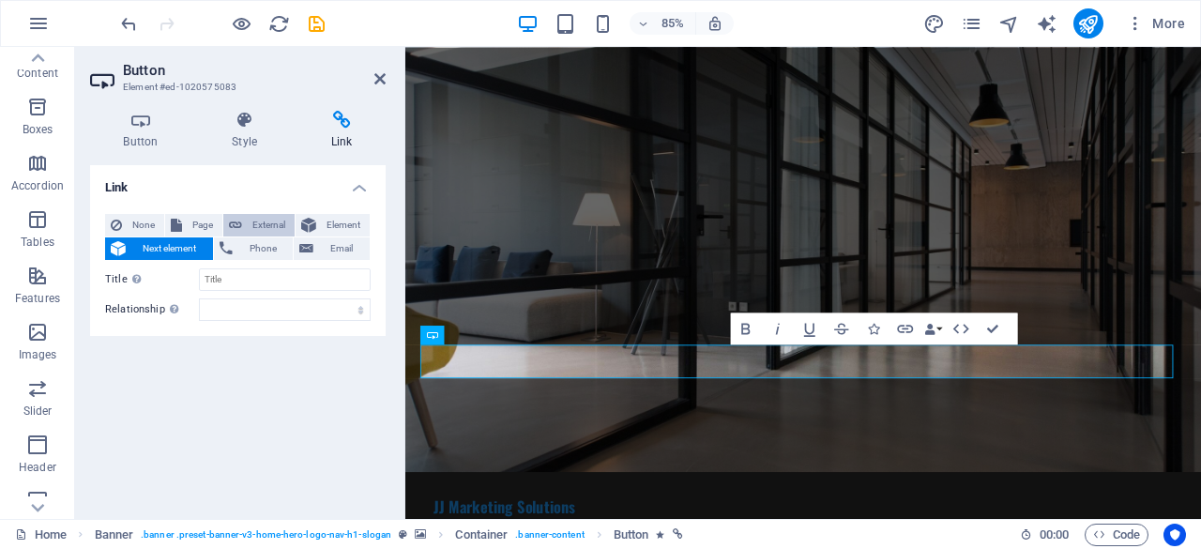
click at [243, 226] on button "External" at bounding box center [258, 225] width 71 height 23
select select "blank"
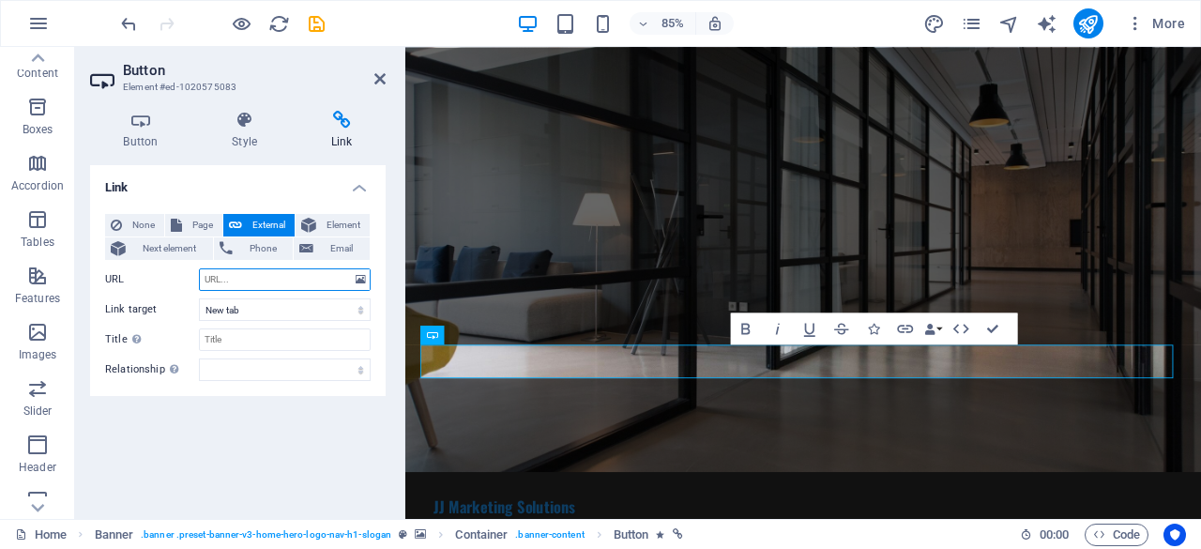
click at [252, 278] on input "URL" at bounding box center [285, 279] width 172 height 23
type input "[DOMAIN_NAME]"
click at [246, 404] on div "Link None Page External Element Next element Phone Email Page Home Subpage Lega…" at bounding box center [238, 334] width 296 height 339
click at [375, 76] on icon at bounding box center [379, 78] width 11 height 15
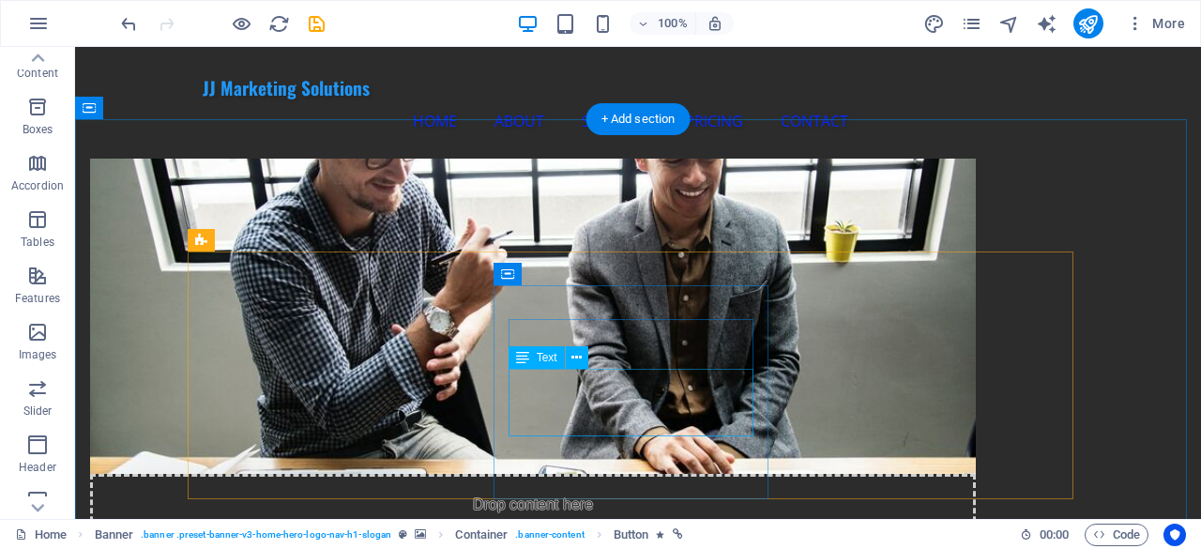
scroll to position [563, 0]
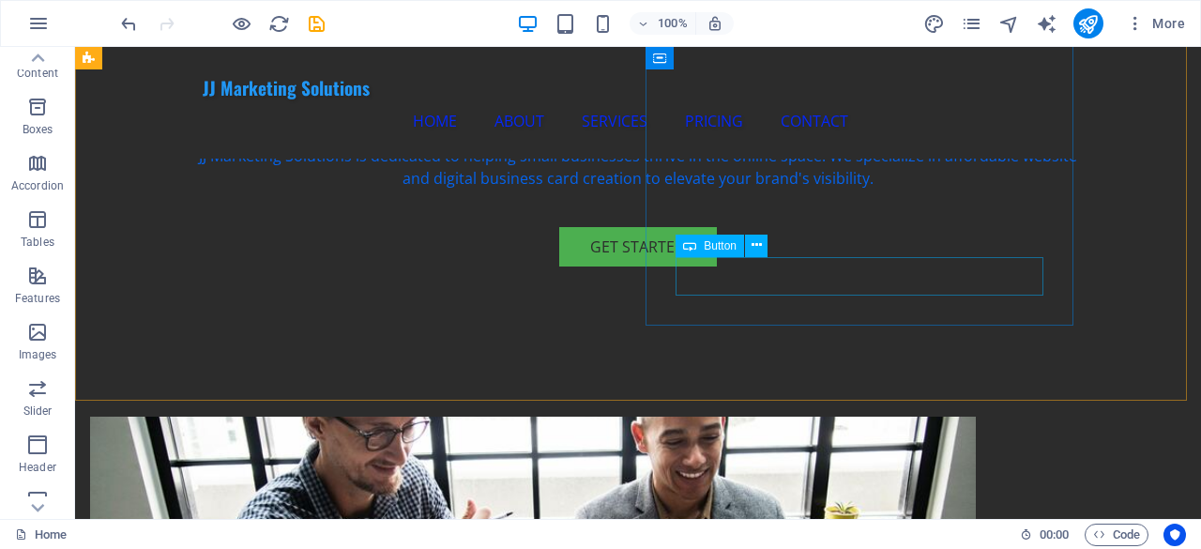
click at [716, 244] on span "Button" at bounding box center [720, 245] width 33 height 11
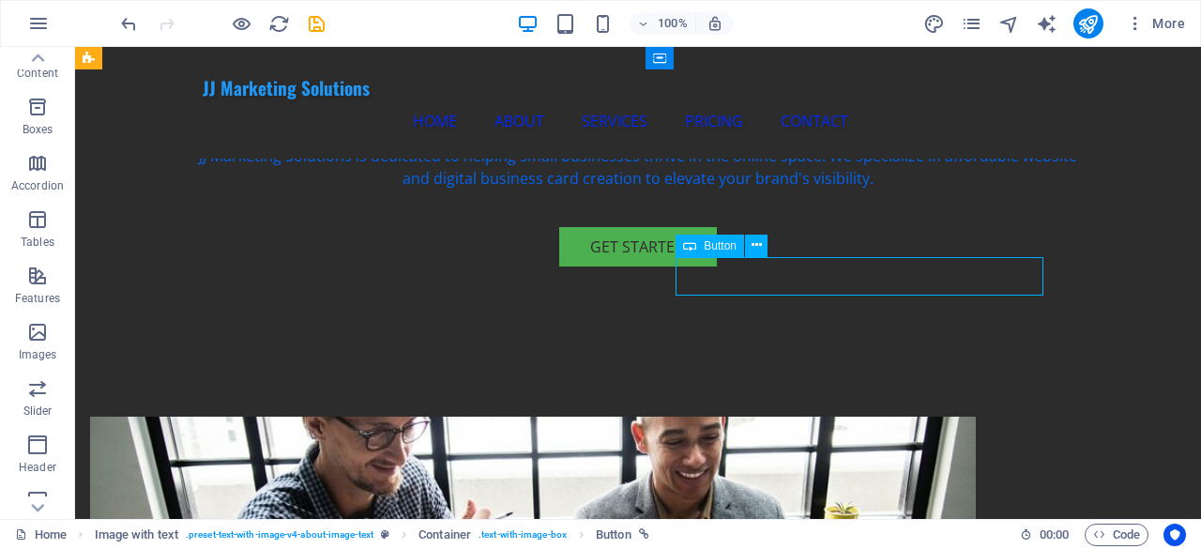
click at [715, 242] on span "Button" at bounding box center [720, 245] width 33 height 11
click at [736, 245] on span "Button" at bounding box center [720, 245] width 33 height 11
click at [734, 245] on span "Button" at bounding box center [720, 245] width 33 height 11
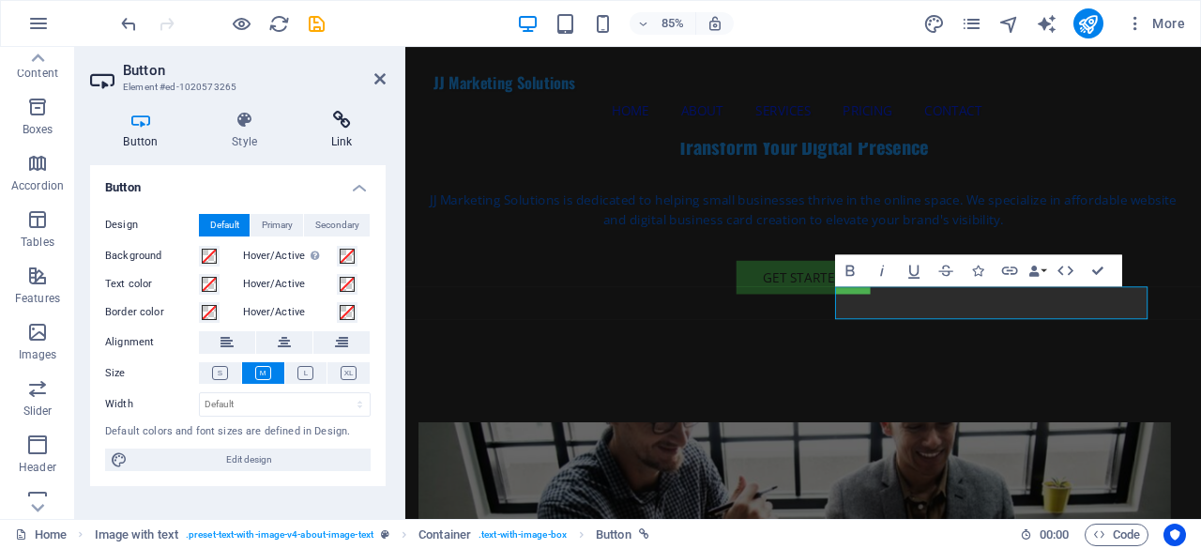
click at [332, 110] on div "Button Style Link Button Design Default Primary Secondary Background Hover/Acti…" at bounding box center [238, 307] width 326 height 423
click at [335, 119] on icon at bounding box center [342, 120] width 88 height 19
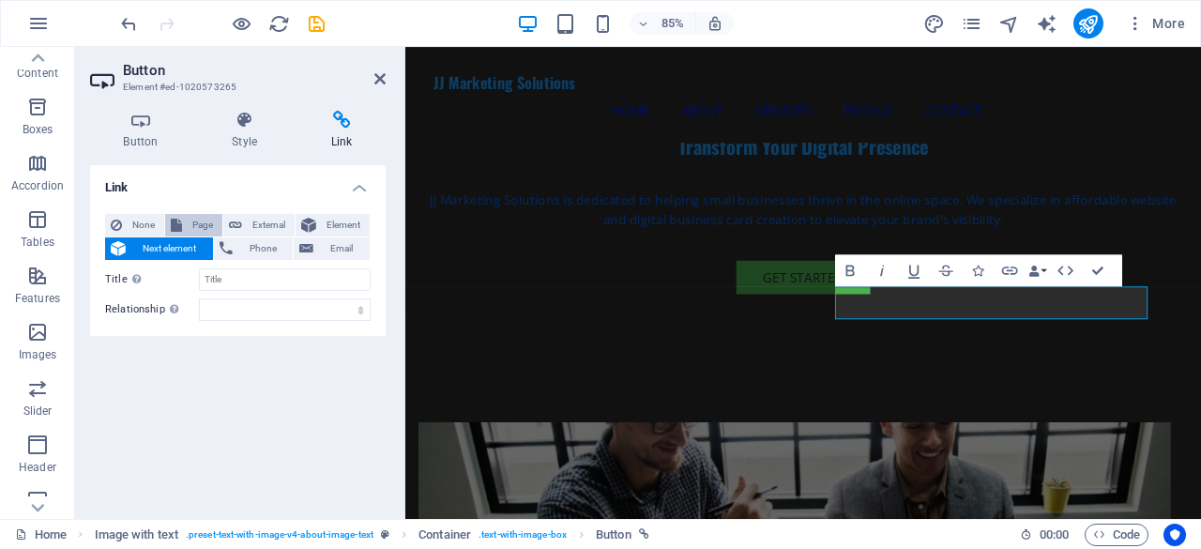
click at [206, 230] on span "Page" at bounding box center [202, 225] width 29 height 23
select select
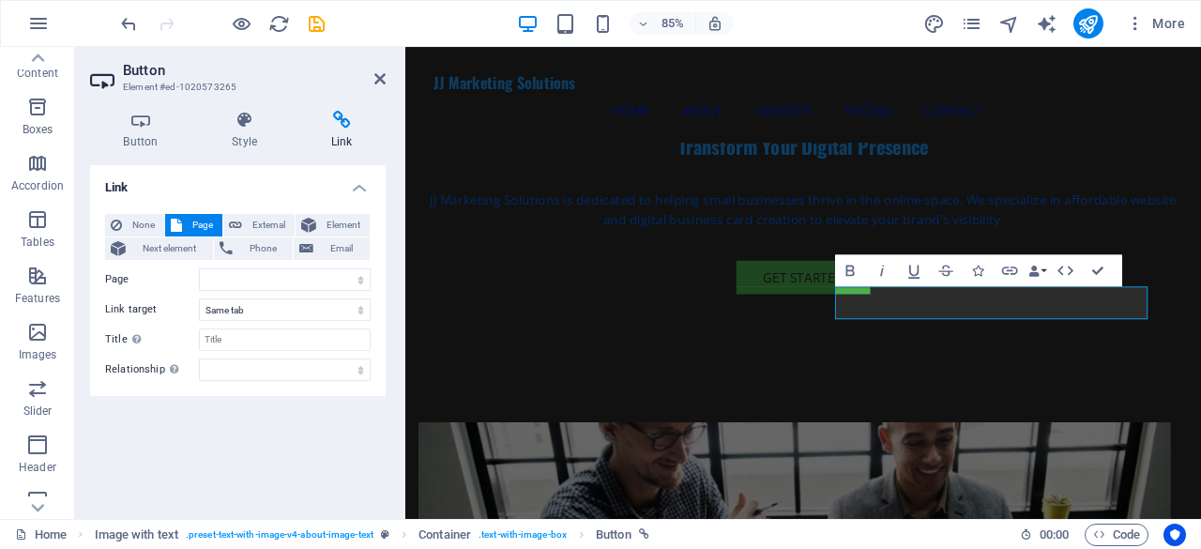
click at [312, 264] on div "None Page External Element Next element Phone Email Page Home Subpage Legal Not…" at bounding box center [238, 297] width 266 height 167
click at [312, 276] on select "Home Subpage Legal Notice Privacy" at bounding box center [285, 279] width 172 height 23
click at [308, 226] on icon at bounding box center [308, 225] width 15 height 23
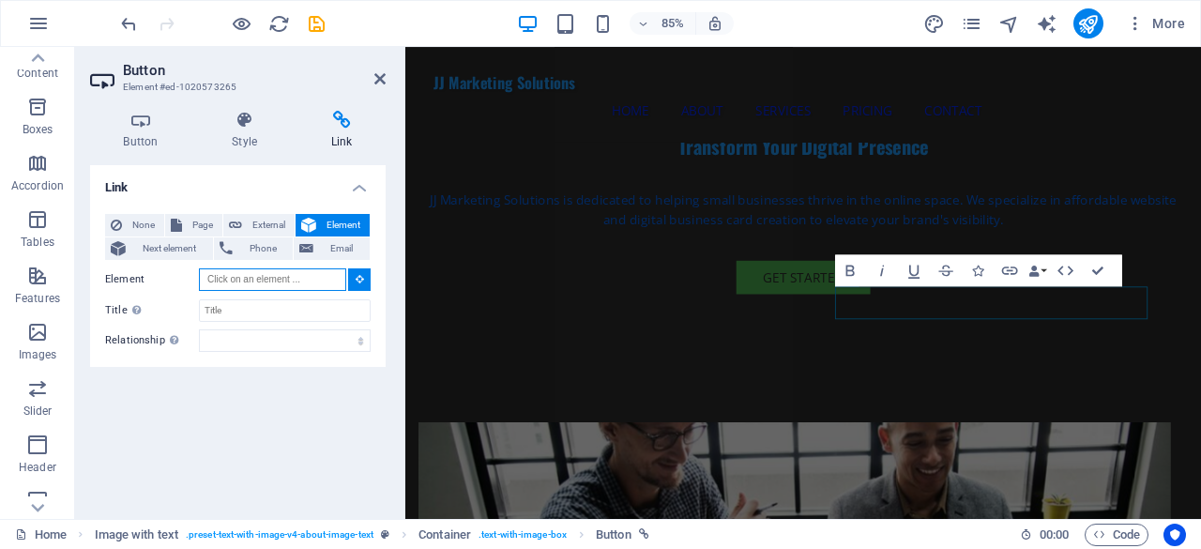
click at [309, 281] on input "Element" at bounding box center [272, 279] width 147 height 23
click at [317, 281] on input "Element" at bounding box center [272, 279] width 147 height 23
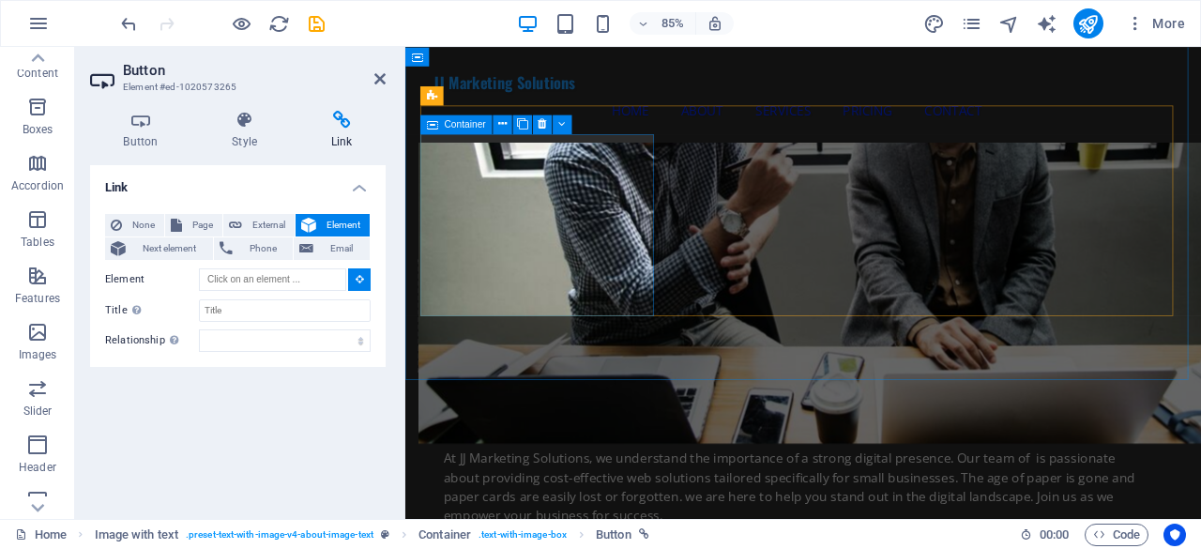
scroll to position [1122, 0]
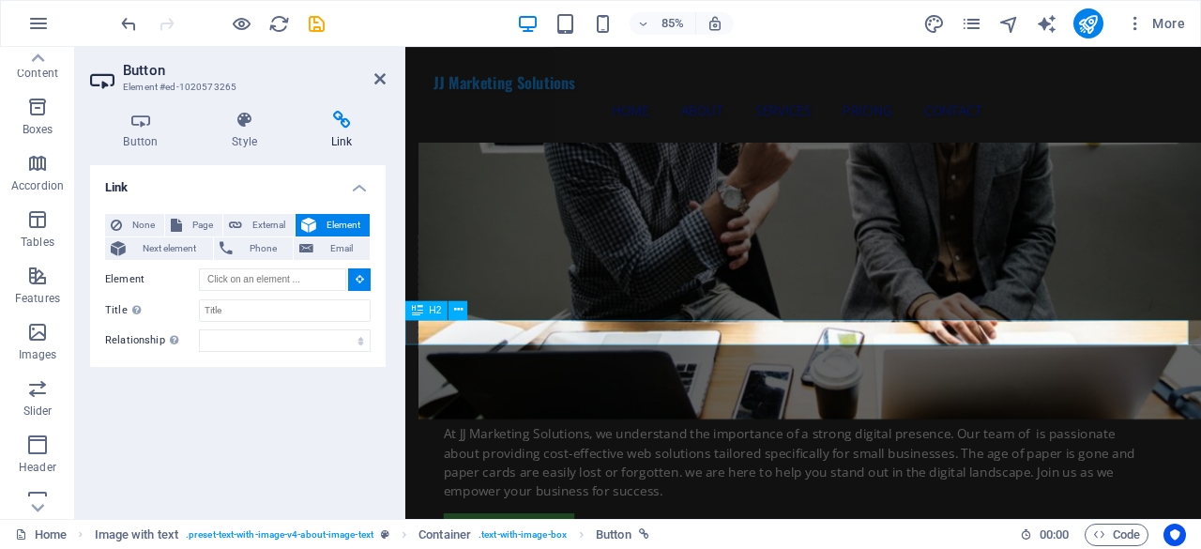
type input "#ed-1021328316"
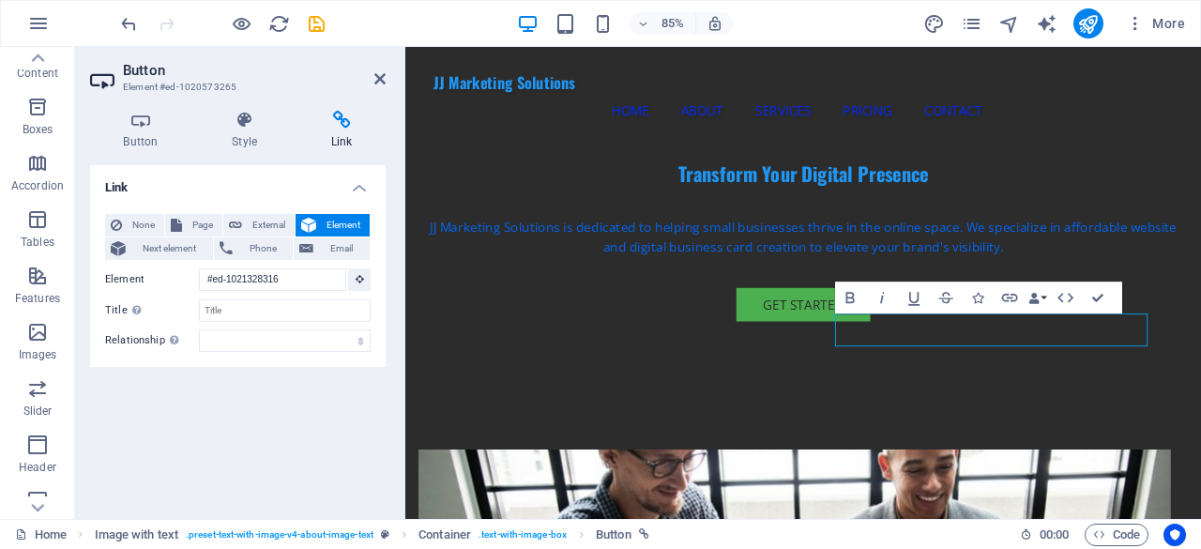
scroll to position [496, 0]
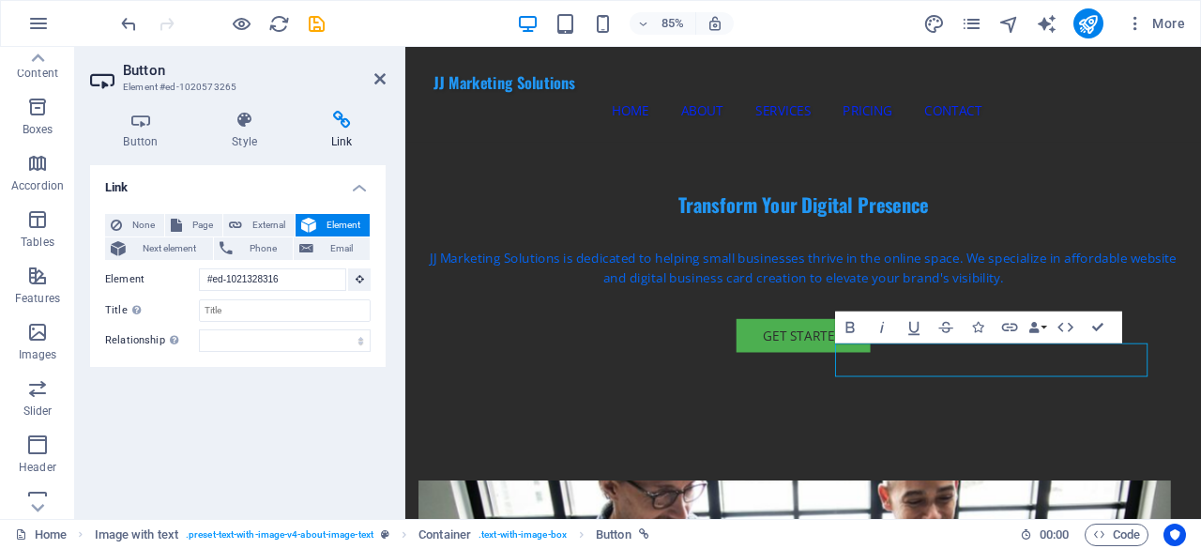
click at [372, 75] on h2 "Button" at bounding box center [254, 70] width 263 height 17
click at [378, 87] on header "Button Element #ed-1020573265" at bounding box center [238, 71] width 296 height 49
click at [376, 80] on icon at bounding box center [379, 78] width 11 height 15
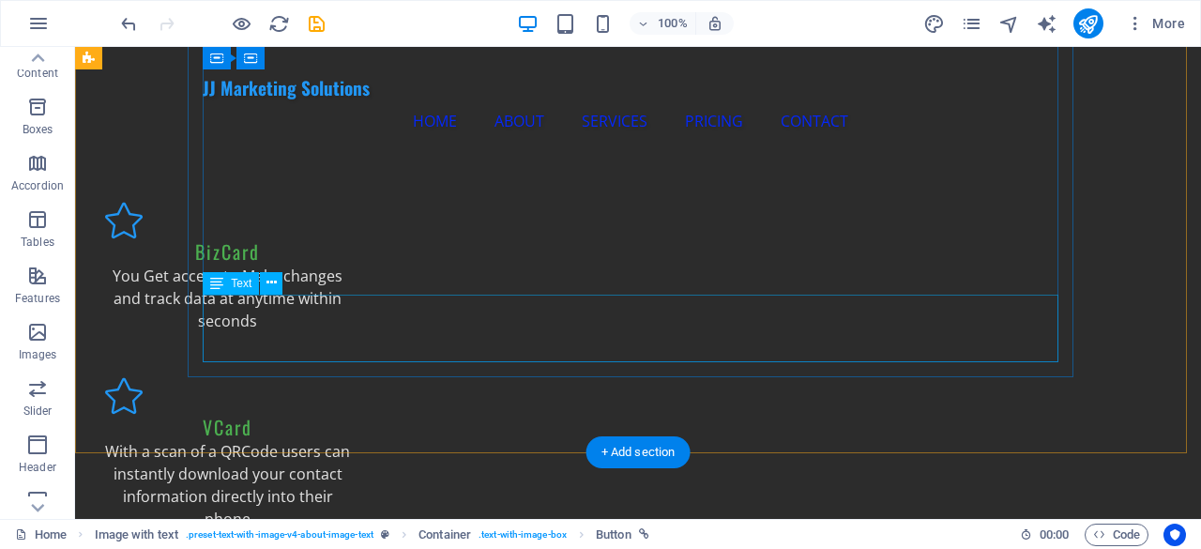
scroll to position [2842, 0]
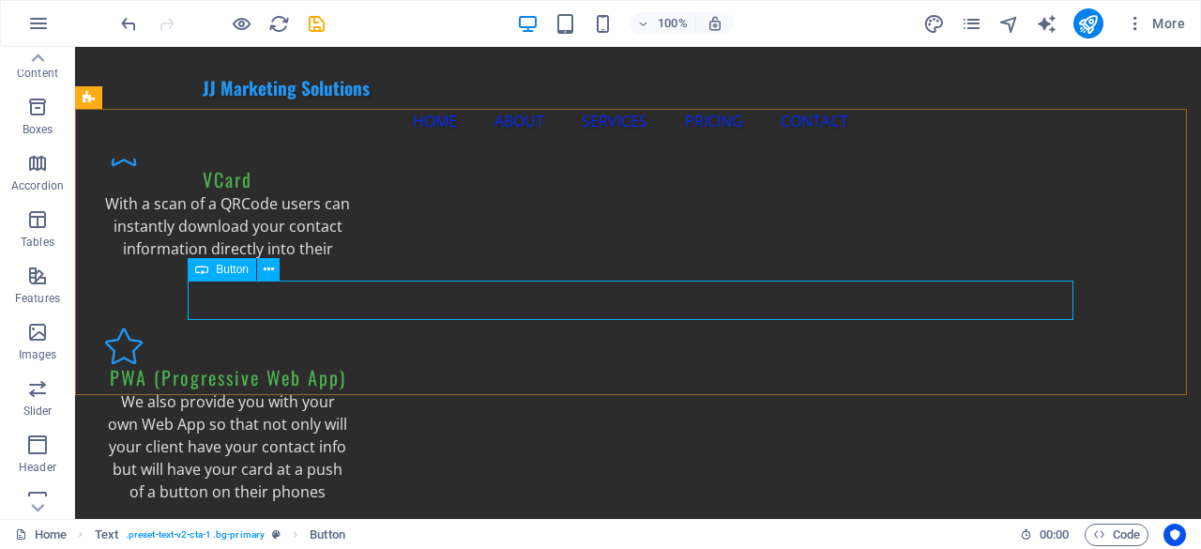
click at [225, 269] on span "Button" at bounding box center [232, 269] width 33 height 11
click at [240, 268] on span "Button" at bounding box center [232, 269] width 33 height 11
click at [264, 271] on icon at bounding box center [269, 270] width 10 height 20
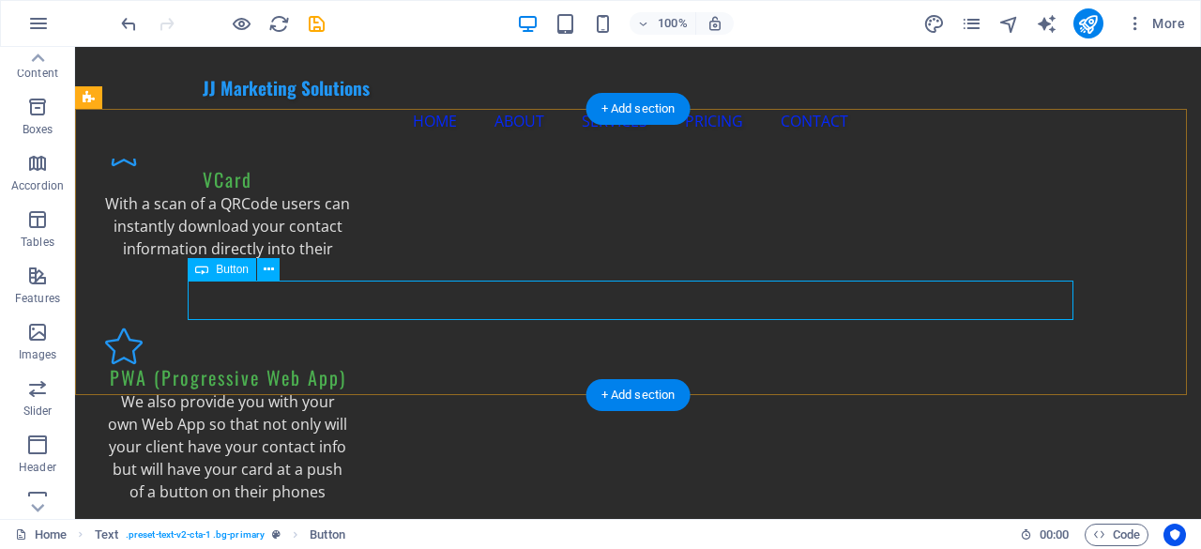
scroll to position [2913, 0]
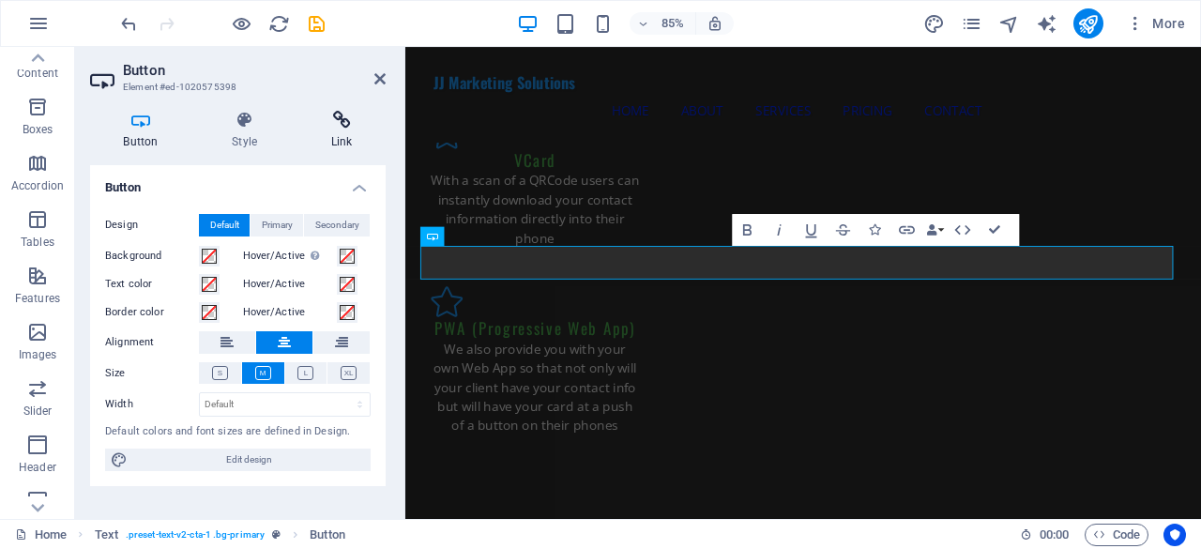
click at [331, 136] on h4 "Link" at bounding box center [342, 130] width 88 height 39
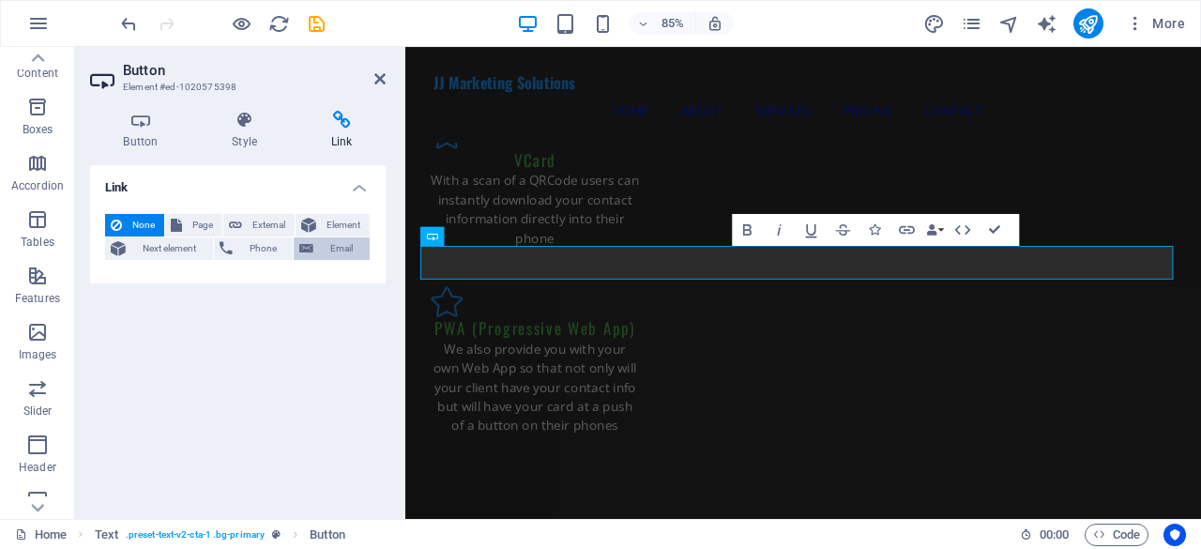
click at [315, 247] on button "Email" at bounding box center [332, 248] width 76 height 23
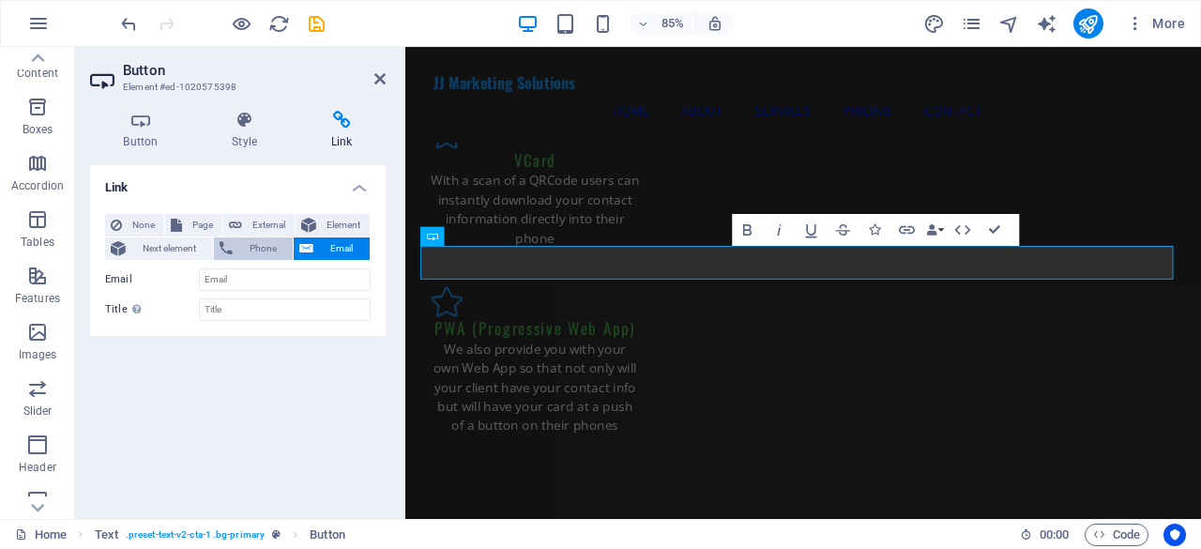
click at [281, 244] on span "Phone" at bounding box center [263, 248] width 50 height 23
click at [317, 245] on button "Email" at bounding box center [332, 248] width 76 height 23
click at [287, 272] on input "Email" at bounding box center [285, 279] width 172 height 23
type input "[PERSON_NAME][EMAIL_ADDRESS][DOMAIN_NAME]"
click at [254, 389] on div "Link None Page External Element Next element Phone Email Page Home Subpage Lega…" at bounding box center [238, 334] width 296 height 339
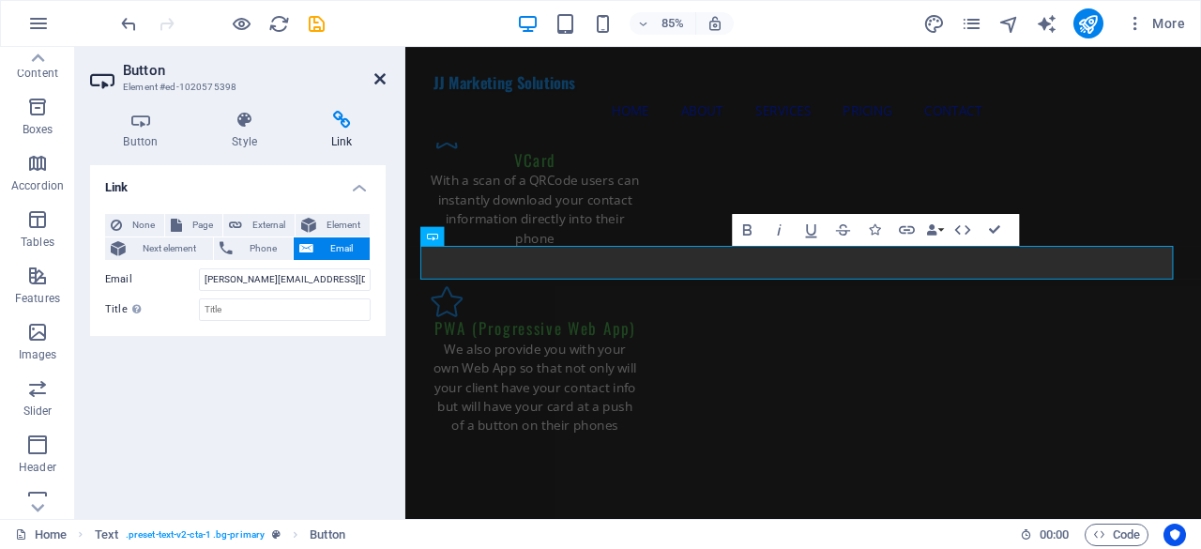
click at [378, 80] on icon at bounding box center [379, 78] width 11 height 15
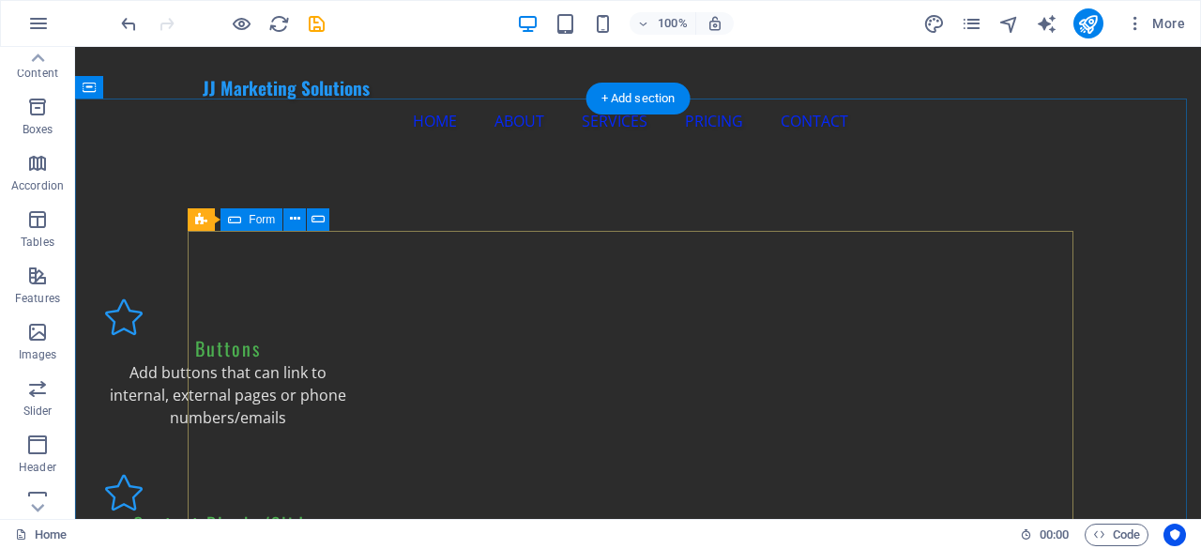
scroll to position [3311, 0]
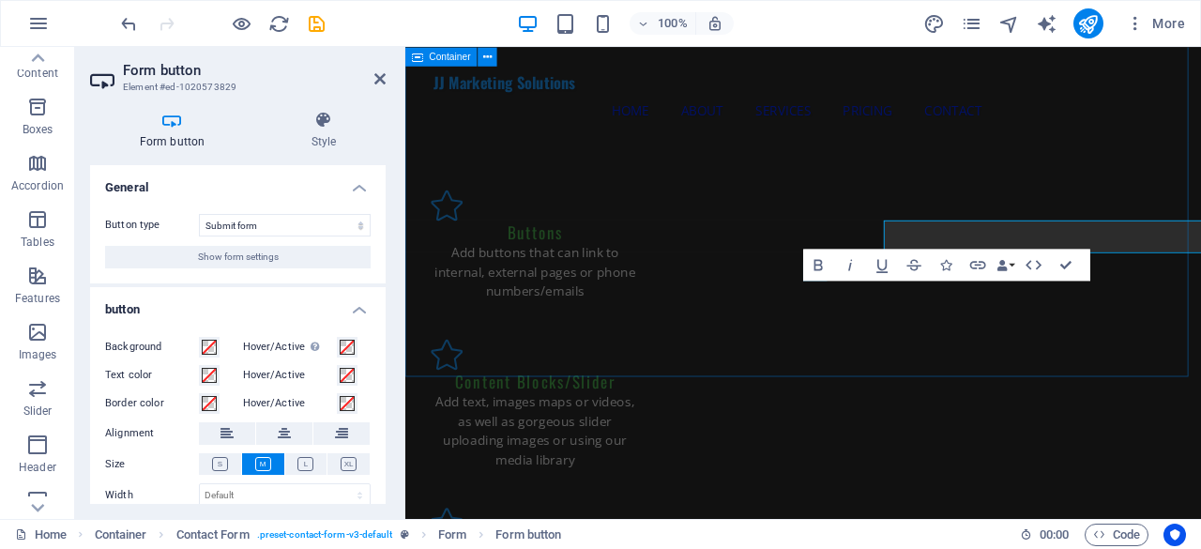
scroll to position [3382, 0]
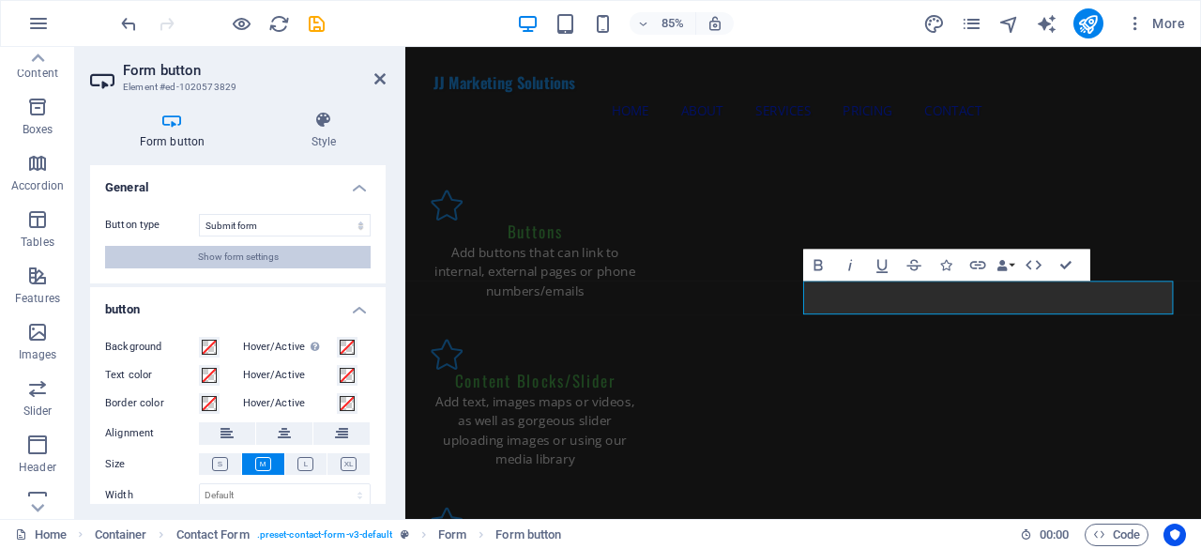
click at [310, 251] on button "Show form settings" at bounding box center [238, 257] width 266 height 23
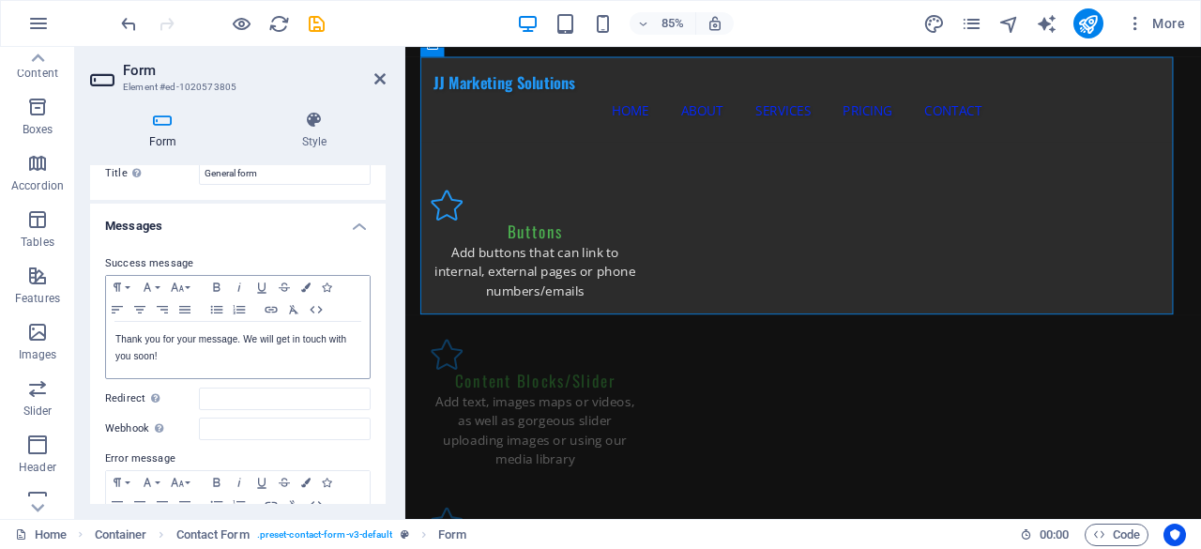
scroll to position [0, 0]
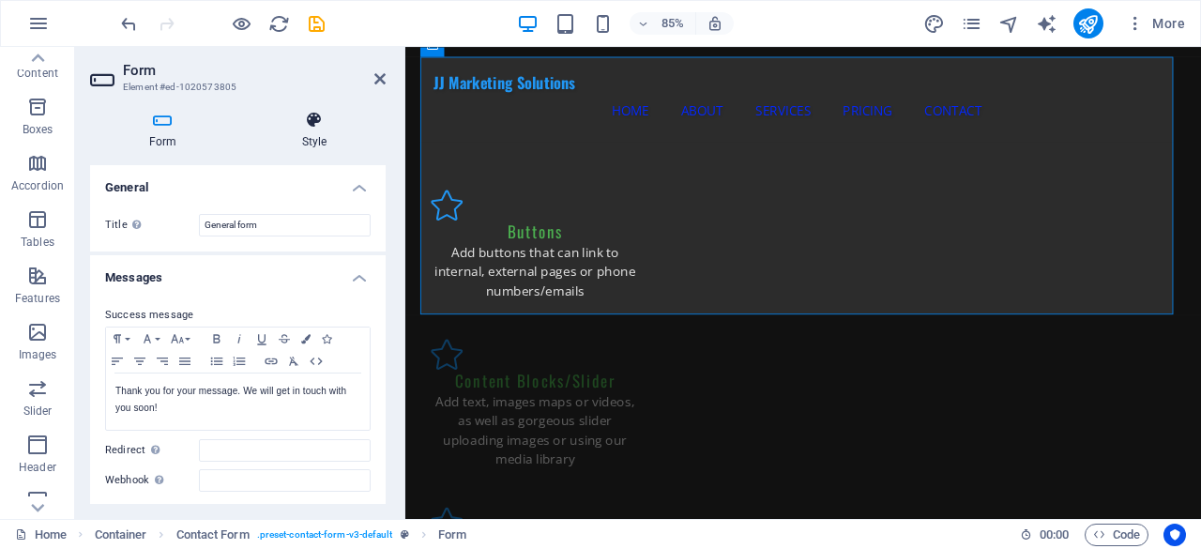
click at [310, 129] on icon at bounding box center [314, 120] width 143 height 19
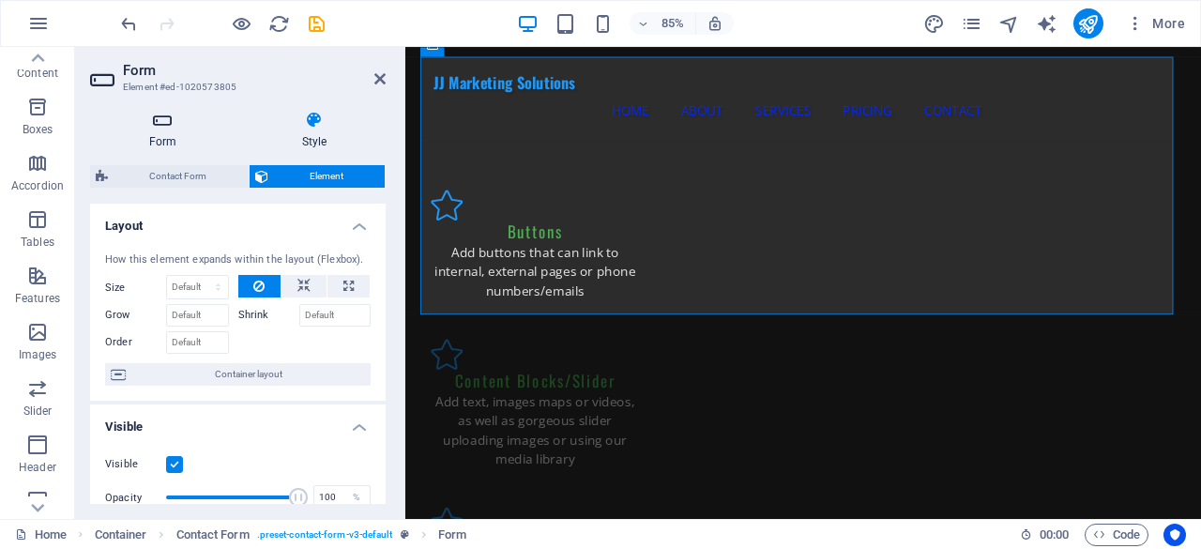
click at [175, 132] on h4 "Form" at bounding box center [166, 130] width 153 height 39
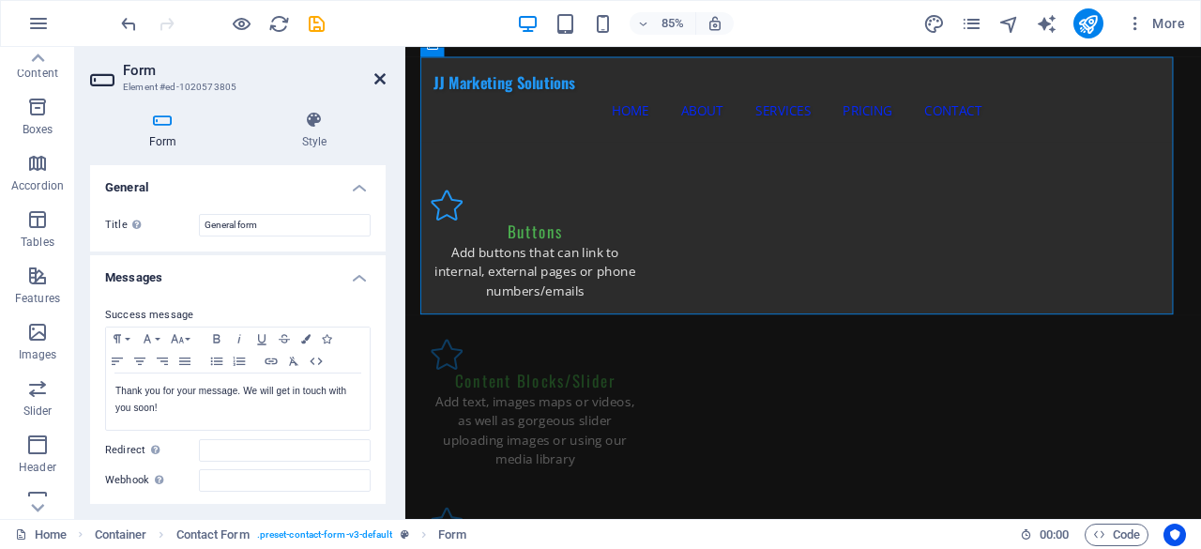
click at [385, 81] on icon at bounding box center [379, 78] width 11 height 15
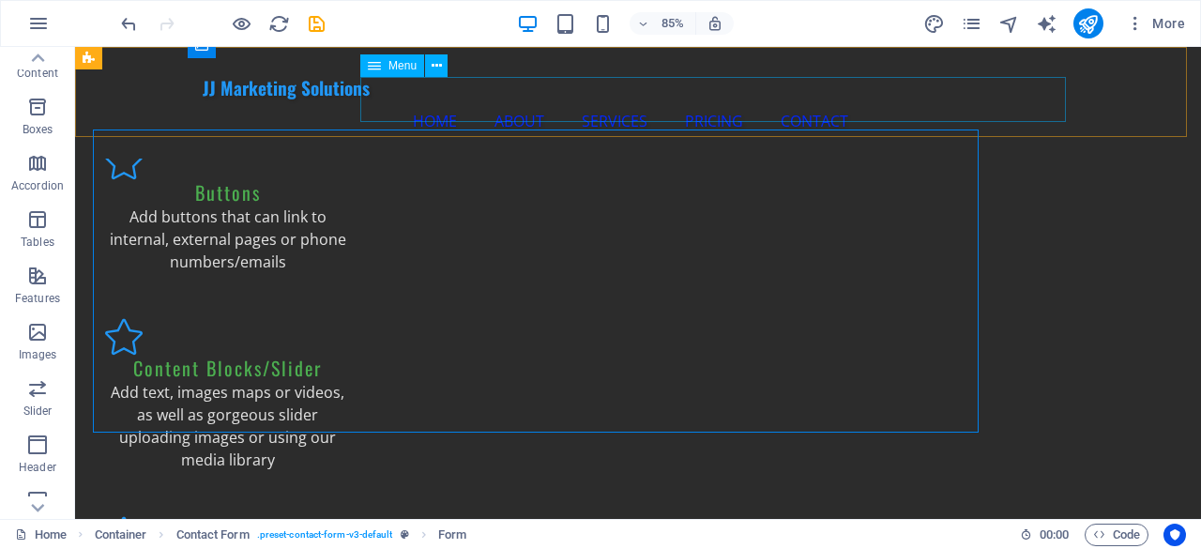
scroll to position [3311, 0]
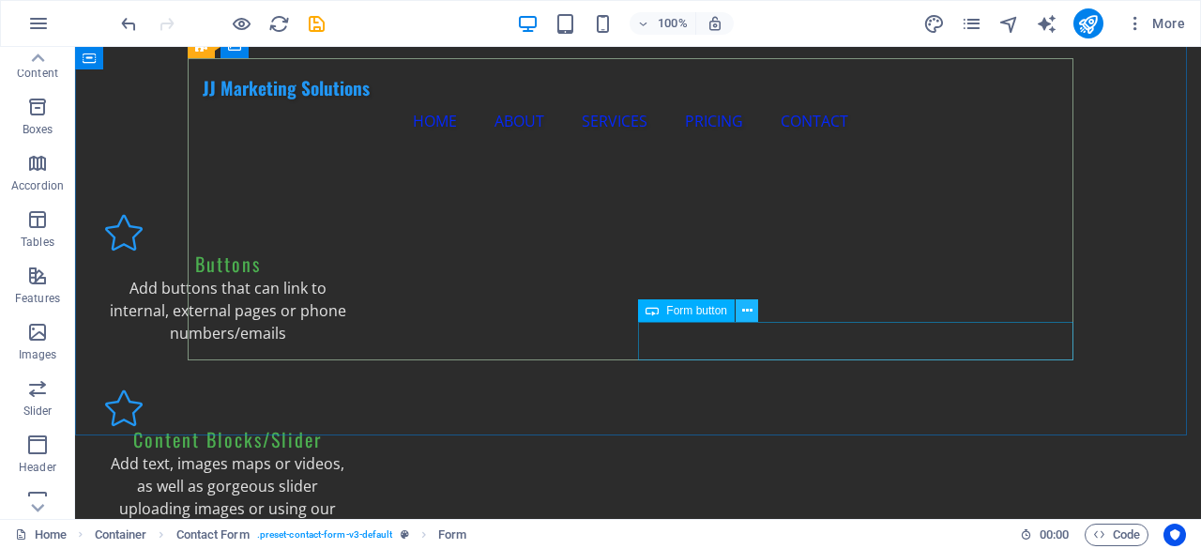
click at [742, 307] on icon at bounding box center [747, 311] width 10 height 20
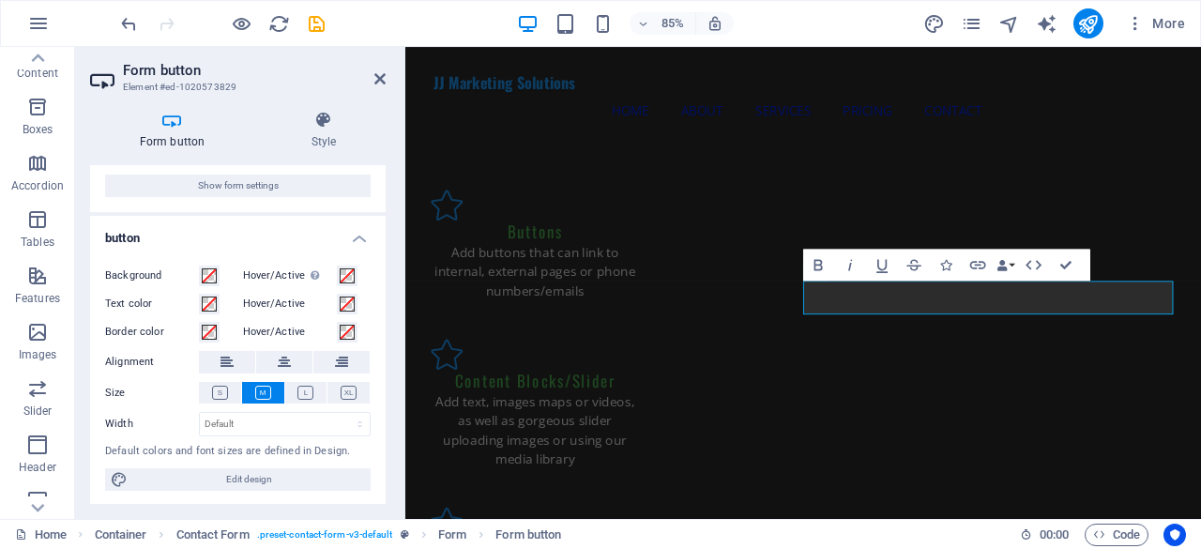
scroll to position [0, 0]
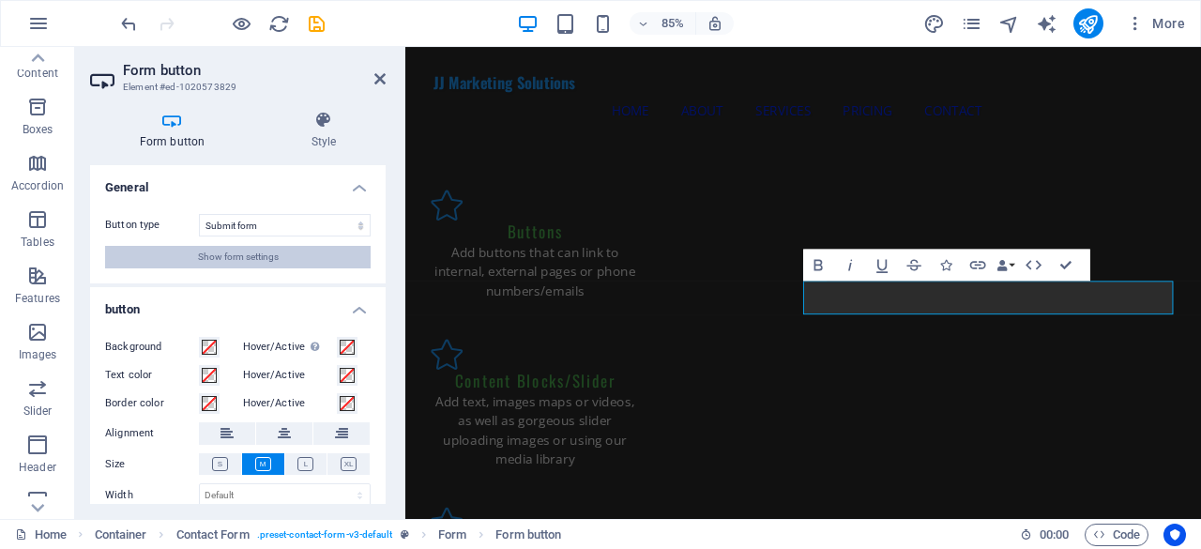
click at [252, 263] on span "Show form settings" at bounding box center [238, 257] width 81 height 23
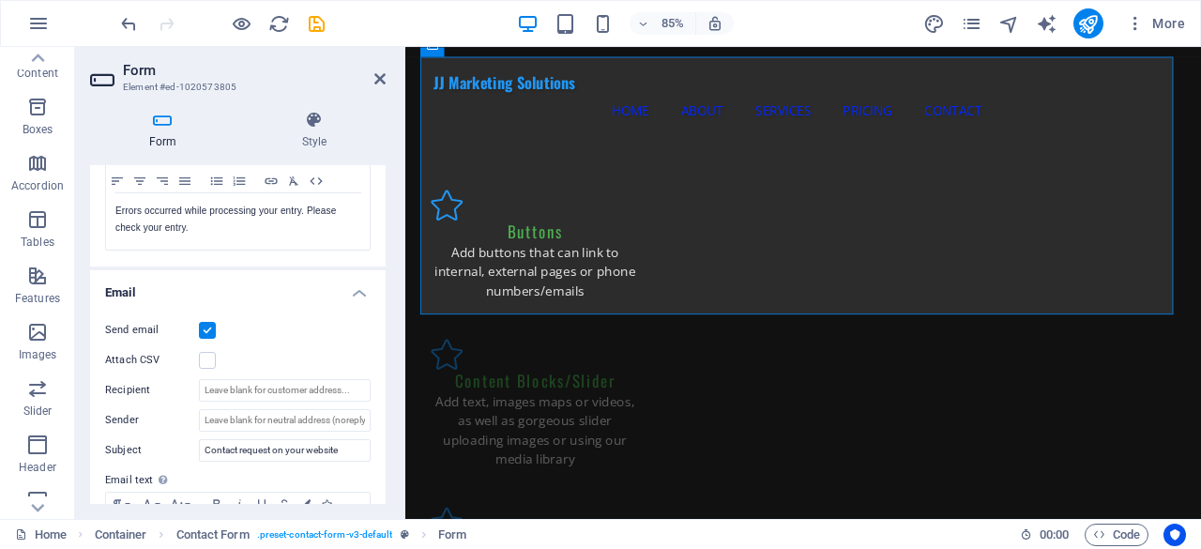
scroll to position [469, 0]
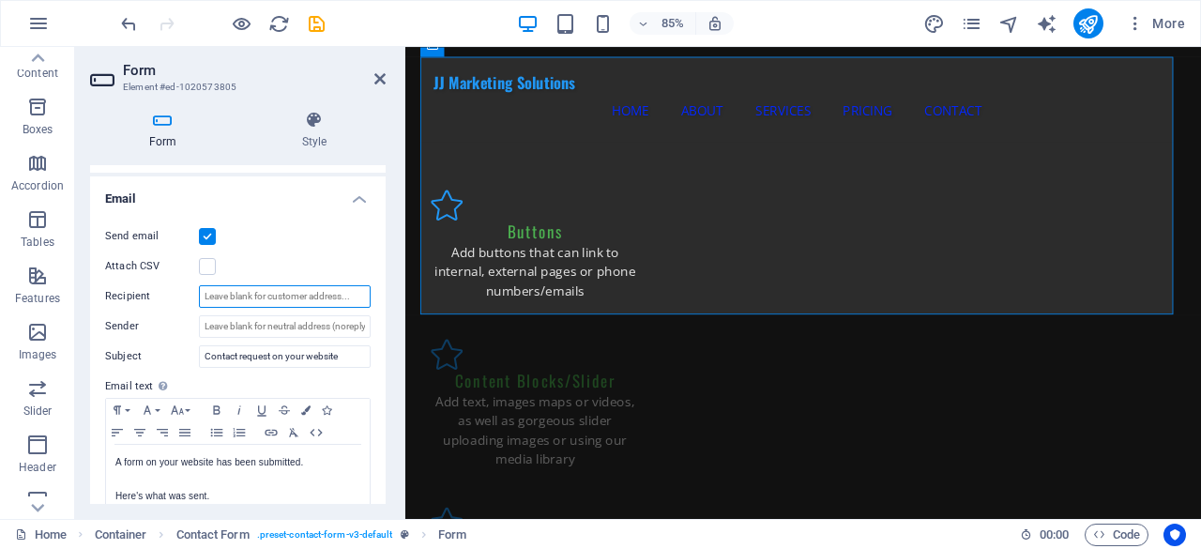
click at [257, 296] on input "Recipient" at bounding box center [285, 296] width 172 height 23
click at [251, 324] on input "Sender" at bounding box center [285, 326] width 172 height 23
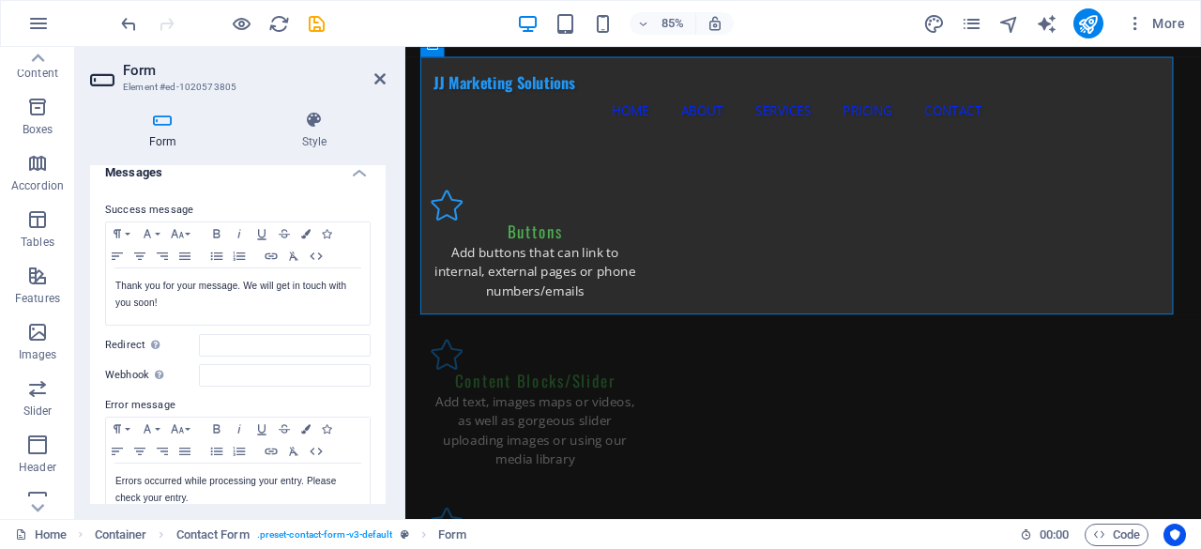
scroll to position [0, 0]
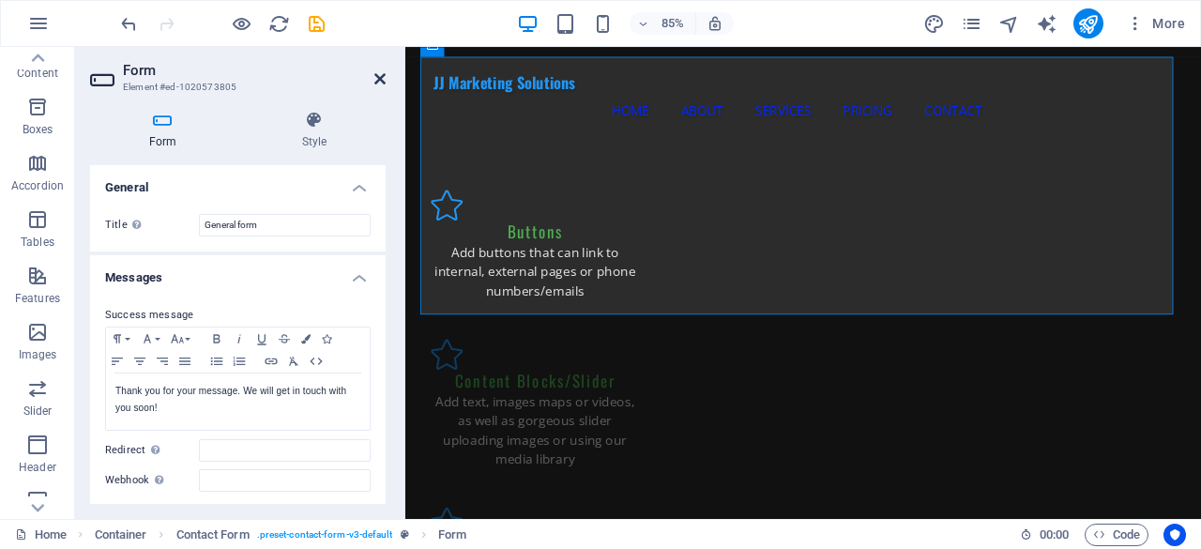
click at [380, 74] on icon at bounding box center [379, 78] width 11 height 15
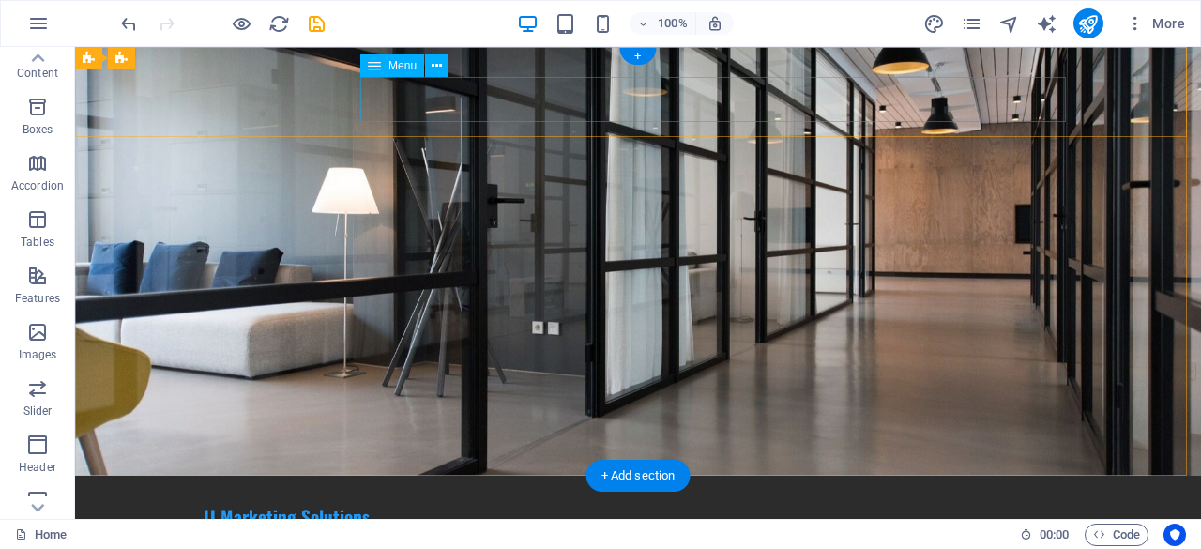
click at [784, 527] on nav "Home About Services Pricing Contact" at bounding box center [638, 549] width 871 height 45
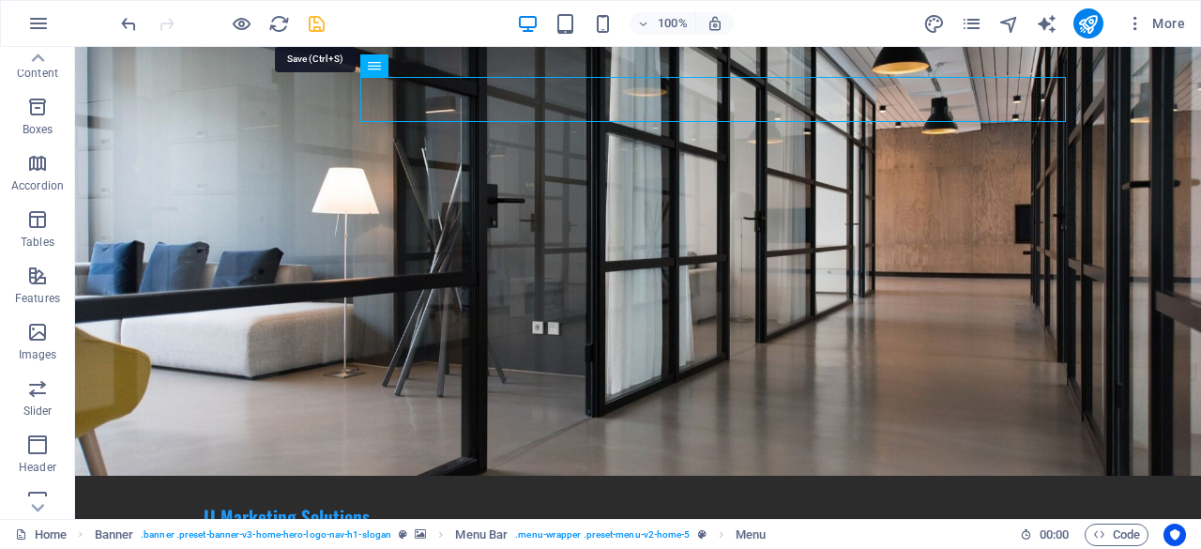
click at [317, 25] on icon "save" at bounding box center [317, 24] width 22 height 22
checkbox input "false"
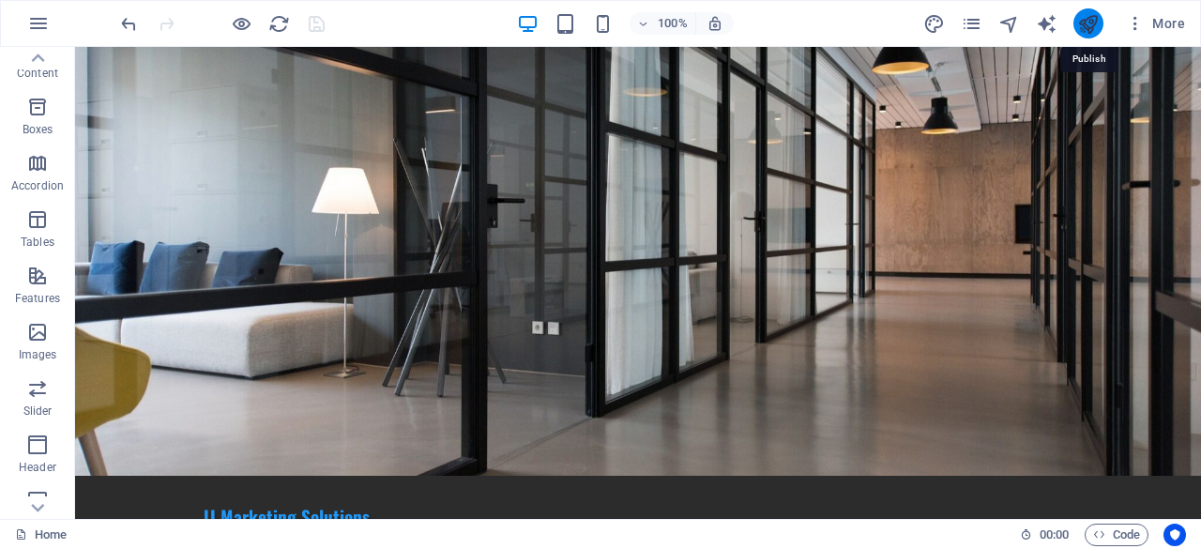
click at [1093, 22] on icon "publish" at bounding box center [1088, 24] width 22 height 22
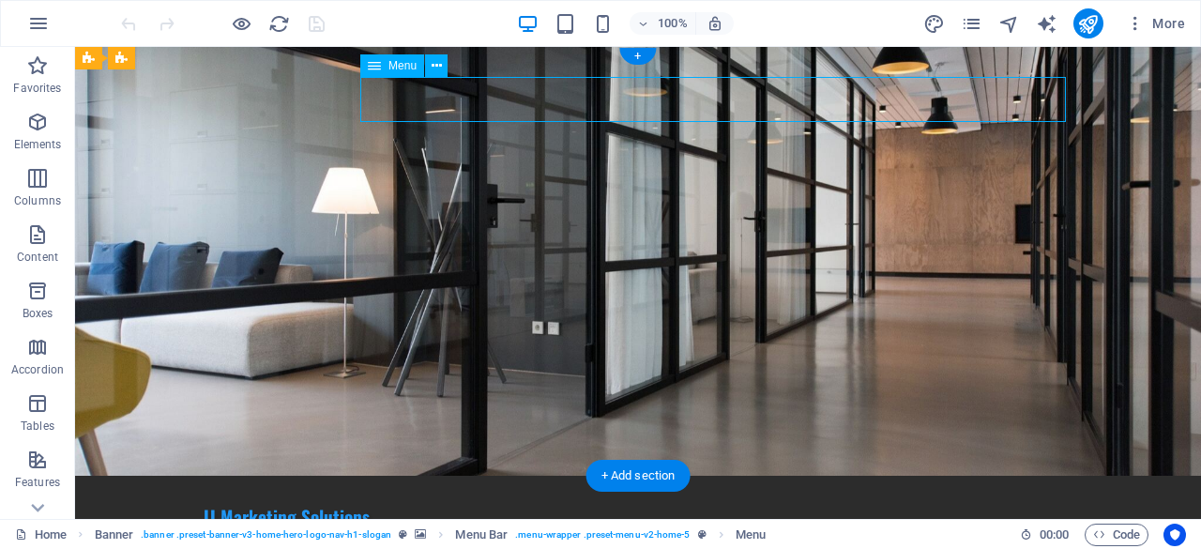
click at [791, 527] on nav "Home About Services Pricing Contact" at bounding box center [638, 549] width 871 height 45
select select
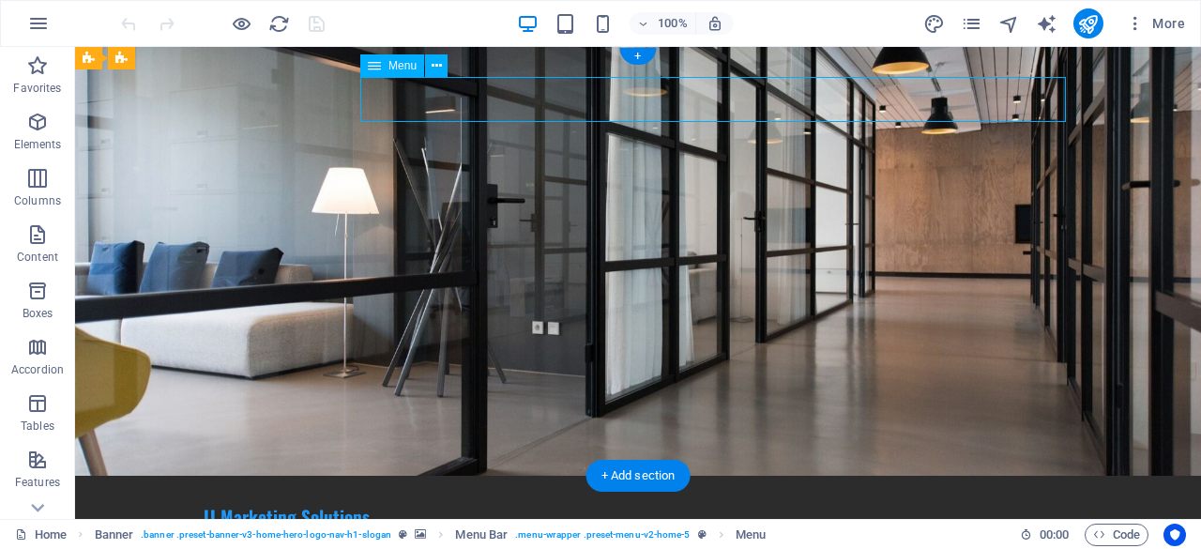
select select
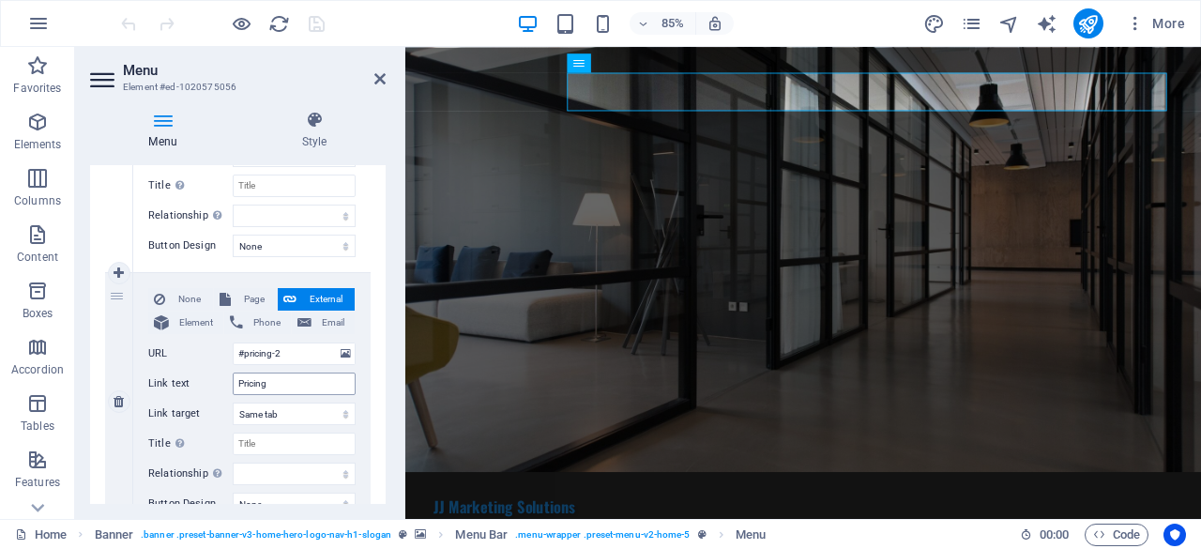
scroll to position [939, 0]
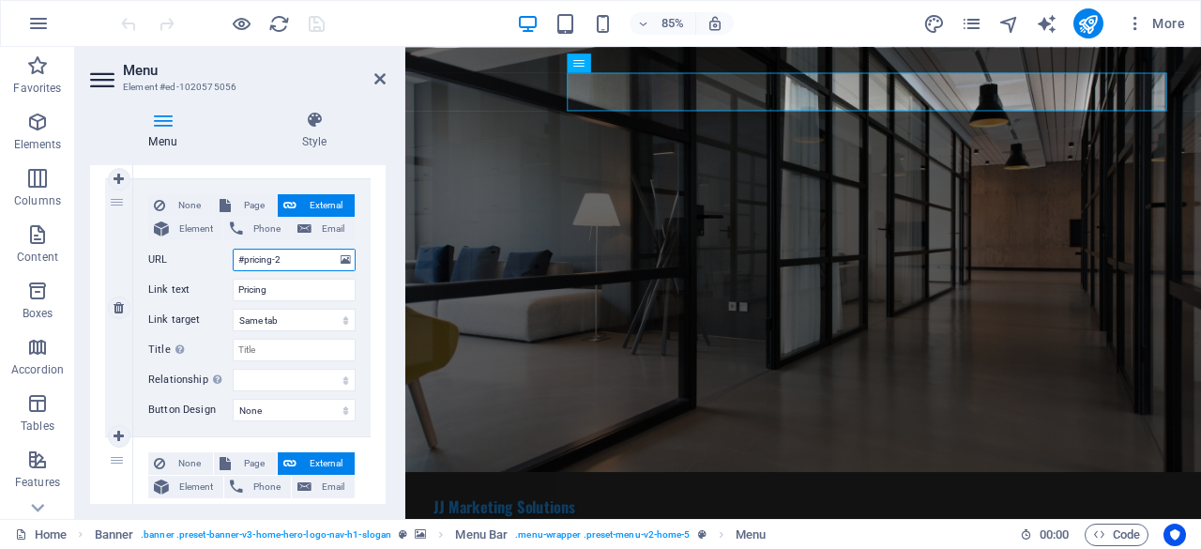
click at [323, 259] on input "#pricing-2" at bounding box center [294, 260] width 123 height 23
click at [246, 210] on span "Page" at bounding box center [254, 205] width 35 height 23
select select
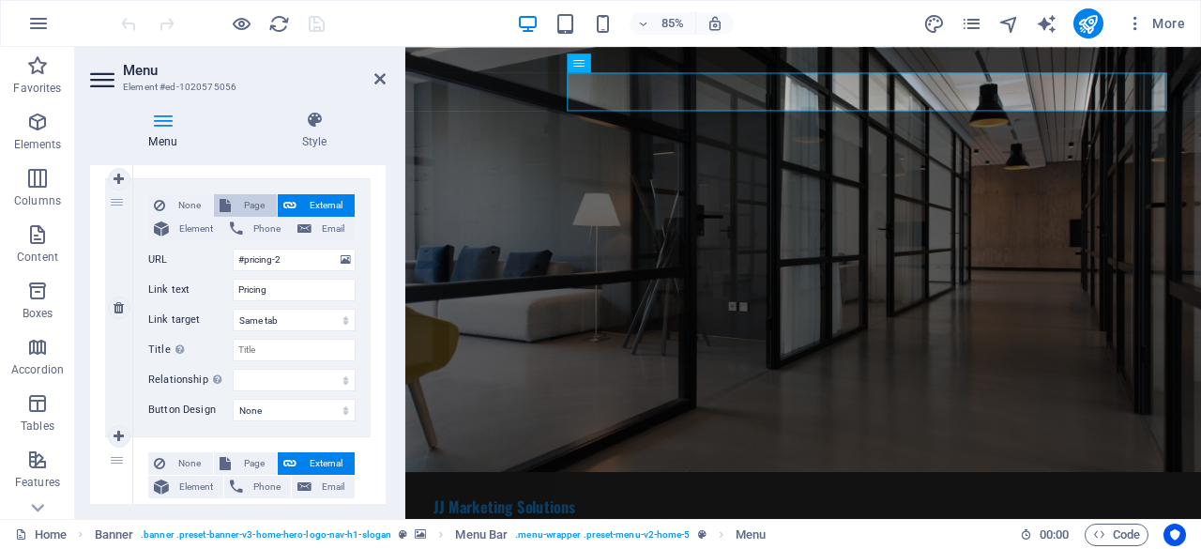
select select
click at [295, 262] on select "Home Subpage Legal Notice Privacy" at bounding box center [294, 260] width 123 height 23
click at [227, 257] on label "Page" at bounding box center [190, 260] width 84 height 23
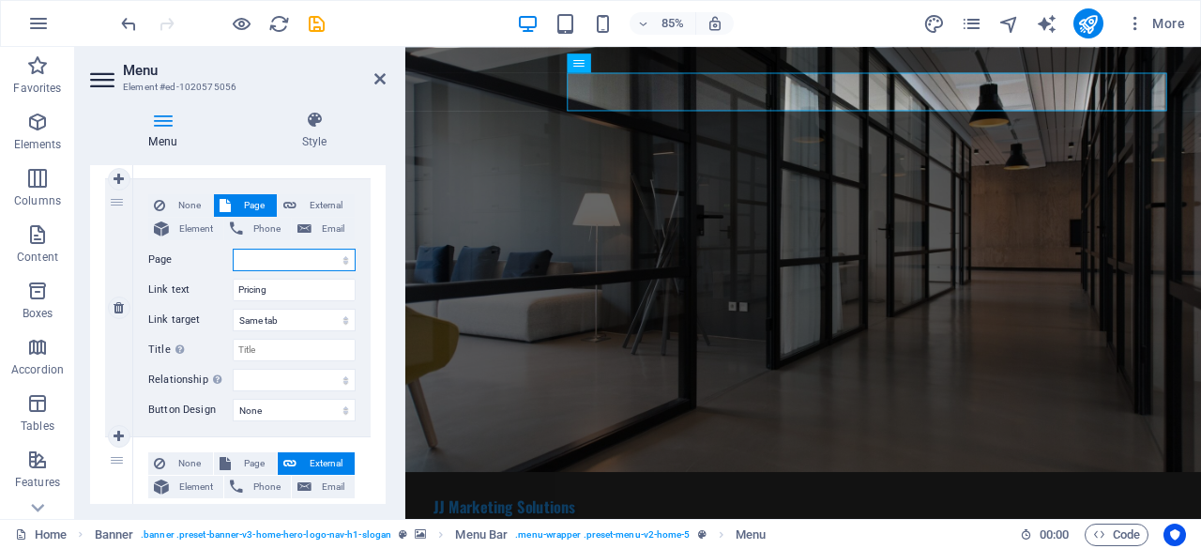
click at [233, 257] on select "Home Subpage Legal Notice Privacy" at bounding box center [294, 260] width 123 height 23
click at [207, 230] on span "Element" at bounding box center [196, 229] width 43 height 23
select select
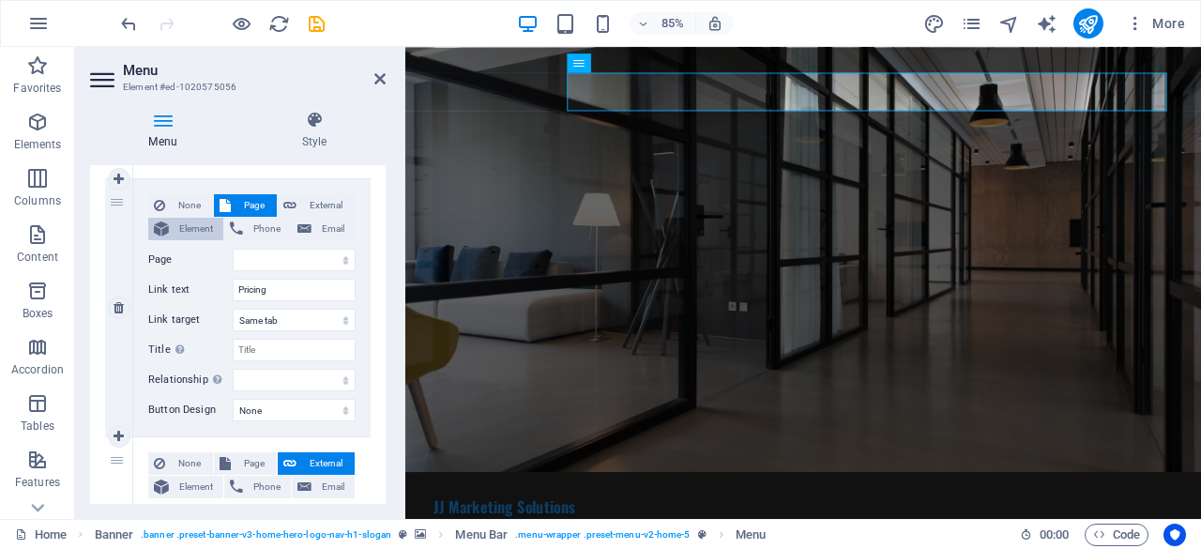
select select
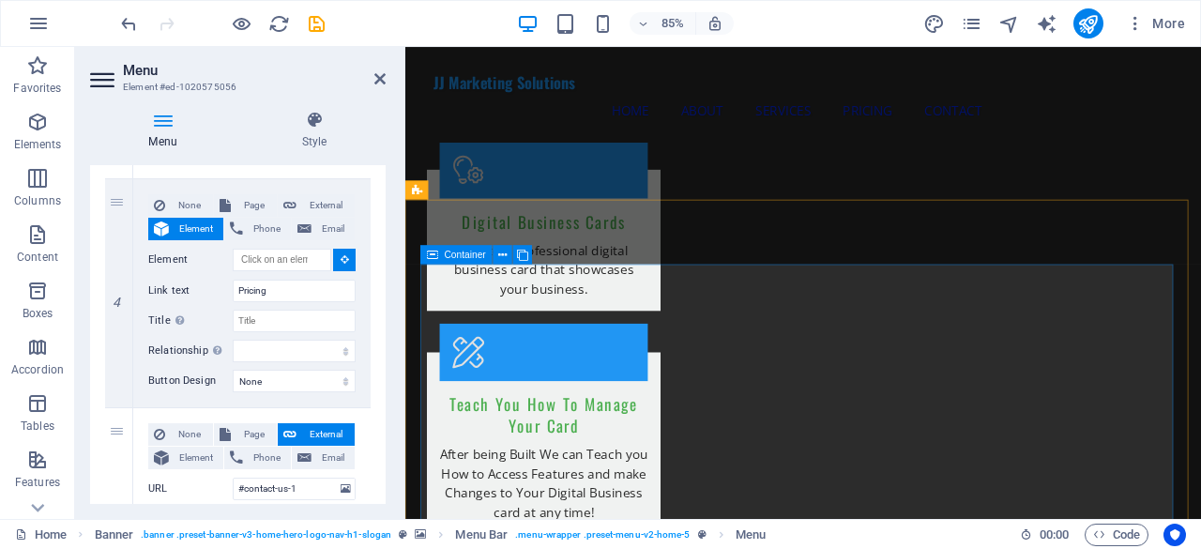
scroll to position [2159, 0]
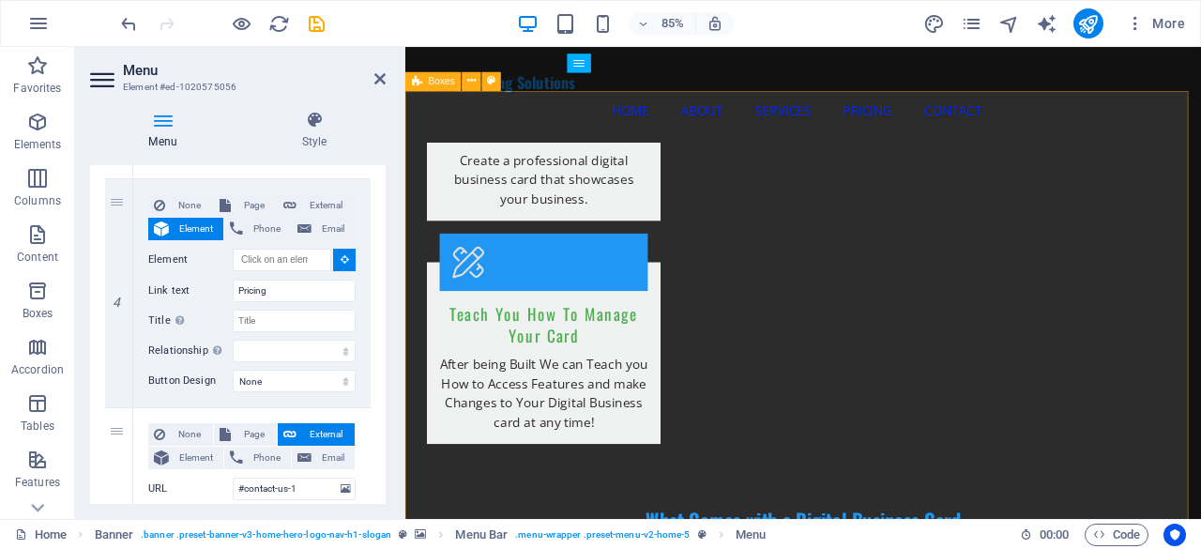
select select
type input "#ed-1021396467"
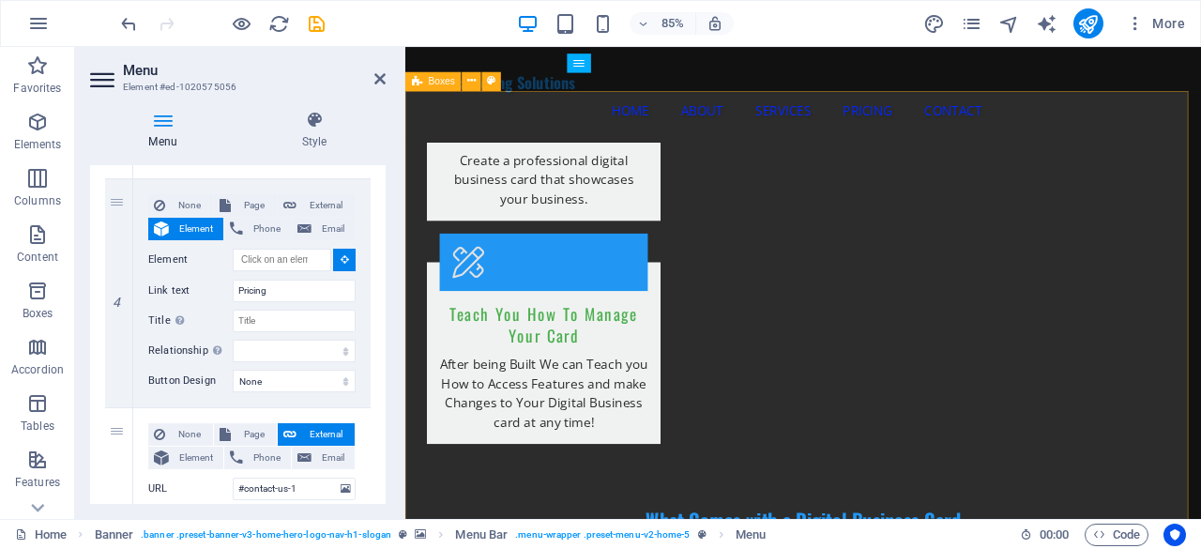
select select
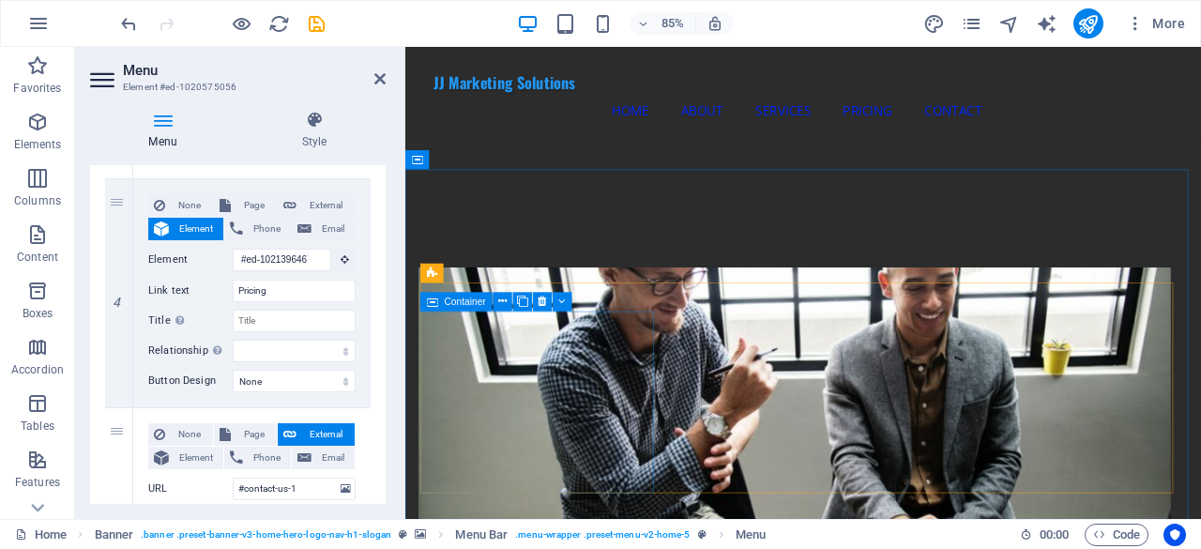
scroll to position [845, 0]
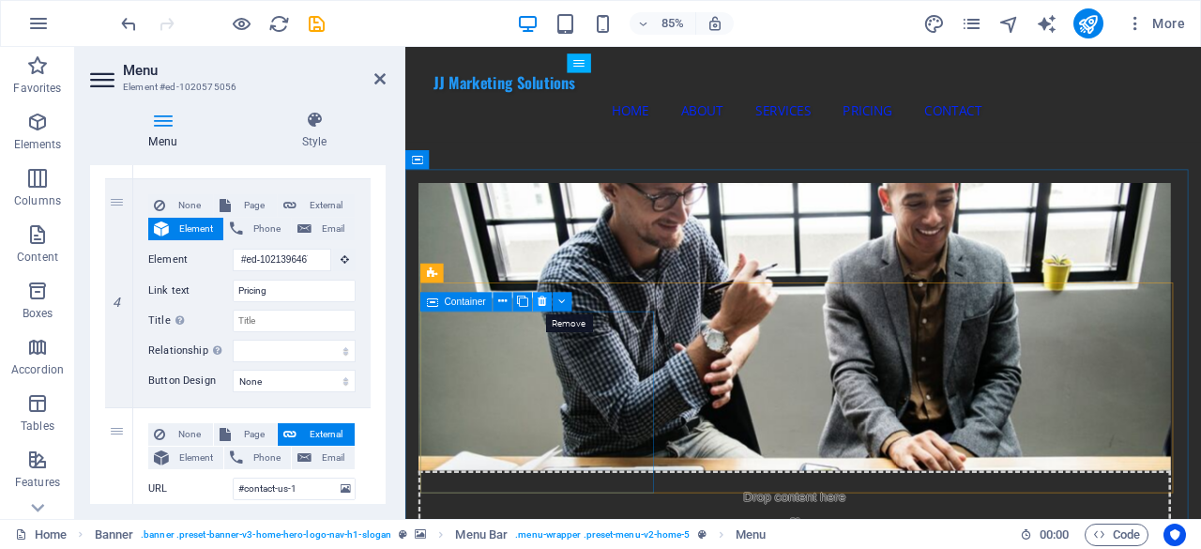
click at [547, 299] on button at bounding box center [542, 301] width 19 height 19
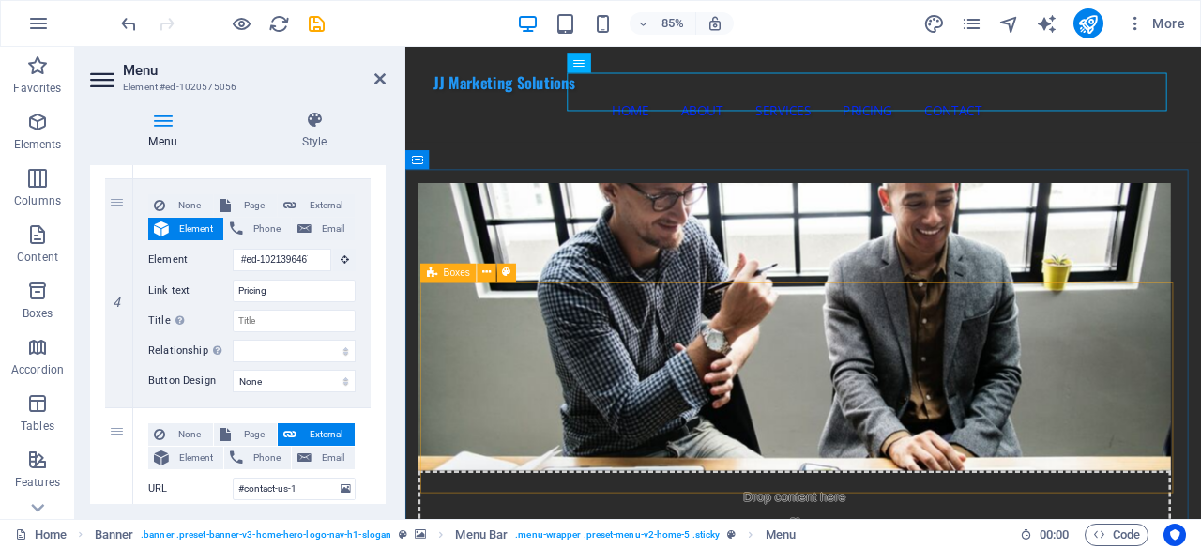
click at [435, 279] on icon at bounding box center [432, 272] width 10 height 19
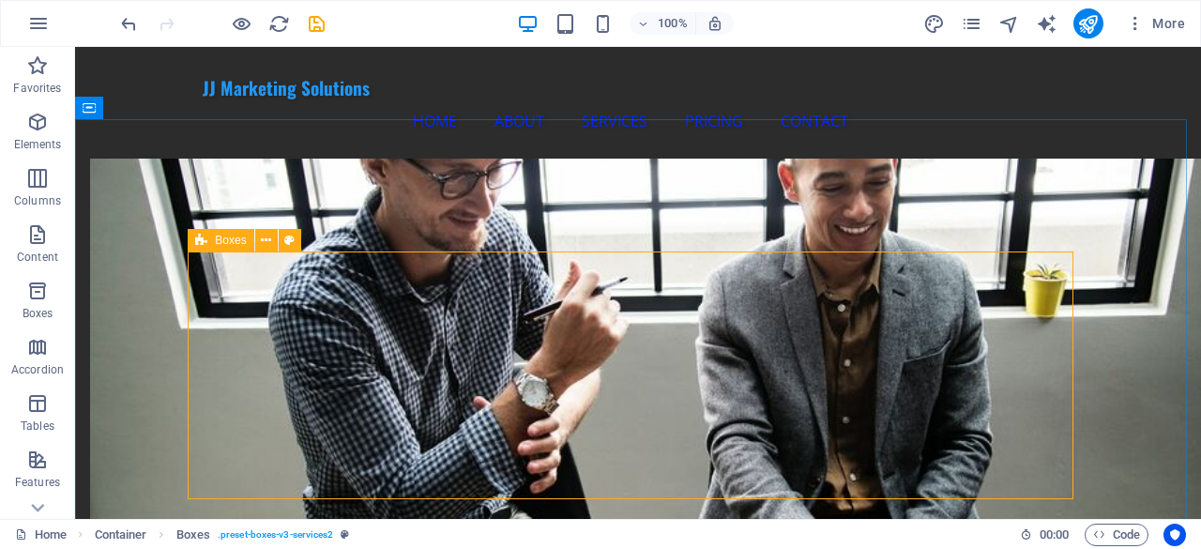
click at [216, 243] on span "Boxes" at bounding box center [230, 240] width 31 height 11
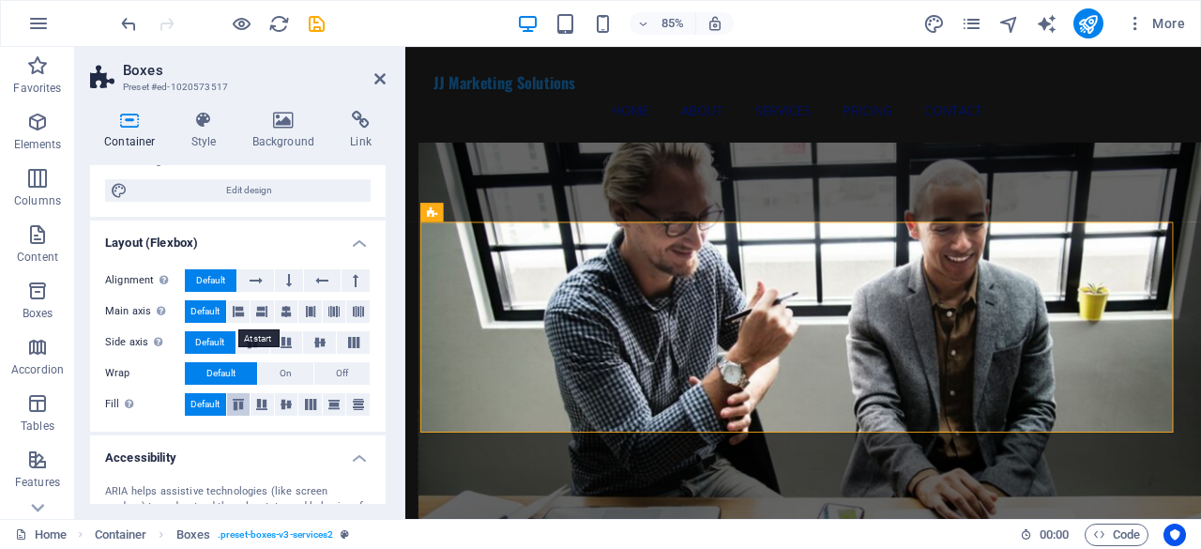
scroll to position [0, 0]
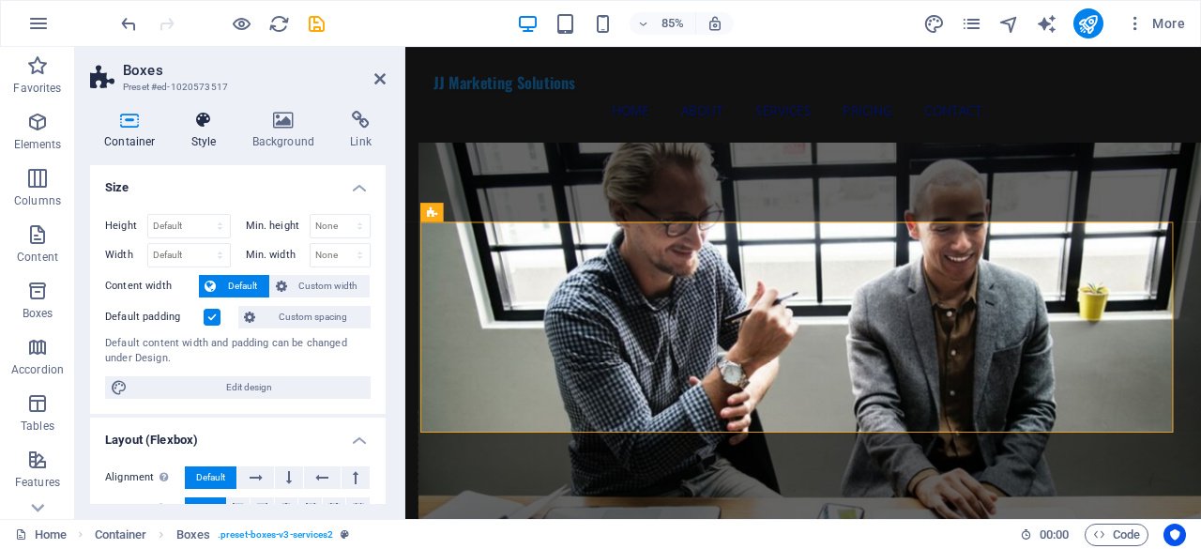
click at [212, 145] on h4 "Style" at bounding box center [207, 130] width 61 height 39
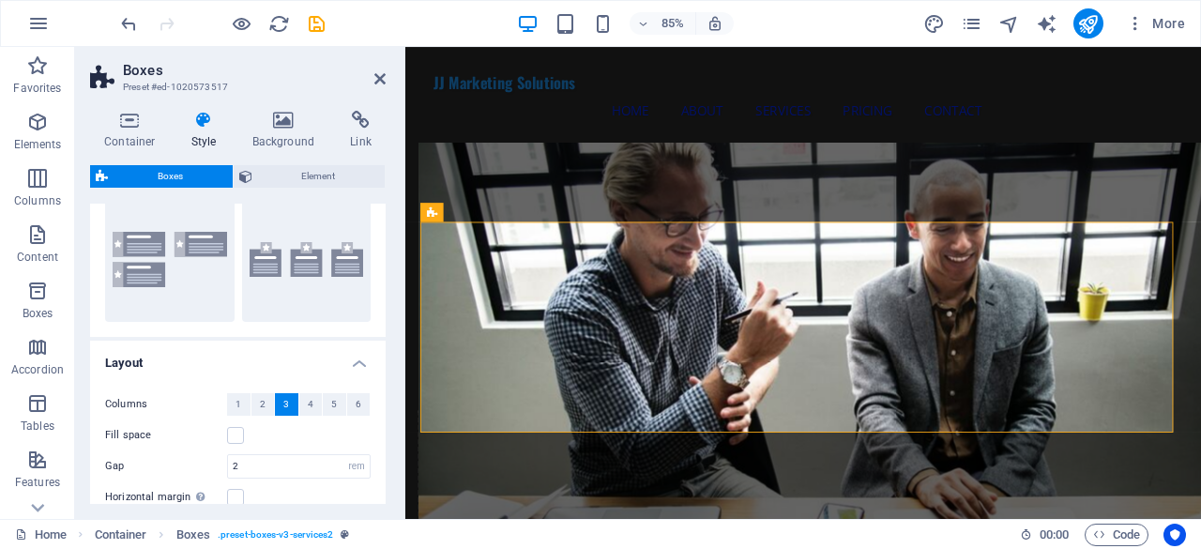
scroll to position [282, 0]
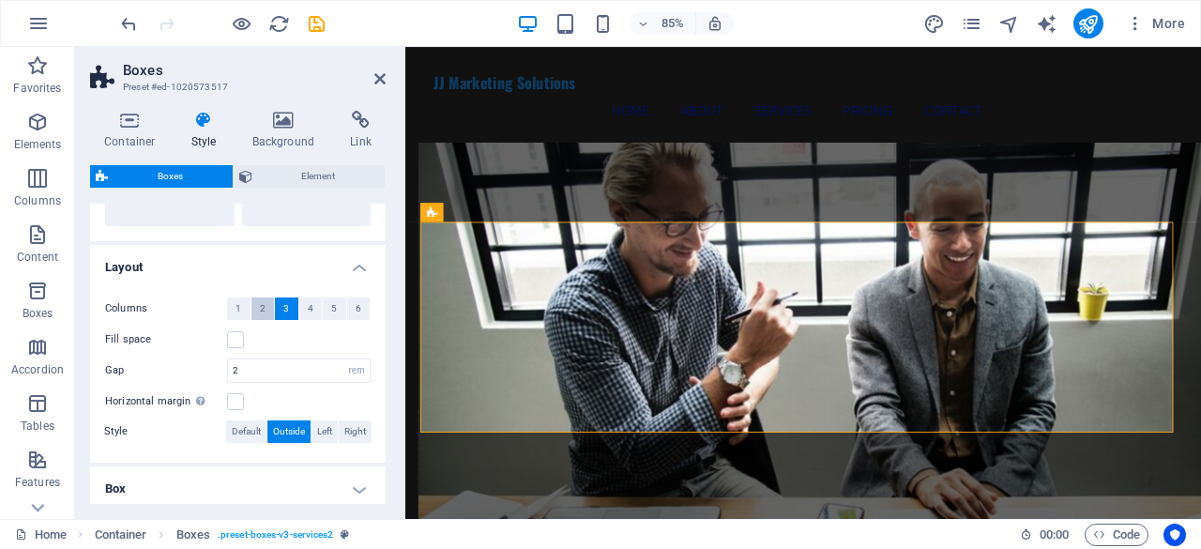
click at [263, 303] on span "2" at bounding box center [263, 309] width 6 height 23
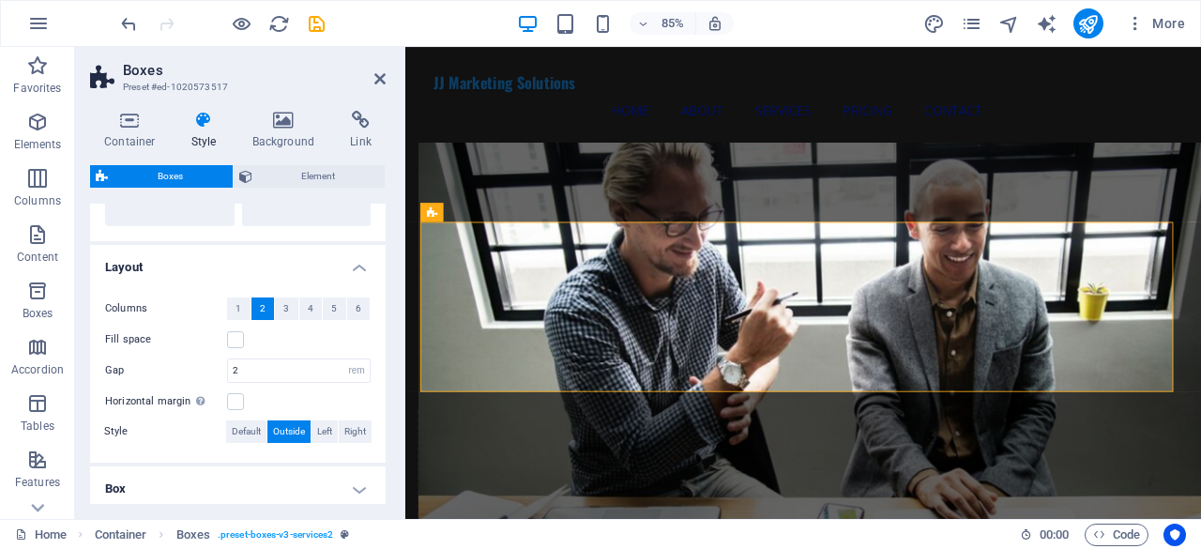
click at [372, 74] on h2 "Boxes" at bounding box center [254, 70] width 263 height 17
click at [377, 82] on icon at bounding box center [379, 78] width 11 height 15
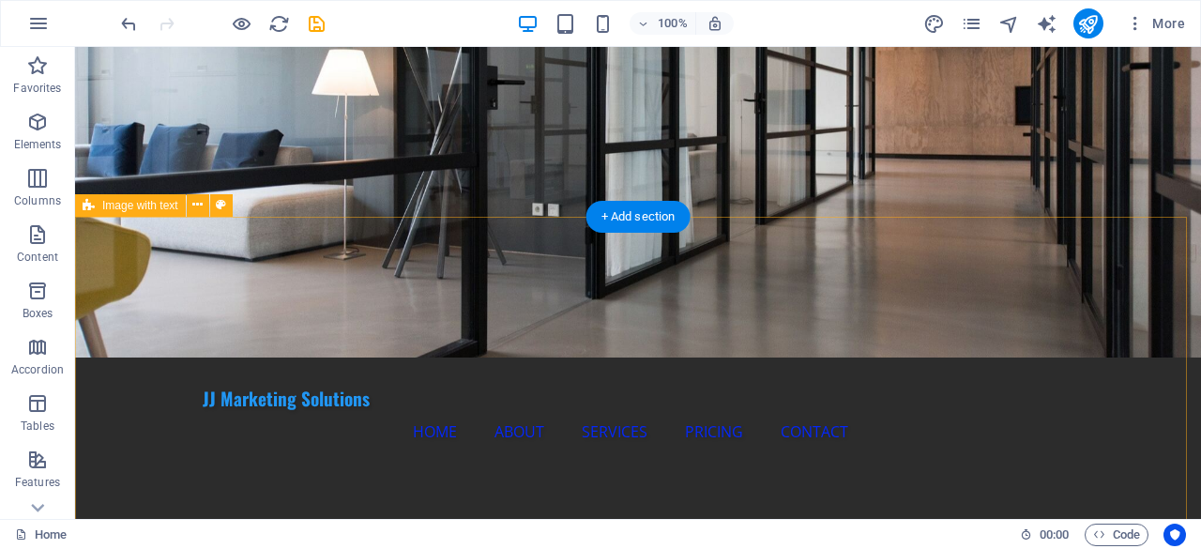
scroll to position [0, 0]
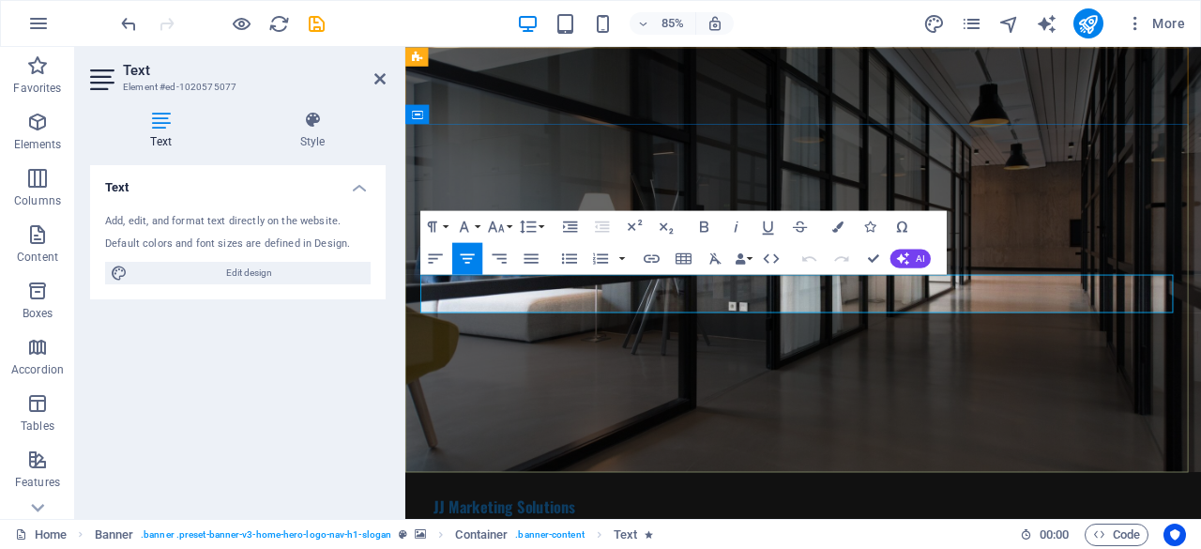
drag, startPoint x: 1247, startPoint y: 326, endPoint x: 661, endPoint y: 349, distance: 587.0
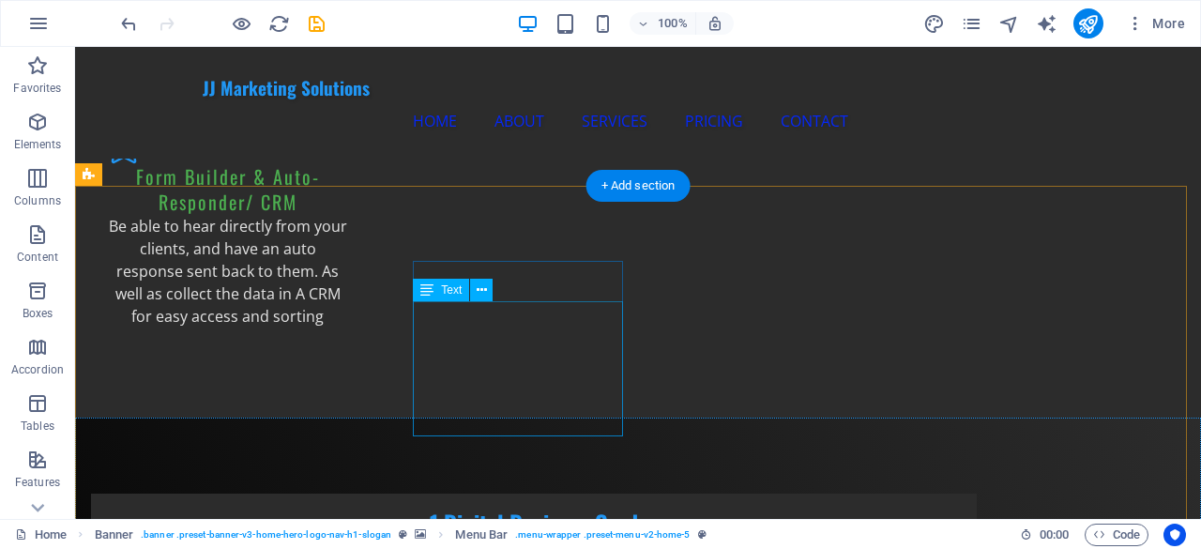
scroll to position [3566, 0]
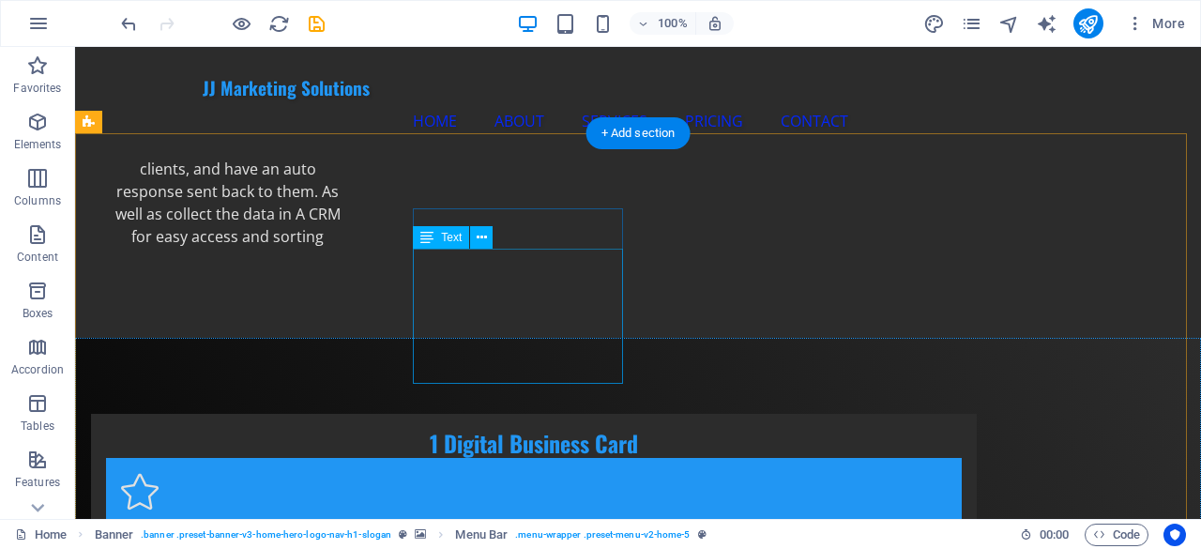
drag, startPoint x: 471, startPoint y: 305, endPoint x: 494, endPoint y: 303, distance: 22.6
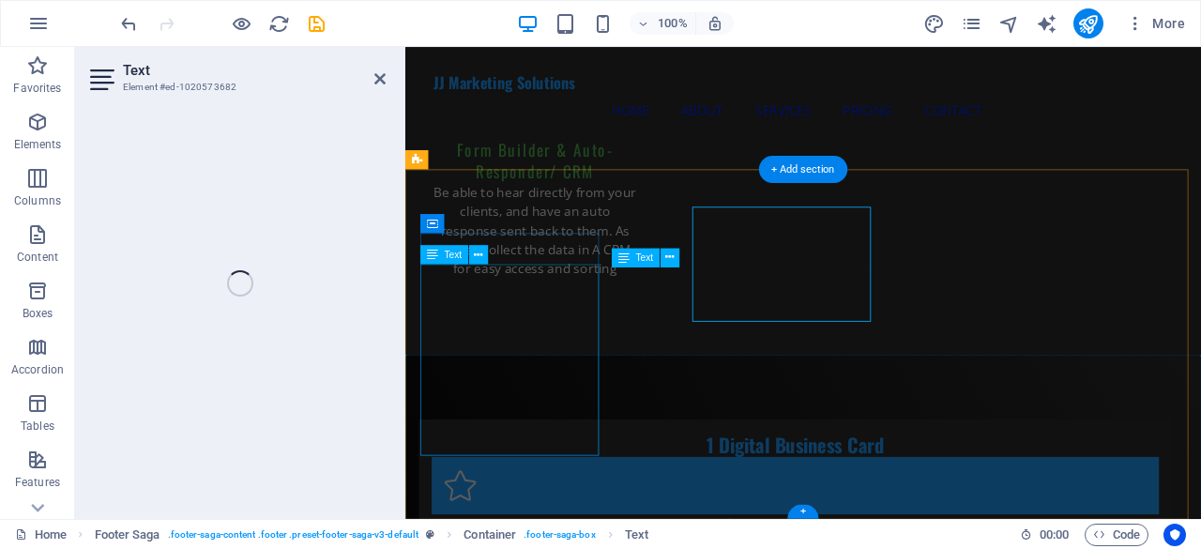
scroll to position [3580, 0]
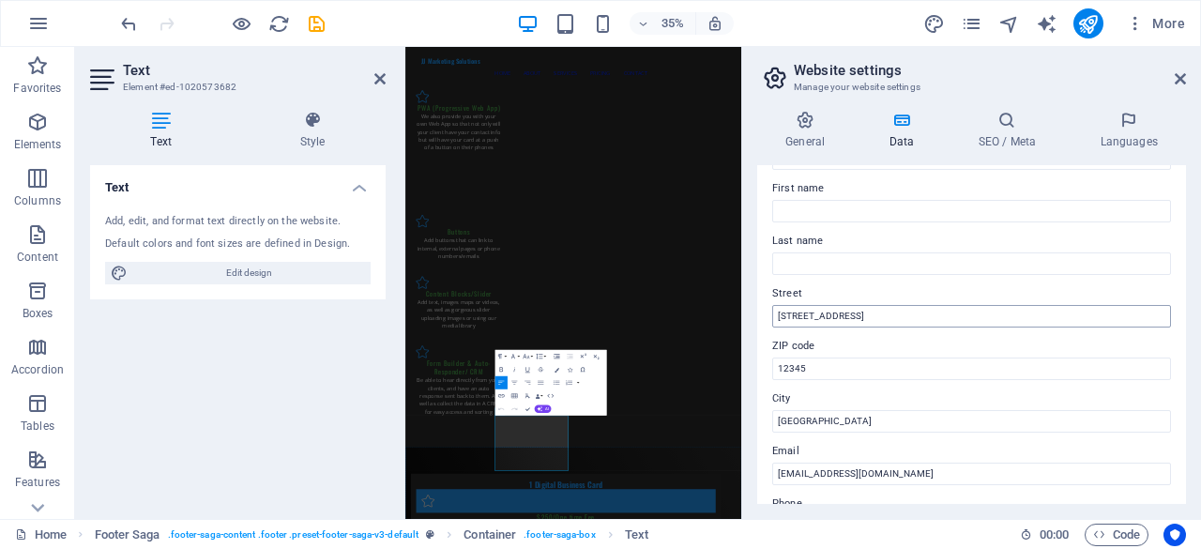
scroll to position [0, 0]
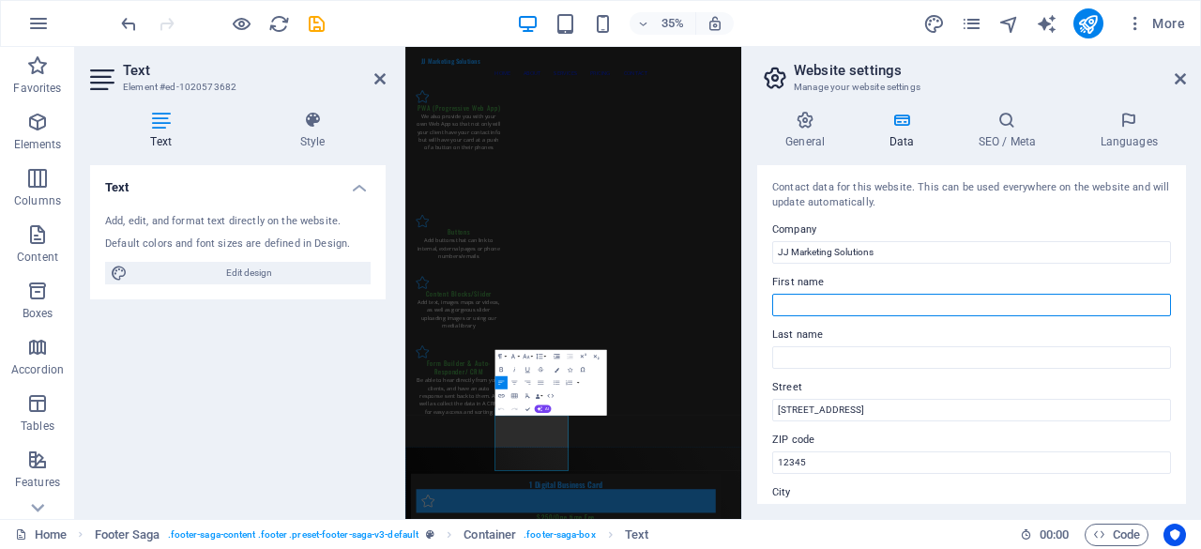
click at [815, 298] on input "First name" at bounding box center [971, 305] width 399 height 23
type input "Daniel"
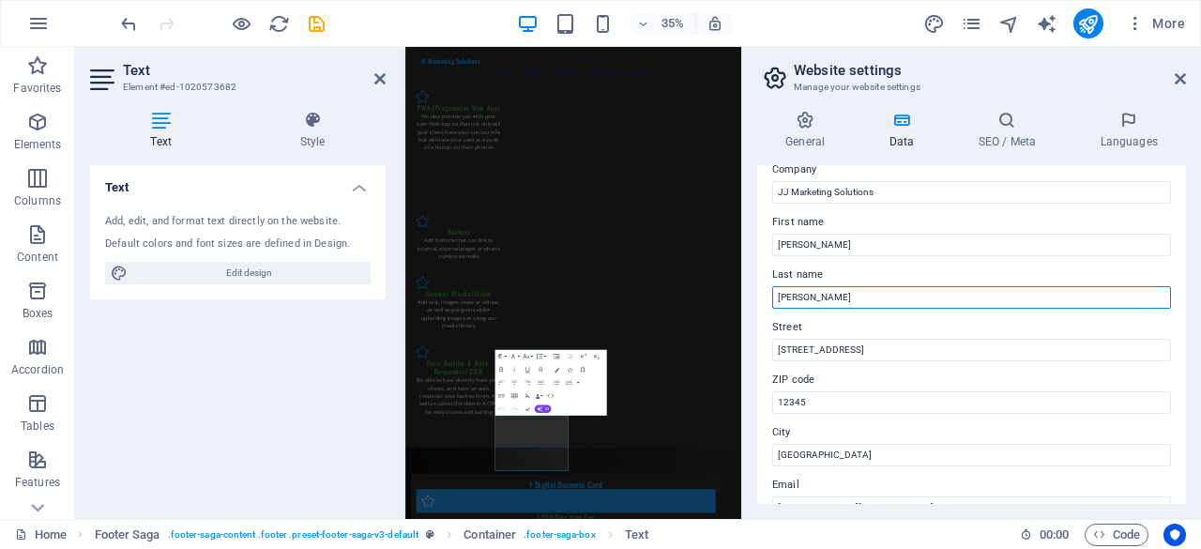
scroll to position [94, 0]
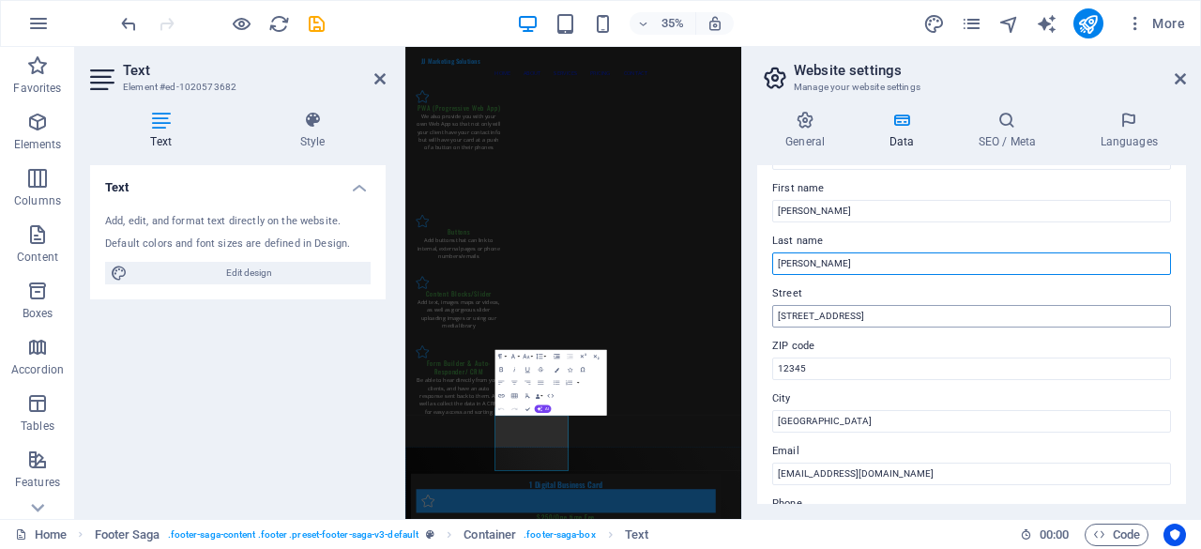
type input "Belton"
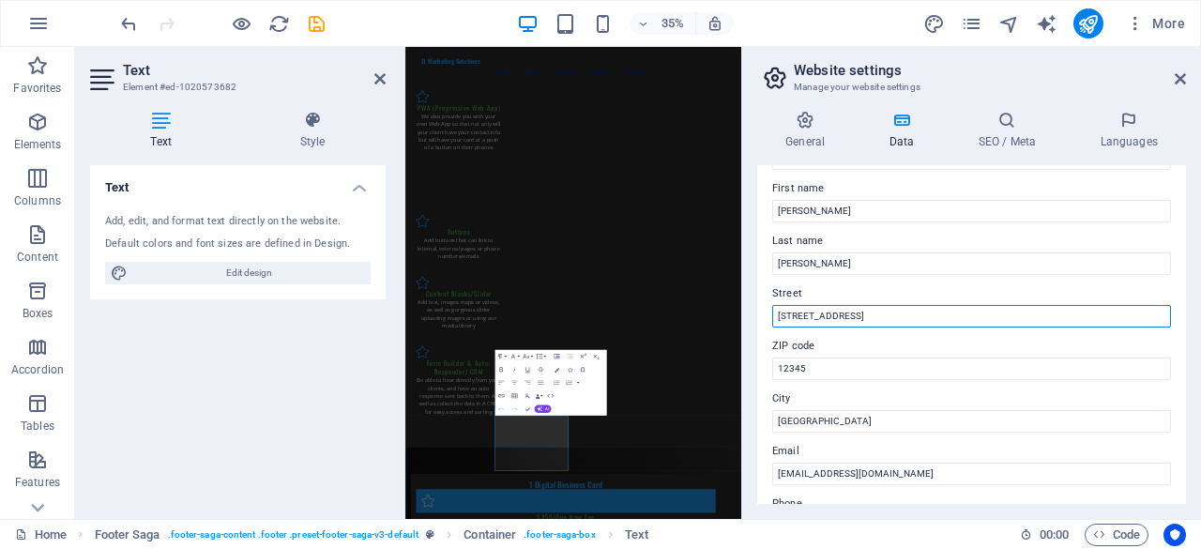
drag, startPoint x: 875, startPoint y: 315, endPoint x: 775, endPoint y: 319, distance: 99.6
click at [775, 319] on input "[STREET_ADDRESS]" at bounding box center [971, 316] width 399 height 23
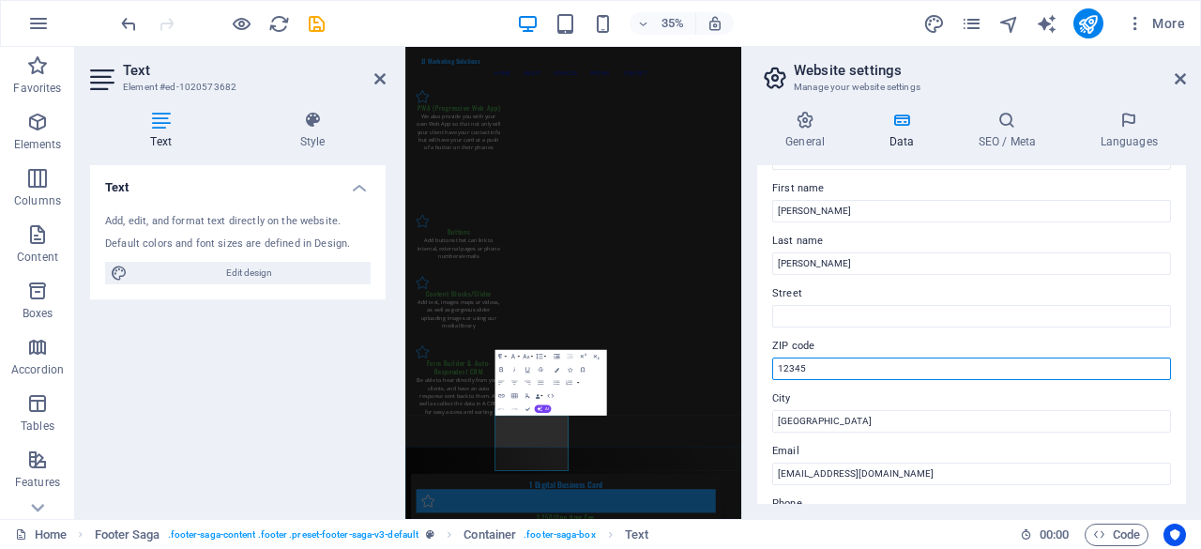
drag, startPoint x: 815, startPoint y: 365, endPoint x: 768, endPoint y: 360, distance: 47.2
click at [768, 360] on div "Contact data for this website. This can be used everywhere on the website and w…" at bounding box center [971, 334] width 429 height 339
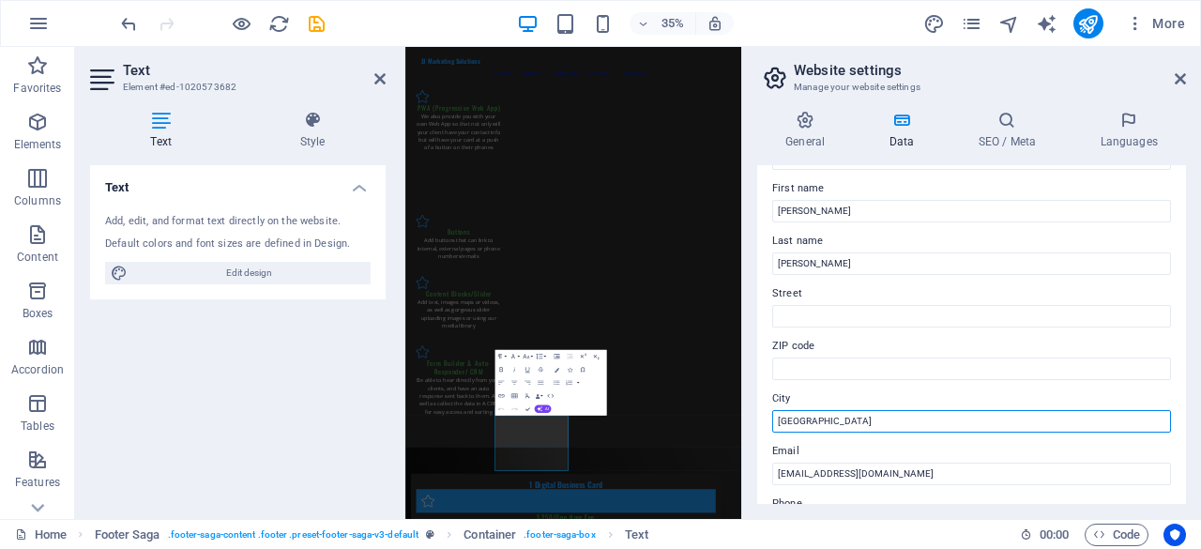
drag, startPoint x: 825, startPoint y: 420, endPoint x: 767, endPoint y: 421, distance: 58.2
click at [767, 421] on div "Contact data for this website. This can be used everywhere on the website and w…" at bounding box center [971, 334] width 429 height 339
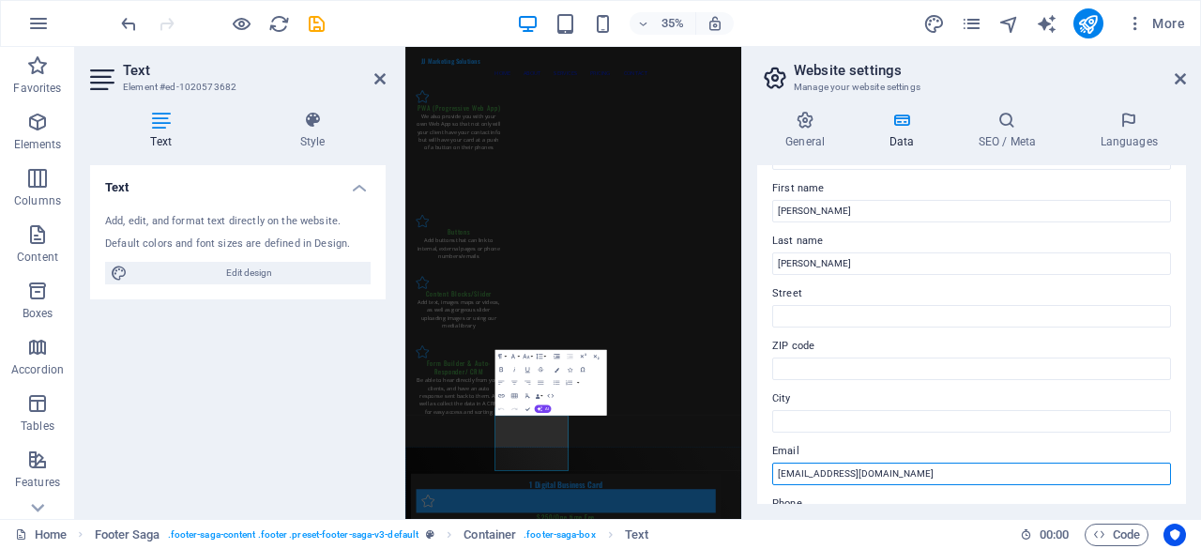
drag, startPoint x: 792, startPoint y: 472, endPoint x: 770, endPoint y: 476, distance: 22.8
click at [770, 476] on div "Contact data for this website. This can be used everywhere on the website and w…" at bounding box center [971, 334] width 429 height 339
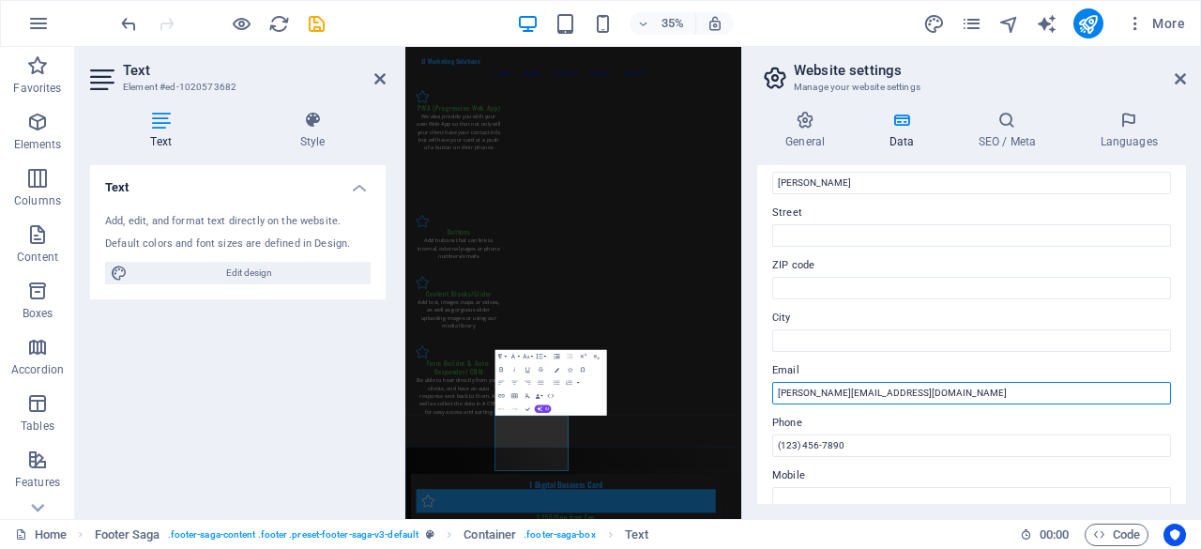
scroll to position [282, 0]
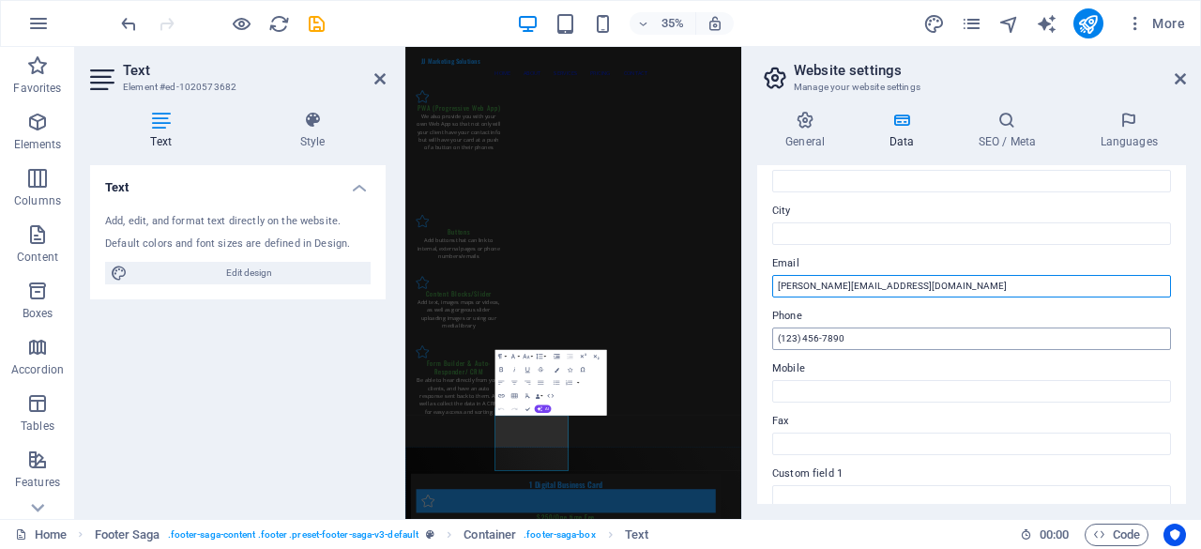
type input "[PERSON_NAME][EMAIL_ADDRESS][DOMAIN_NAME]"
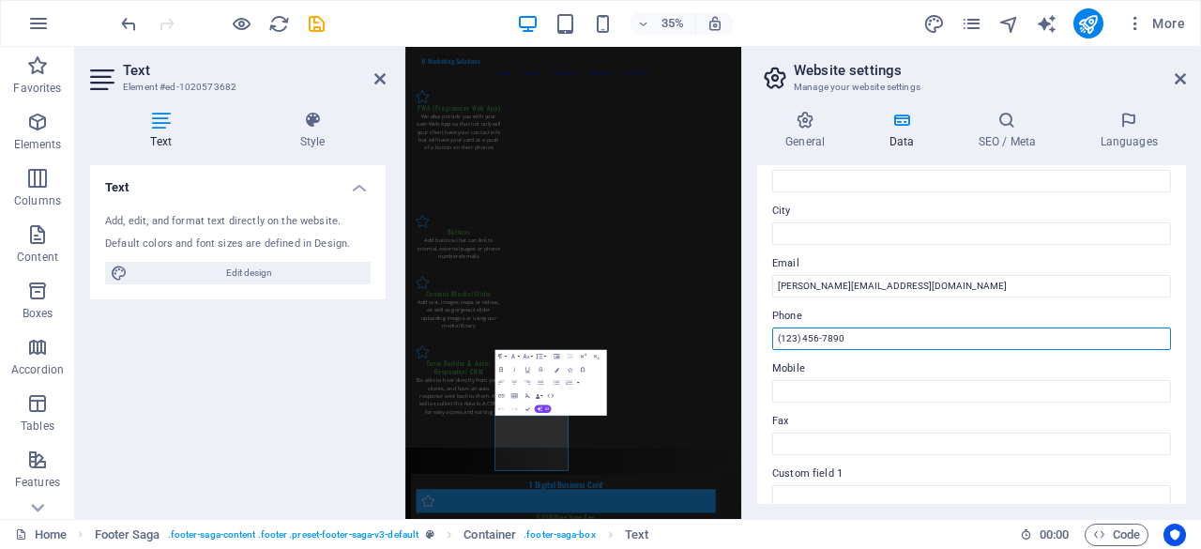
drag, startPoint x: 776, startPoint y: 337, endPoint x: 840, endPoint y: 340, distance: 63.9
click at [840, 340] on input "(123) 456-7890" at bounding box center [971, 339] width 399 height 23
type input "9"
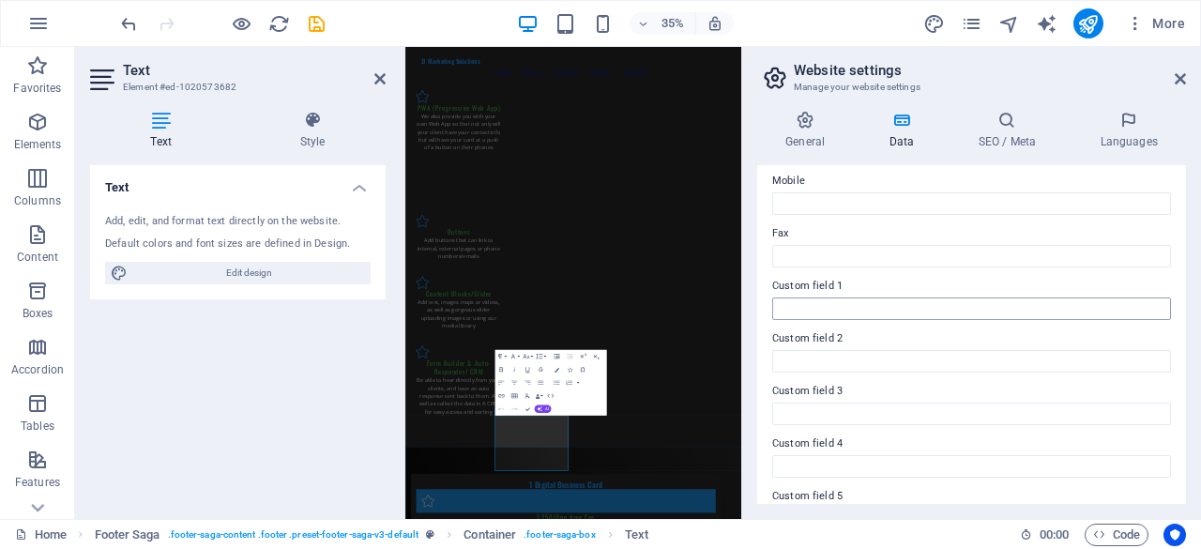
scroll to position [562, 0]
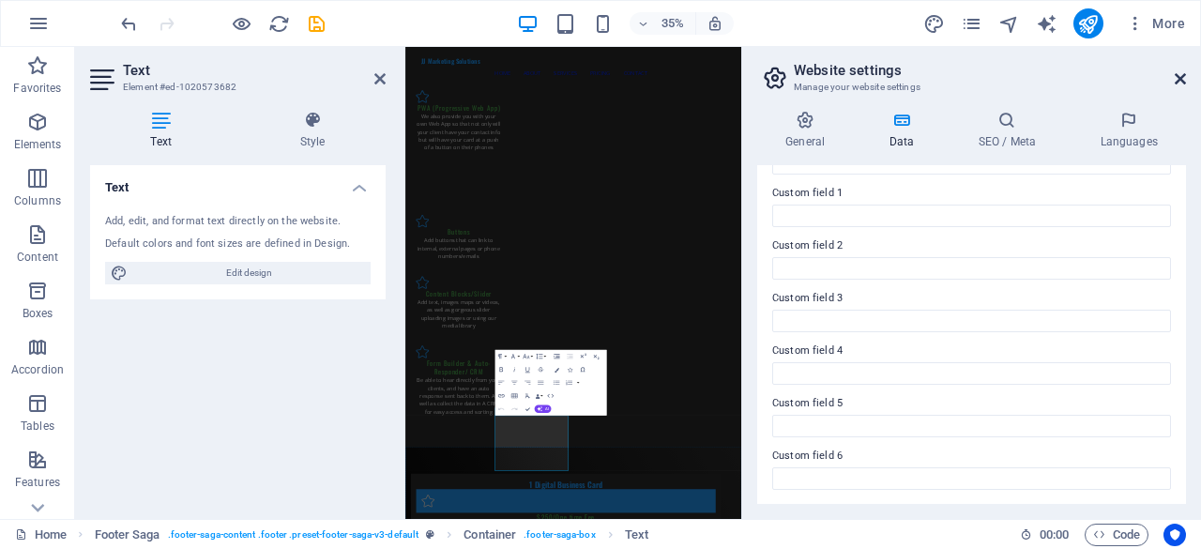
type input "(910) 515-0150"
click at [1180, 80] on icon at bounding box center [1180, 78] width 11 height 15
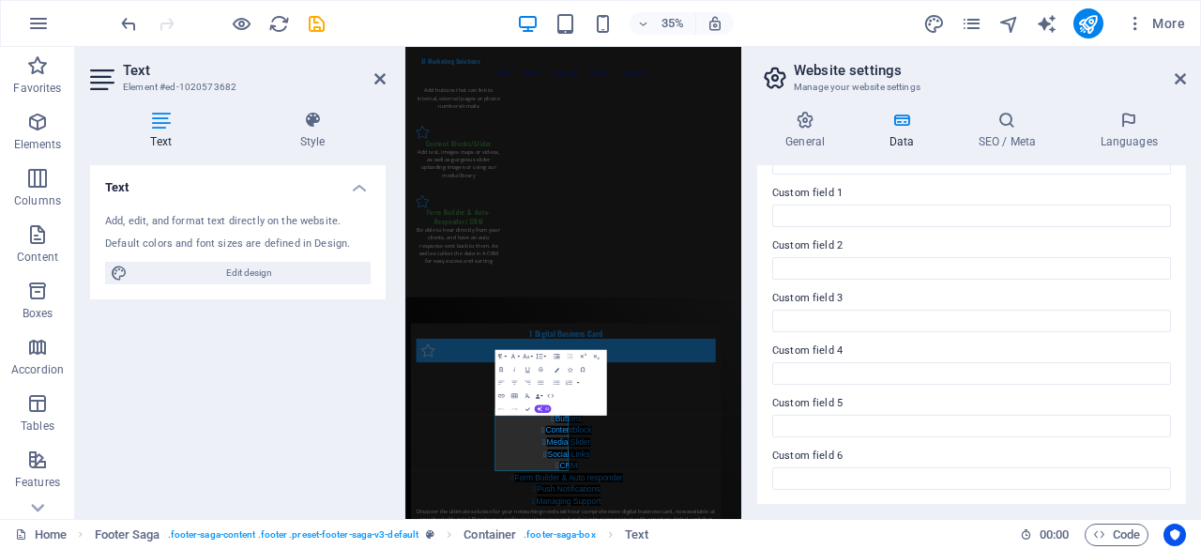
scroll to position [3580, 0]
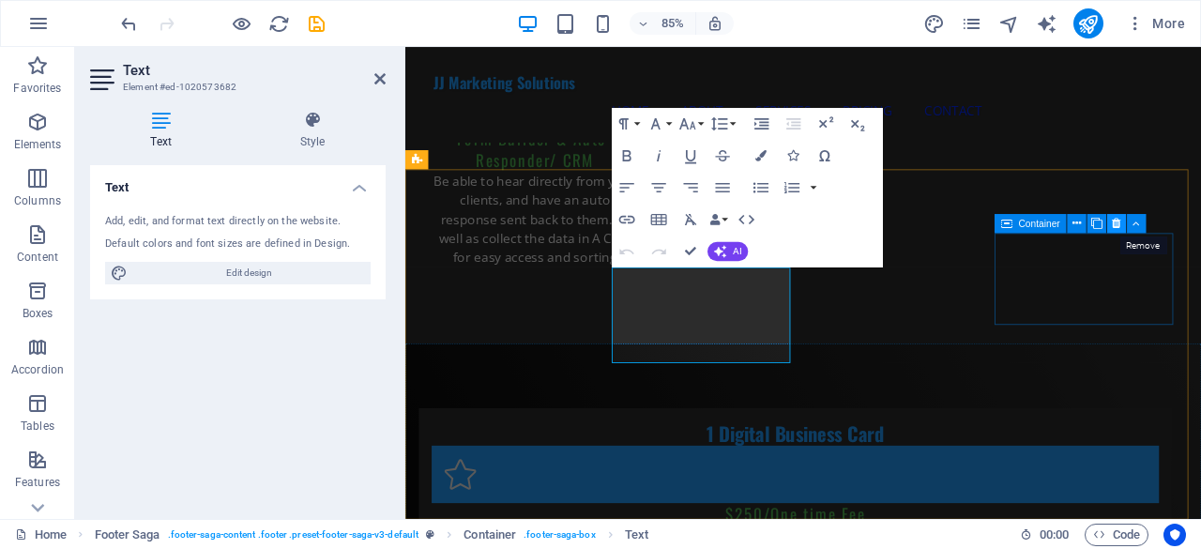
click at [1115, 222] on icon at bounding box center [1117, 223] width 8 height 17
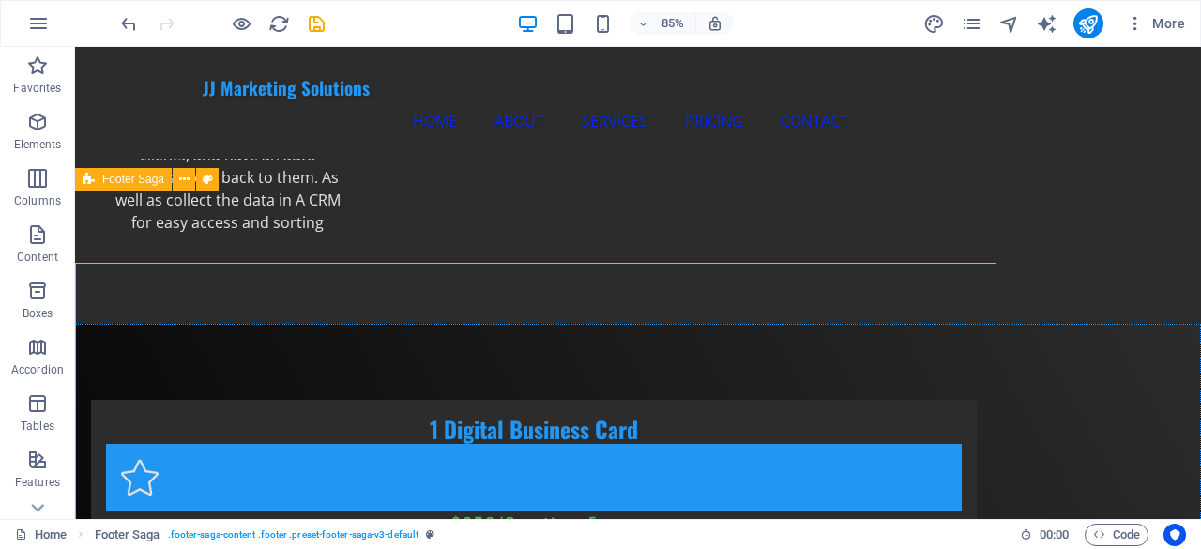
scroll to position [3508, 0]
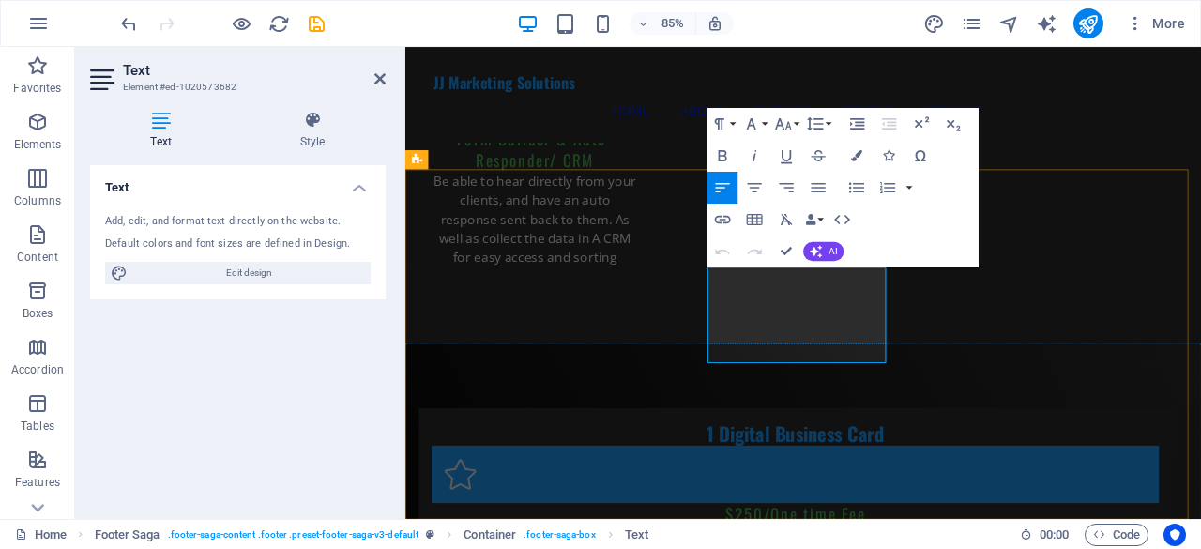
drag, startPoint x: 762, startPoint y: 385, endPoint x: 1274, endPoint y: 870, distance: 705.0
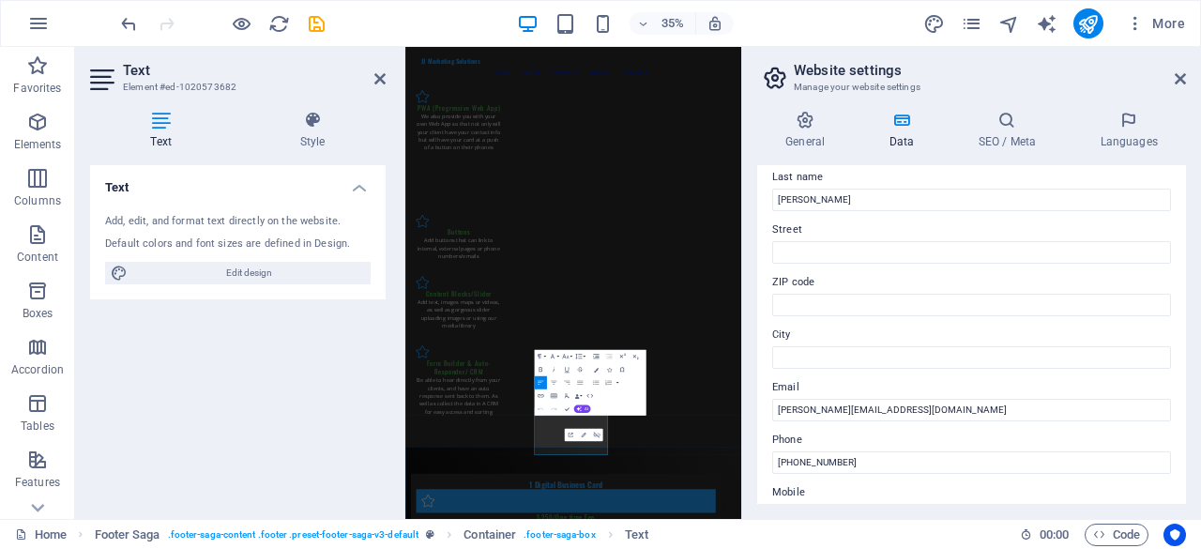
scroll to position [188, 0]
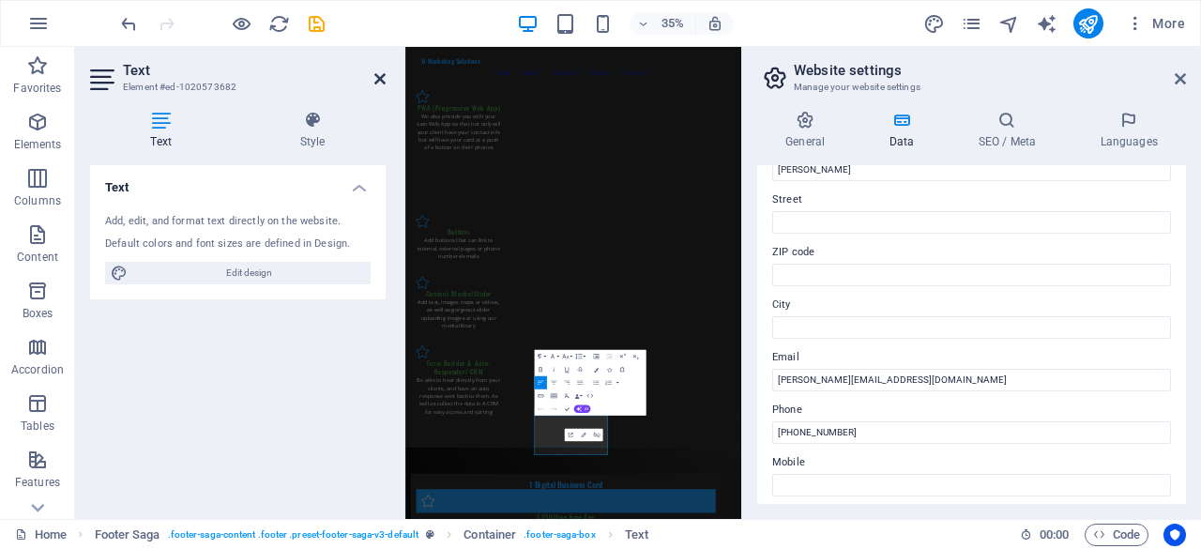
click at [375, 78] on icon at bounding box center [379, 78] width 11 height 15
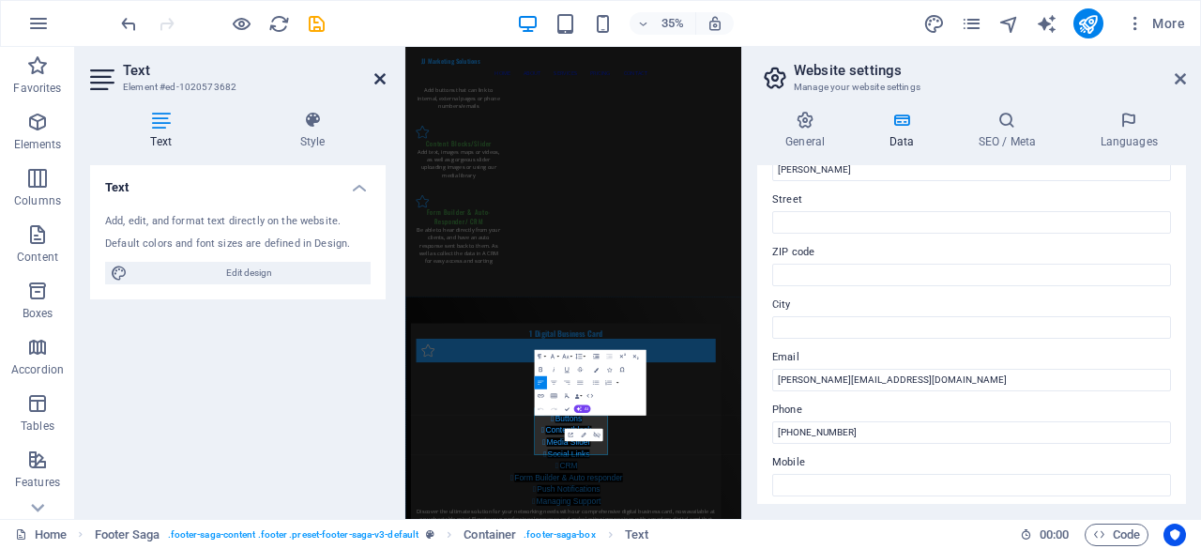
scroll to position [3568, 0]
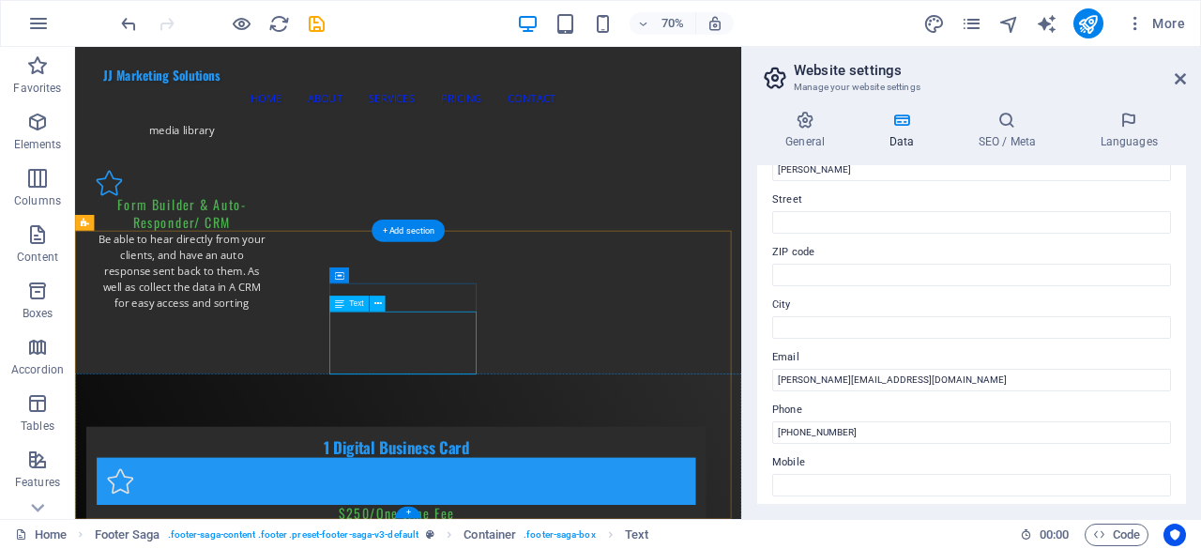
click at [379, 305] on icon at bounding box center [378, 305] width 8 height 14
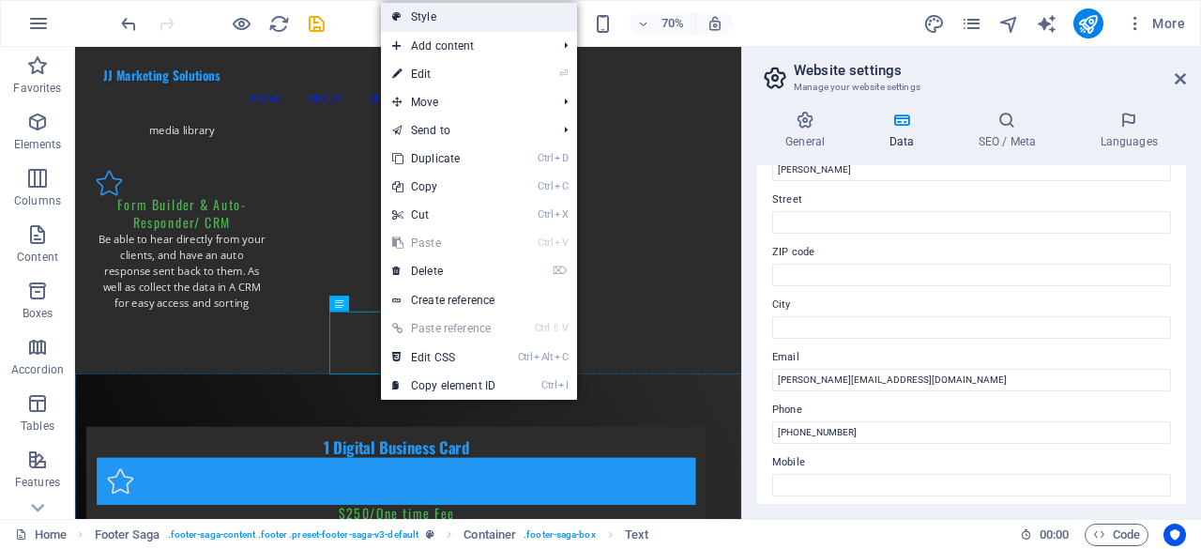
click at [474, 25] on link "Style" at bounding box center [479, 17] width 196 height 28
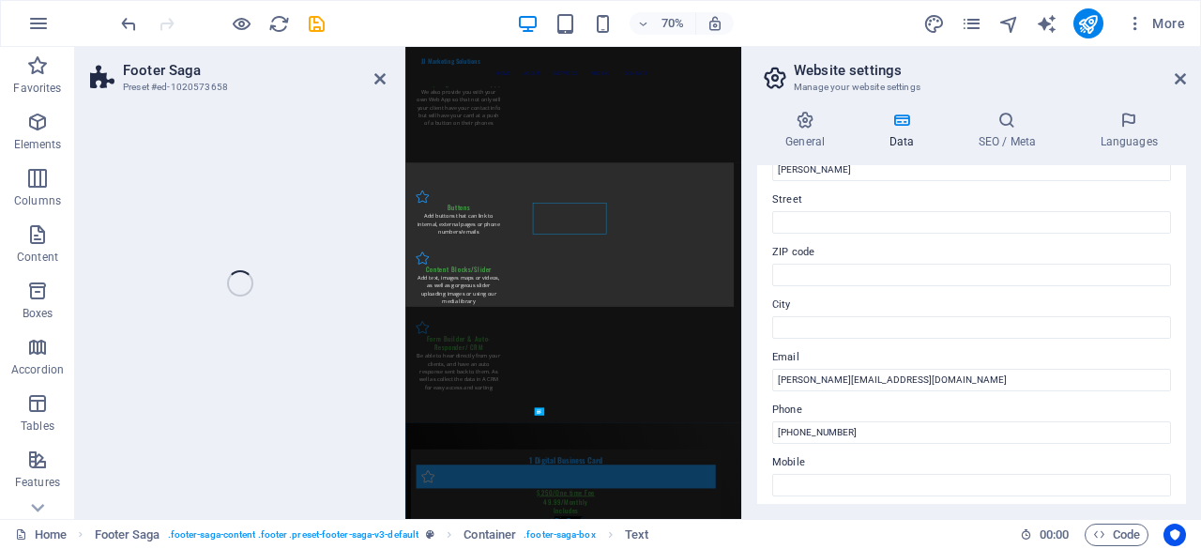
select select "rem"
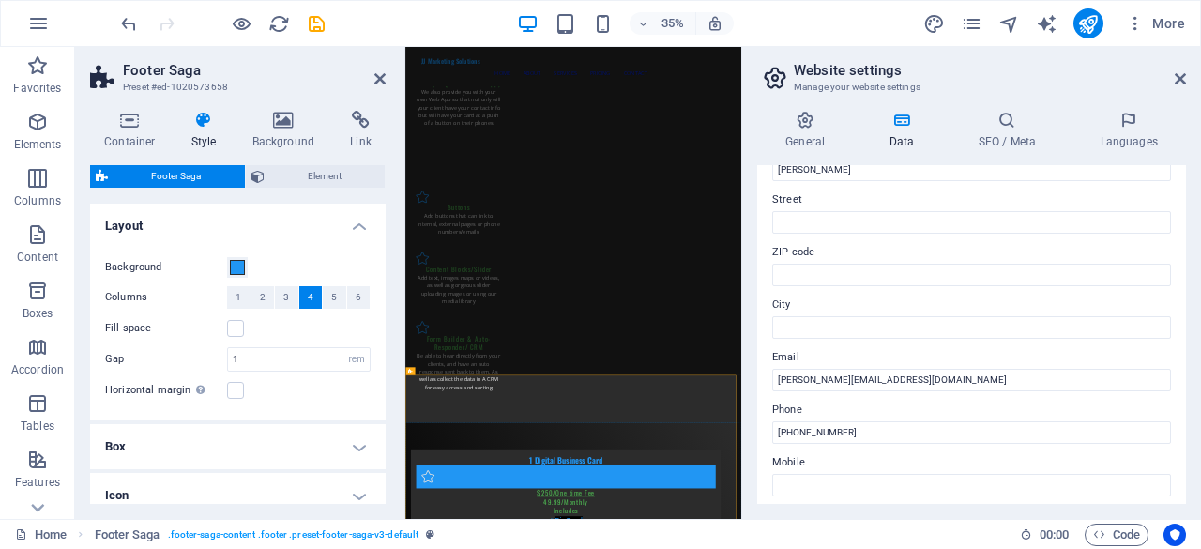
scroll to position [3501, 0]
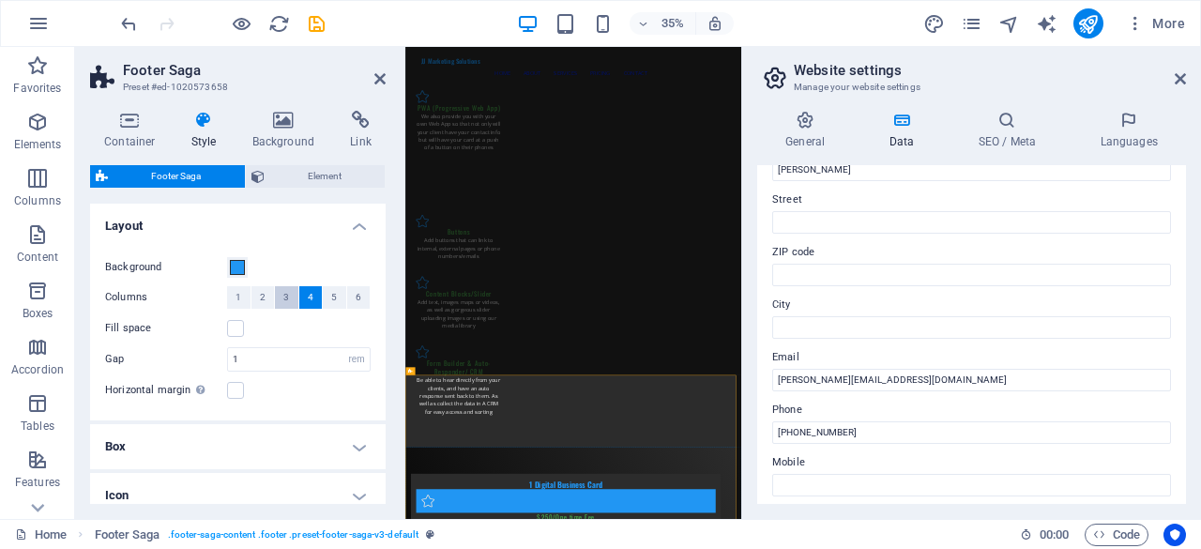
click at [285, 296] on span "3" at bounding box center [286, 297] width 6 height 23
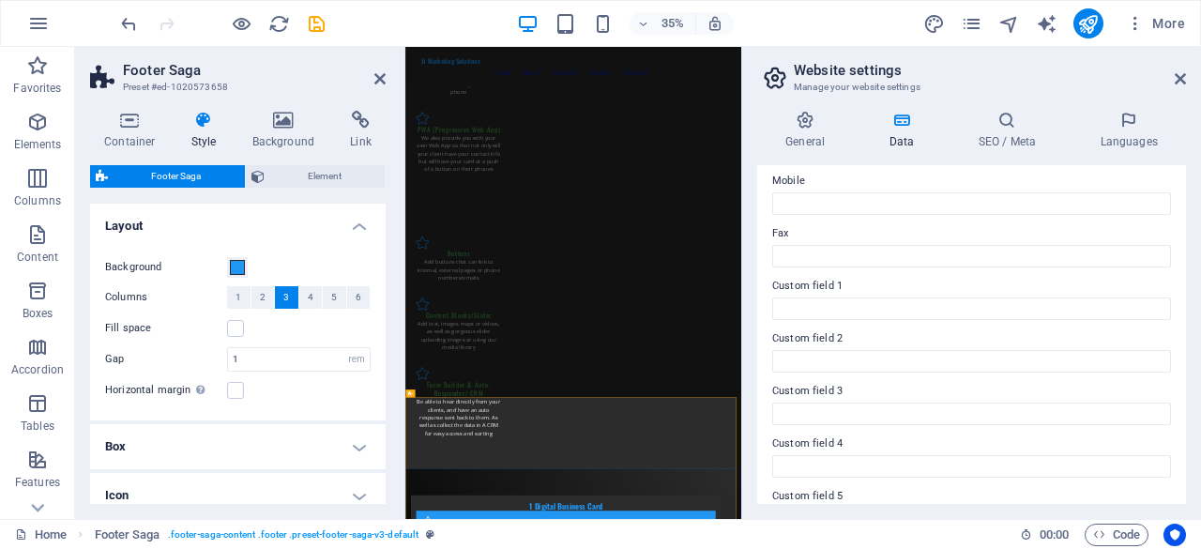
scroll to position [375, 0]
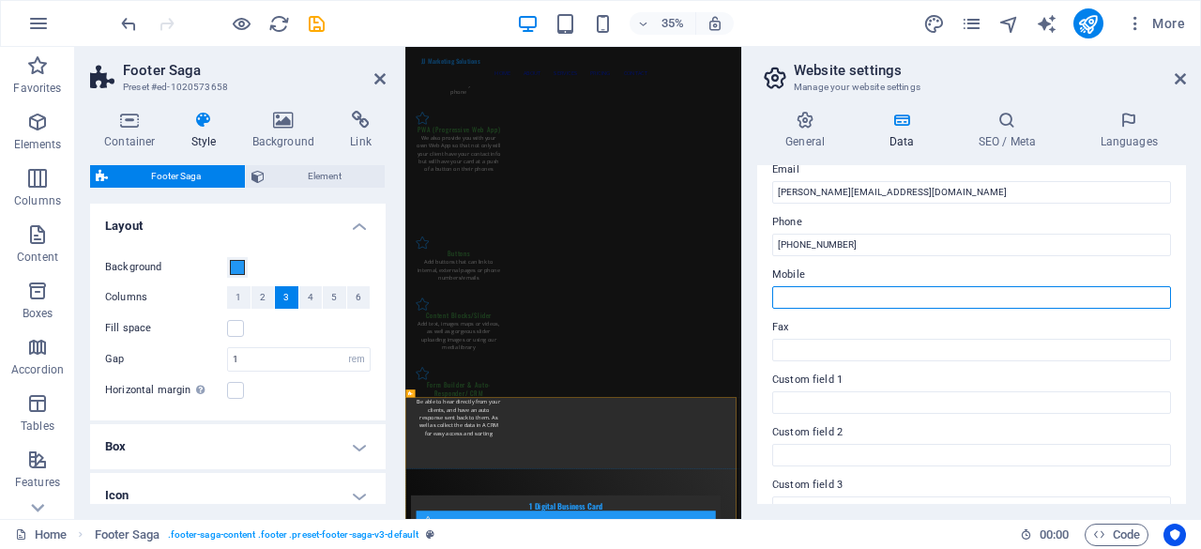
click at [801, 294] on input "Mobile" at bounding box center [971, 297] width 399 height 23
click at [793, 292] on input "Mobile" at bounding box center [971, 297] width 399 height 23
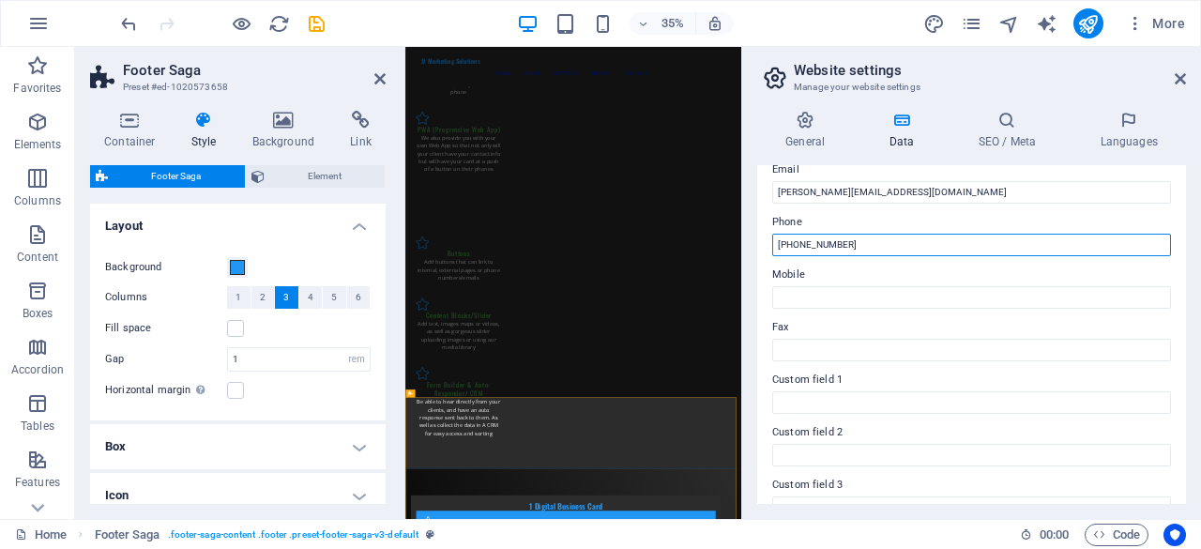
click at [820, 247] on input "(910) 515-0150" at bounding box center [971, 245] width 399 height 23
click at [782, 245] on input "(910) 515-0150" at bounding box center [971, 245] width 399 height 23
drag, startPoint x: 779, startPoint y: 245, endPoint x: 848, endPoint y: 251, distance: 69.7
click at [848, 251] on input "(910) 515-0150" at bounding box center [971, 245] width 399 height 23
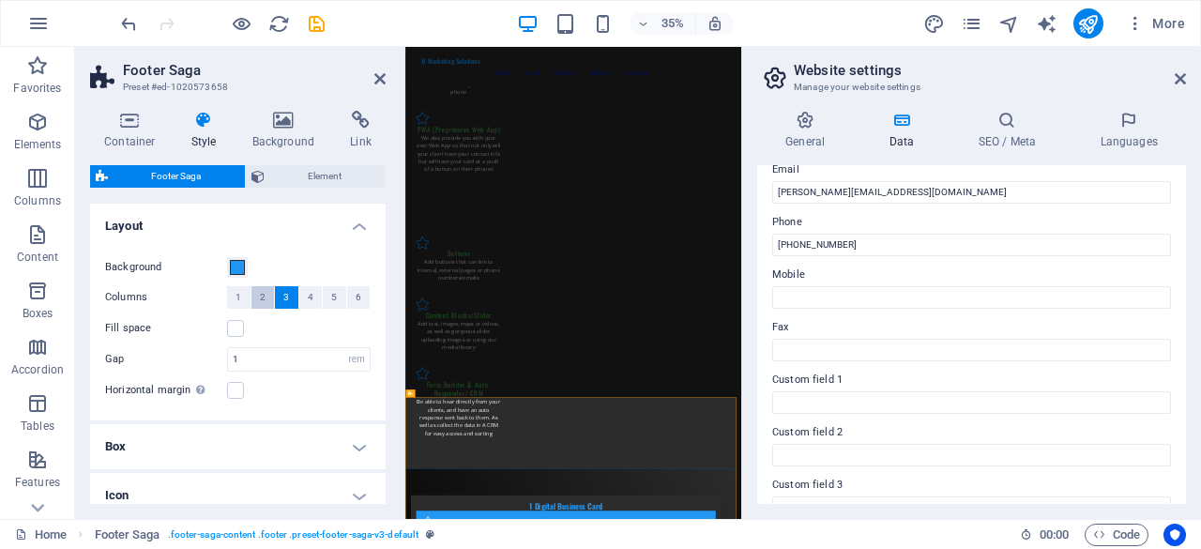
click at [267, 305] on button "2" at bounding box center [263, 297] width 23 height 23
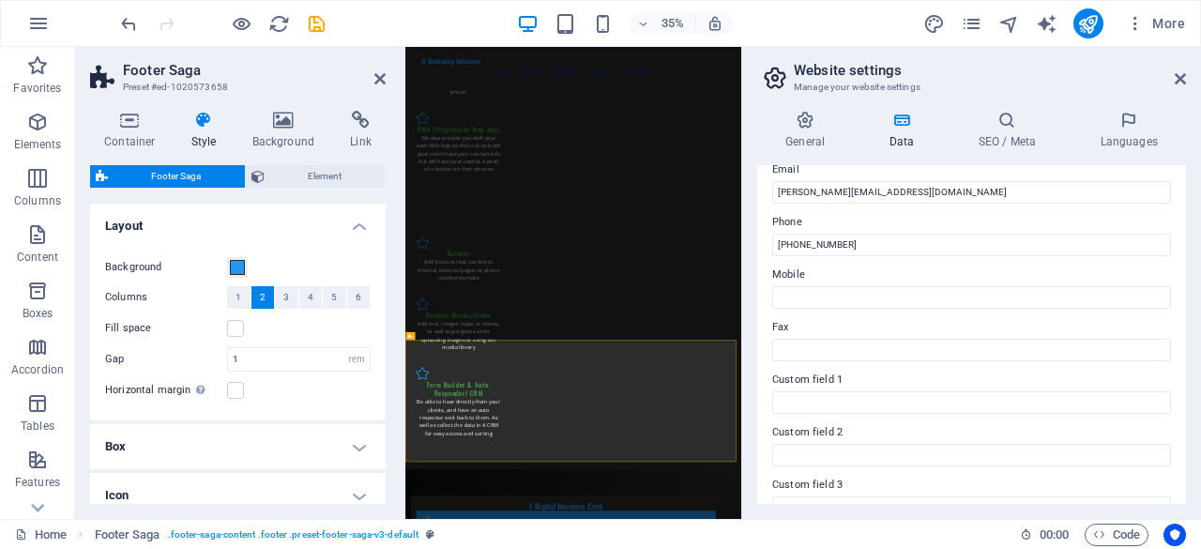
scroll to position [3602, 0]
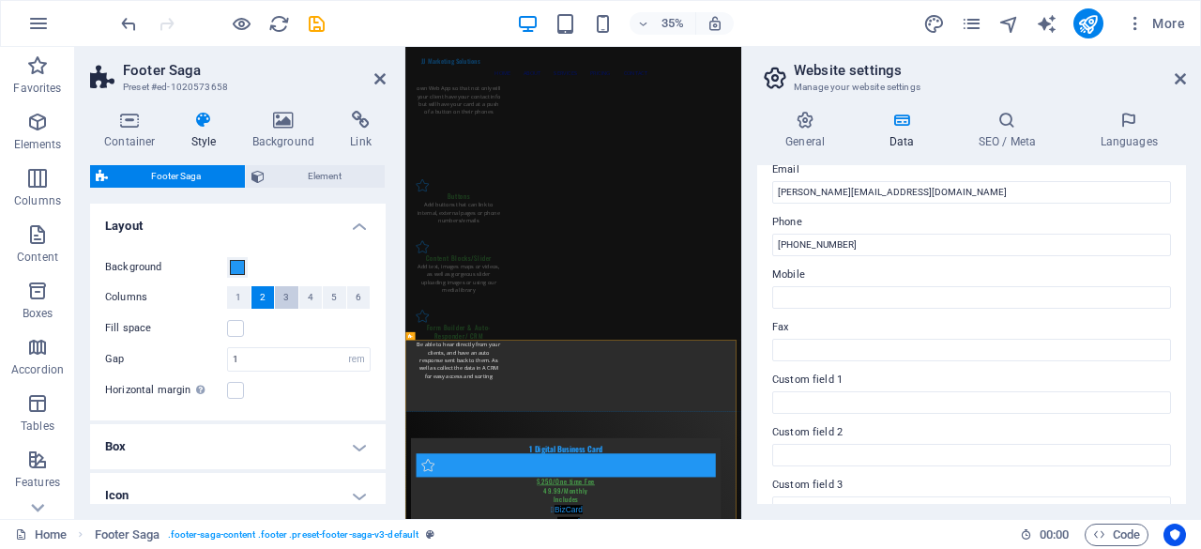
click at [293, 298] on button "3" at bounding box center [286, 297] width 23 height 23
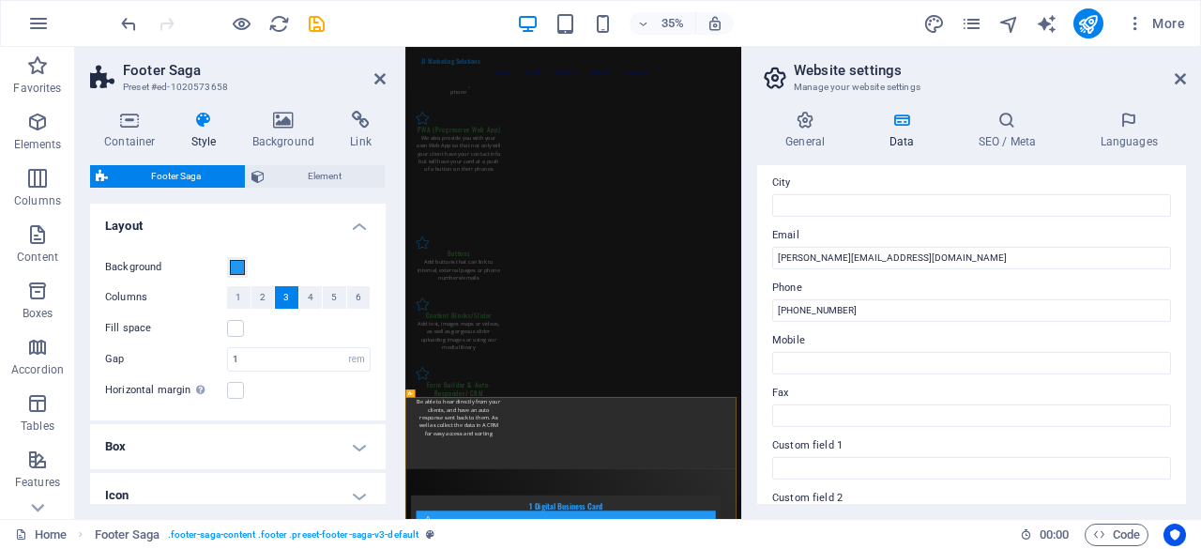
scroll to position [281, 0]
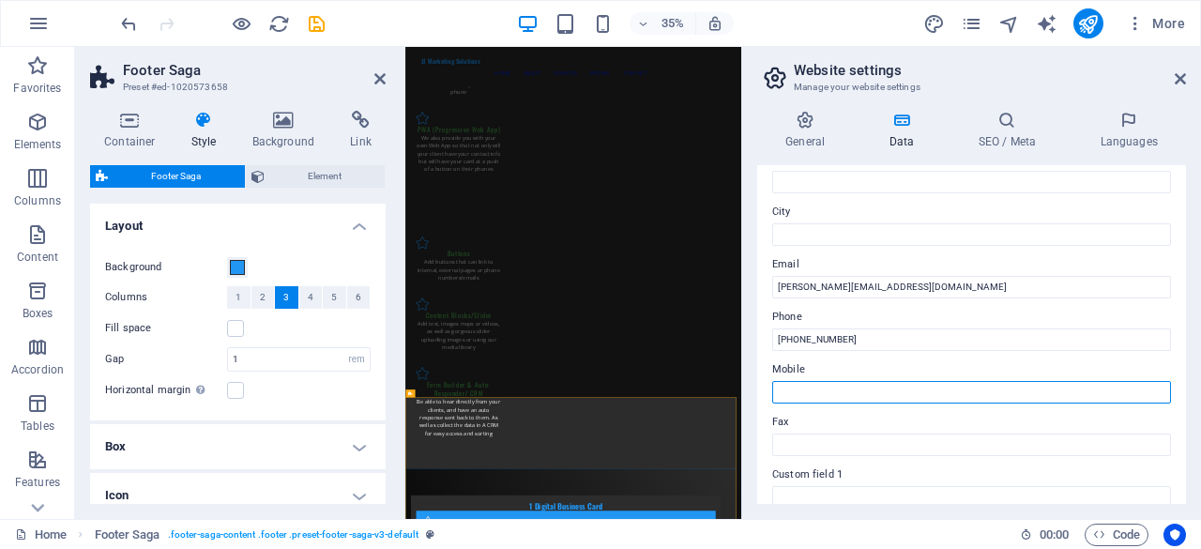
click at [801, 401] on input "Mobile" at bounding box center [971, 392] width 399 height 23
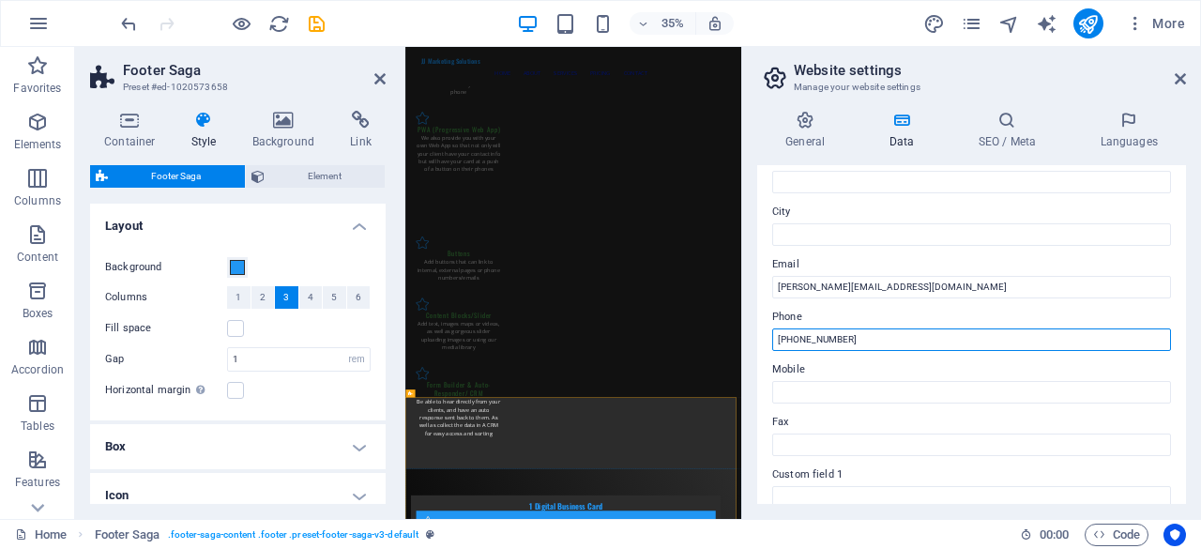
drag, startPoint x: 845, startPoint y: 343, endPoint x: 780, endPoint y: 343, distance: 64.8
click at [780, 343] on input "(910) 515-0150" at bounding box center [971, 339] width 399 height 23
type input "(910) 228-0499"
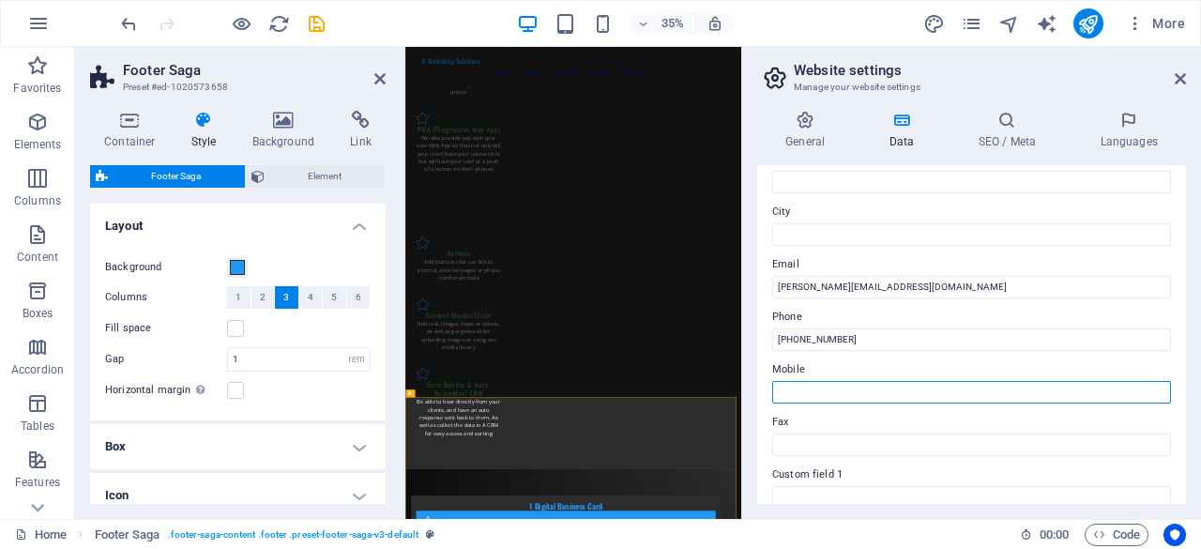
click at [807, 397] on input "Mobile" at bounding box center [971, 392] width 399 height 23
type input "9"
type input "(910) 515-0150"
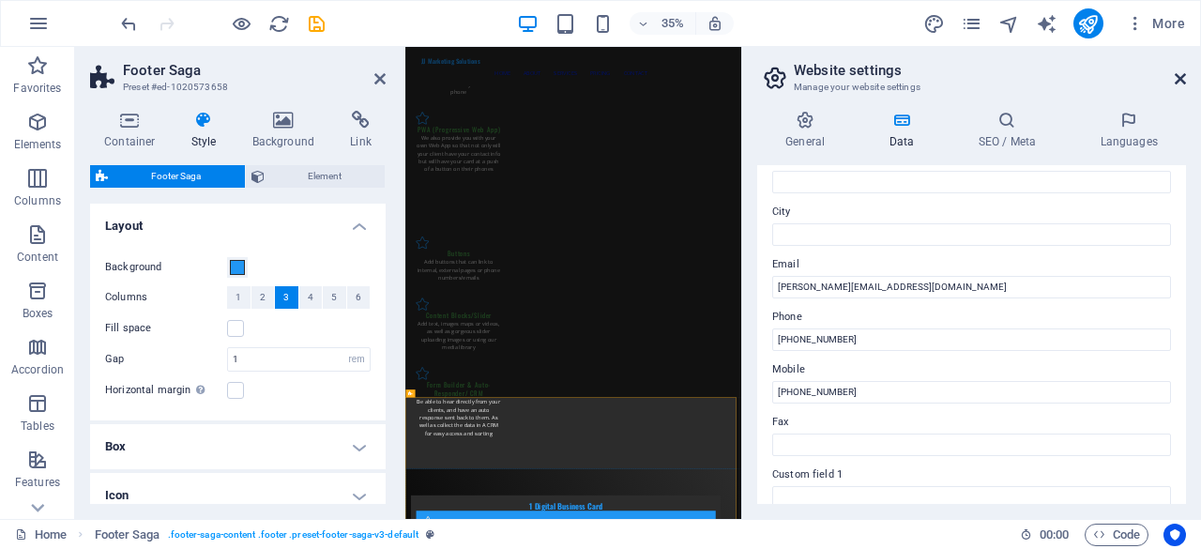
click at [1177, 85] on icon at bounding box center [1180, 78] width 11 height 15
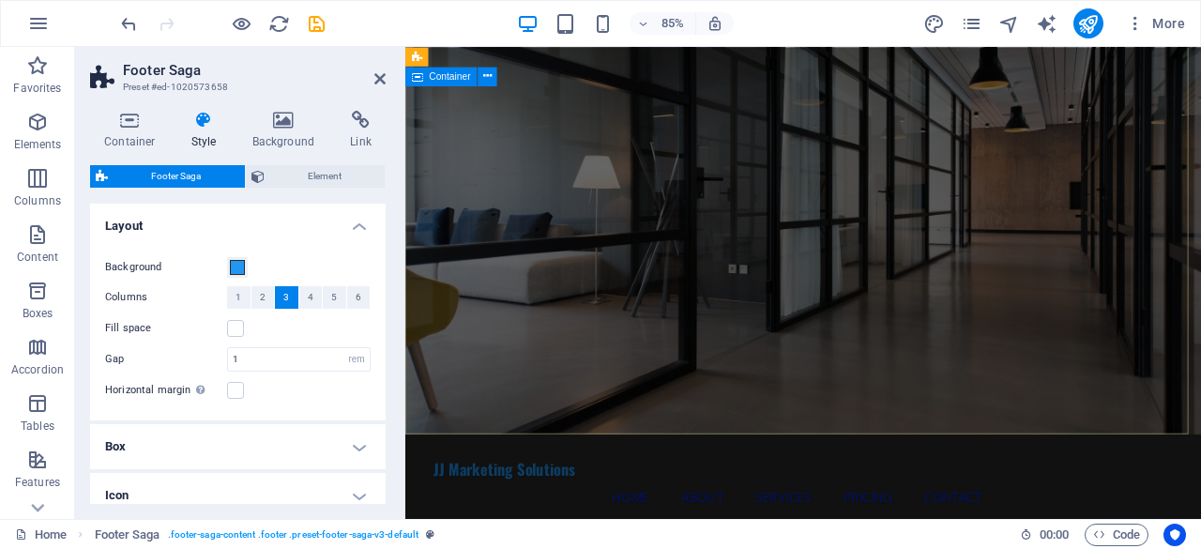
scroll to position [0, 0]
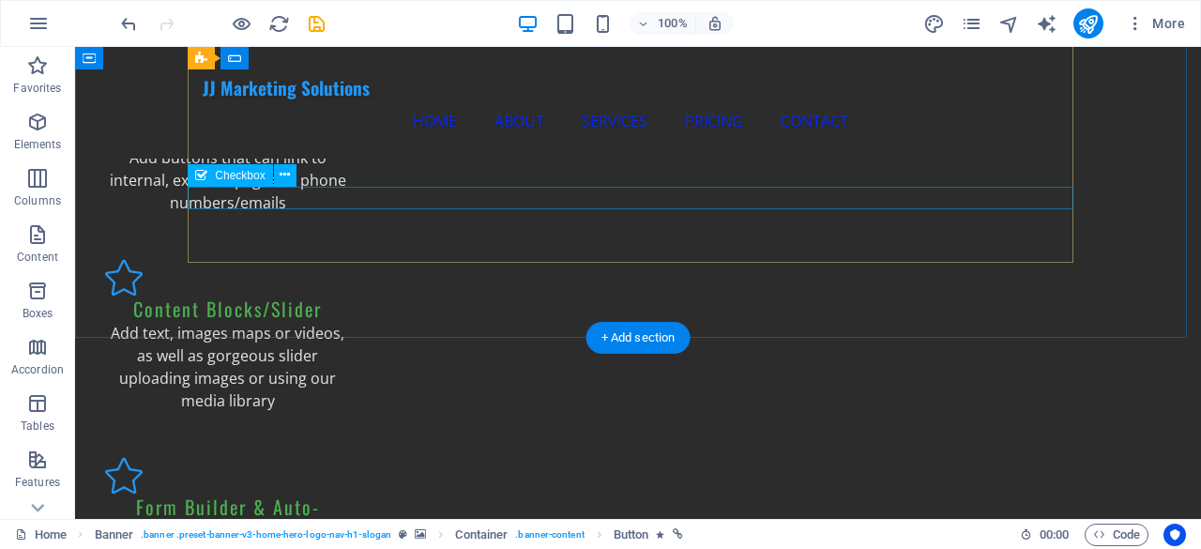
scroll to position [3153, 0]
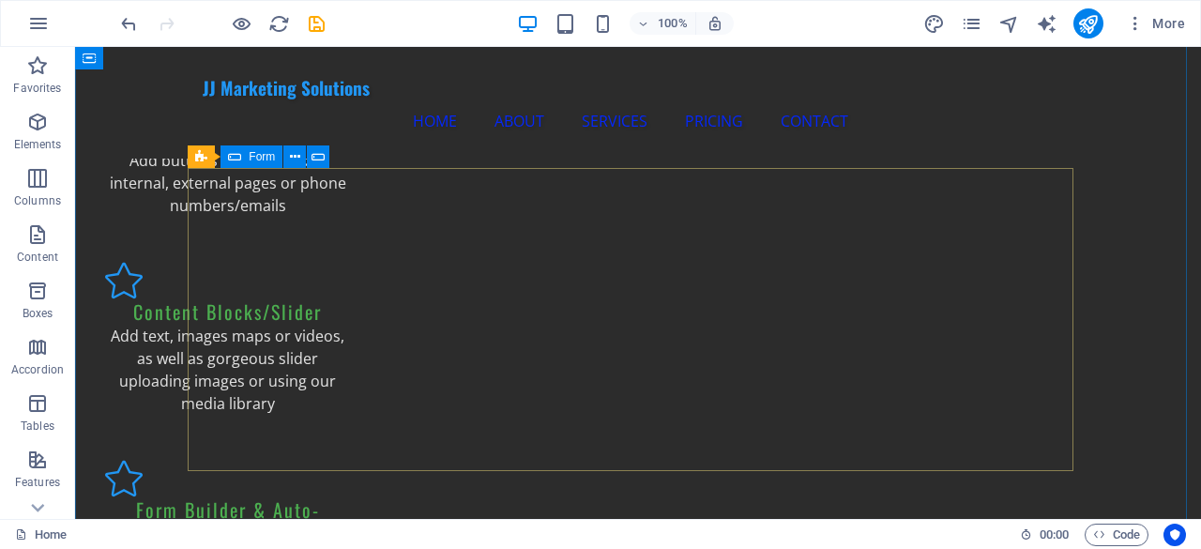
click at [243, 158] on div "Form" at bounding box center [252, 156] width 62 height 23
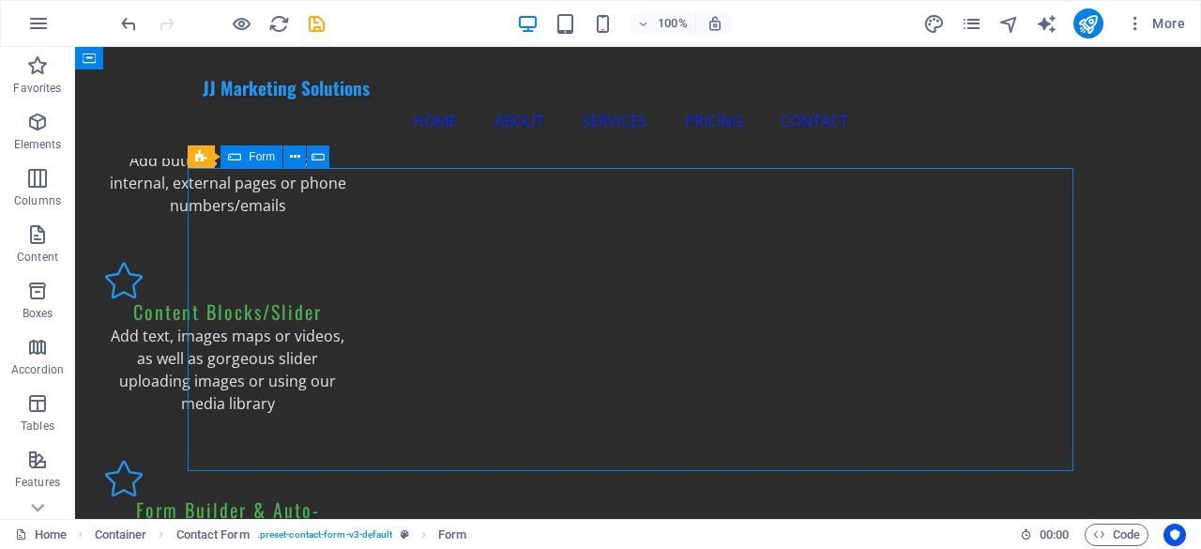
click at [250, 160] on span "Form" at bounding box center [262, 156] width 26 height 11
click at [202, 160] on icon at bounding box center [201, 156] width 12 height 23
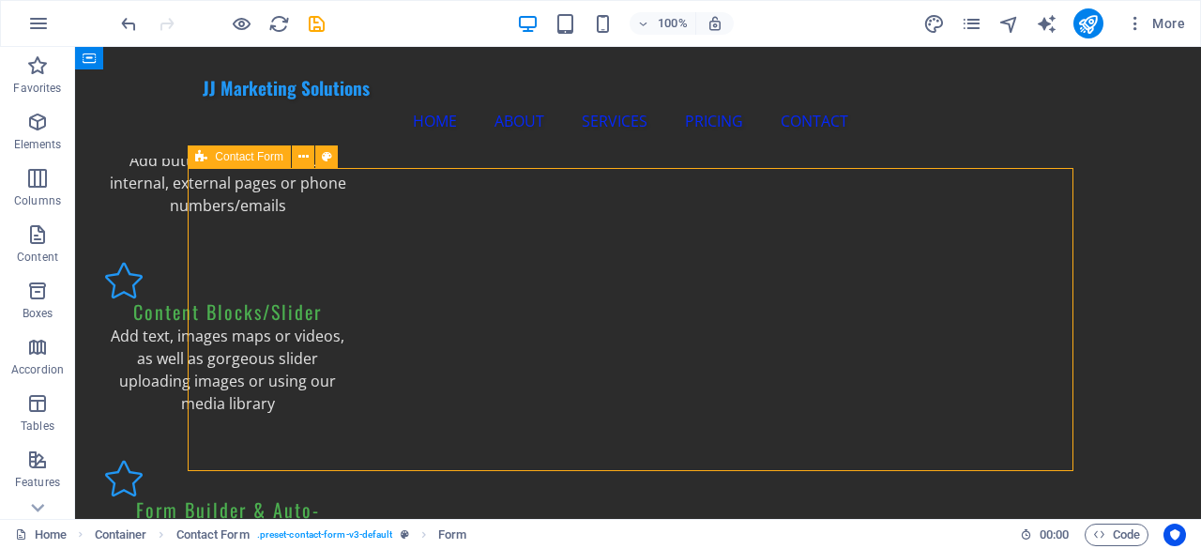
click at [202, 160] on icon at bounding box center [201, 156] width 12 height 23
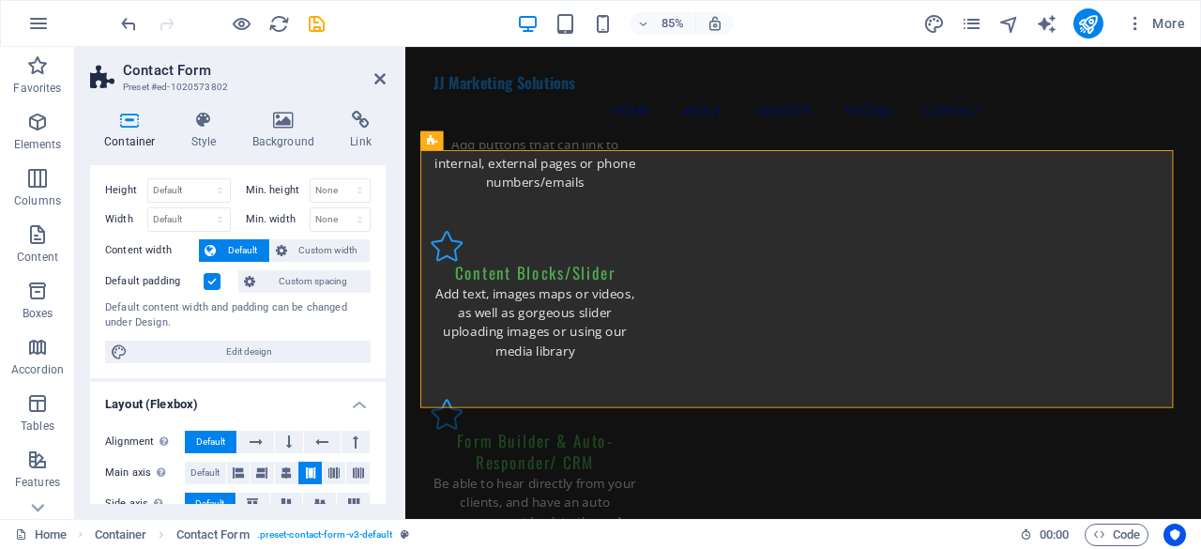
scroll to position [0, 0]
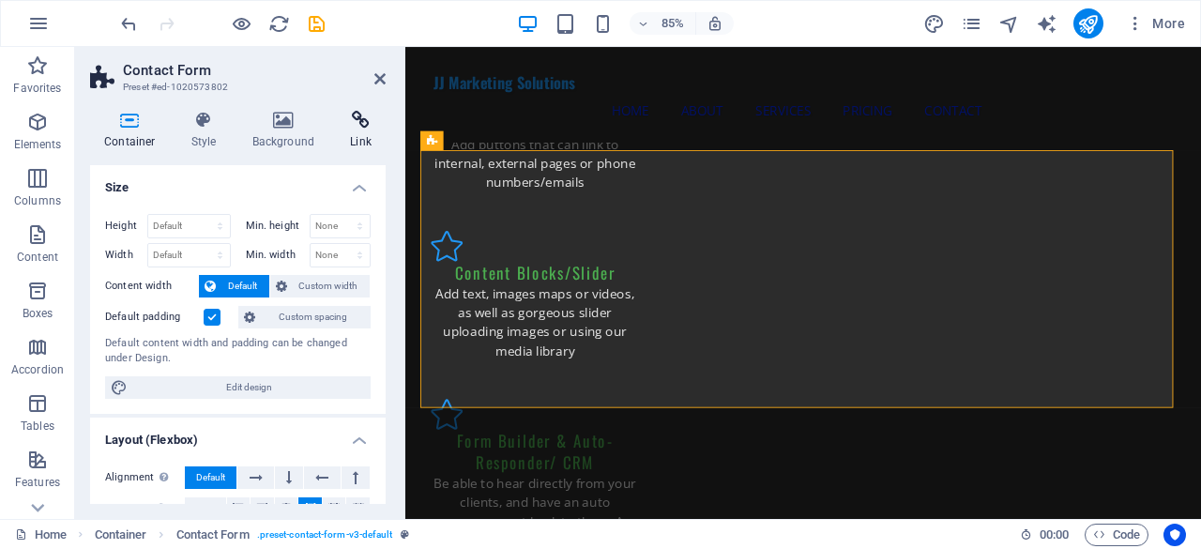
click at [351, 132] on h4 "Link" at bounding box center [361, 130] width 50 height 39
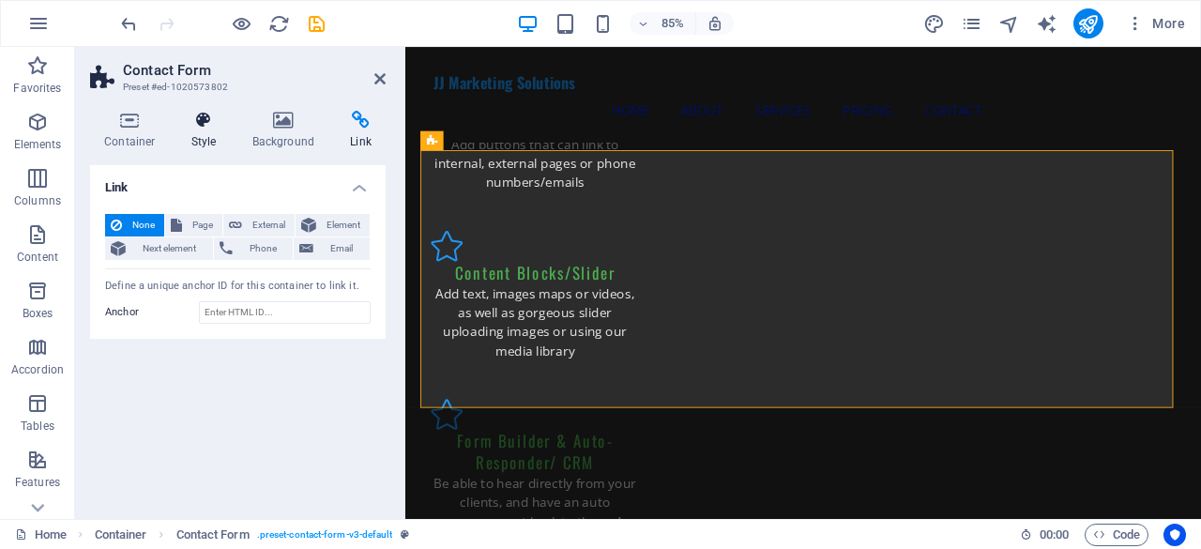
click at [191, 130] on h4 "Style" at bounding box center [207, 130] width 61 height 39
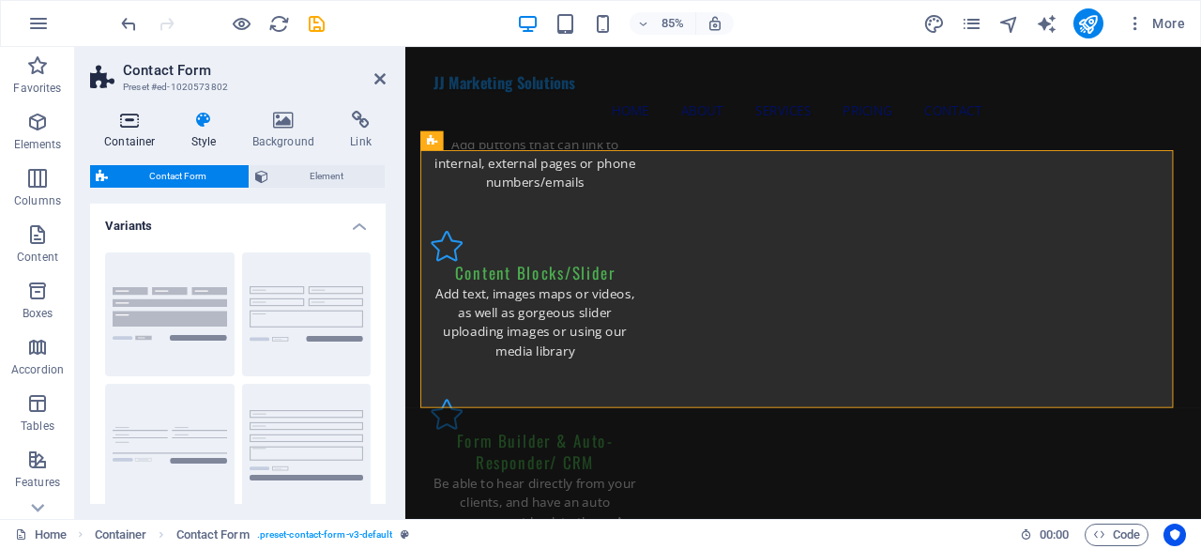
click at [141, 132] on h4 "Container" at bounding box center [133, 130] width 87 height 39
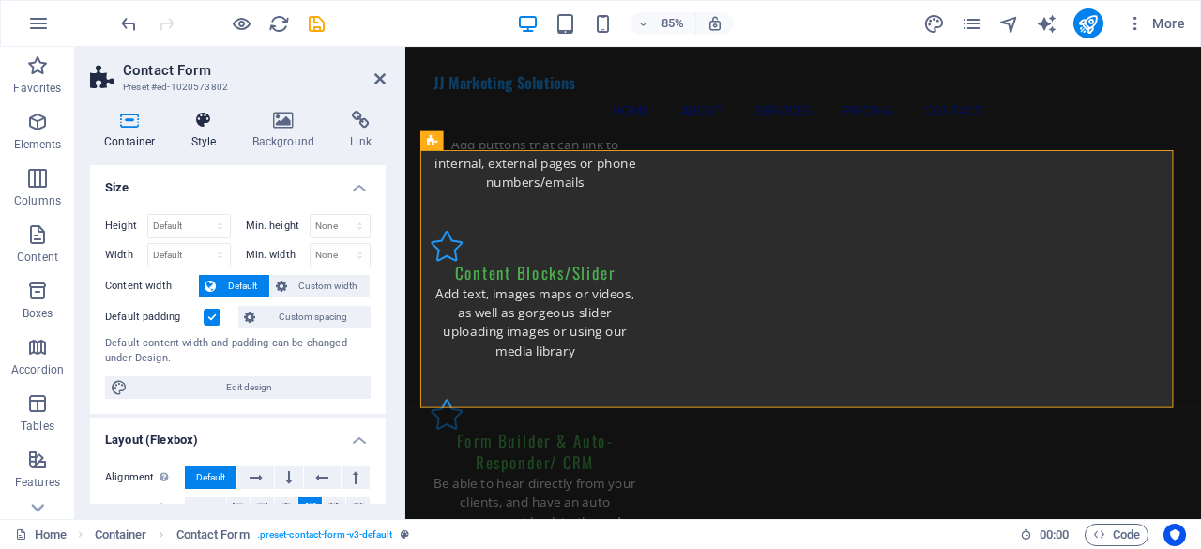
click at [187, 128] on icon at bounding box center [203, 120] width 53 height 19
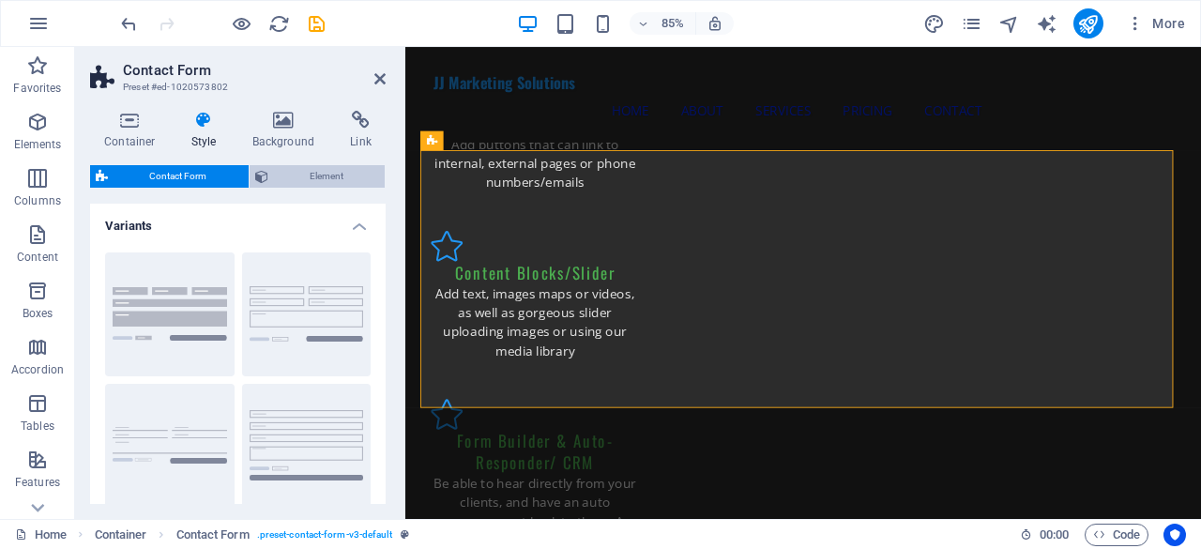
click at [263, 173] on icon at bounding box center [261, 176] width 13 height 23
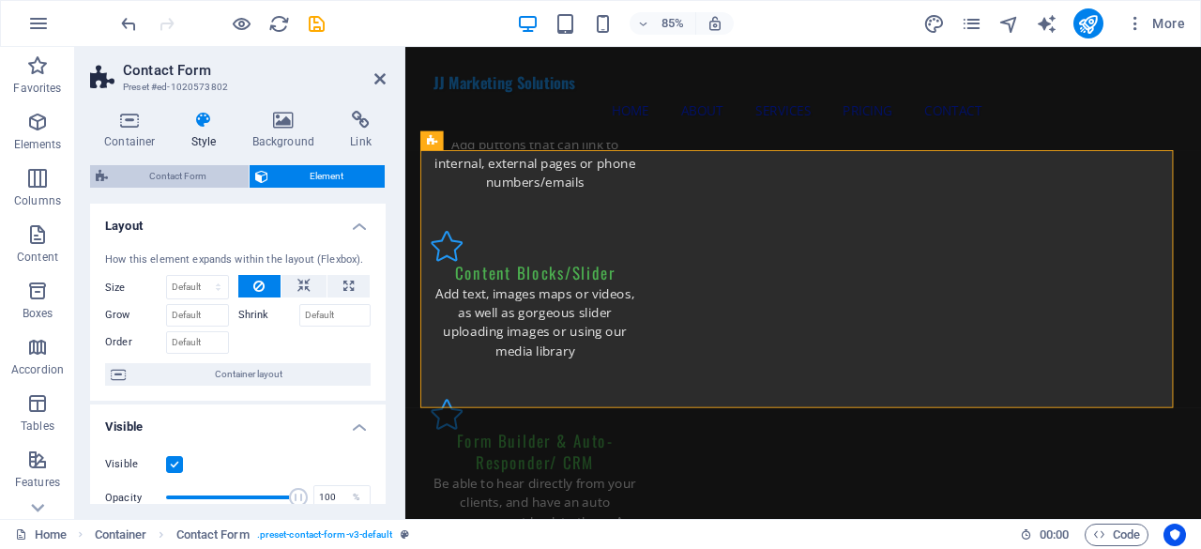
click at [225, 172] on span "Contact Form" at bounding box center [179, 176] width 130 height 23
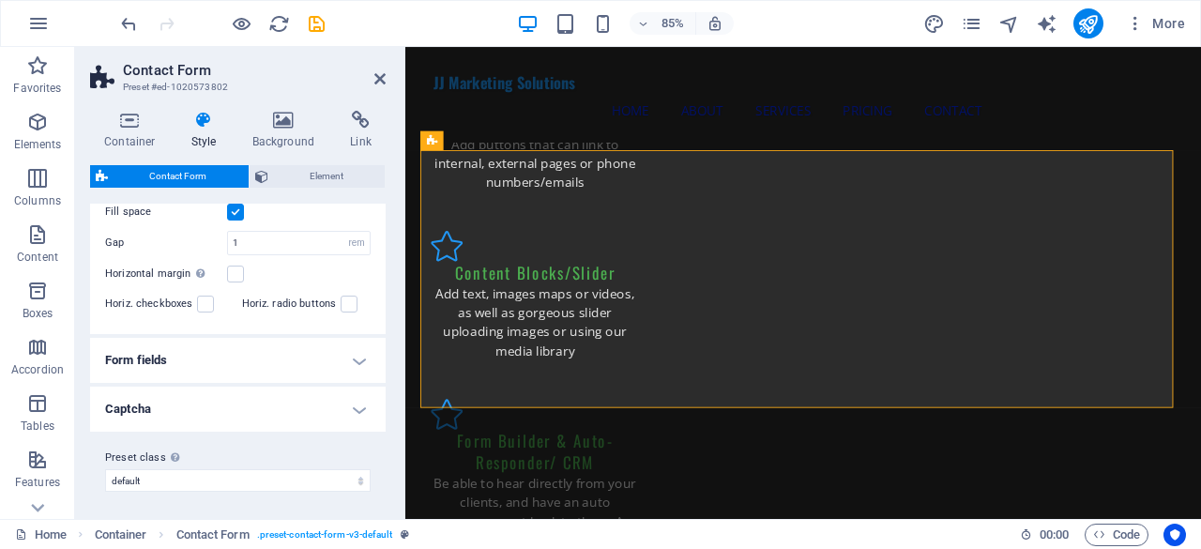
scroll to position [410, 0]
click at [243, 392] on h4 "Captcha" at bounding box center [238, 408] width 296 height 45
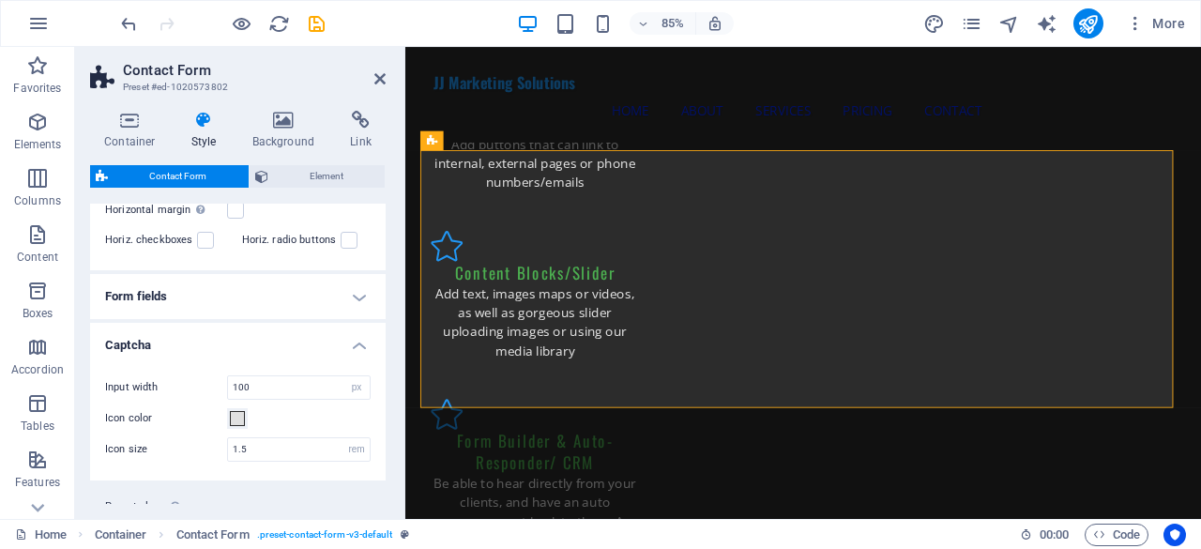
scroll to position [522, 0]
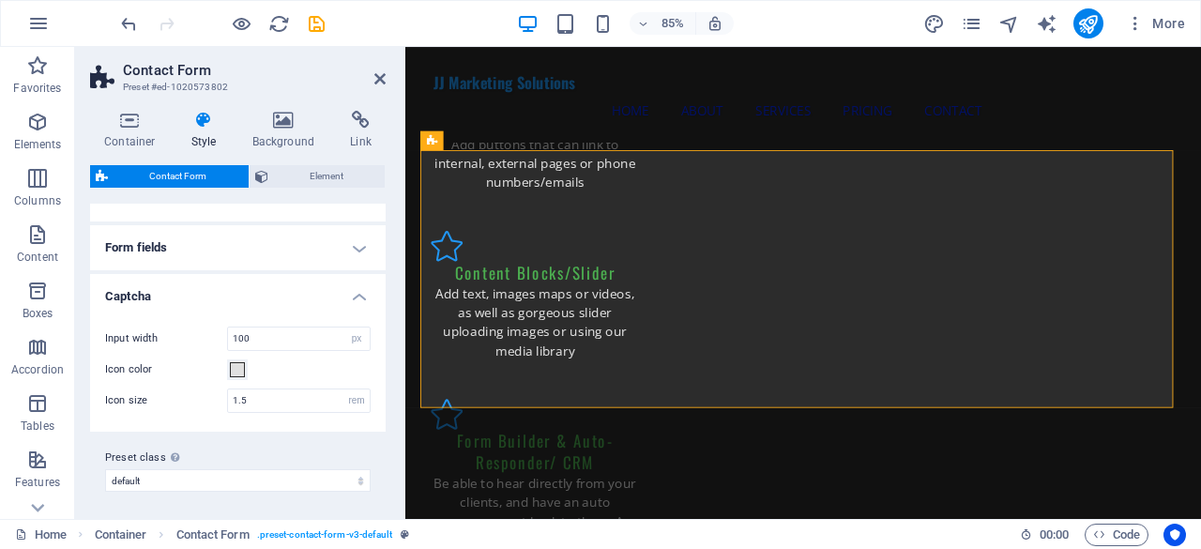
click at [280, 245] on h4 "Form fields" at bounding box center [238, 247] width 296 height 45
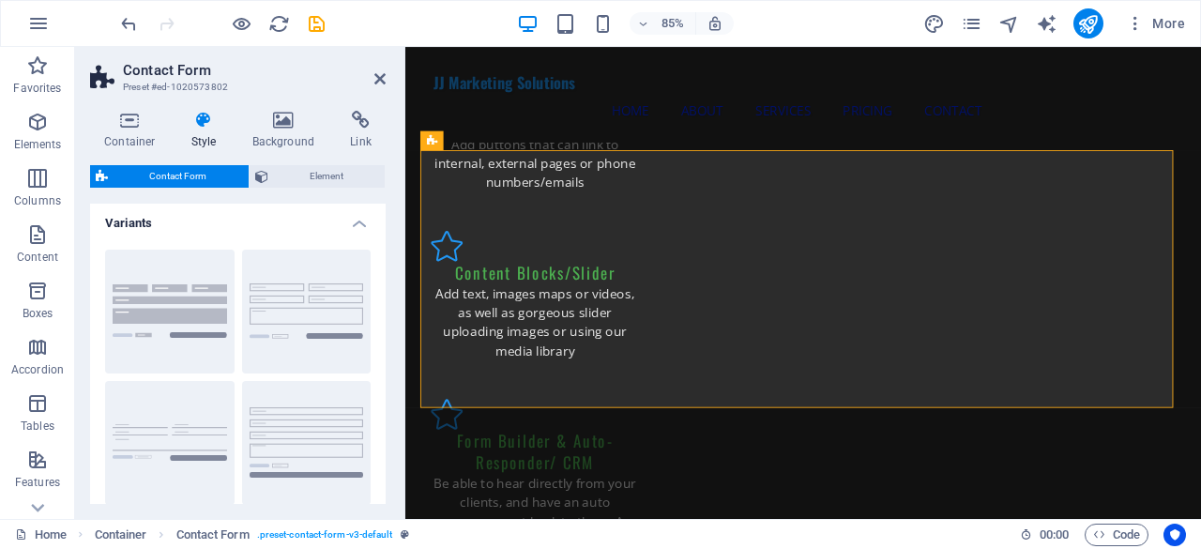
scroll to position [0, 0]
click at [143, 132] on h4 "Container" at bounding box center [133, 130] width 87 height 39
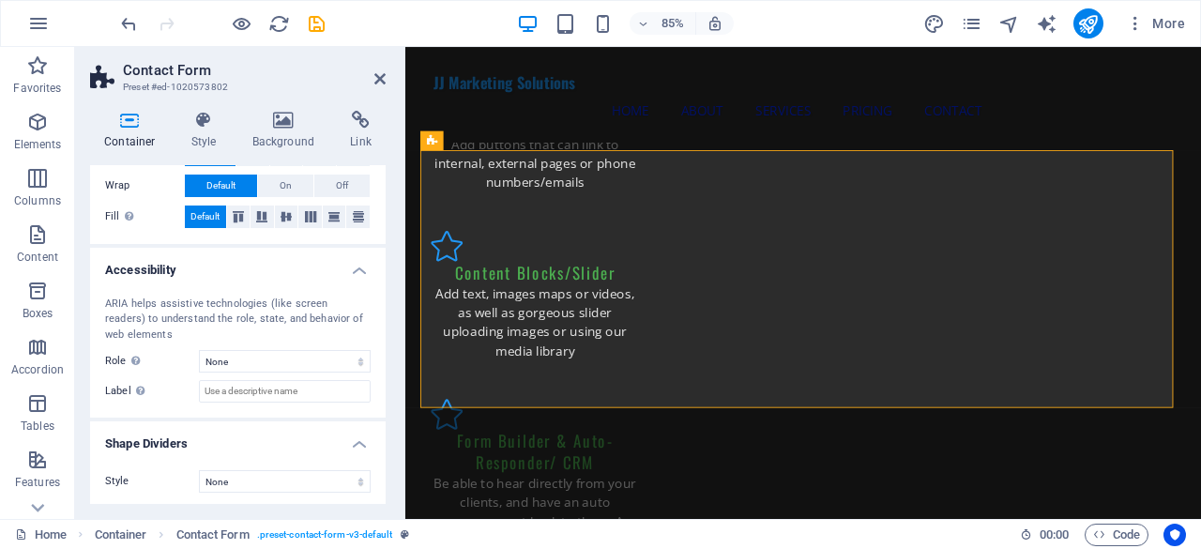
scroll to position [387, 0]
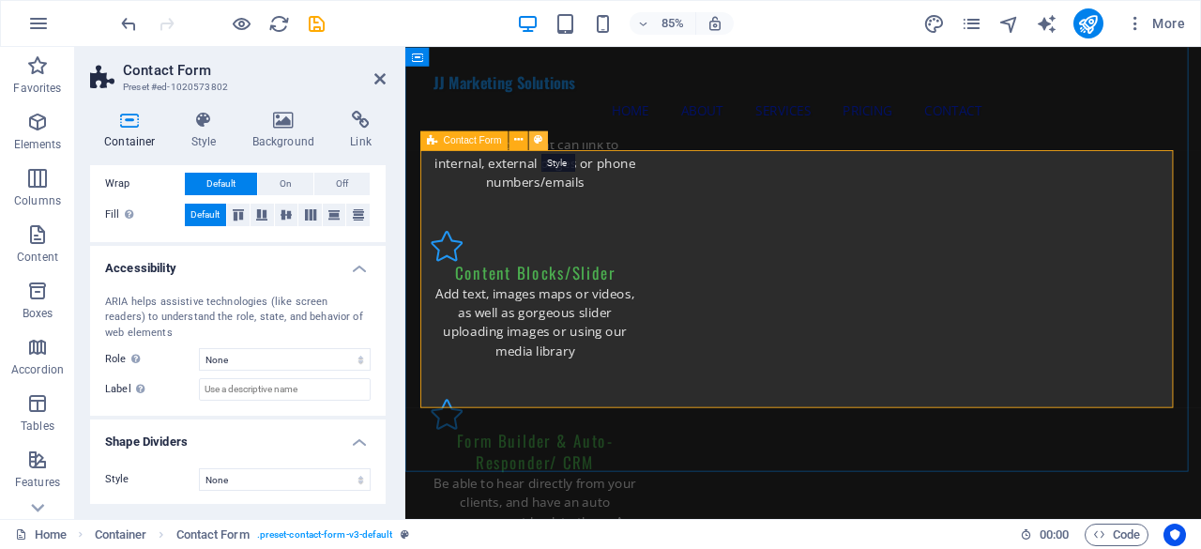
click at [544, 138] on button at bounding box center [537, 139] width 19 height 19
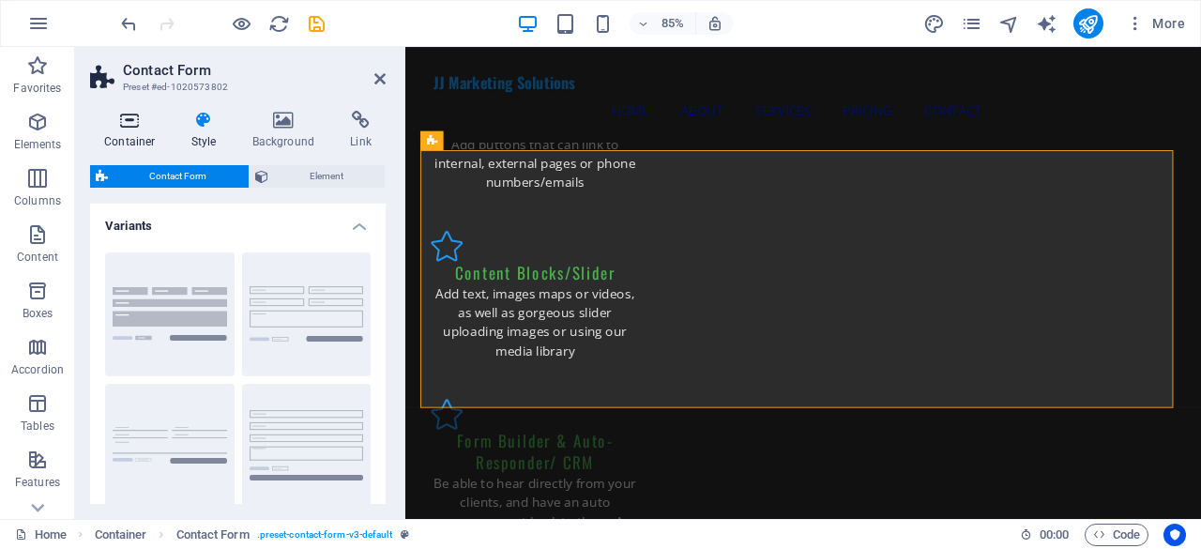
click at [129, 130] on h4 "Container" at bounding box center [133, 130] width 87 height 39
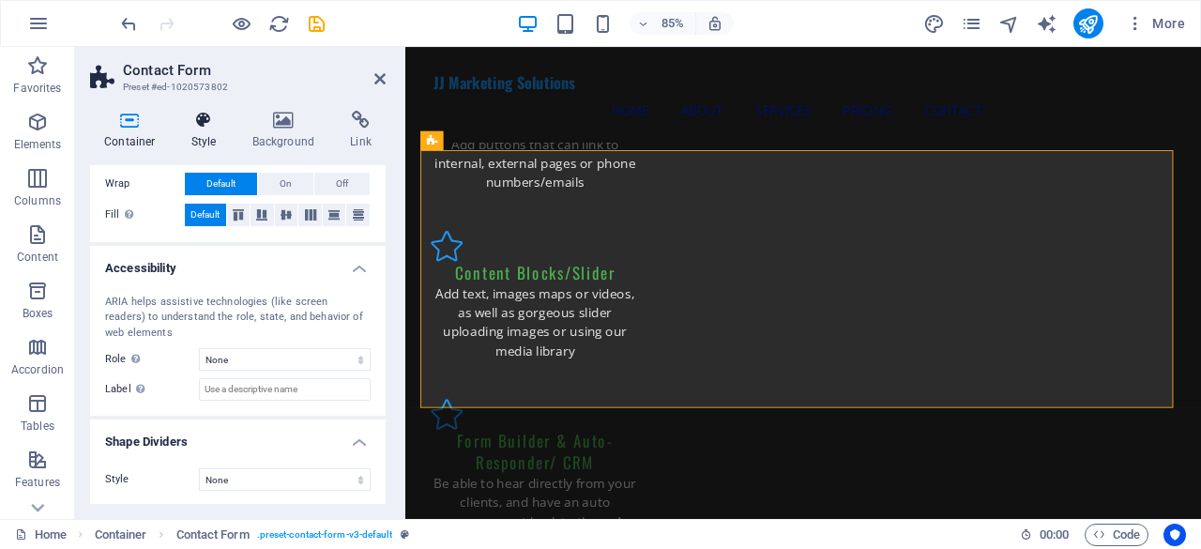
click at [206, 142] on h4 "Style" at bounding box center [207, 130] width 61 height 39
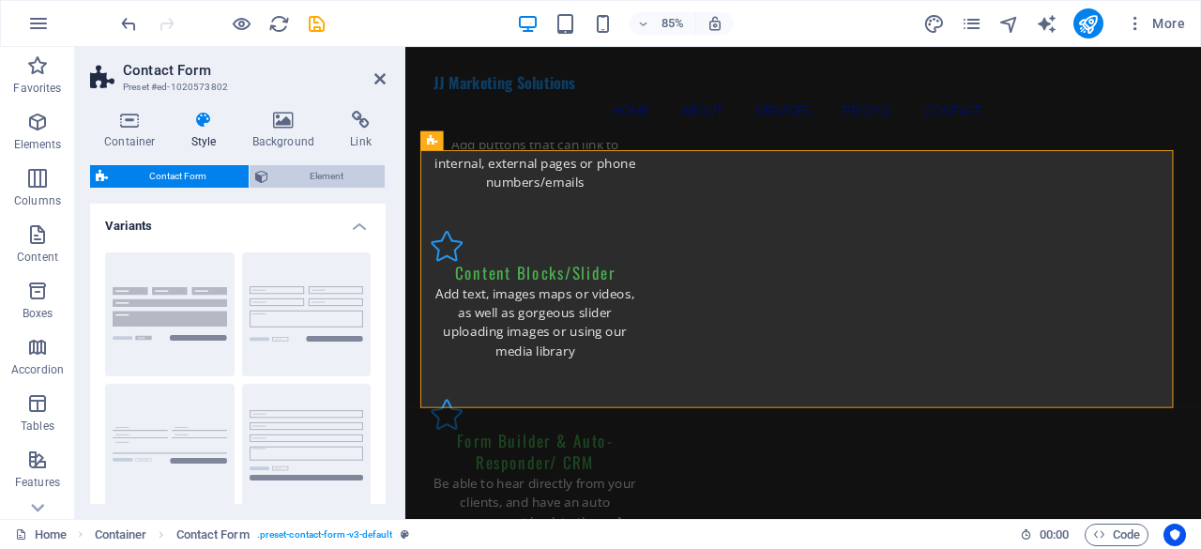
click at [292, 171] on span "Element" at bounding box center [327, 176] width 106 height 23
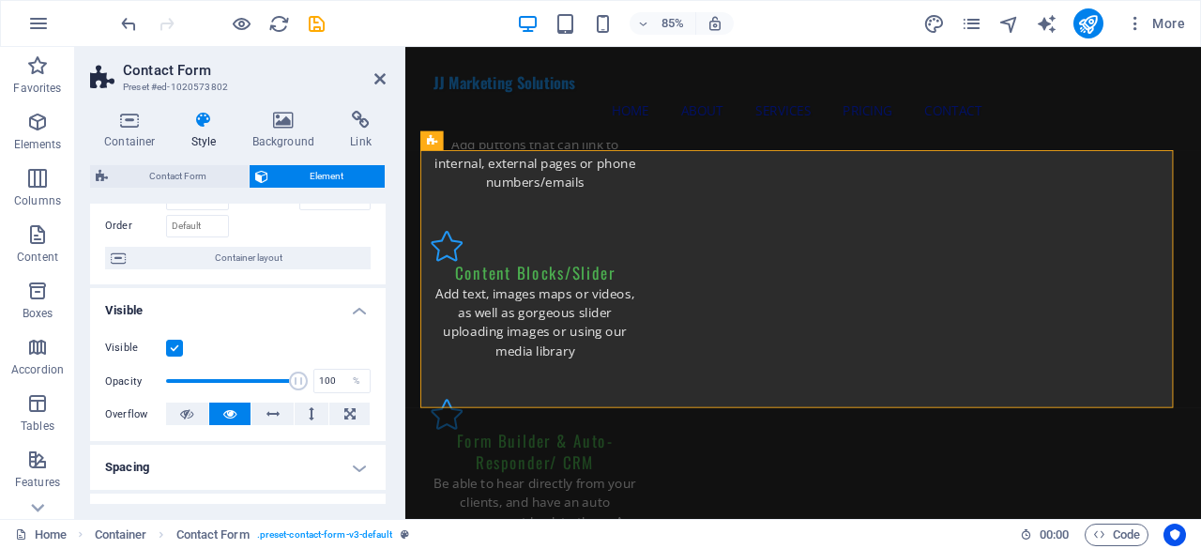
scroll to position [23, 0]
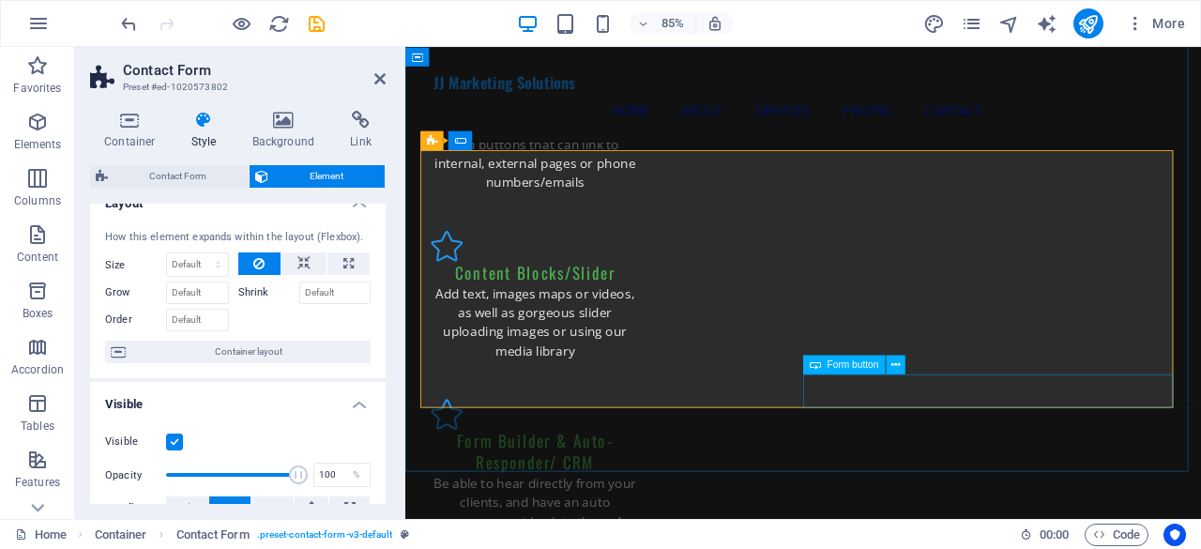
click at [877, 363] on span "Form button" at bounding box center [854, 363] width 52 height 9
click at [892, 366] on icon at bounding box center [896, 365] width 8 height 17
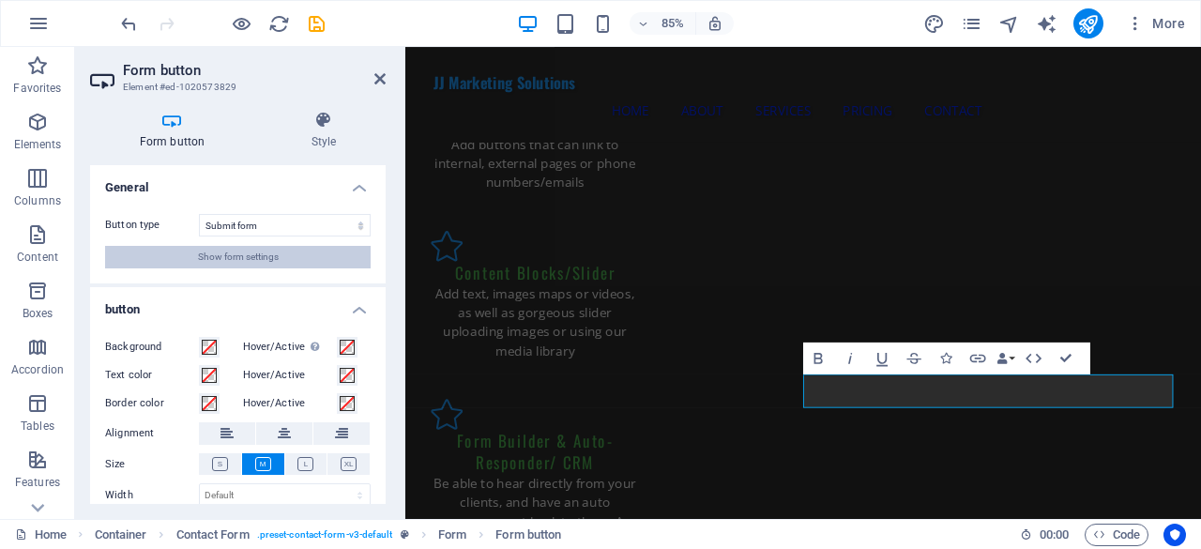
click at [259, 259] on span "Show form settings" at bounding box center [238, 257] width 81 height 23
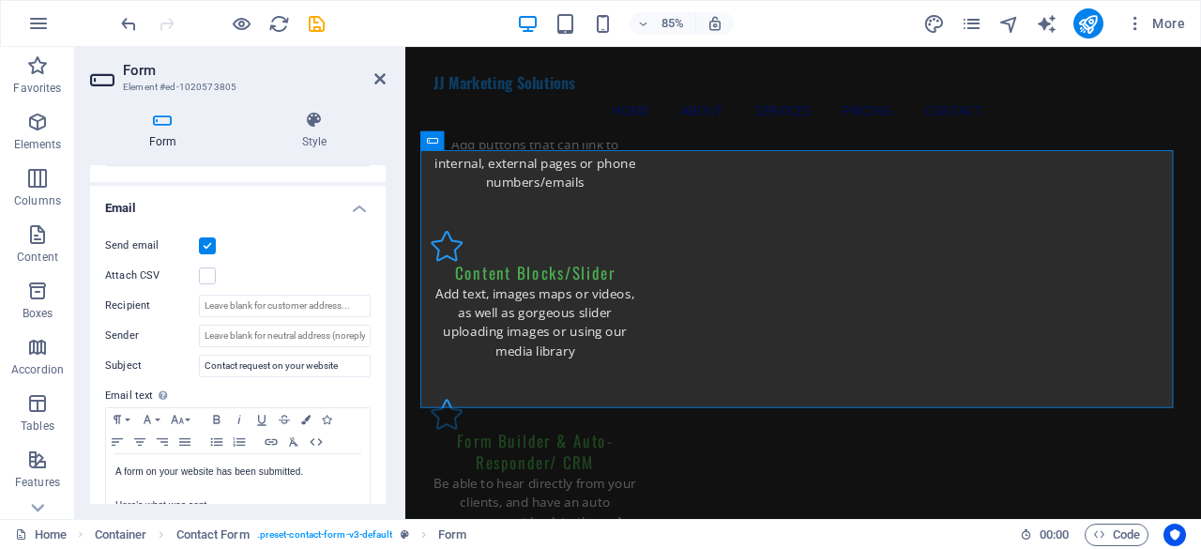
scroll to position [563, 0]
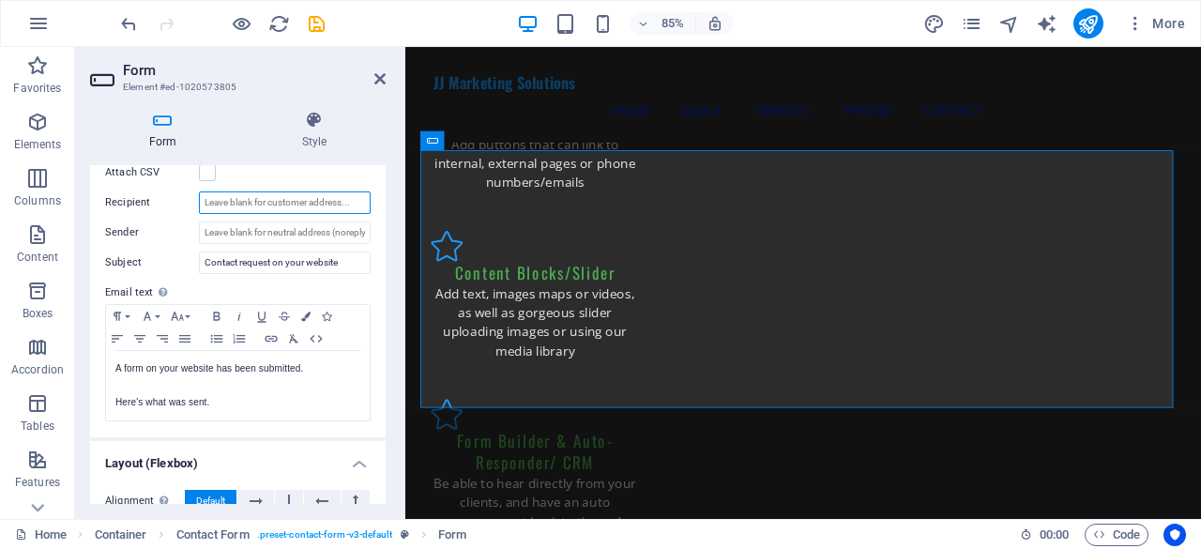
click at [267, 204] on input "Recipient" at bounding box center [285, 202] width 172 height 23
click at [256, 228] on input "Sender" at bounding box center [285, 232] width 172 height 23
click at [267, 202] on input "Recipient" at bounding box center [285, 202] width 172 height 23
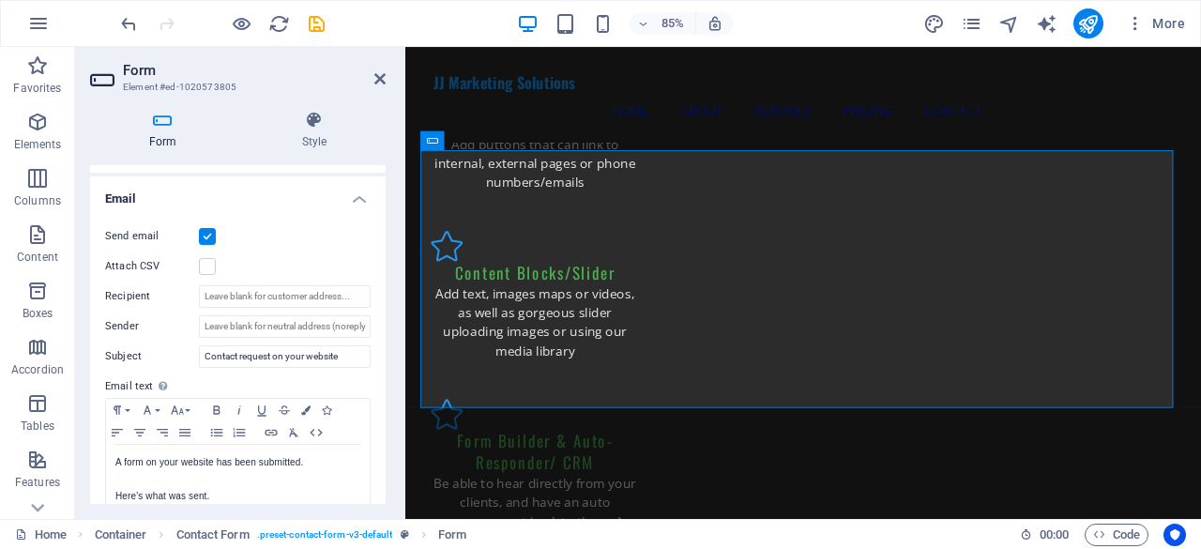
click at [210, 238] on label at bounding box center [207, 236] width 17 height 17
click at [0, 0] on input "Send email" at bounding box center [0, 0] width 0 height 0
click at [210, 238] on label at bounding box center [207, 236] width 17 height 17
click at [0, 0] on input "Send email" at bounding box center [0, 0] width 0 height 0
click at [146, 236] on label "Send email" at bounding box center [152, 236] width 94 height 23
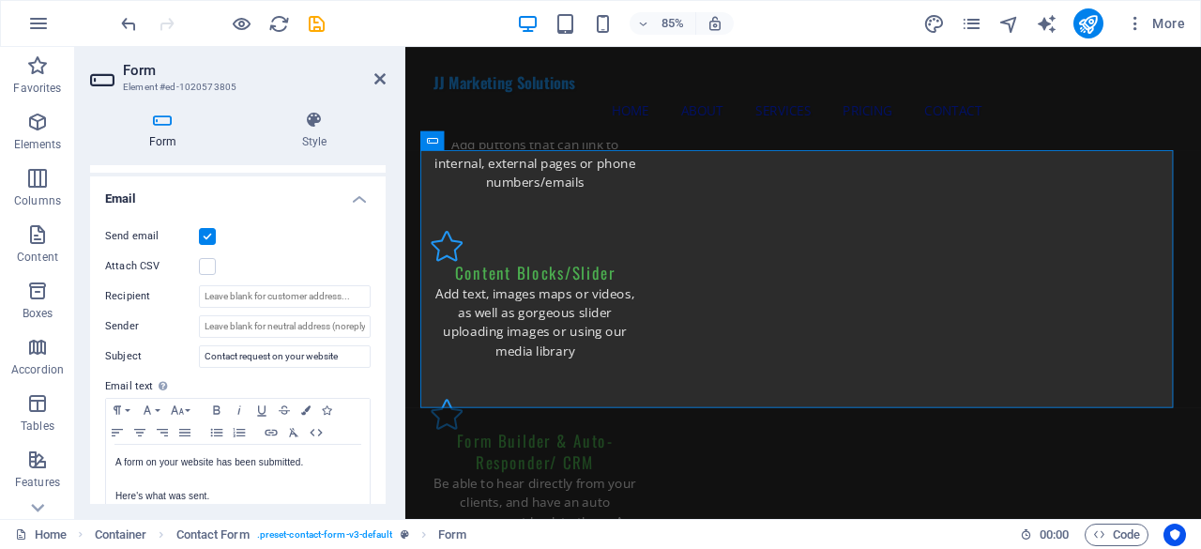
click at [0, 0] on input "Send email" at bounding box center [0, 0] width 0 height 0
click at [147, 236] on label "Send email" at bounding box center [152, 236] width 94 height 23
click at [0, 0] on input "Send email" at bounding box center [0, 0] width 0 height 0
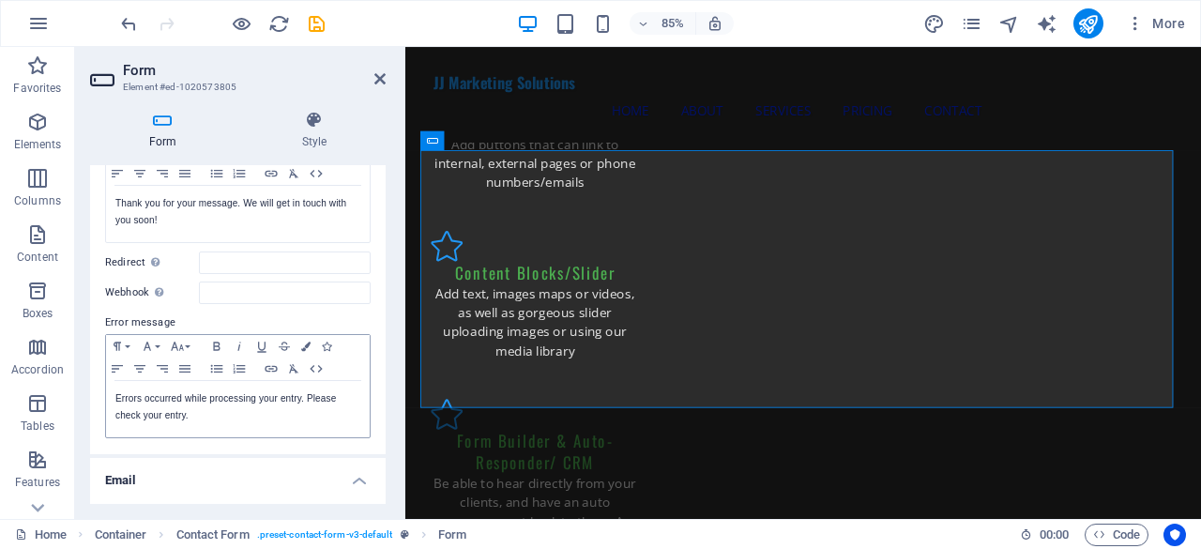
scroll to position [282, 0]
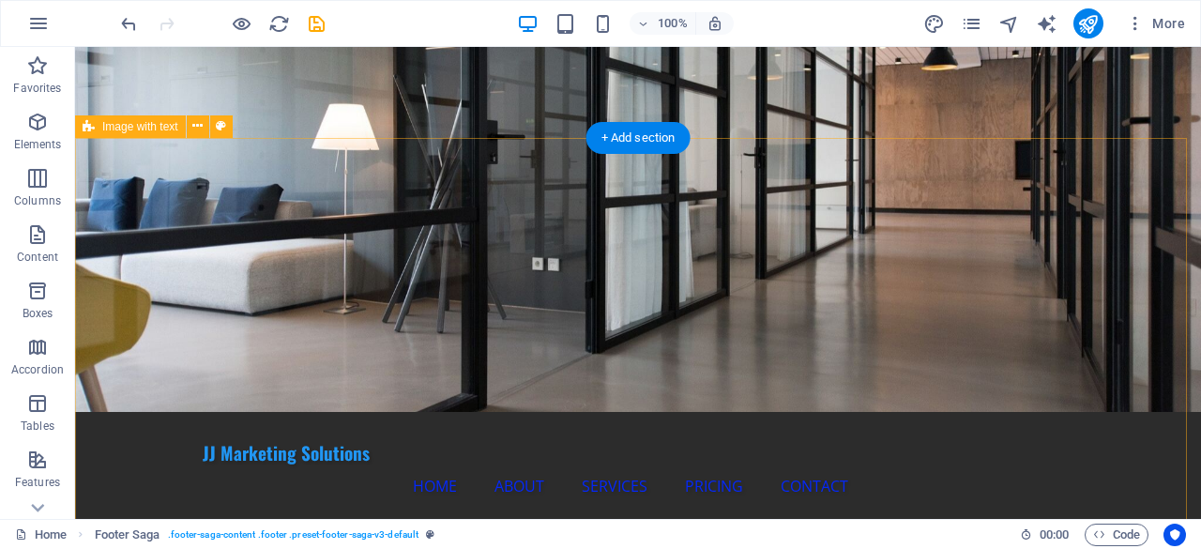
scroll to position [0, 0]
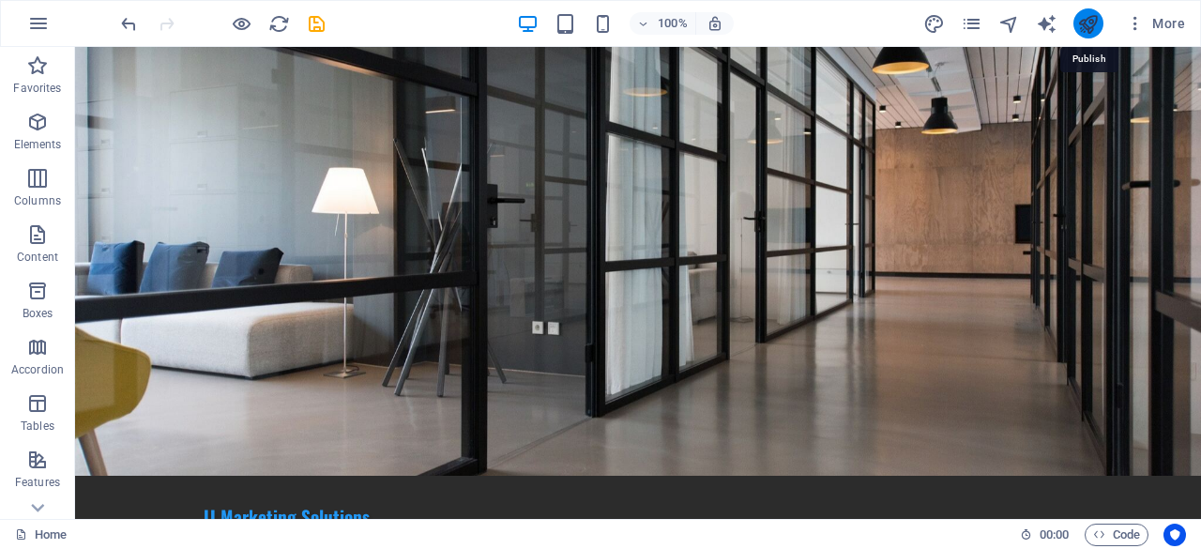
click at [1083, 27] on icon "publish" at bounding box center [1088, 24] width 22 height 22
checkbox input "false"
